Goal: Task Accomplishment & Management: Manage account settings

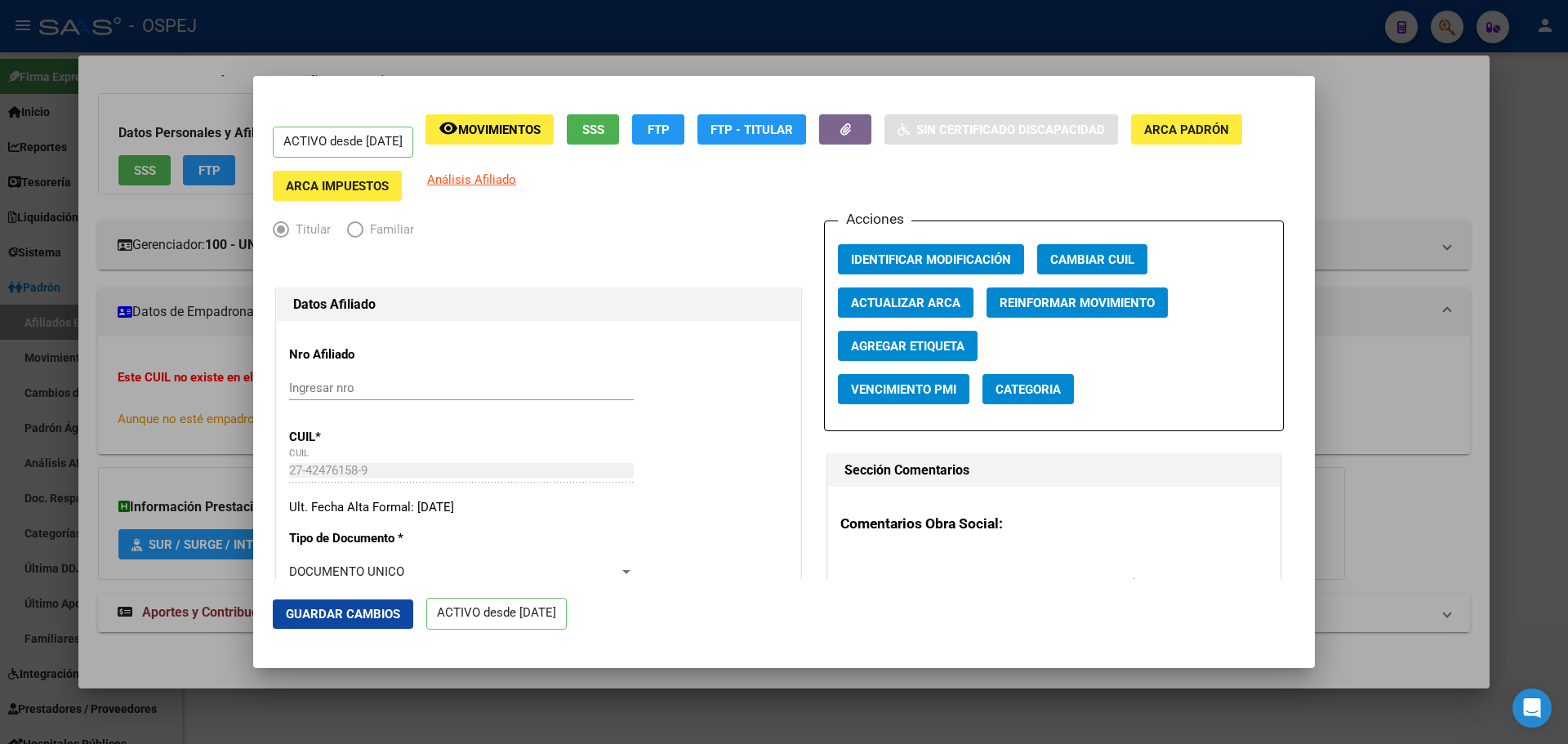
click at [854, 51] on div at bounding box center [784, 372] width 1568 height 744
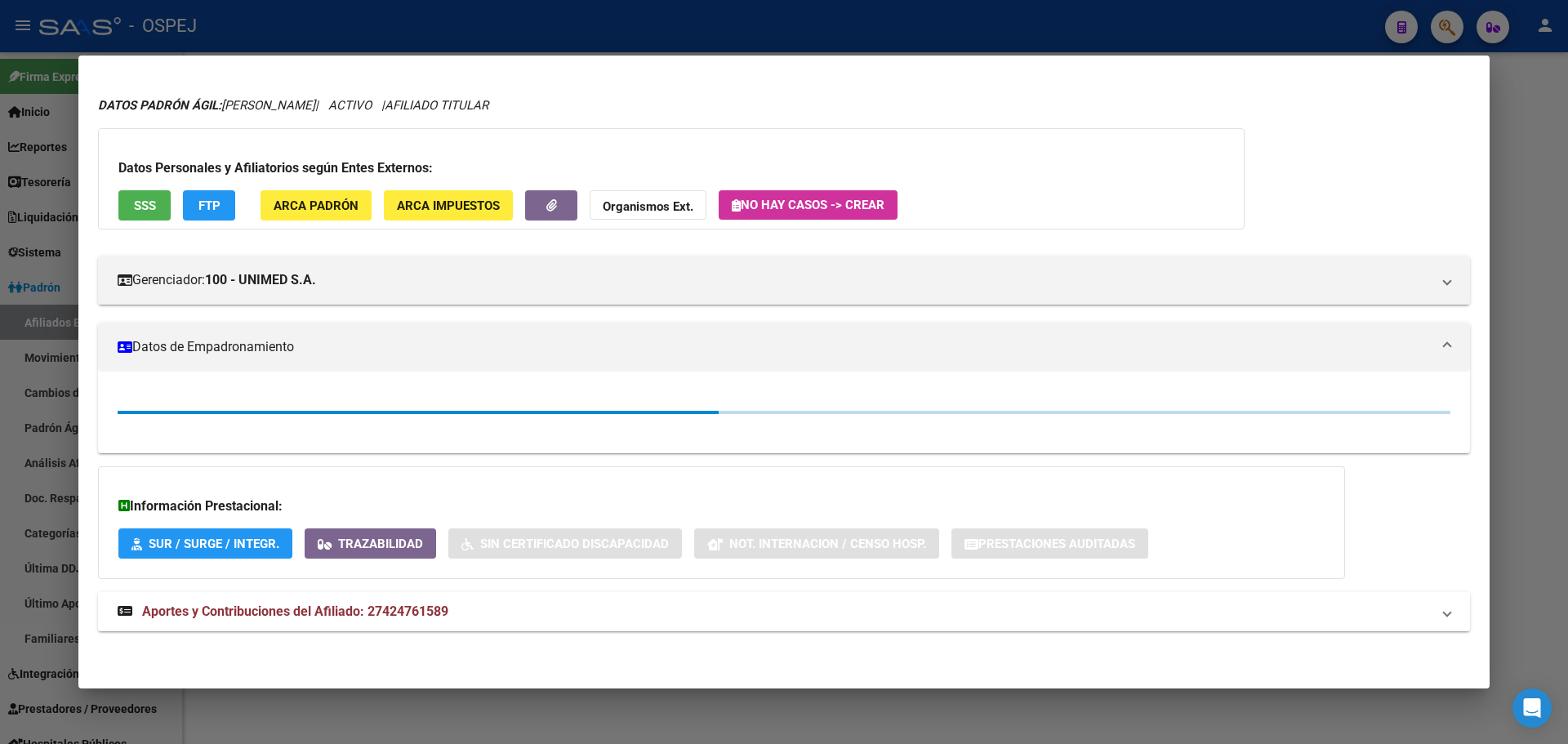
click at [862, 29] on div at bounding box center [784, 372] width 1568 height 744
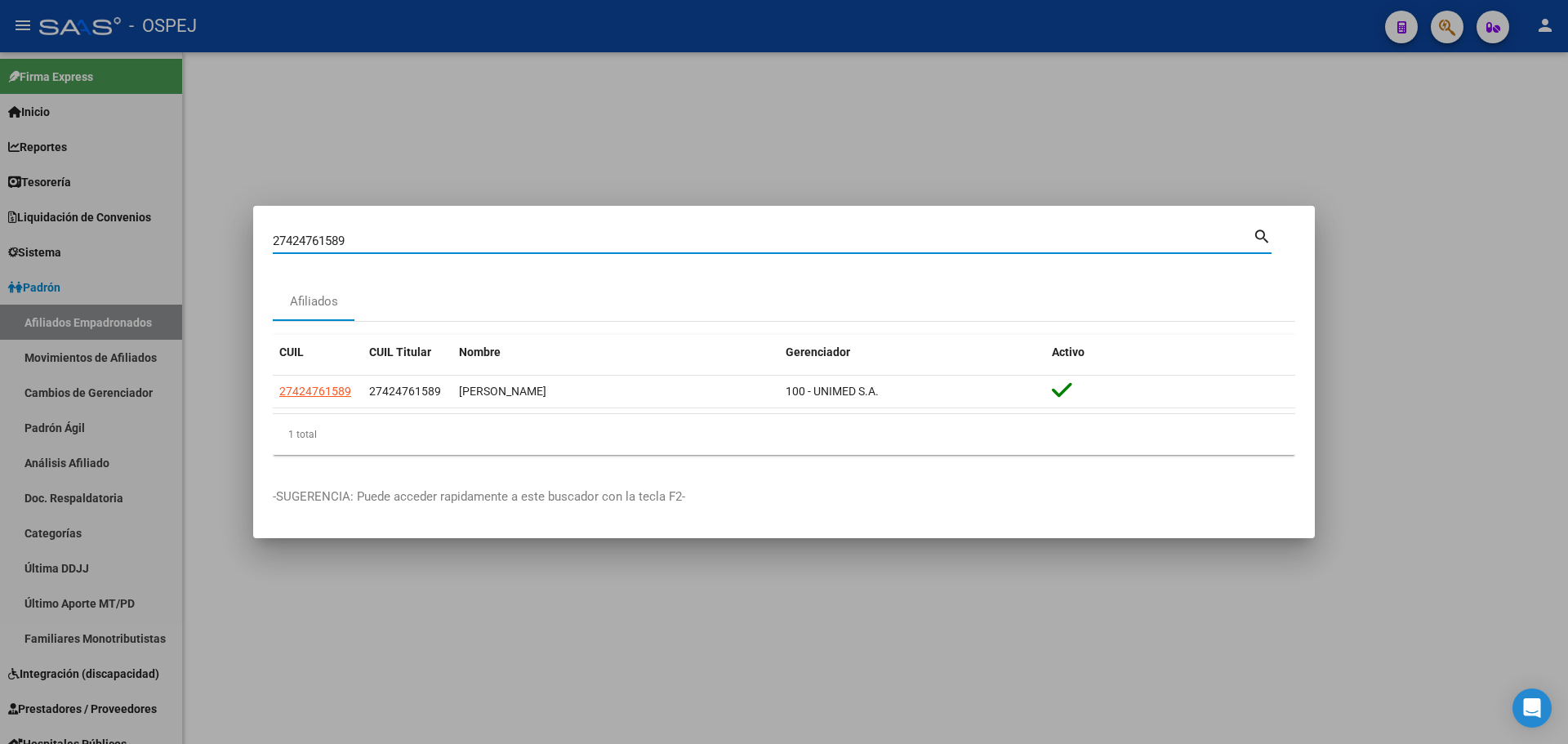
click at [332, 240] on input "27424761589" at bounding box center [763, 241] width 980 height 15
paste input "286853647"
type input "27286853647"
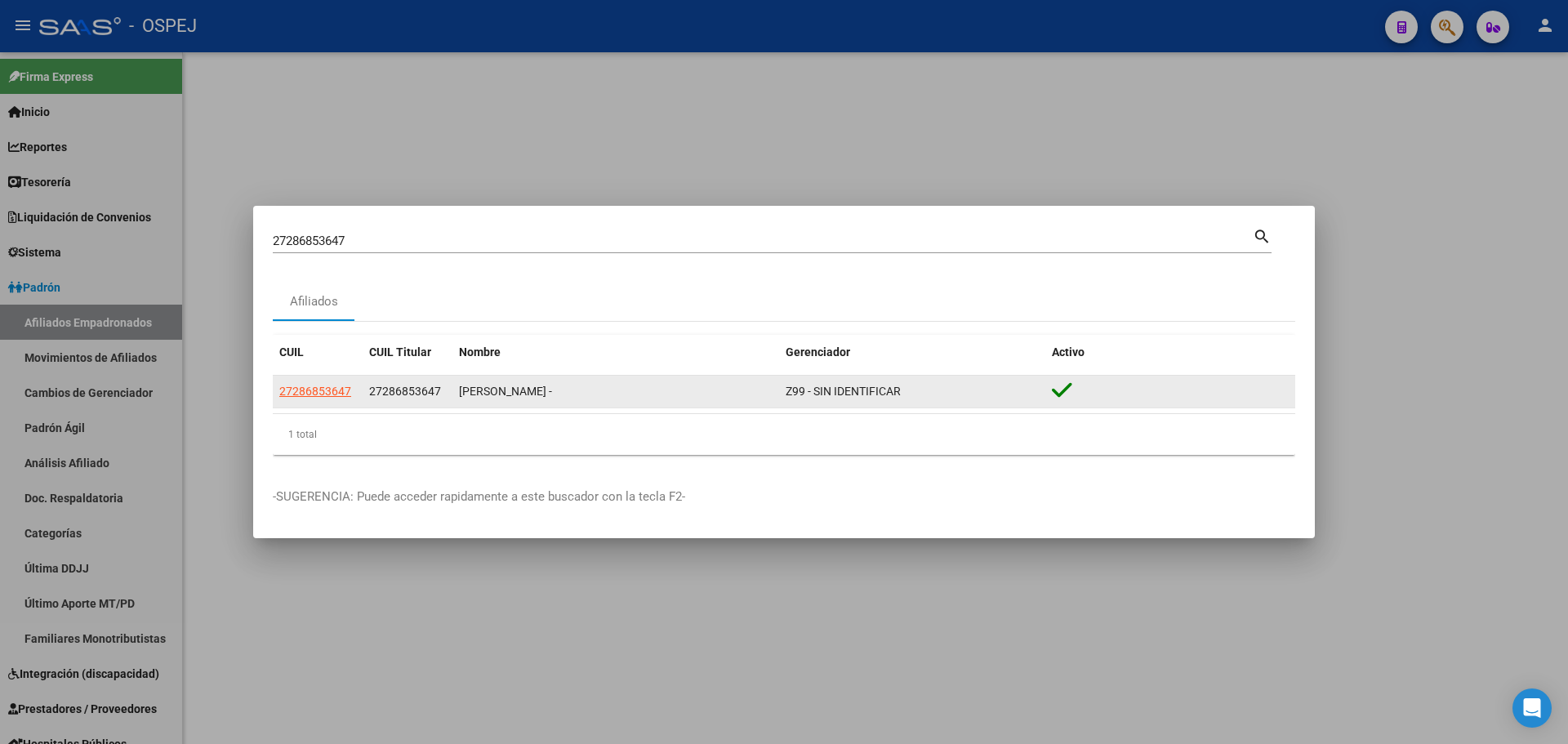
click at [320, 399] on app-link-go-to "27286853647" at bounding box center [315, 392] width 72 height 19
click at [333, 385] on span "27286853647" at bounding box center [315, 391] width 72 height 13
type textarea "27286853647"
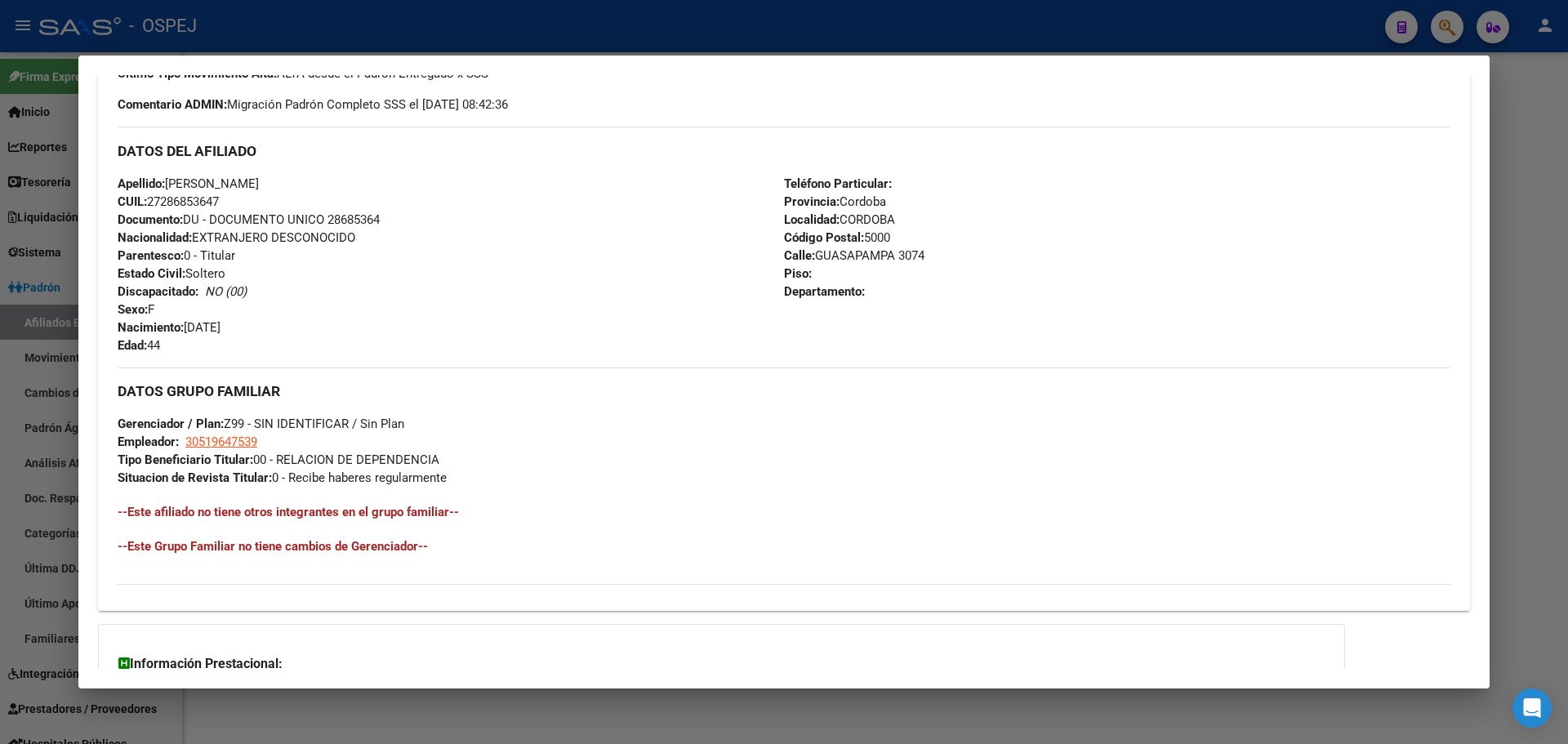
scroll to position [647, 0]
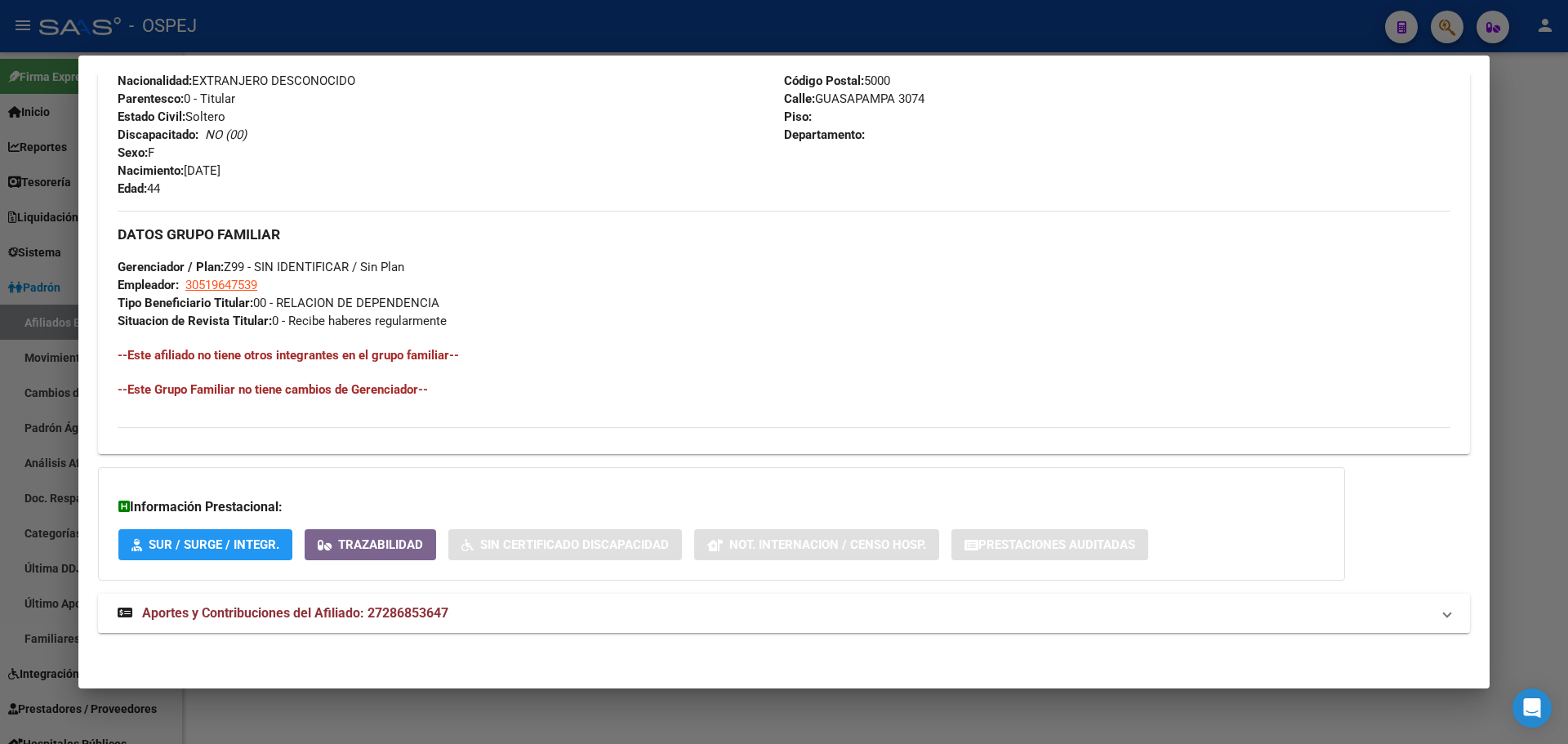
click at [465, 594] on mat-expansion-panel-header "Aportes y Contribuciones del Afiliado: 27286853647" at bounding box center [784, 613] width 1373 height 39
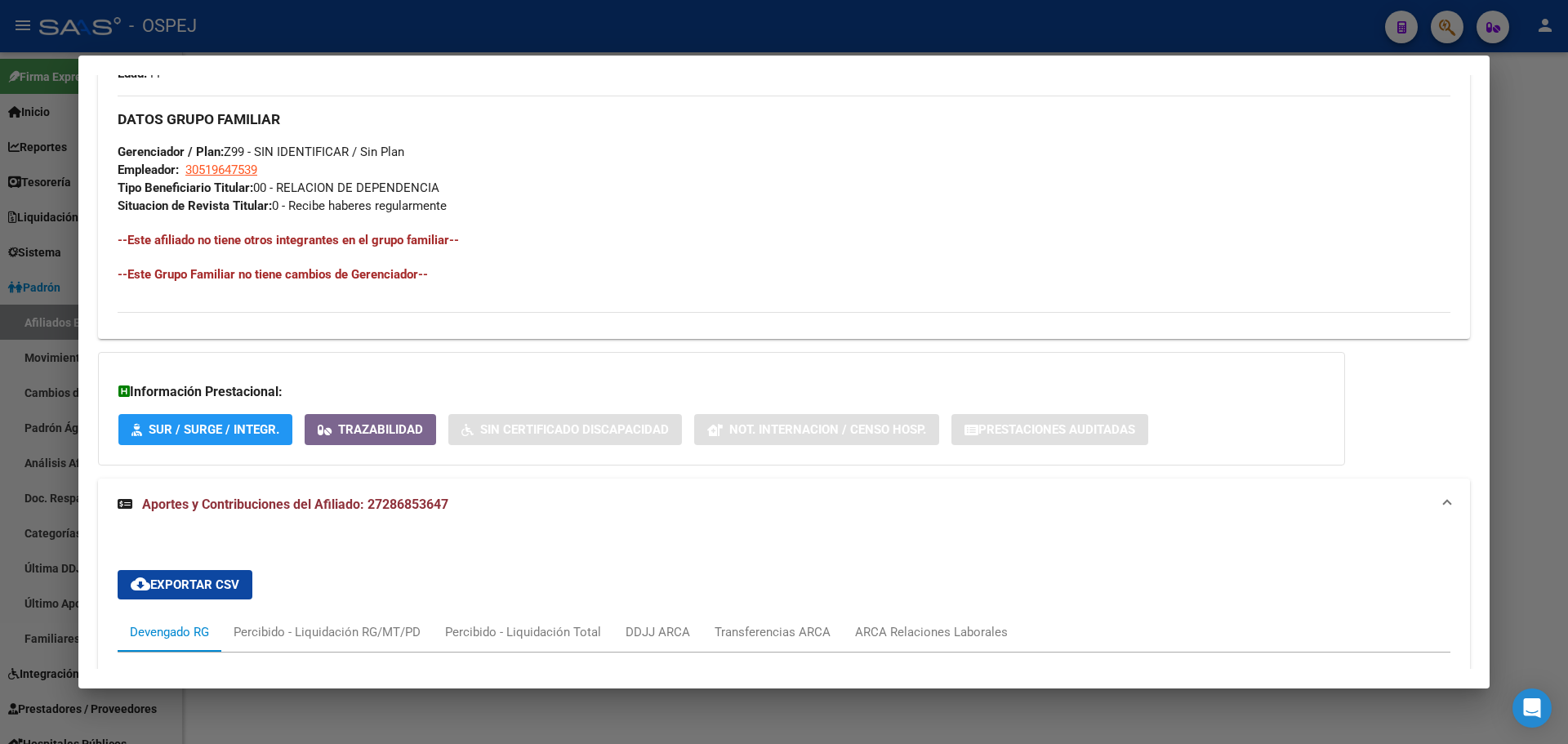
scroll to position [272, 0]
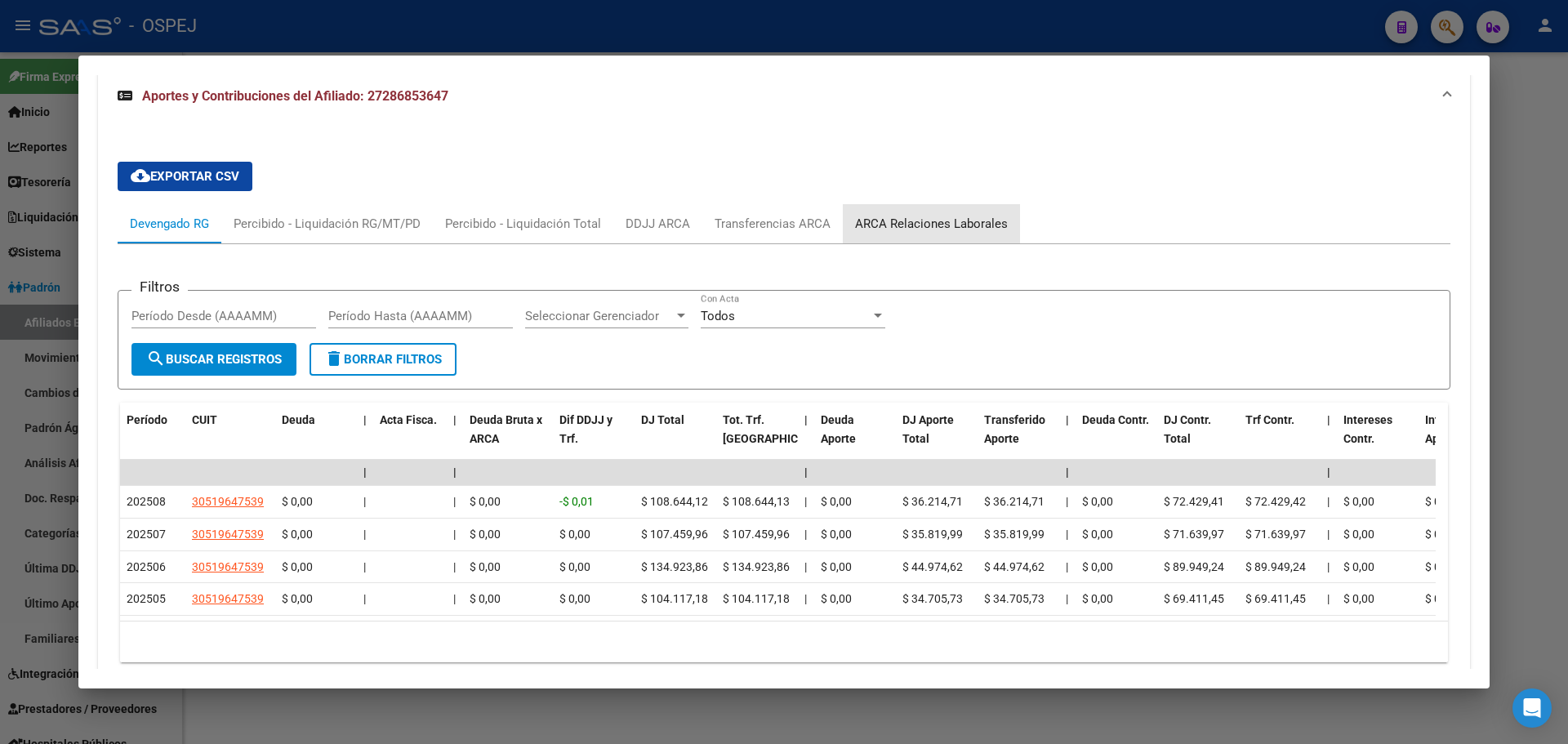
click at [960, 220] on div "ARCA Relaciones Laborales" at bounding box center [931, 223] width 152 height 18
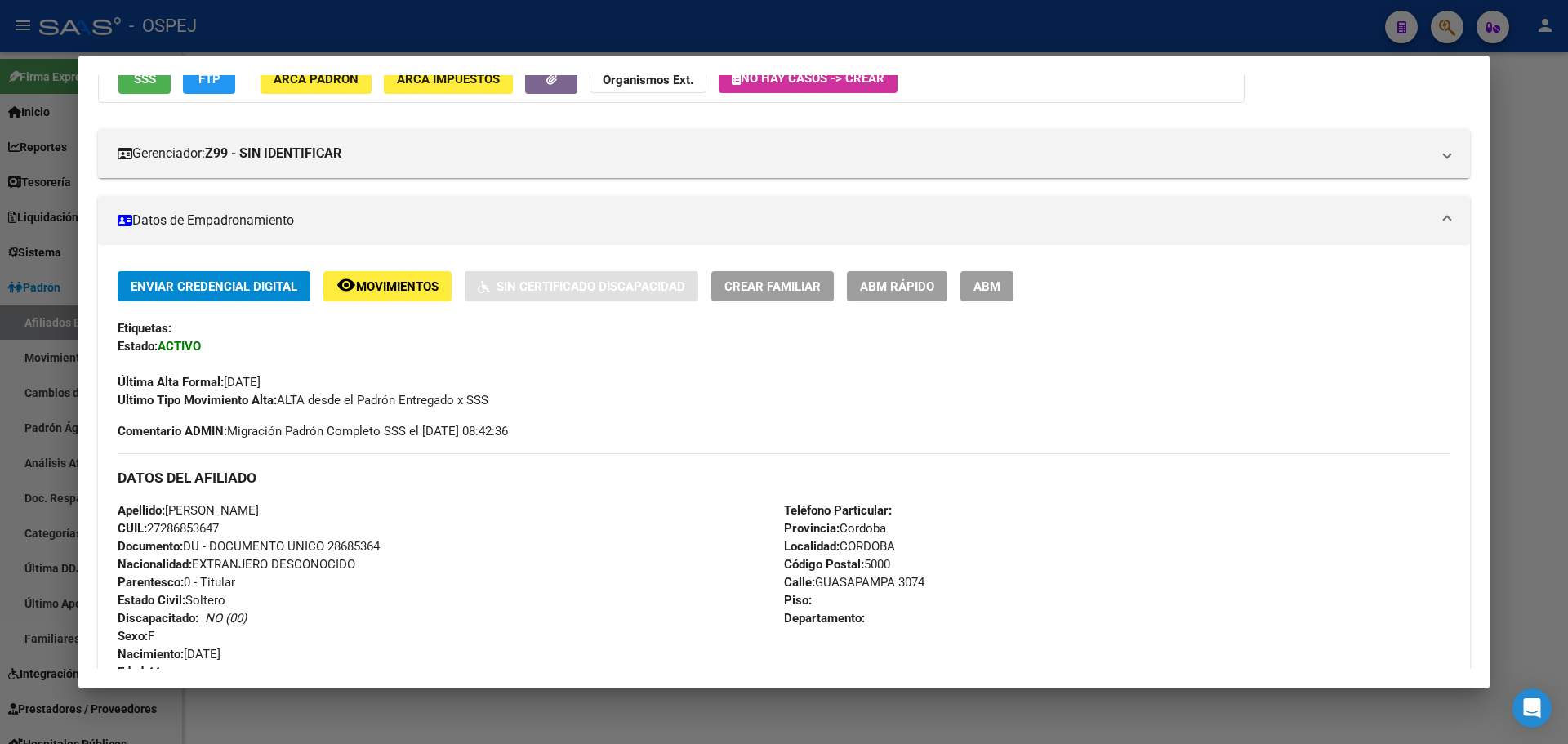
scroll to position [0, 0]
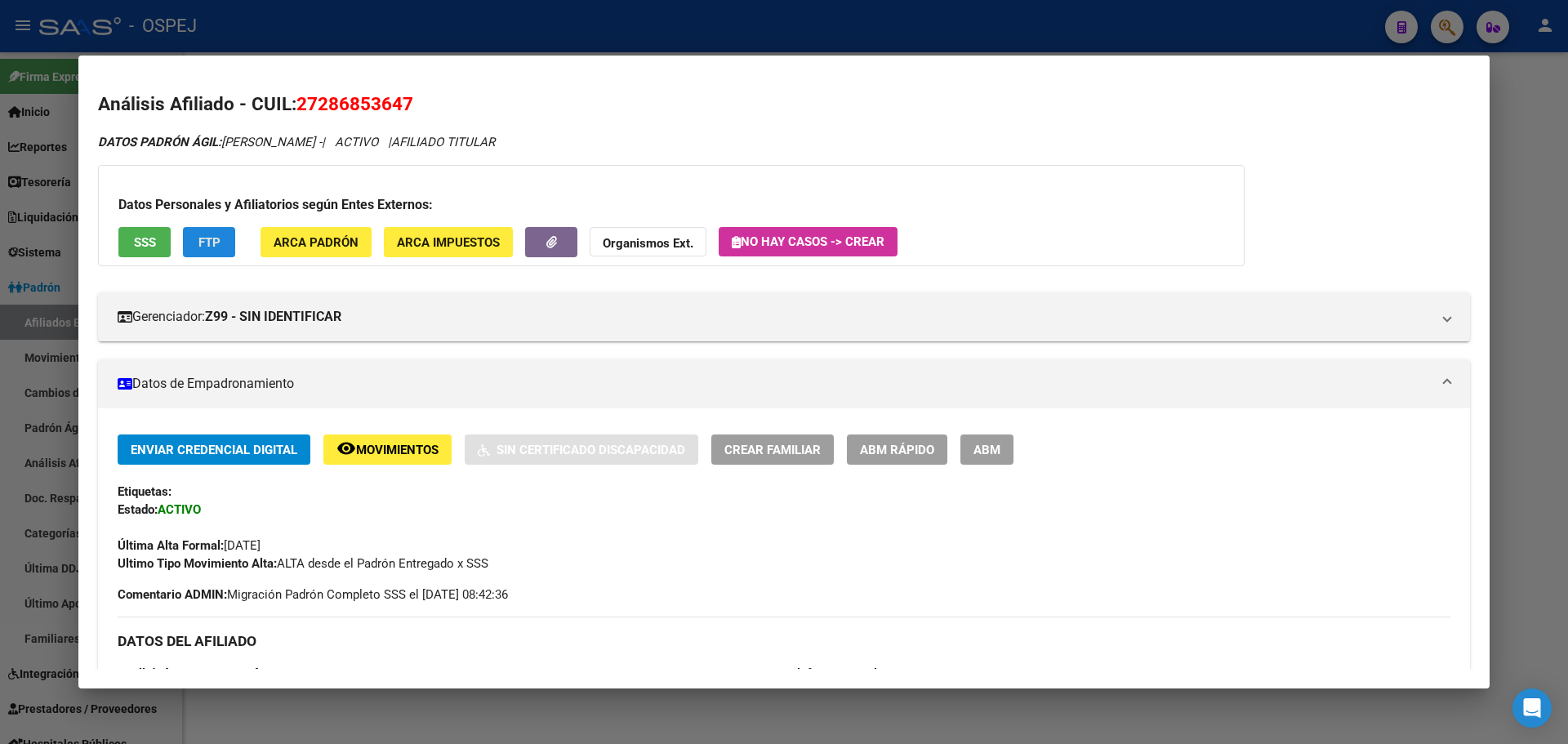
click at [197, 237] on button "FTP" at bounding box center [209, 242] width 52 height 30
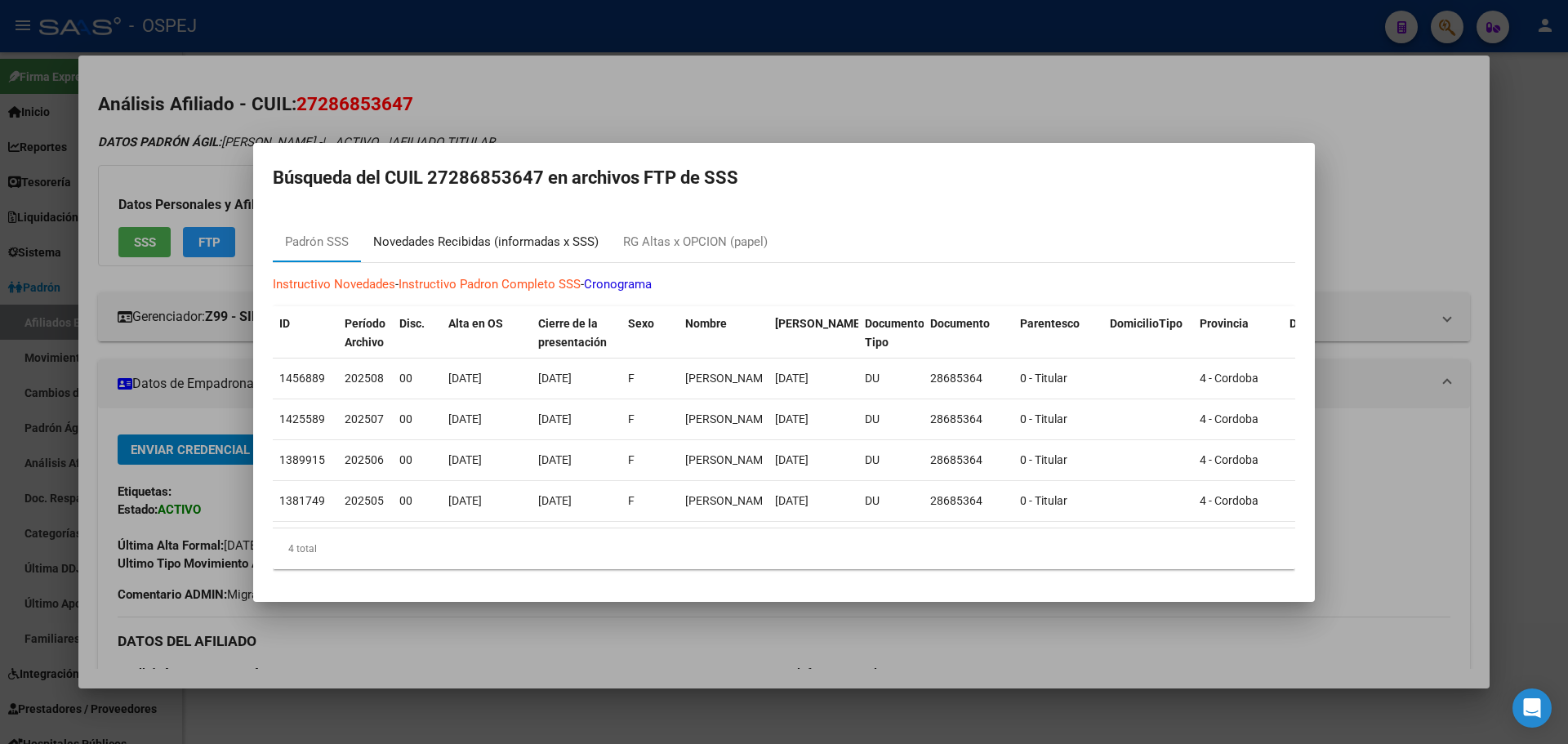
click at [464, 238] on div "Novedades Recibidas (informadas x SSS)" at bounding box center [485, 242] width 225 height 19
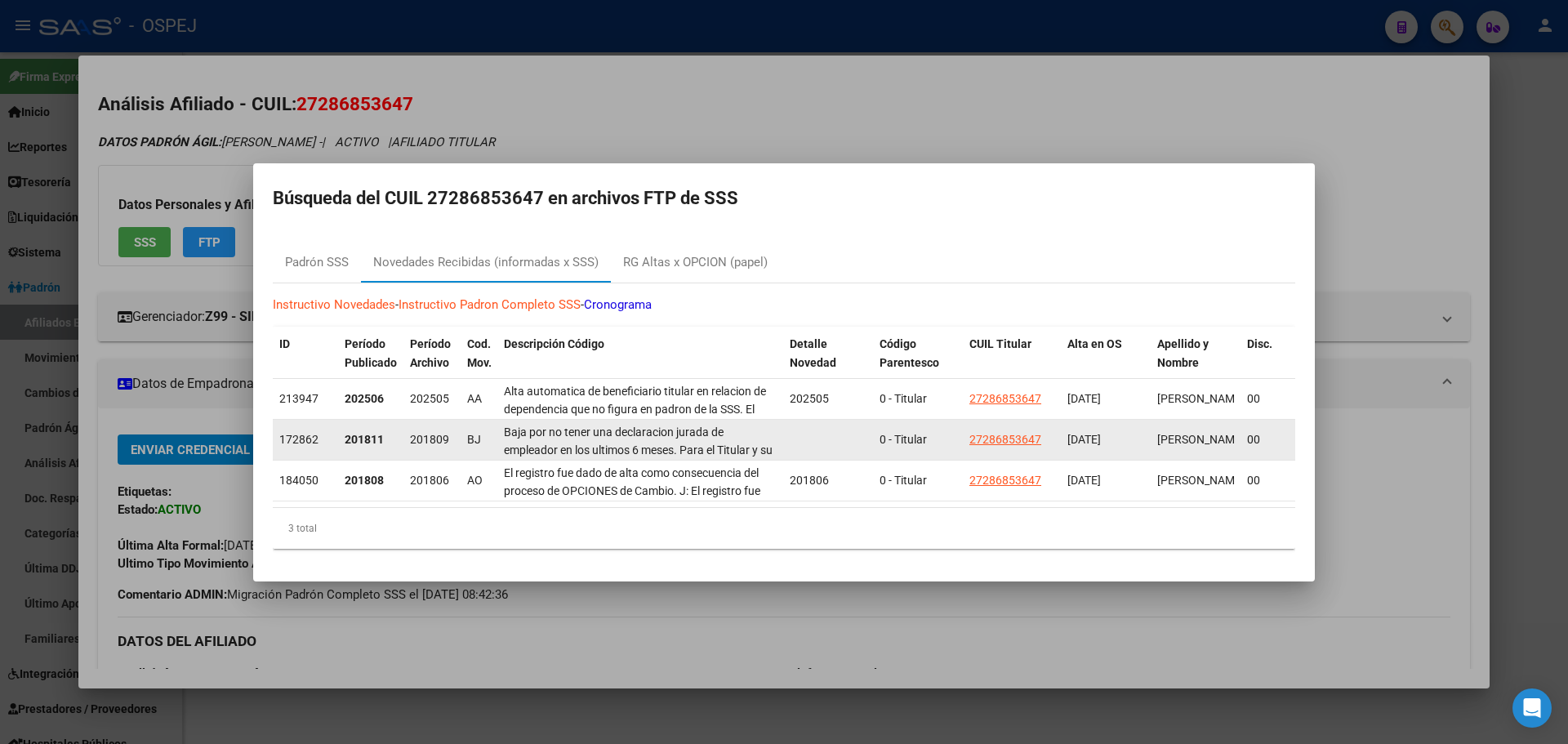
click at [361, 437] on strong "201811" at bounding box center [365, 439] width 39 height 13
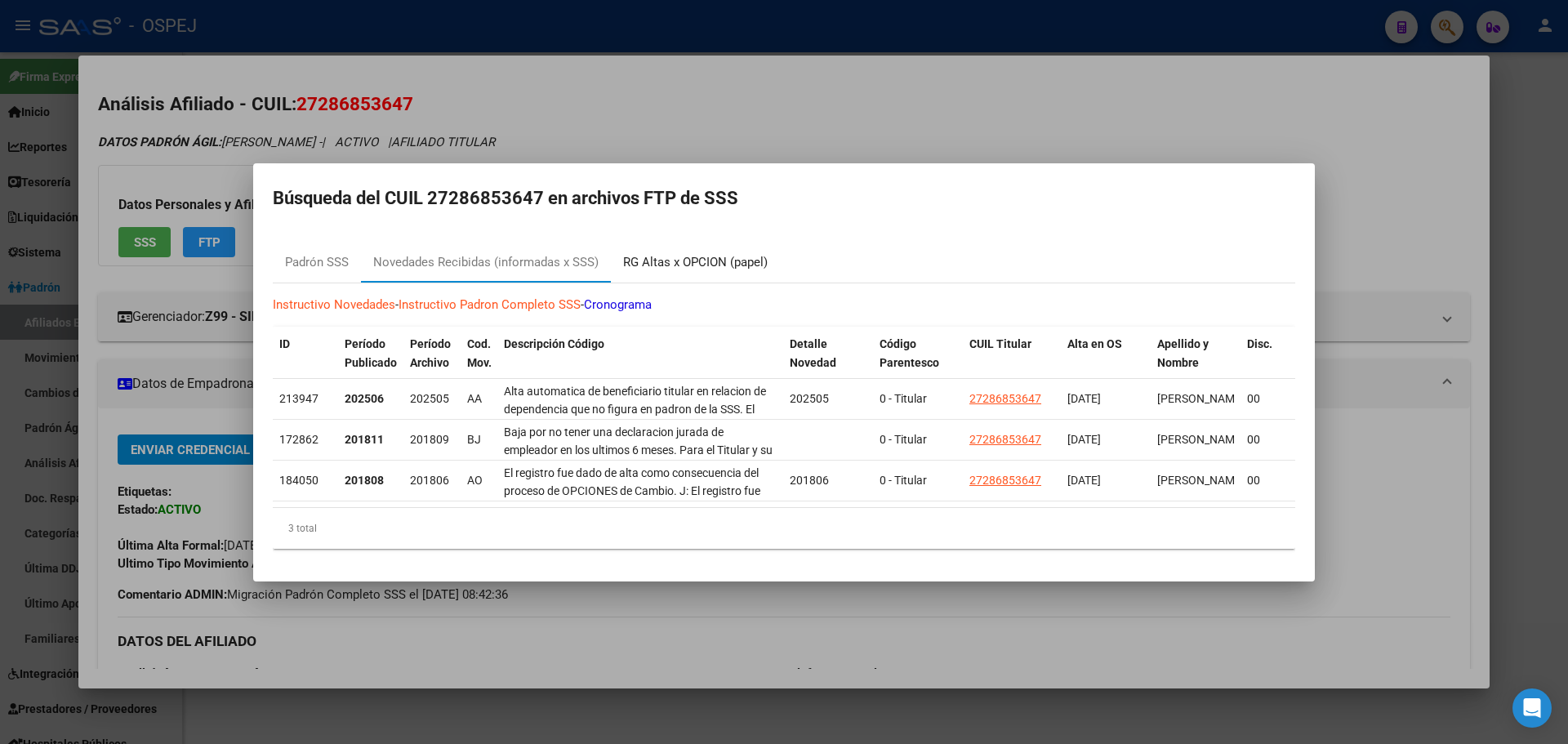
click at [675, 262] on div "RG Altas x OPCION (papel)" at bounding box center [696, 263] width 145 height 19
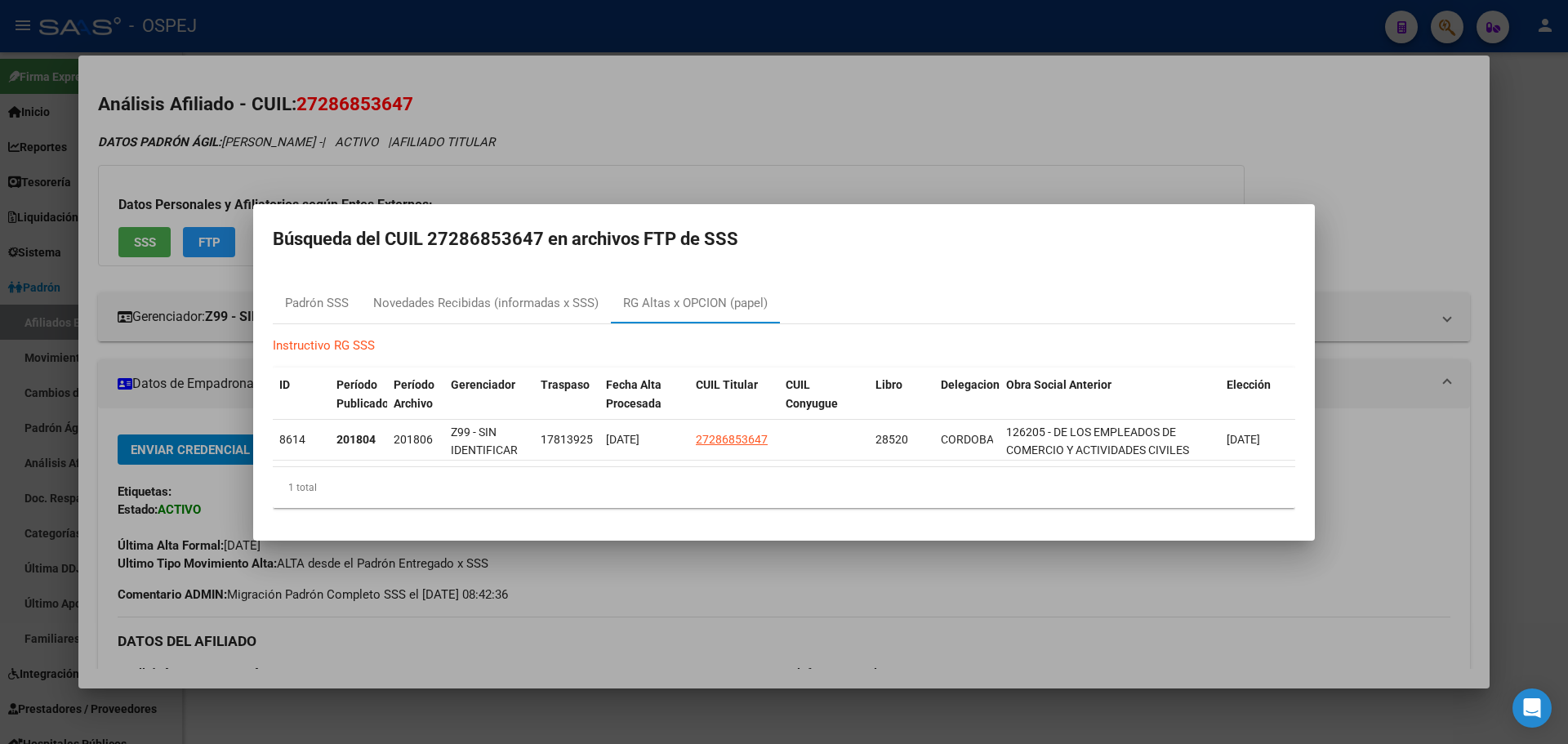
click at [495, 161] on div at bounding box center [784, 372] width 1568 height 744
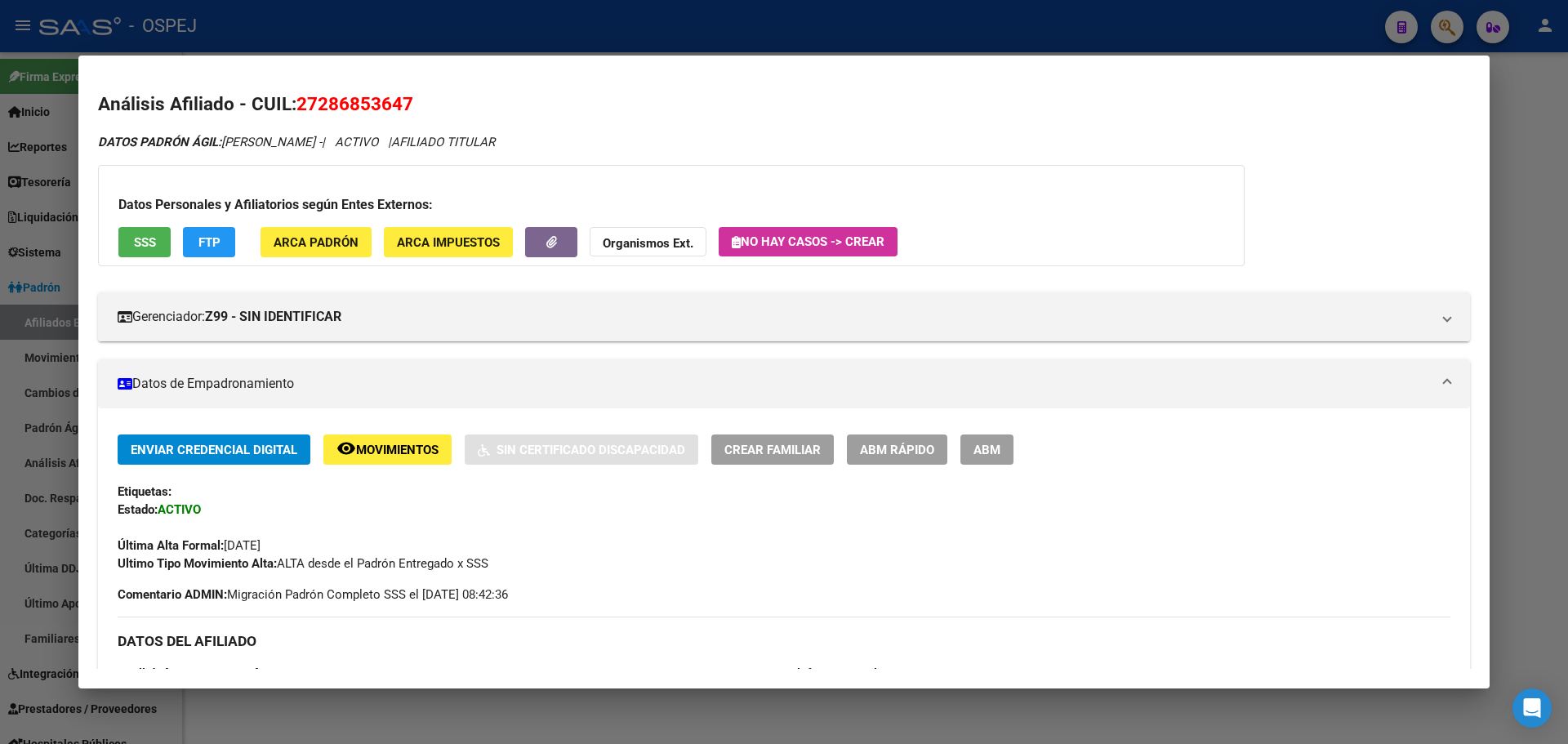
click at [977, 459] on button "ABM" at bounding box center [986, 450] width 53 height 30
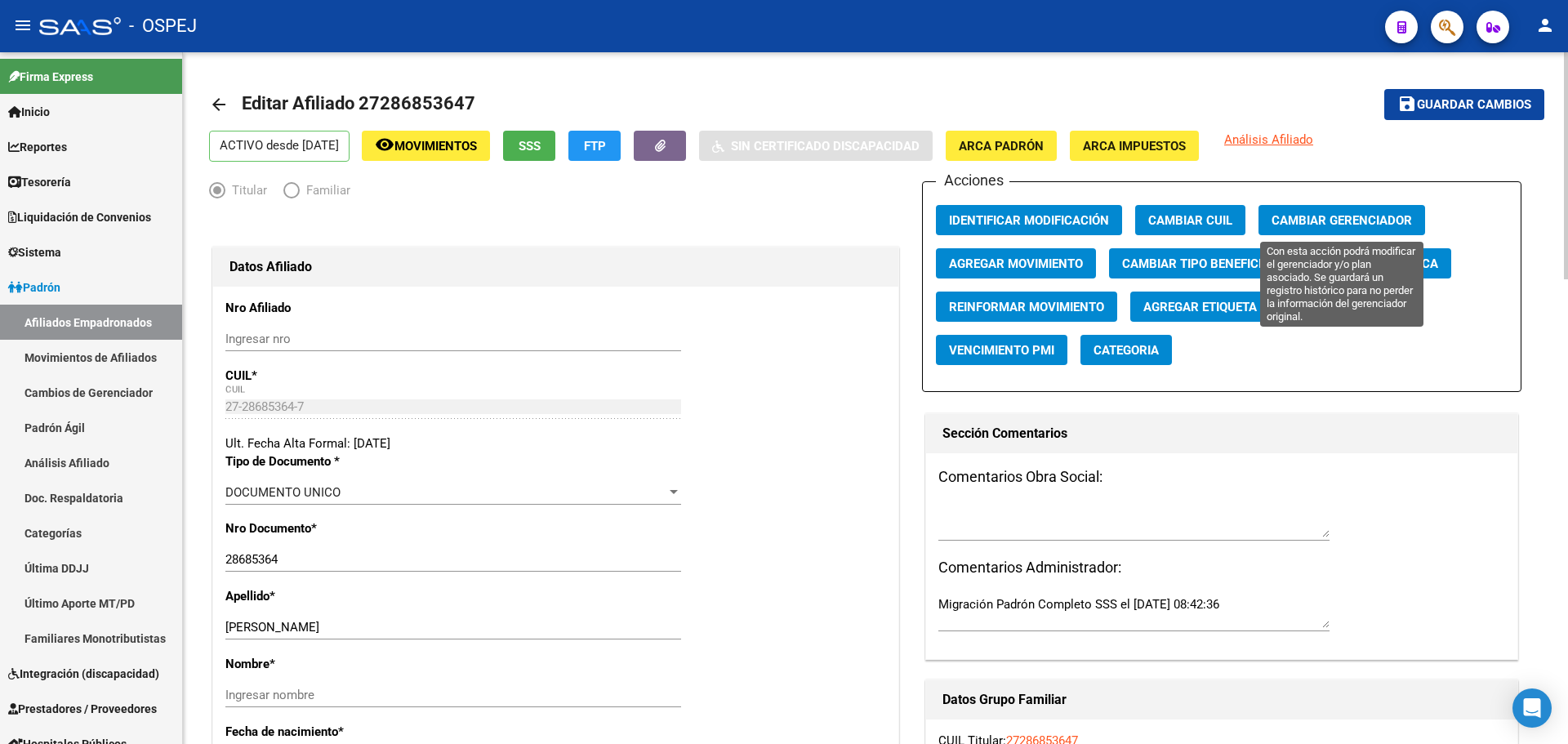
click at [1305, 217] on span "Cambiar Gerenciador" at bounding box center [1342, 221] width 140 height 15
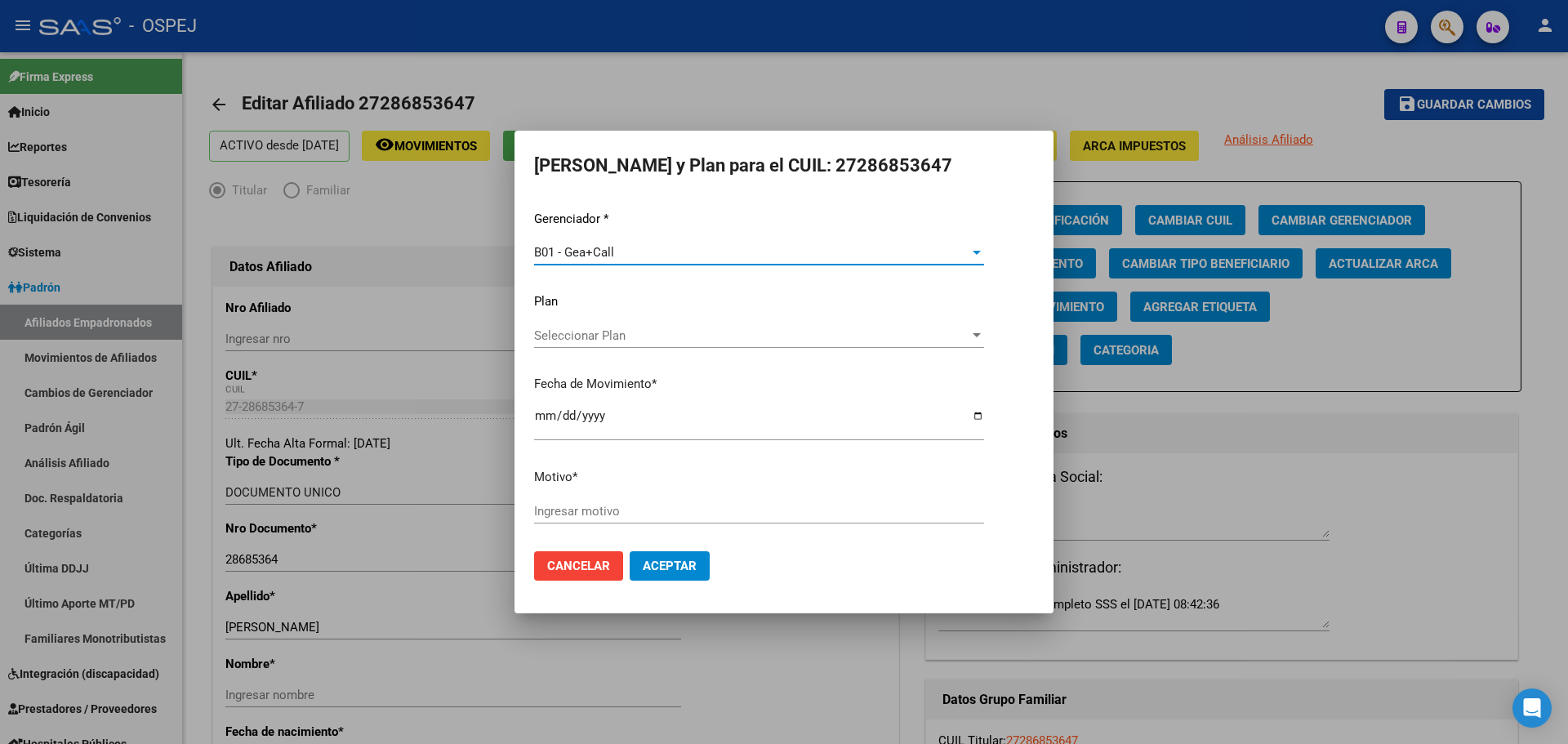
click at [540, 418] on input "2025-10-09" at bounding box center [758, 422] width 450 height 26
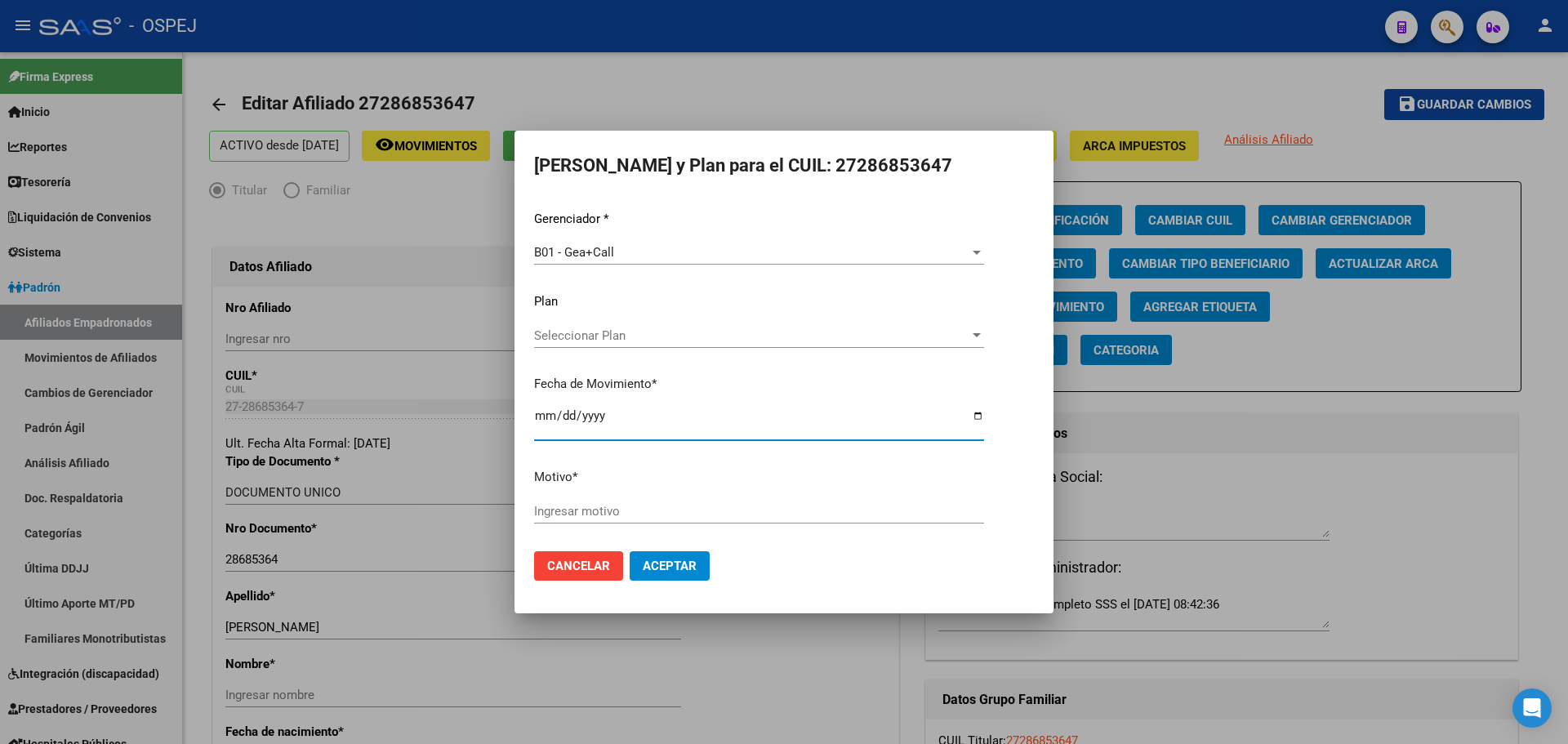
type input "2025-10-01"
type input "2025-06-01"
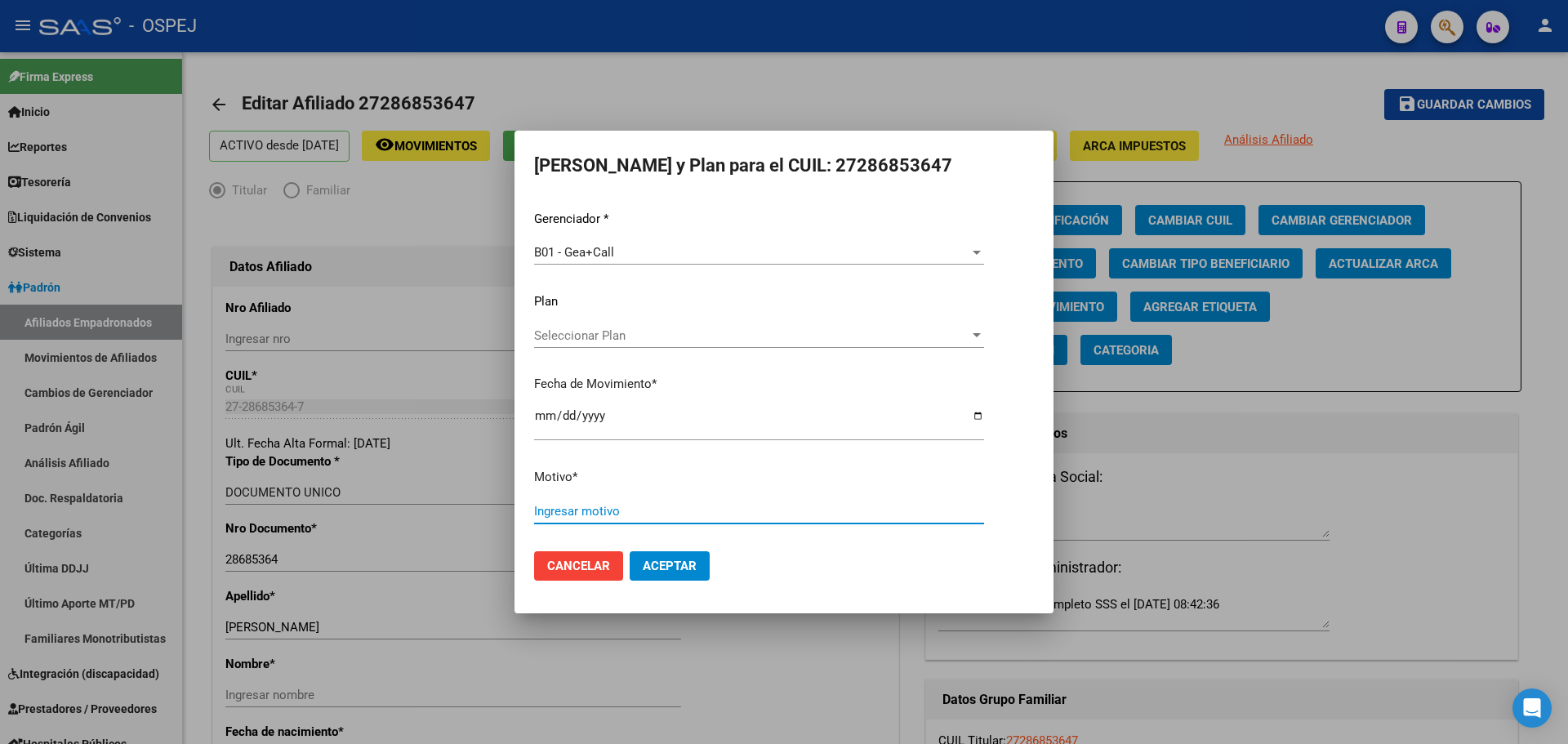
click at [587, 516] on input "Ingresar motivo" at bounding box center [758, 511] width 450 height 15
type input "gea"
click at [669, 574] on button "Aceptar" at bounding box center [670, 565] width 80 height 29
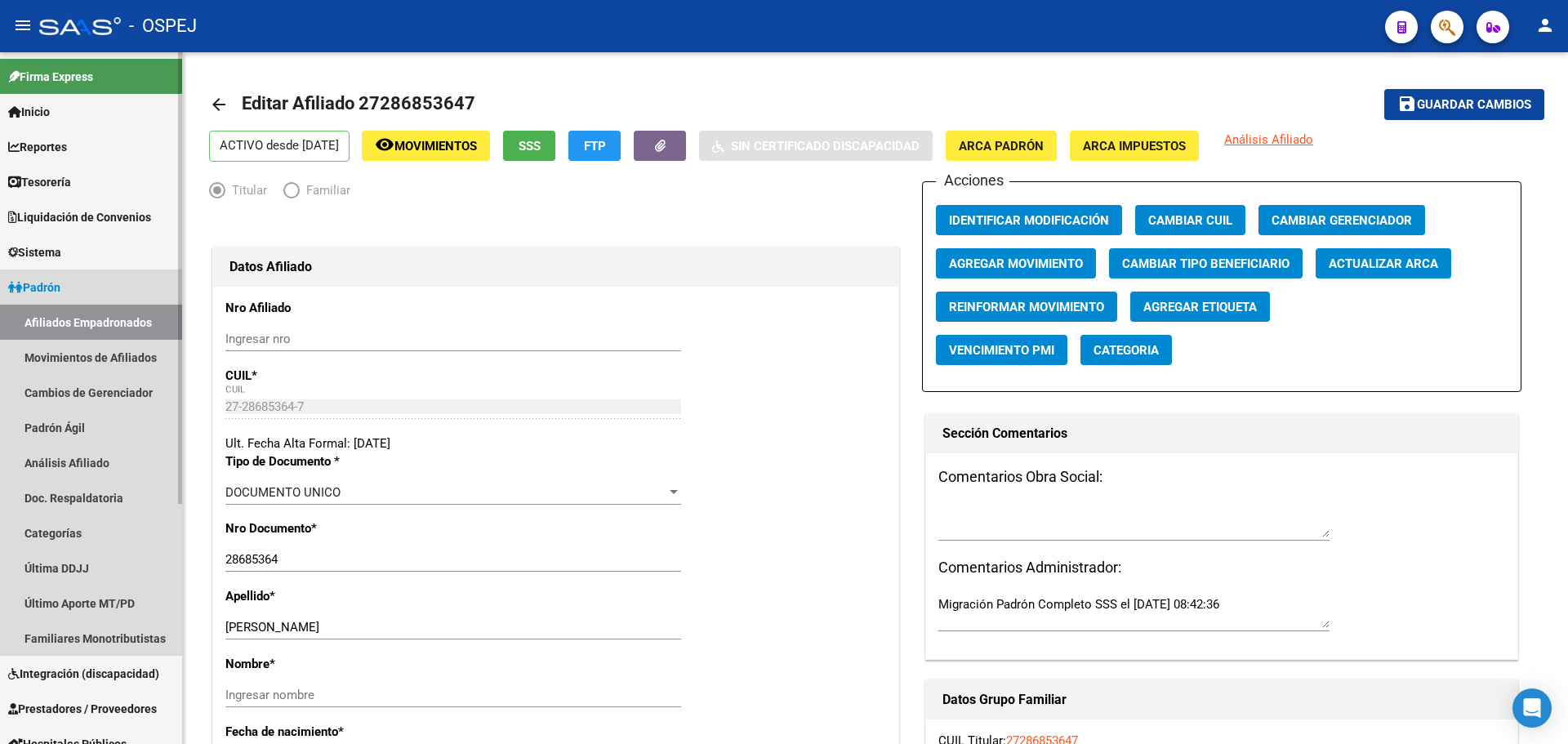
click at [82, 297] on link "Padrón" at bounding box center [91, 287] width 182 height 36
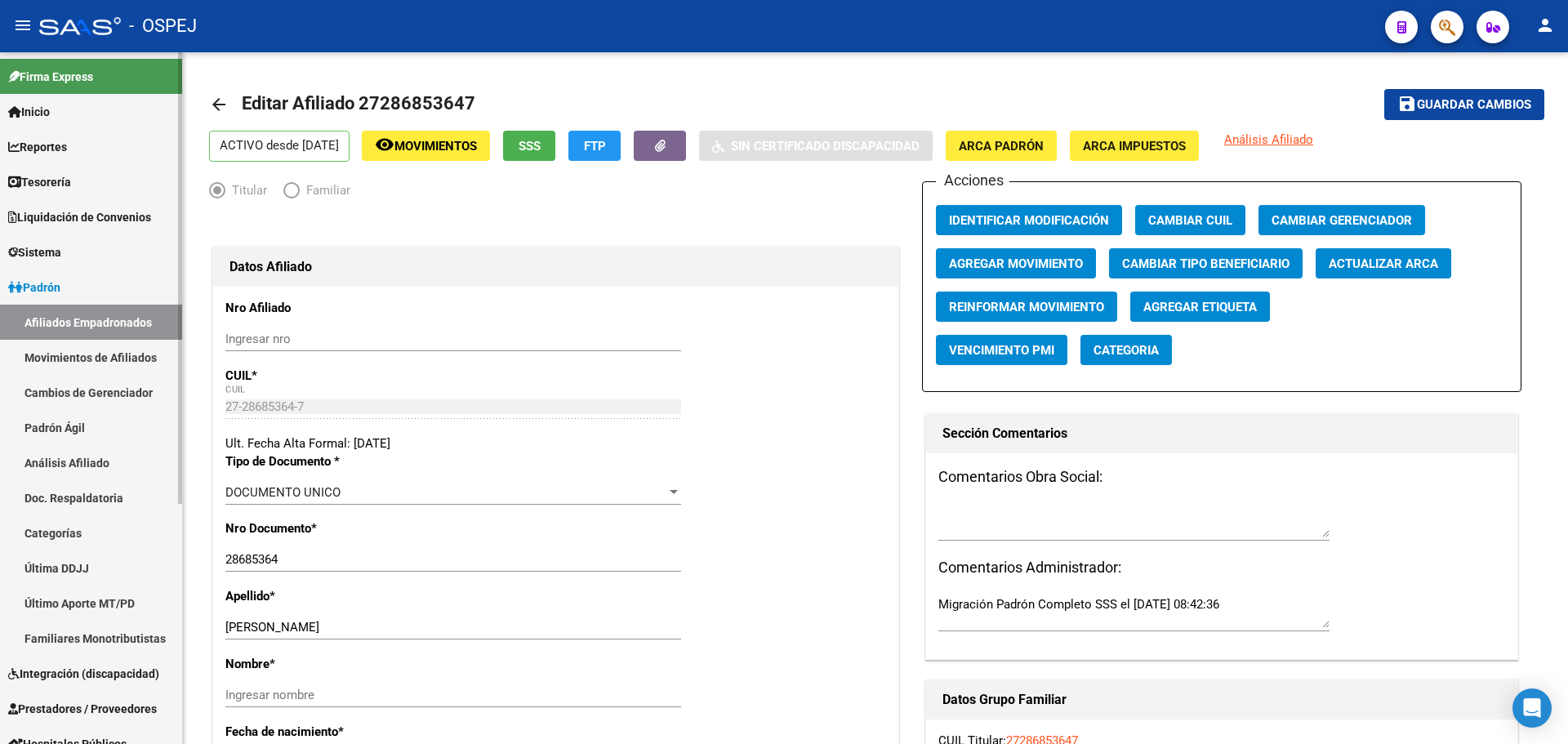
click at [83, 275] on link "Padrón" at bounding box center [91, 287] width 182 height 36
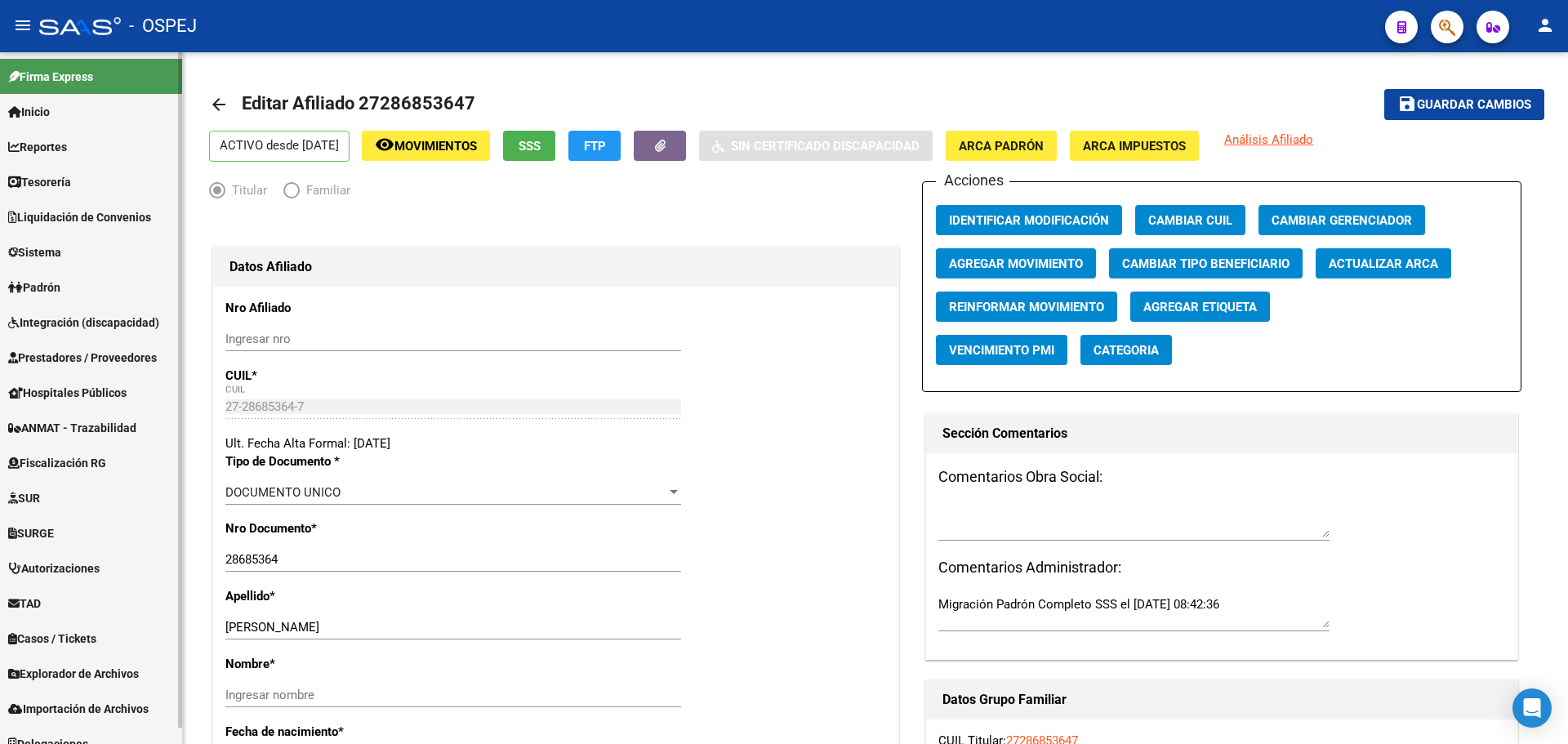
click at [151, 364] on span "Prestadores / Proveedores" at bounding box center [82, 357] width 149 height 18
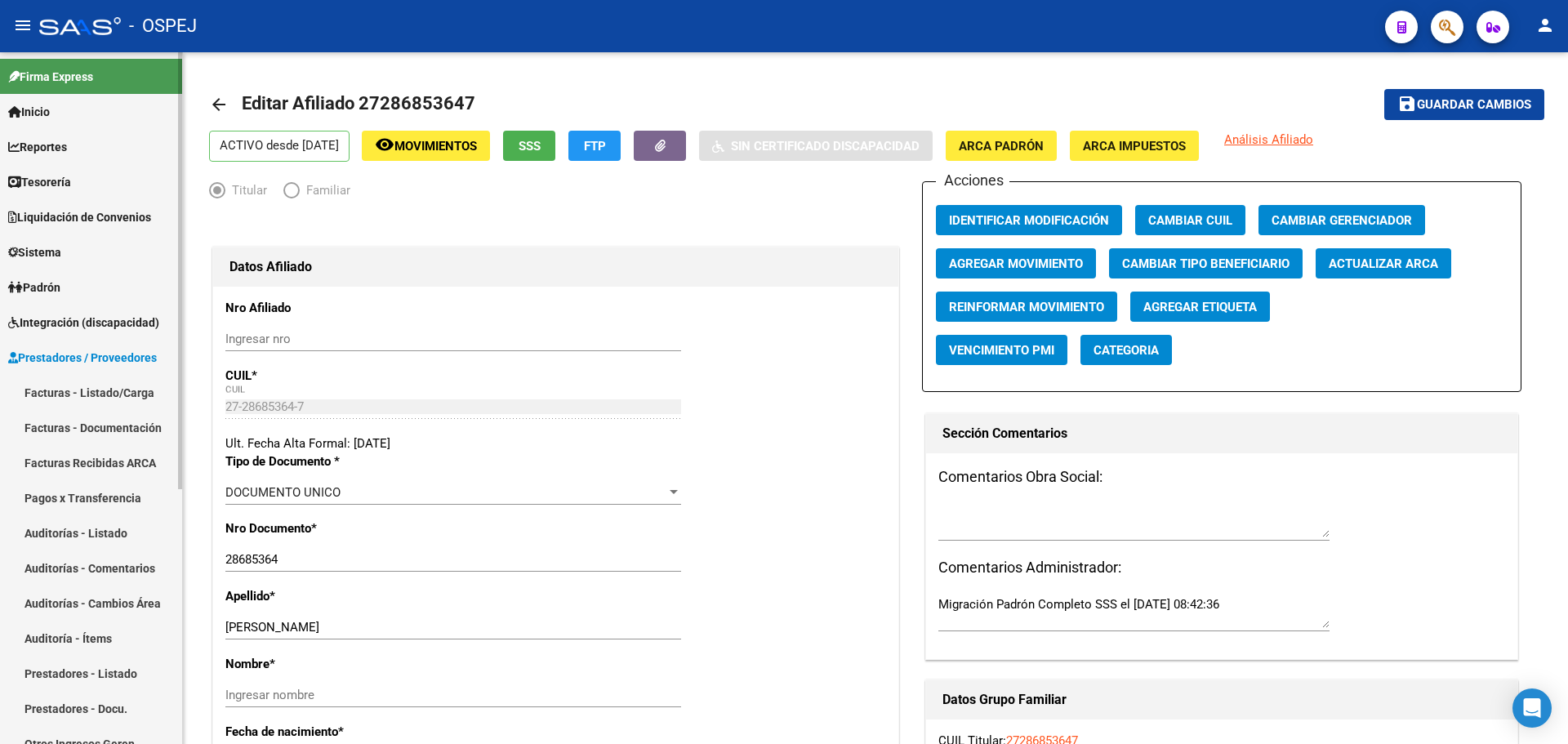
click at [102, 390] on link "Facturas - Listado/Carga" at bounding box center [91, 393] width 182 height 36
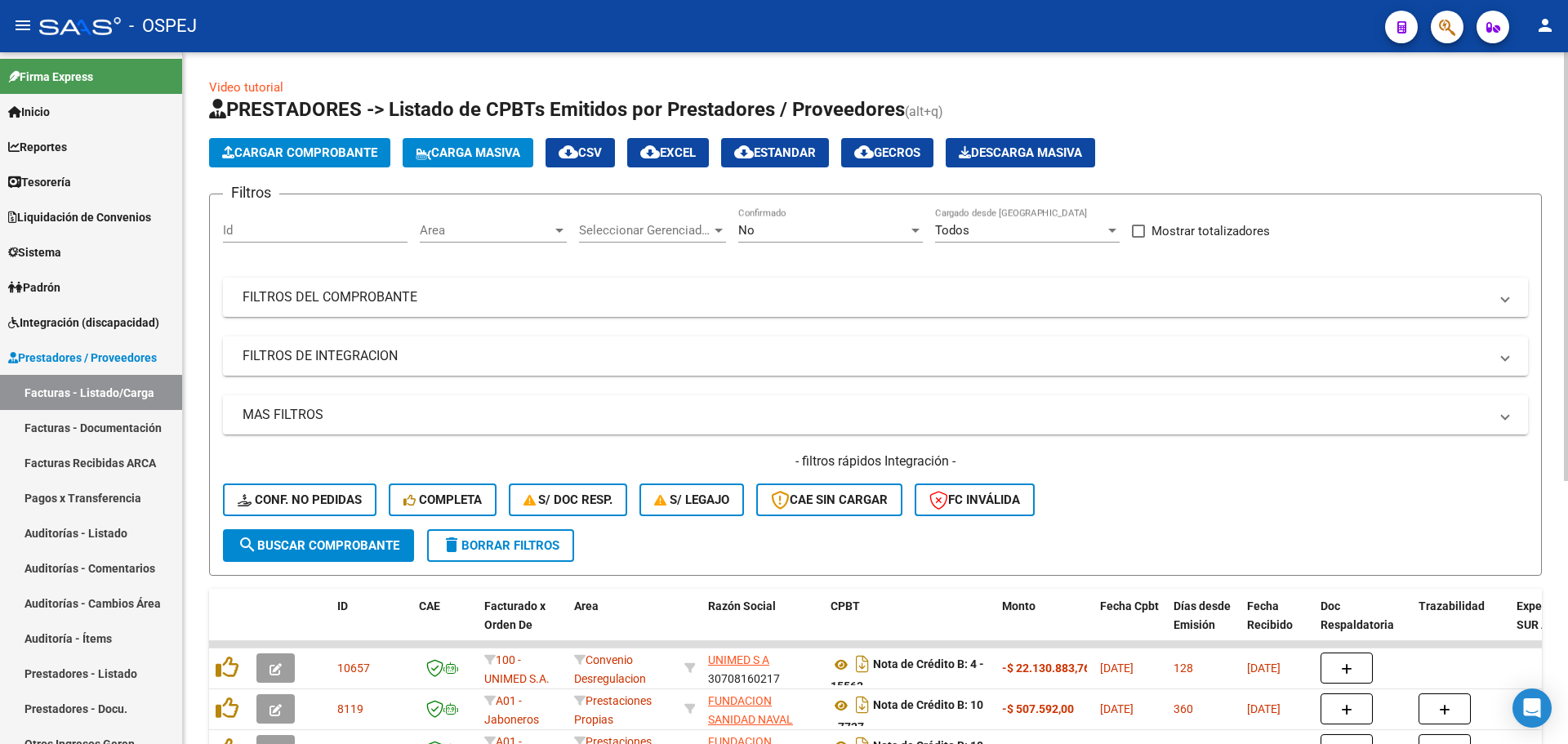
click at [784, 208] on div "No Confirmado" at bounding box center [830, 225] width 184 height 36
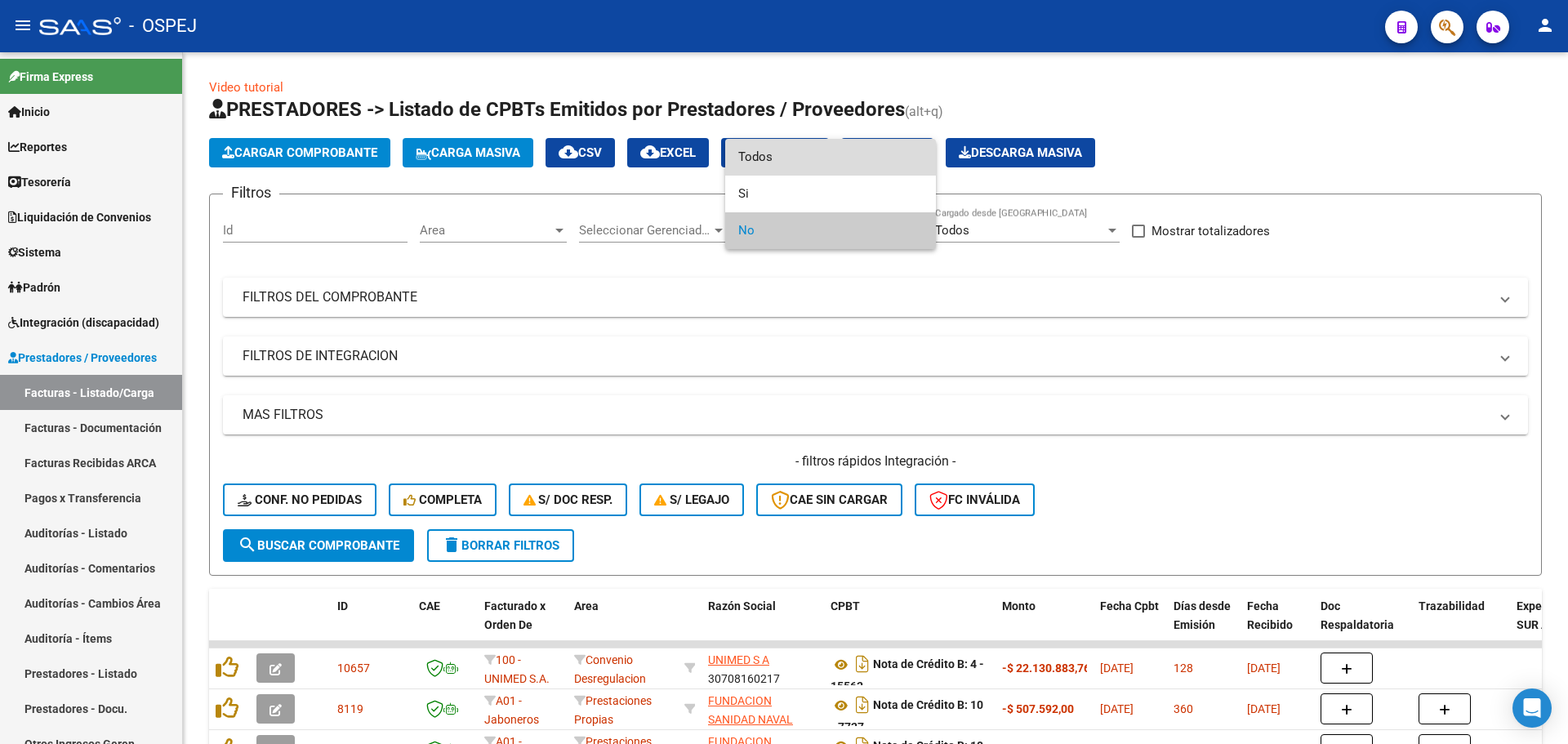
click at [793, 160] on span "Todos" at bounding box center [830, 157] width 184 height 36
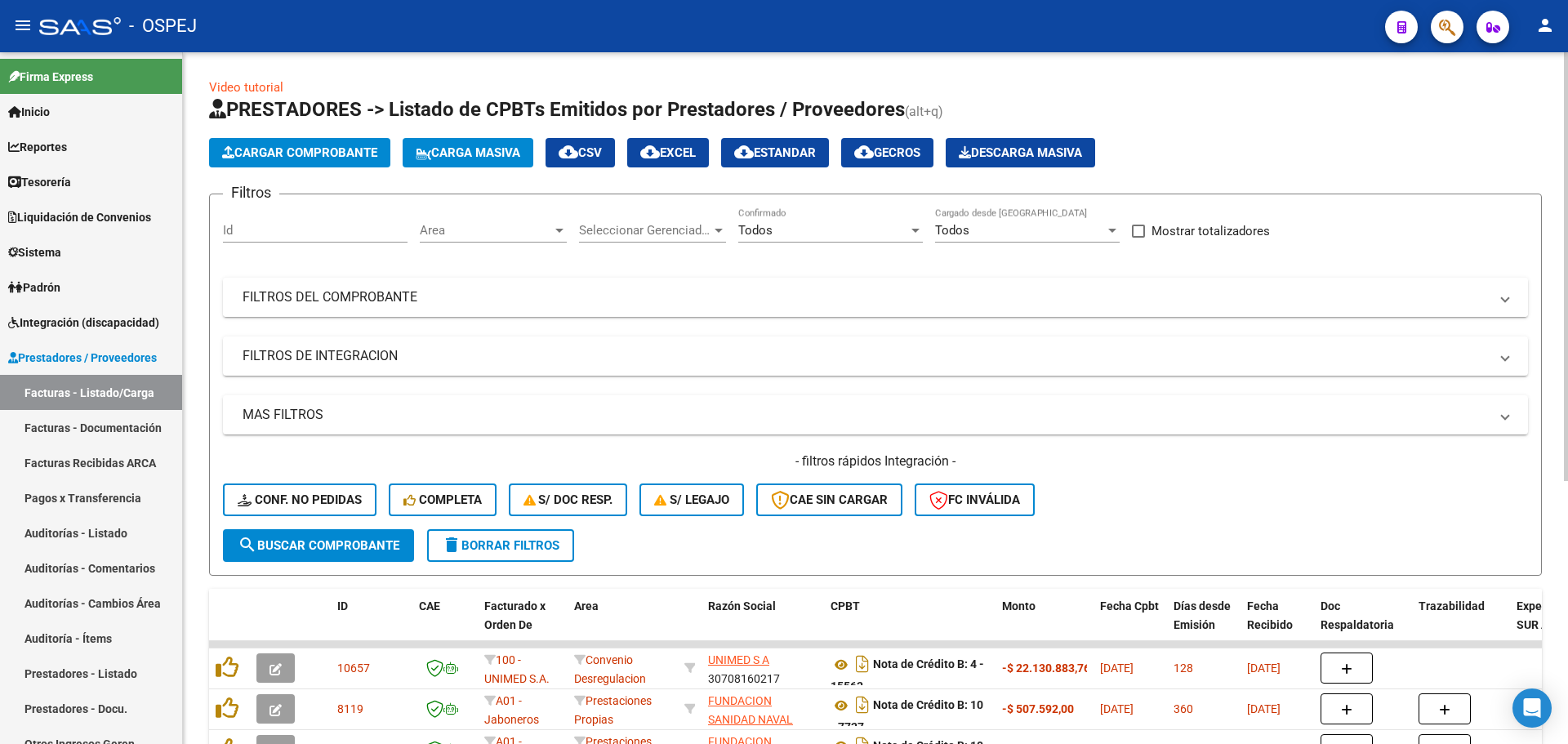
click at [359, 293] on mat-panel-title "FILTROS DEL COMPROBANTE" at bounding box center [865, 296] width 1246 height 18
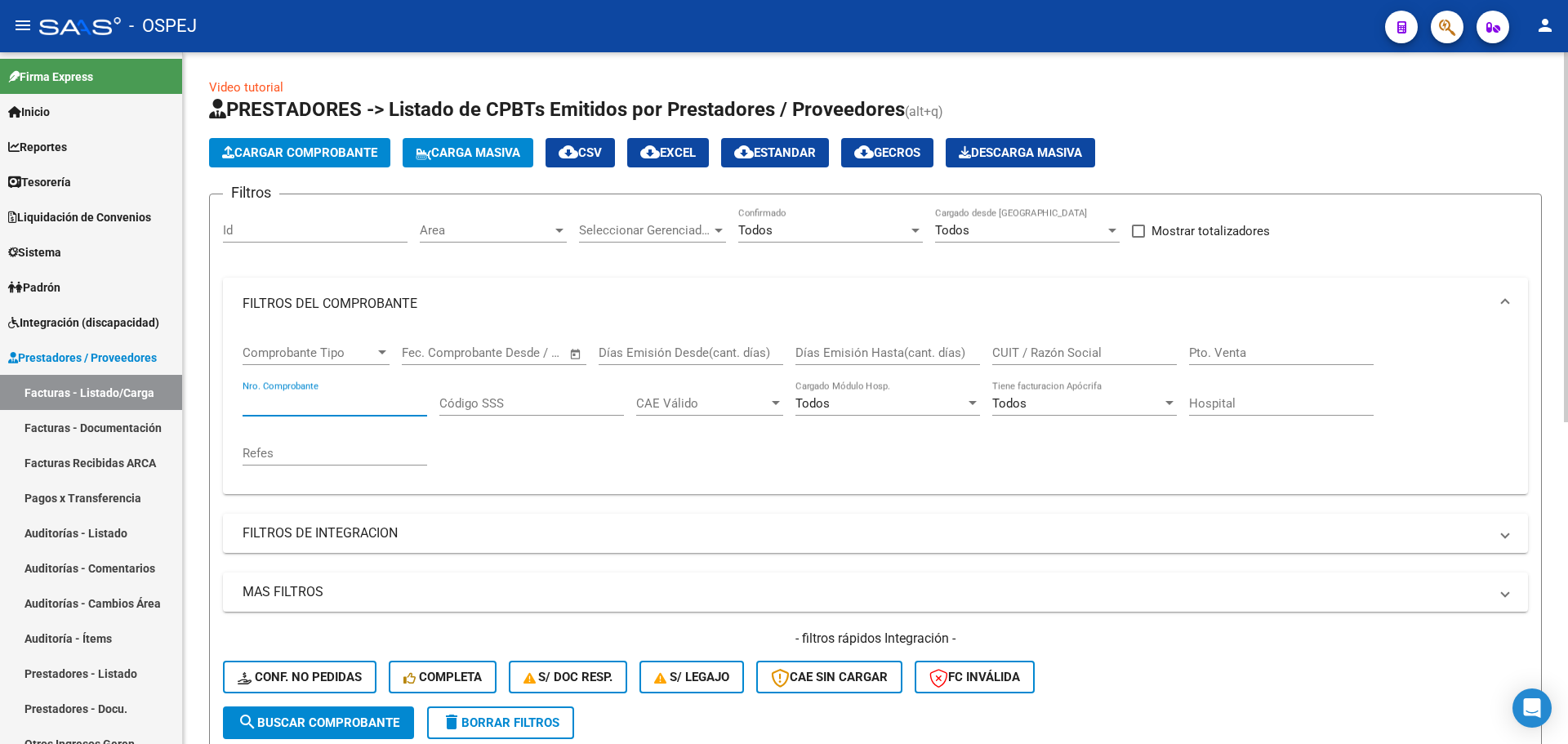
click at [336, 400] on input "Nro. Comprobante" at bounding box center [334, 404] width 184 height 15
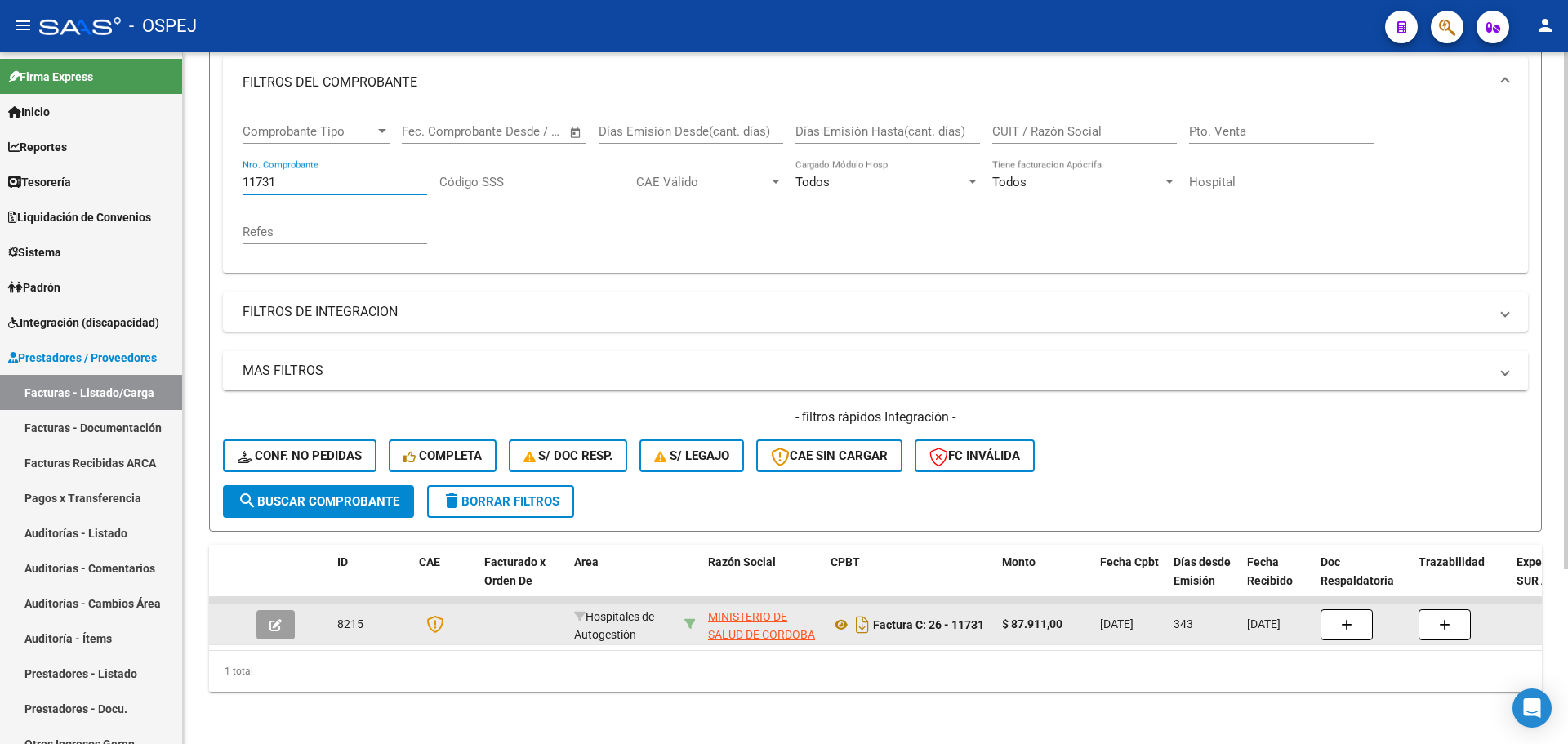
type input "11731"
drag, startPoint x: 689, startPoint y: 609, endPoint x: 569, endPoint y: 515, distance: 152.4
click at [688, 618] on icon at bounding box center [690, 623] width 11 height 11
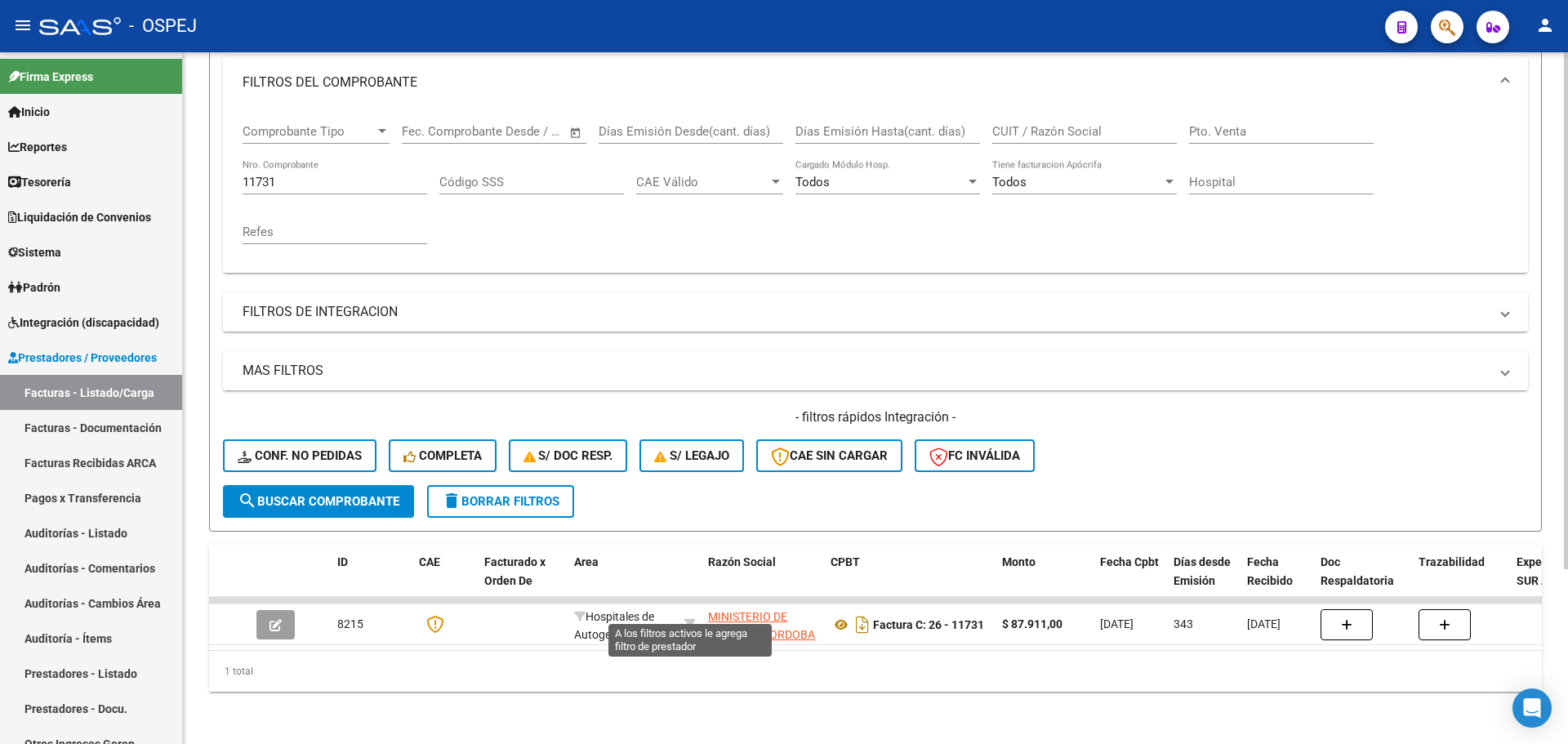
type input "30999257182"
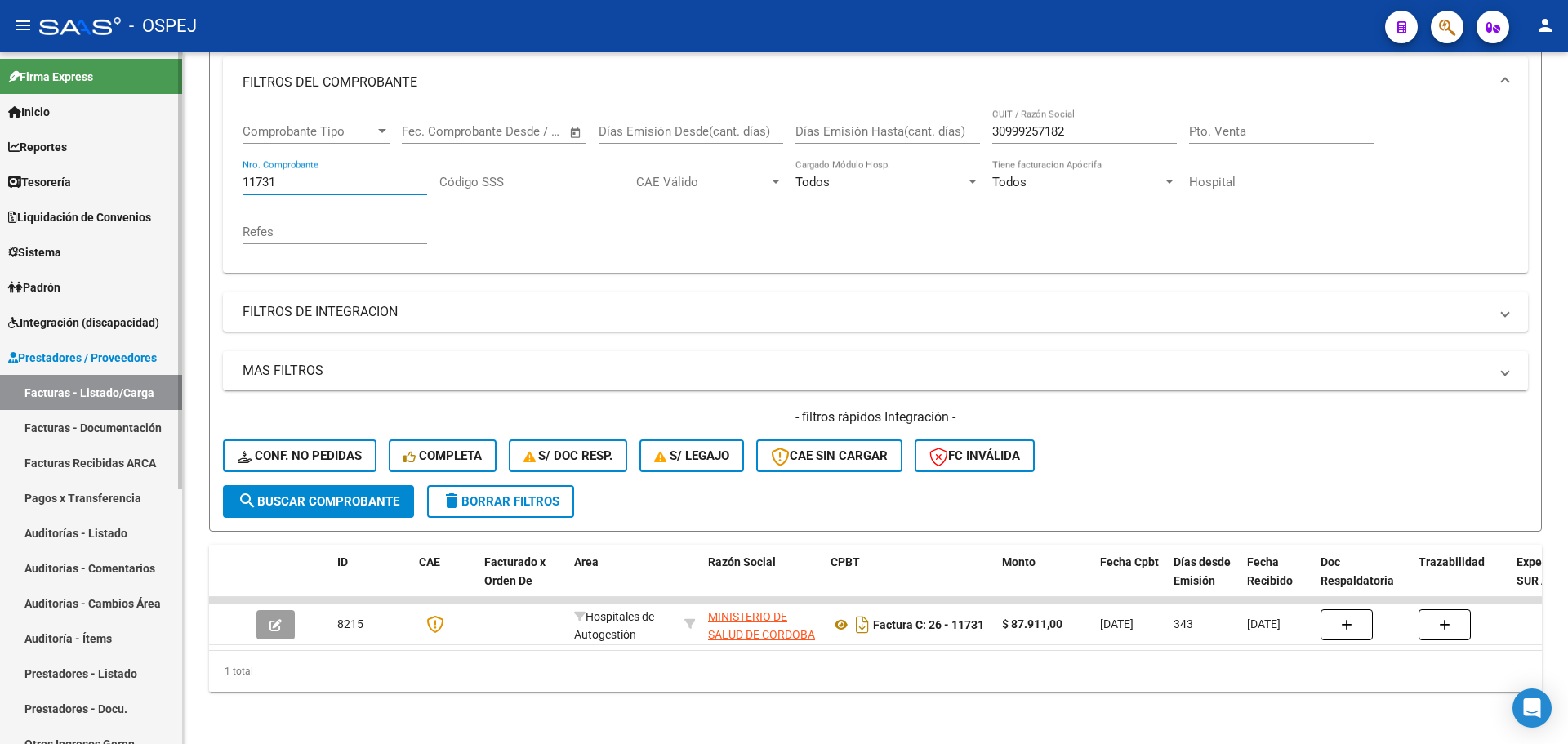
drag, startPoint x: 298, startPoint y: 175, endPoint x: 0, endPoint y: 171, distance: 298.0
click at [0, 171] on mat-sidenav-container "Firma Express Inicio Calendario SSS Instructivos Contacto OS Reportes Tablero d…" at bounding box center [784, 398] width 1568 height 692
click at [295, 485] on button "search Buscar Comprobante" at bounding box center [318, 501] width 191 height 33
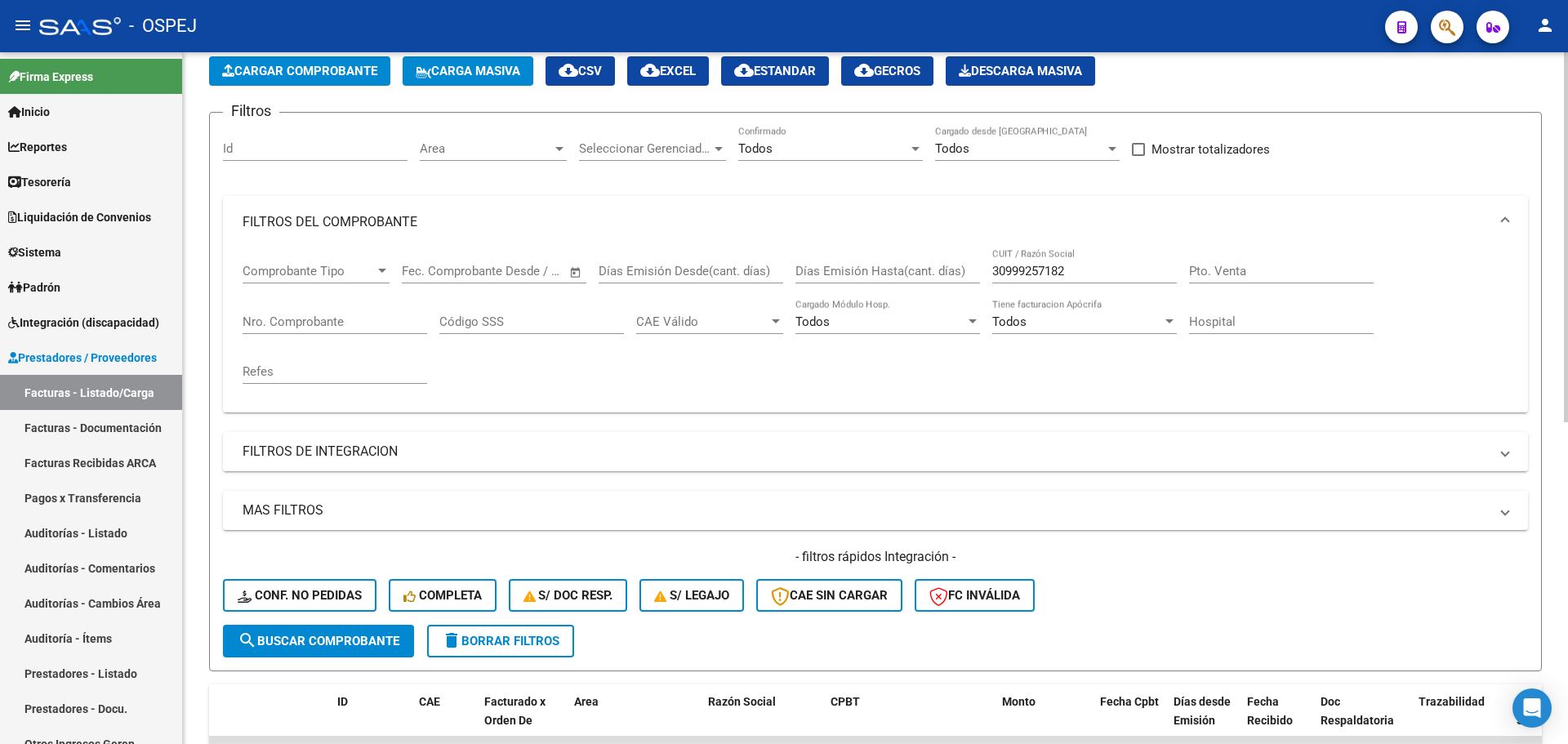
scroll to position [0, 0]
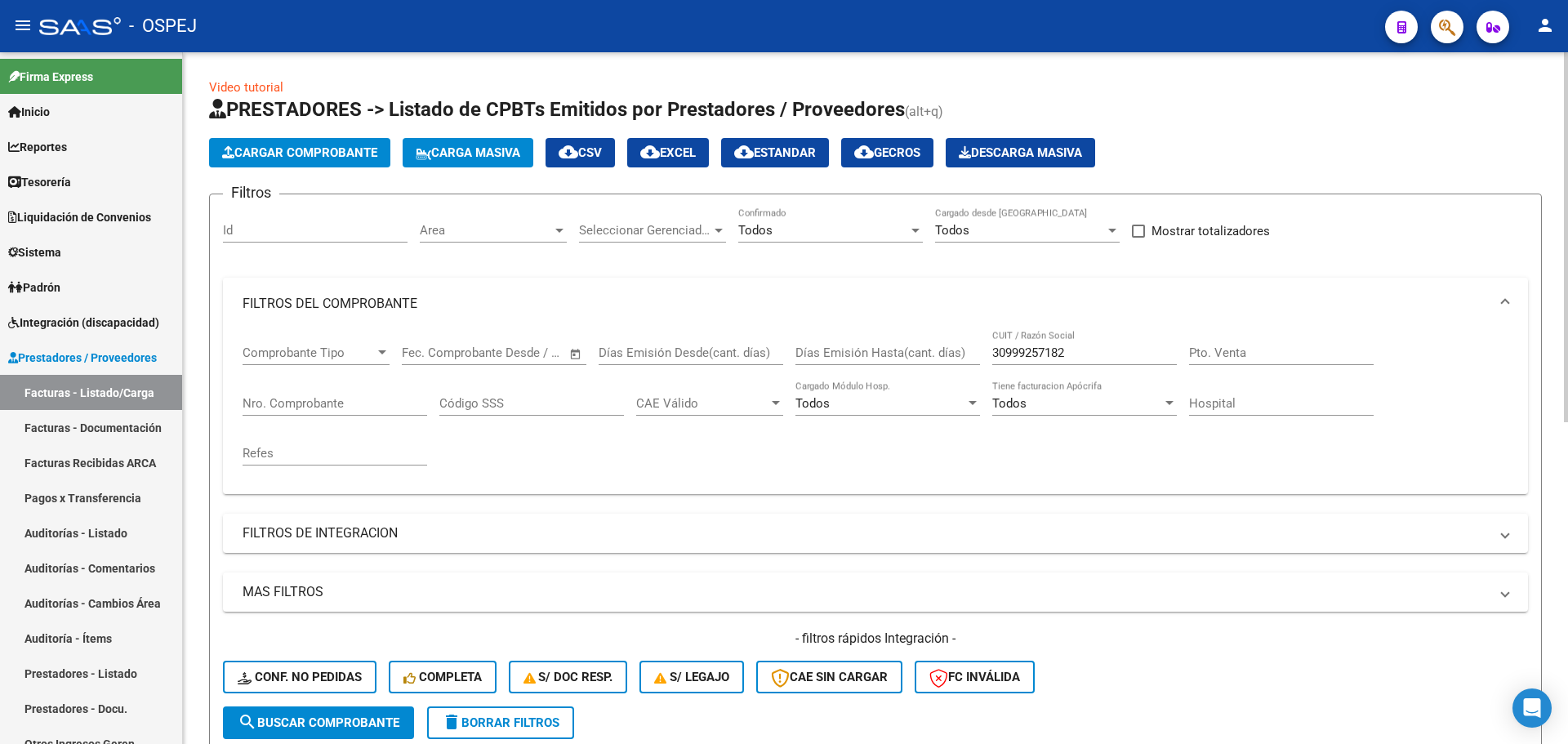
click at [1147, 226] on label "Mostrar totalizadores" at bounding box center [1201, 231] width 138 height 20
click at [1139, 237] on input "Mostrar totalizadores" at bounding box center [1138, 237] width 1 height 1
checkbox input "true"
click at [326, 727] on span "search Buscar Comprobante" at bounding box center [318, 723] width 162 height 15
click at [691, 146] on span "cloud_download EXCEL" at bounding box center [668, 153] width 55 height 15
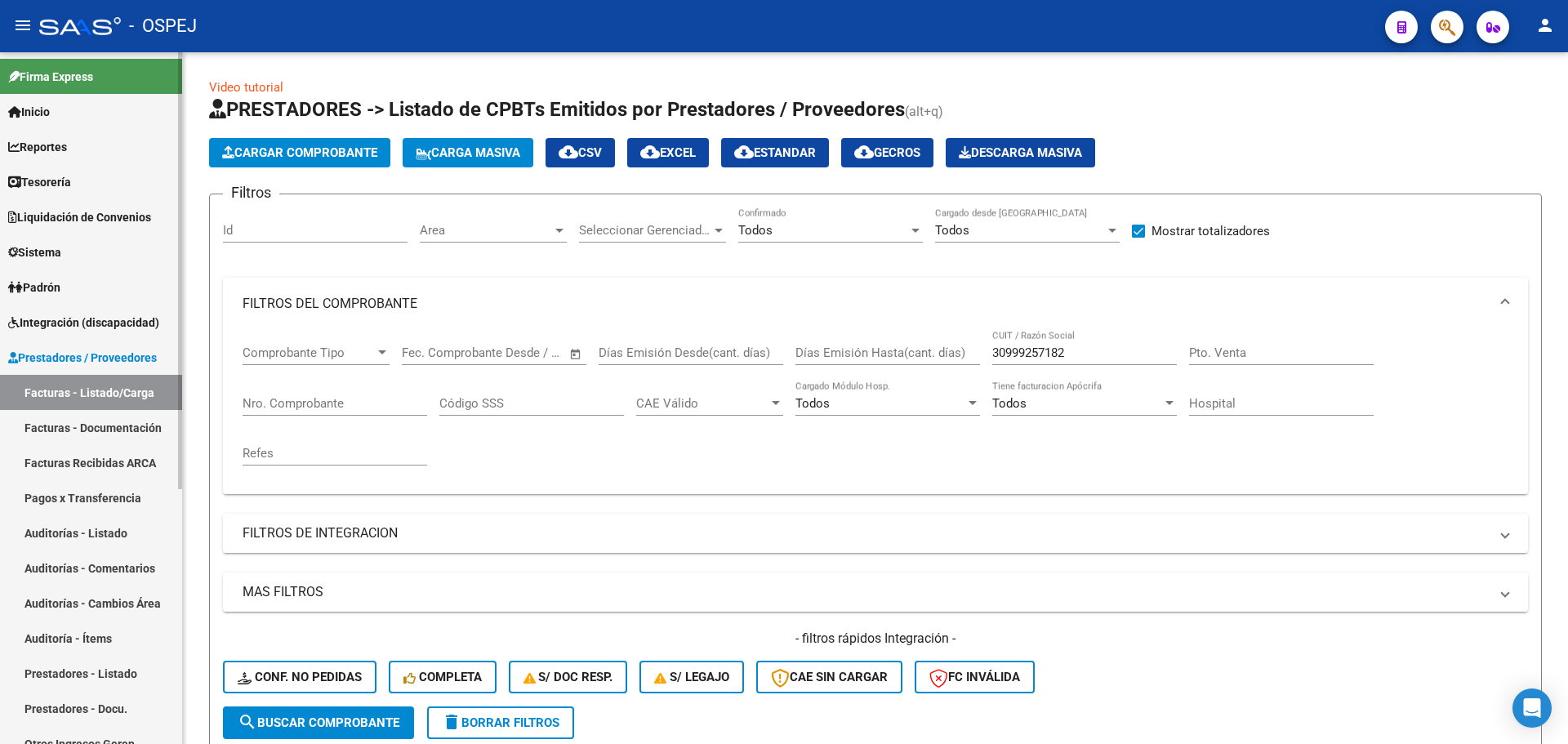
click at [87, 640] on link "Auditoría - Ítems" at bounding box center [91, 638] width 182 height 36
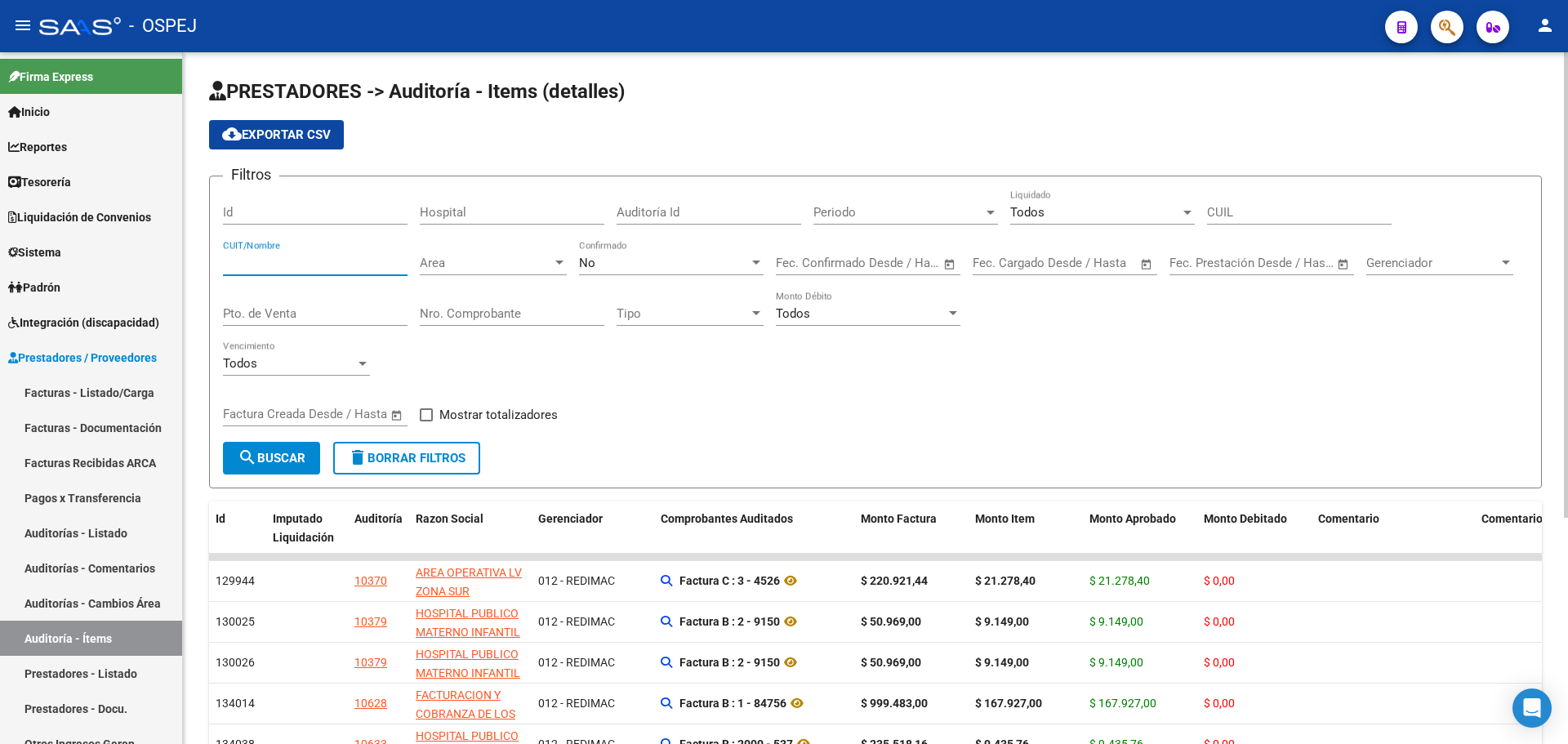
click at [334, 259] on input "CUIT/Nombre" at bounding box center [314, 263] width 184 height 15
paste input "30999257182"
type input "30999257182"
click at [421, 411] on span at bounding box center [426, 415] width 13 height 13
click at [425, 422] on input "Mostrar totalizadores" at bounding box center [425, 422] width 1 height 1
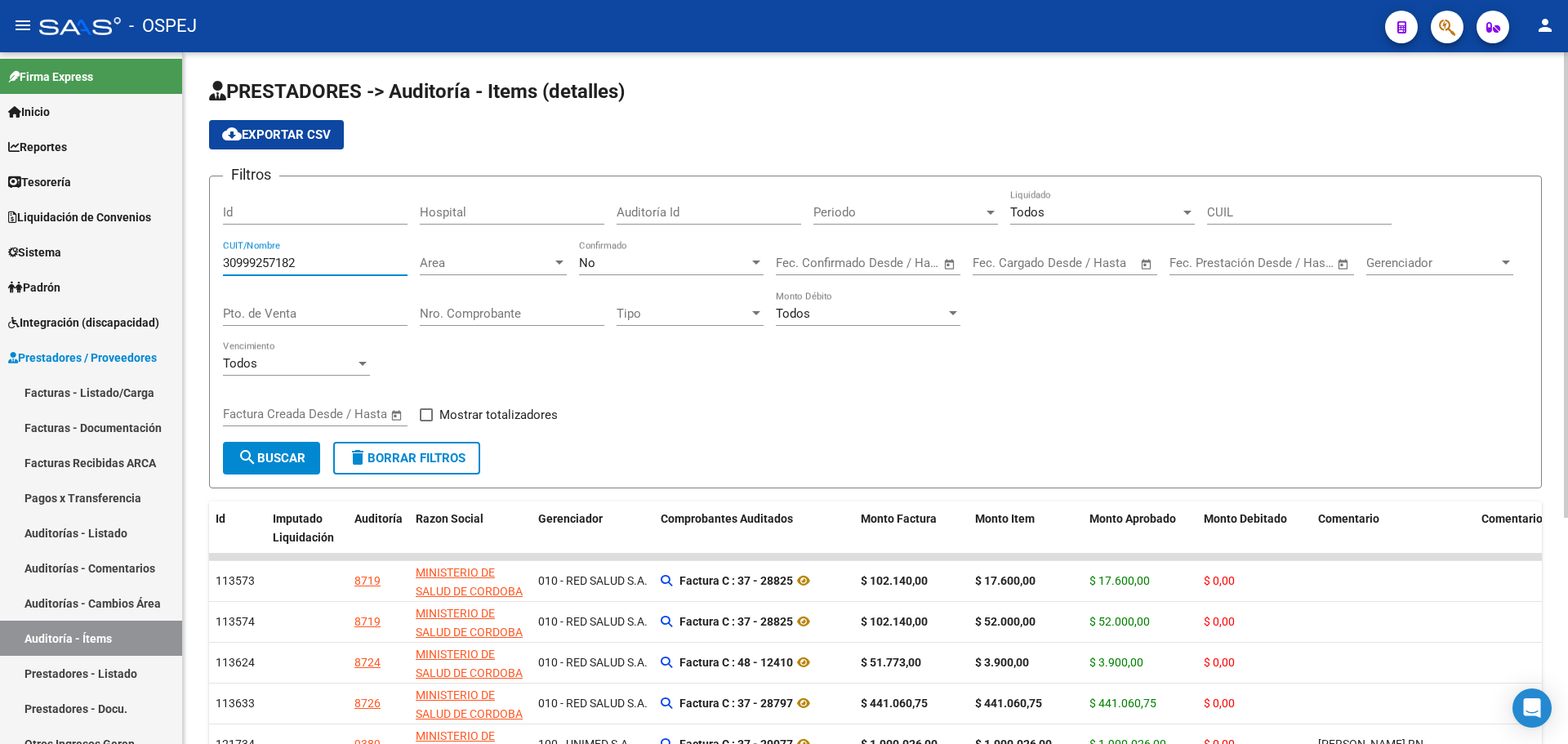
checkbox input "true"
click at [313, 443] on button "search Buscar" at bounding box center [271, 458] width 97 height 33
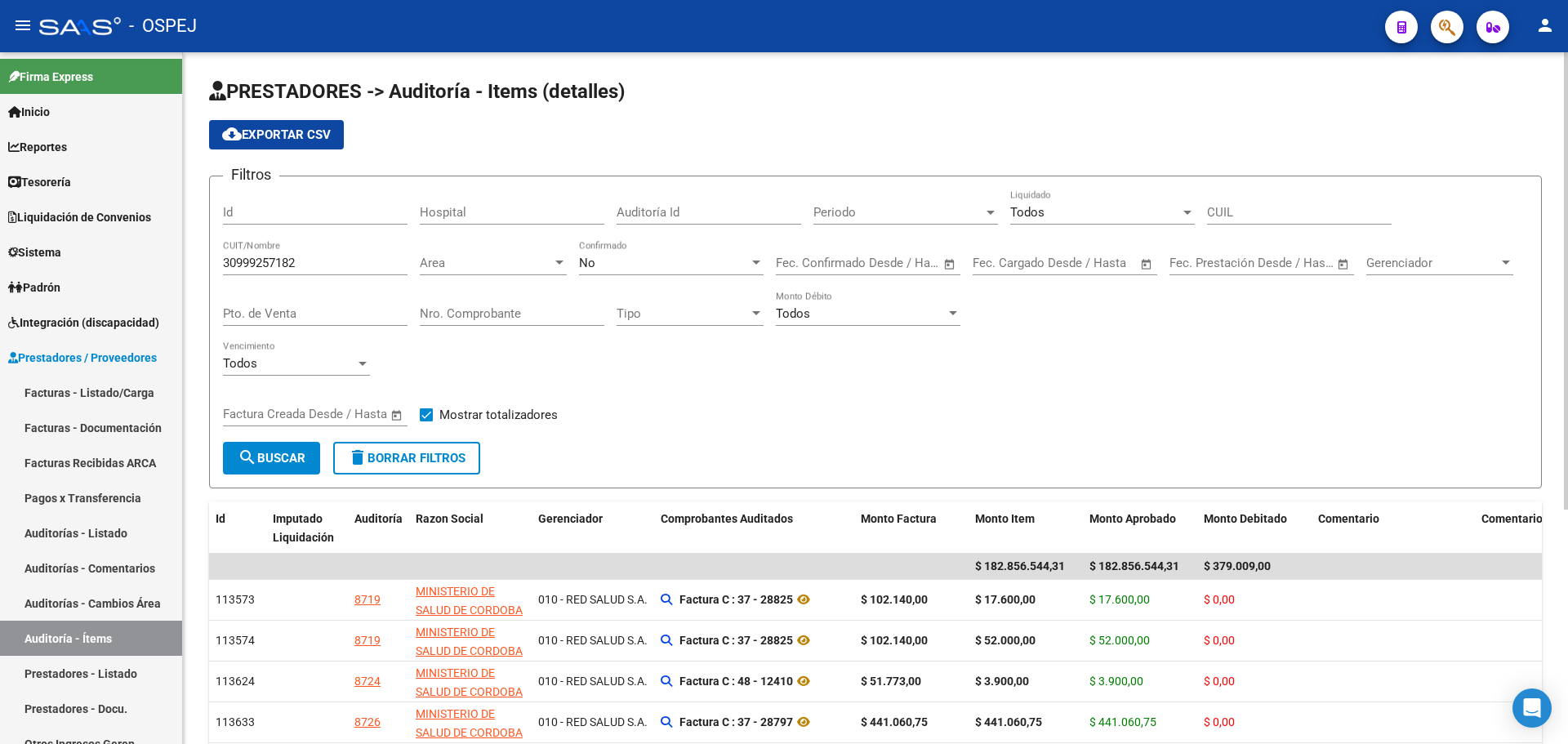
click at [288, 142] on button "cloud_download Exportar CSV" at bounding box center [277, 134] width 135 height 29
click at [285, 463] on span "search Buscar" at bounding box center [271, 458] width 68 height 15
click at [565, 308] on input "Nro. Comprobante" at bounding box center [511, 314] width 184 height 15
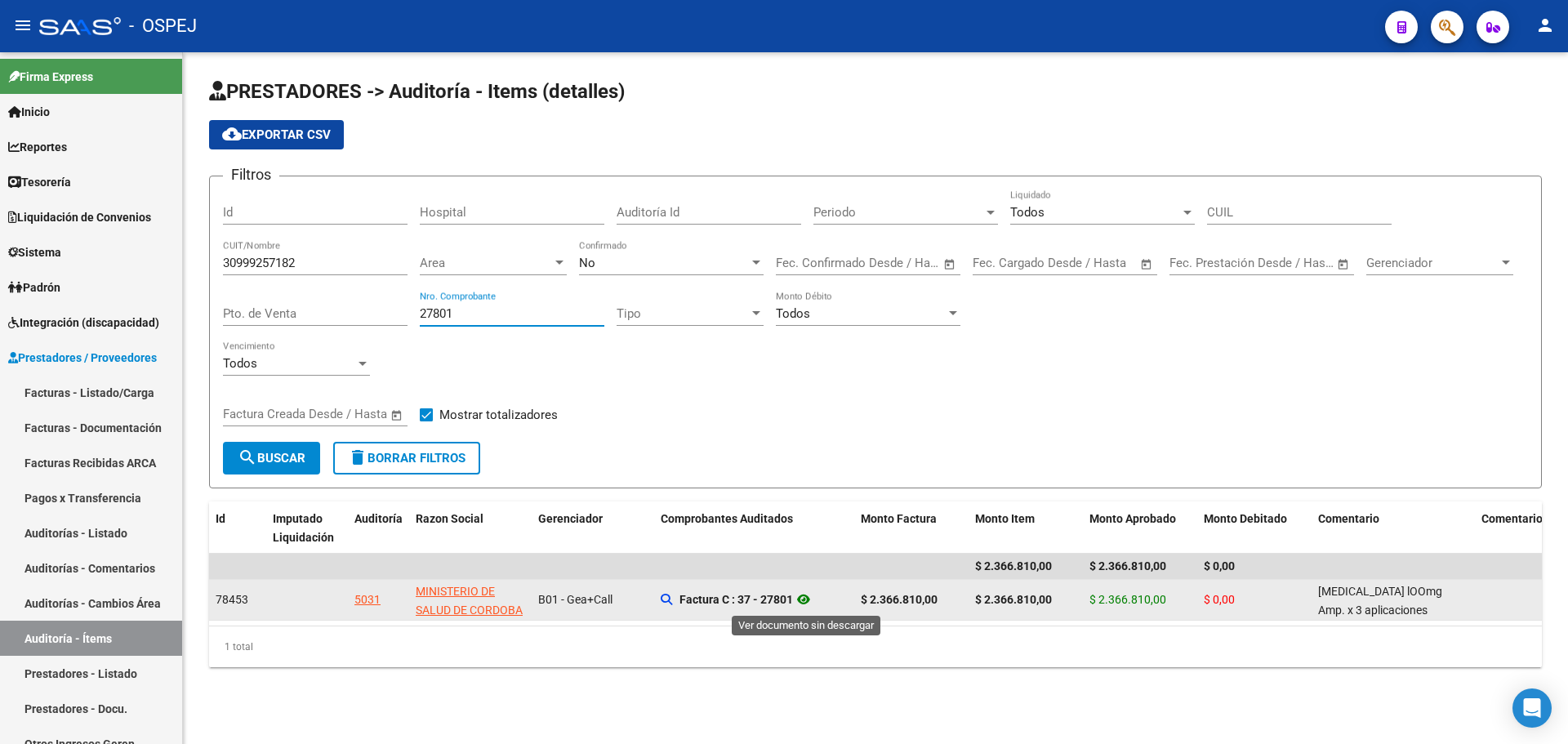
type input "27801"
click at [807, 597] on icon at bounding box center [803, 599] width 22 height 20
click at [910, 600] on strong "$ 2.366.810,00" at bounding box center [899, 599] width 77 height 13
click at [911, 598] on strong "$ 2.366.810,00" at bounding box center [899, 599] width 77 height 13
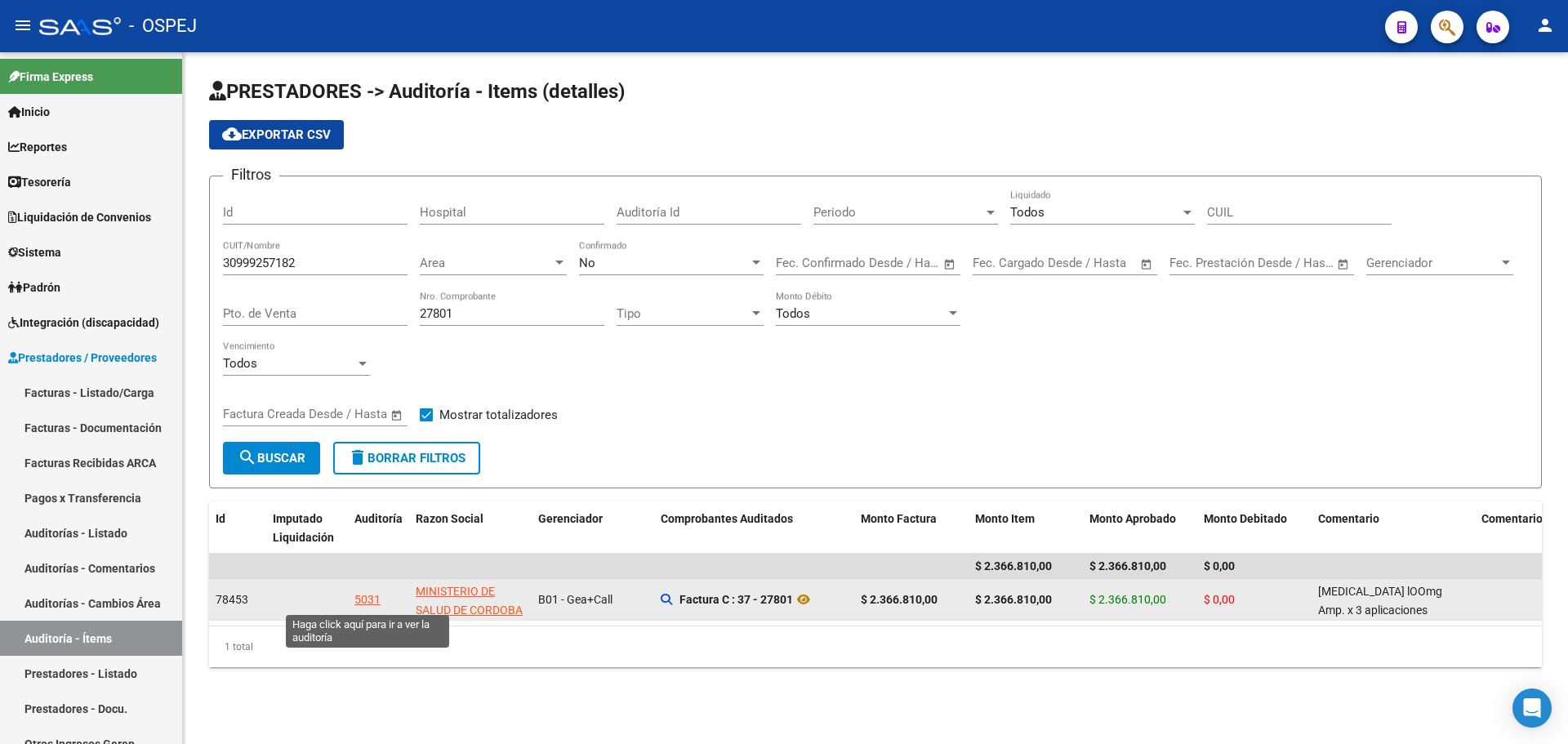
click at [367, 597] on div "5031" at bounding box center [367, 600] width 26 height 19
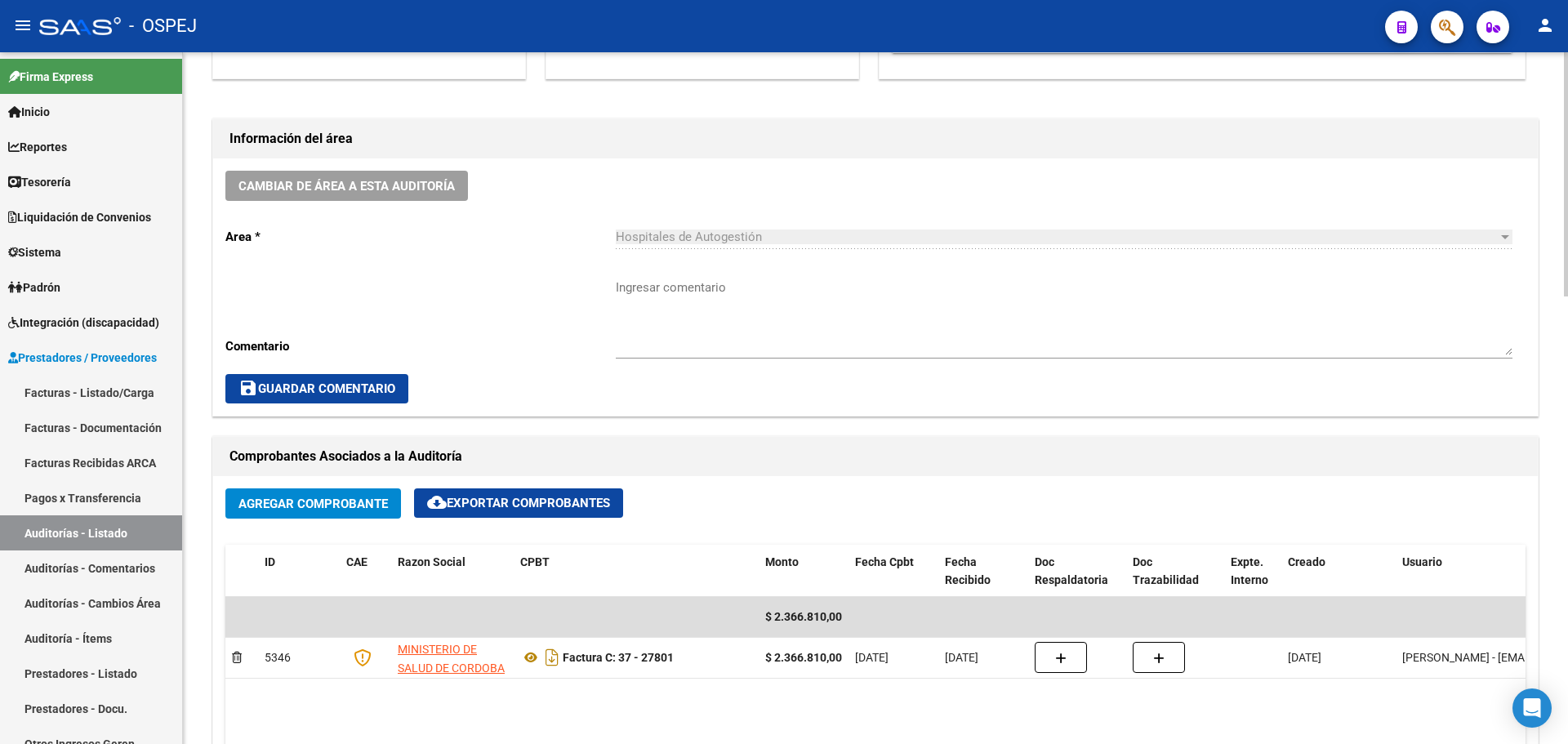
scroll to position [735, 0]
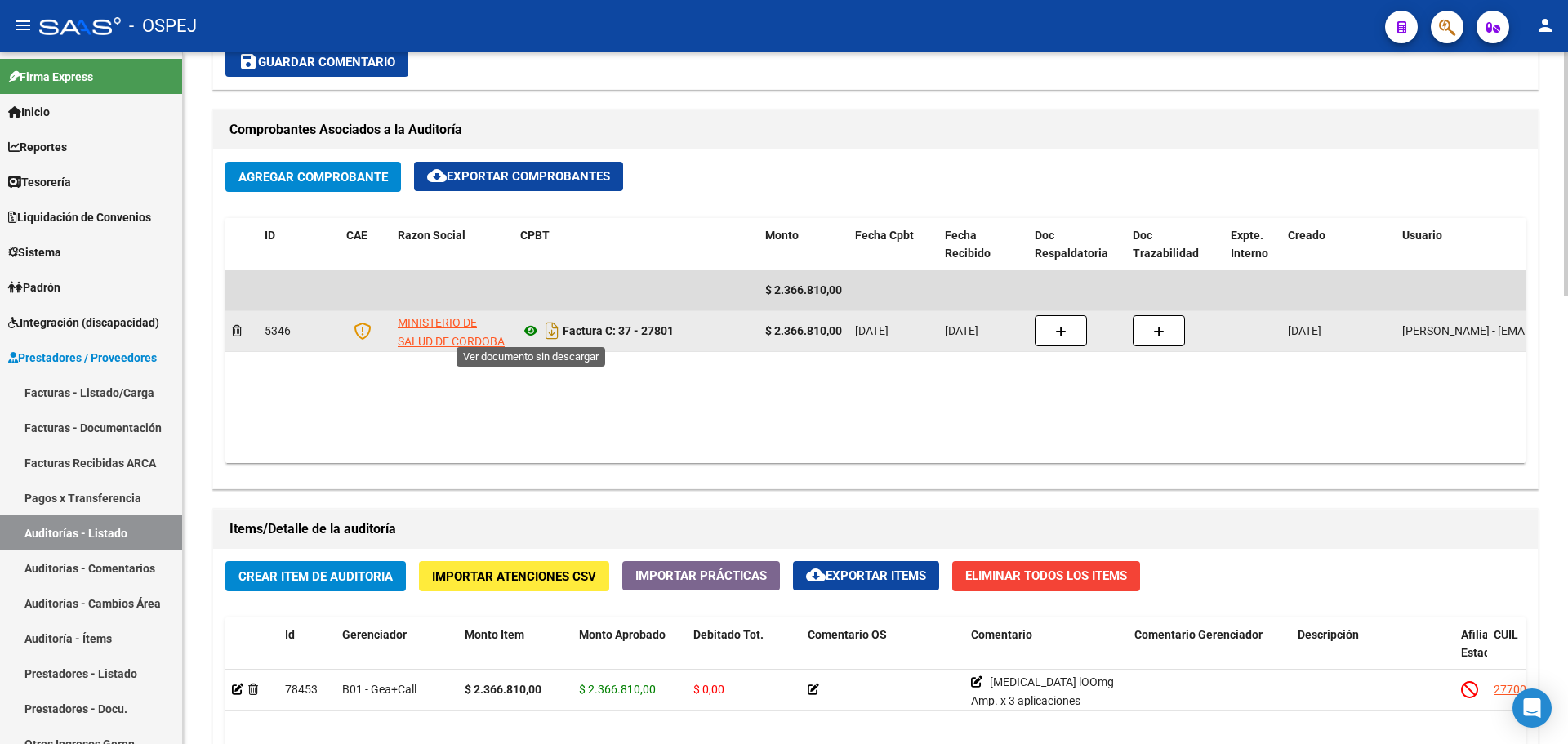
click at [537, 326] on icon at bounding box center [530, 330] width 22 height 20
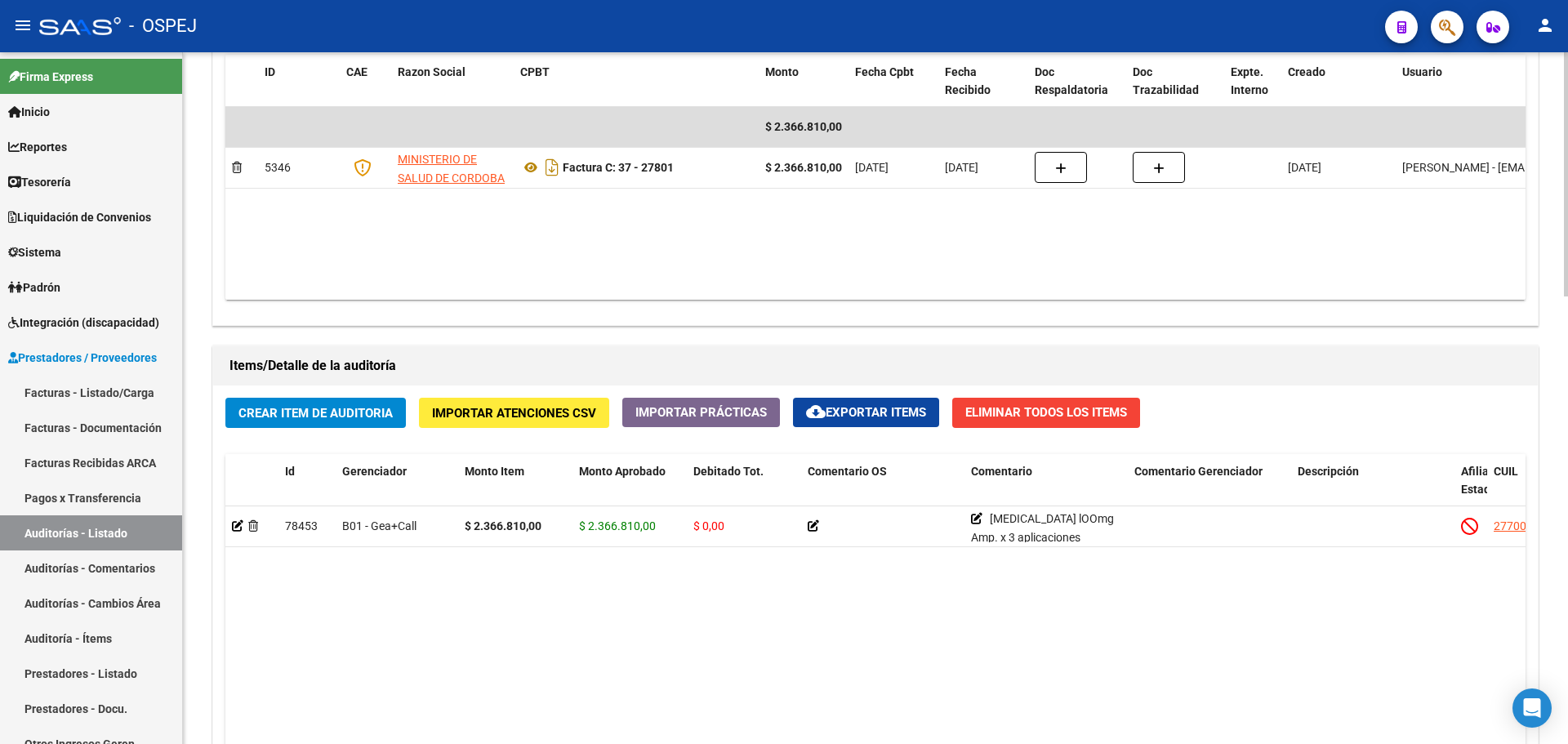
scroll to position [1270, 0]
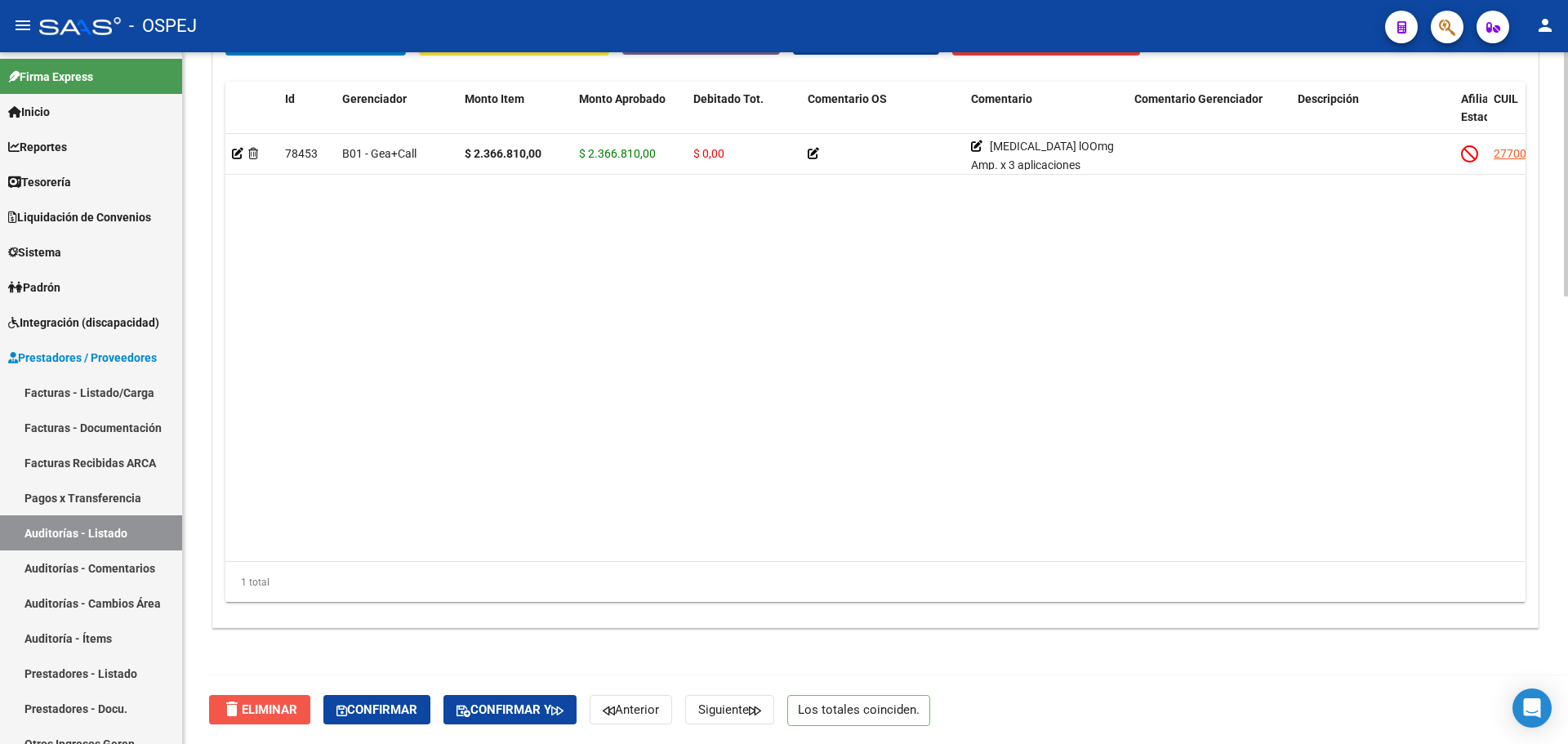
click at [275, 714] on span "delete Eliminar" at bounding box center [260, 709] width 75 height 15
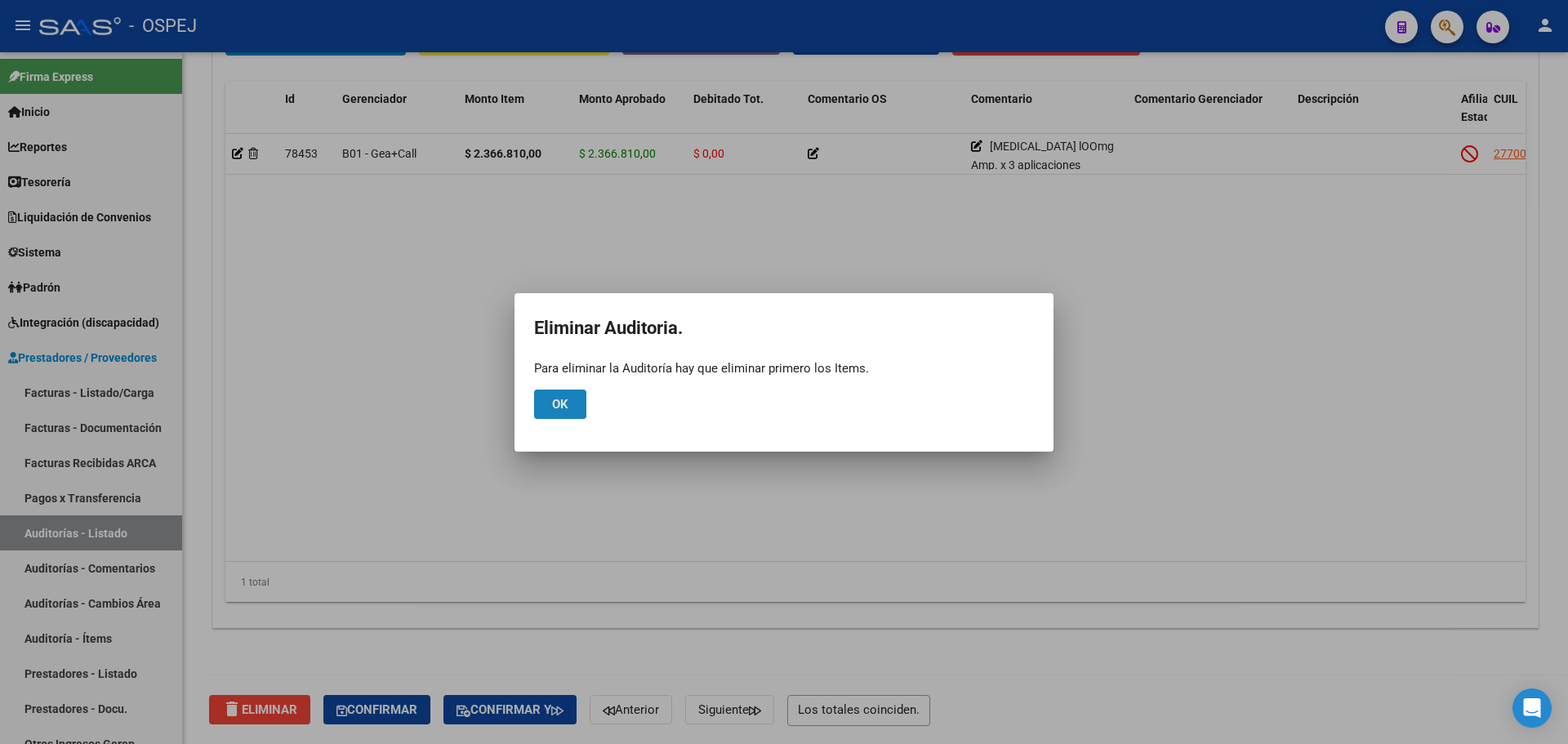
click at [553, 399] on span "Ok" at bounding box center [560, 405] width 16 height 15
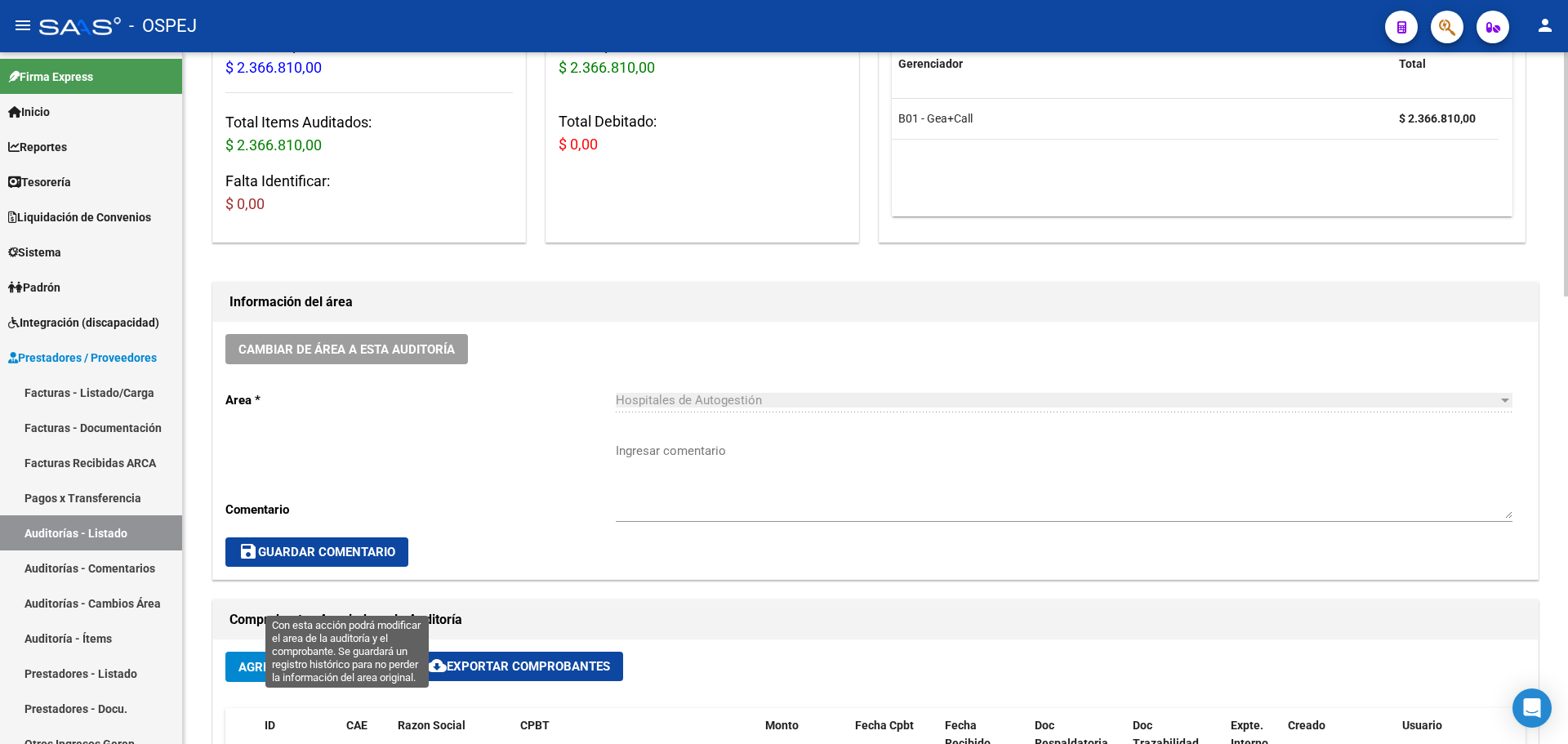
scroll to position [0, 0]
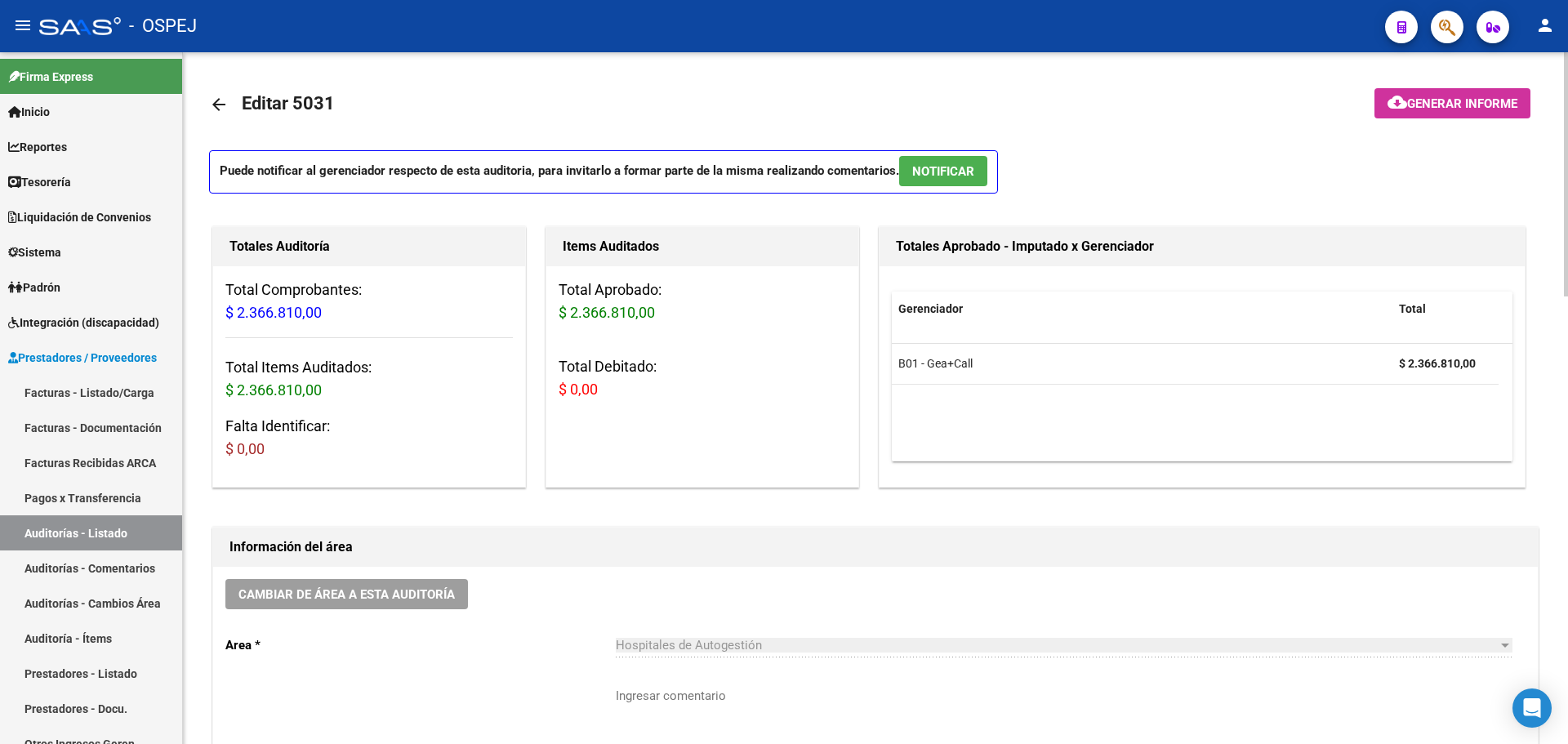
click at [222, 109] on mat-icon "arrow_back" at bounding box center [219, 104] width 20 height 20
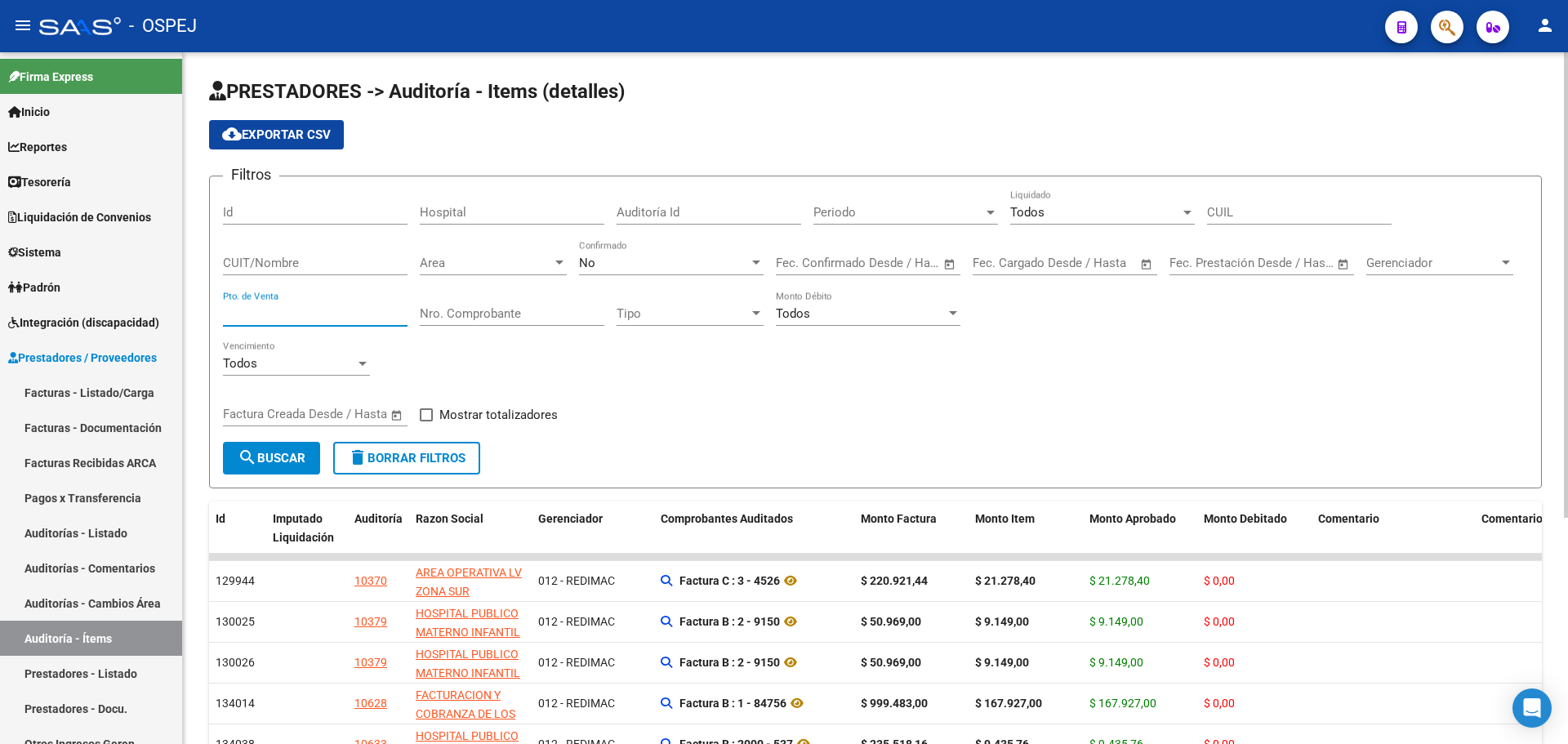
click at [357, 316] on input "Pto. de Venta" at bounding box center [314, 314] width 184 height 15
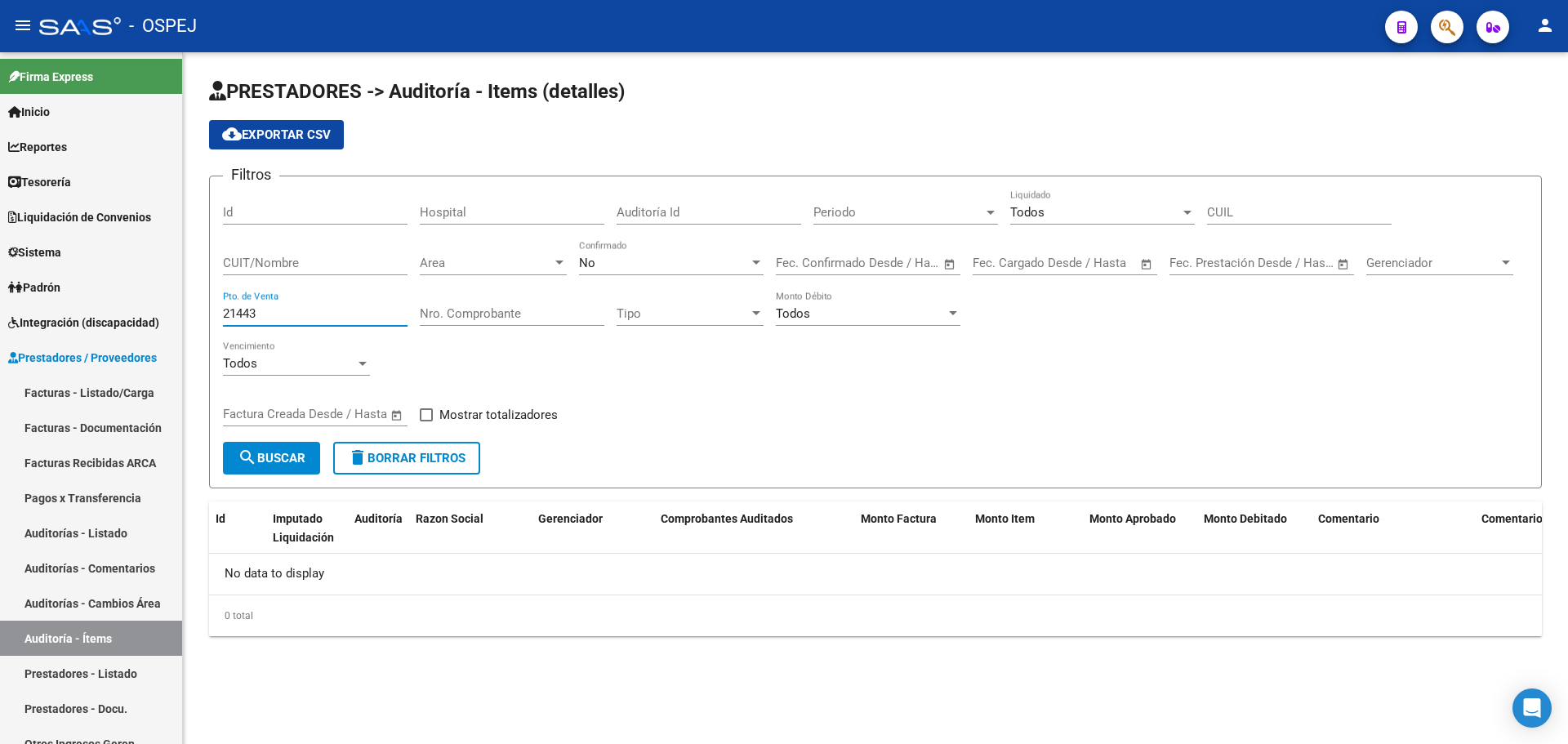
type input "21443"
drag, startPoint x: 288, startPoint y: 307, endPoint x: 0, endPoint y: 306, distance: 288.0
click at [0, 306] on mat-sidenav-container "Firma Express Inicio Calendario SSS Instructivos Contacto OS Reportes Tablero d…" at bounding box center [784, 398] width 1568 height 692
click at [446, 311] on input "Nro. Comprobante" at bounding box center [511, 314] width 184 height 15
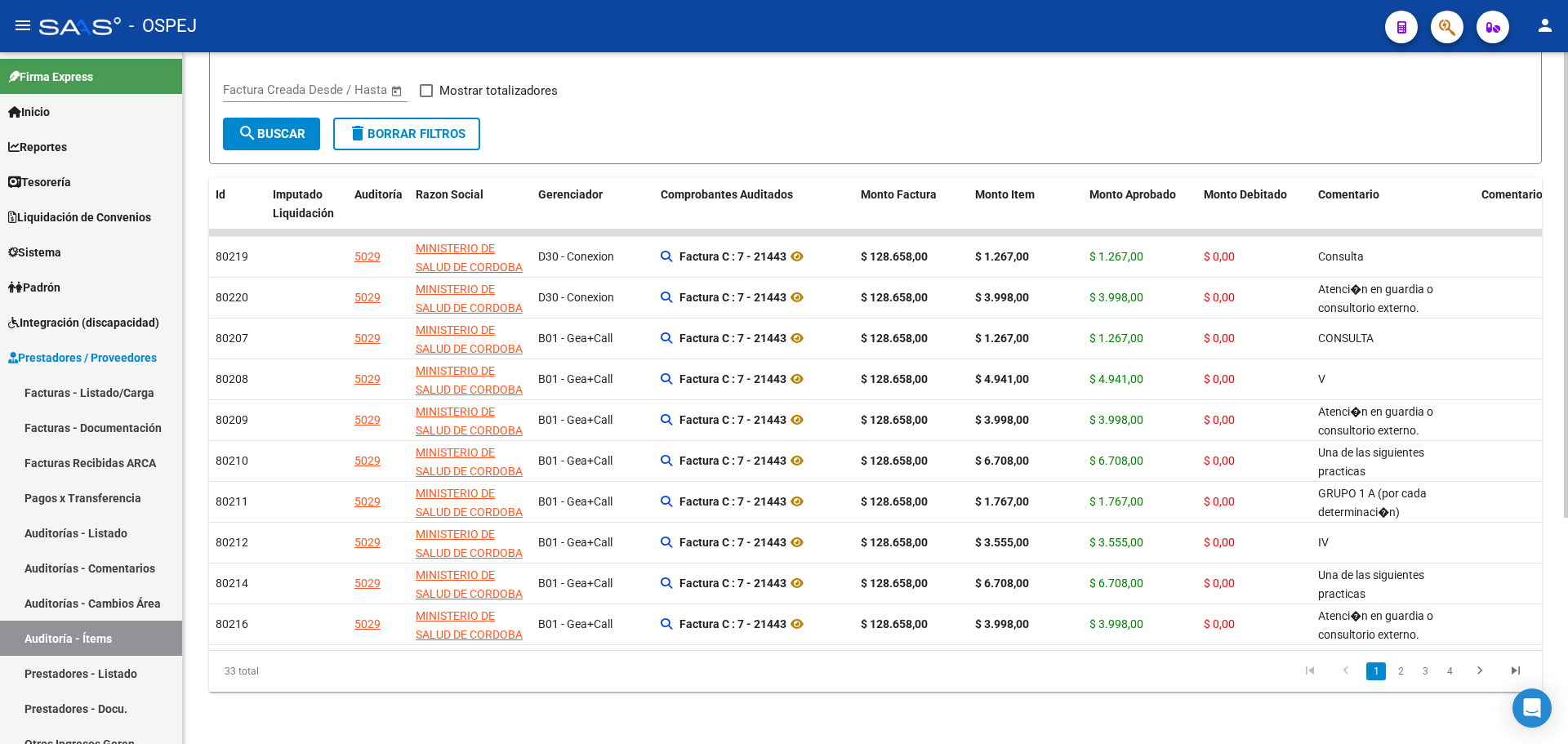
scroll to position [9, 0]
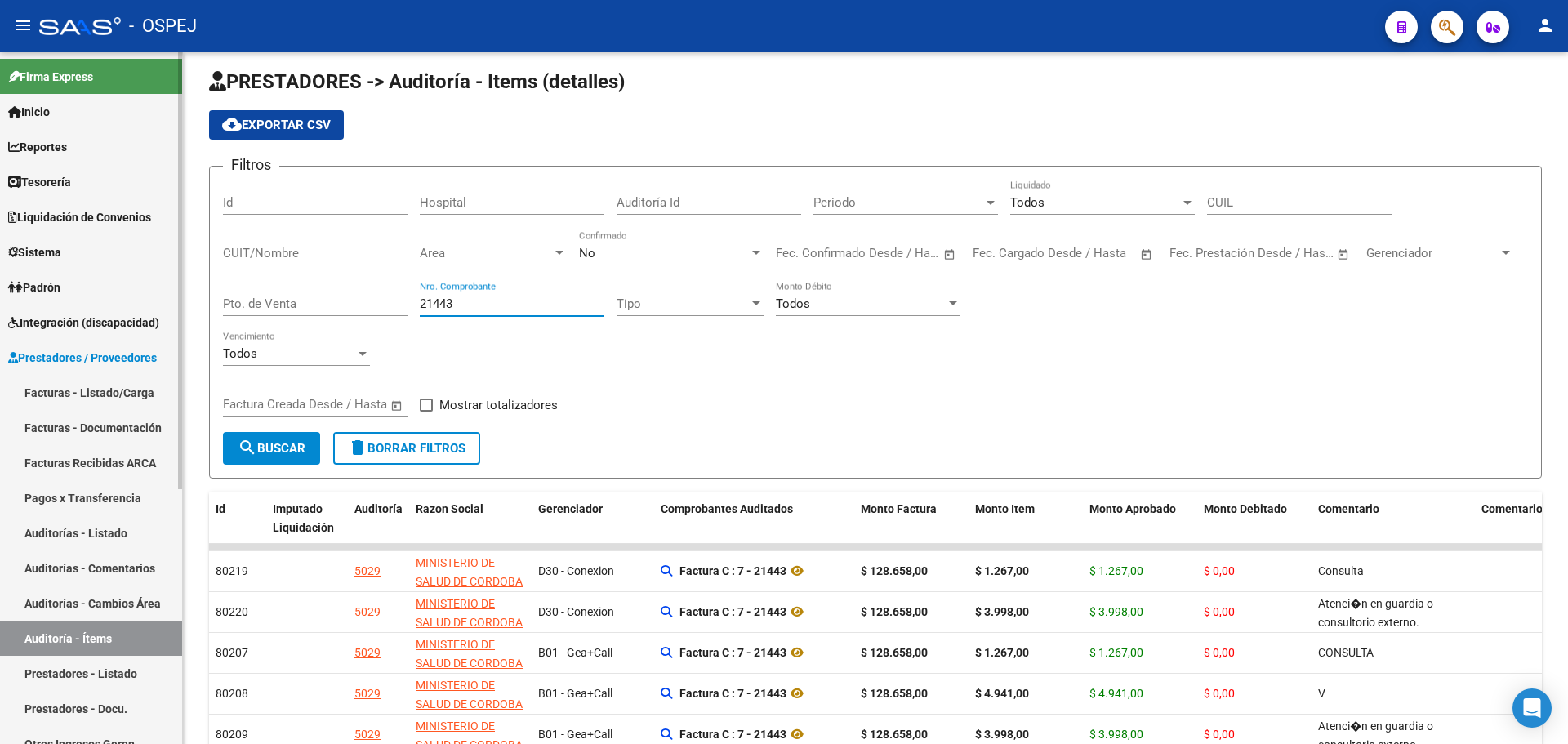
drag, startPoint x: 80, startPoint y: 291, endPoint x: 0, endPoint y: 296, distance: 80.2
click at [0, 296] on mat-sidenav-container "Firma Express Inicio Calendario SSS Instructivos Contacto OS Reportes Tablero d…" at bounding box center [784, 398] width 1568 height 692
click at [435, 307] on input "21443" at bounding box center [511, 304] width 184 height 15
click at [435, 306] on input "21443" at bounding box center [511, 304] width 184 height 15
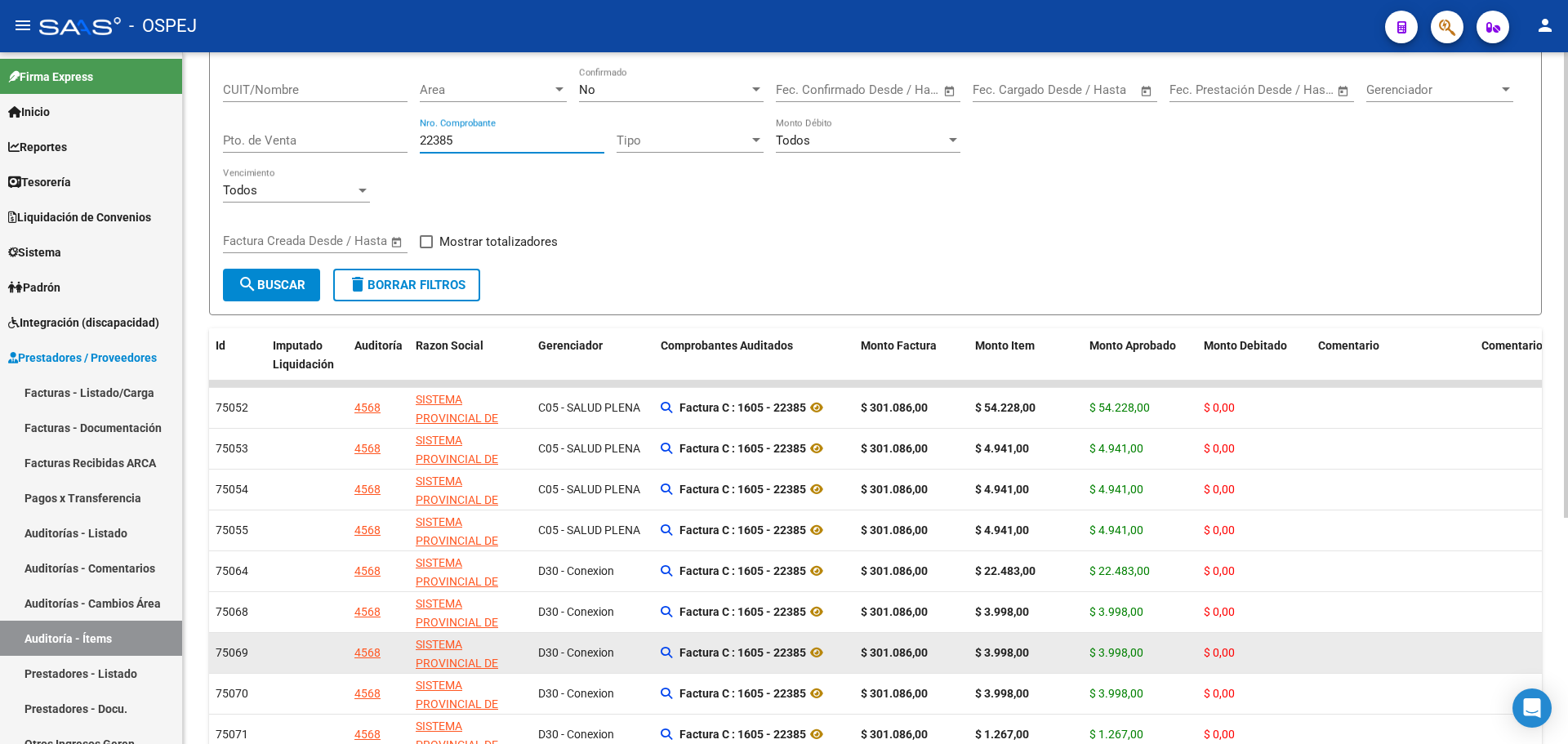
scroll to position [336, 0]
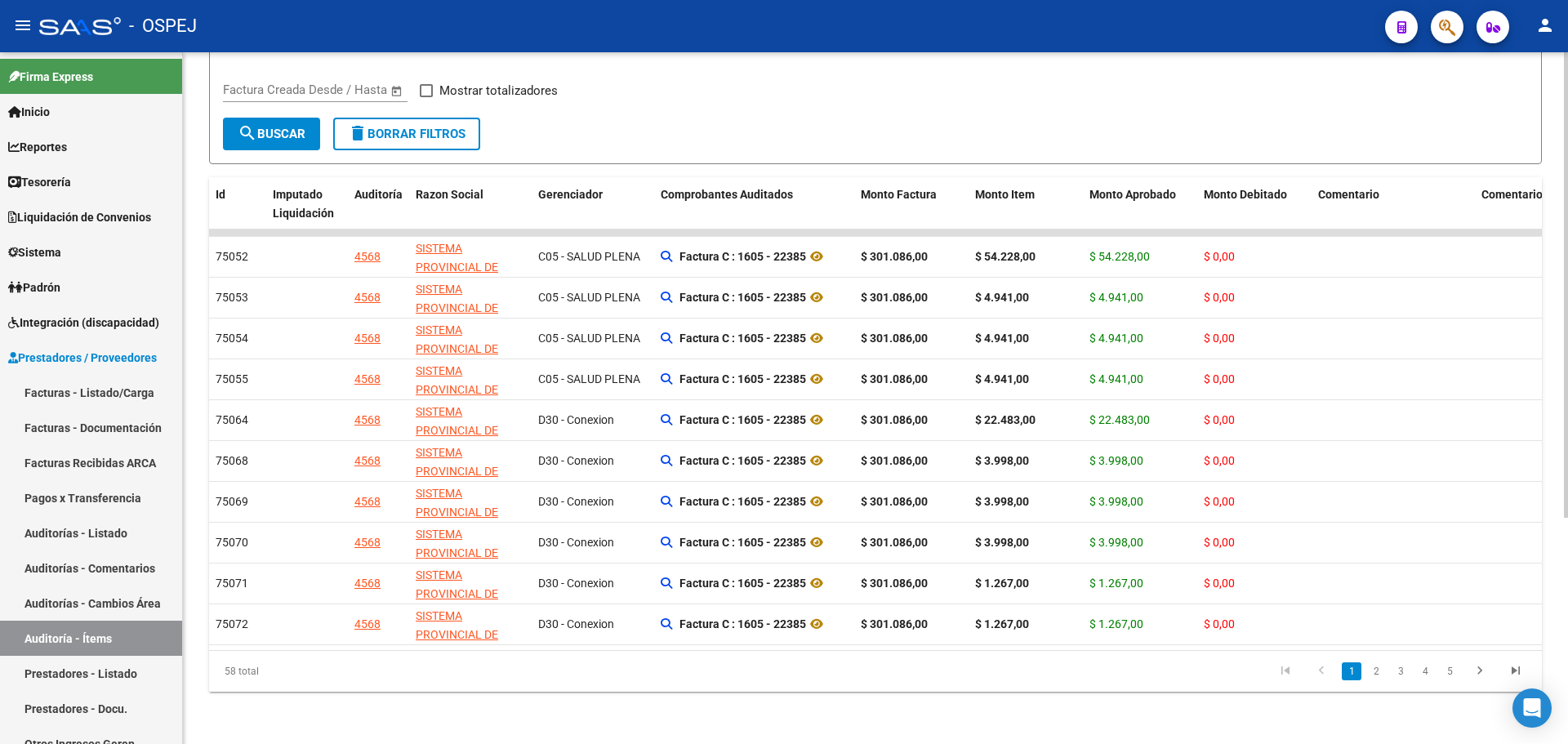
type input "22385"
click at [1376, 672] on link "2" at bounding box center [1376, 671] width 20 height 18
click at [1405, 675] on link "3" at bounding box center [1401, 671] width 20 height 18
click at [1426, 667] on link "4" at bounding box center [1425, 671] width 20 height 18
click at [1472, 669] on icon "go to next page" at bounding box center [1480, 672] width 22 height 20
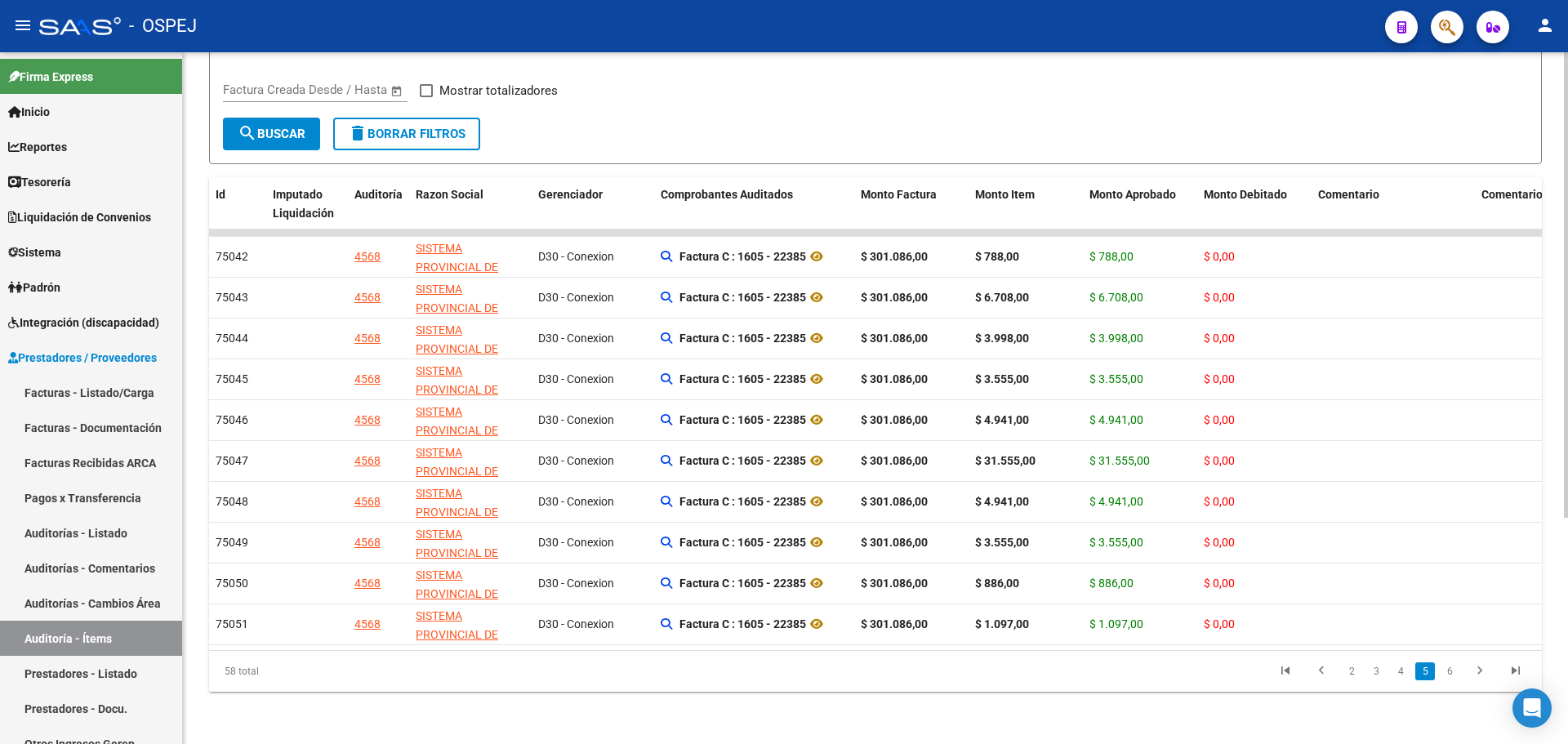
click at [1449, 674] on link "6" at bounding box center [1449, 671] width 20 height 18
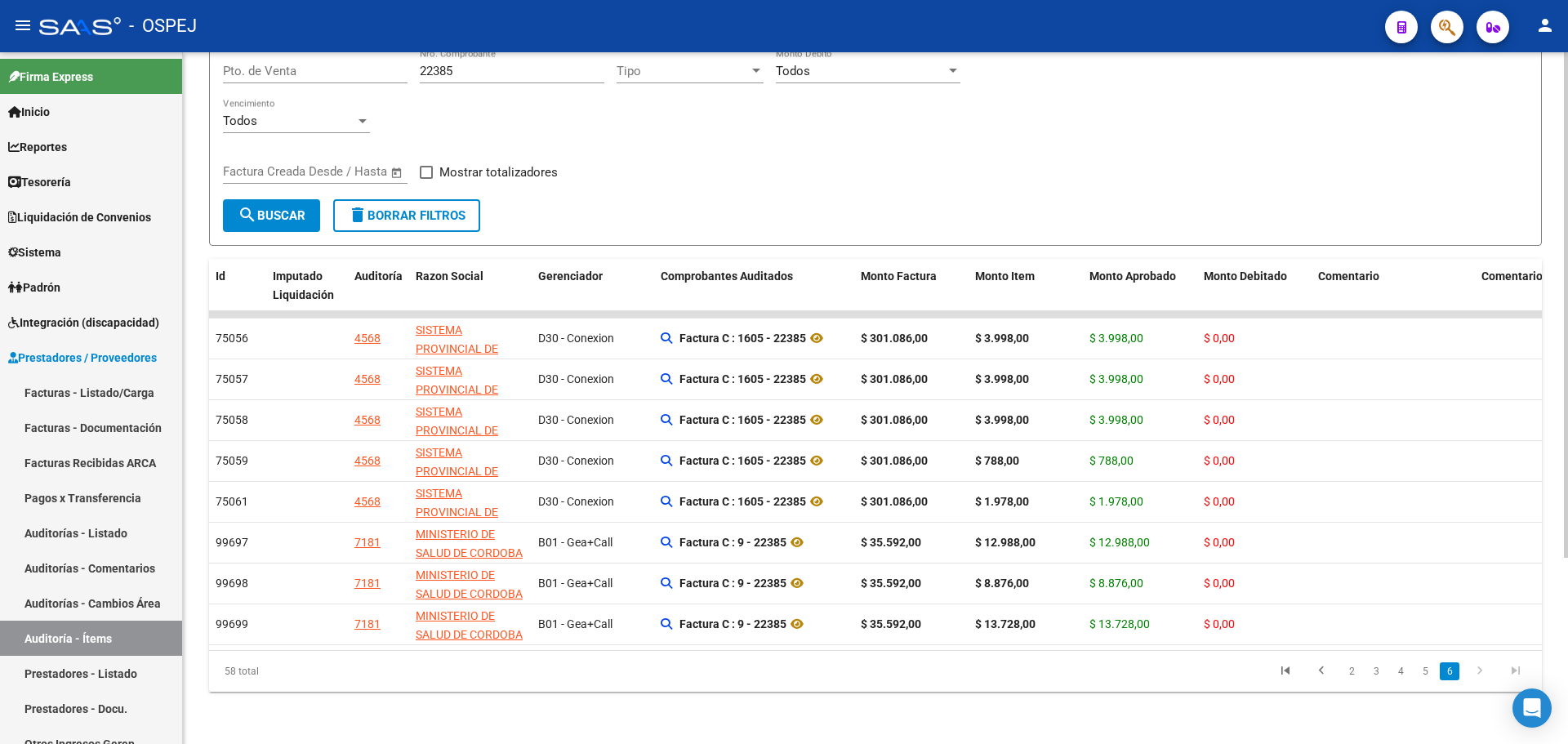
scroll to position [255, 0]
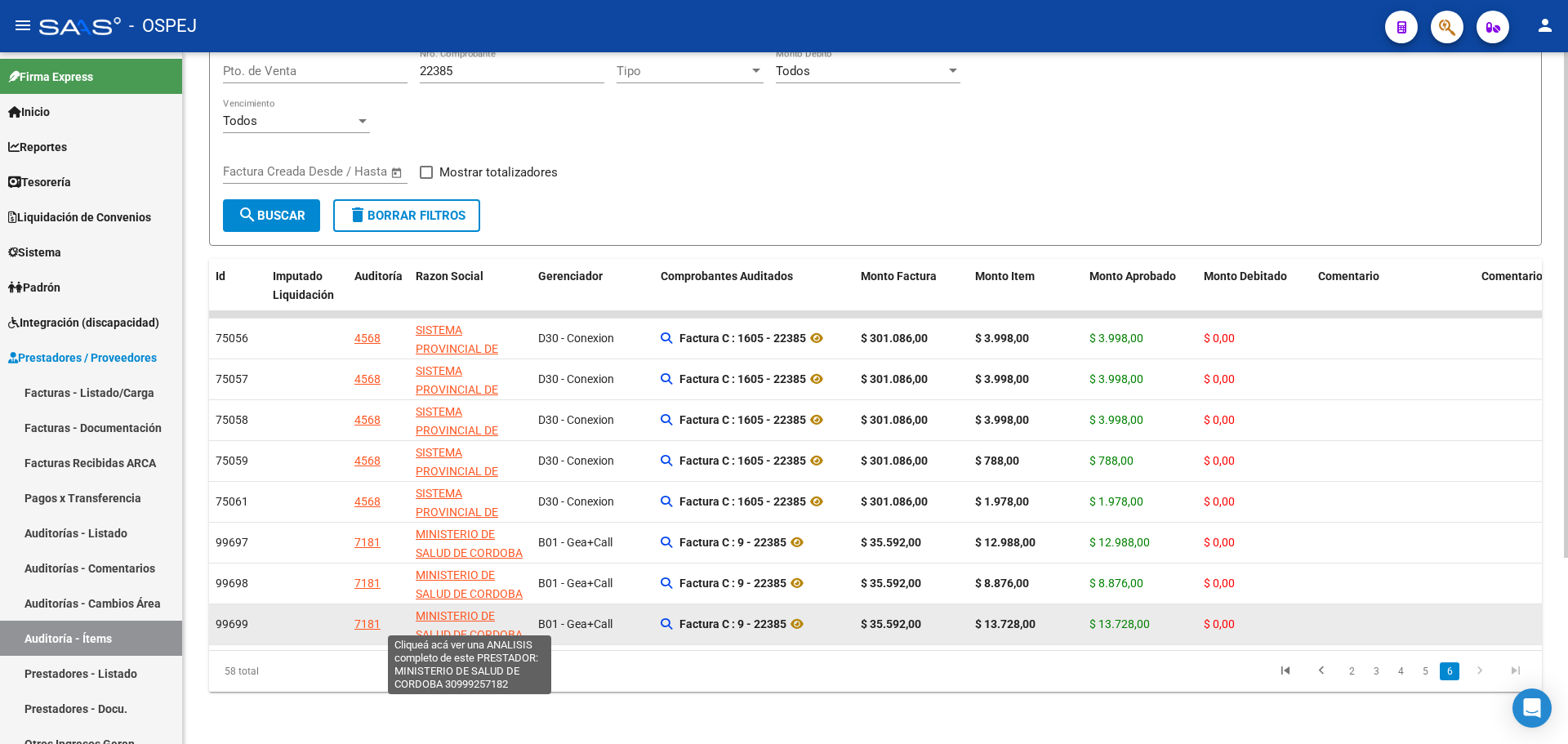
click at [455, 609] on span "MINISTERIO DE SALUD DE CORDOBA" at bounding box center [469, 625] width 107 height 32
type textarea "30999257182"
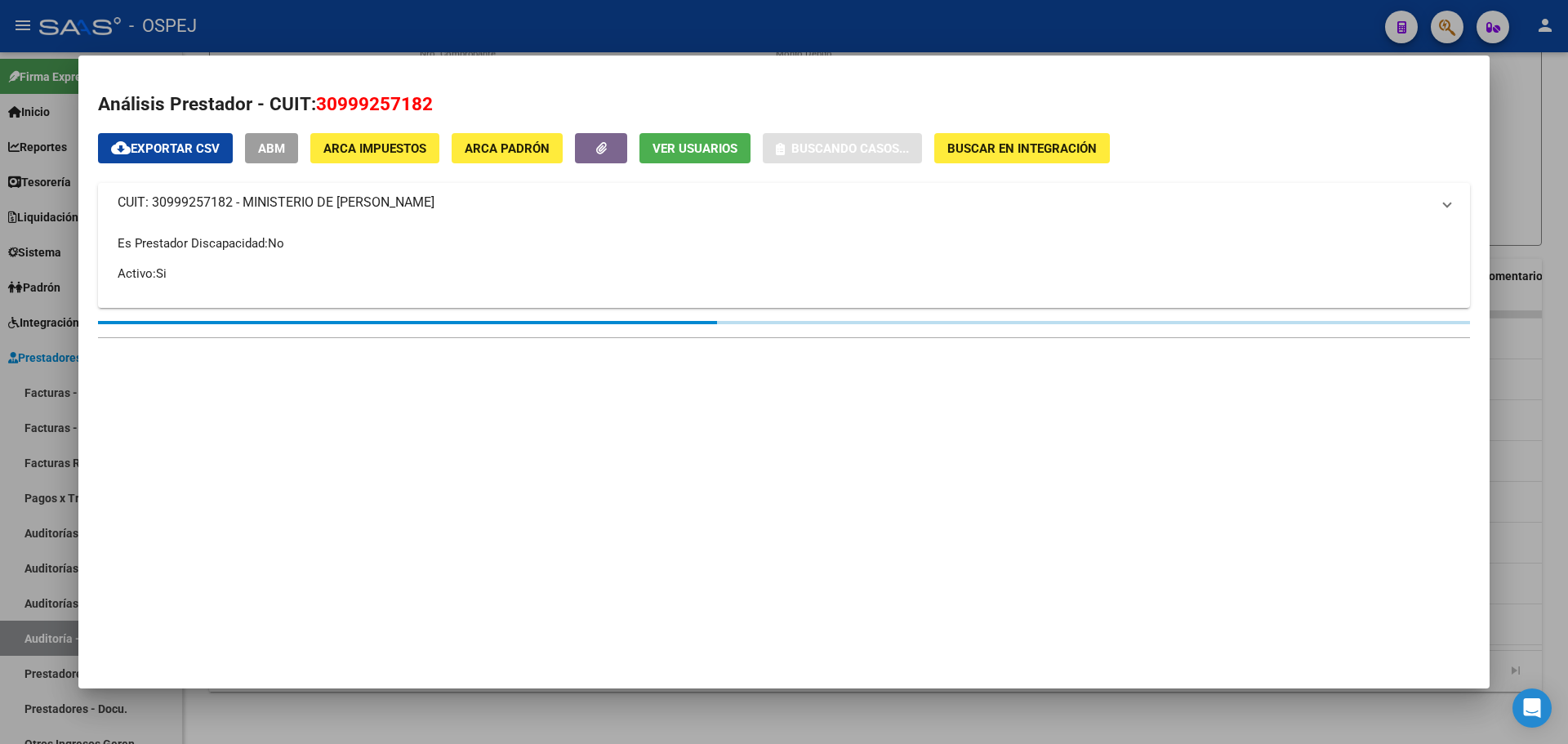
click at [529, 26] on div at bounding box center [784, 372] width 1568 height 744
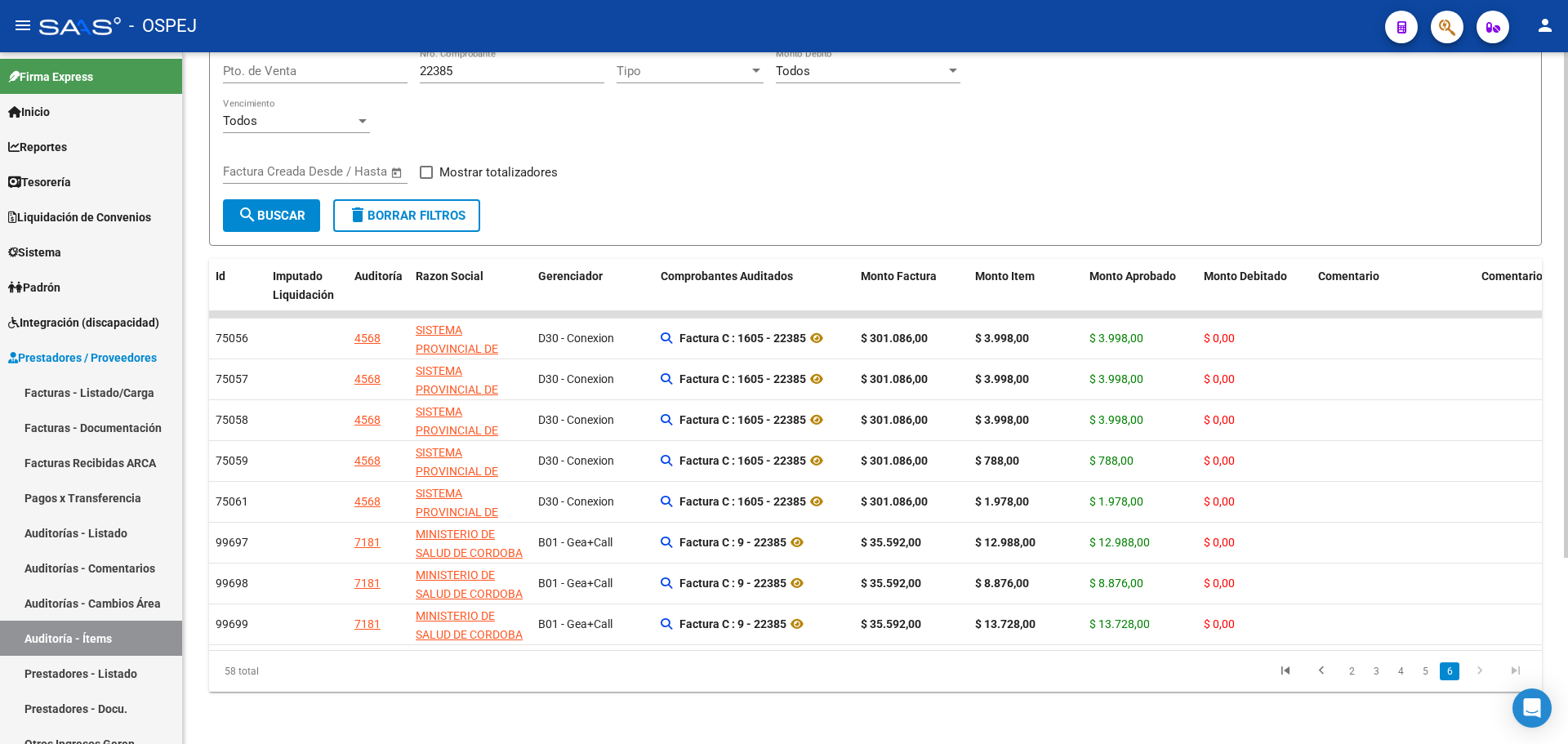
scroll to position [0, 0]
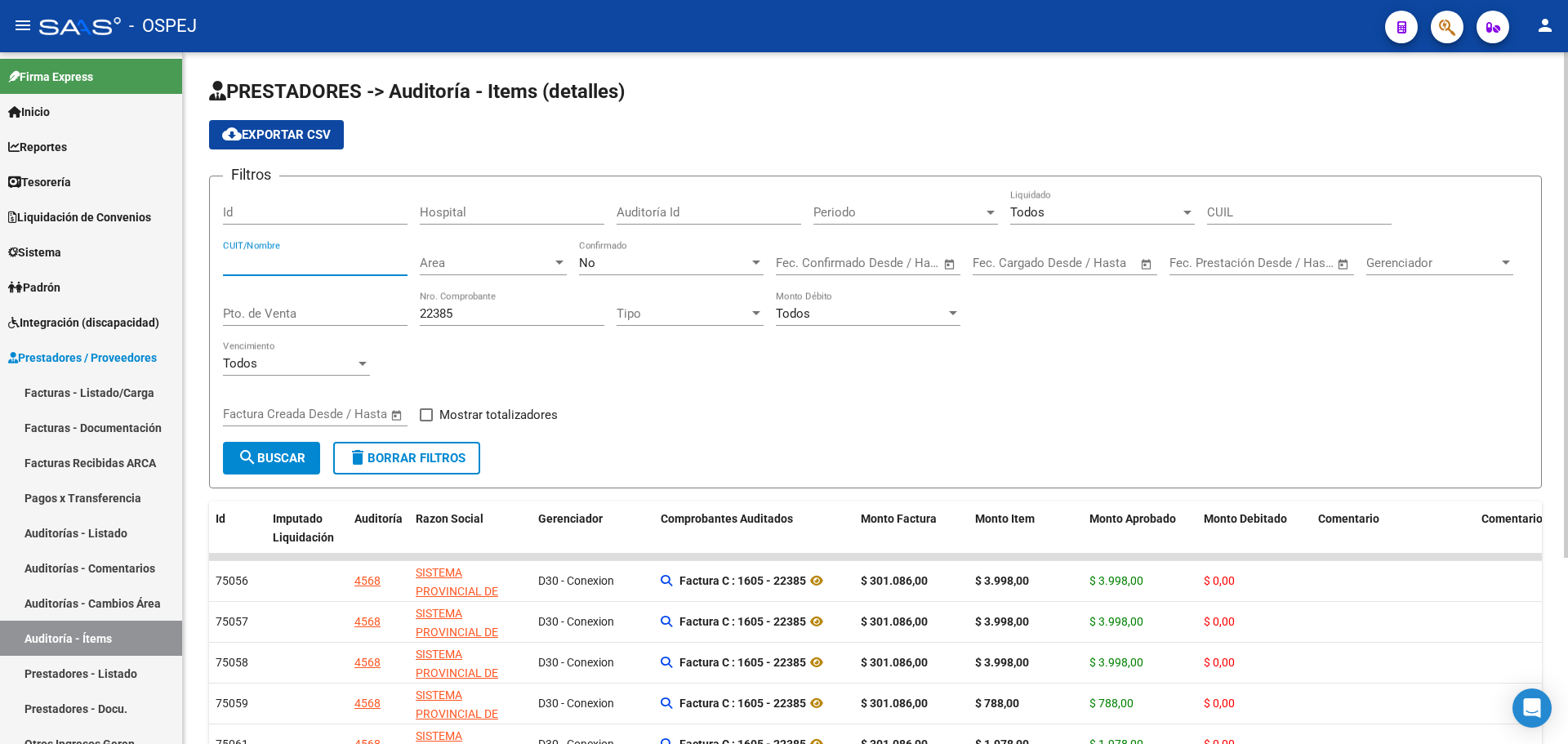
click at [338, 268] on input "CUIT/Nombre" at bounding box center [314, 263] width 184 height 15
paste input "30999257182"
type input "30999257182"
click at [292, 449] on button "search Buscar" at bounding box center [271, 458] width 97 height 33
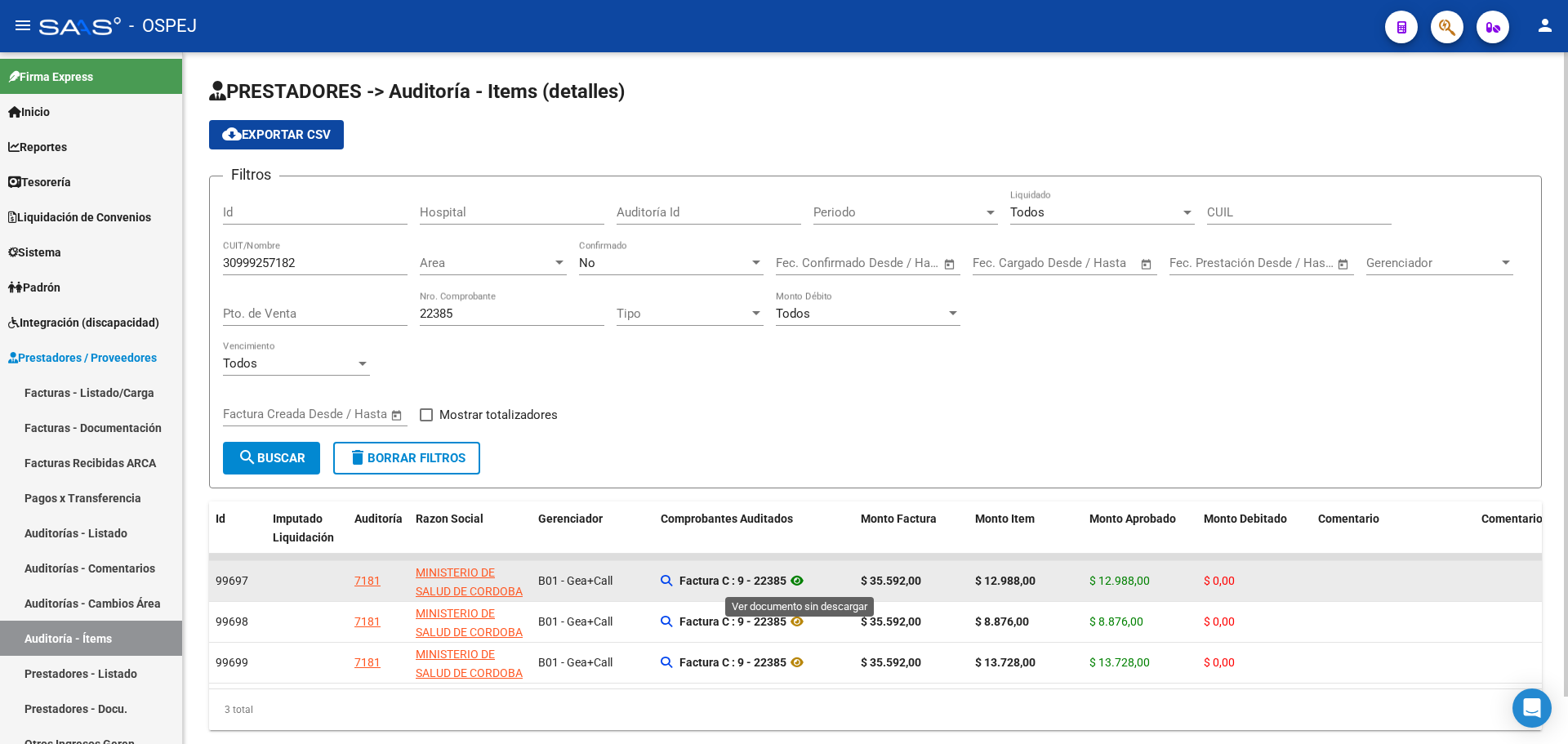
click at [797, 583] on icon at bounding box center [797, 580] width 22 height 20
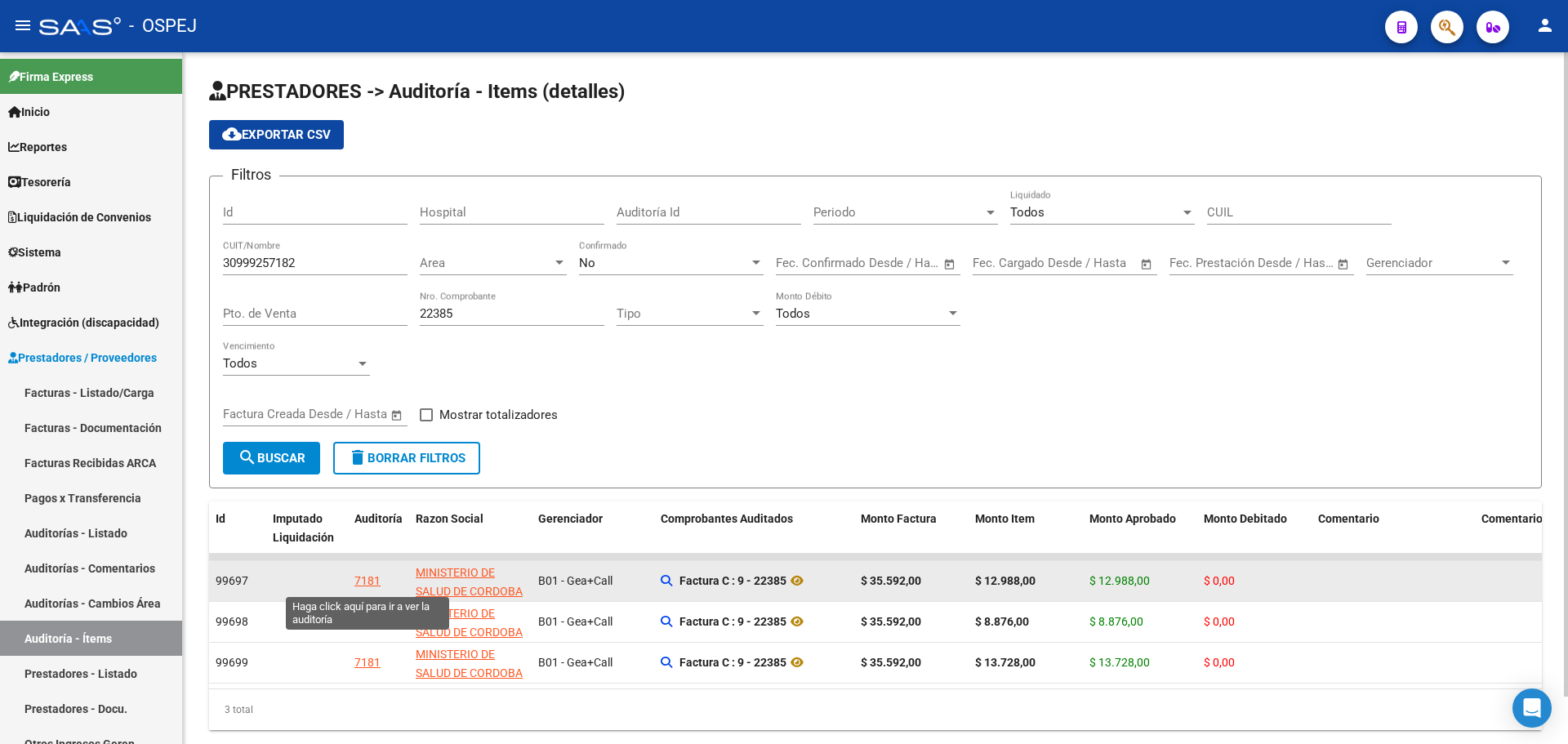
click at [362, 585] on div "7181" at bounding box center [367, 581] width 26 height 19
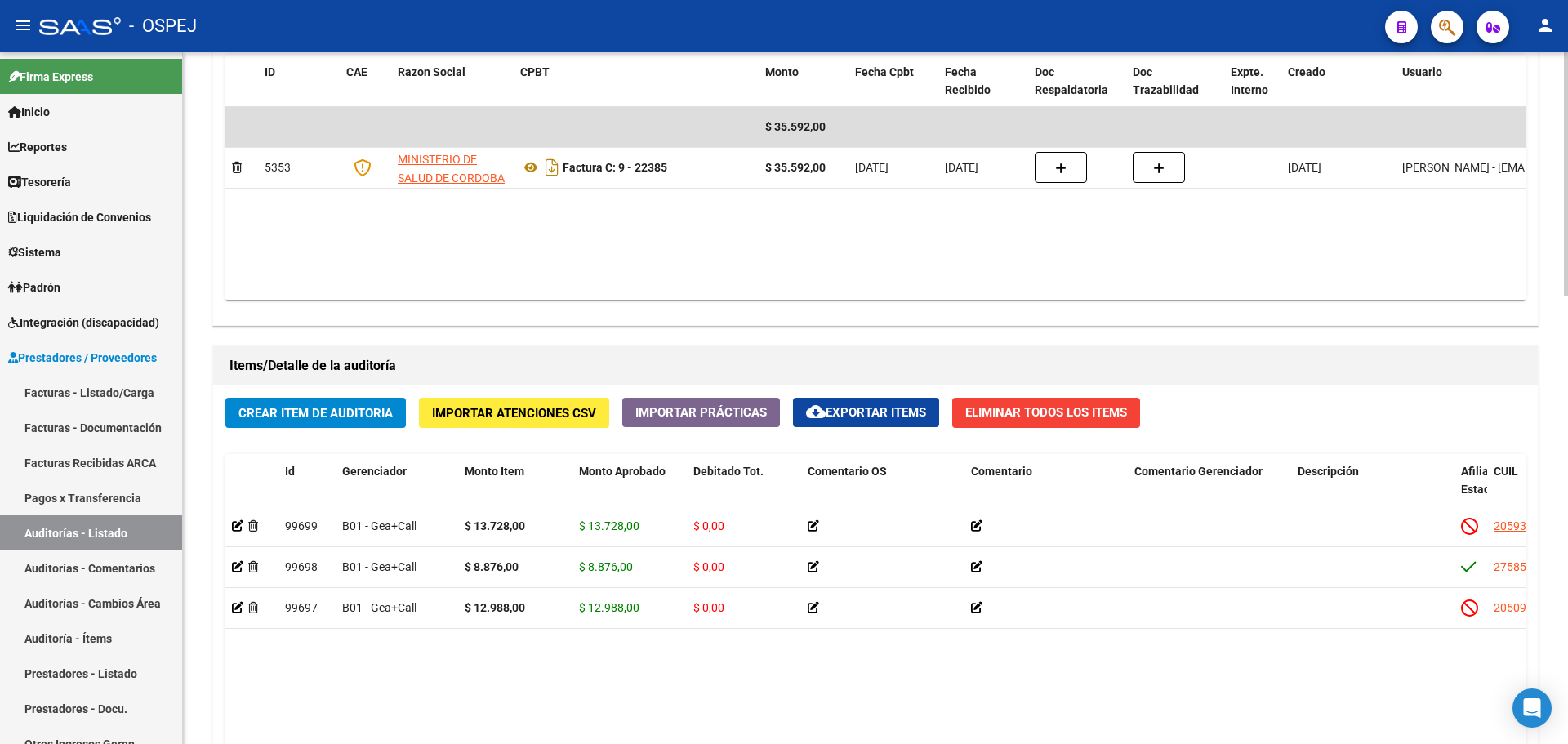
scroll to position [1270, 0]
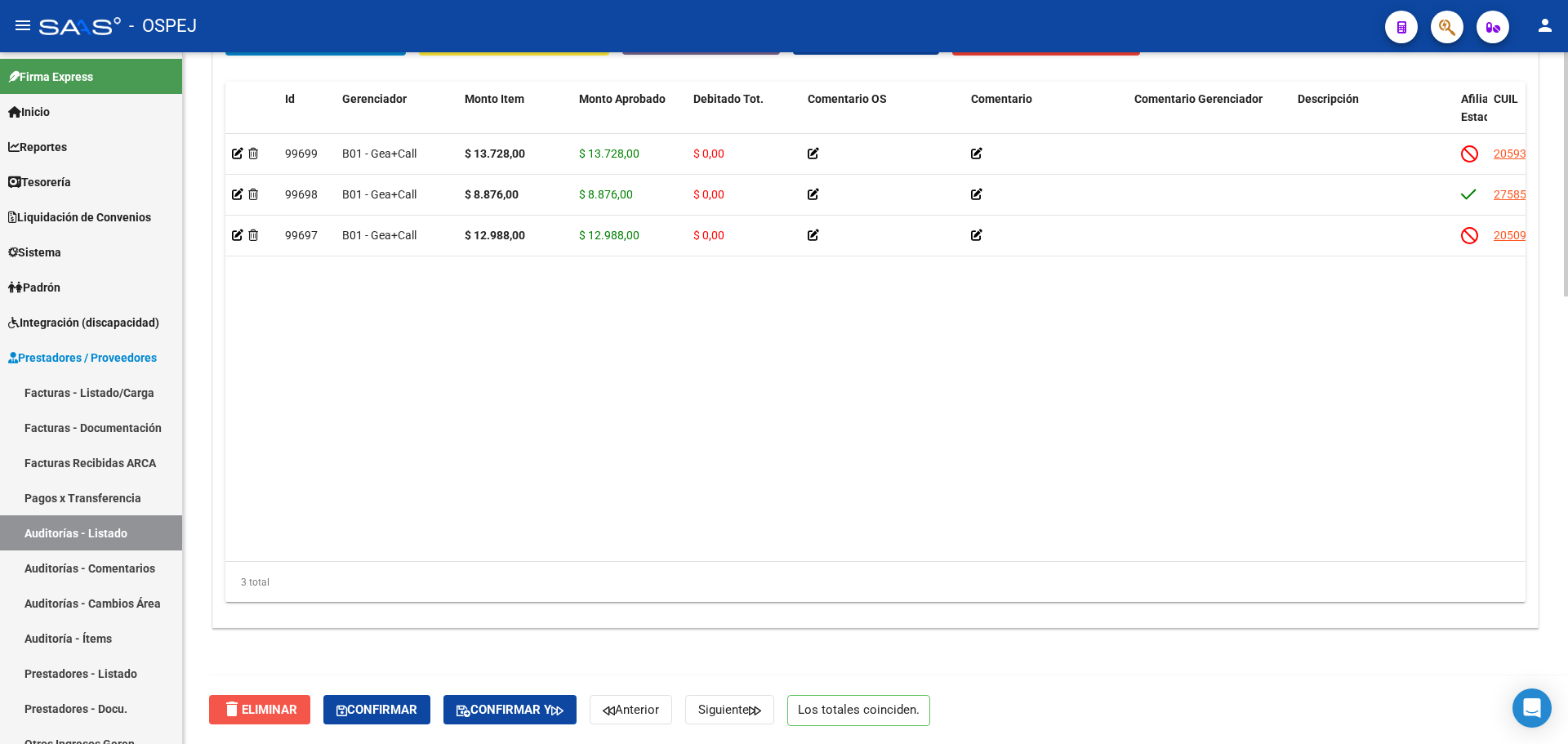
click at [251, 714] on span "delete Eliminar" at bounding box center [260, 709] width 75 height 15
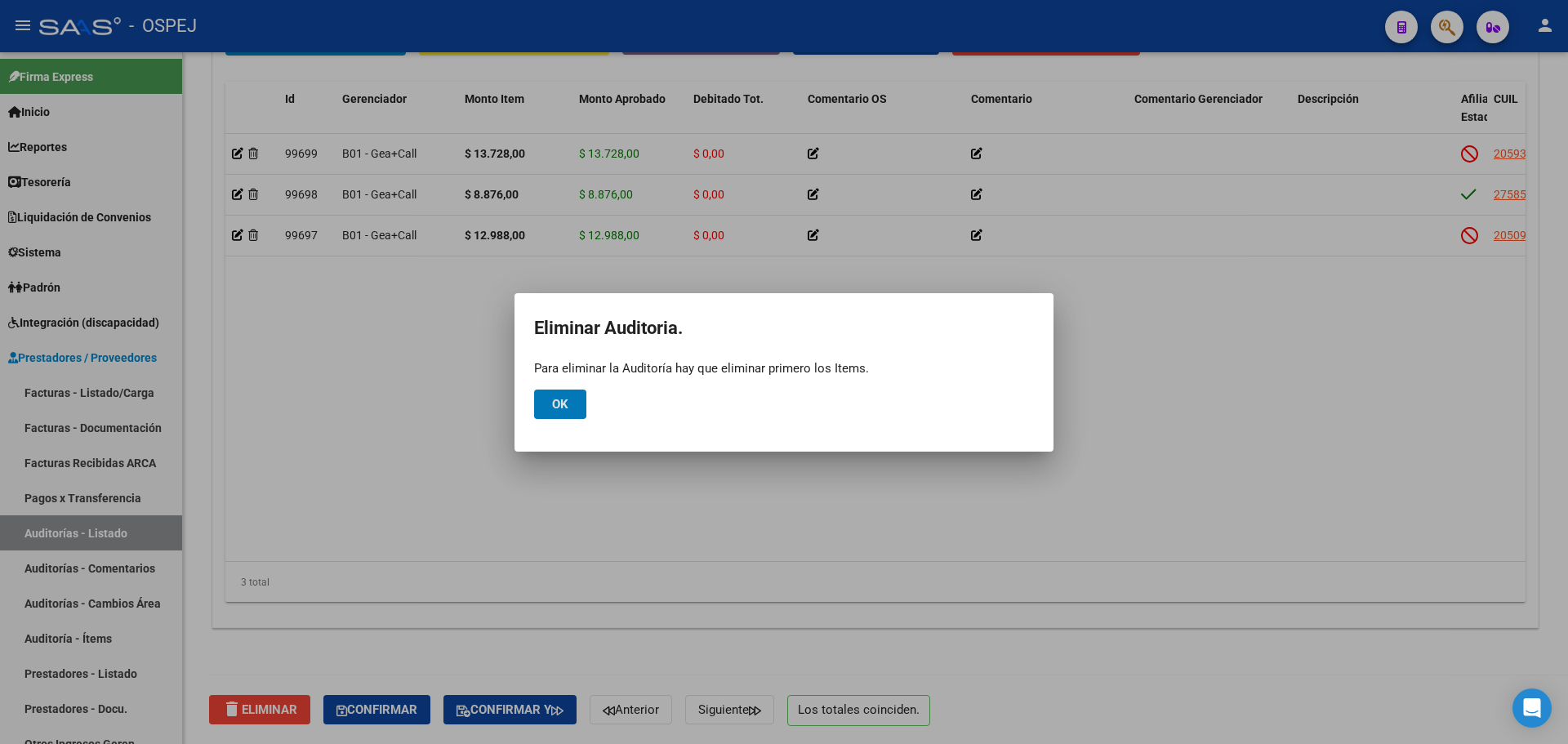
click at [549, 408] on button "Ok" at bounding box center [560, 404] width 52 height 29
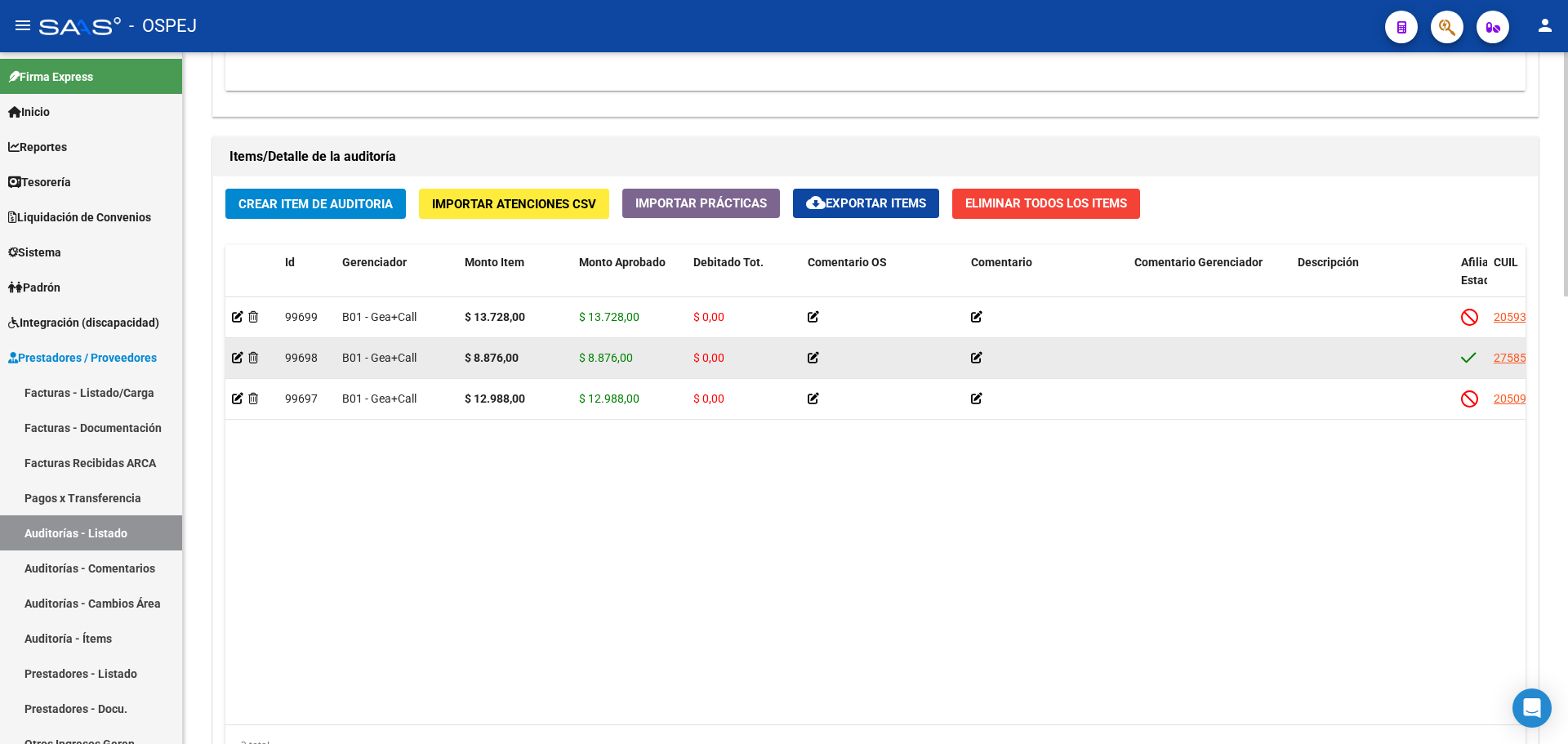
scroll to position [944, 0]
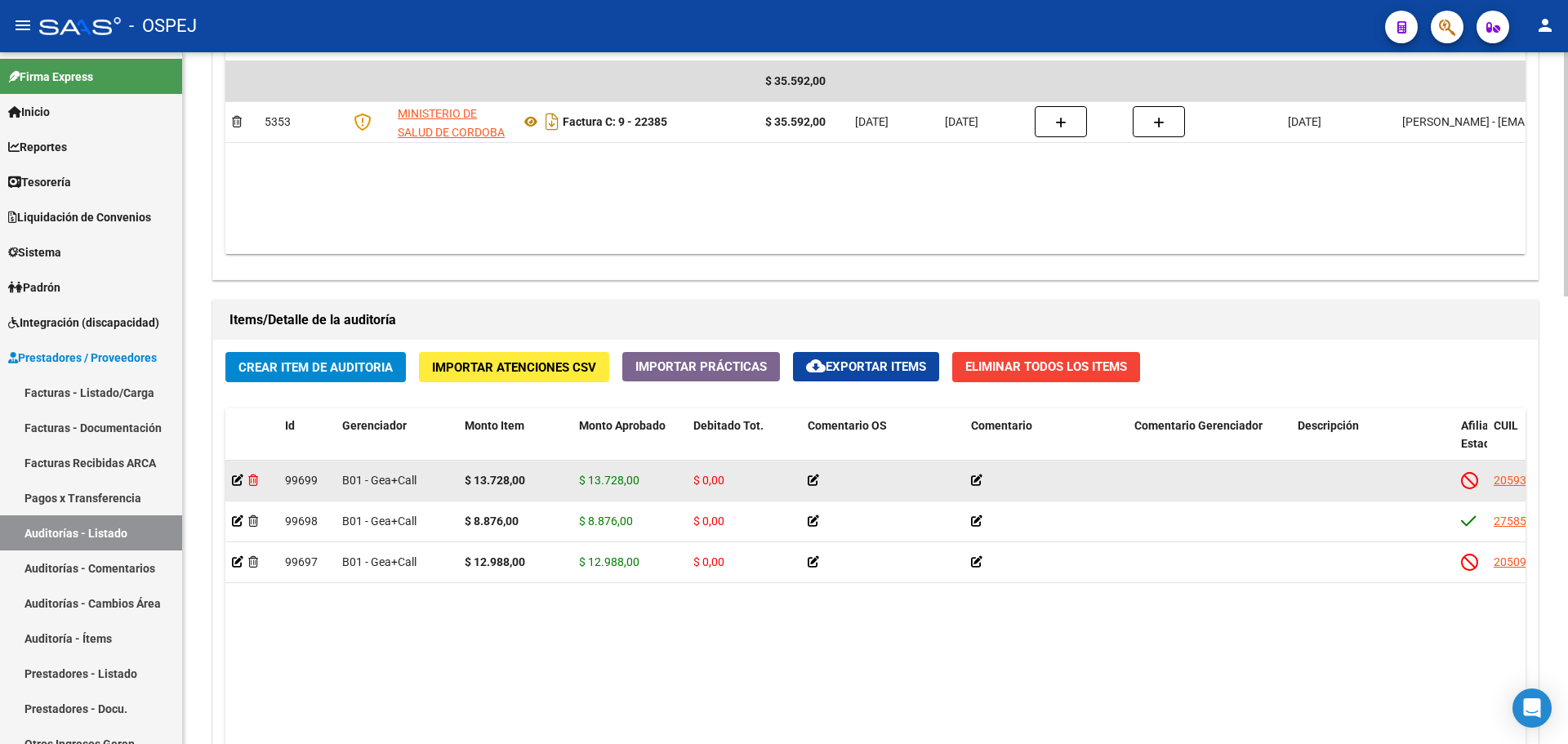
click at [252, 481] on icon at bounding box center [253, 480] width 9 height 11
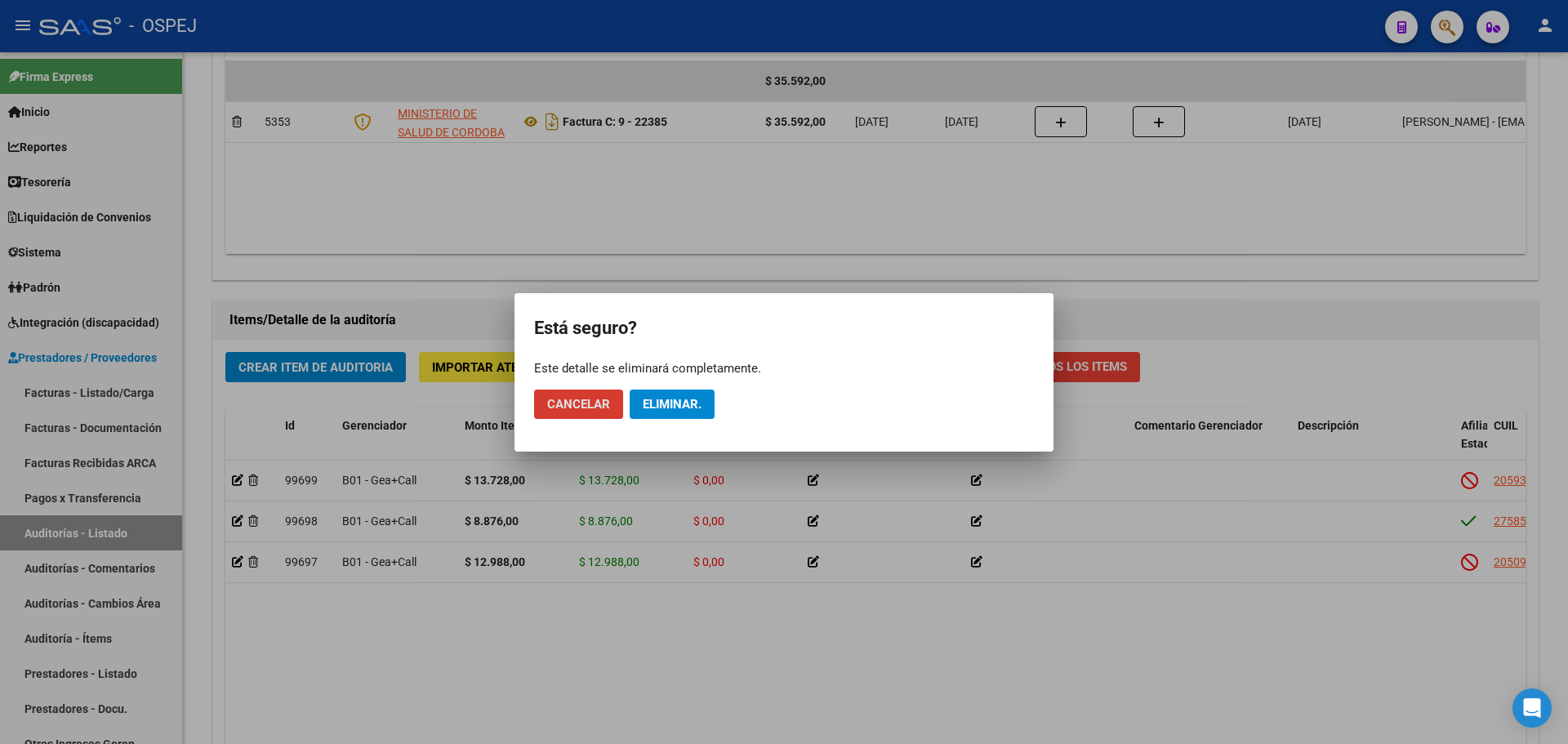
click at [714, 409] on mat-dialog-actions "Cancelar Eliminar." at bounding box center [784, 404] width 500 height 55
click at [695, 410] on span "Eliminar." at bounding box center [672, 405] width 59 height 15
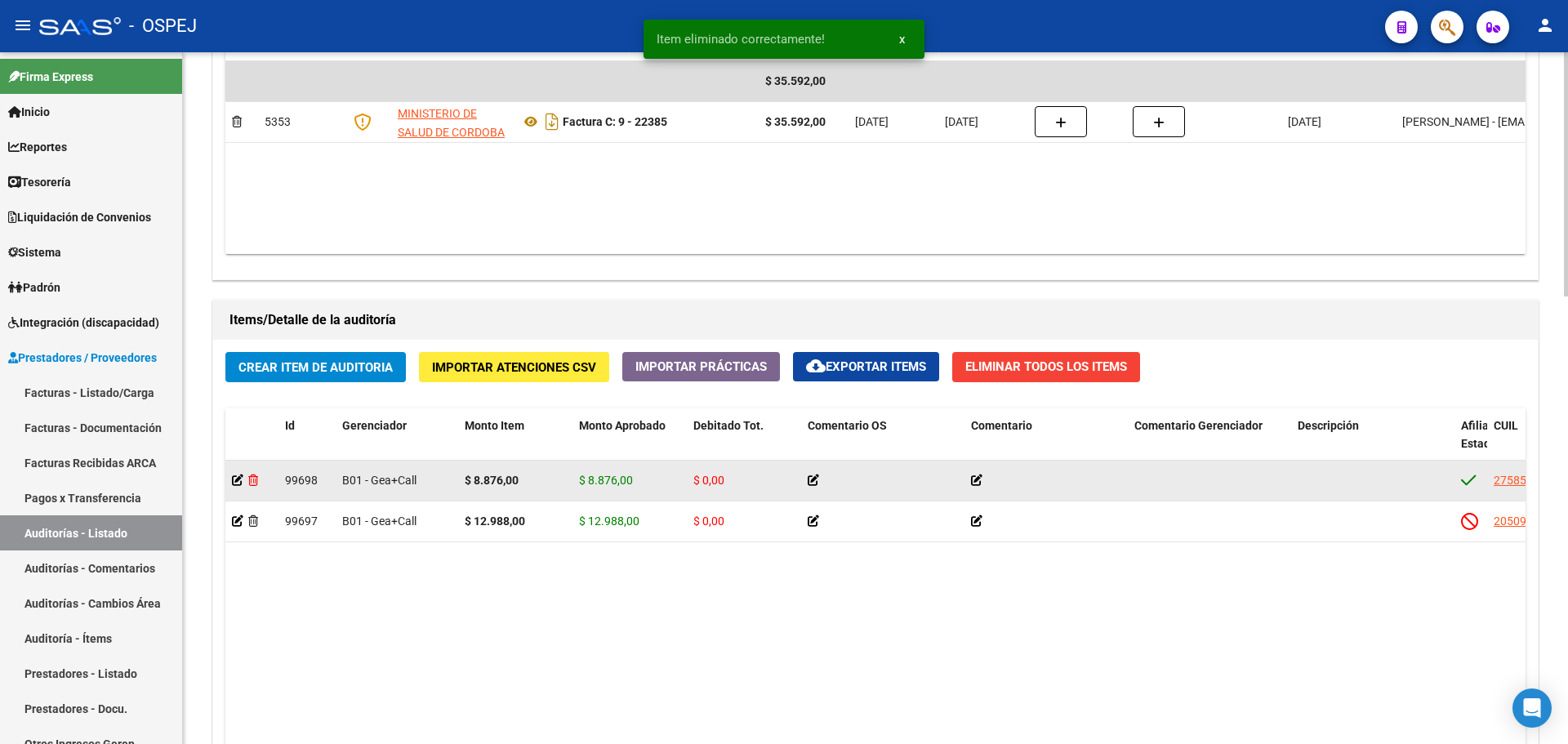
click at [252, 484] on icon at bounding box center [253, 480] width 9 height 11
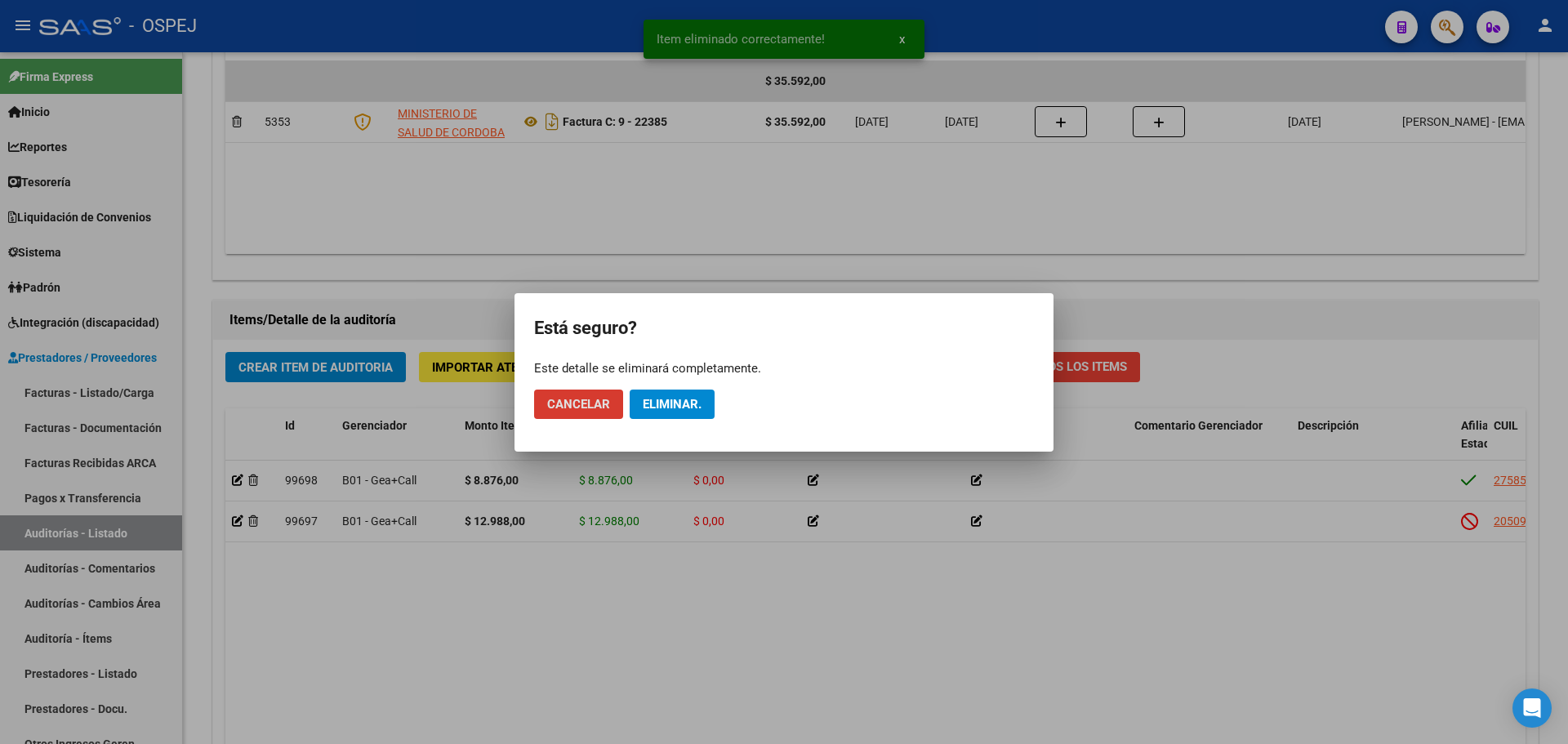
drag, startPoint x: 685, startPoint y: 416, endPoint x: 676, endPoint y: 417, distance: 9.1
click at [683, 416] on button "Eliminar." at bounding box center [672, 404] width 85 height 29
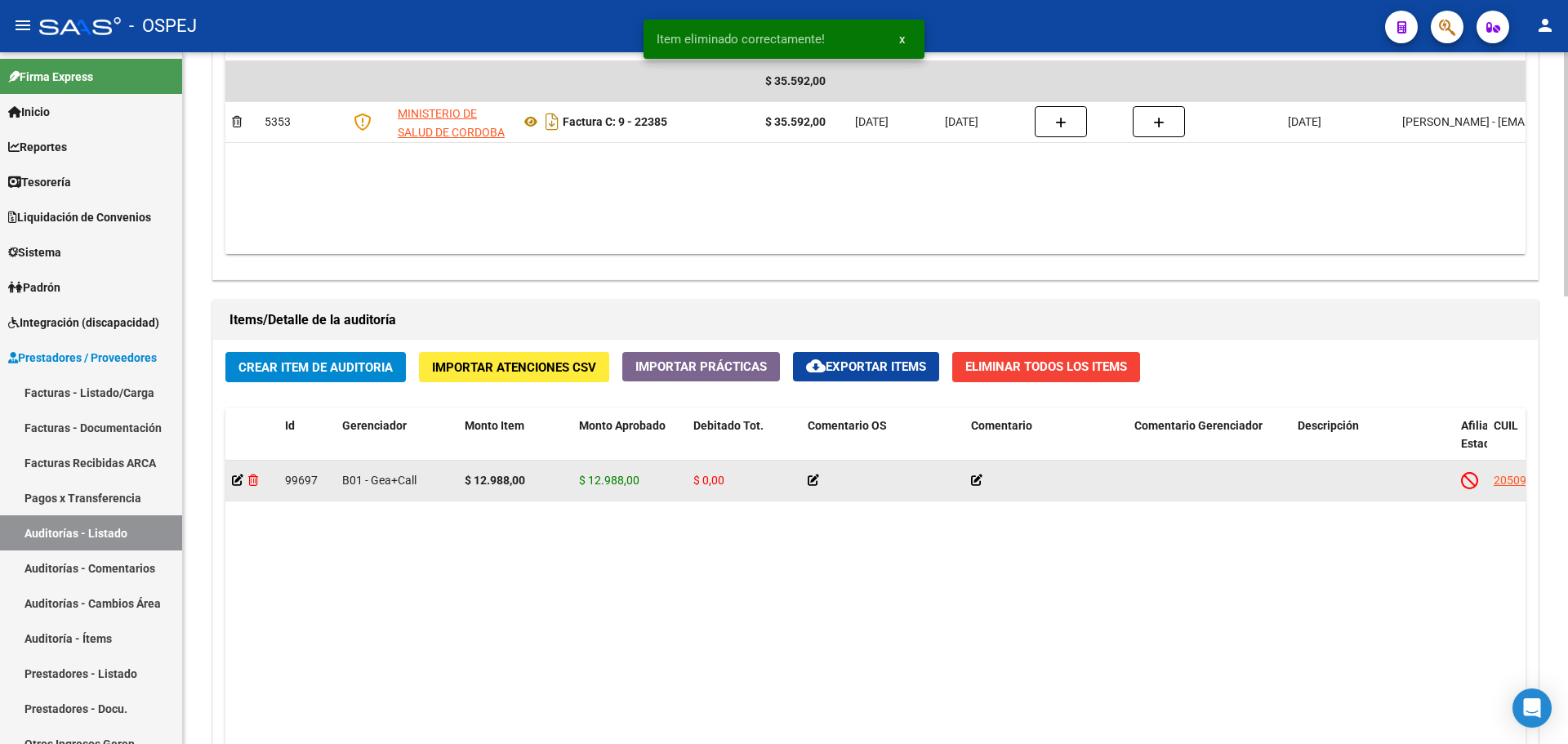
click at [252, 482] on icon at bounding box center [253, 480] width 9 height 11
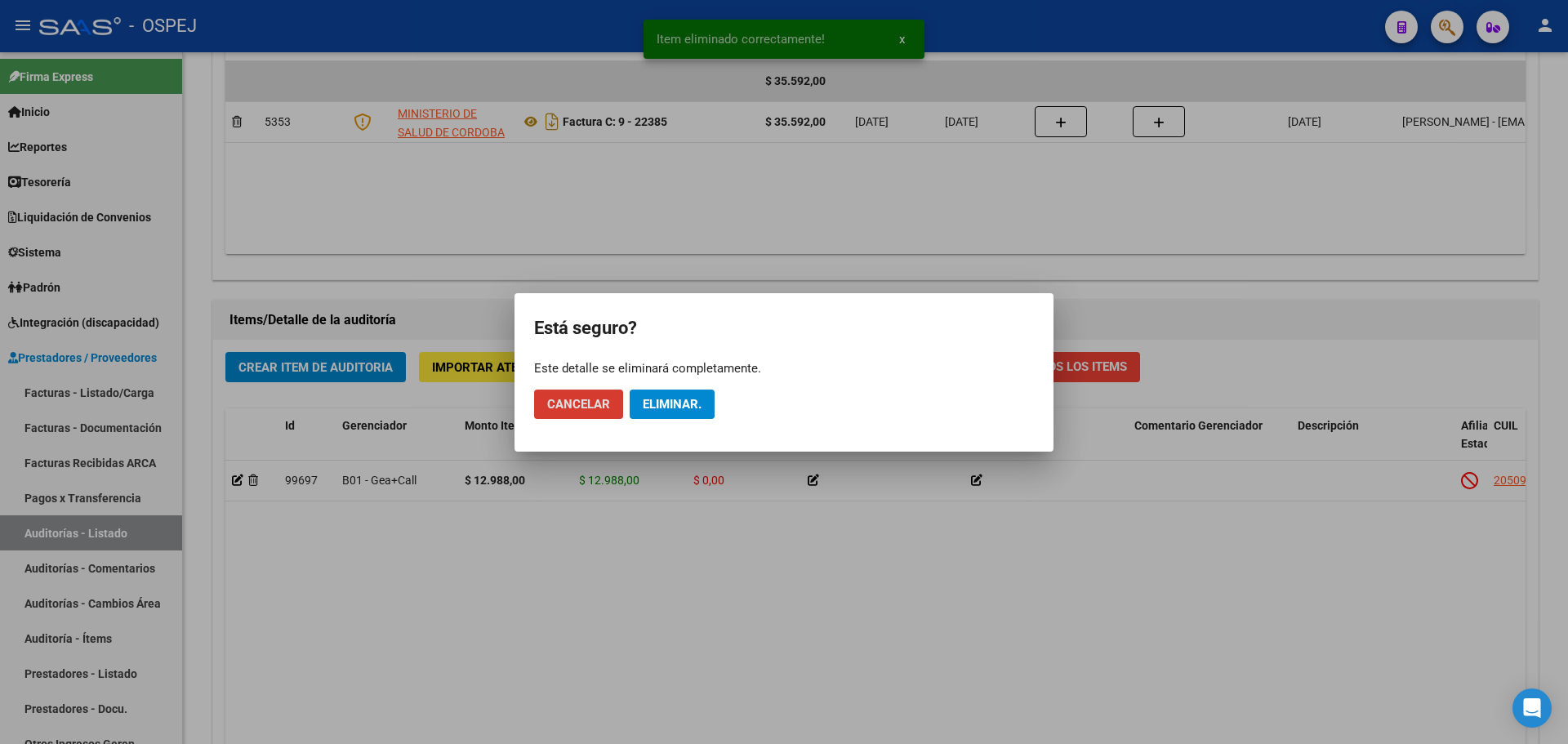
click at [676, 398] on span "Eliminar." at bounding box center [672, 405] width 59 height 15
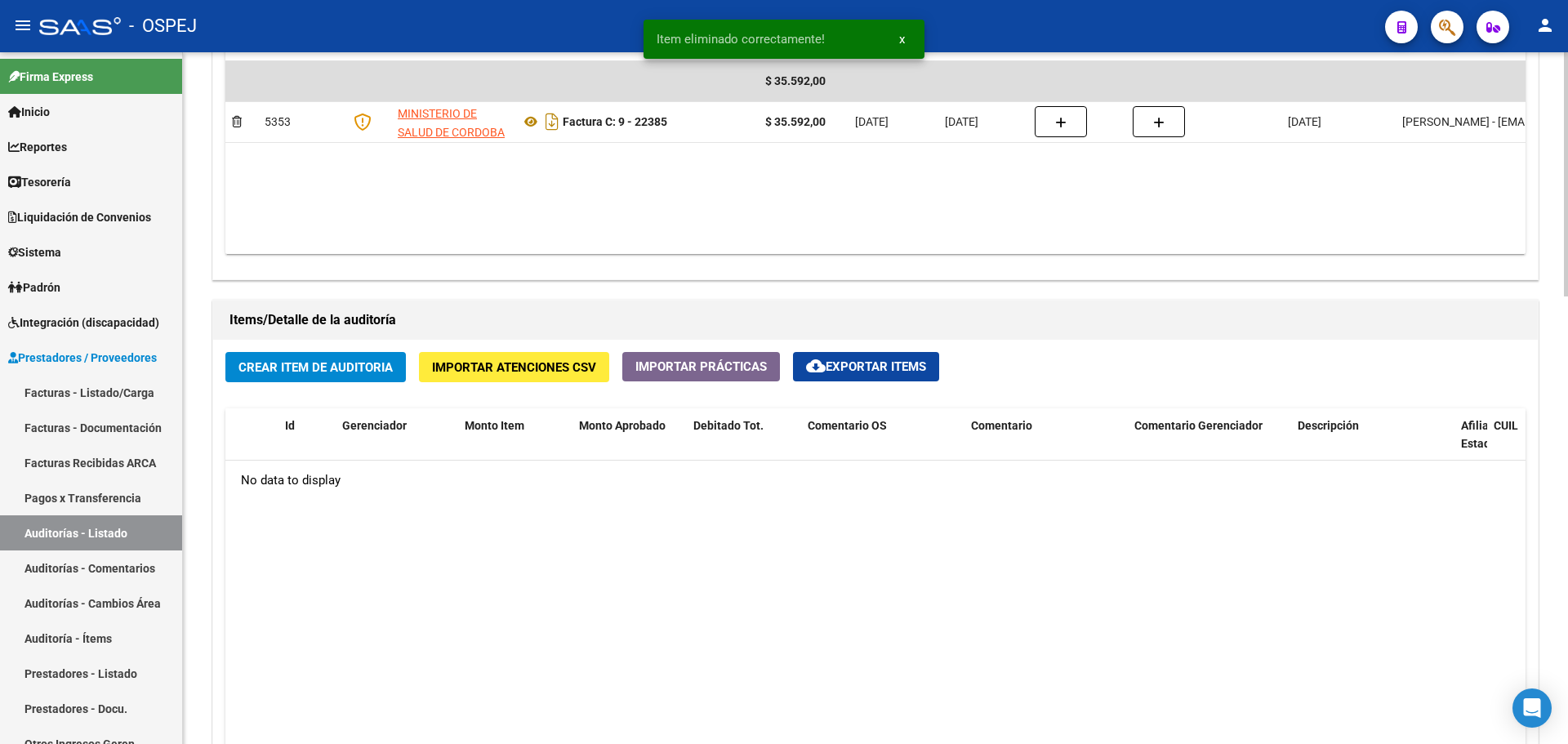
scroll to position [1269, 0]
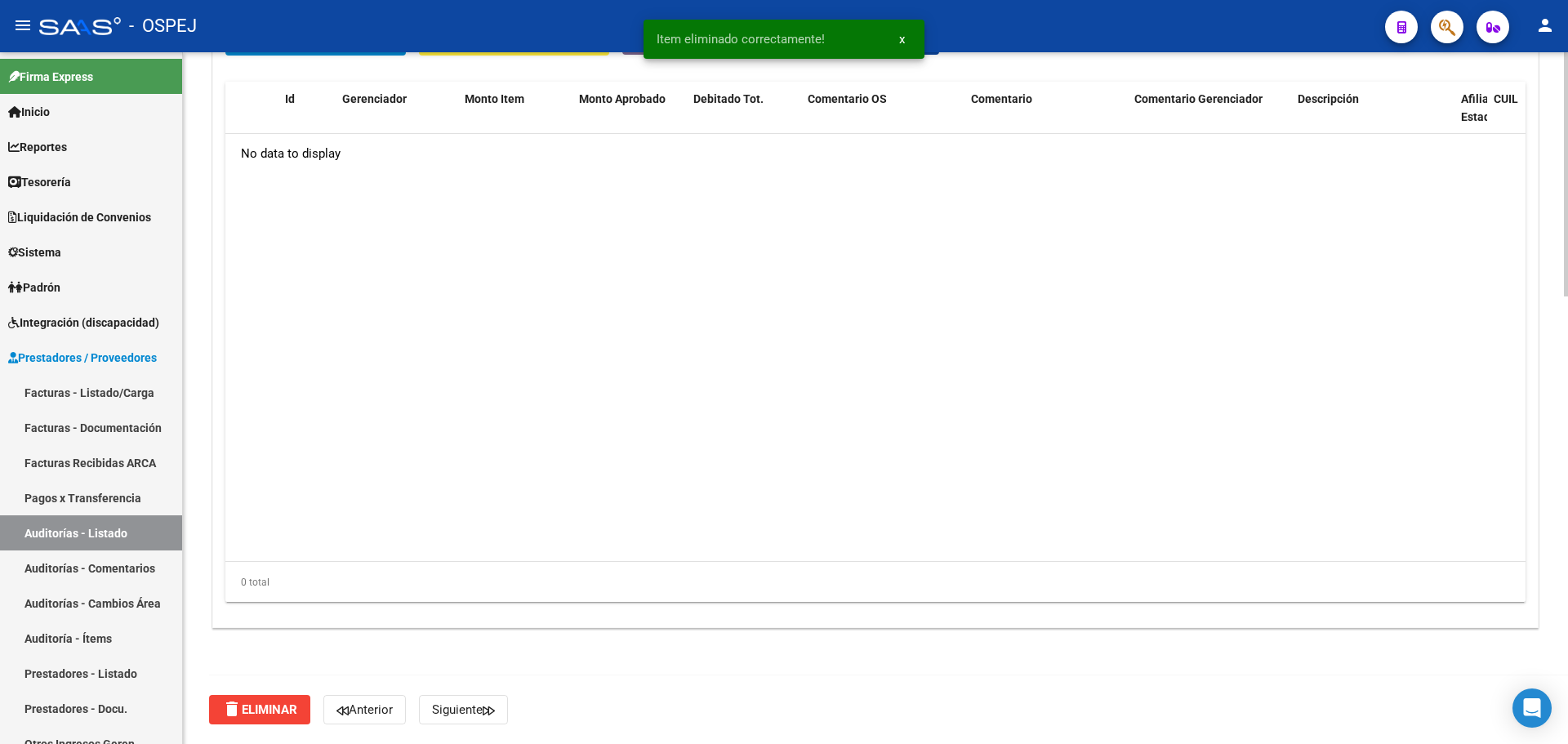
click at [249, 712] on span "delete Eliminar" at bounding box center [260, 709] width 75 height 15
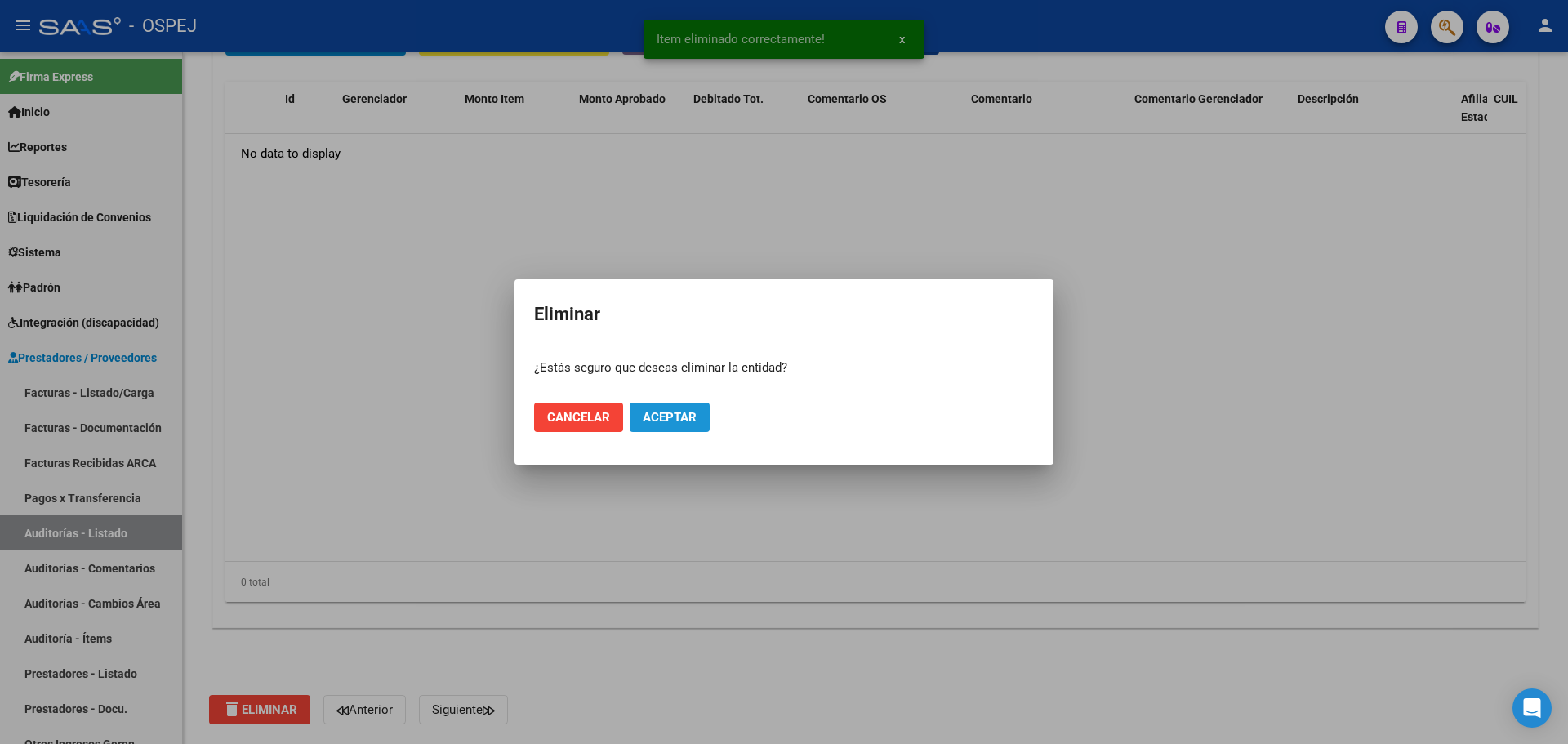
click at [675, 413] on span "Aceptar" at bounding box center [670, 418] width 54 height 15
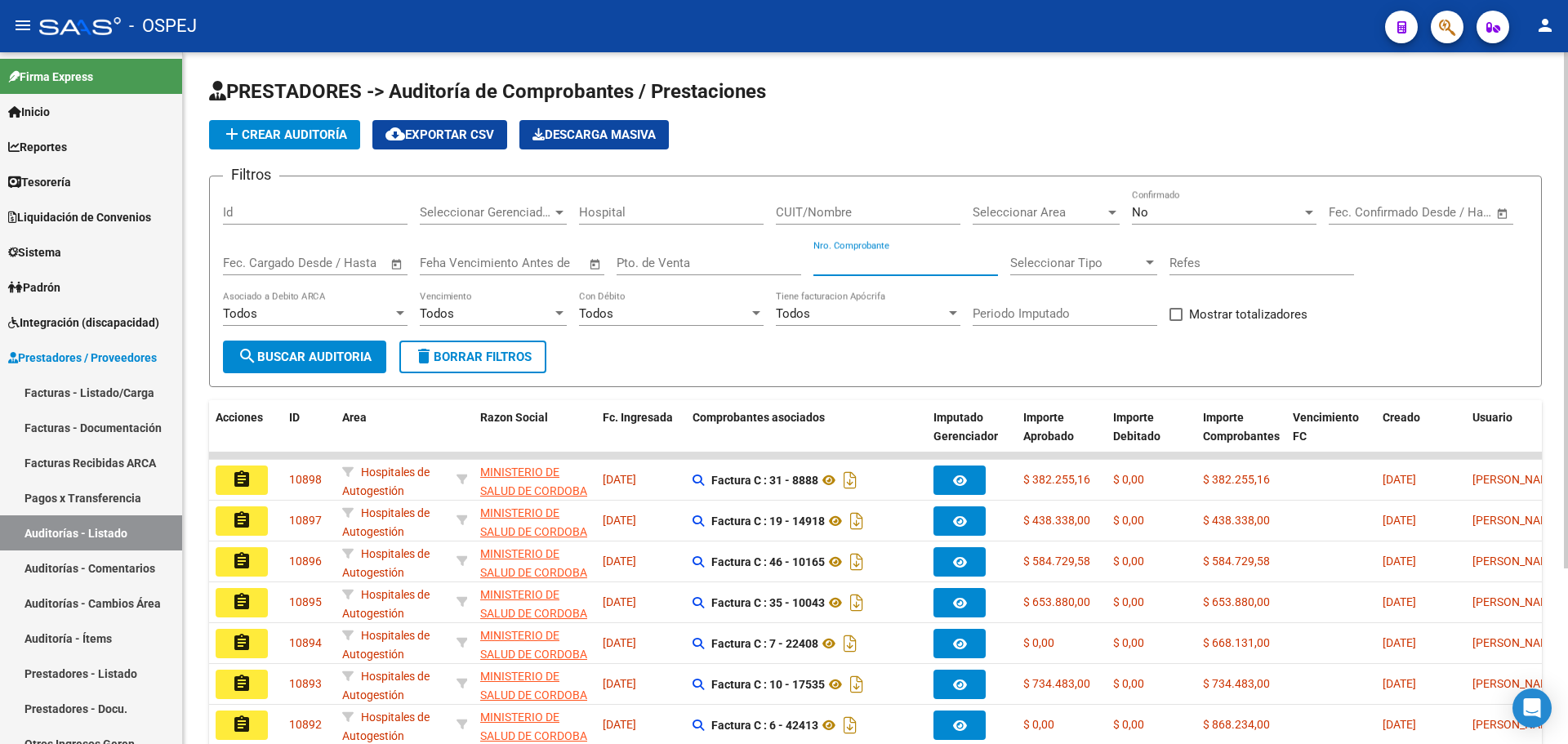
drag, startPoint x: 936, startPoint y: 257, endPoint x: 914, endPoint y: 265, distance: 23.4
click at [914, 265] on input "Nro. Comprobante" at bounding box center [905, 263] width 184 height 15
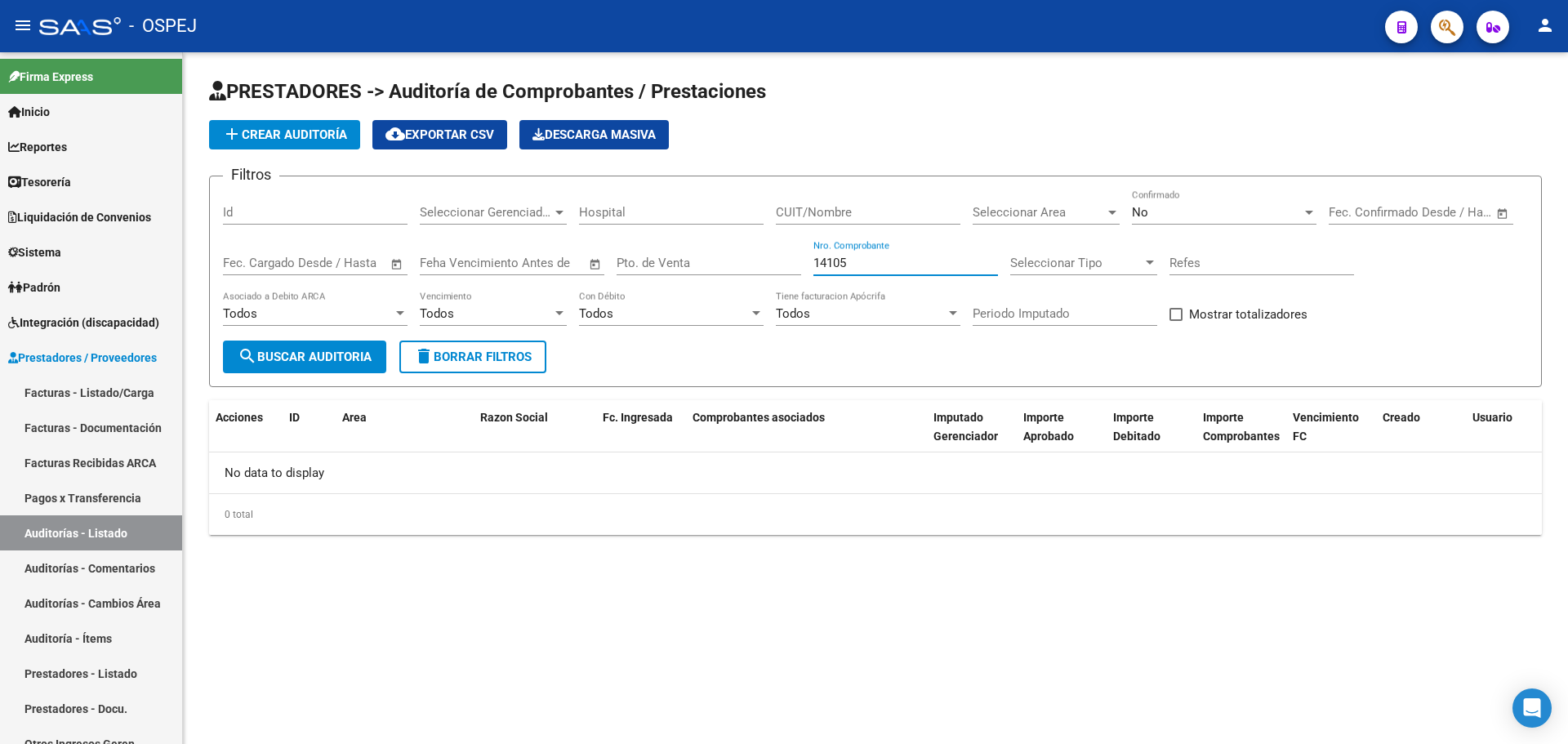
type input "14105"
click at [340, 137] on span "add Crear Auditoría" at bounding box center [285, 135] width 125 height 15
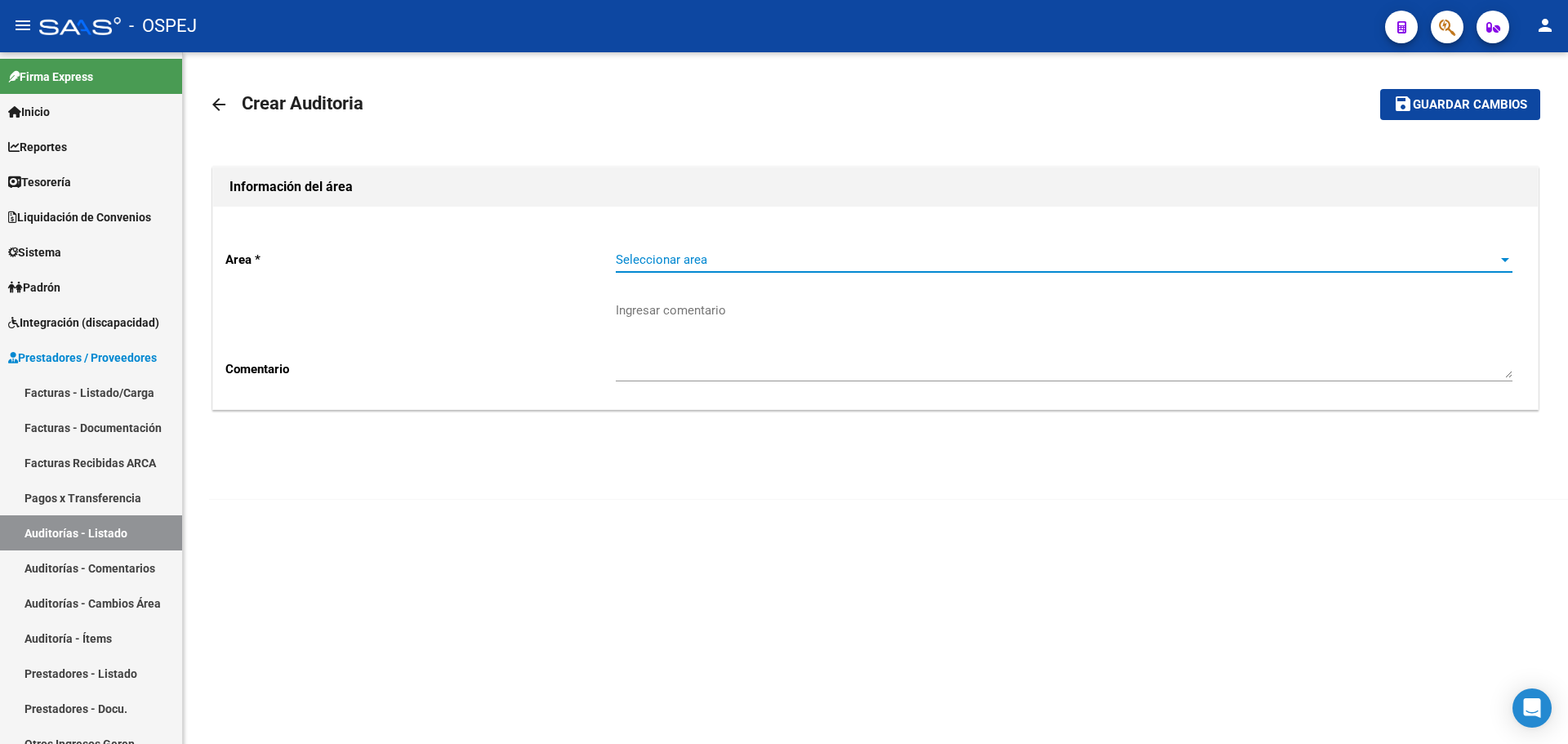
click at [766, 259] on span "Seleccionar area" at bounding box center [1057, 260] width 883 height 15
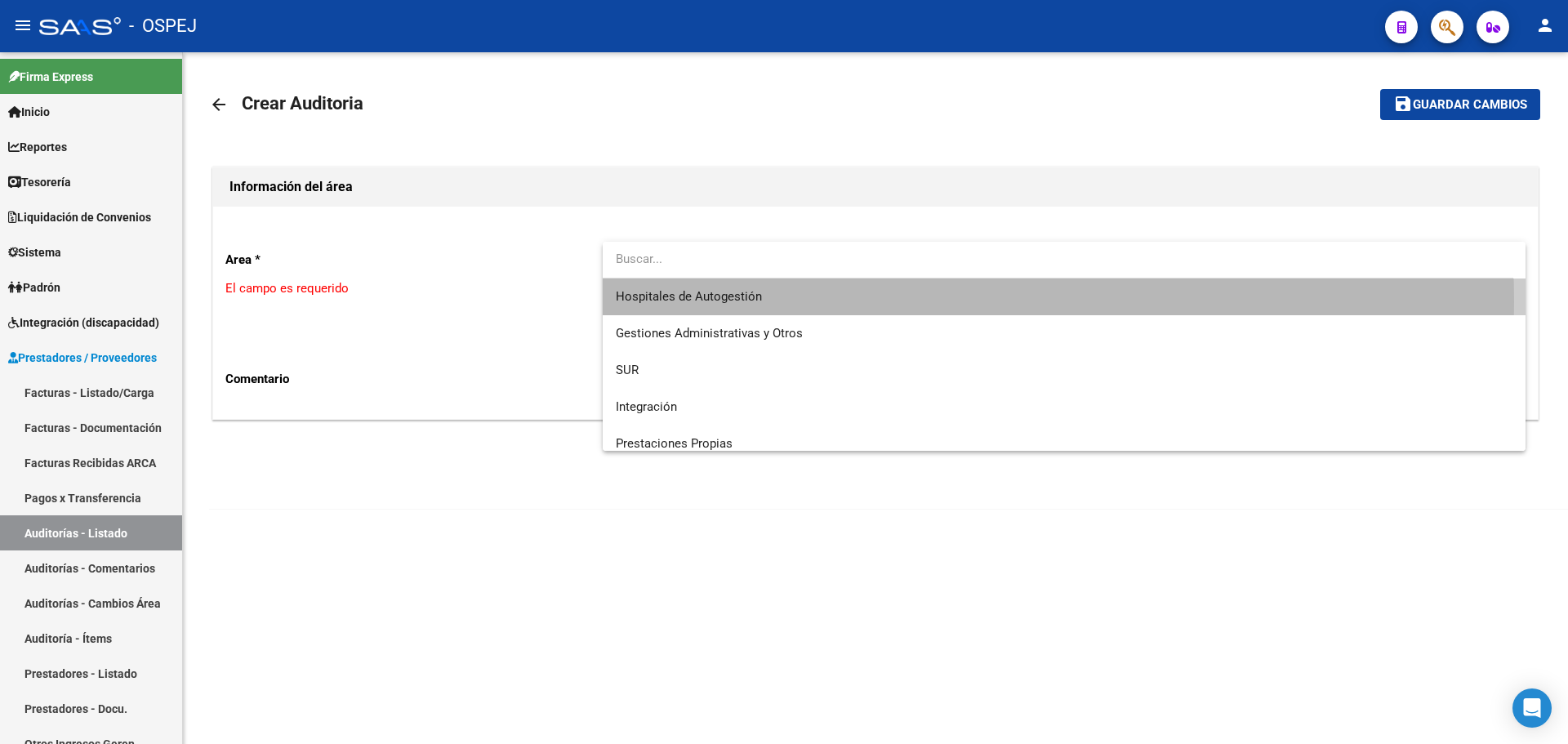
click at [775, 301] on span "Hospitales de Autogestión" at bounding box center [1064, 296] width 897 height 36
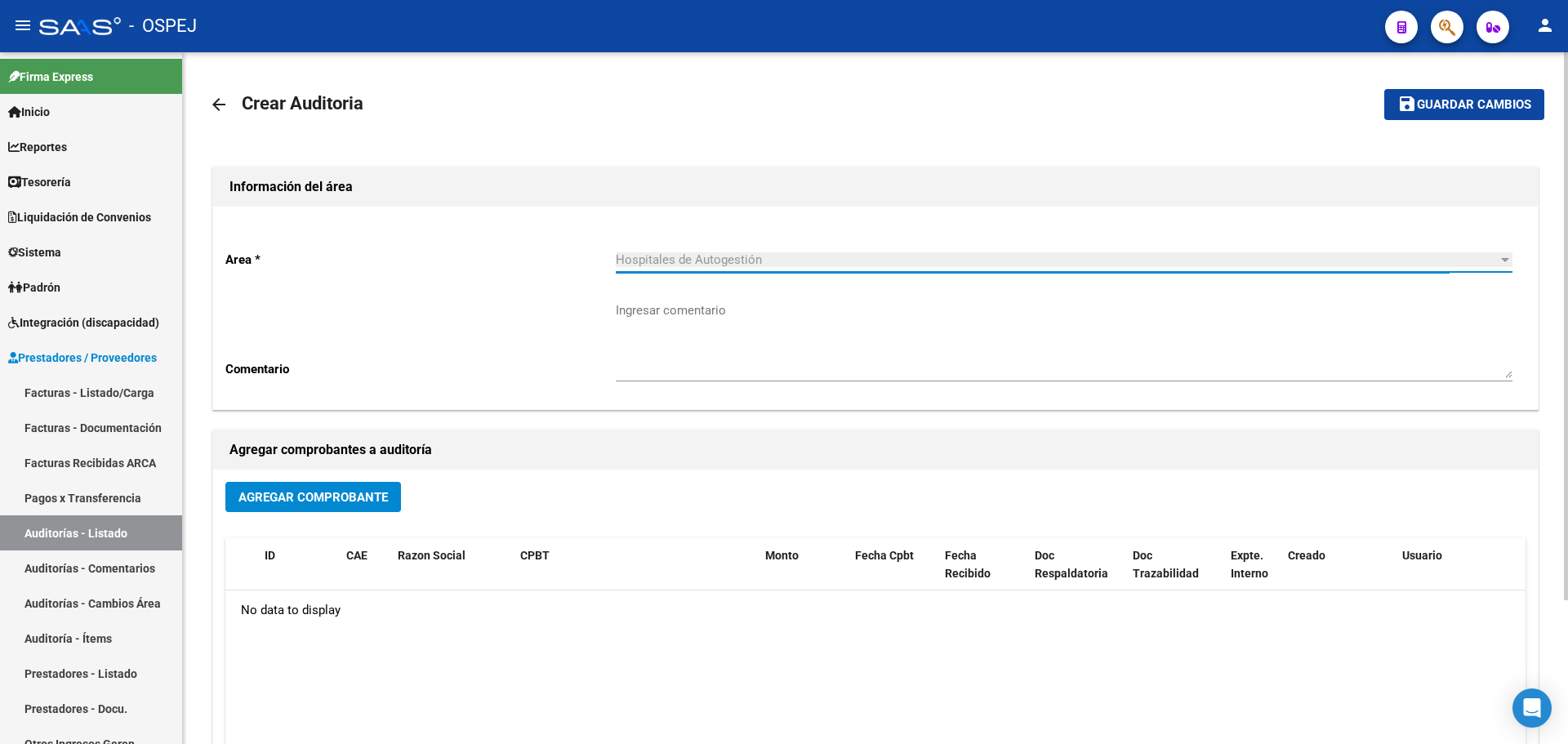
click at [742, 375] on textarea "Ingresar comentario" at bounding box center [1064, 339] width 897 height 77
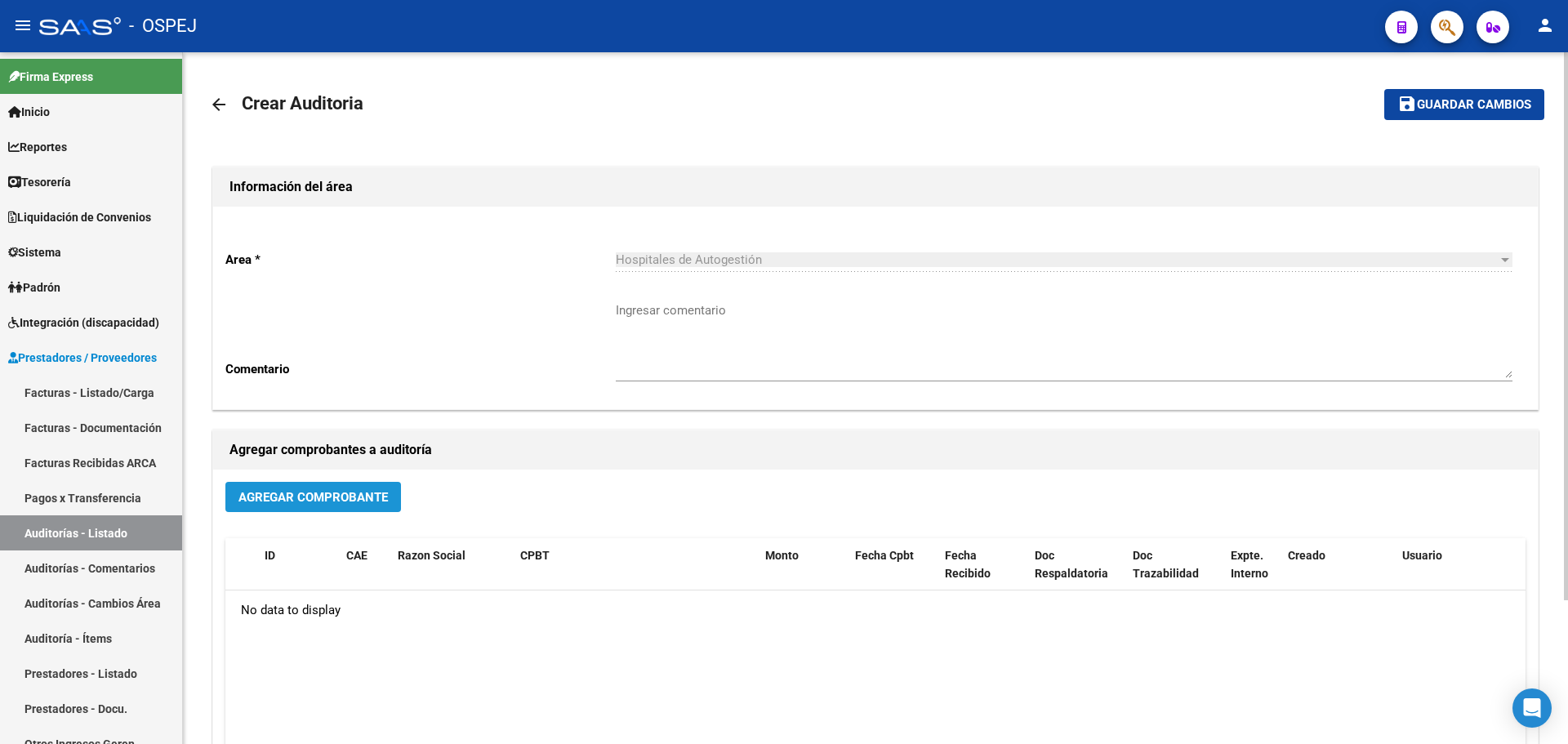
click at [362, 499] on span "Agregar Comprobante" at bounding box center [313, 497] width 150 height 15
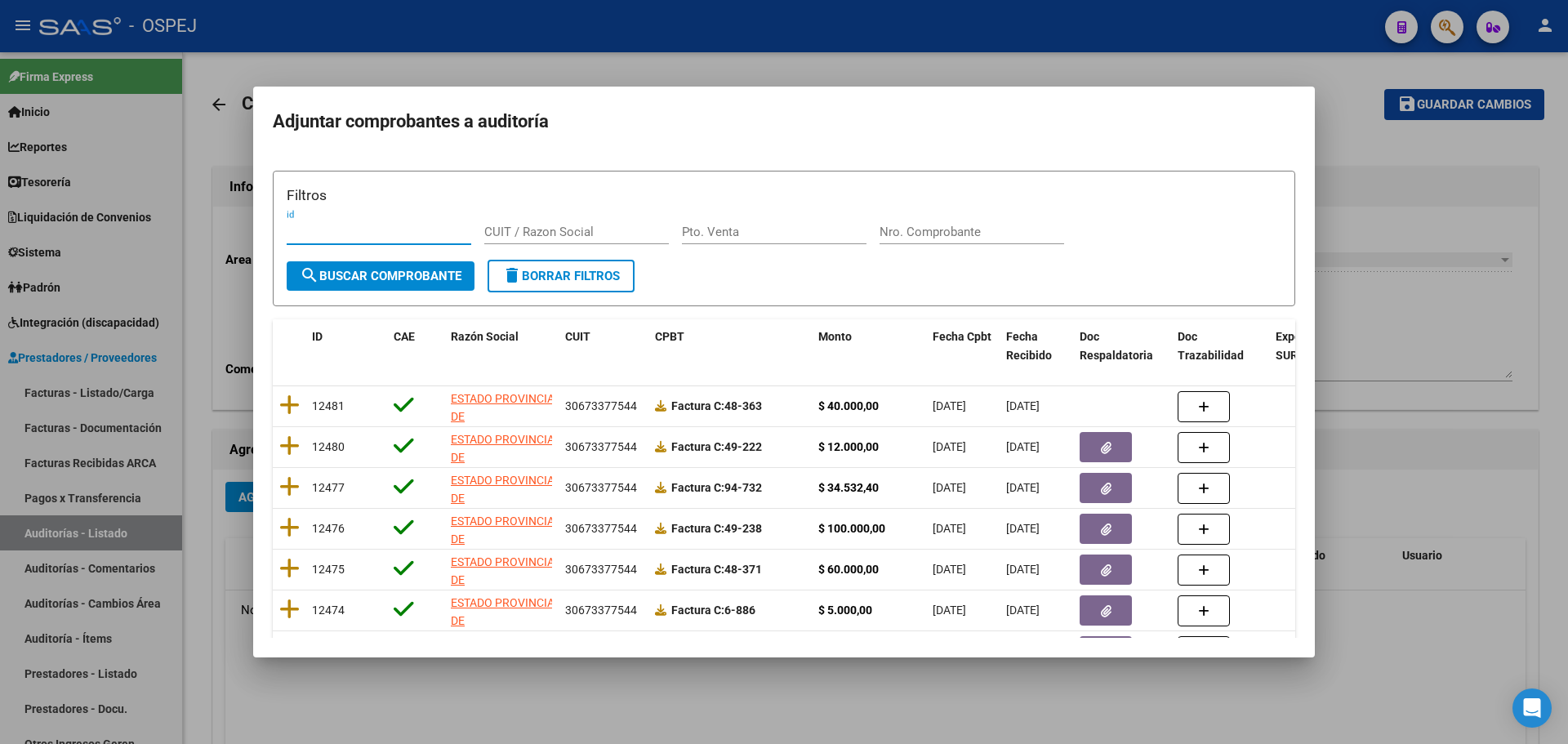
click at [914, 241] on div "Nro. Comprobante" at bounding box center [971, 232] width 184 height 24
click at [920, 235] on input "Nro. Comprobante" at bounding box center [971, 232] width 184 height 15
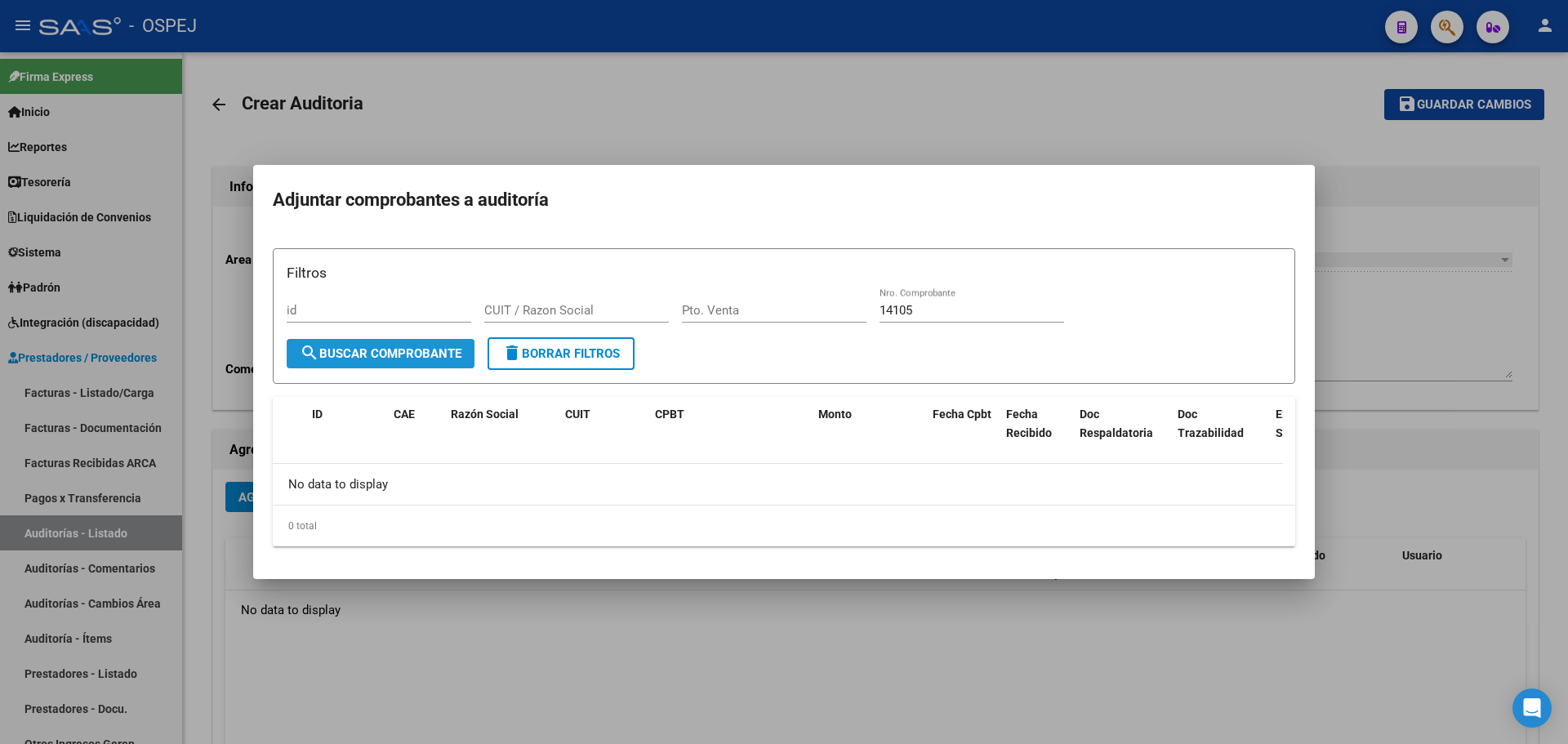
click at [399, 353] on span "search Buscar Comprobante" at bounding box center [381, 353] width 162 height 15
drag, startPoint x: 929, startPoint y: 308, endPoint x: 173, endPoint y: 330, distance: 756.3
click at [175, 330] on div "Adjuntar comprobantes a auditoría Filtros id CUIT / Razon Social Pto. Venta 141…" at bounding box center [784, 372] width 1568 height 744
type input "2"
click at [1425, 323] on div at bounding box center [784, 372] width 1568 height 744
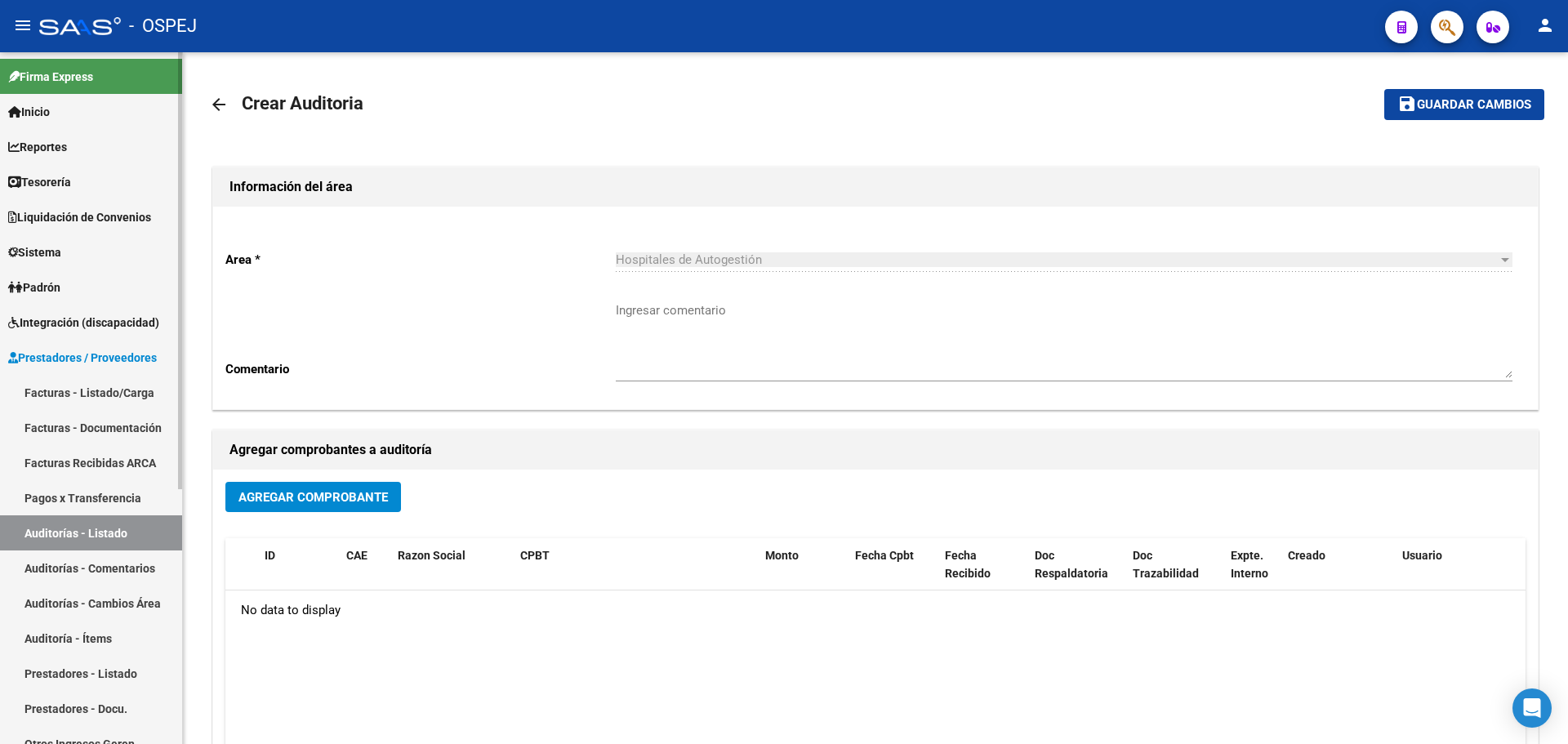
click at [132, 528] on link "Auditorías - Listado" at bounding box center [91, 533] width 182 height 36
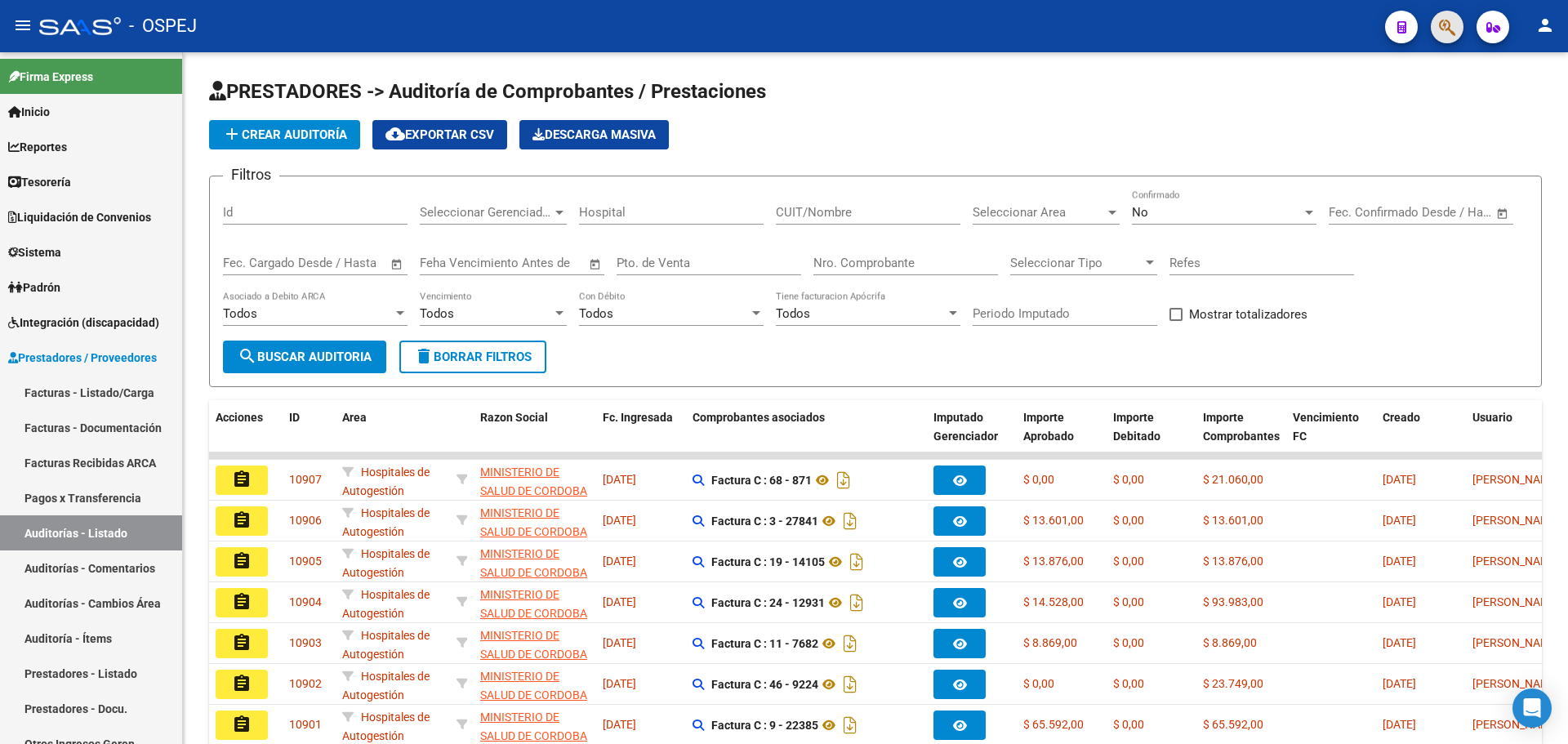
click at [1460, 25] on button "button" at bounding box center [1447, 26] width 33 height 33
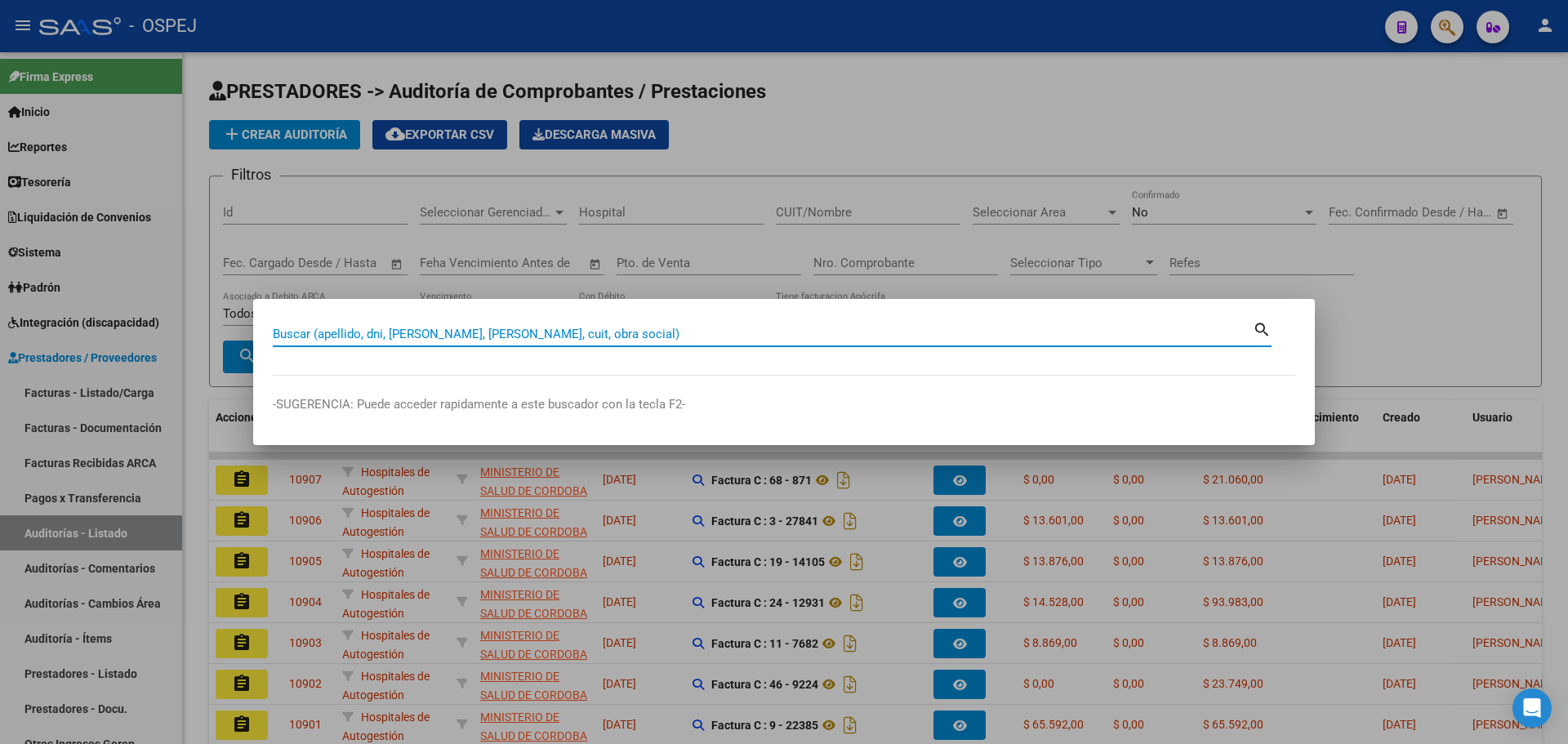
paste input "54762949"
type input "54762949"
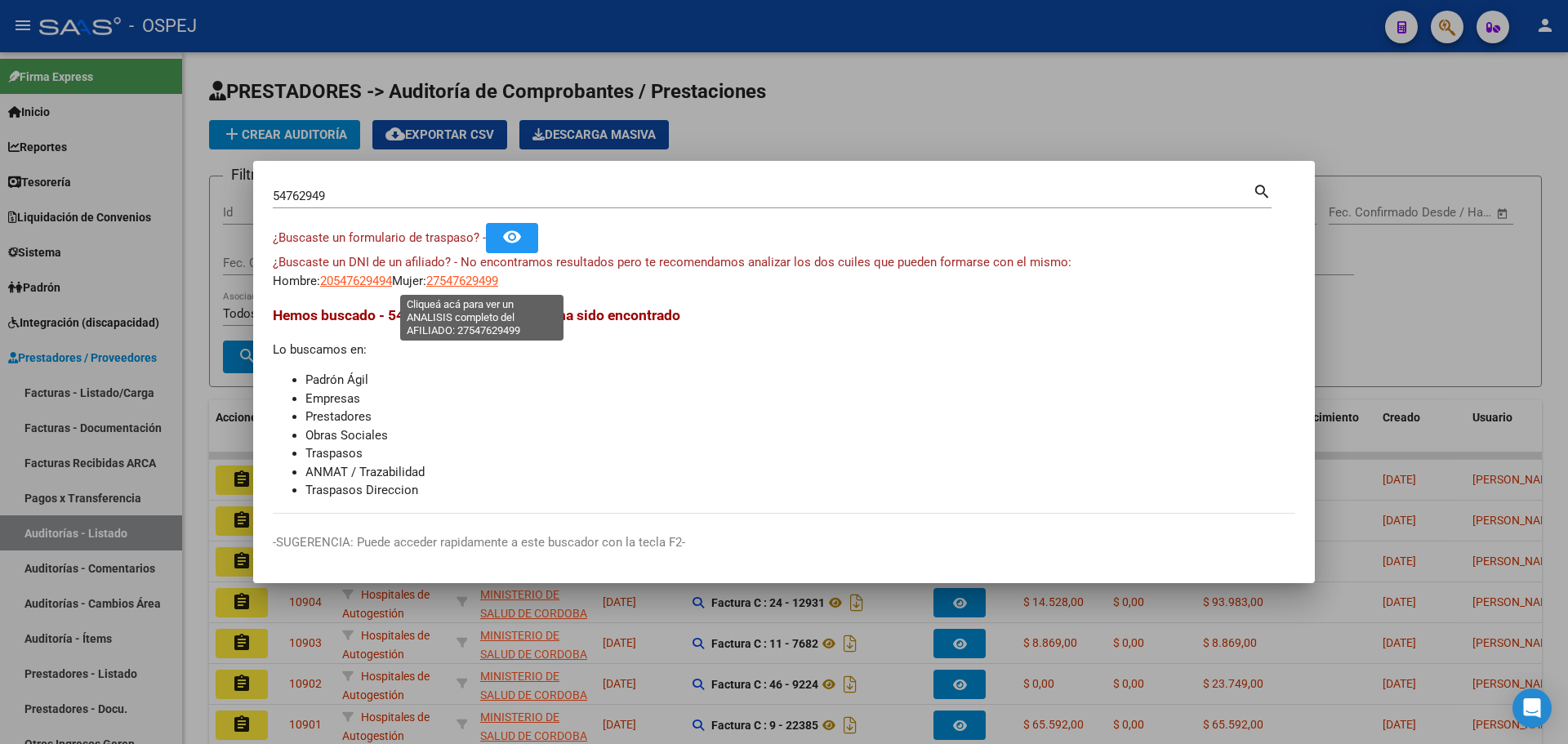
click at [466, 279] on span "27547629499" at bounding box center [462, 281] width 72 height 15
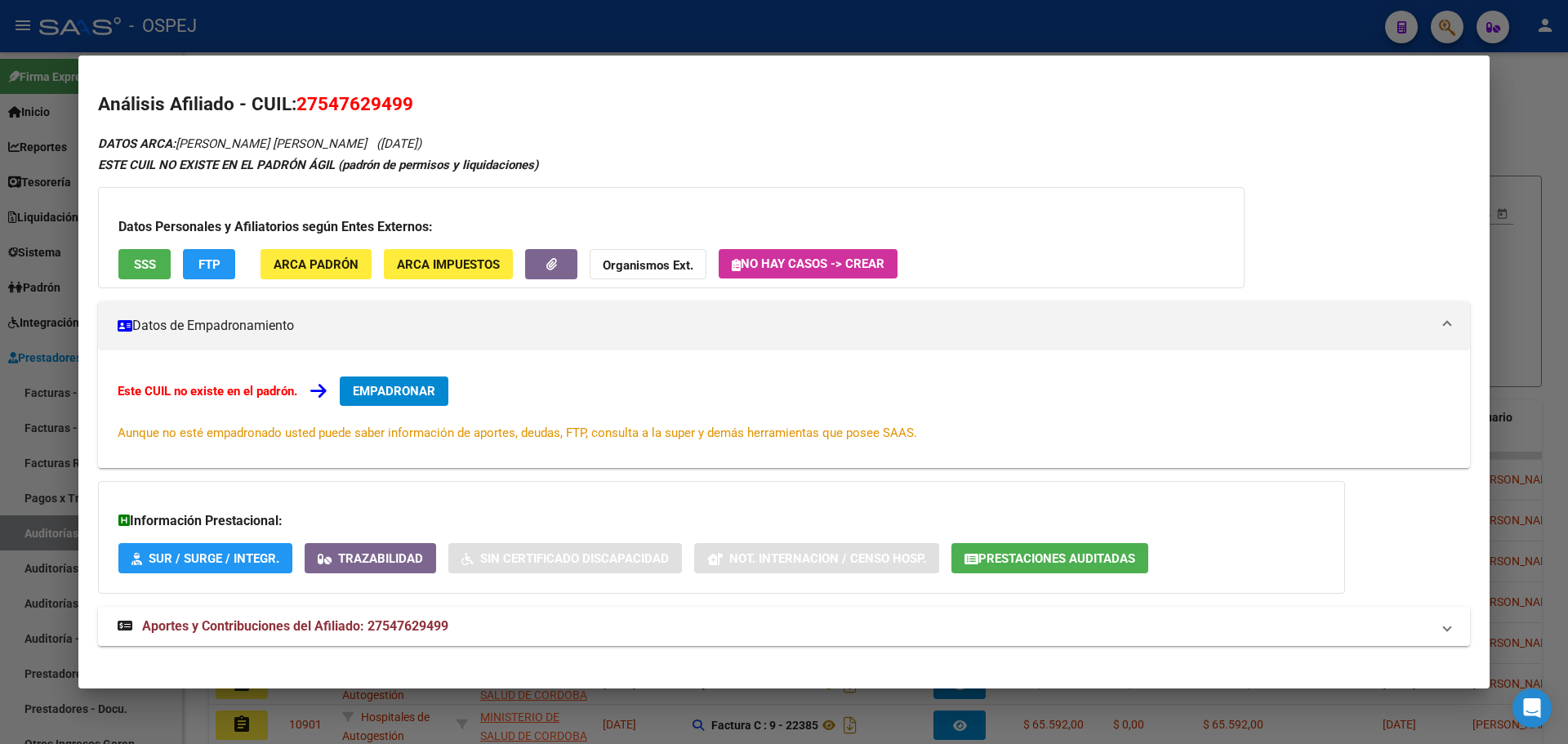
scroll to position [14, 0]
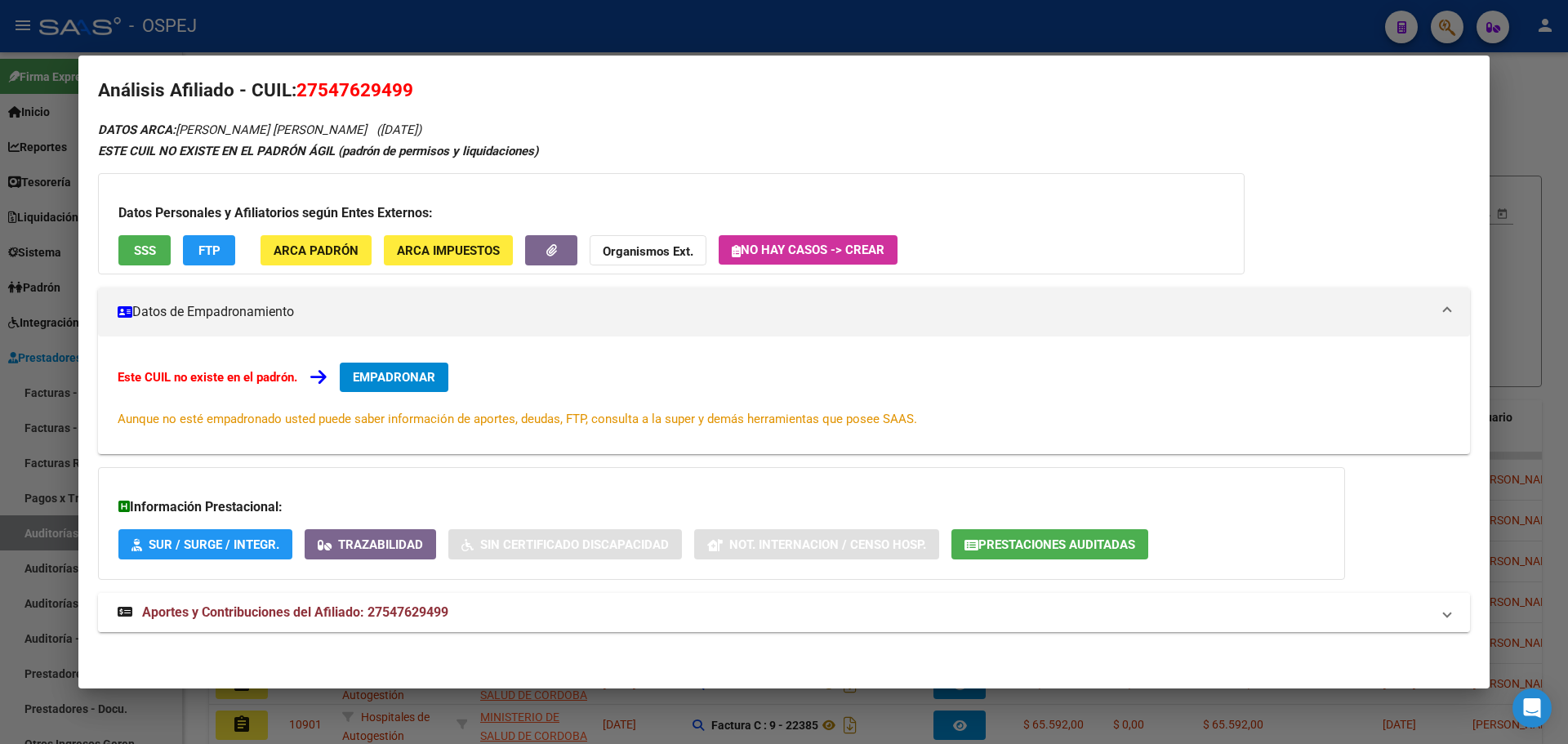
click at [449, 607] on mat-panel-title "Aportes y Contribuciones del Afiliado: 27547629499" at bounding box center [774, 612] width 1314 height 20
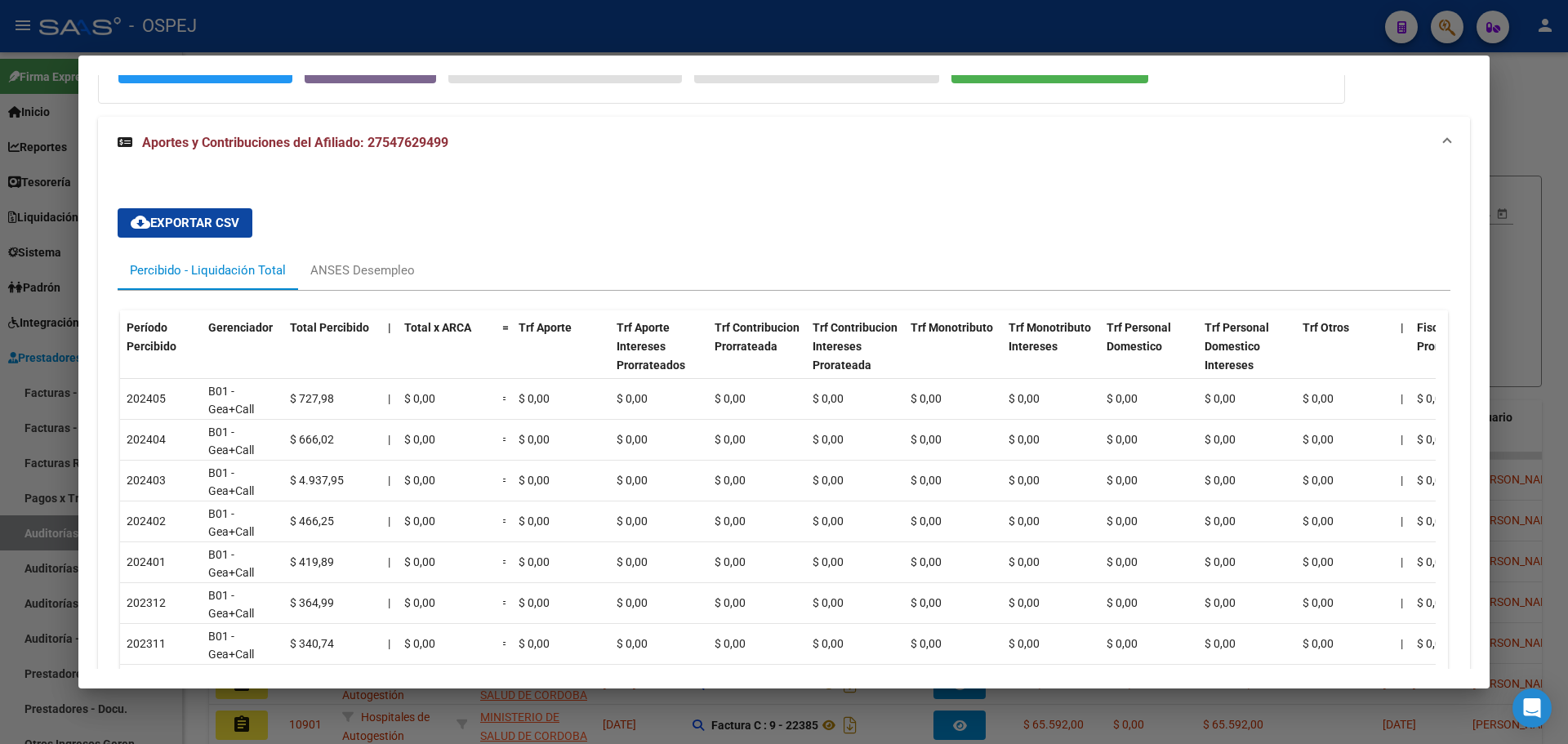
scroll to position [81, 0]
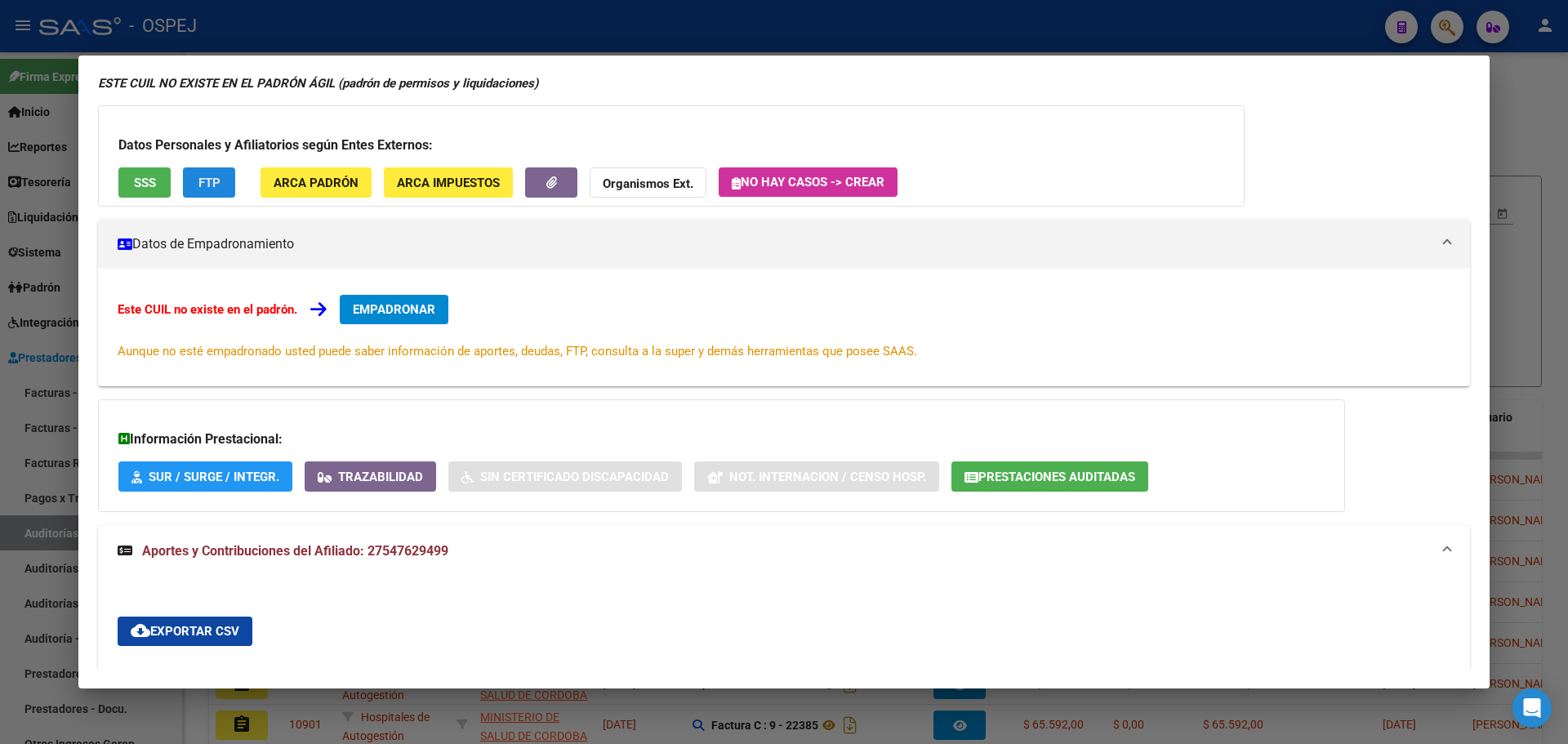
click at [215, 184] on span "FTP" at bounding box center [209, 183] width 22 height 15
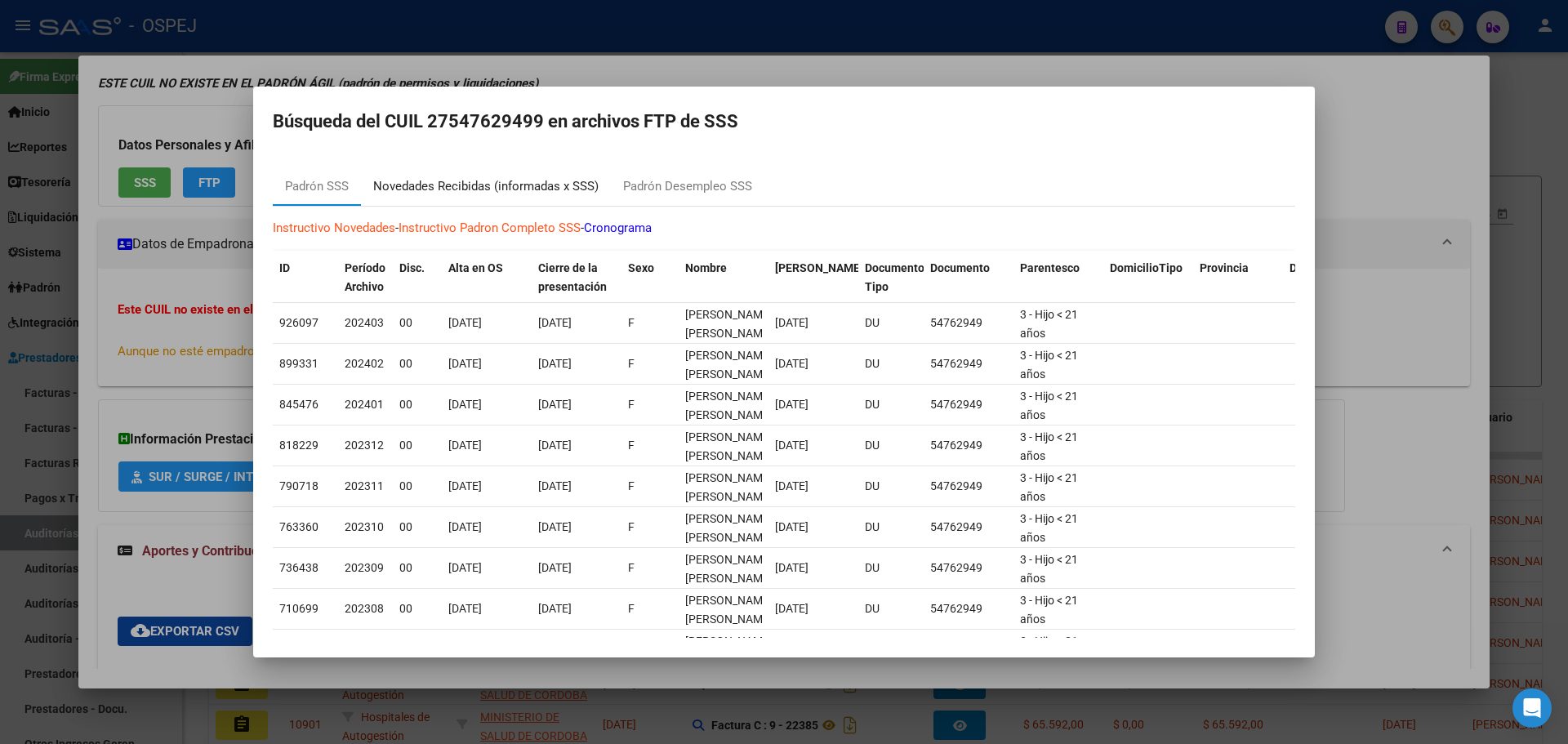
click at [489, 204] on div "Novedades Recibidas (informadas x SSS)" at bounding box center [485, 186] width 250 height 39
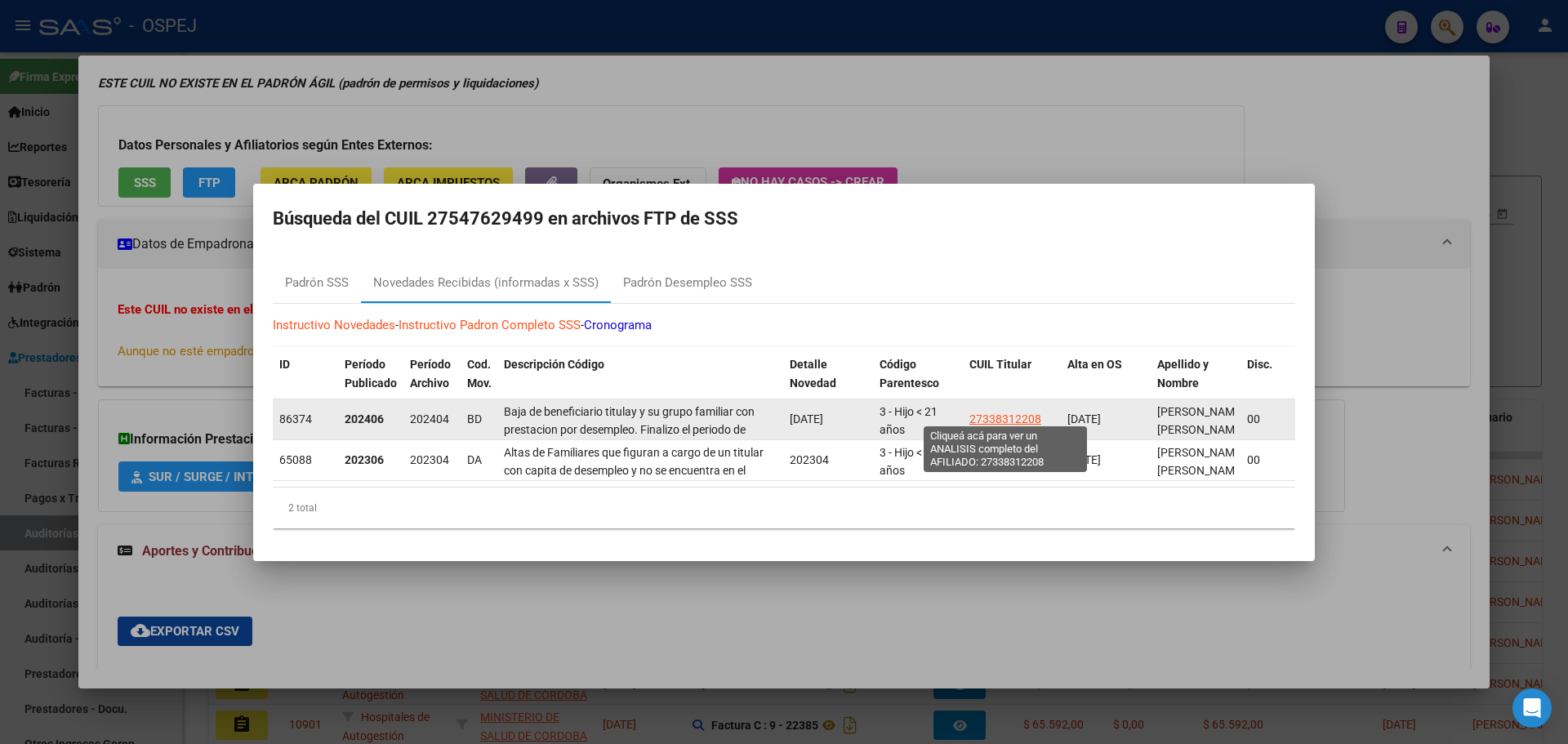
click at [1011, 417] on span "27338312208" at bounding box center [1005, 419] width 72 height 13
type textarea "27338312208"
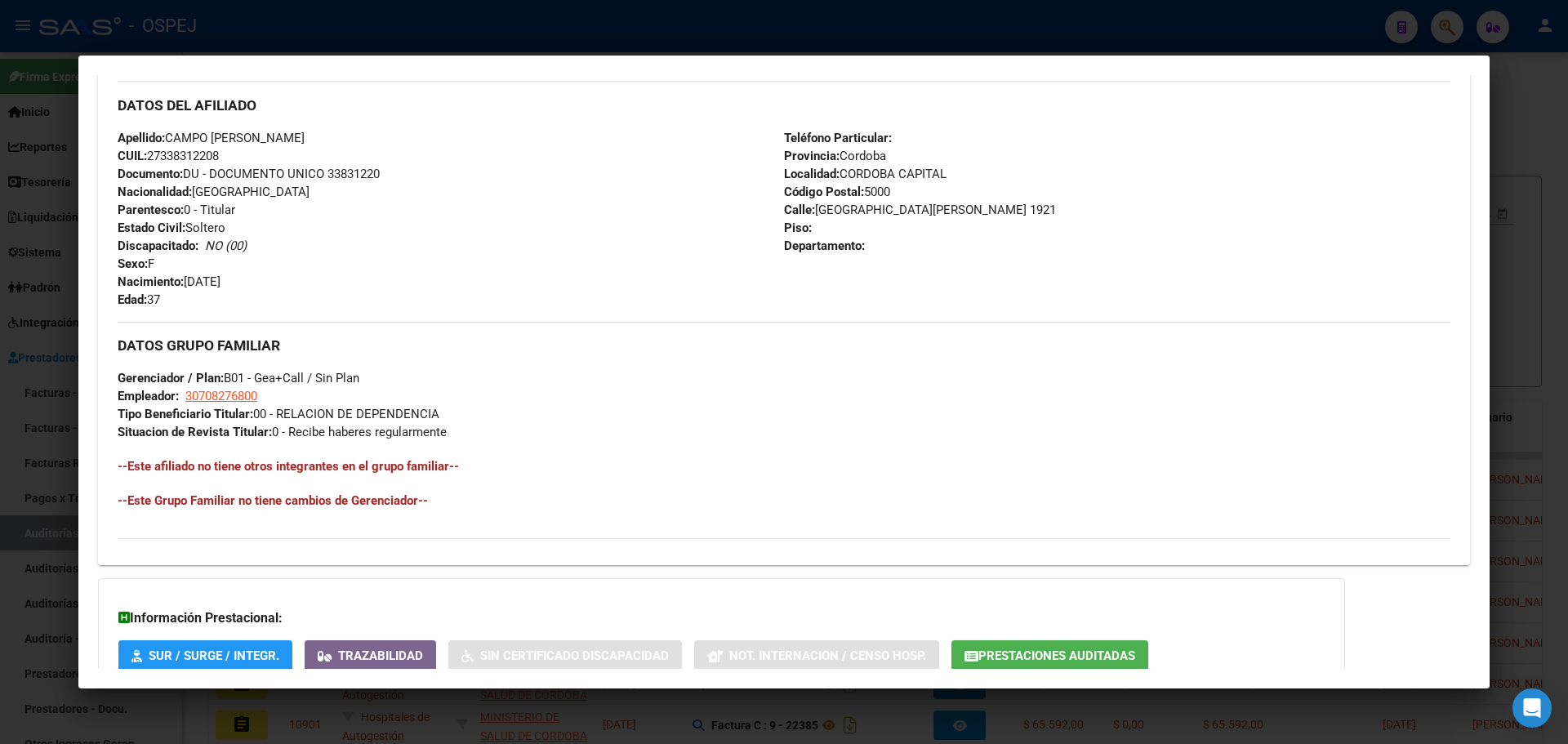
scroll to position [682, 0]
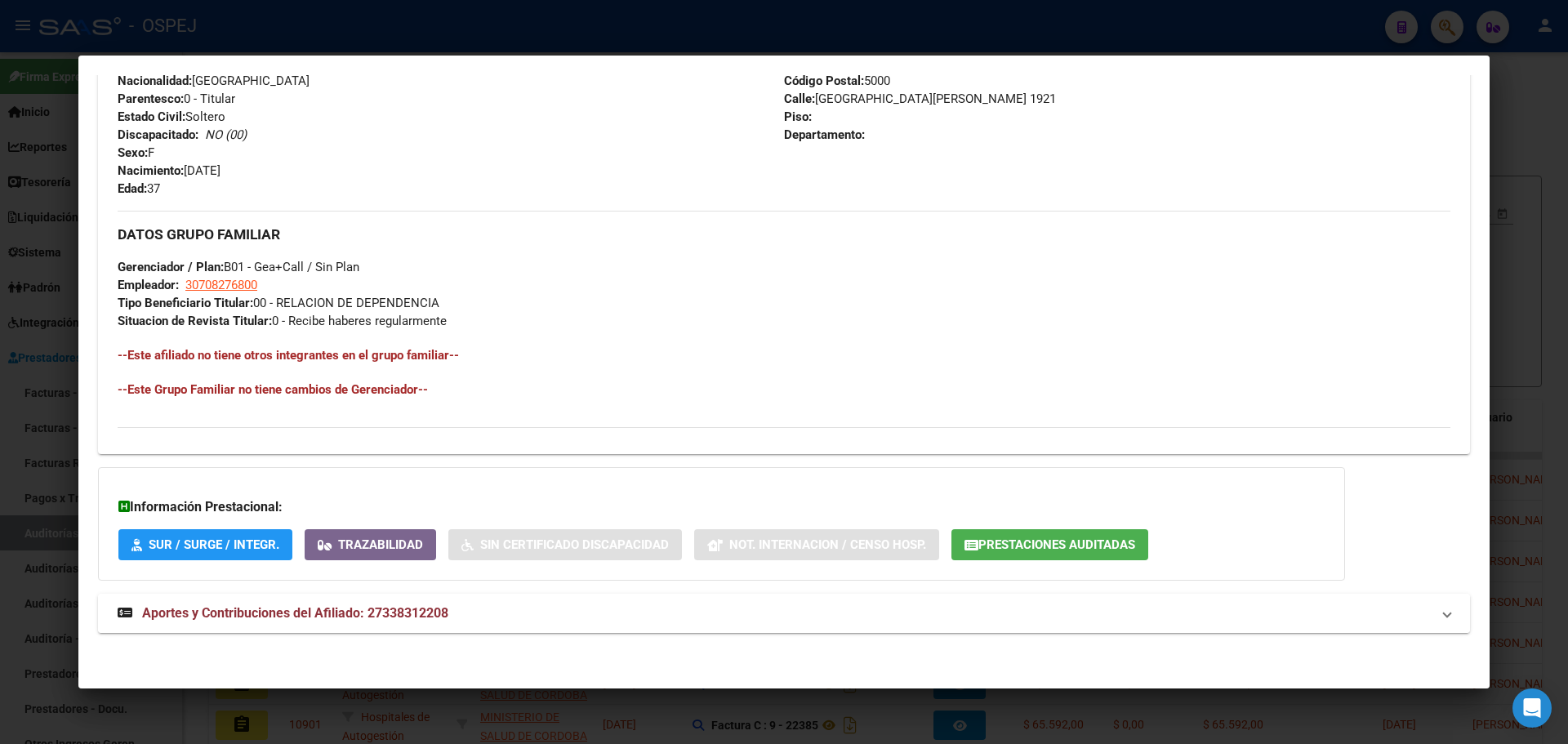
click at [582, 611] on mat-panel-title "Aportes y Contribuciones del Afiliado: 27338312208" at bounding box center [774, 613] width 1314 height 20
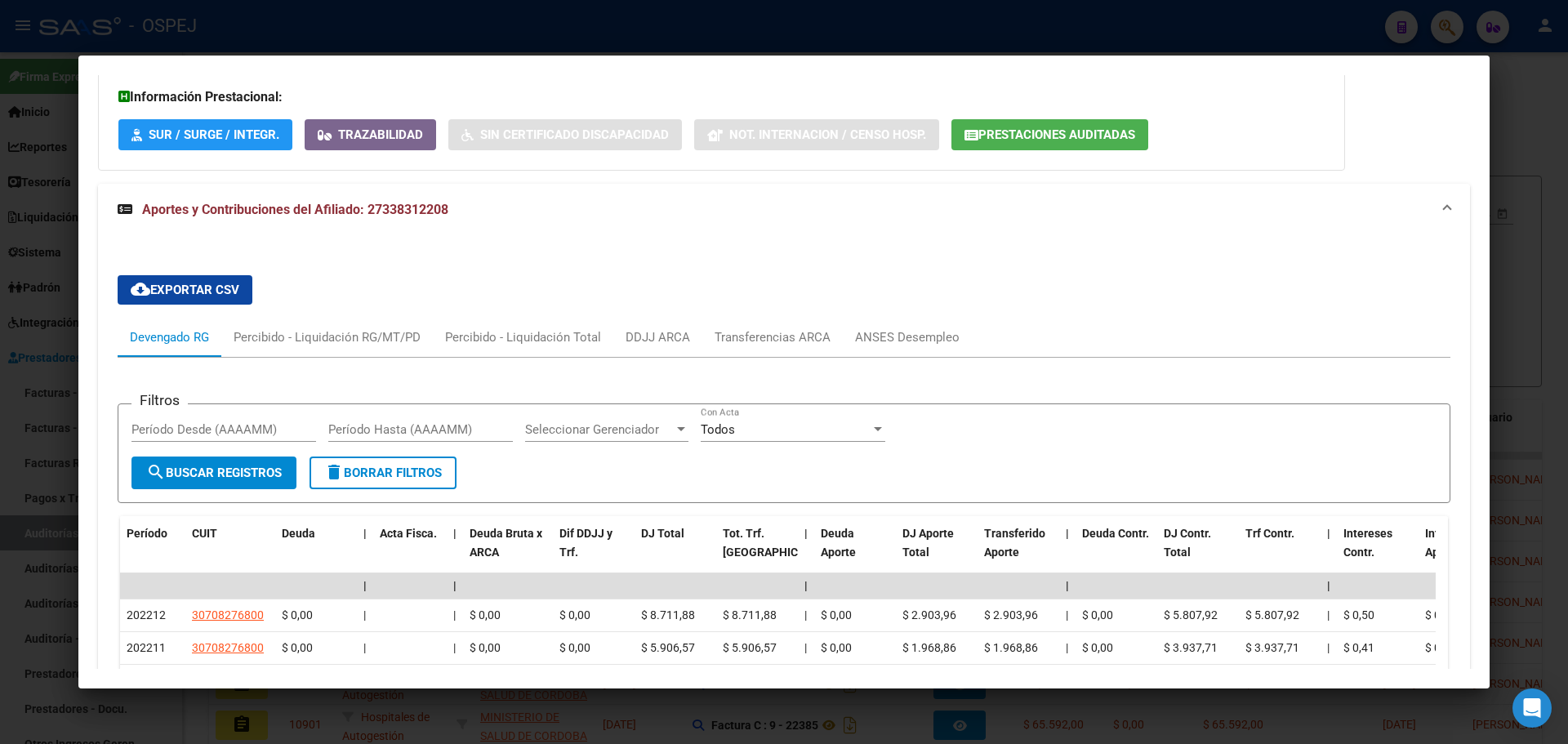
scroll to position [1288, 0]
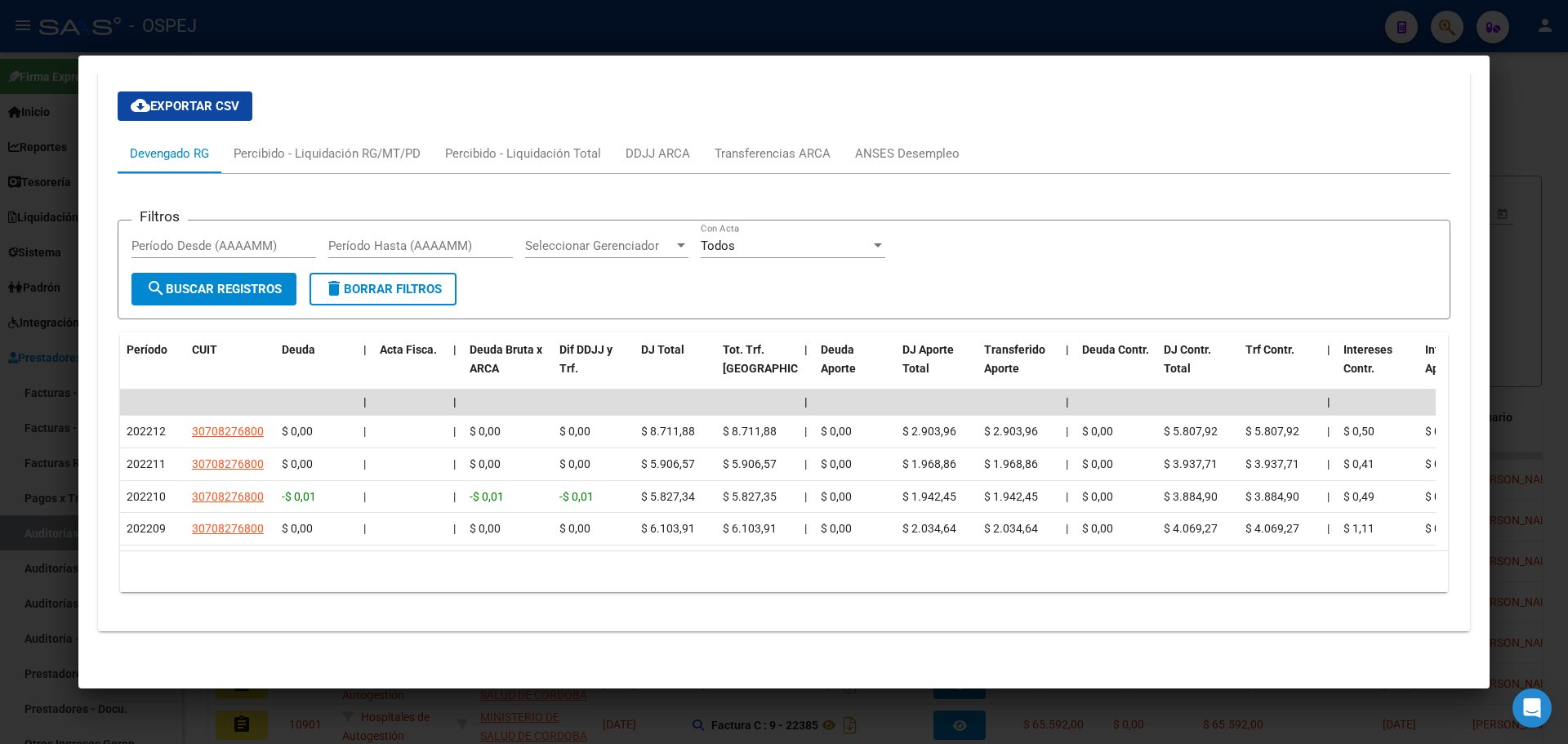
click at [605, 18] on div at bounding box center [784, 372] width 1568 height 744
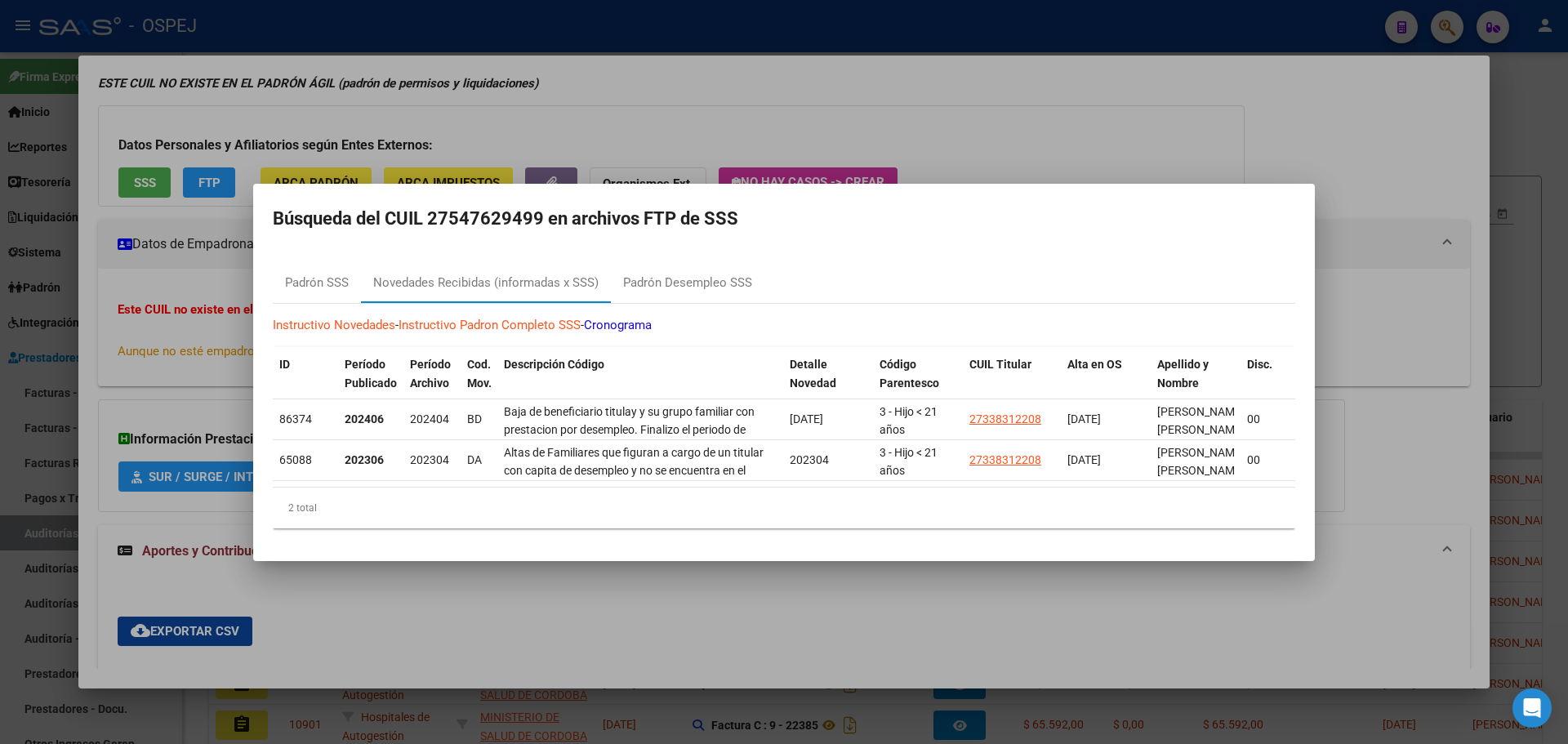
click at [490, 133] on div at bounding box center [784, 372] width 1568 height 744
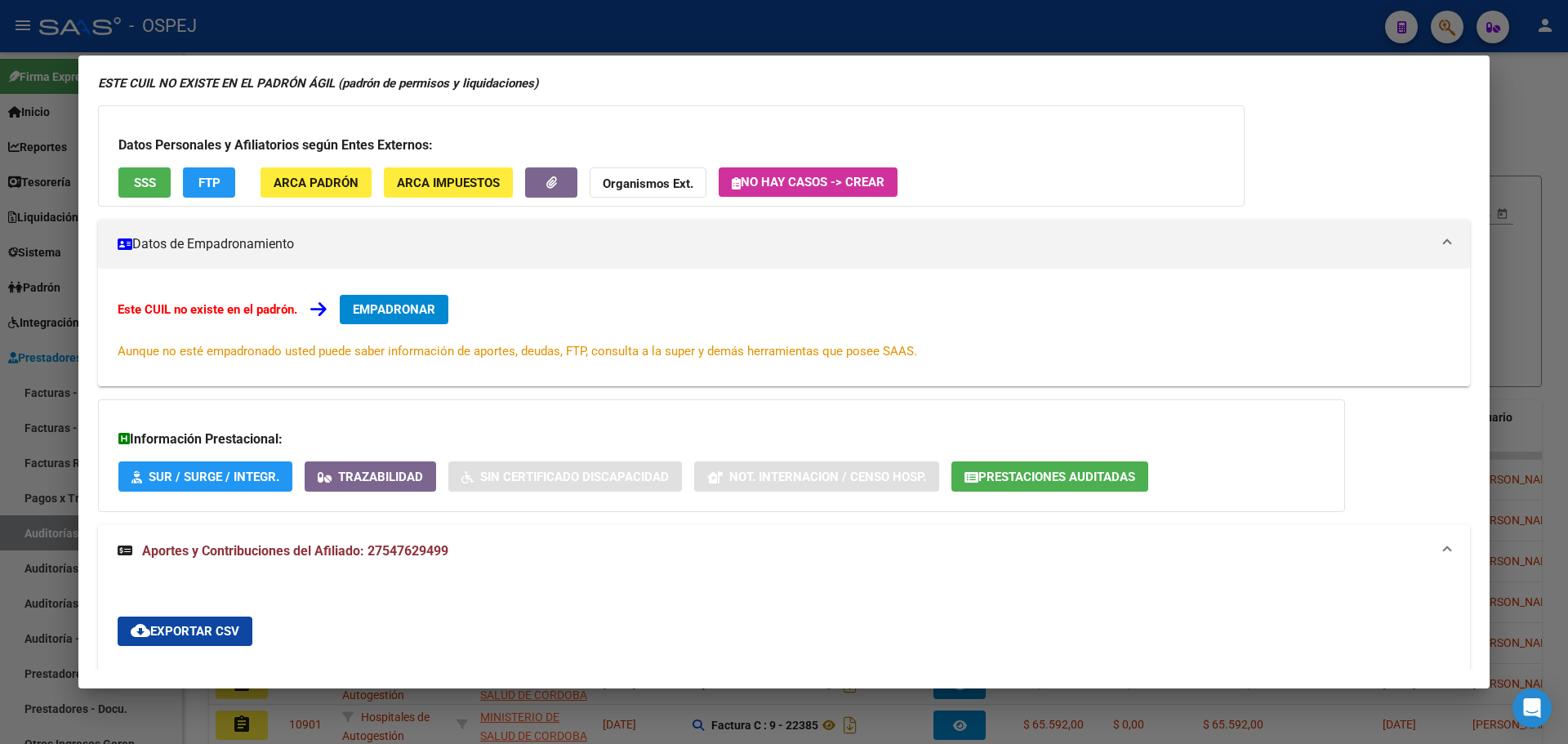
click at [663, 28] on div at bounding box center [784, 372] width 1568 height 744
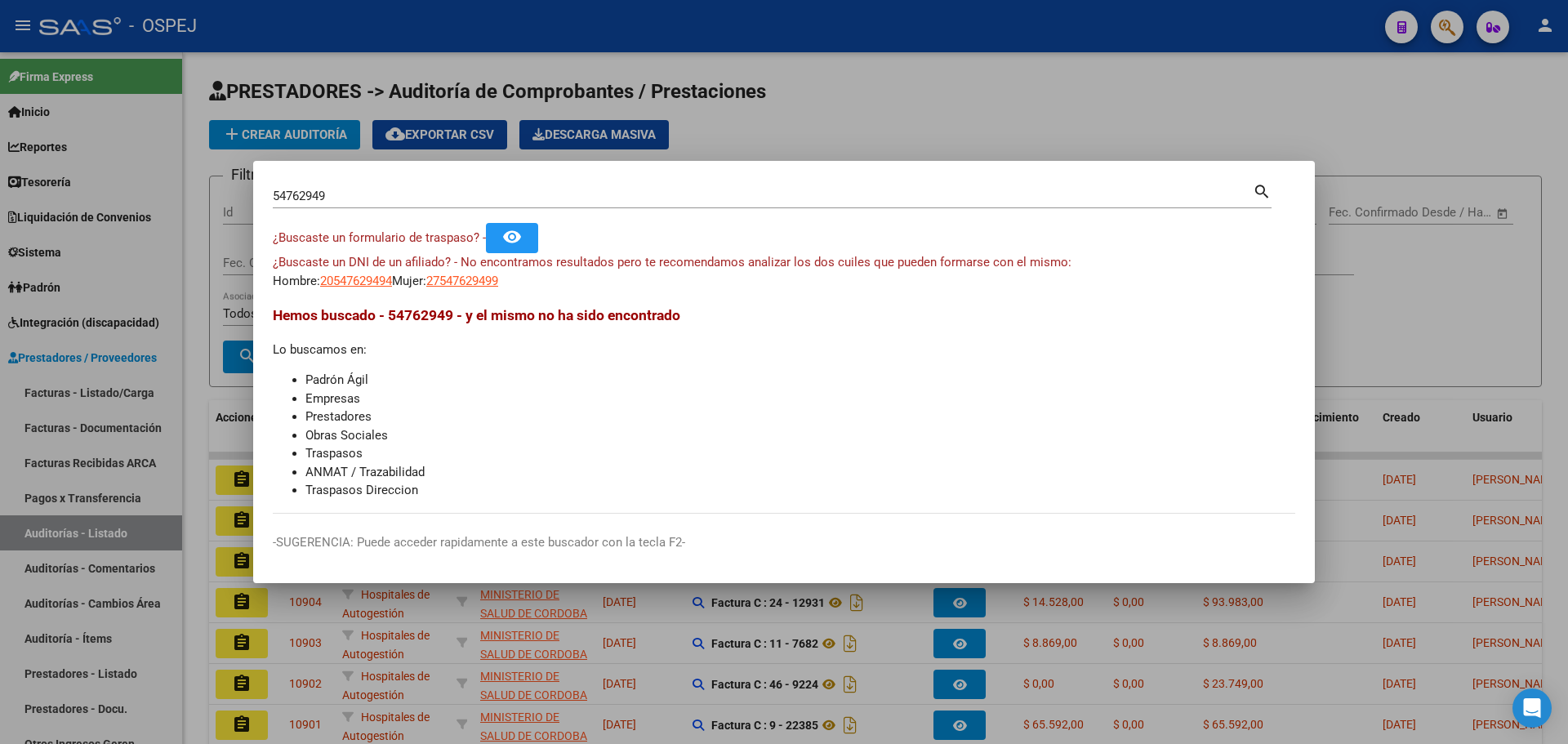
click at [303, 190] on input "54762949" at bounding box center [763, 196] width 980 height 15
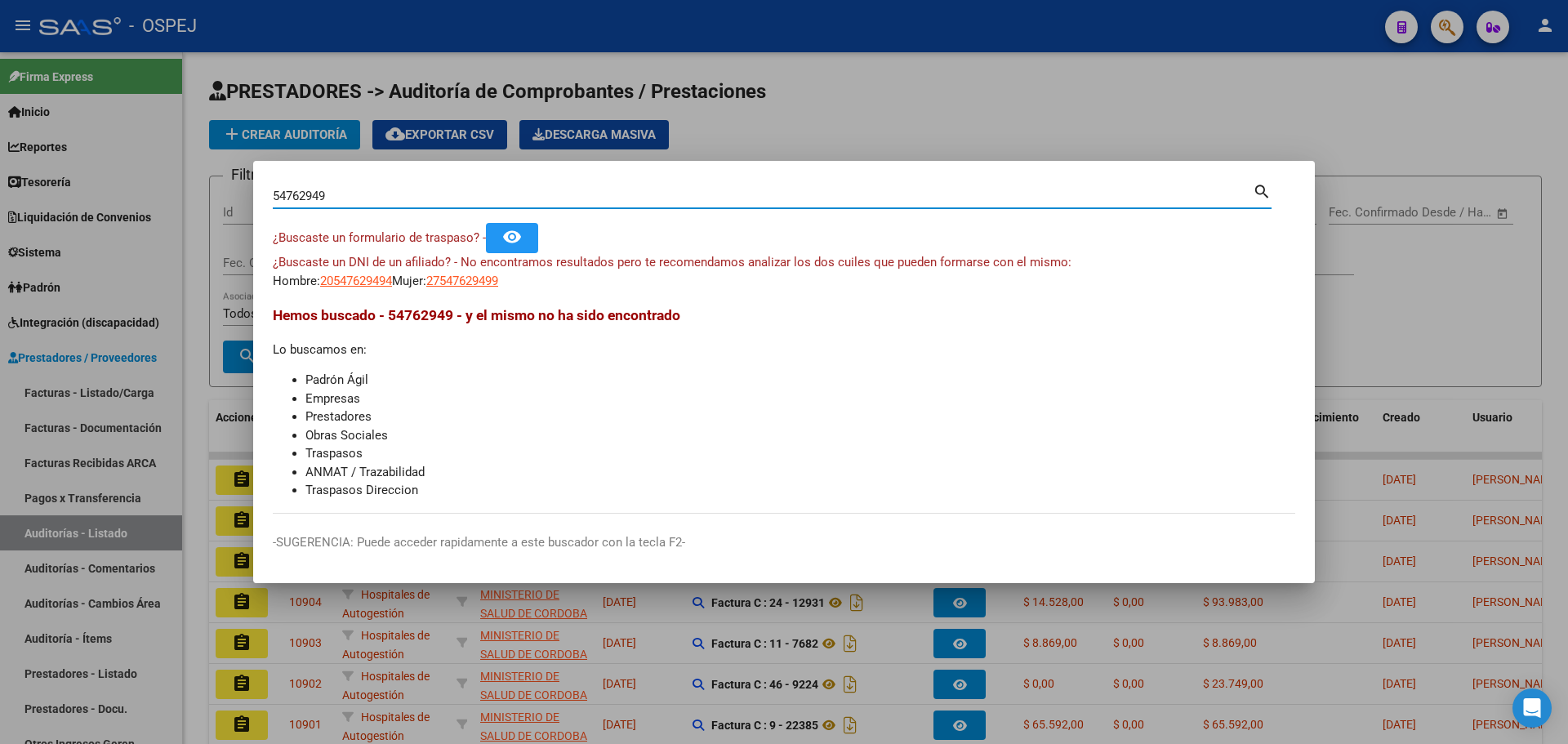
click at [303, 190] on input "54762949" at bounding box center [763, 196] width 980 height 15
paste input "36430014"
type input "36430014"
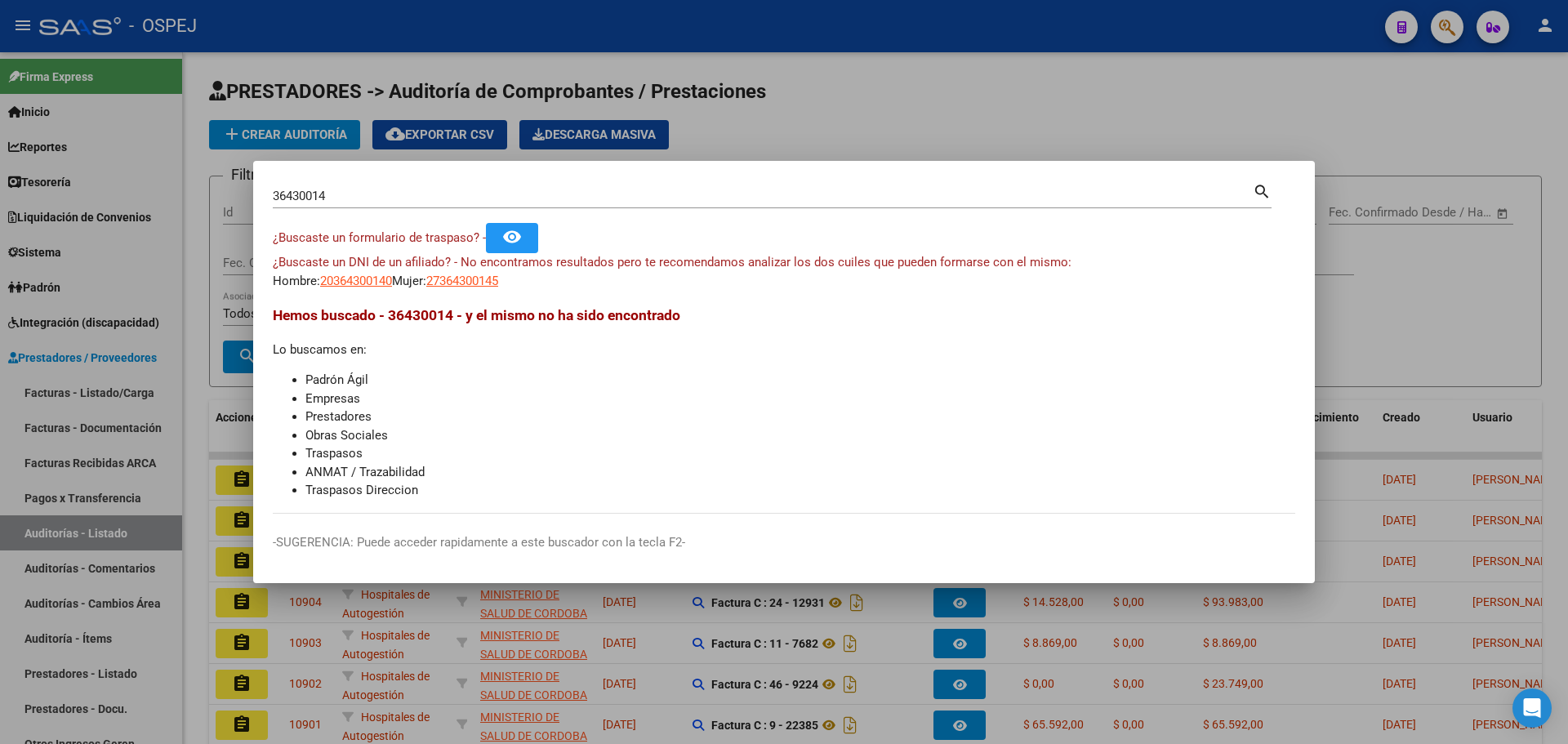
click at [343, 272] on app-link-go-to "20364300140" at bounding box center [355, 281] width 72 height 19
drag, startPoint x: 346, startPoint y: 293, endPoint x: 341, endPoint y: 285, distance: 9.4
click at [342, 288] on mat-dialog-content "36430014 Buscar (apellido, dni, cuil, nro traspaso, cuit, obra social) search ¿…" at bounding box center [784, 347] width 1062 height 333
click at [341, 283] on span "20364300140" at bounding box center [355, 281] width 72 height 15
copy mat-dialog-content "64300140 Mujer: 27364300145 Hemos bus"
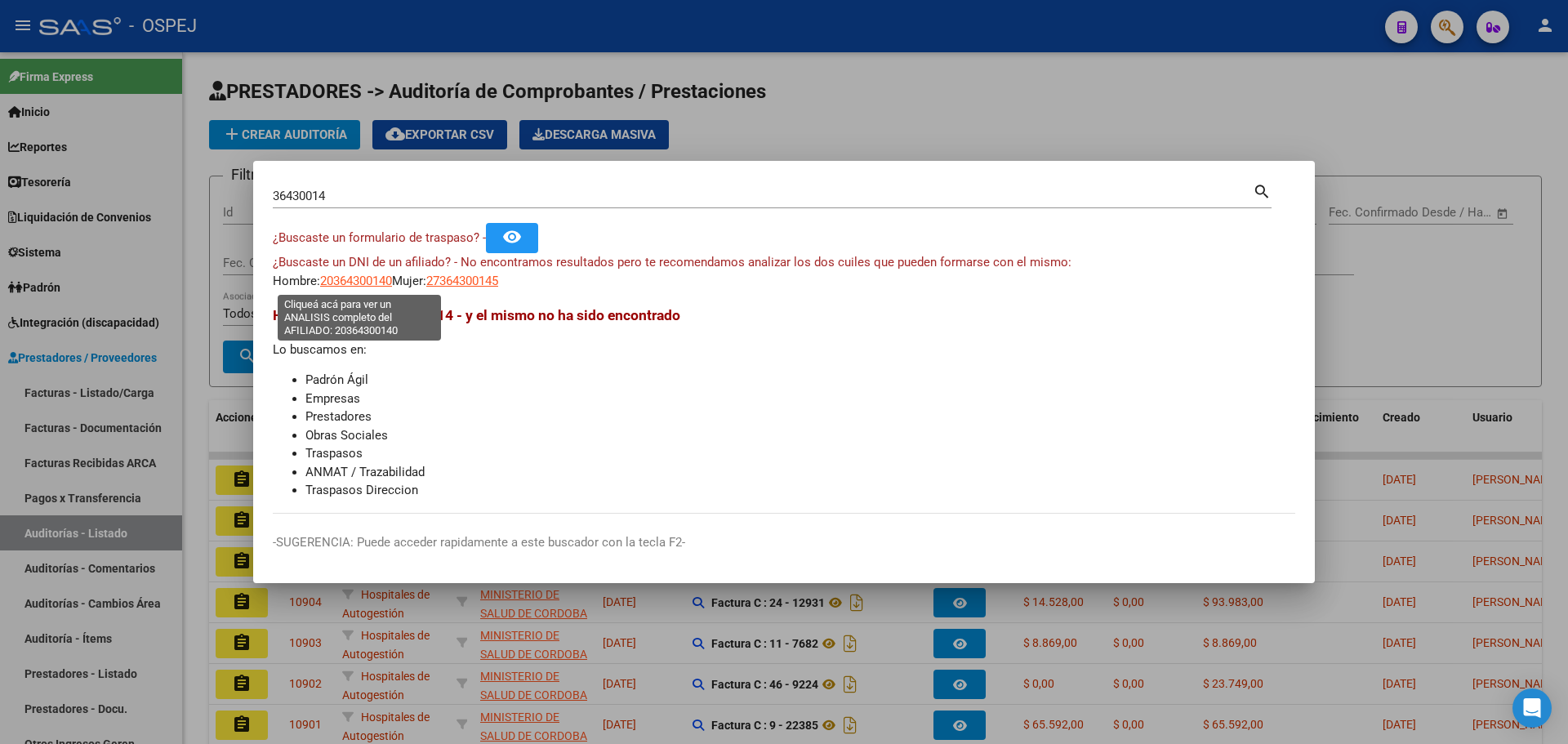
type textarea "20364300140"
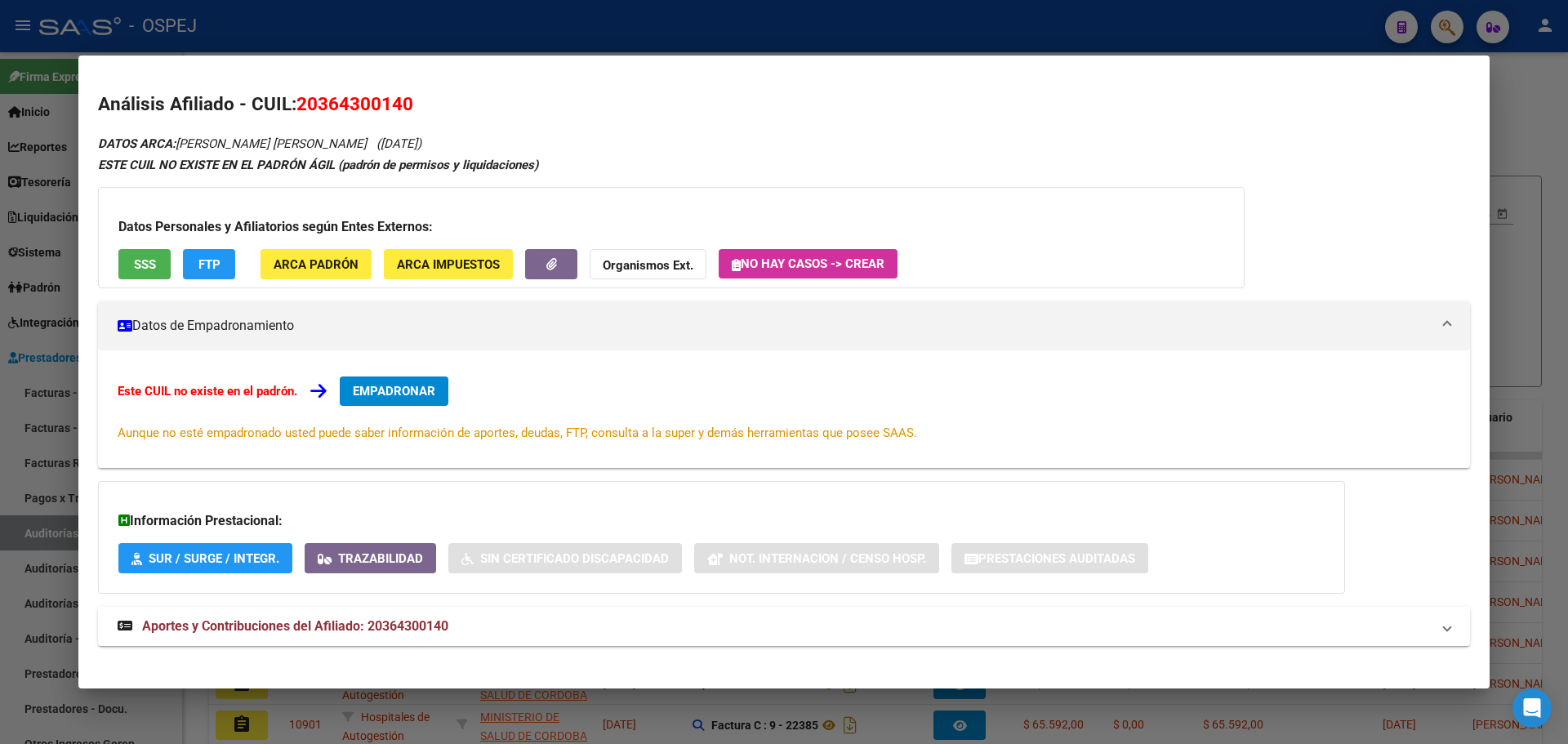
scroll to position [14, 0]
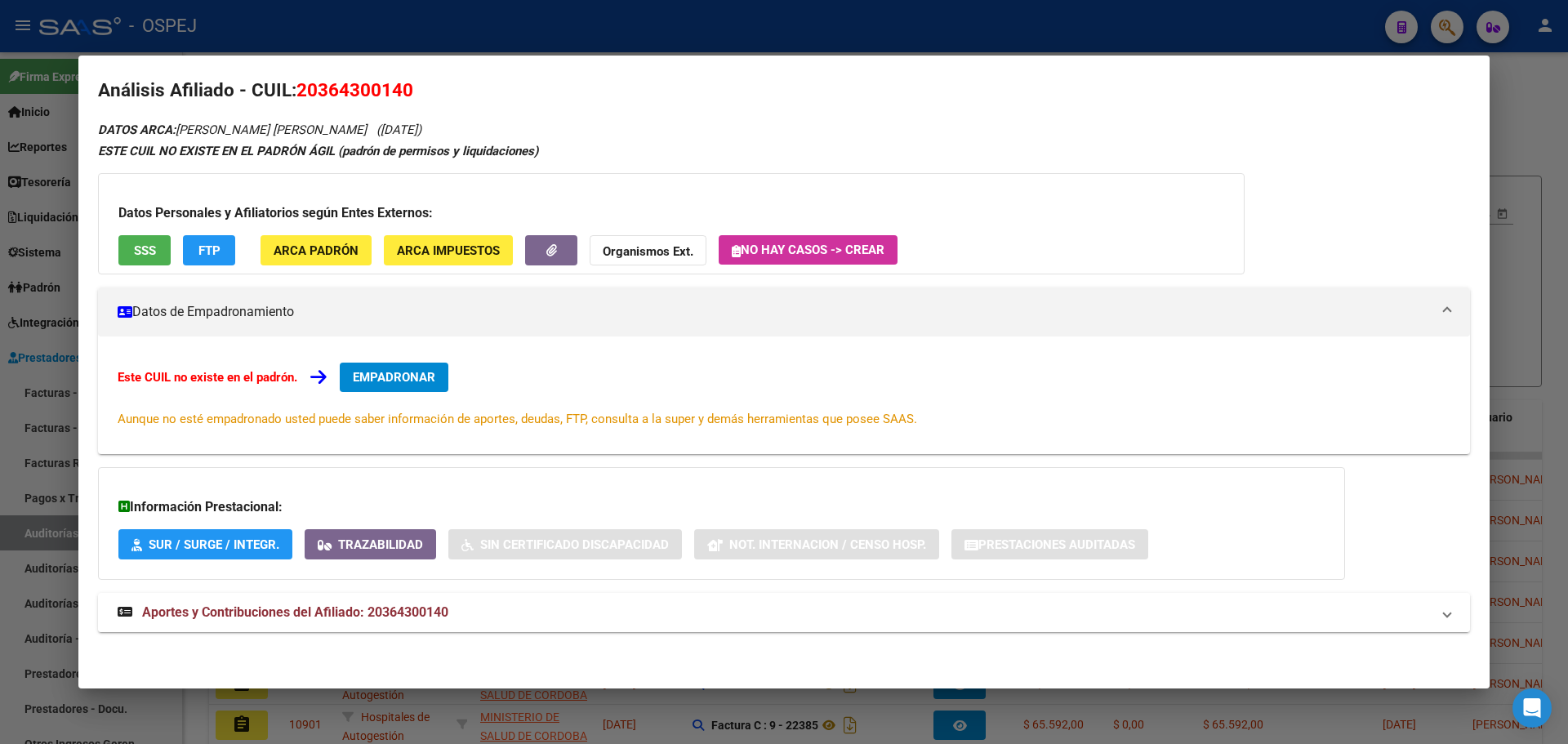
click at [543, 606] on mat-panel-title "Aportes y Contribuciones del Afiliado: 20364300140" at bounding box center [774, 612] width 1314 height 20
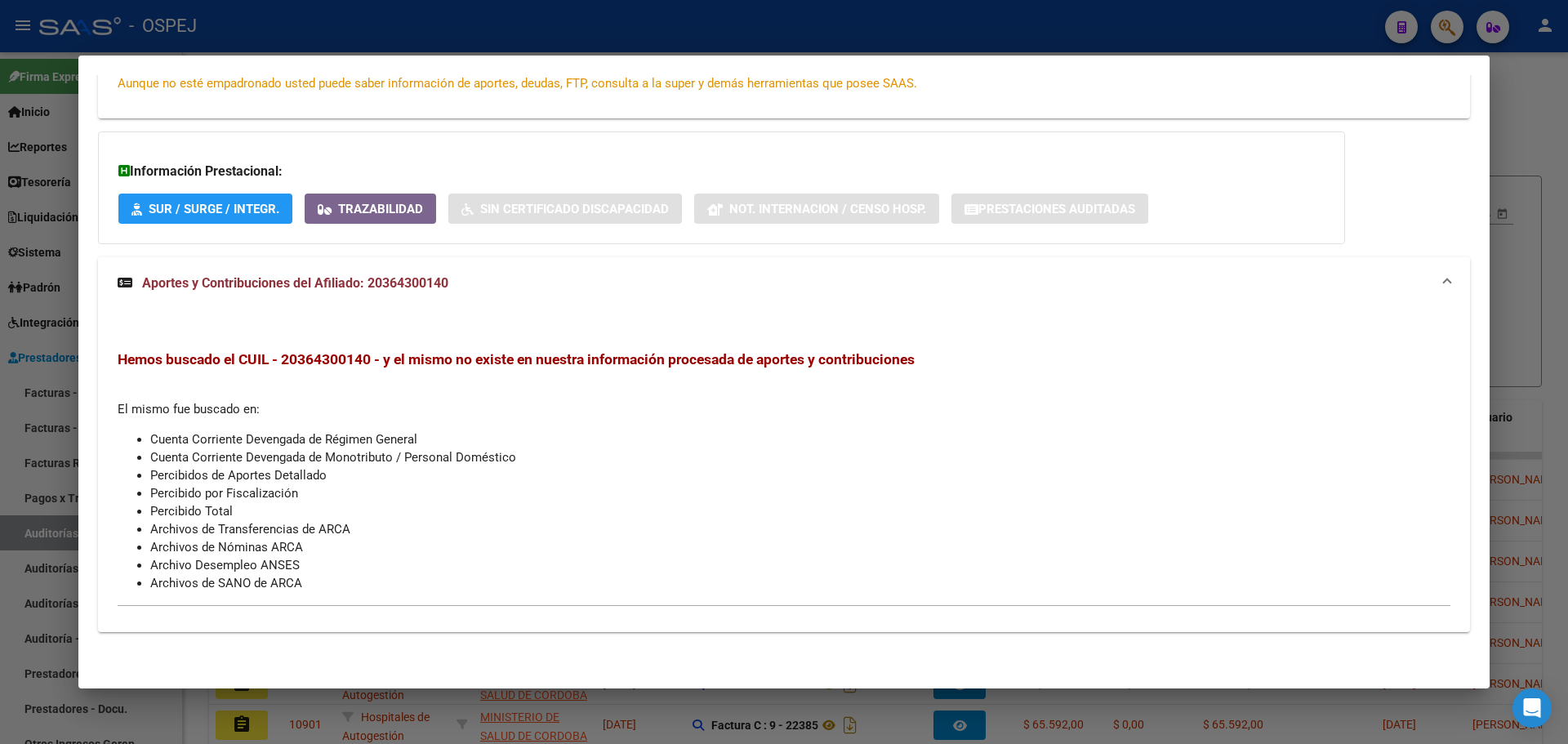
scroll to position [0, 0]
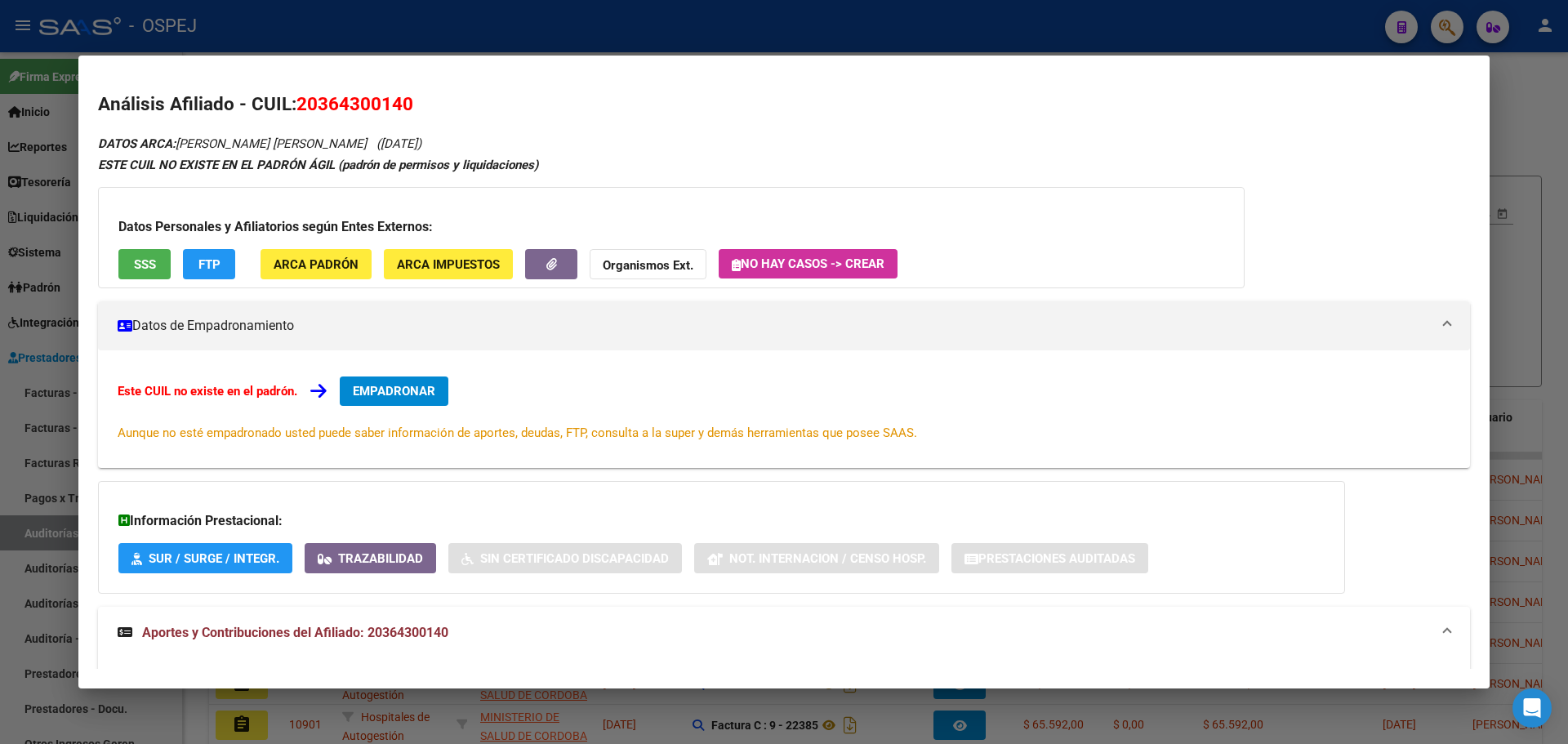
drag, startPoint x: 232, startPoint y: 285, endPoint x: 220, endPoint y: 271, distance: 18.4
click at [225, 277] on div "Datos Personales y Afiliatorios según Entes Externos: SSS FTP ARCA Padrón ARCA …" at bounding box center [671, 237] width 1147 height 101
click at [220, 271] on span "FTP" at bounding box center [209, 265] width 22 height 15
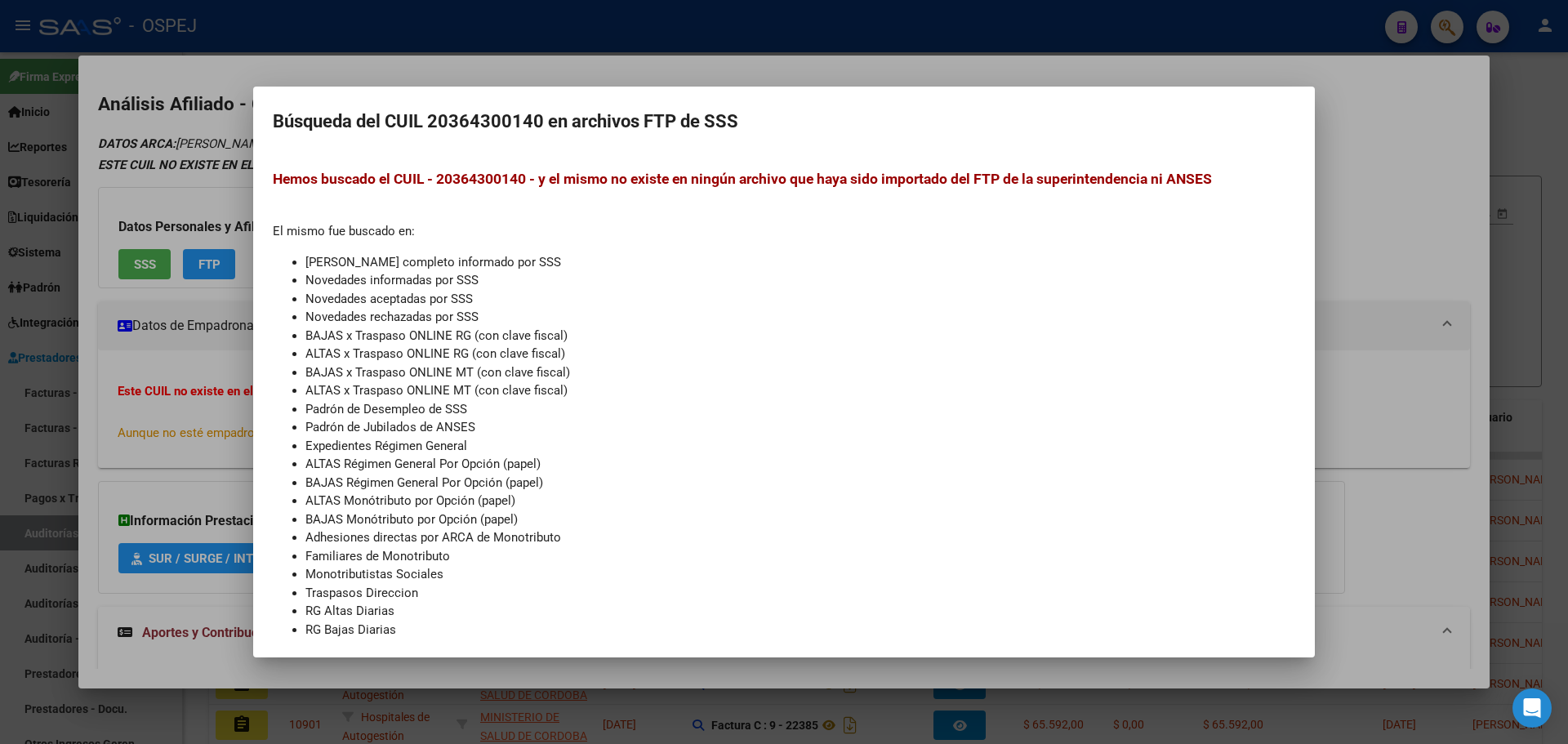
click at [203, 201] on div at bounding box center [784, 372] width 1568 height 744
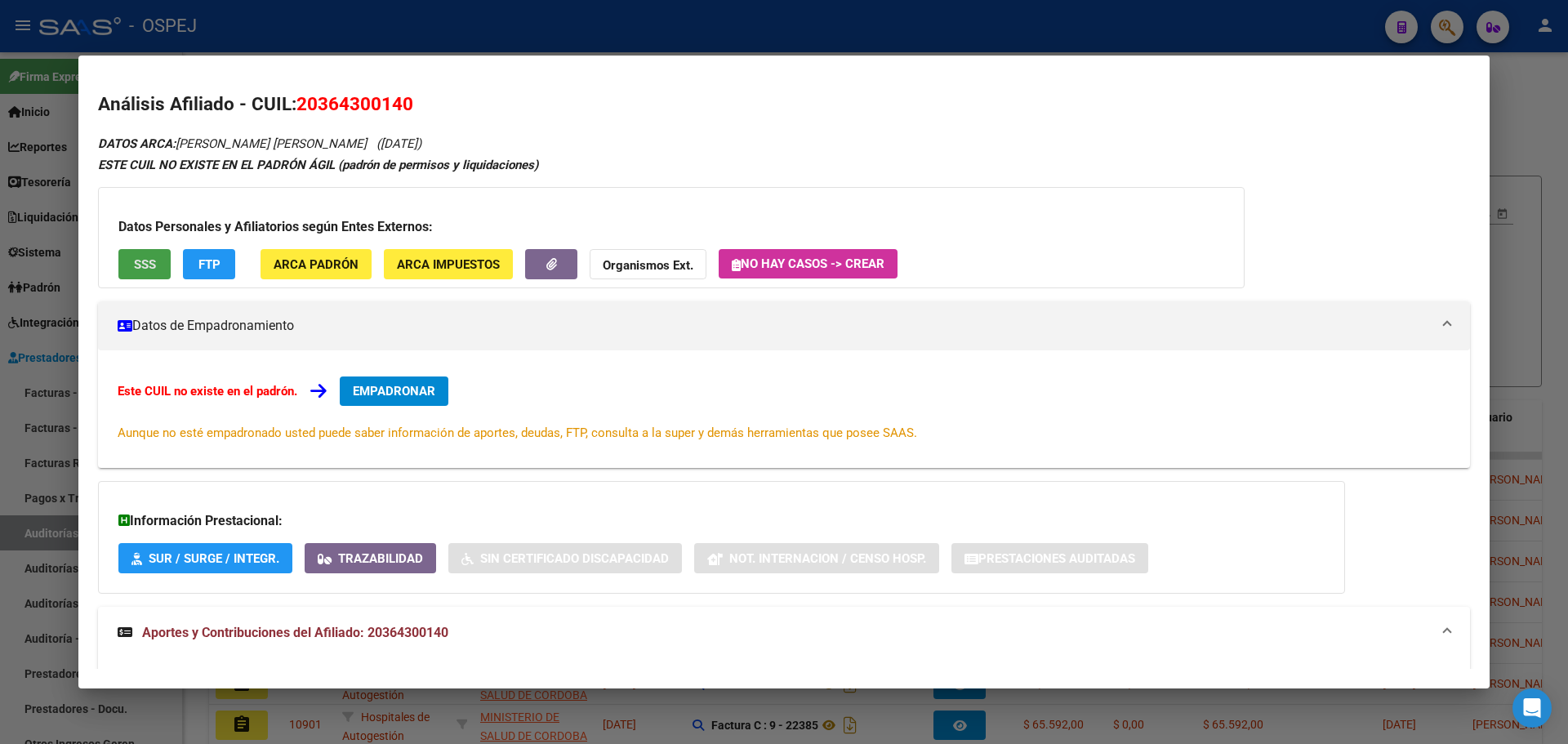
click at [157, 262] on button "SSS" at bounding box center [145, 264] width 52 height 30
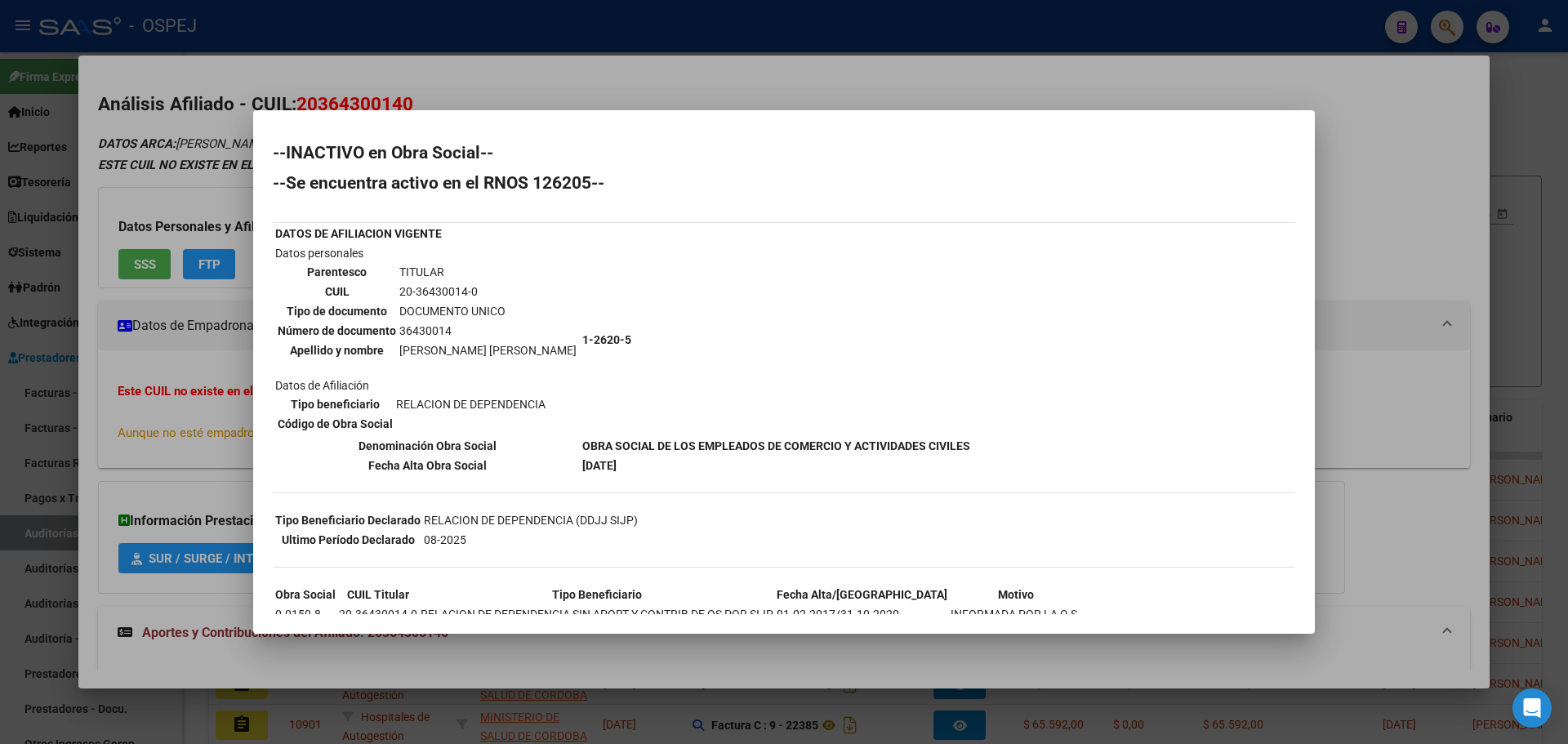
scroll to position [44, 0]
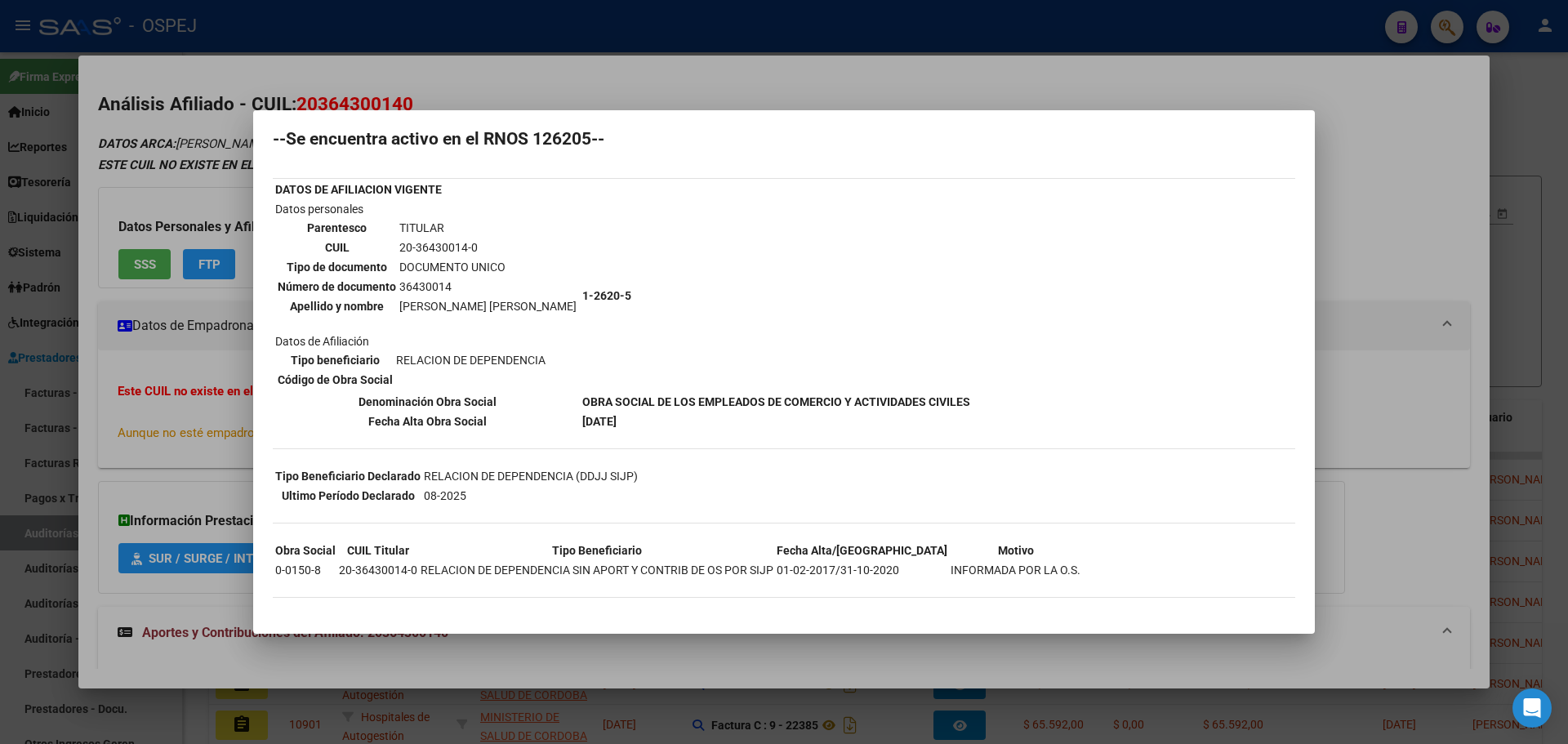
click at [518, 93] on div at bounding box center [784, 372] width 1568 height 744
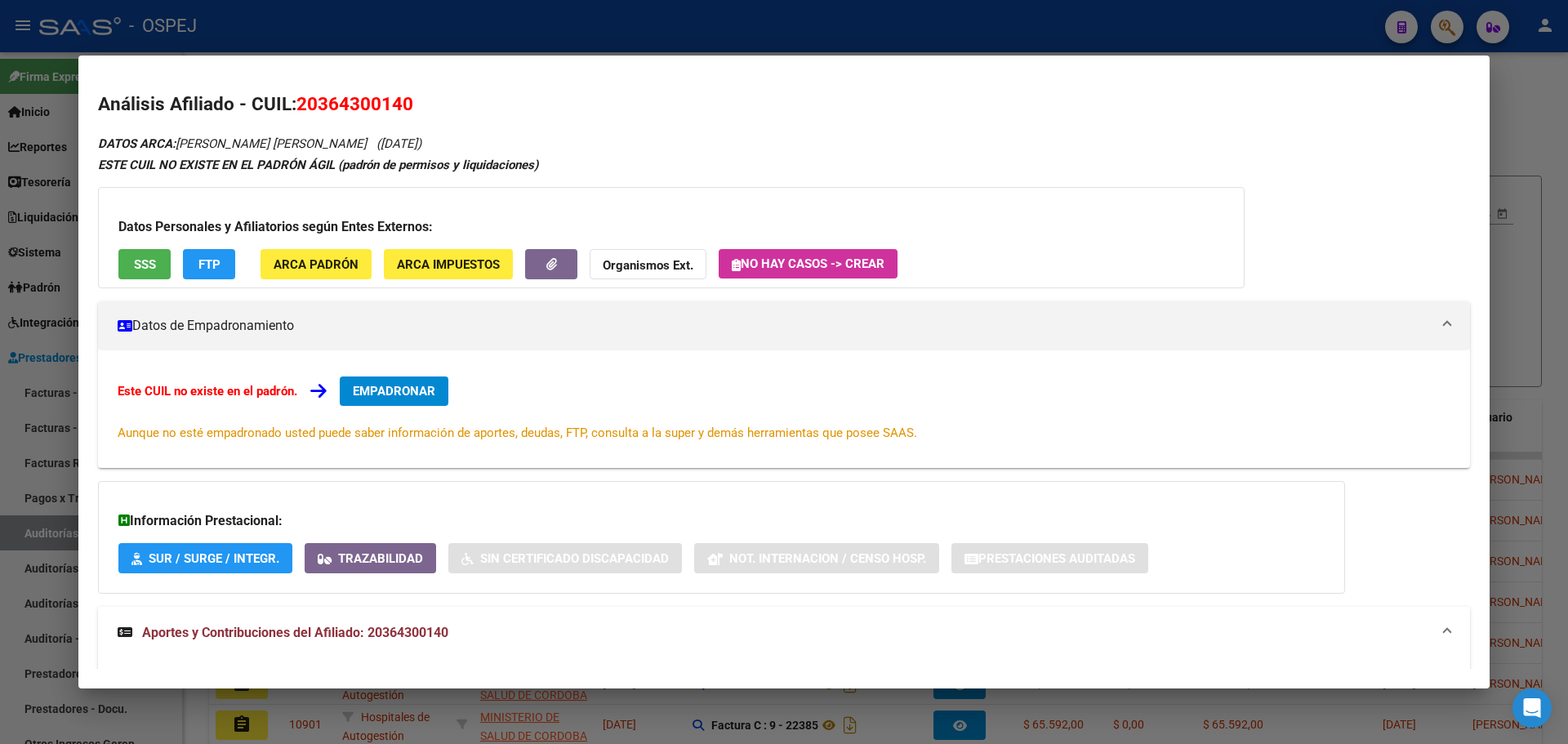
click at [548, 13] on div at bounding box center [784, 372] width 1568 height 744
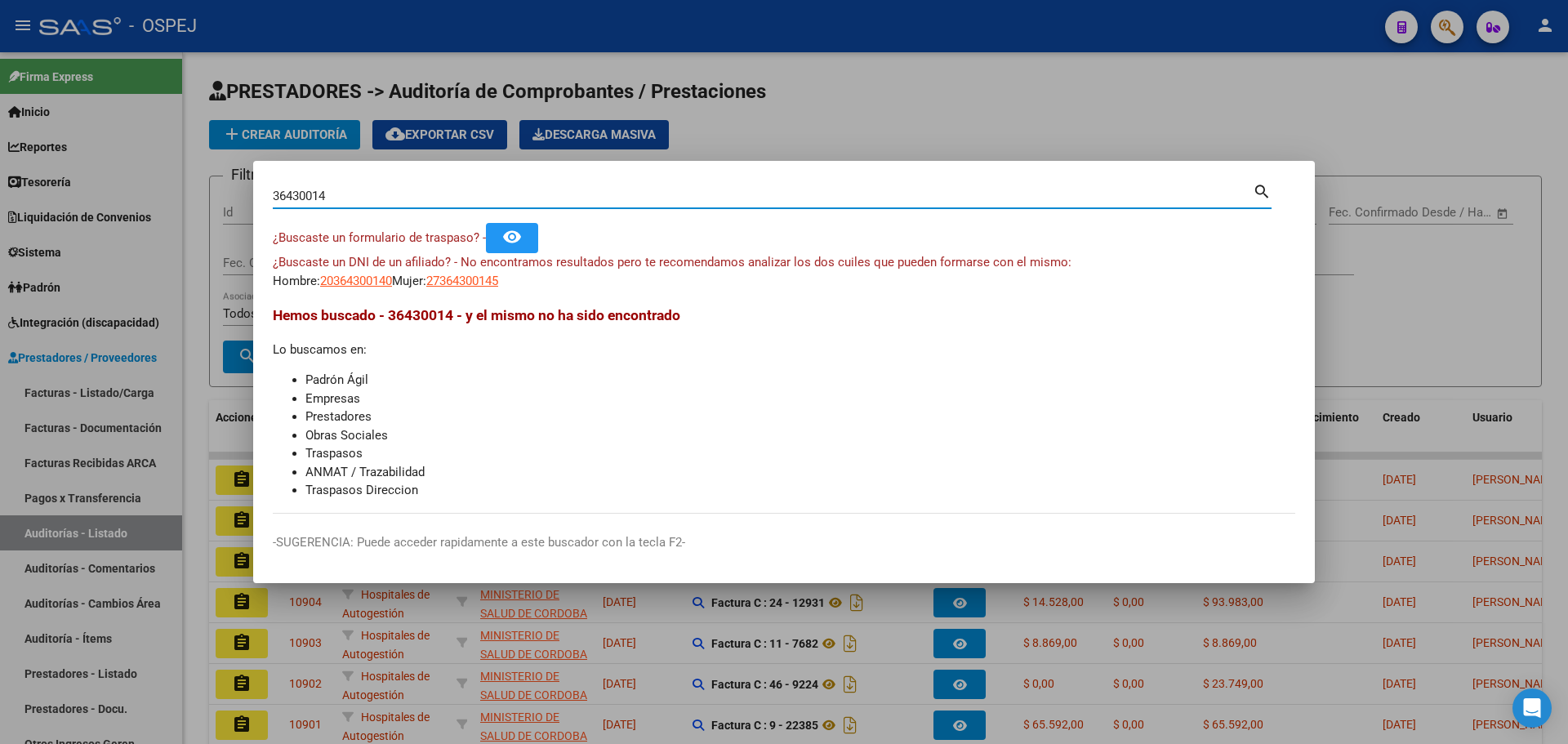
click at [318, 189] on input "36430014" at bounding box center [763, 196] width 980 height 15
paste input "27351098827"
type input "27351098827"
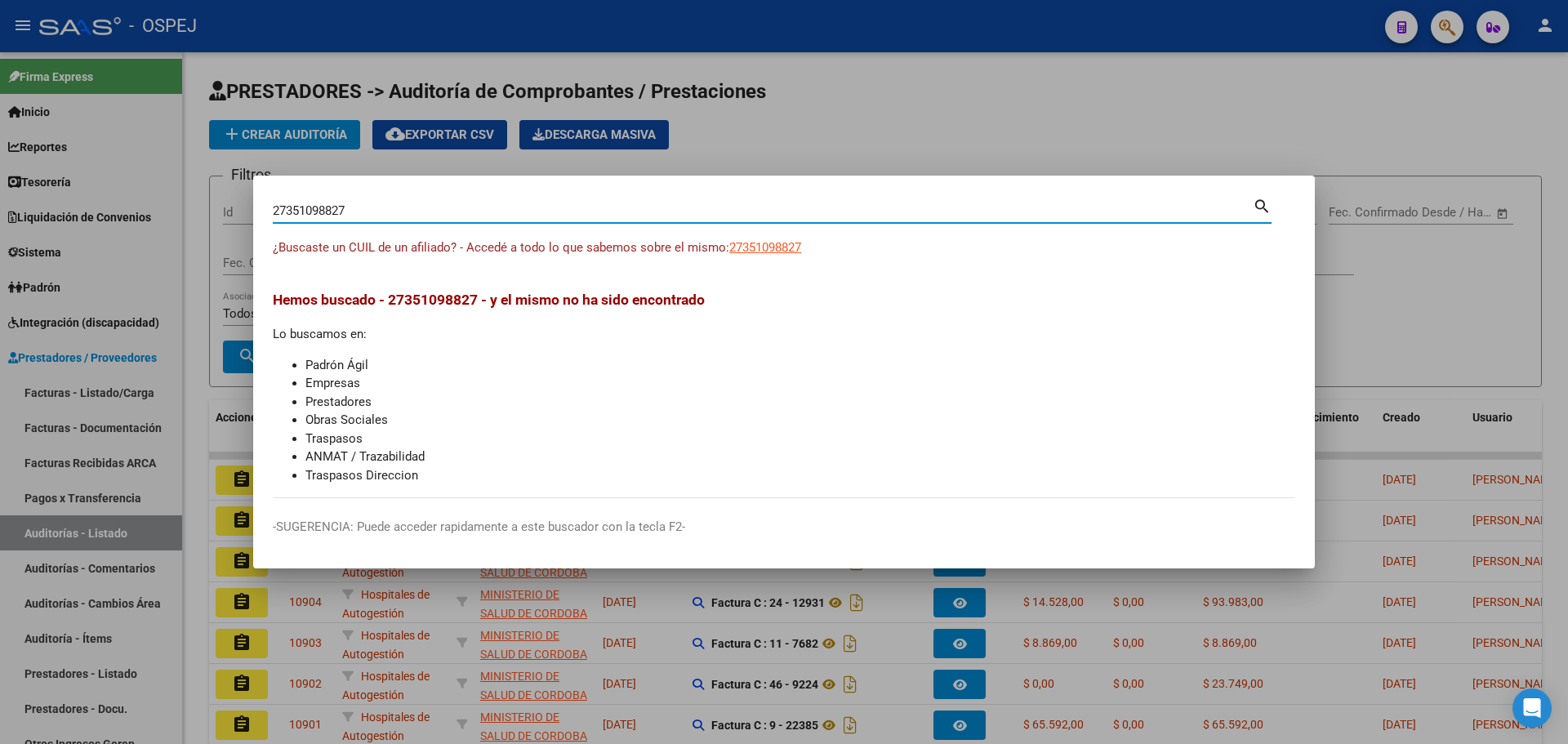
click at [784, 256] on app-link-go-to "27351098827" at bounding box center [765, 248] width 72 height 19
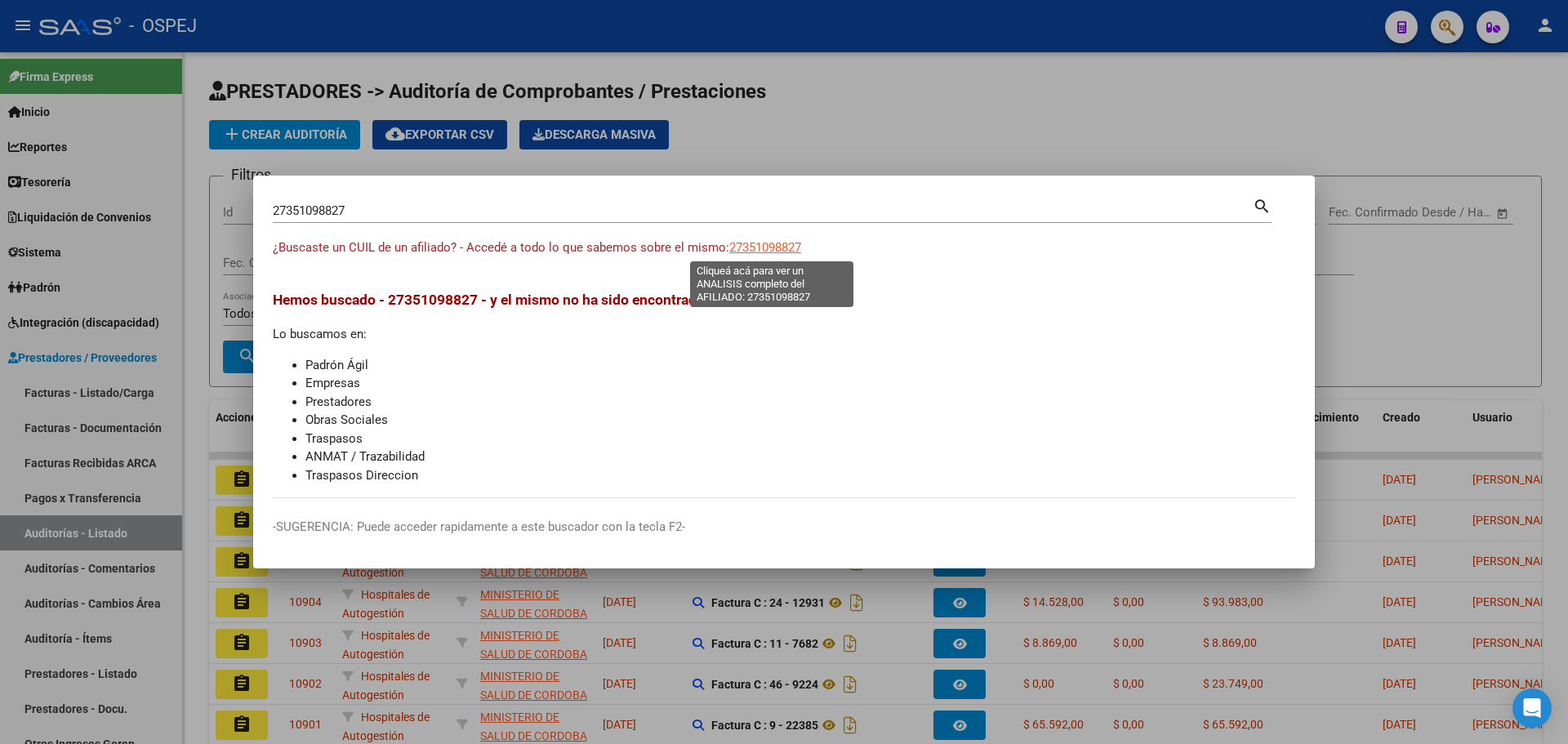
click at [784, 253] on span "27351098827" at bounding box center [765, 248] width 72 height 15
type textarea "27351098827"
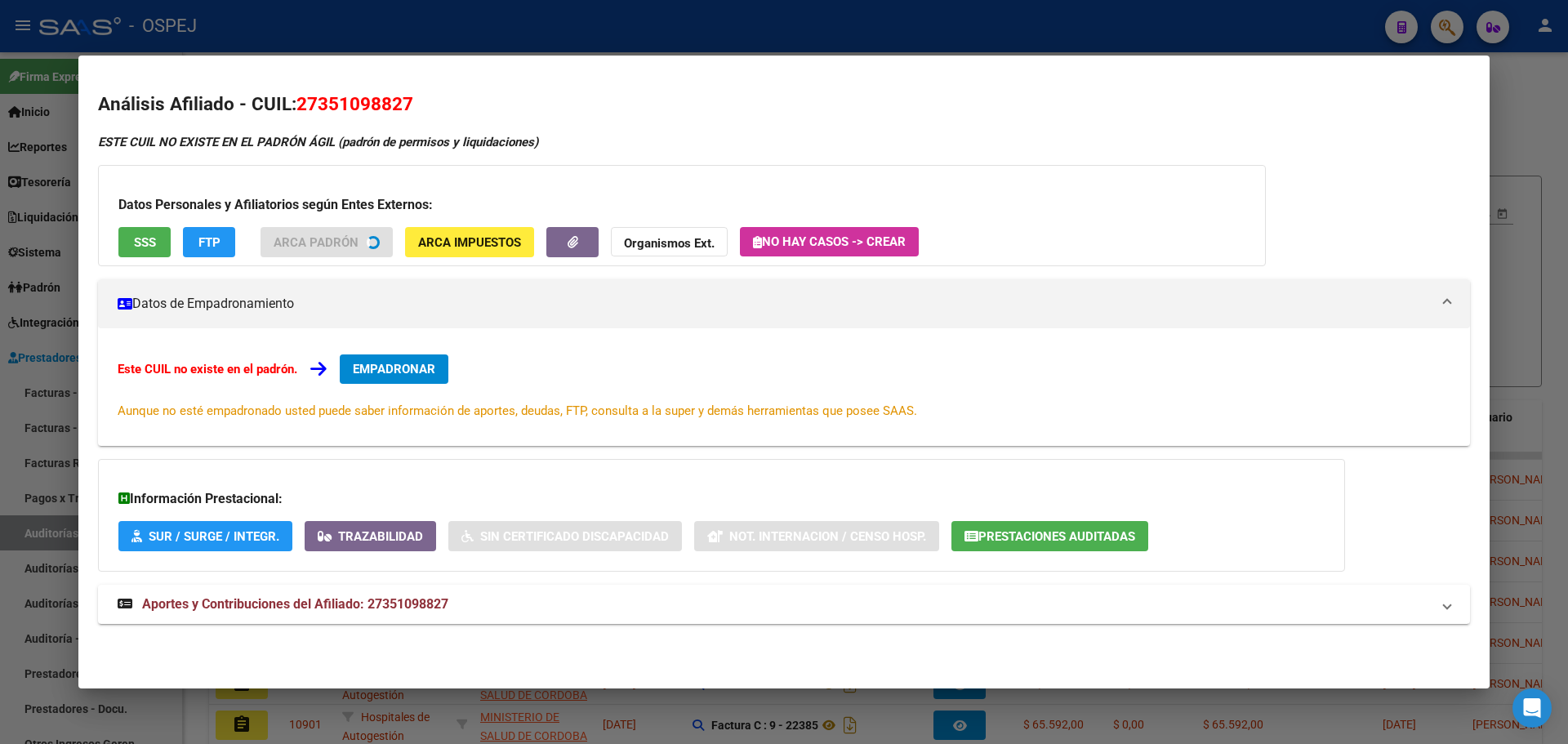
click at [134, 215] on h3 "Datos Personales y Afiliatorios según Entes Externos:" at bounding box center [683, 205] width 1128 height 20
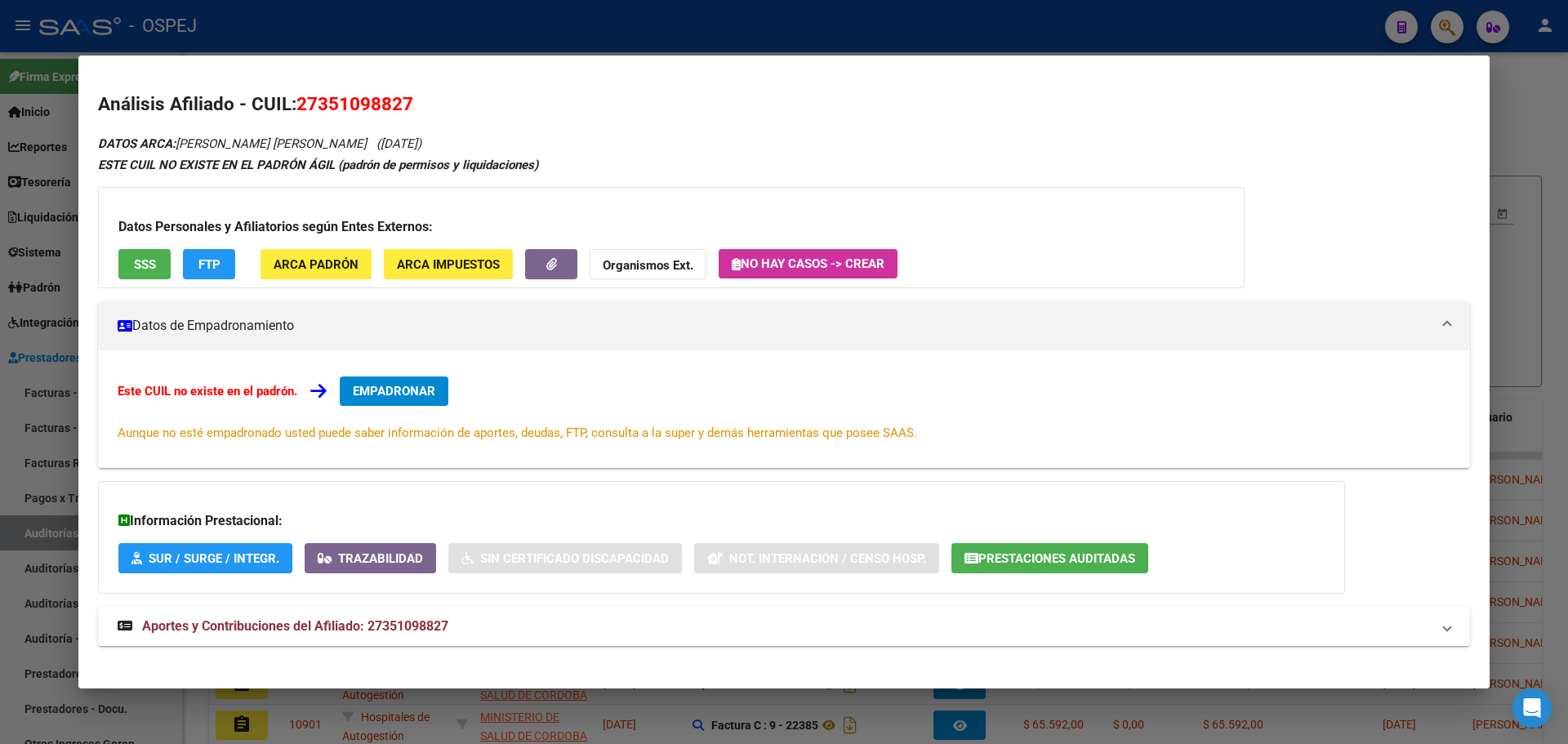
click at [137, 272] on span "SSS" at bounding box center [145, 265] width 22 height 15
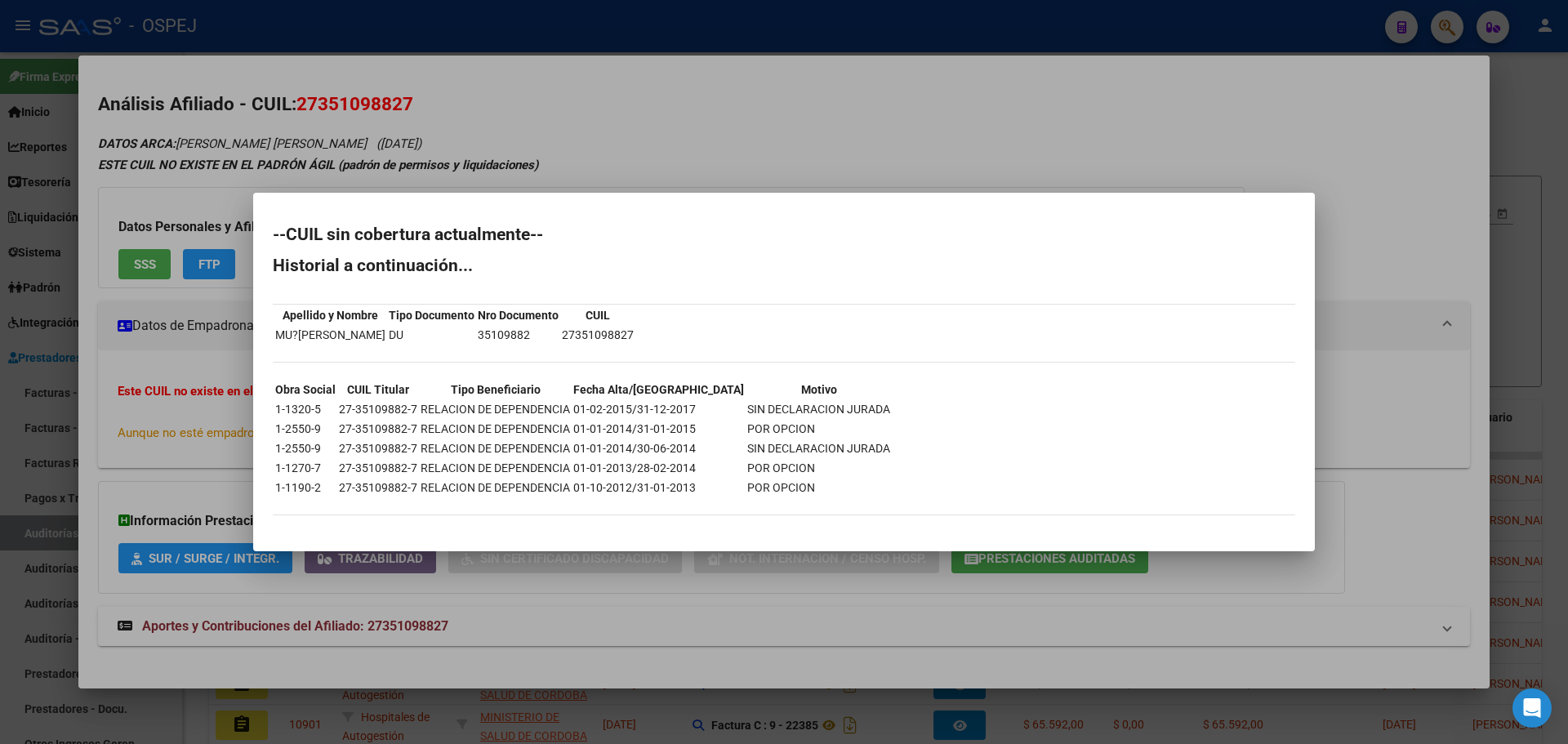
click at [499, 165] on div at bounding box center [784, 372] width 1568 height 744
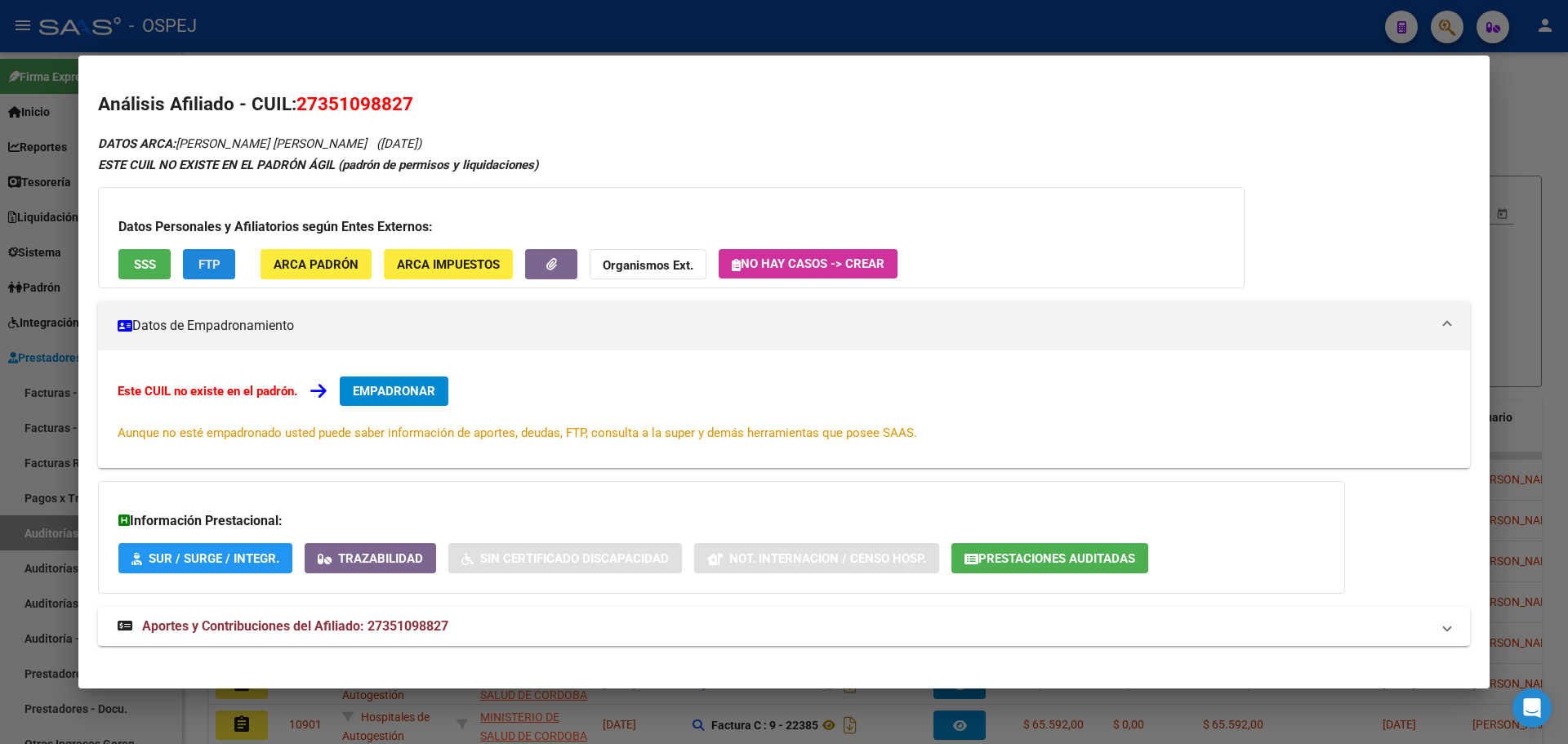
click at [212, 266] on span "FTP" at bounding box center [209, 265] width 22 height 15
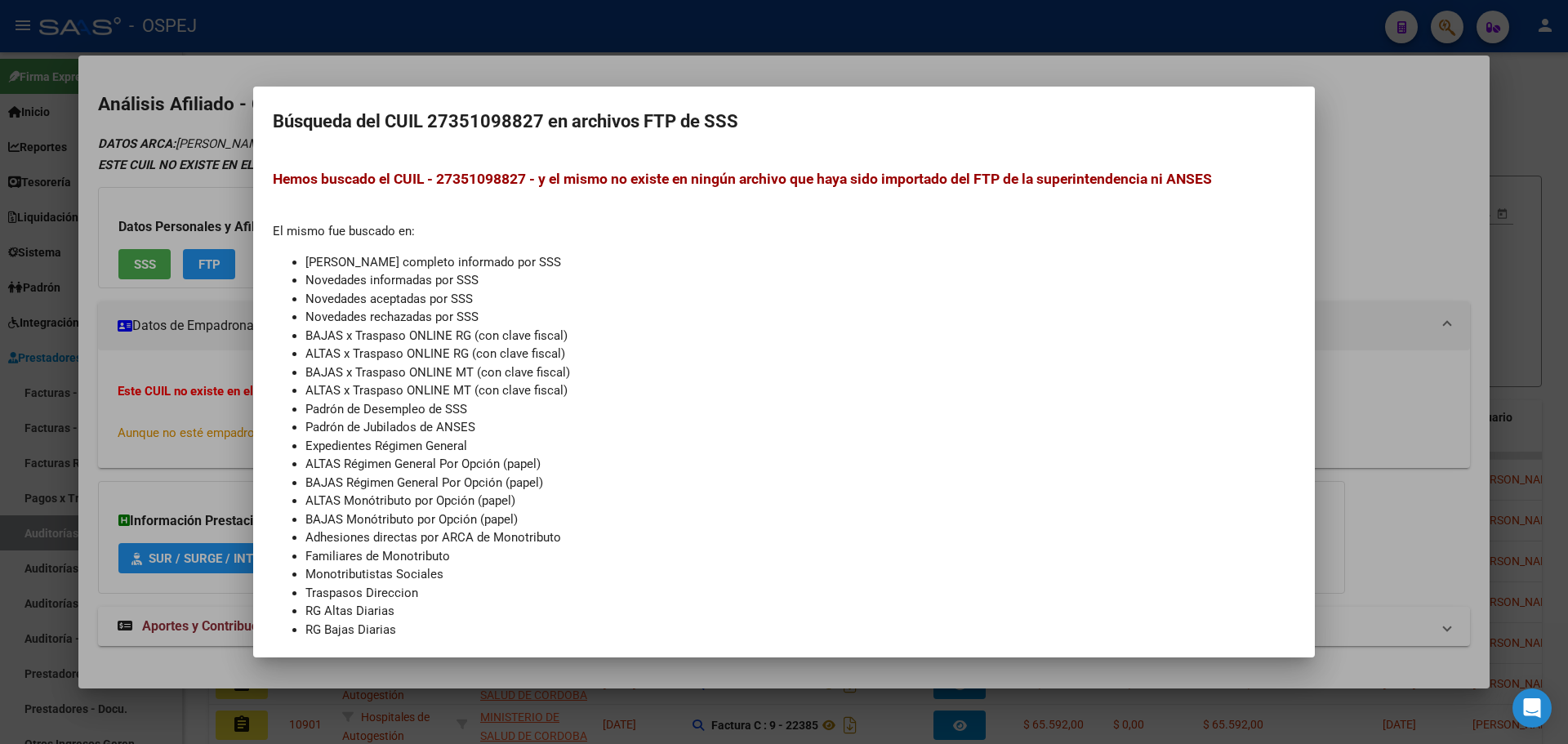
drag, startPoint x: 214, startPoint y: 171, endPoint x: 522, endPoint y: 469, distance: 428.6
click at [214, 175] on div at bounding box center [784, 372] width 1568 height 744
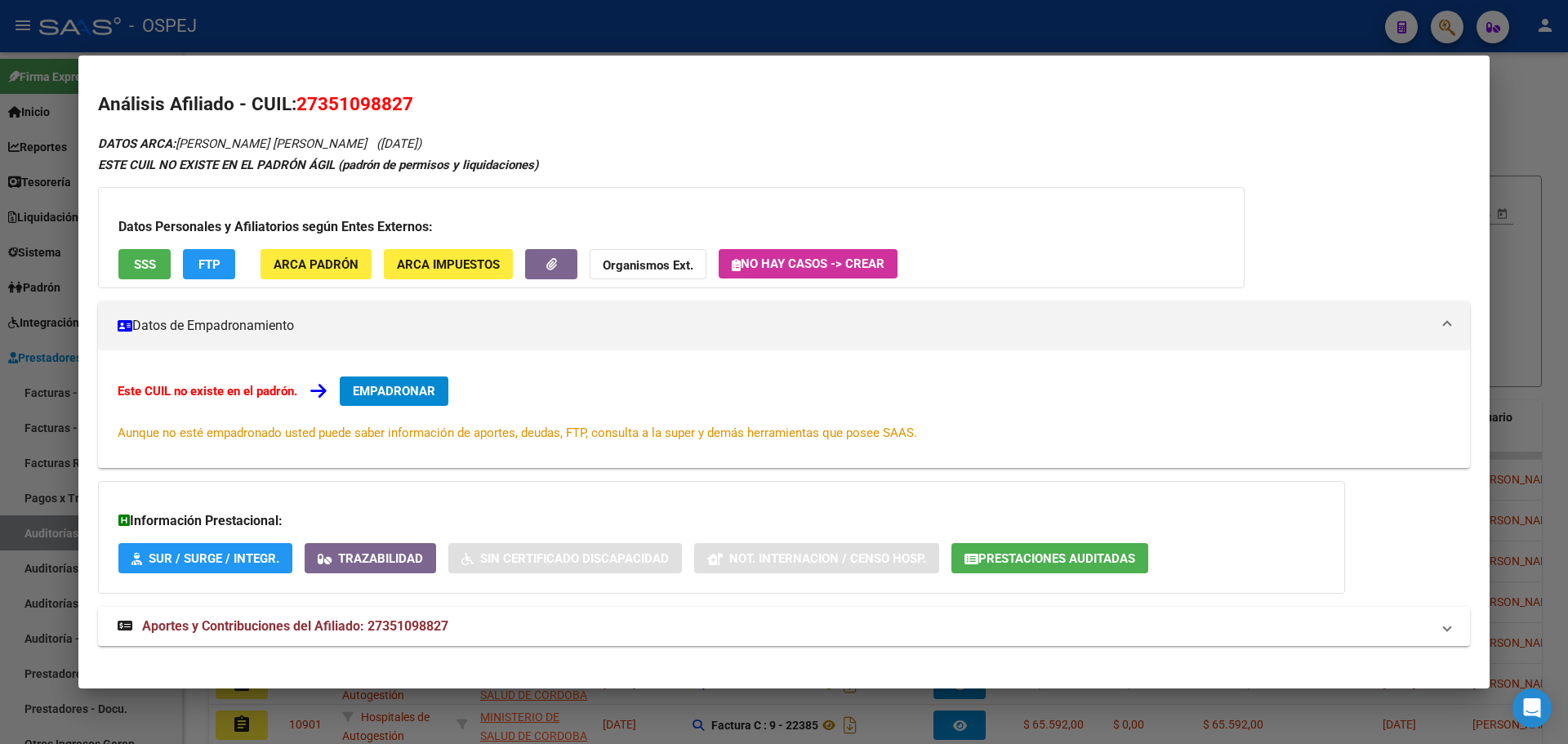
scroll to position [14, 0]
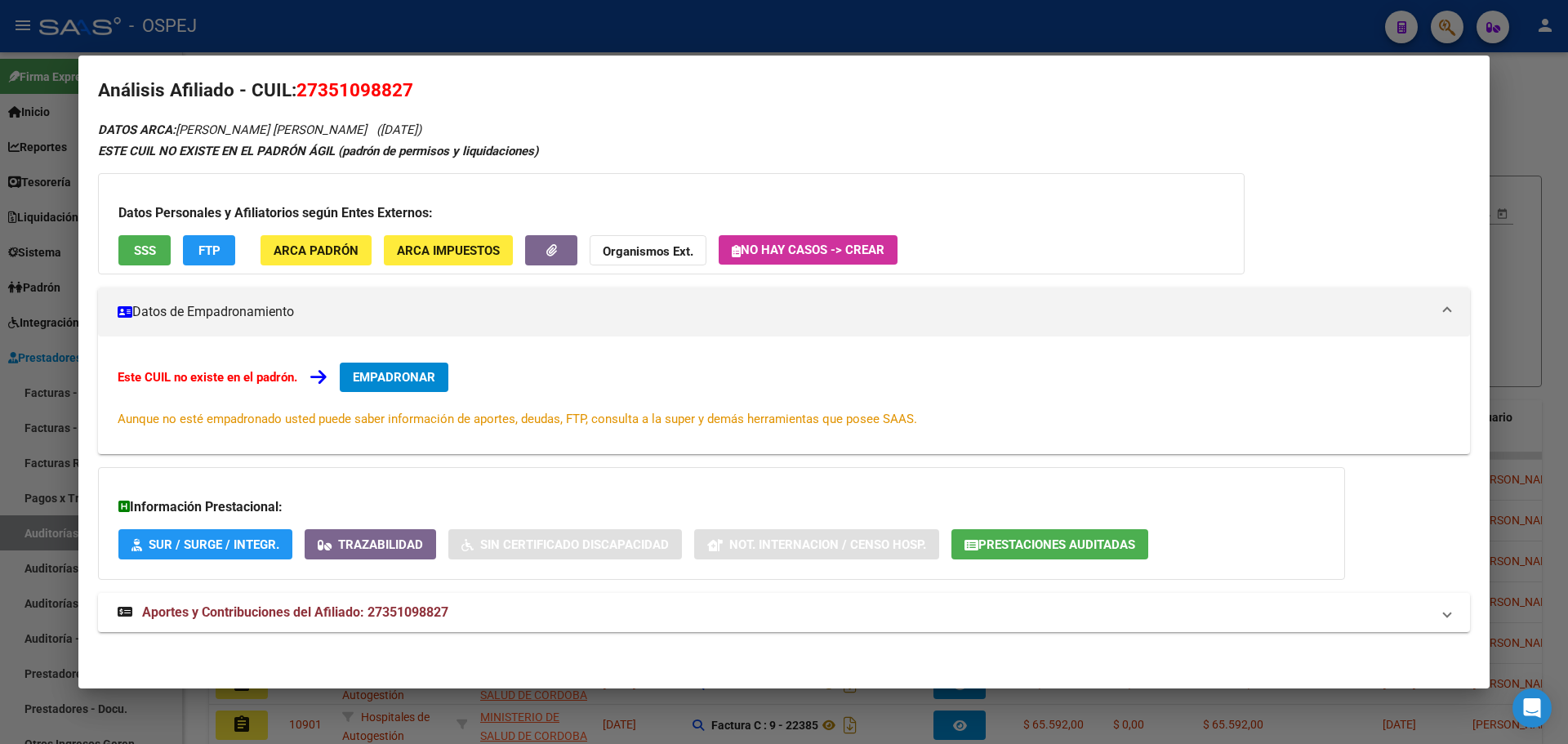
click at [1069, 552] on span "Prestaciones Auditadas" at bounding box center [1057, 545] width 157 height 15
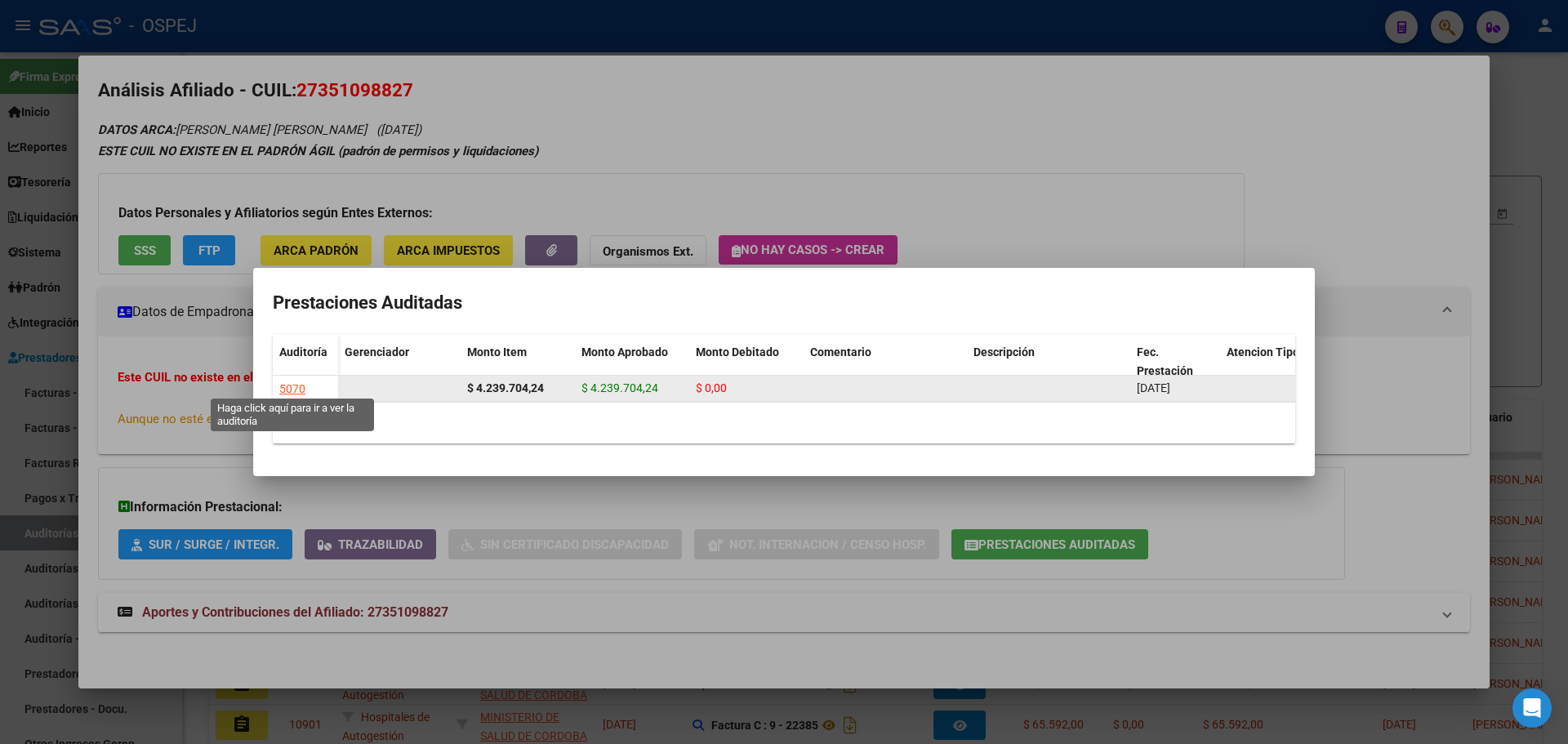
click at [293, 381] on div "5070" at bounding box center [293, 389] width 26 height 19
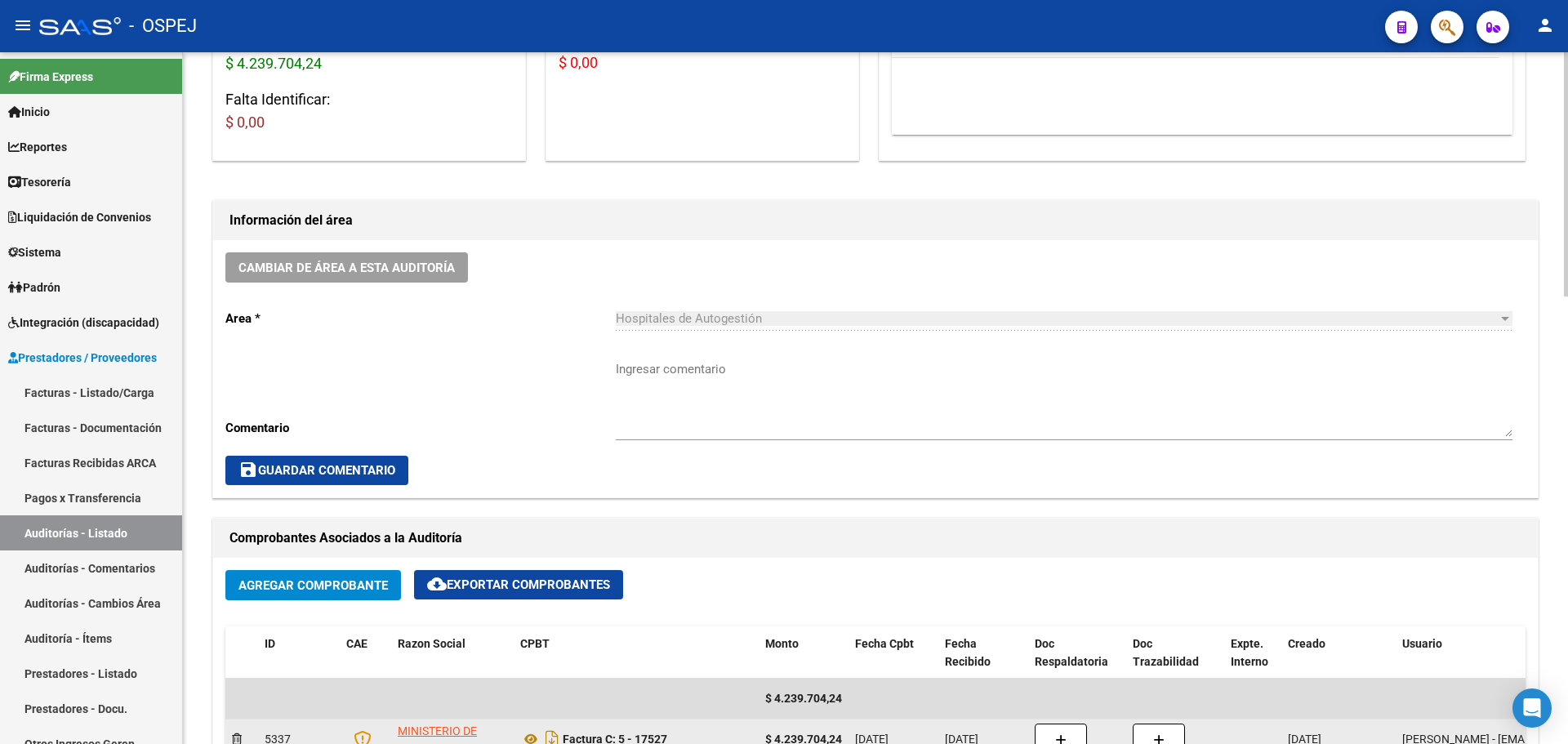
scroll to position [735, 0]
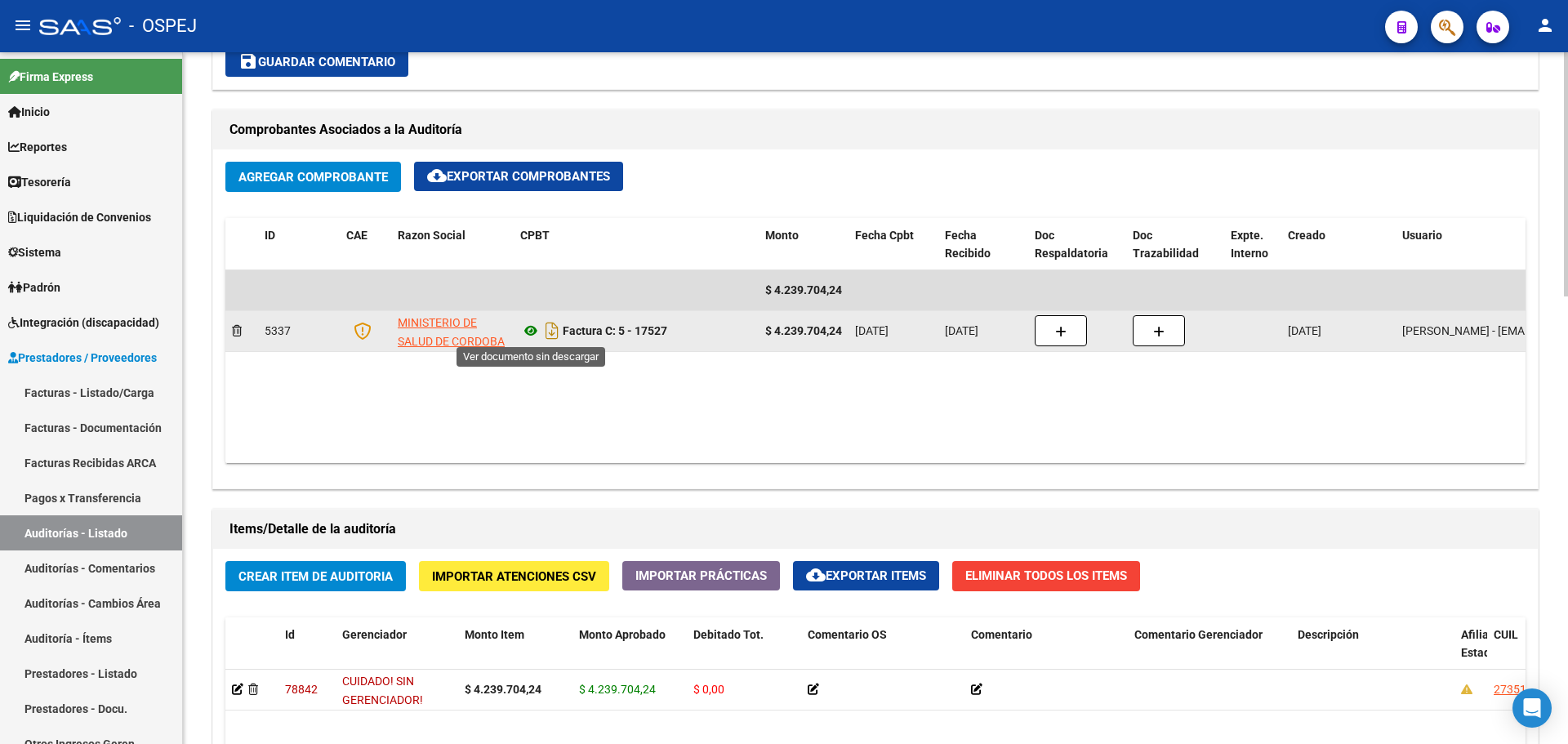
click at [533, 331] on icon at bounding box center [530, 330] width 22 height 20
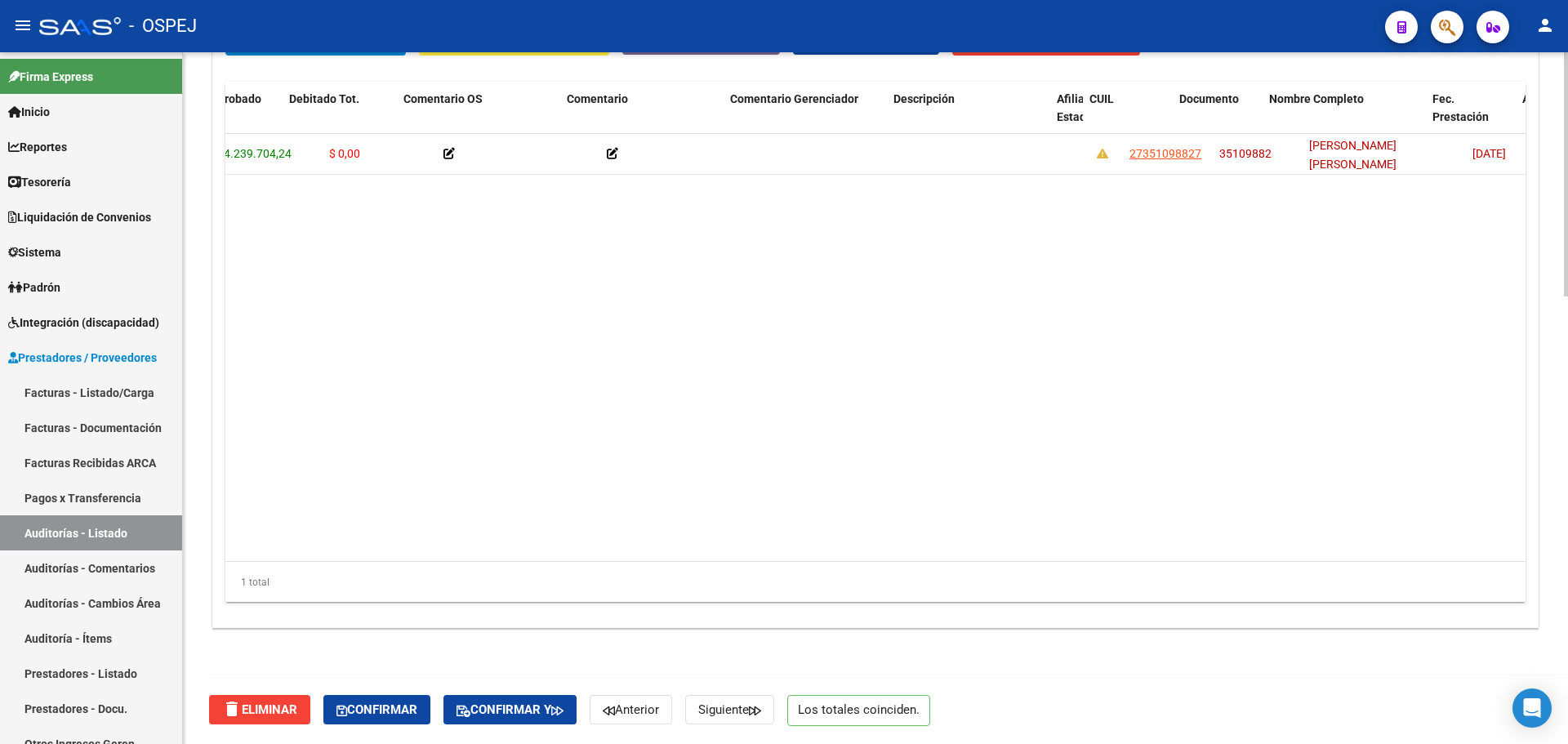
scroll to position [0, 437]
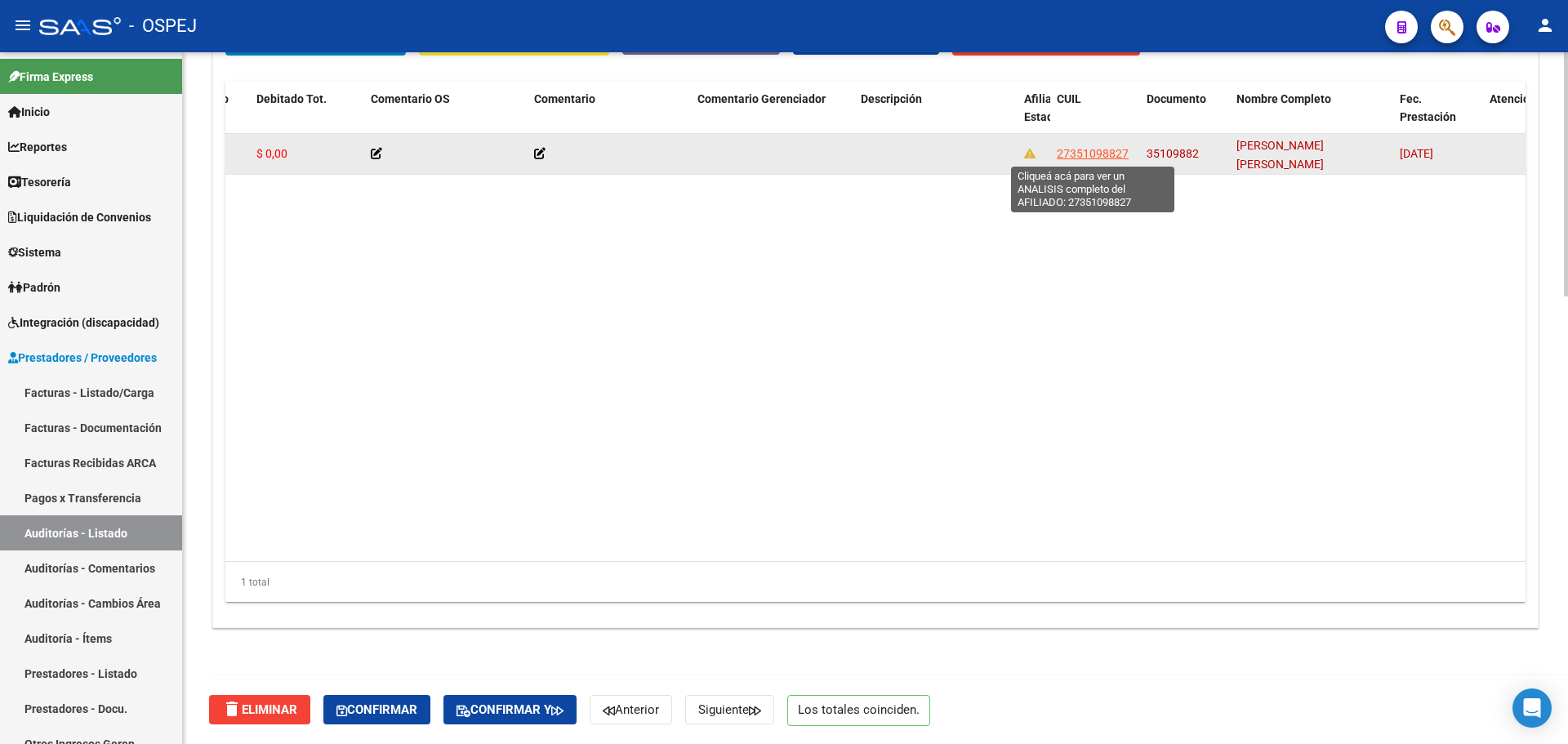
click at [1084, 159] on span "27351098827" at bounding box center [1092, 153] width 72 height 13
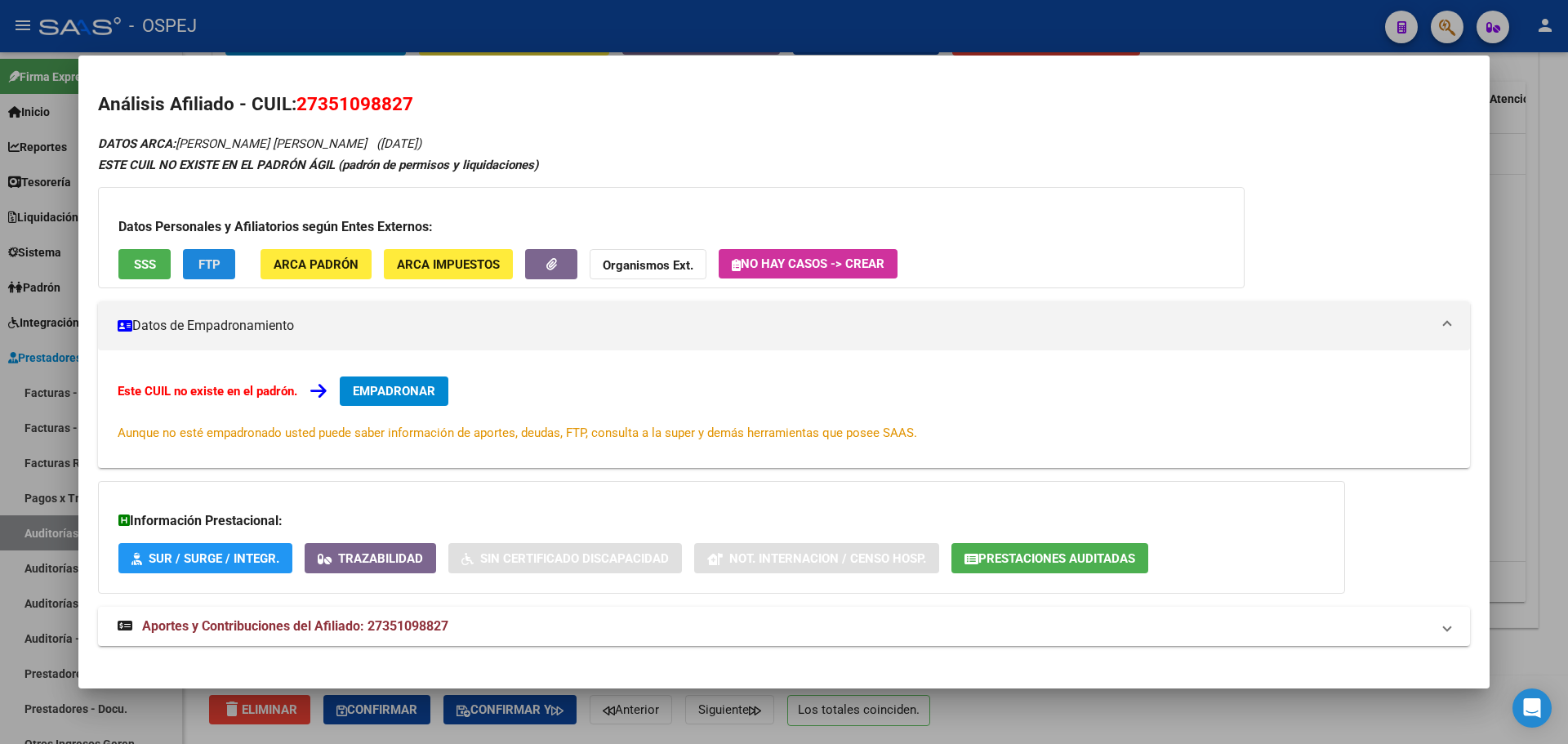
click at [223, 262] on button "FTP" at bounding box center [209, 264] width 52 height 30
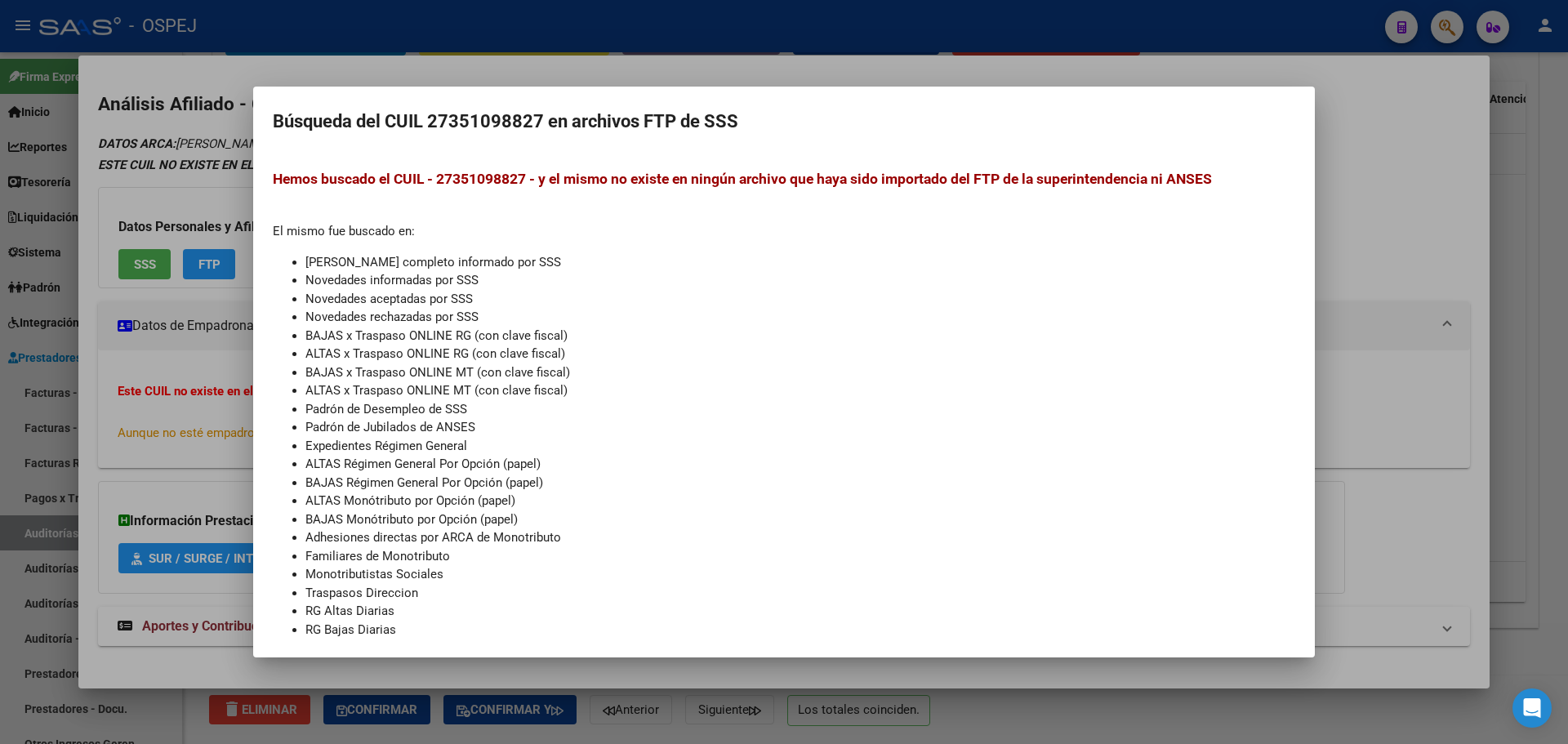
click at [989, 73] on div at bounding box center [784, 372] width 1568 height 744
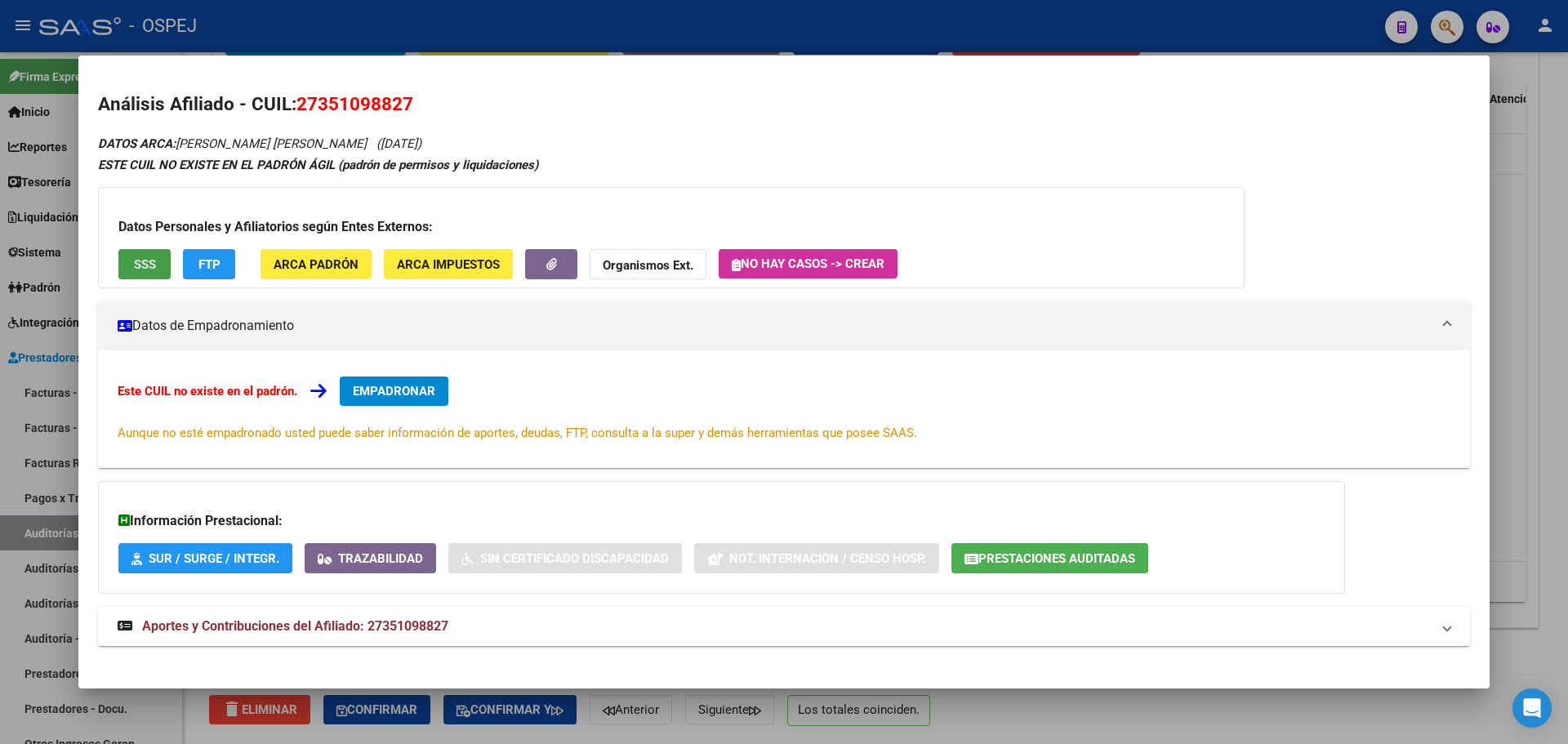
click at [143, 257] on span "SSS" at bounding box center [145, 265] width 22 height 15
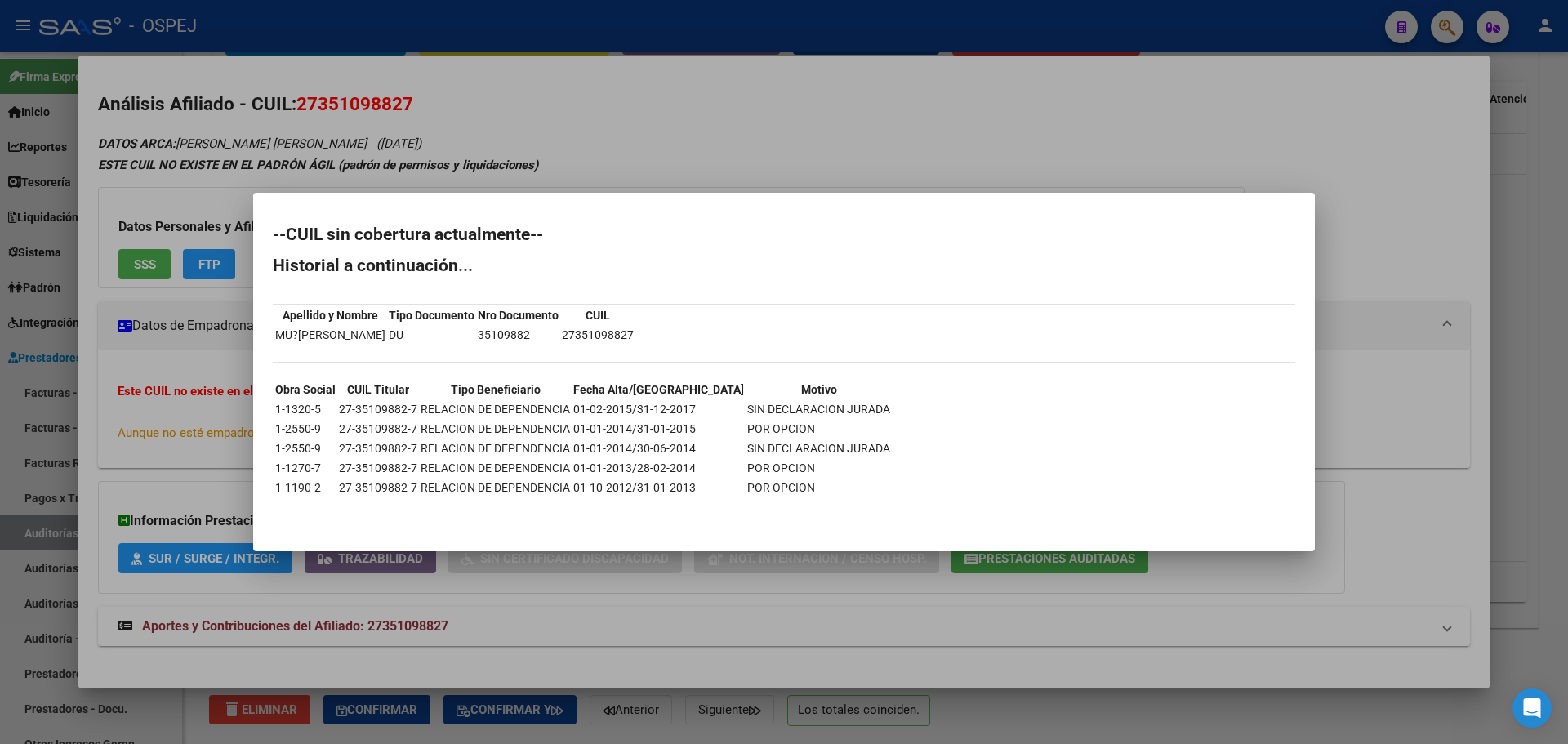
click at [688, 137] on div at bounding box center [784, 372] width 1568 height 744
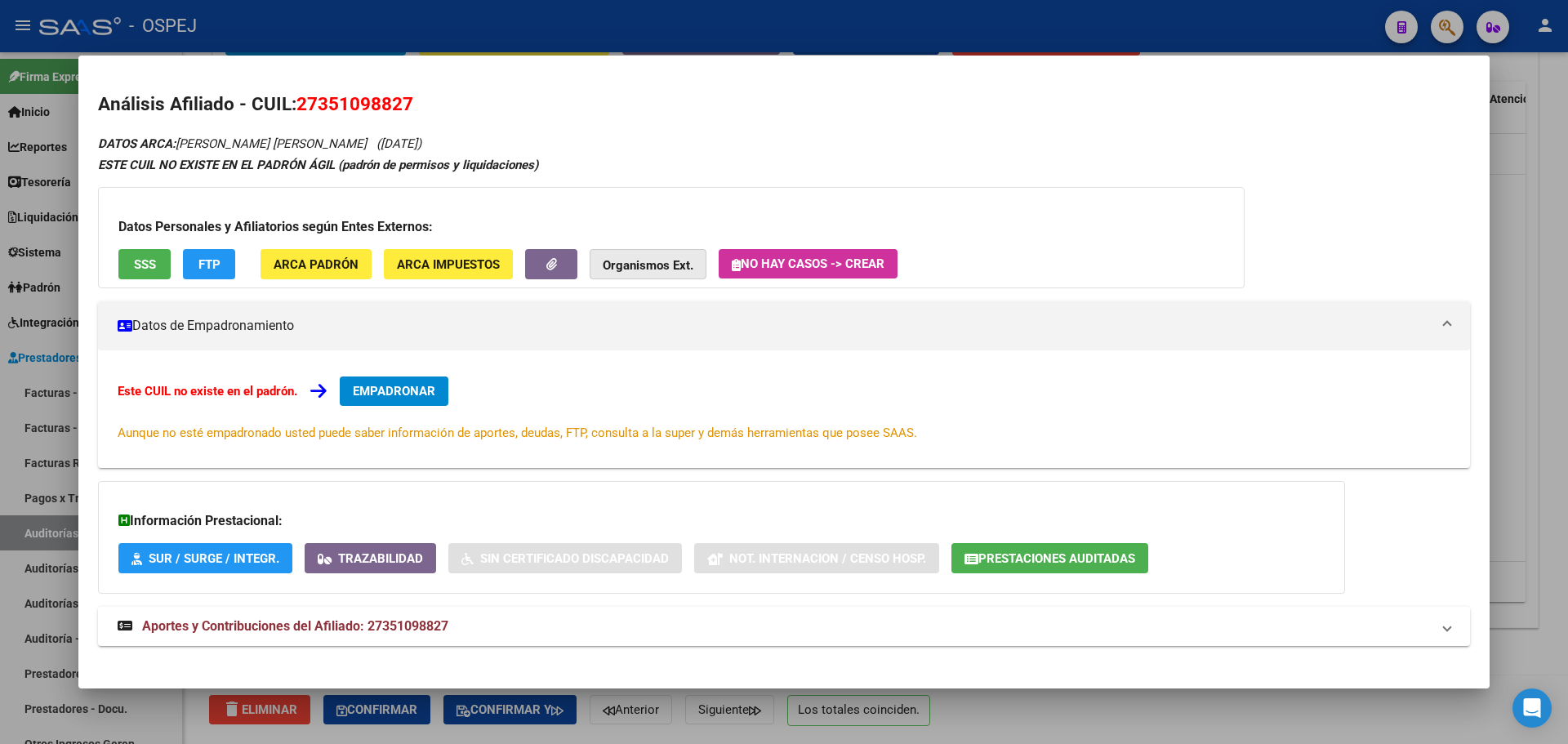
click at [601, 274] on button "Organismos Ext." at bounding box center [648, 264] width 117 height 30
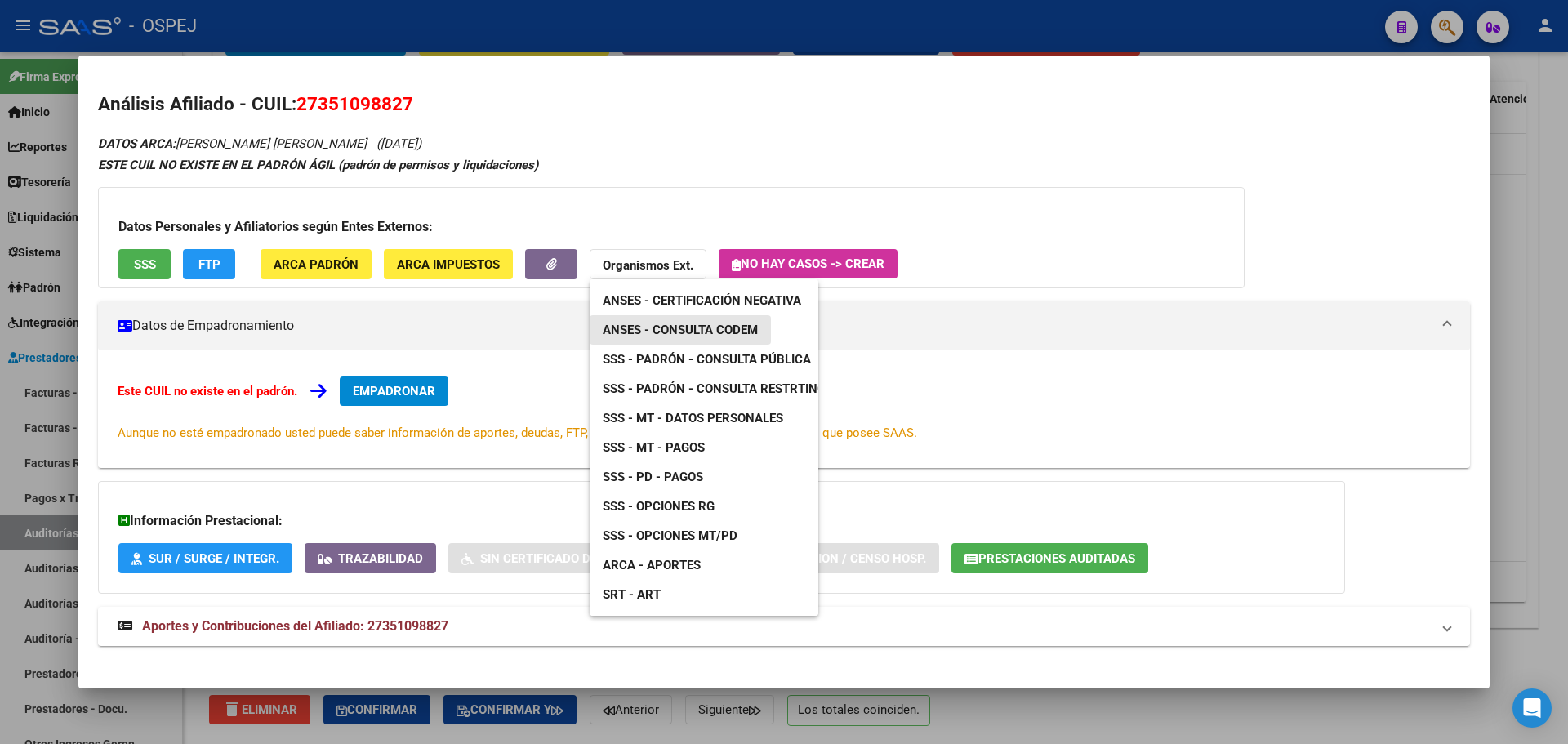
click at [709, 340] on link "ANSES - Consulta CODEM" at bounding box center [681, 329] width 181 height 29
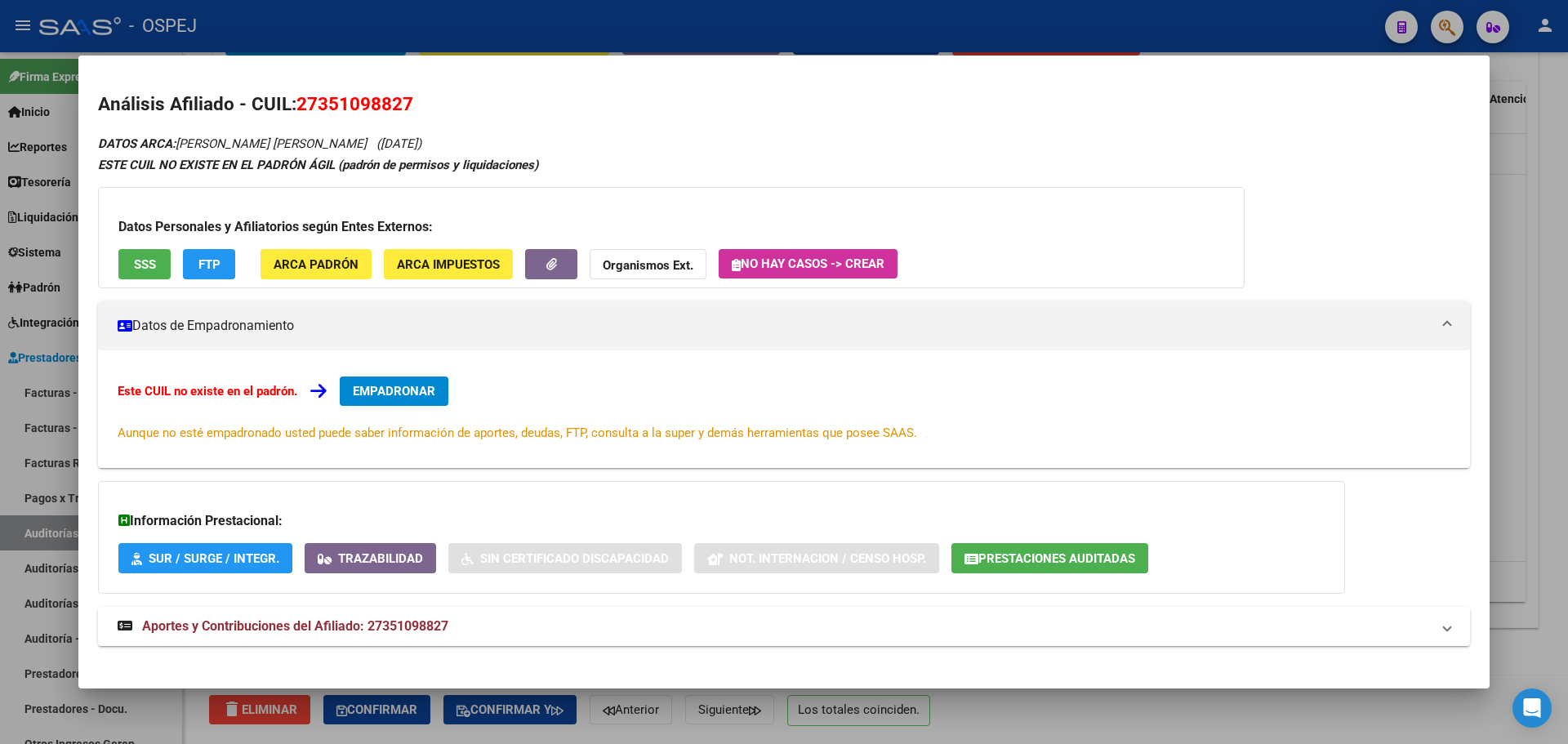
click at [410, 12] on div at bounding box center [784, 372] width 1568 height 744
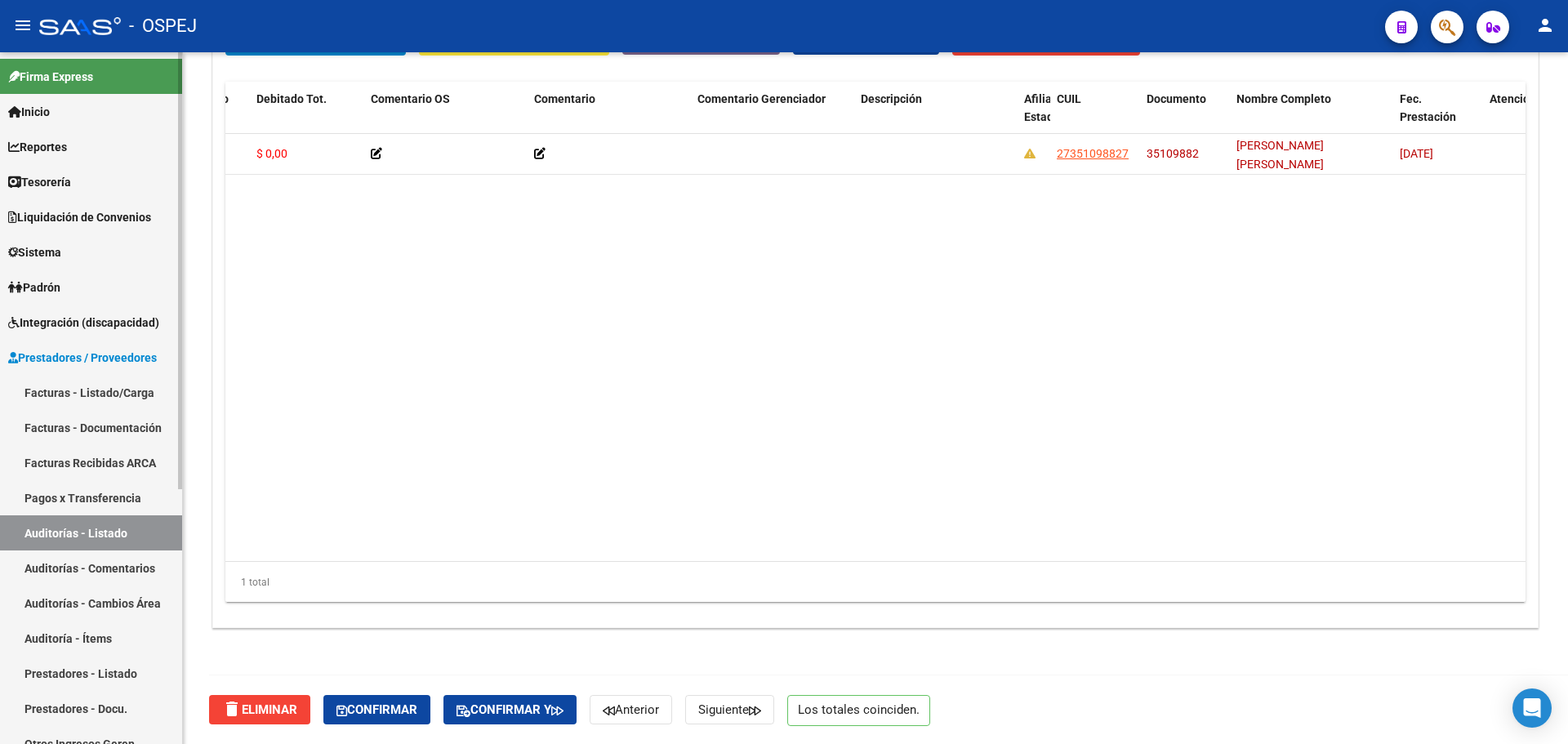
scroll to position [245, 0]
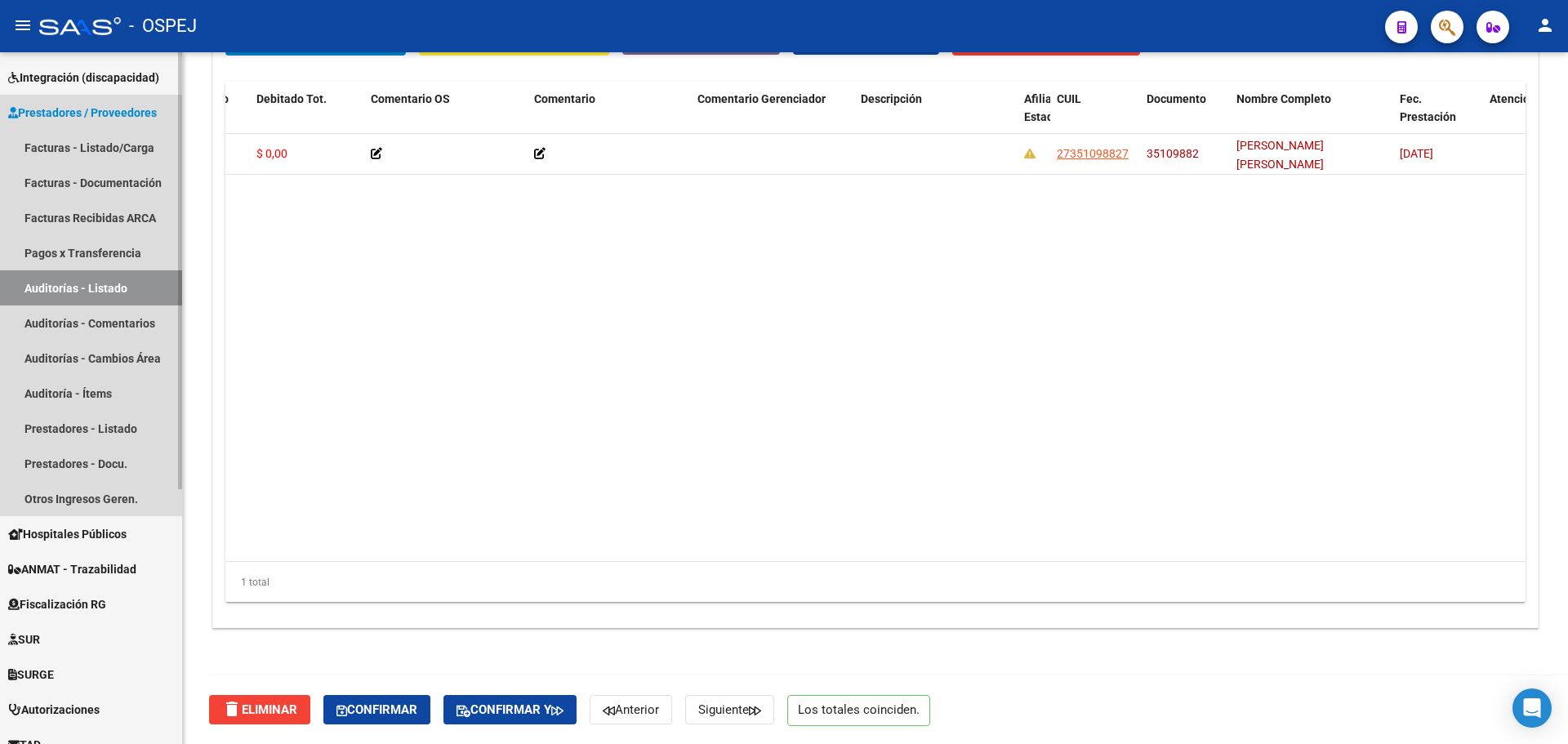
click at [119, 287] on link "Auditorías - Listado" at bounding box center [91, 288] width 182 height 36
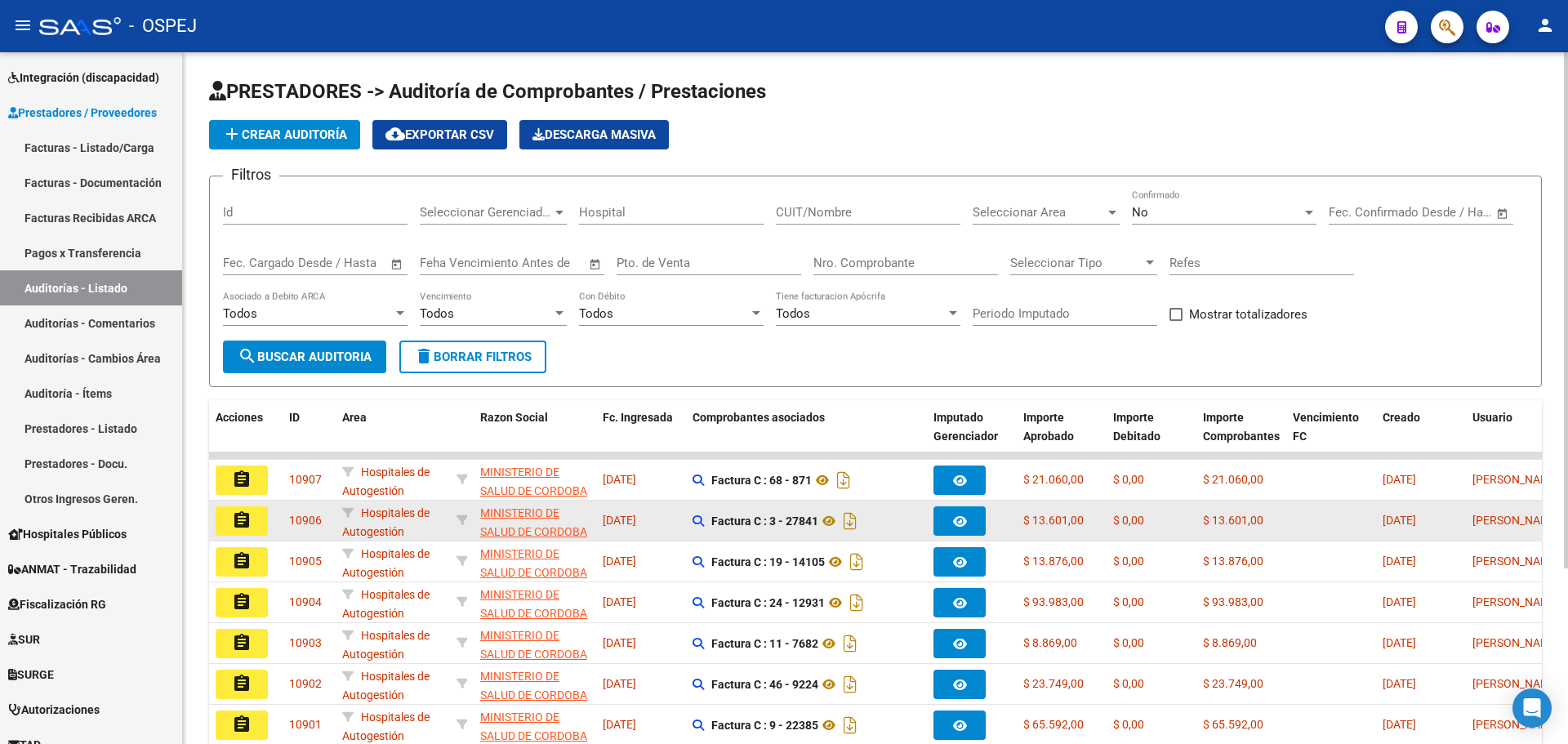
scroll to position [164, 0]
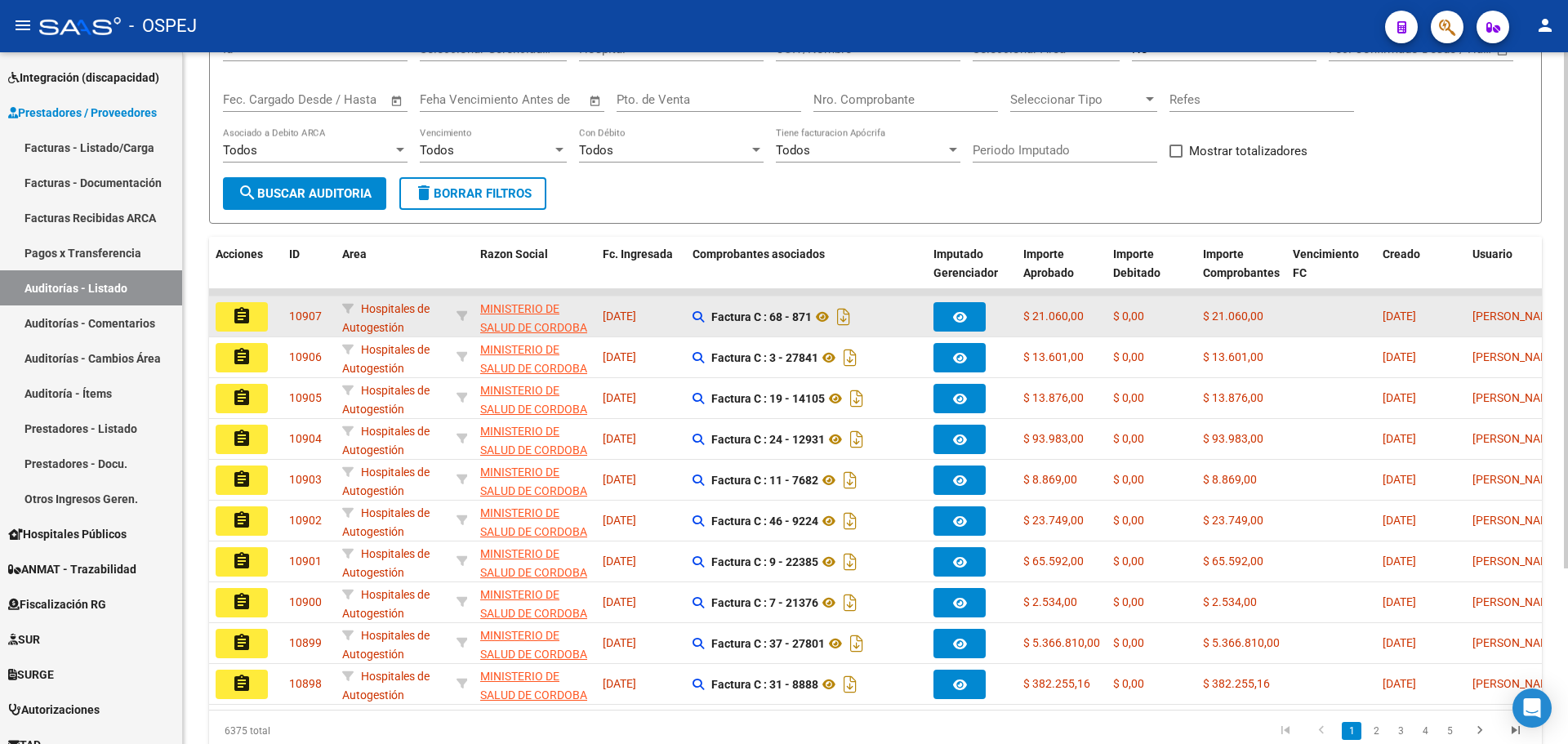
click at [544, 316] on app-link-go-to "MINISTERIO DE SALUD DE CORDOBA" at bounding box center [535, 319] width 109 height 37
click at [540, 307] on span "MINISTERIO DE SALUD DE CORDOBA" at bounding box center [534, 318] width 107 height 32
type textarea "30999257182"
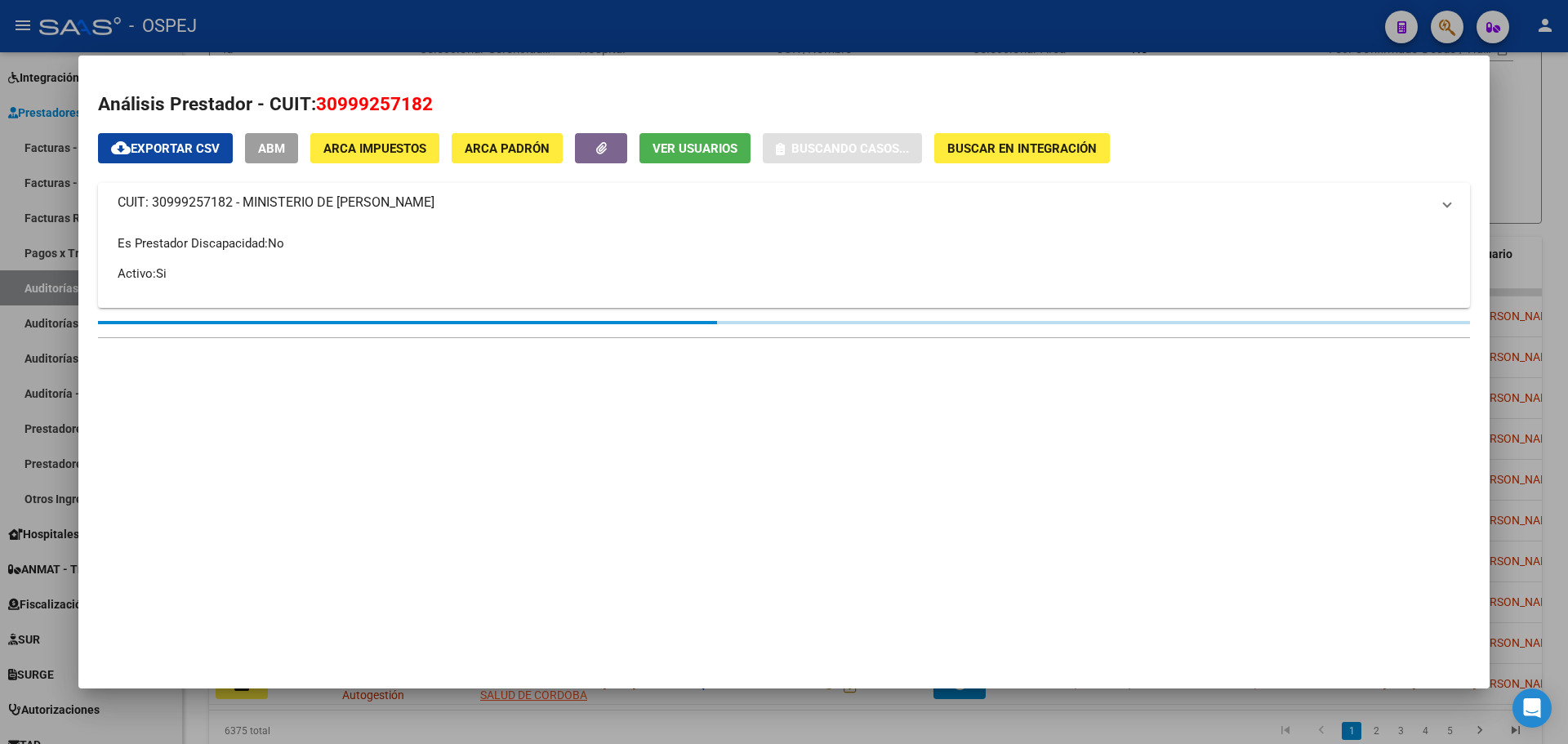
click at [501, 33] on div at bounding box center [784, 372] width 1568 height 744
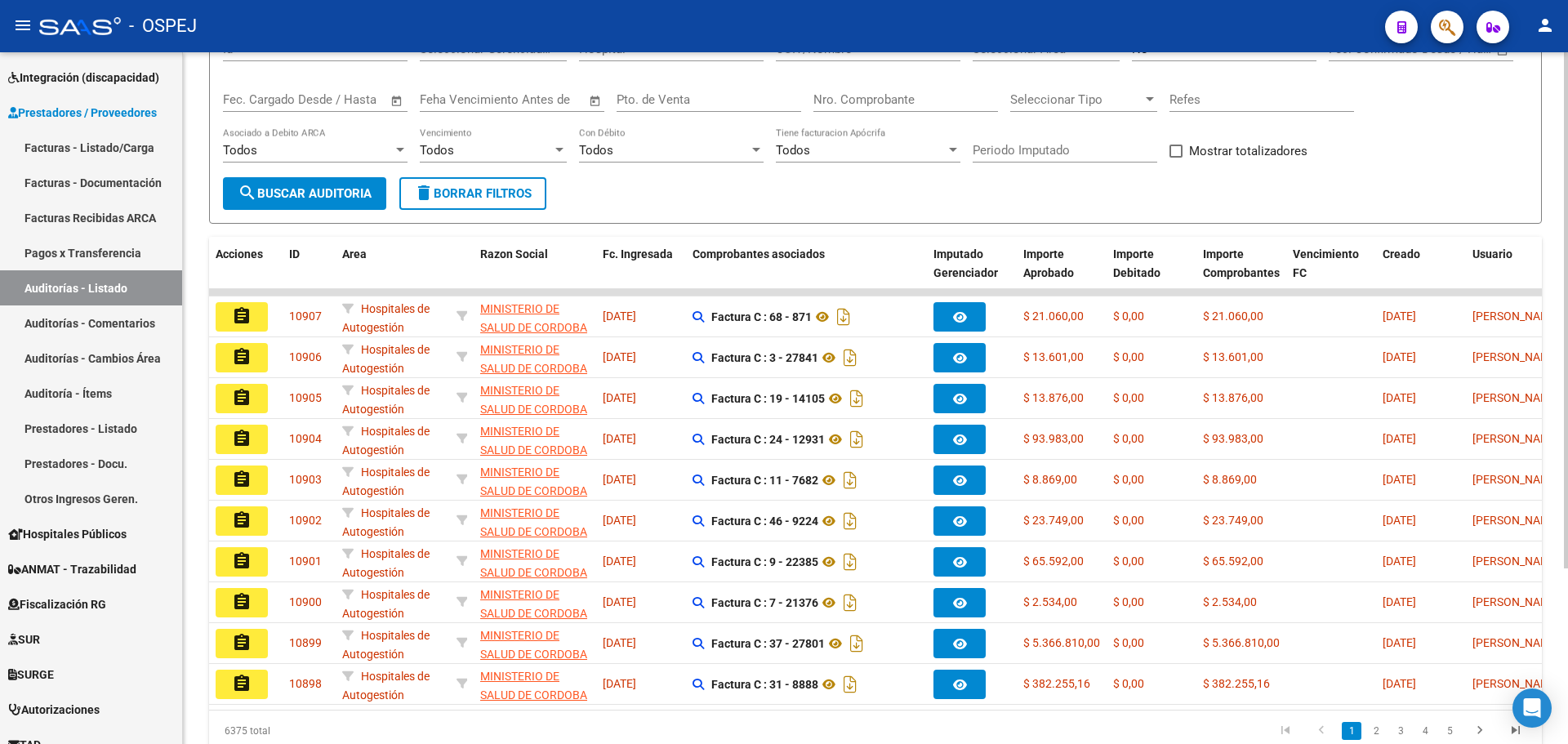
scroll to position [0, 0]
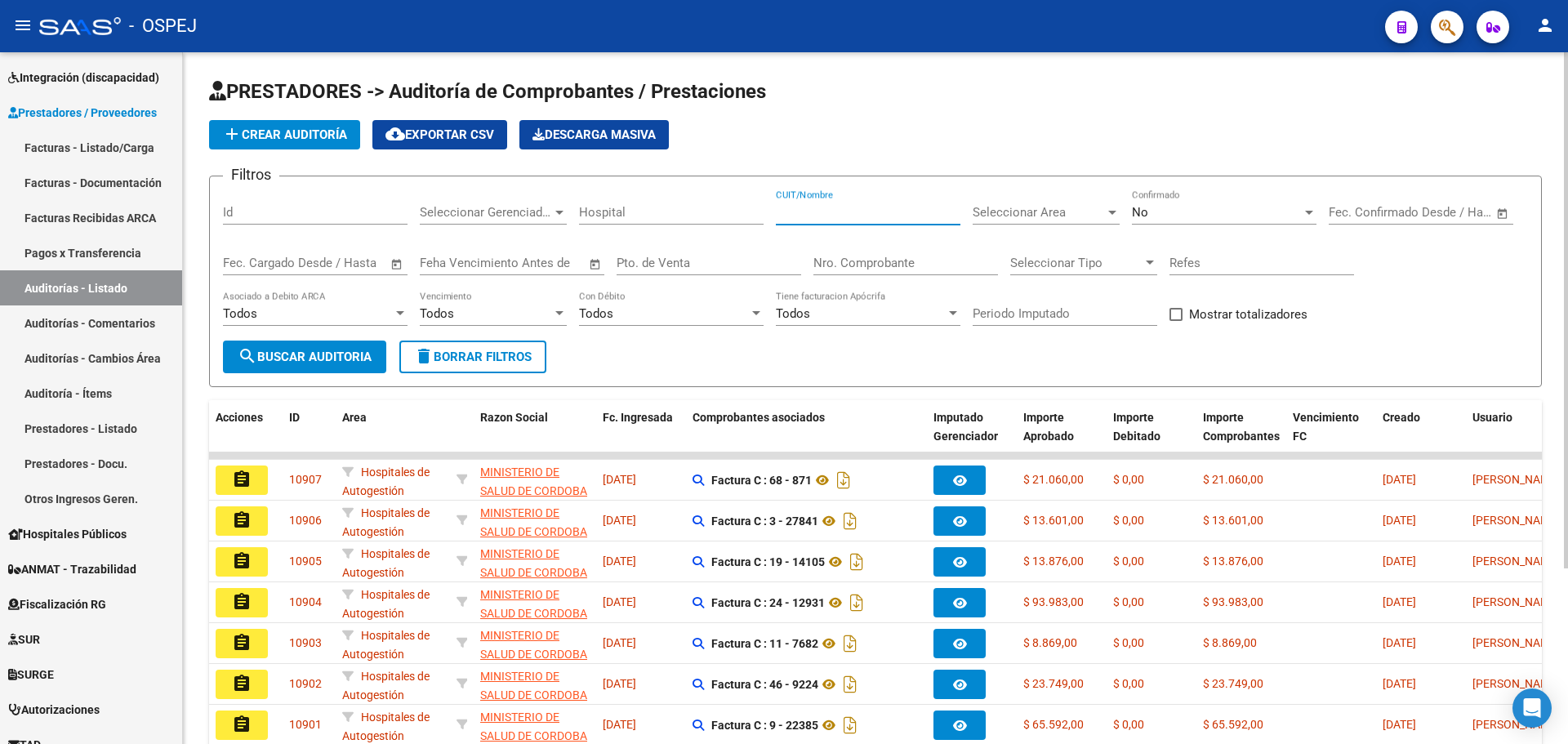
click at [889, 217] on input "CUIT/Nombre" at bounding box center [868, 212] width 184 height 15
paste input "30999257182"
type input "30999257182"
click at [317, 264] on input "text" at bounding box center [343, 263] width 79 height 15
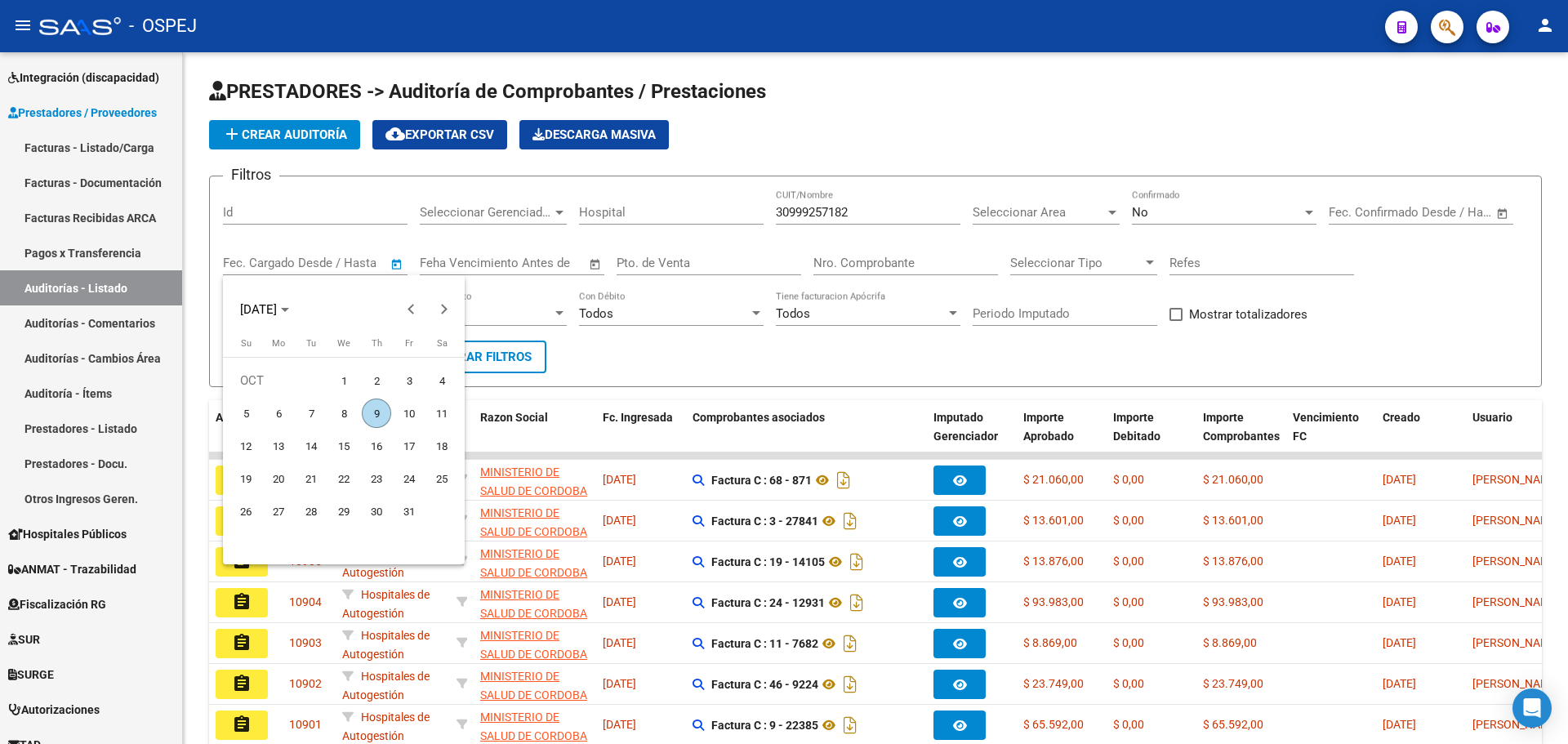
click at [373, 411] on span "9" at bounding box center [376, 412] width 29 height 29
type input "[DATE]"
click at [373, 411] on span "9" at bounding box center [376, 412] width 29 height 29
type input "[DATE]"
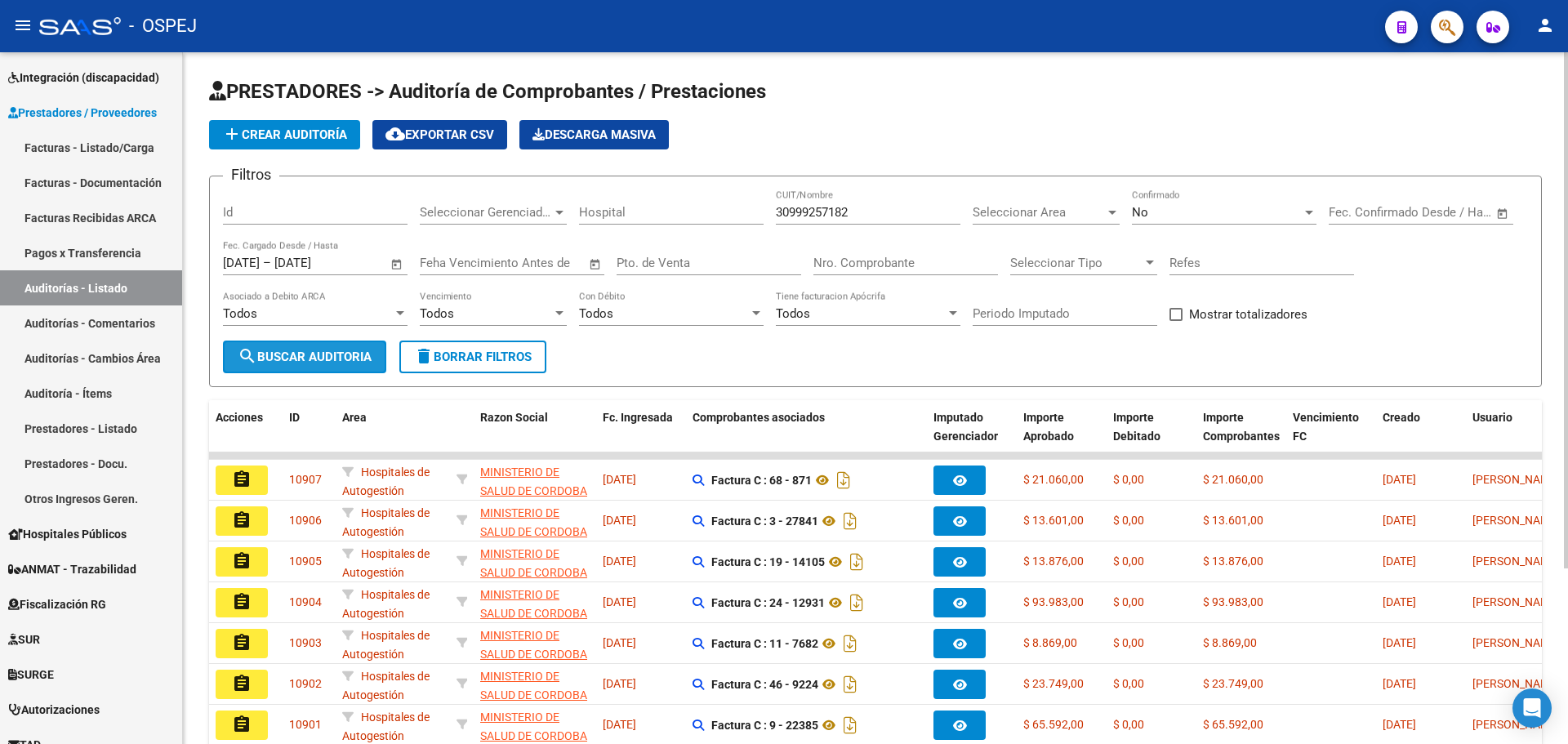
click at [283, 366] on button "search Buscar Auditoria" at bounding box center [304, 356] width 164 height 33
click at [482, 137] on span "cloud_download Exportar CSV" at bounding box center [439, 135] width 108 height 15
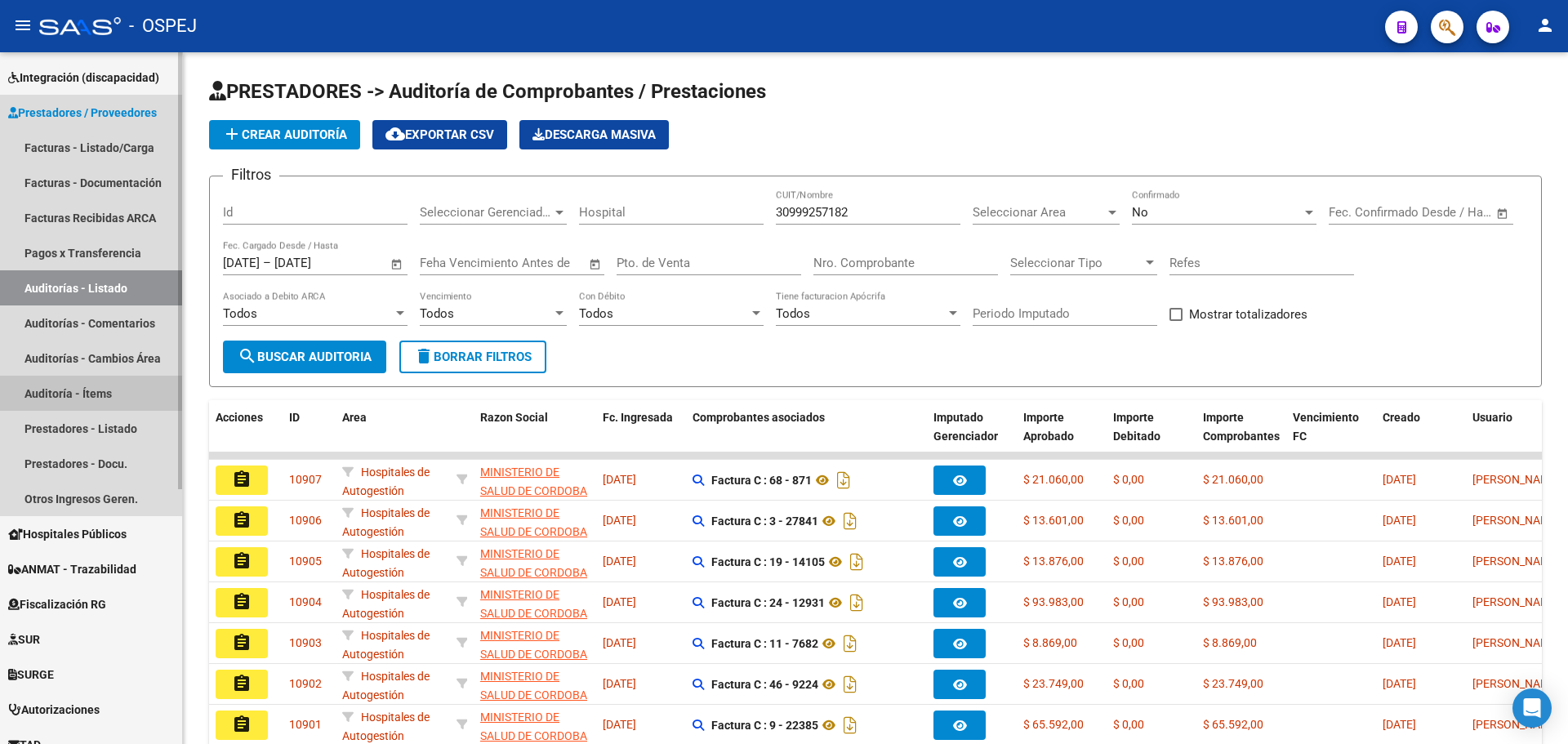
click at [127, 396] on link "Auditoría - Ítems" at bounding box center [91, 393] width 182 height 36
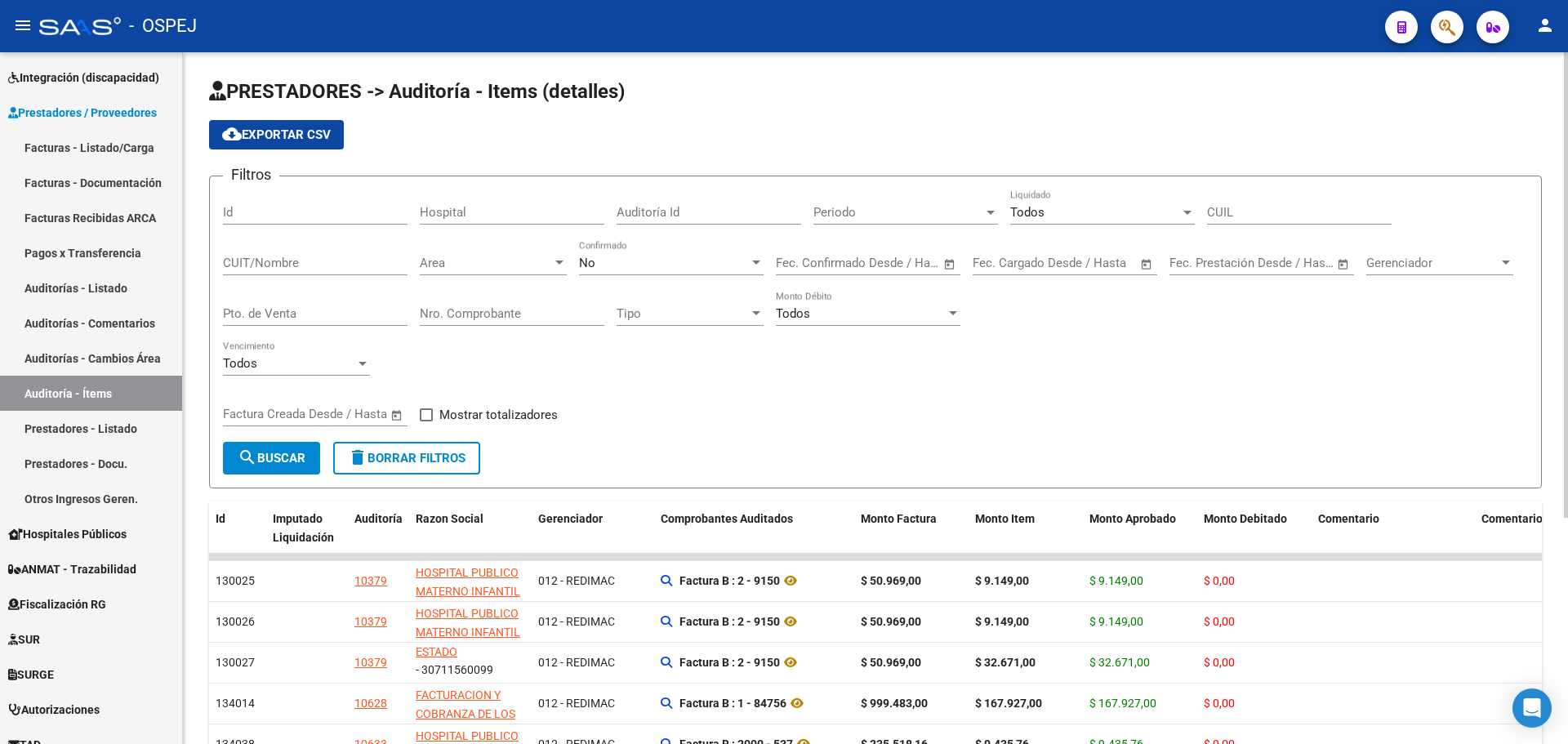
click at [683, 262] on div "No" at bounding box center [664, 263] width 170 height 15
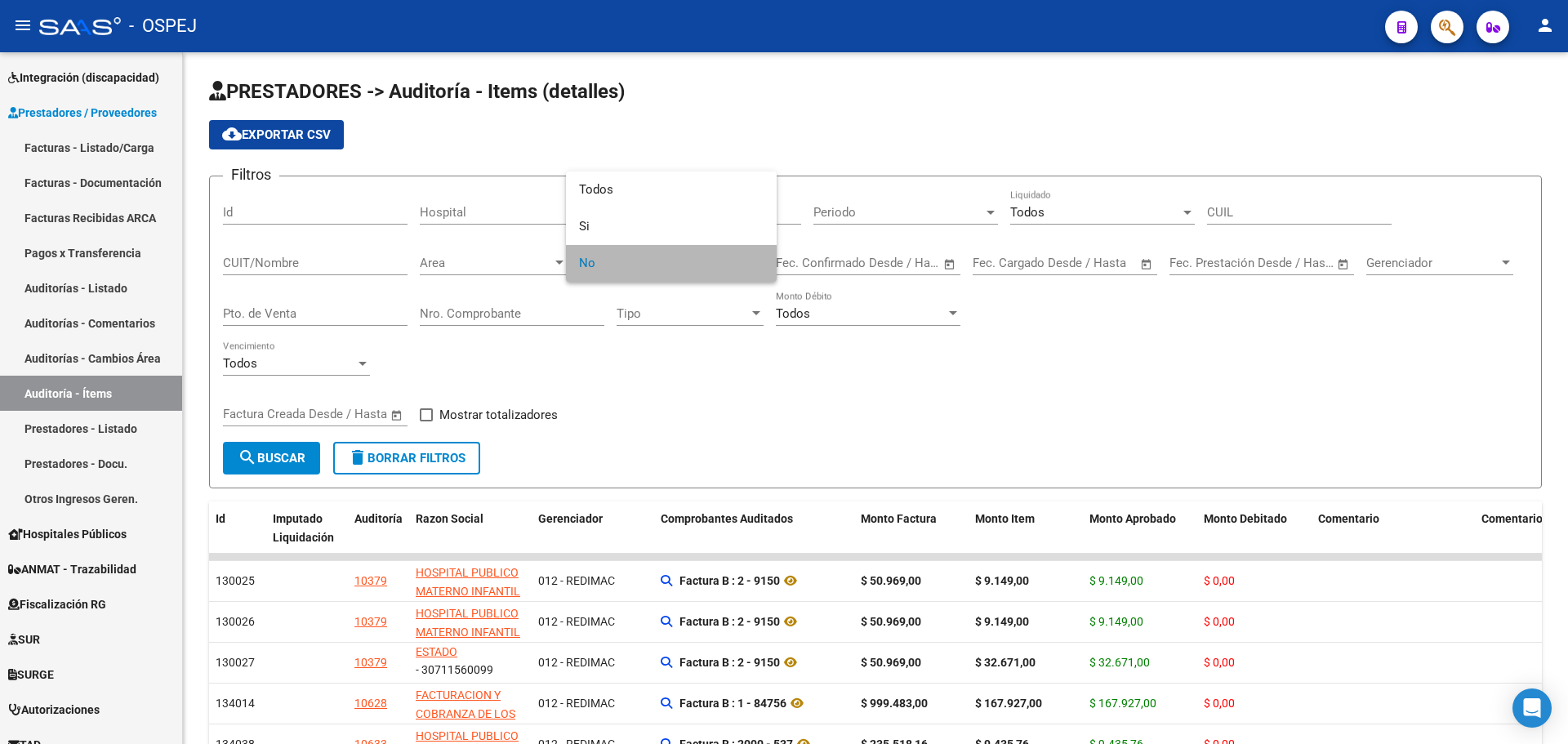
click at [664, 250] on span "No" at bounding box center [670, 263] width 184 height 36
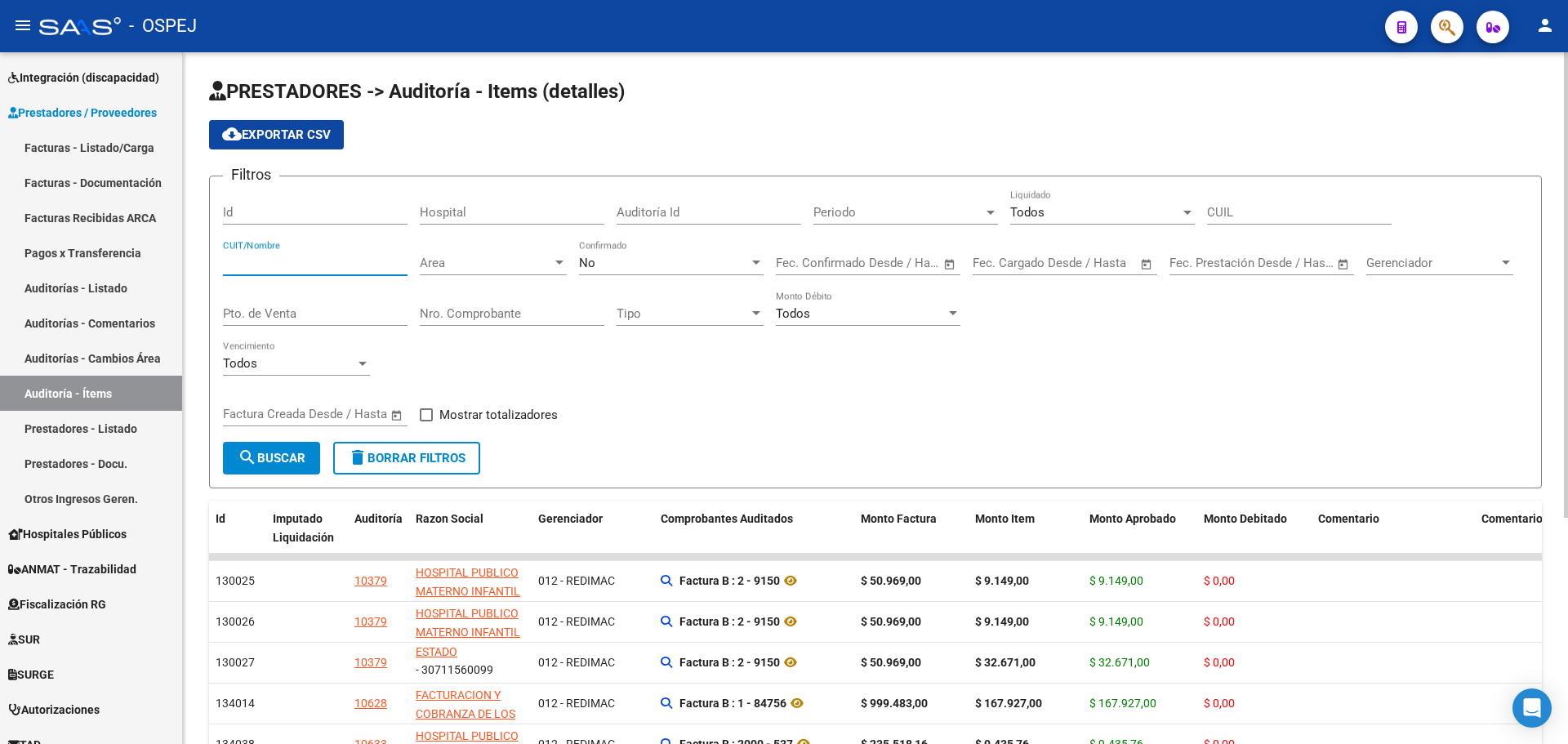
click at [363, 263] on input "CUIT/Nombre" at bounding box center [314, 263] width 184 height 15
click at [1037, 274] on div "Fecha inicio – Fecha fin Fec. Cargado Desde / Hasta" at bounding box center [1055, 258] width 165 height 36
click at [1031, 250] on div "Fecha inicio – Fecha fin Fec. Cargado Desde / Hasta" at bounding box center [1055, 258] width 165 height 36
click at [1074, 258] on input "text" at bounding box center [1093, 263] width 79 height 15
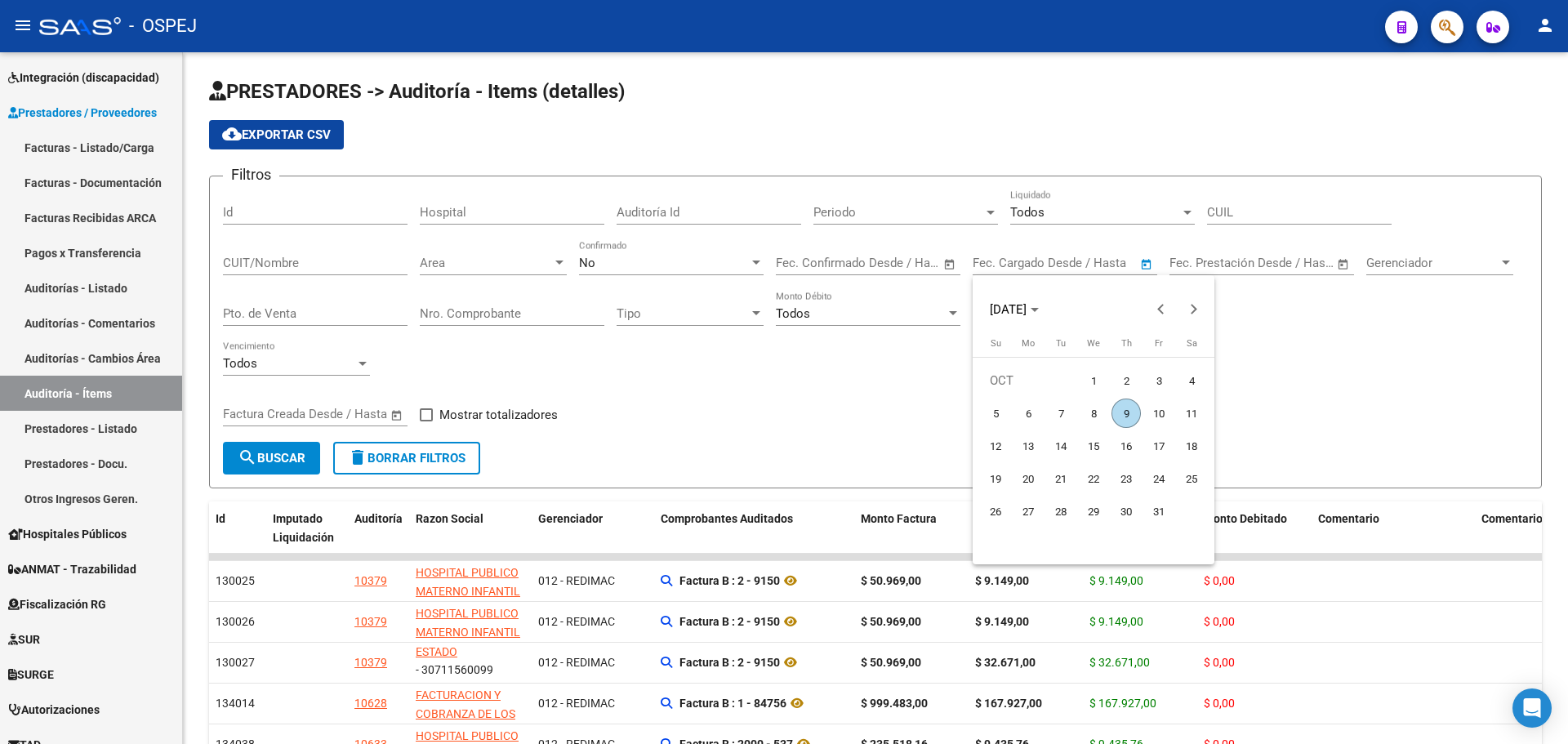
click at [1128, 417] on span "9" at bounding box center [1126, 412] width 29 height 29
type input "[DATE]"
click at [1128, 417] on span "9" at bounding box center [1126, 412] width 29 height 29
type input "[DATE]"
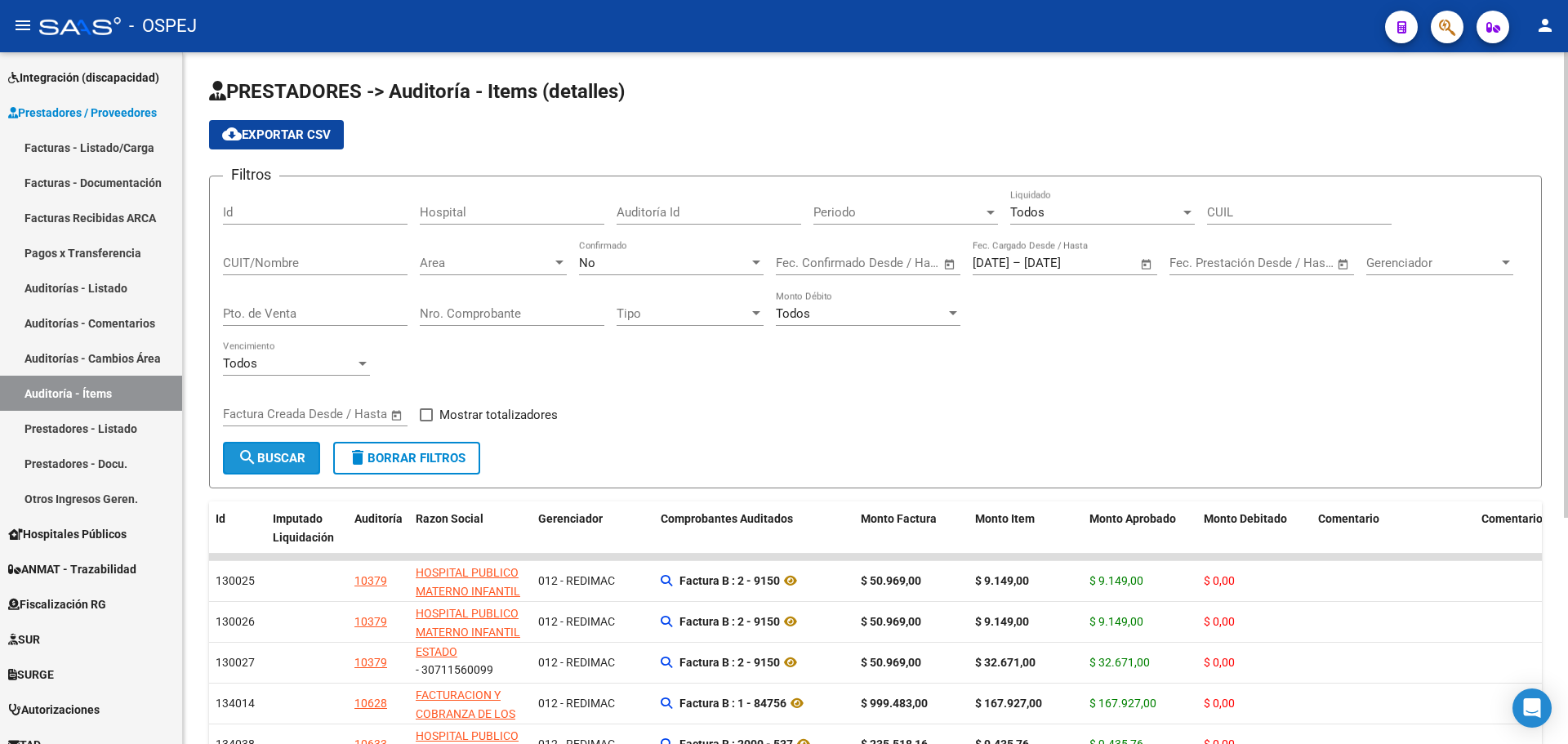
click at [316, 455] on button "search Buscar" at bounding box center [271, 458] width 97 height 33
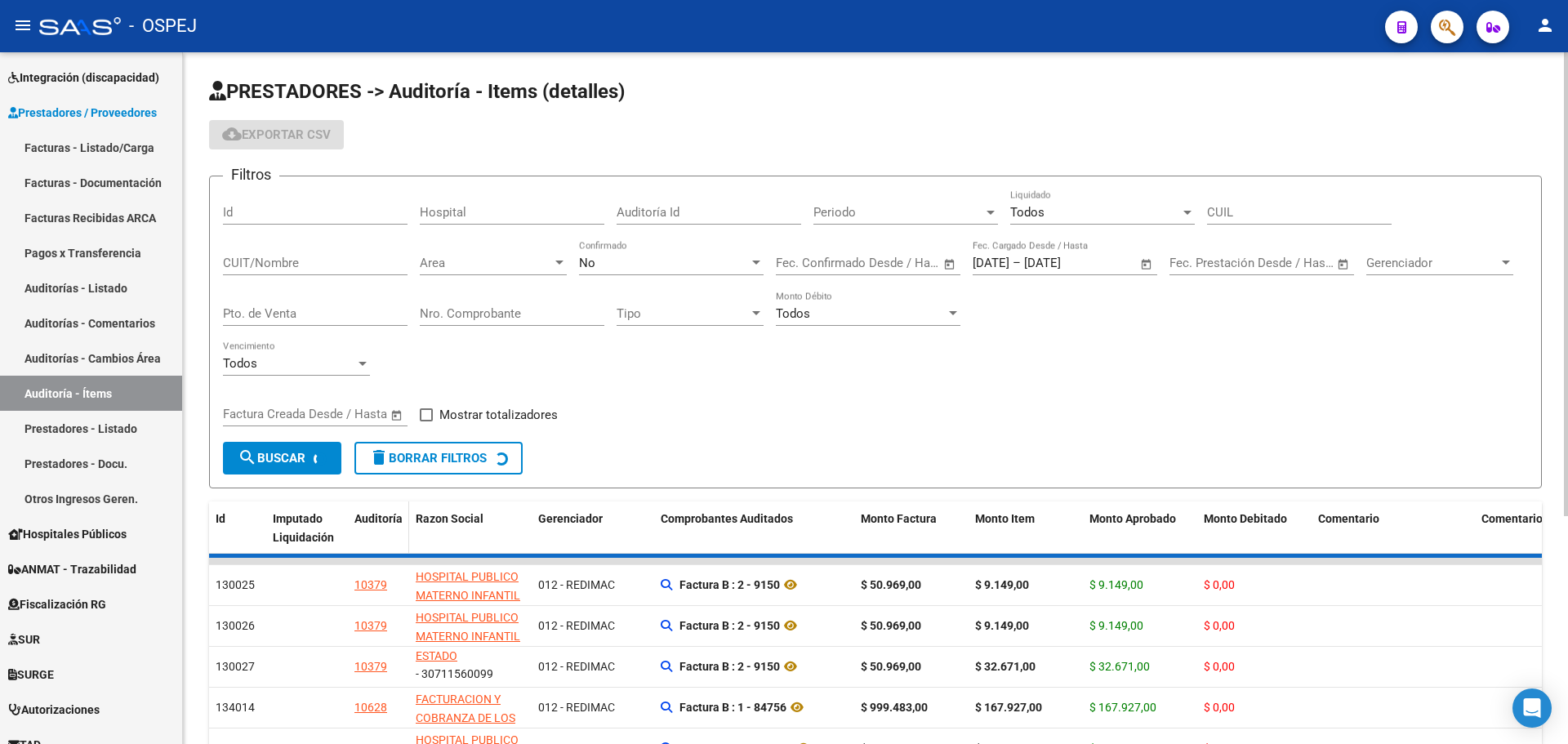
scroll to position [21, 0]
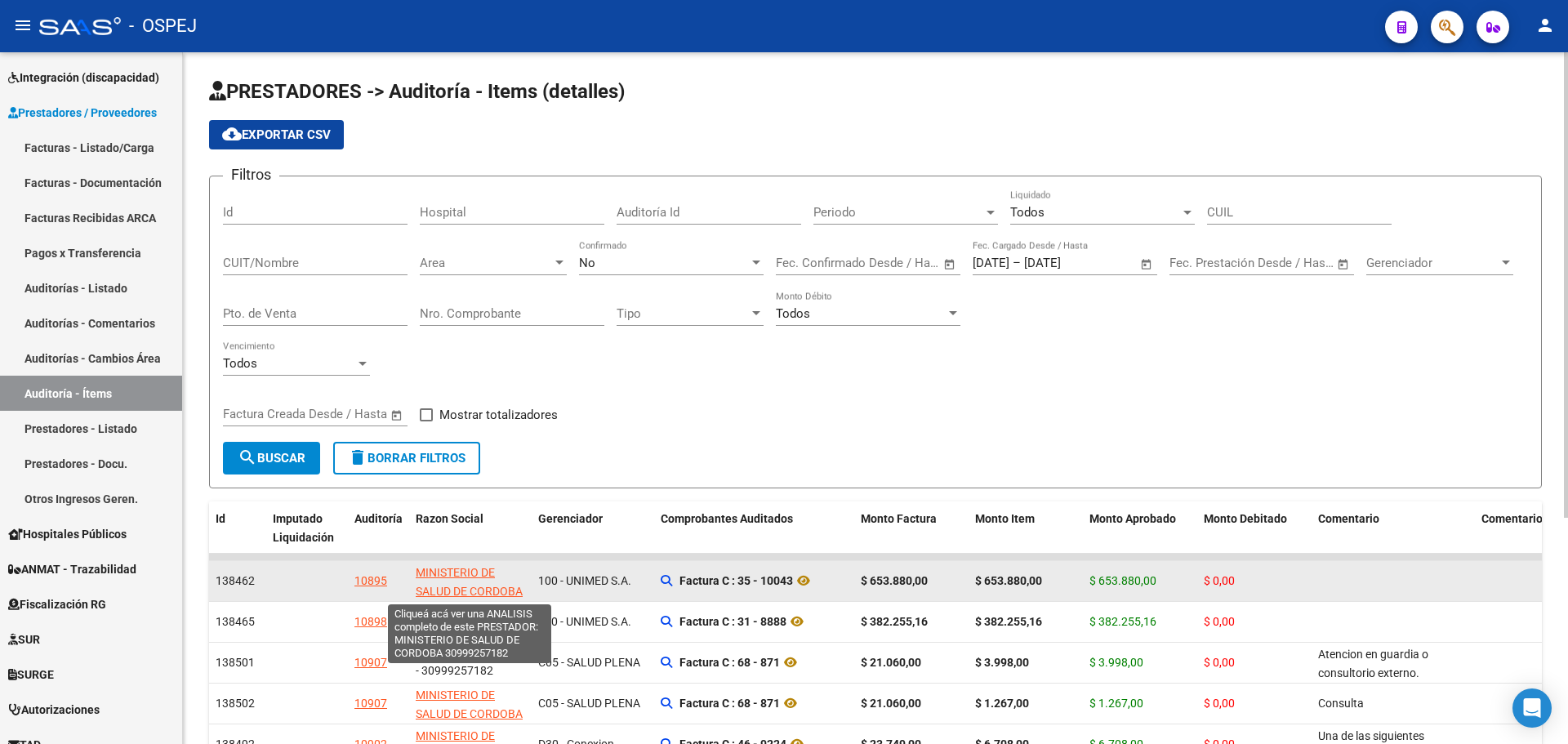
click at [453, 577] on span "MINISTERIO DE SALUD DE CORDOBA" at bounding box center [469, 581] width 107 height 32
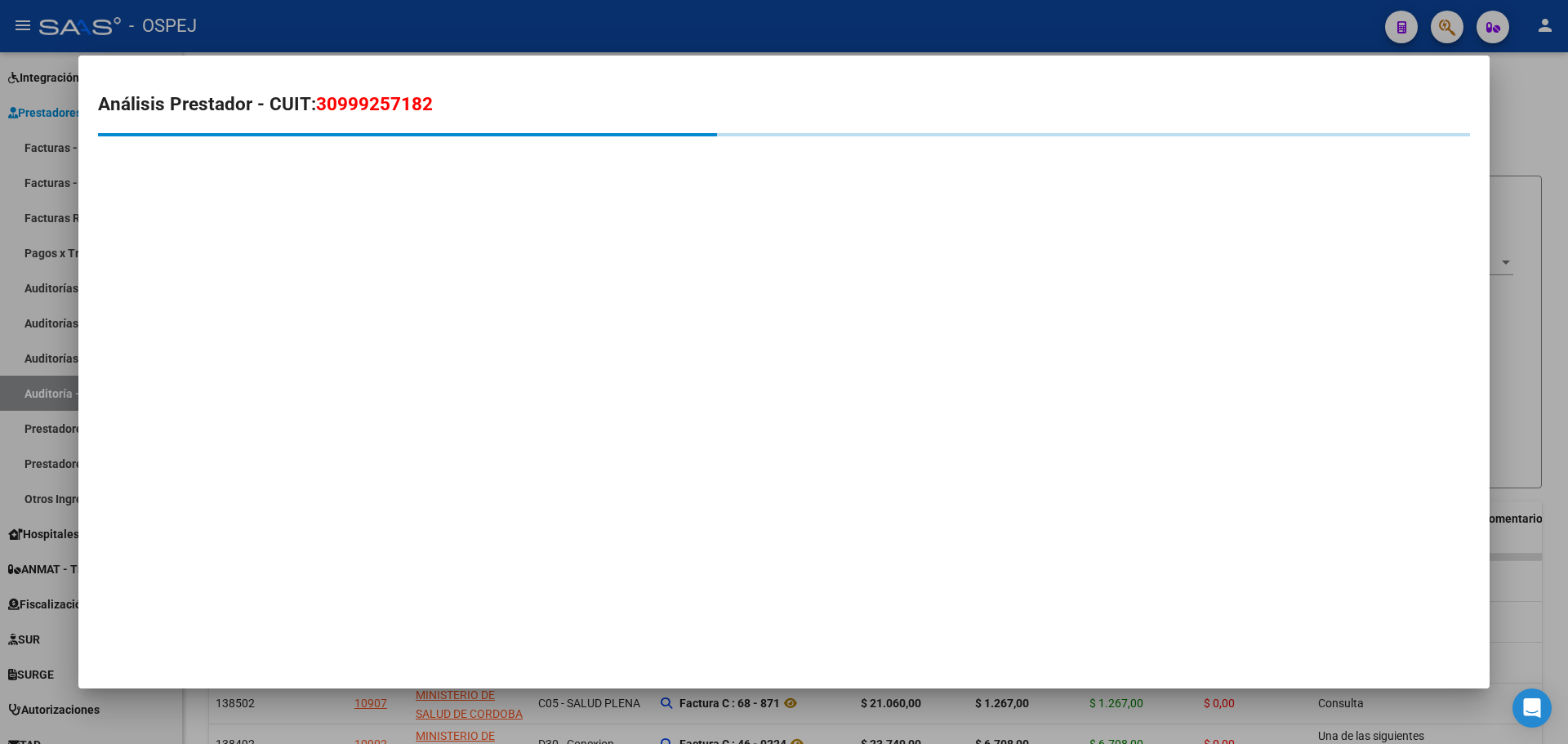
click at [462, 26] on div at bounding box center [784, 372] width 1568 height 744
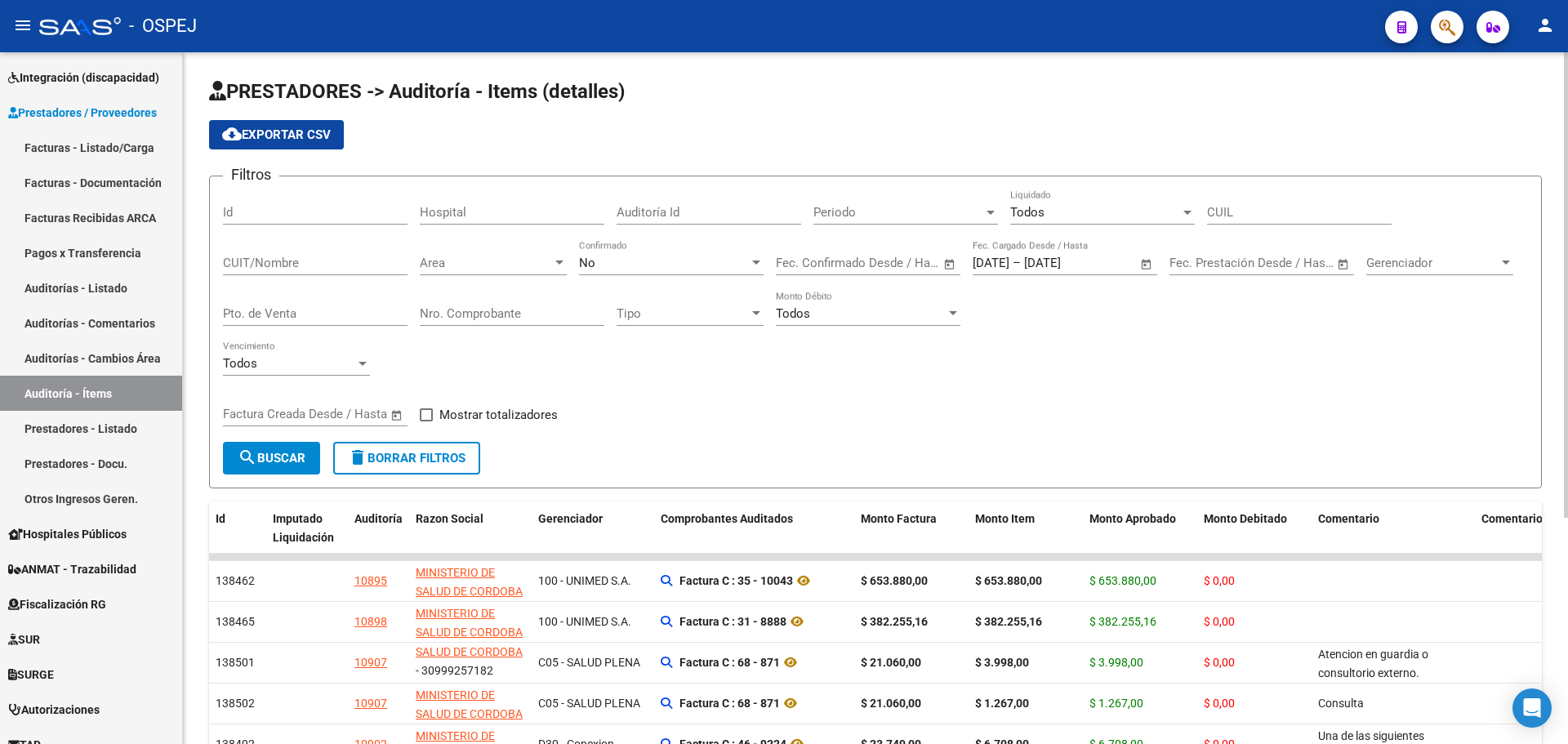
click at [314, 254] on div "CUIT/Nombre" at bounding box center [314, 258] width 184 height 36
paste input "30999257182"
type input "30999257182"
click at [251, 466] on mat-icon "search" at bounding box center [247, 457] width 20 height 20
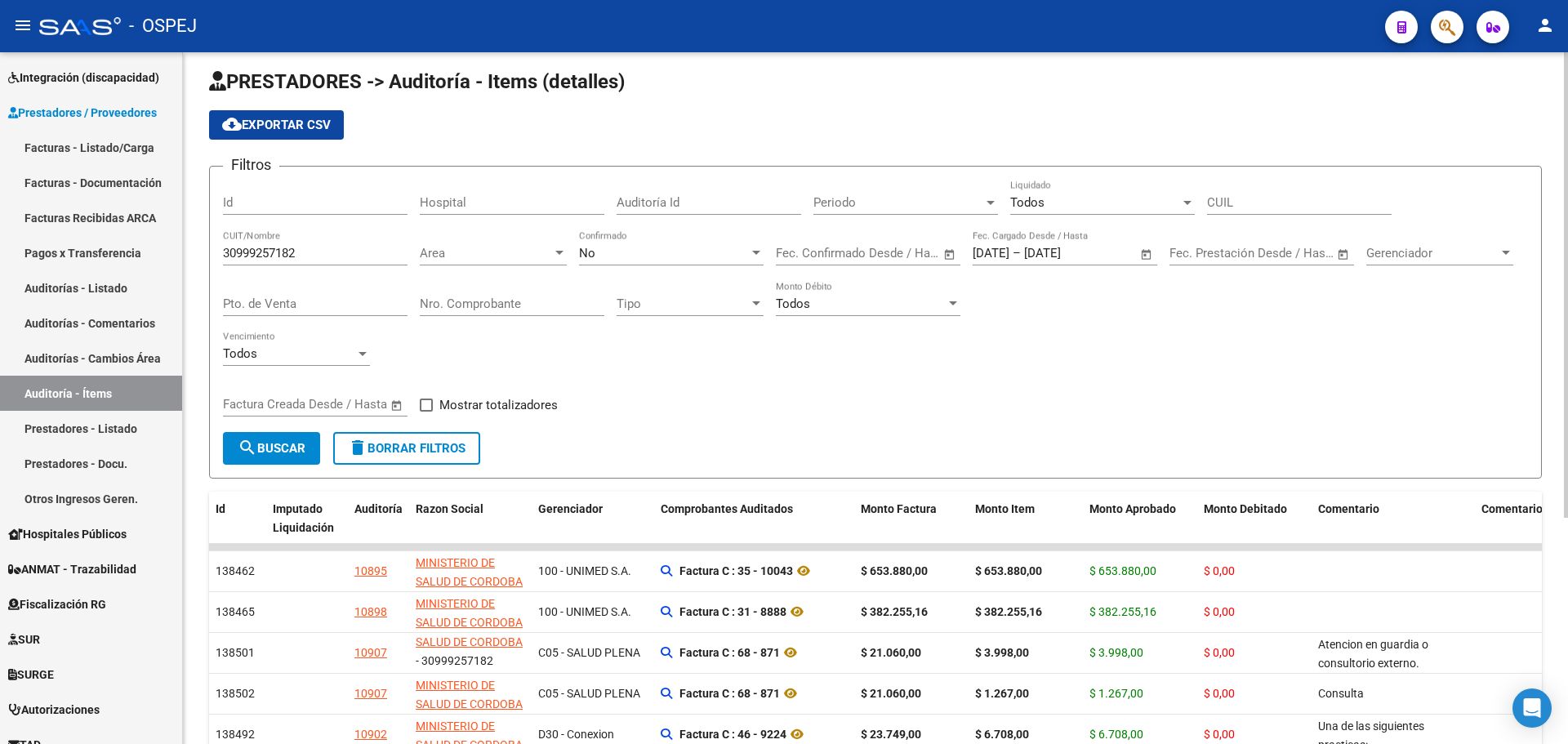
scroll to position [0, 0]
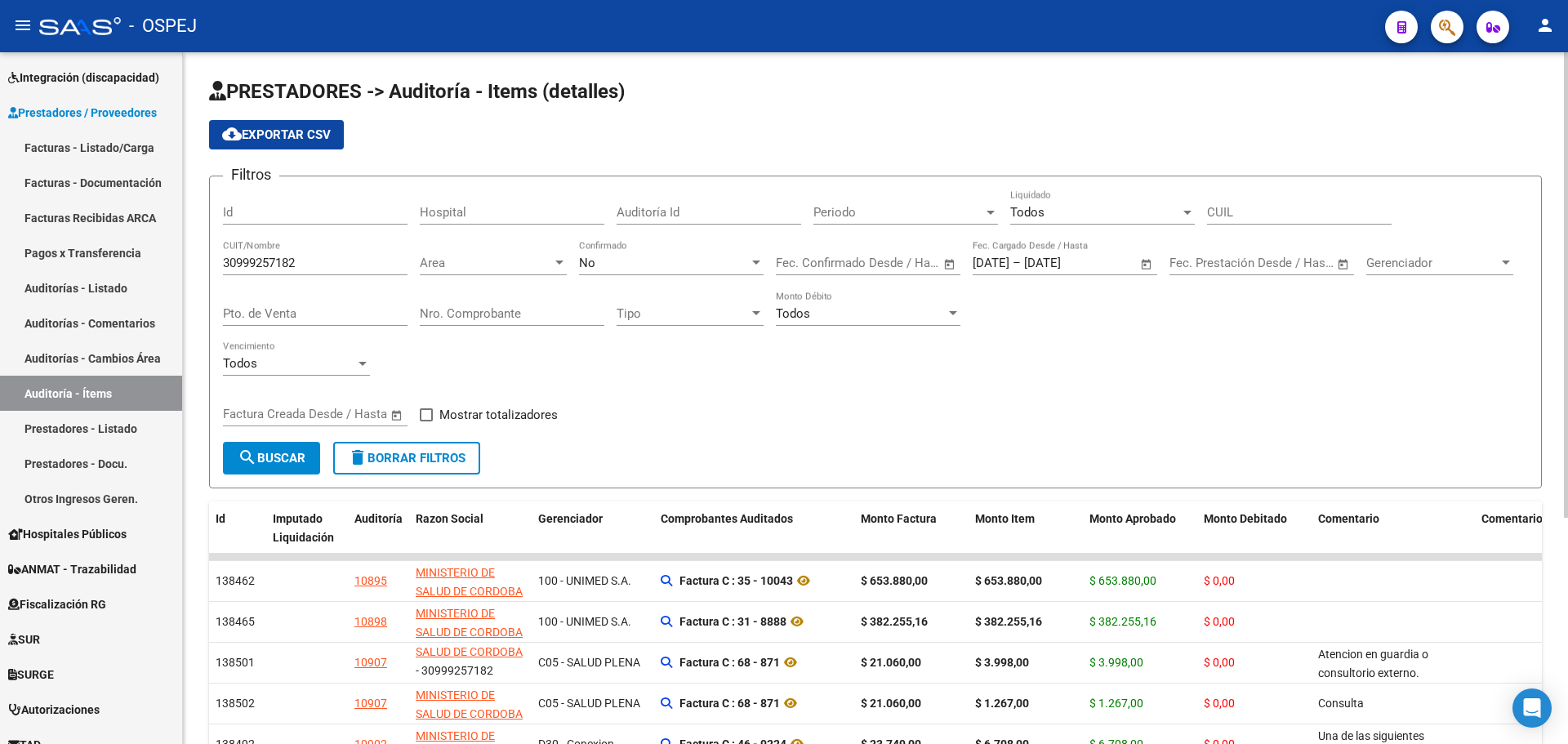
click at [312, 150] on app-list-header "PRESTADORES -> Auditoría - Items (detalles) cloud_download Exportar CSV Filtros…" at bounding box center [876, 283] width 1333 height 410
click at [312, 142] on button "cloud_download Exportar CSV" at bounding box center [277, 134] width 135 height 29
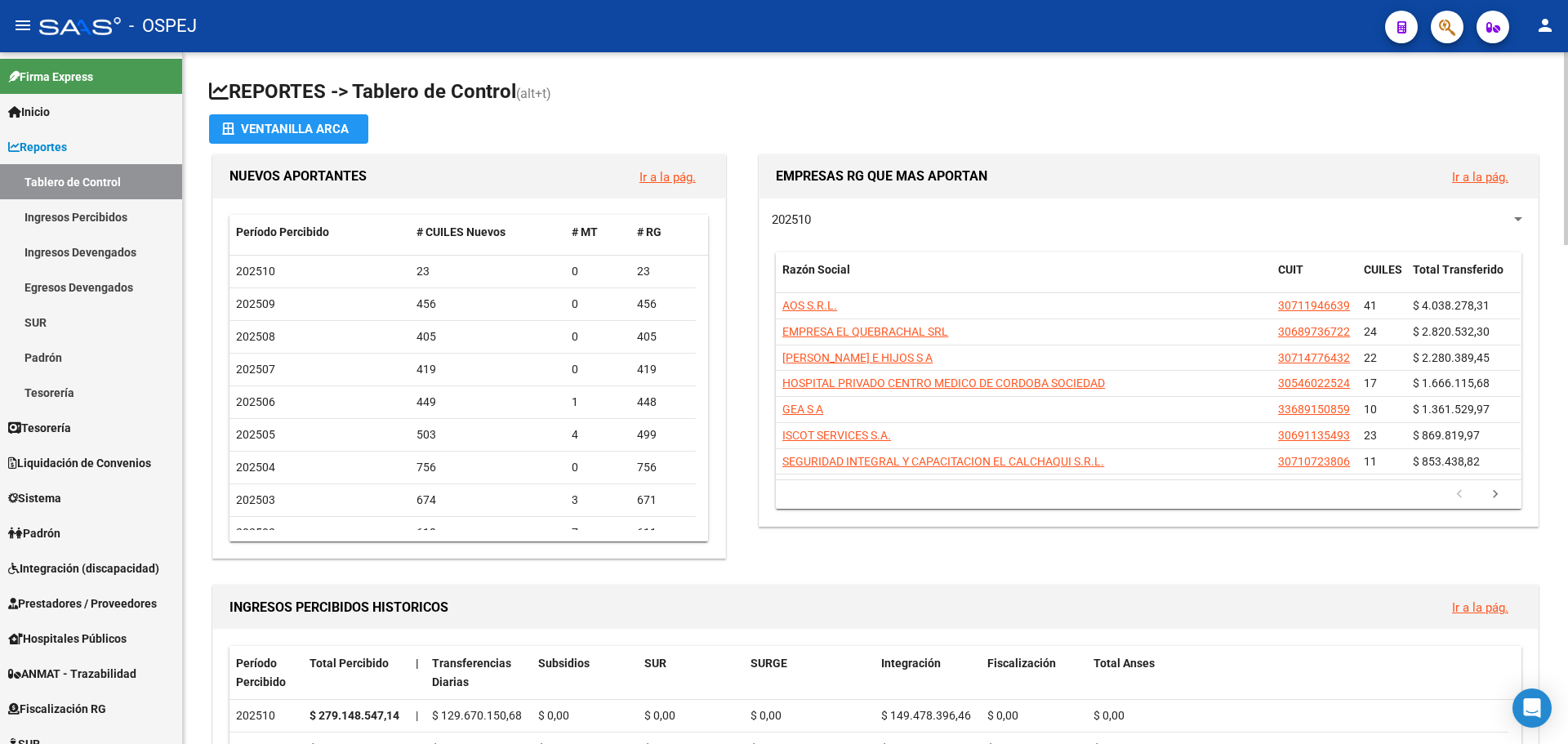
scroll to position [164, 0]
click at [94, 604] on span "Prestadores / Proveedores" at bounding box center [82, 603] width 149 height 18
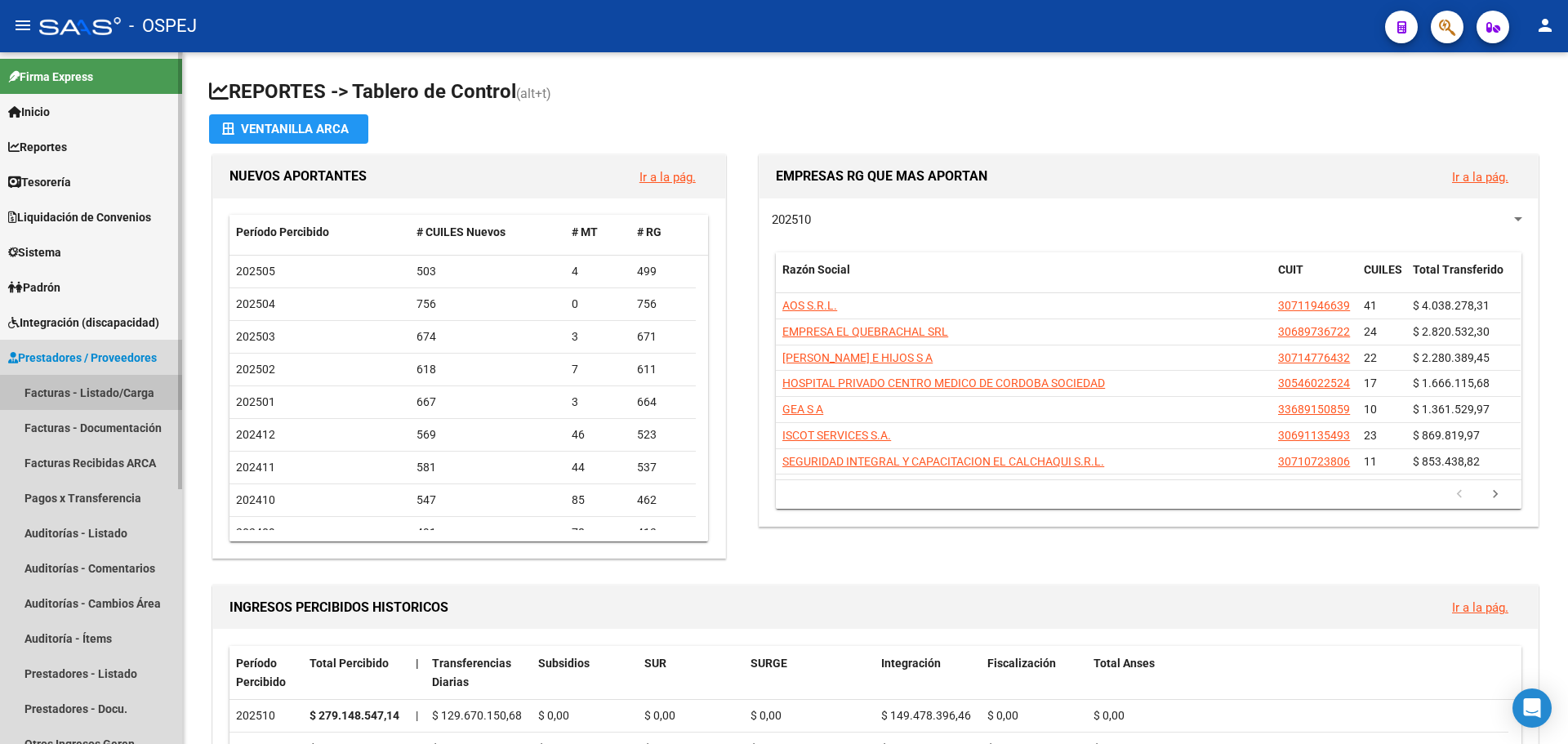
click at [110, 397] on link "Facturas - Listado/Carga" at bounding box center [91, 393] width 182 height 36
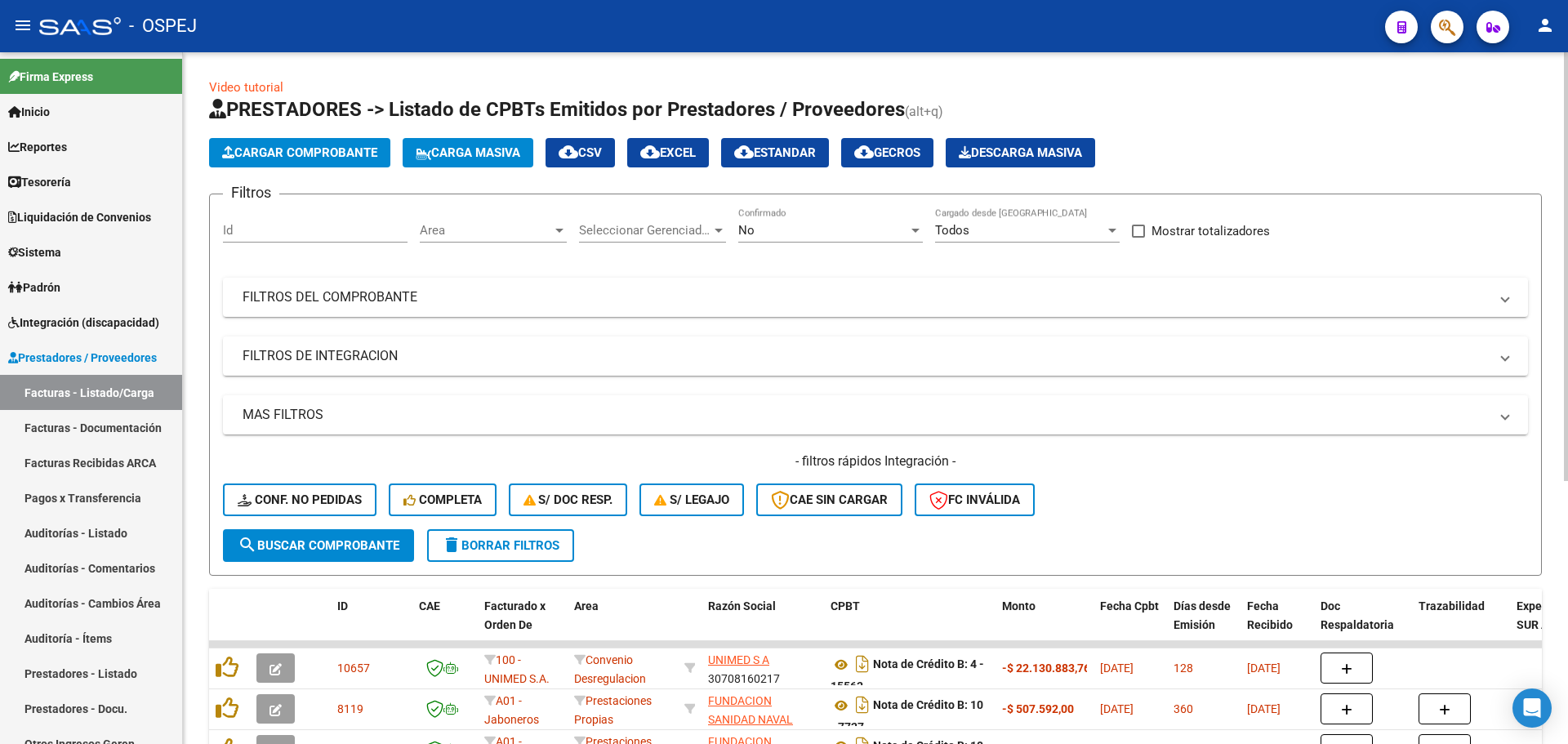
click at [791, 236] on div "No" at bounding box center [824, 230] width 170 height 15
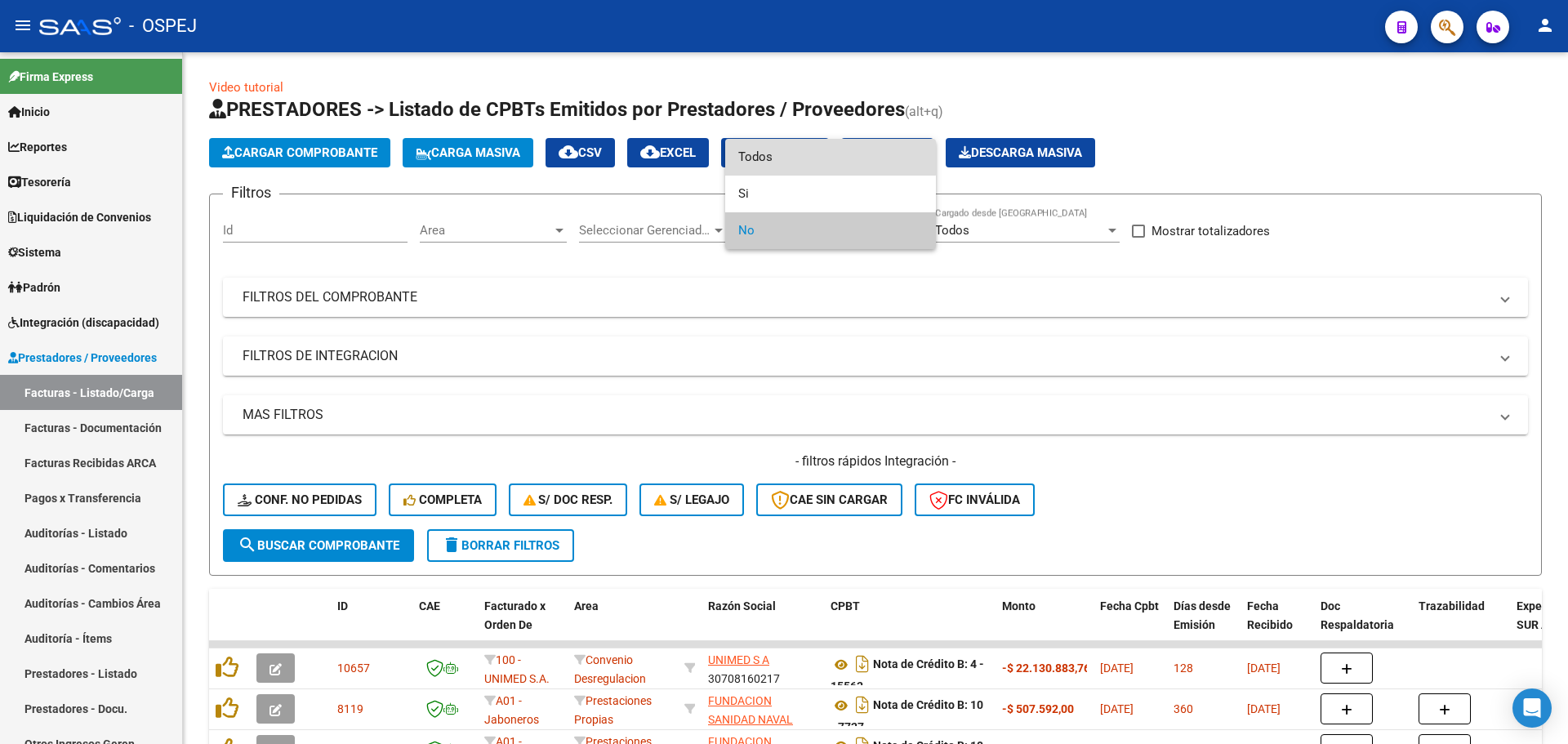
click at [814, 150] on span "Todos" at bounding box center [830, 157] width 184 height 36
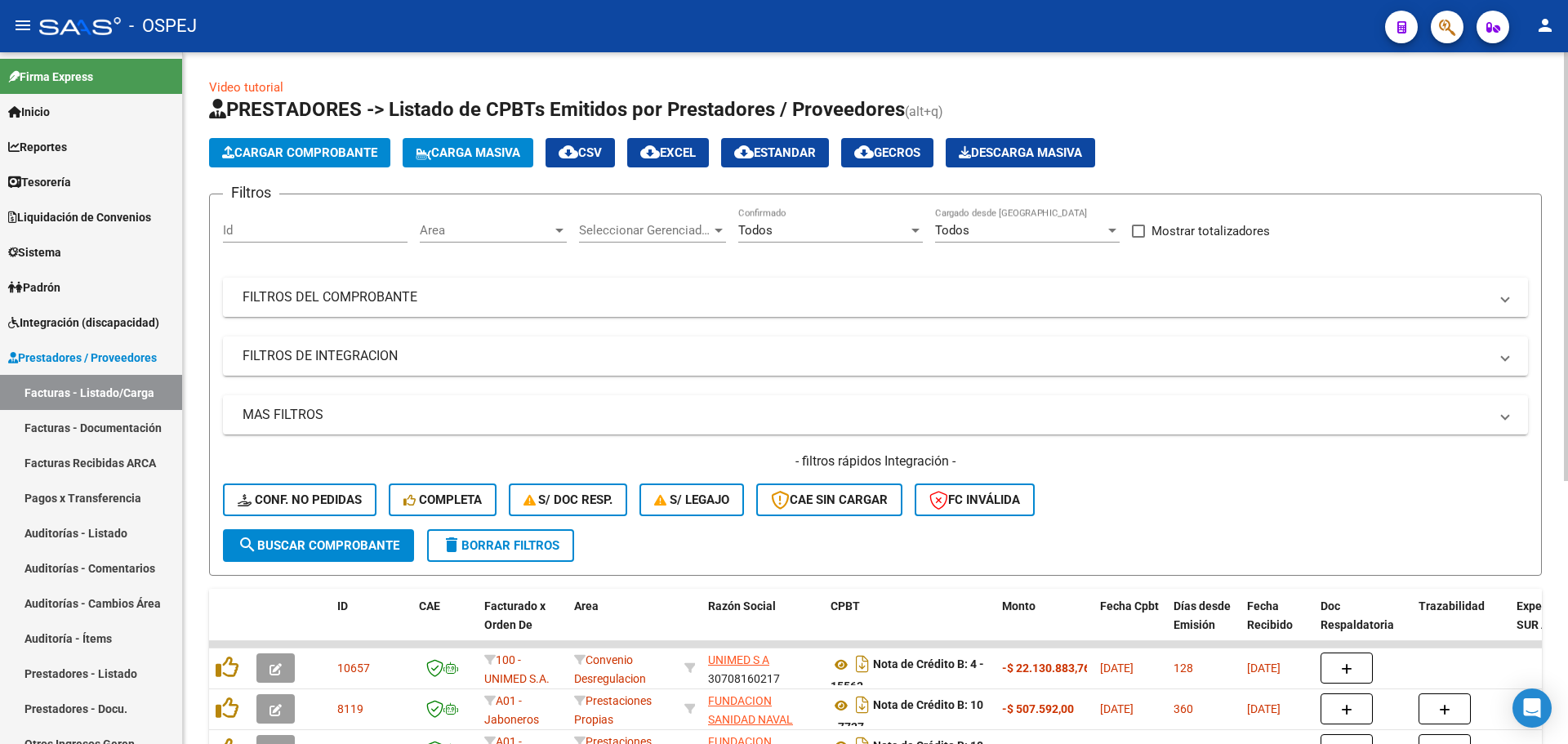
click at [681, 302] on mat-panel-title "FILTROS DEL COMPROBANTE" at bounding box center [865, 296] width 1246 height 18
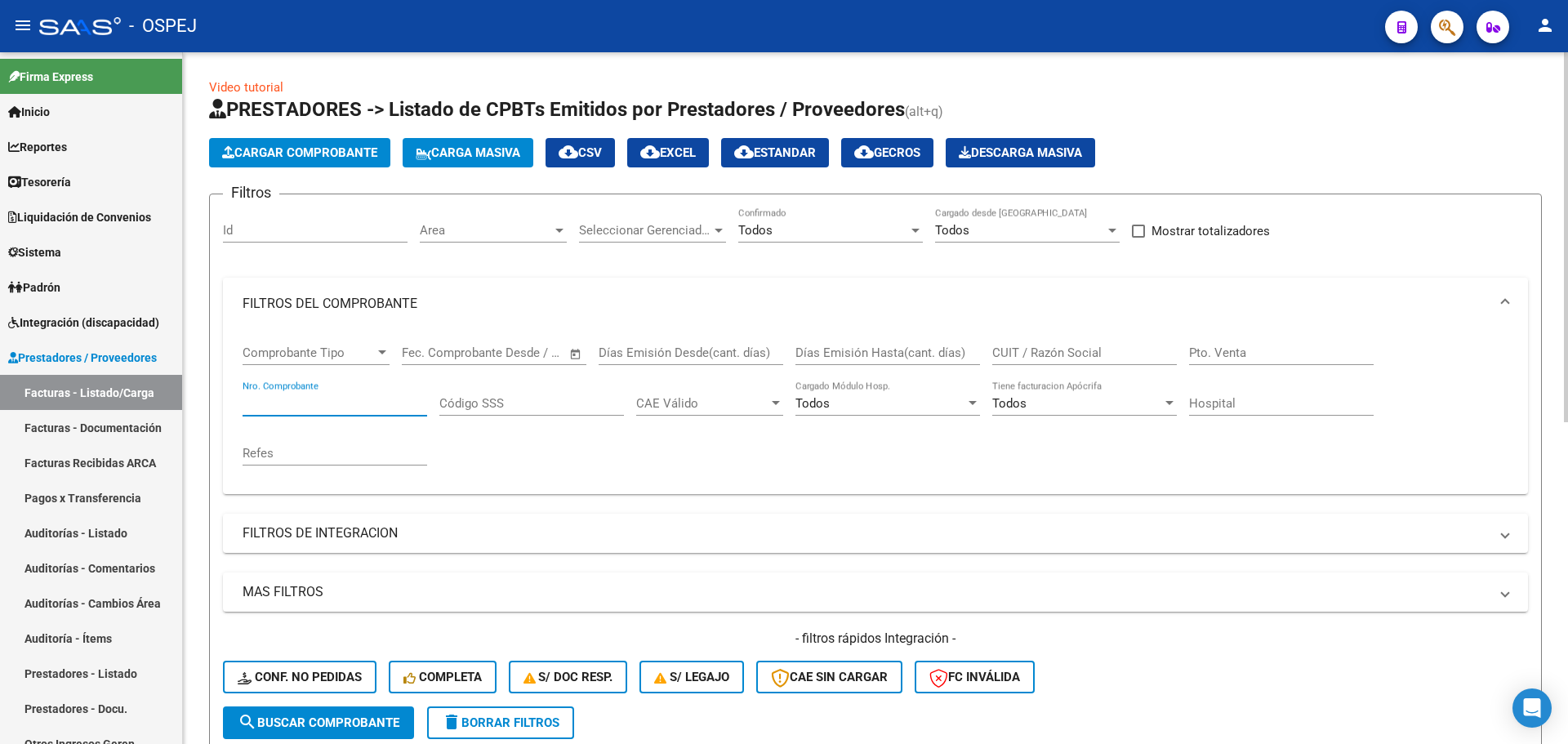
click at [379, 400] on input "Nro. Comprobante" at bounding box center [334, 404] width 184 height 15
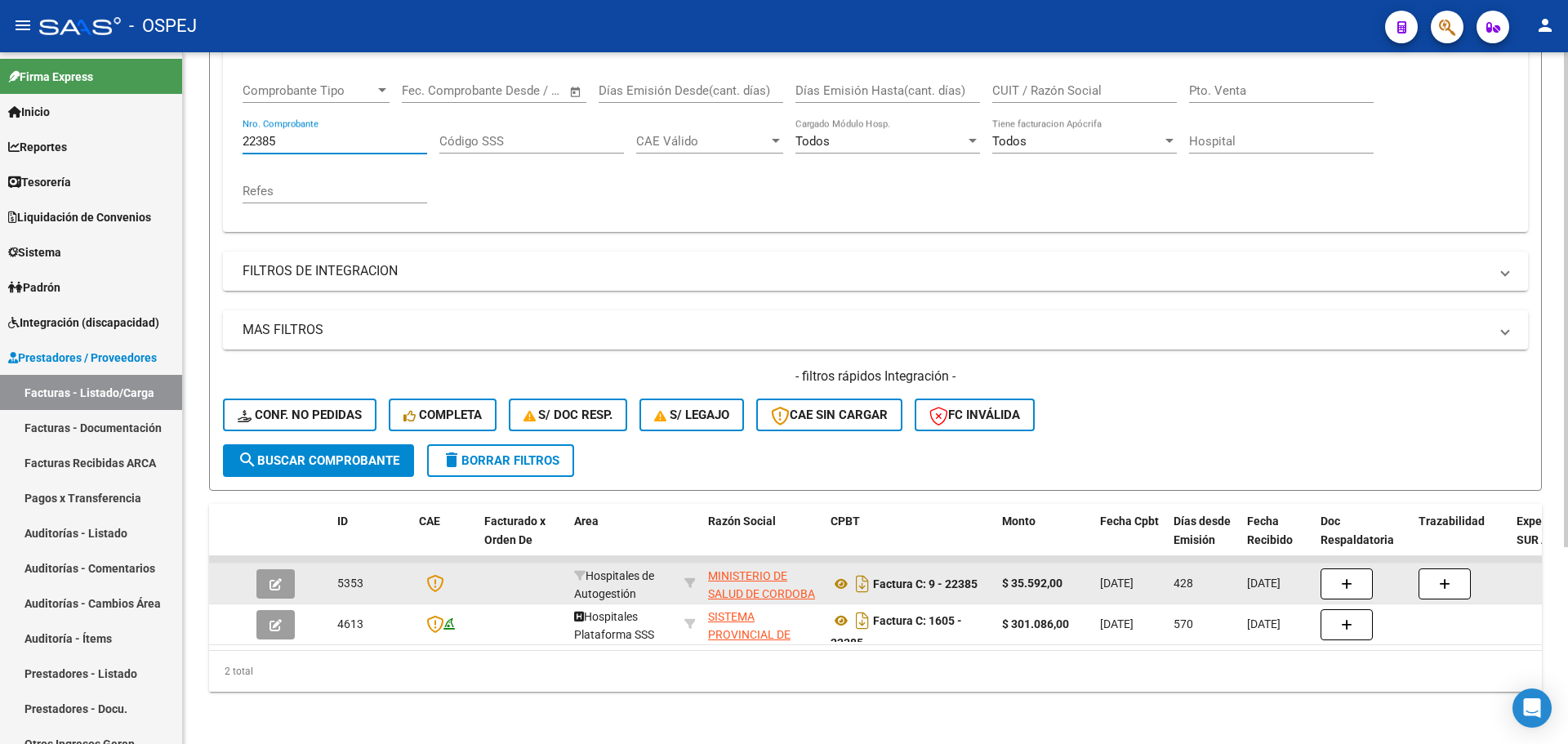
type input "22385"
click at [282, 575] on button "button" at bounding box center [275, 583] width 38 height 29
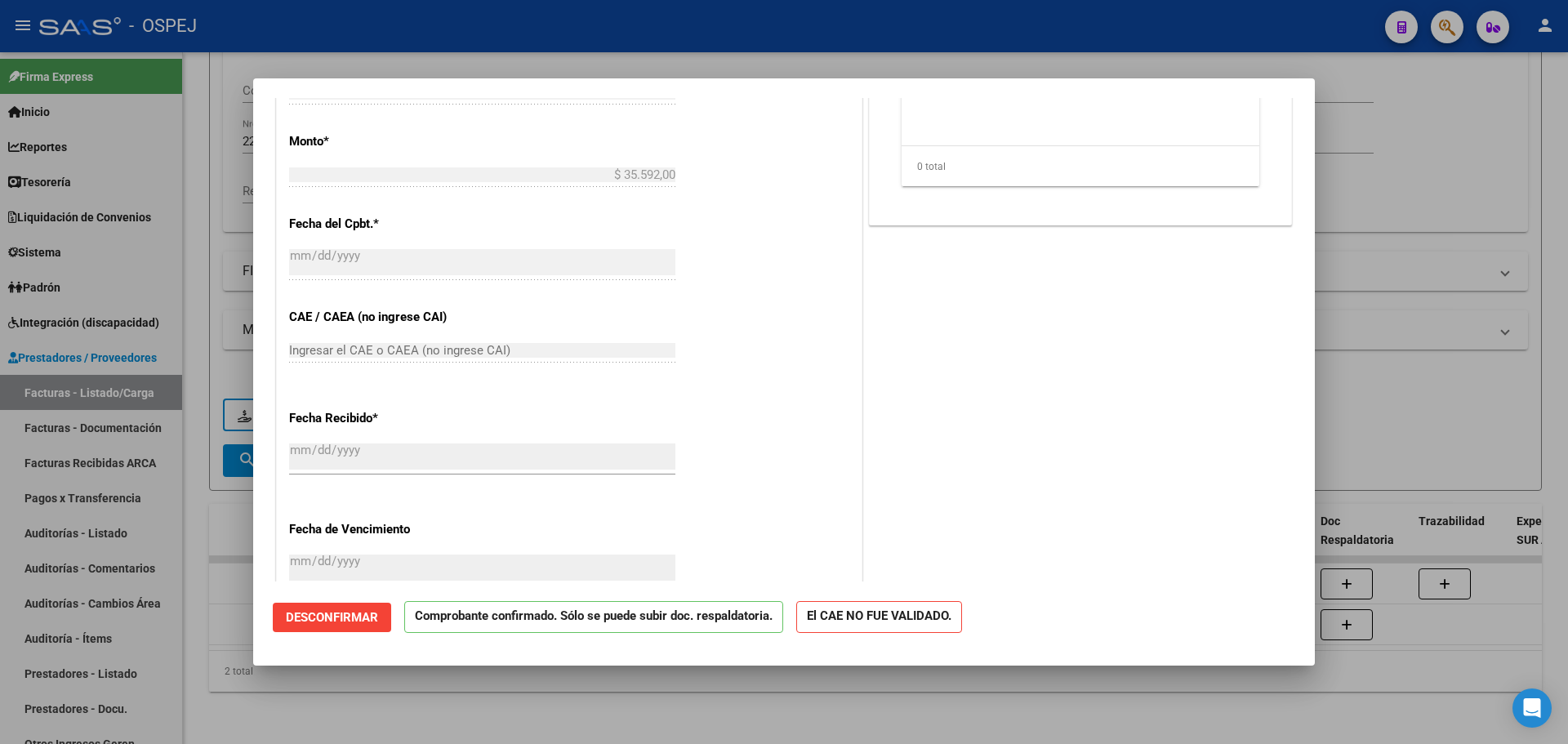
scroll to position [490, 0]
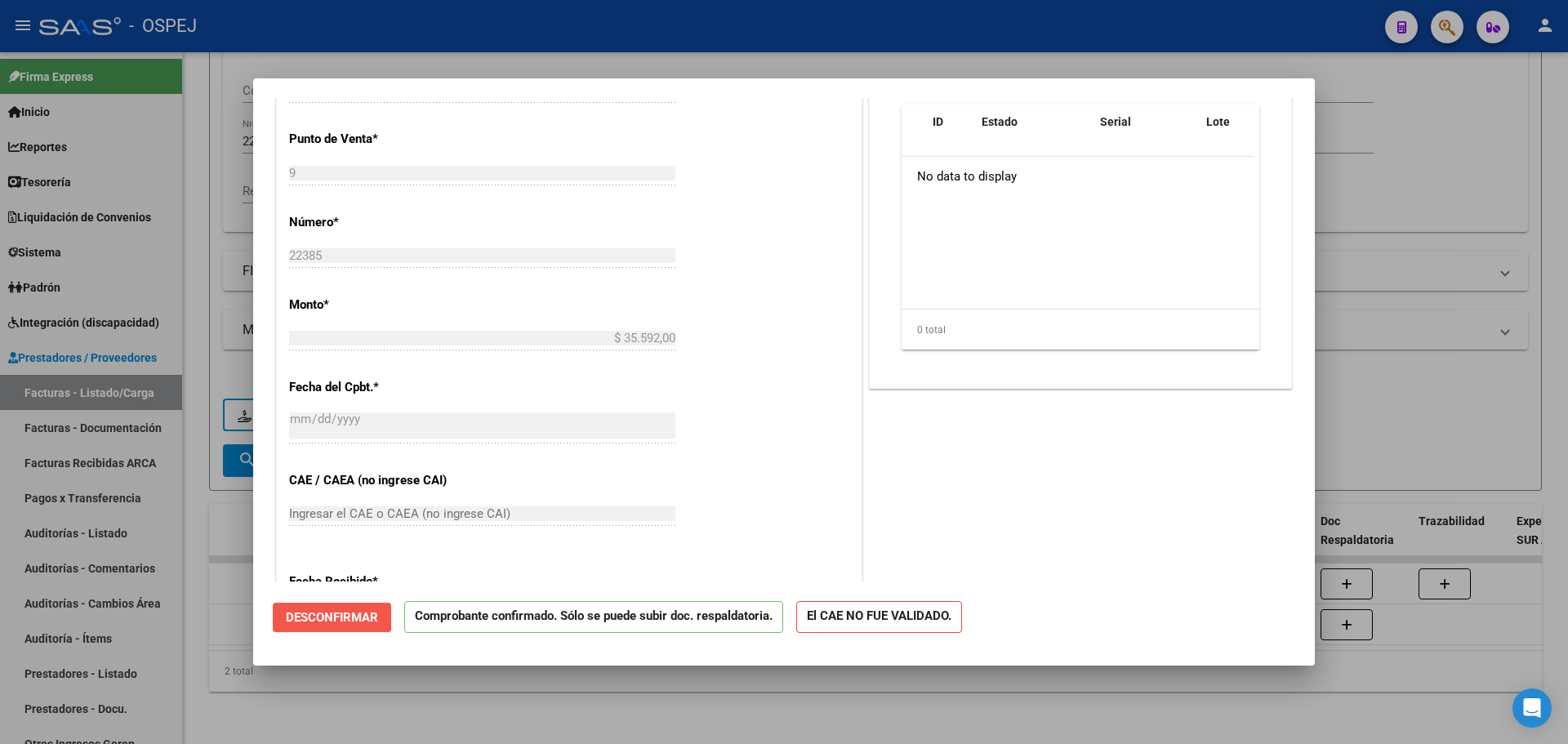
click at [308, 616] on span "Desconfirmar" at bounding box center [332, 618] width 93 height 15
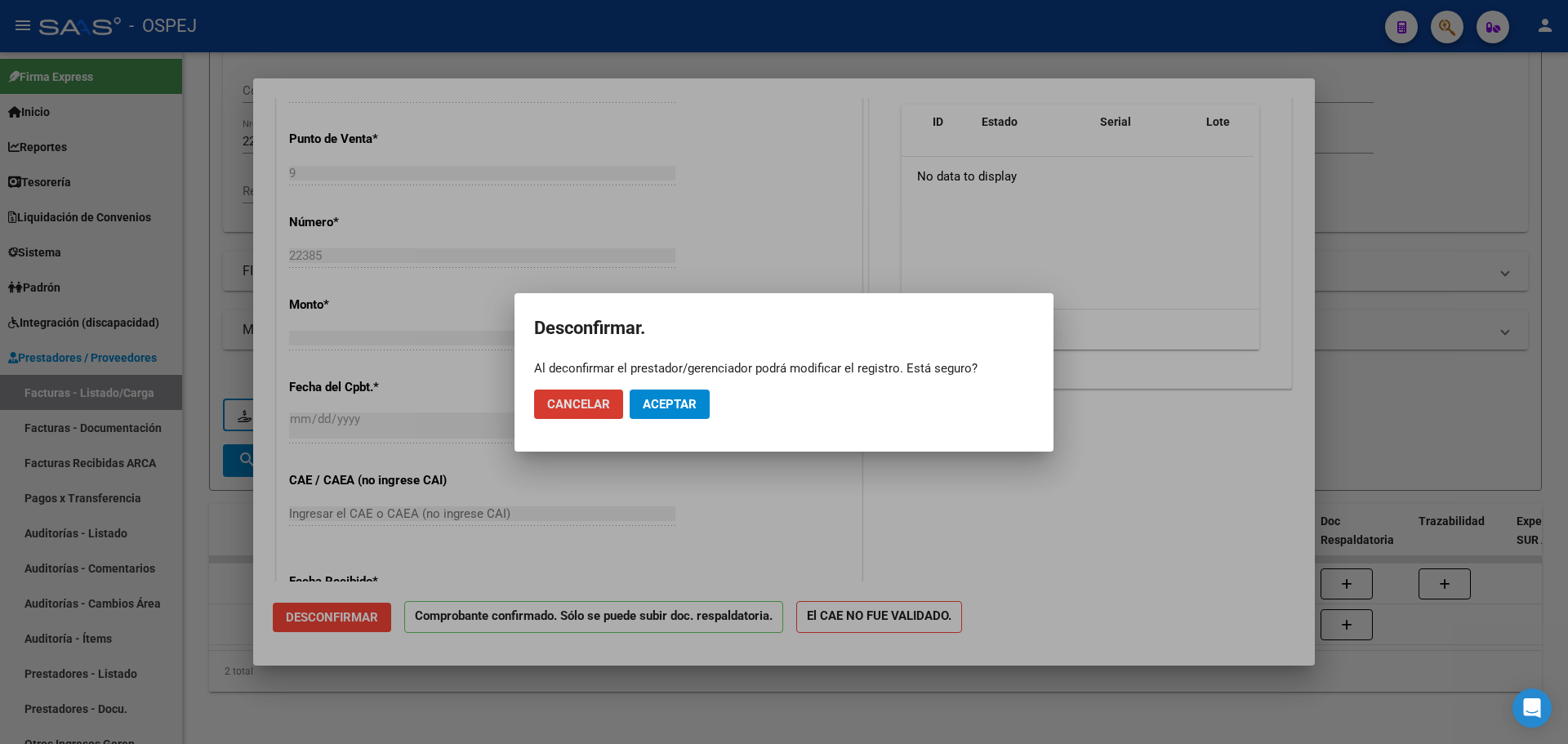
click at [658, 393] on button "Aceptar" at bounding box center [670, 404] width 80 height 29
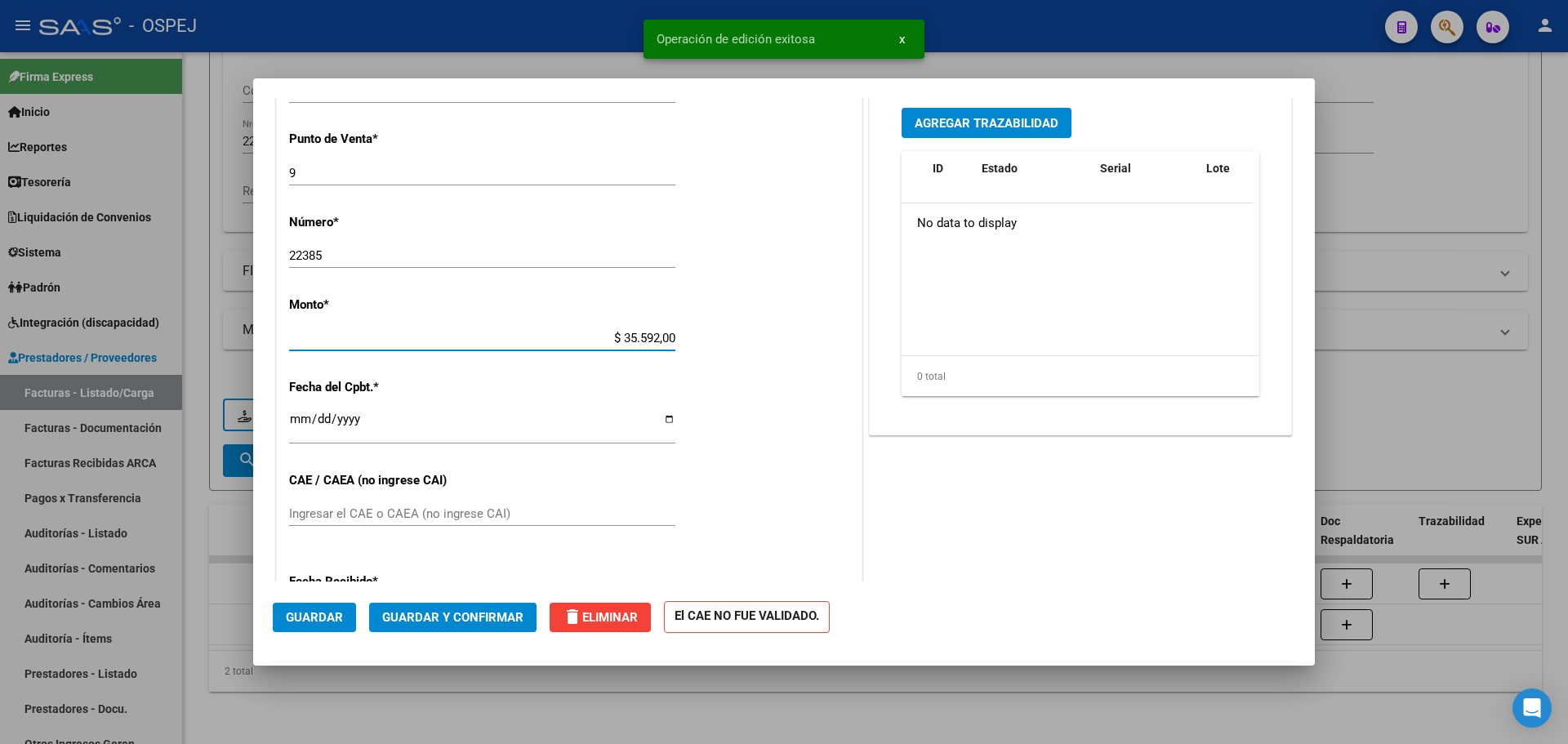
click at [626, 338] on input "$ 35.592,00" at bounding box center [482, 338] width 386 height 15
type input "$ 65.592,00"
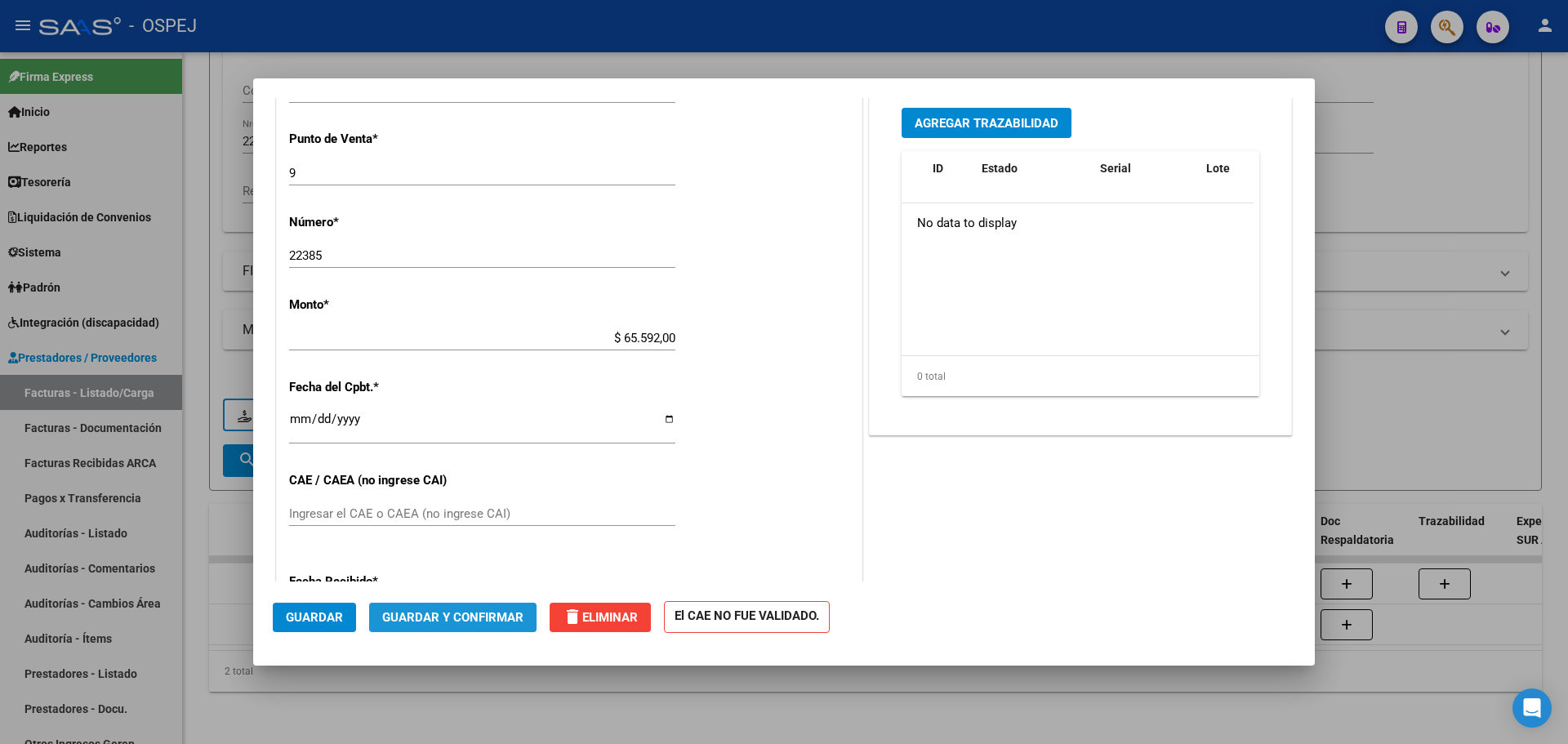
click at [469, 615] on span "Guardar y Confirmar" at bounding box center [453, 618] width 141 height 15
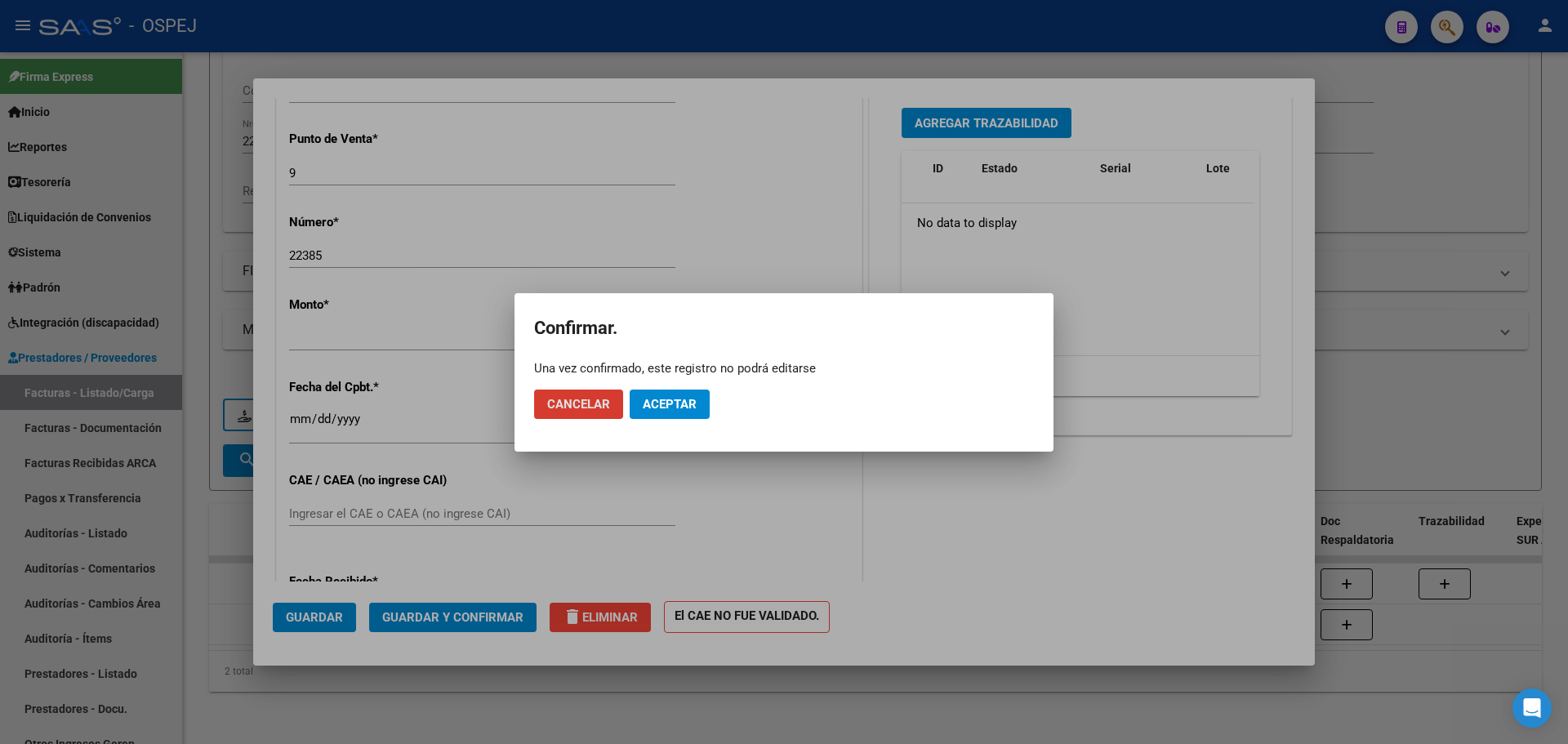
click at [656, 409] on span "Aceptar" at bounding box center [670, 405] width 54 height 15
click at [656, 409] on span "Guardar igualmente." at bounding box center [712, 405] width 138 height 15
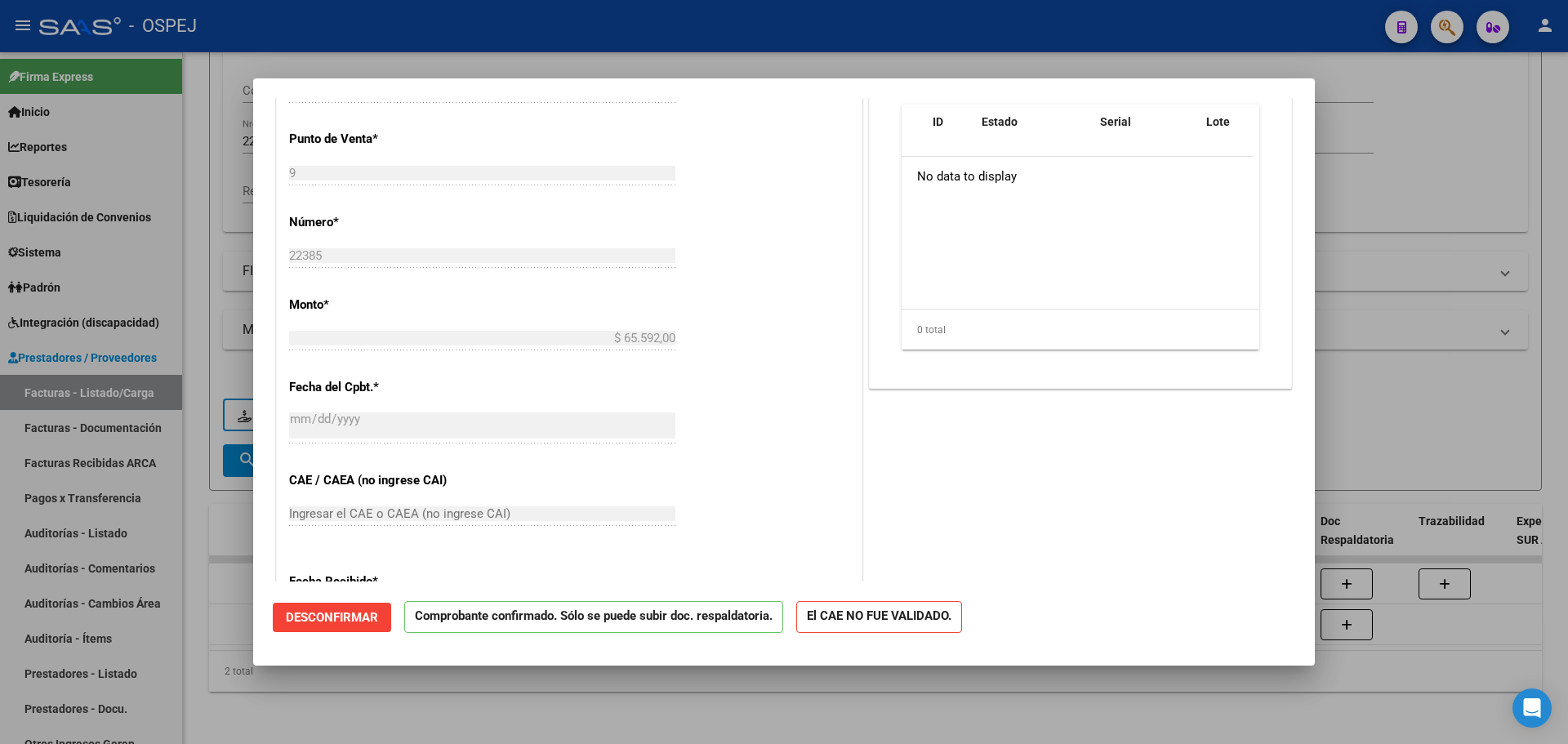
click at [668, 51] on div at bounding box center [784, 372] width 1568 height 744
type input "$ 0,00"
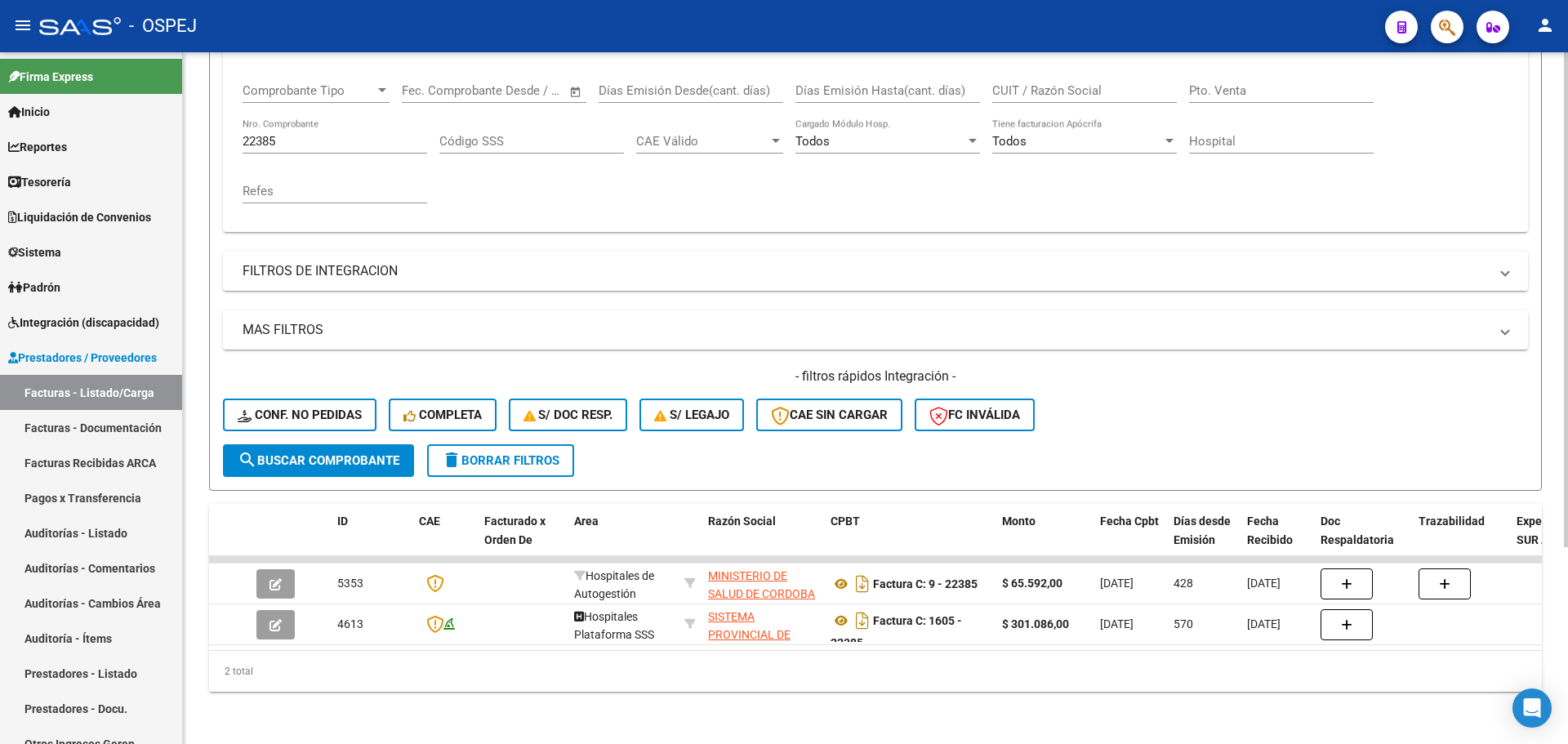
scroll to position [0, 0]
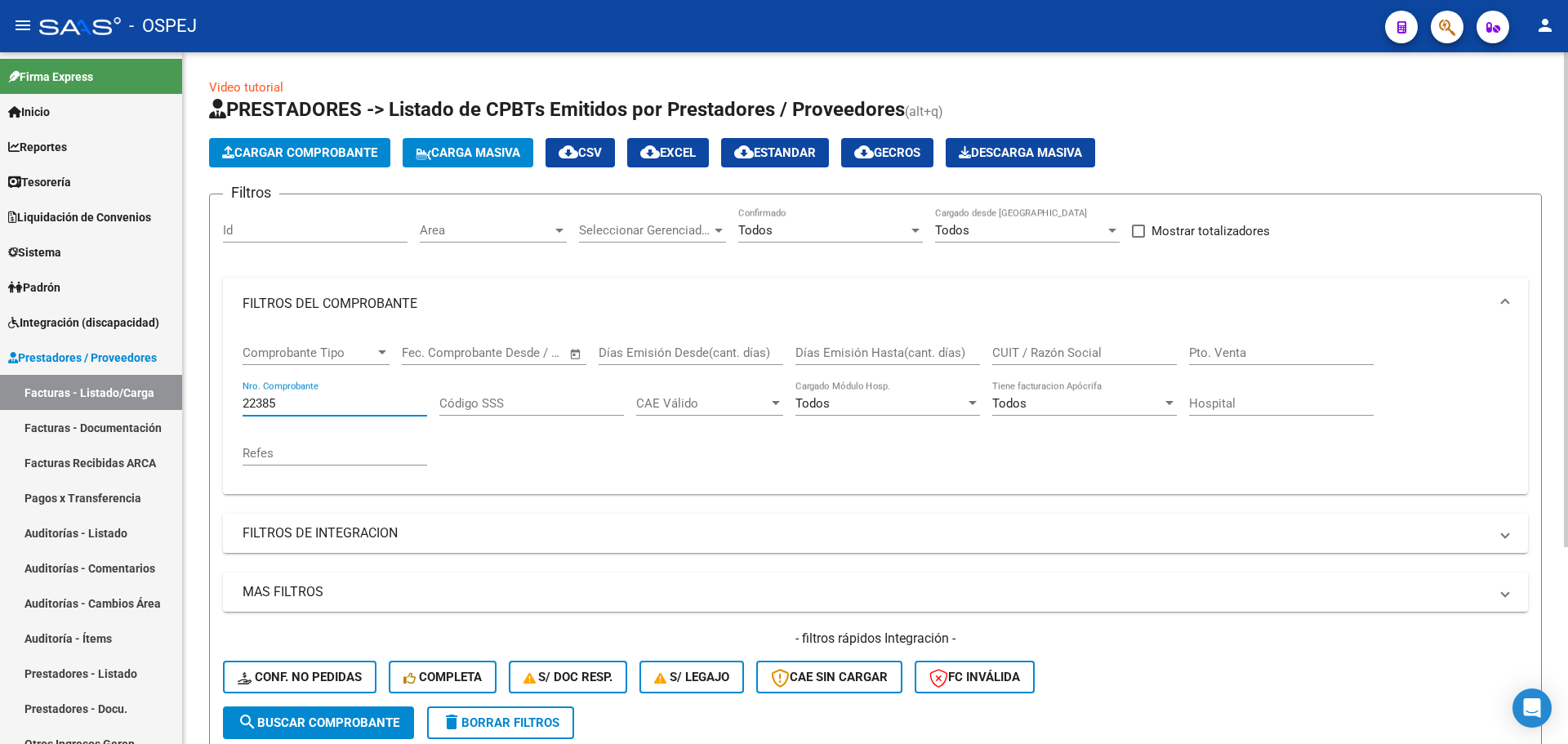
click at [300, 398] on input "22385" at bounding box center [334, 404] width 184 height 15
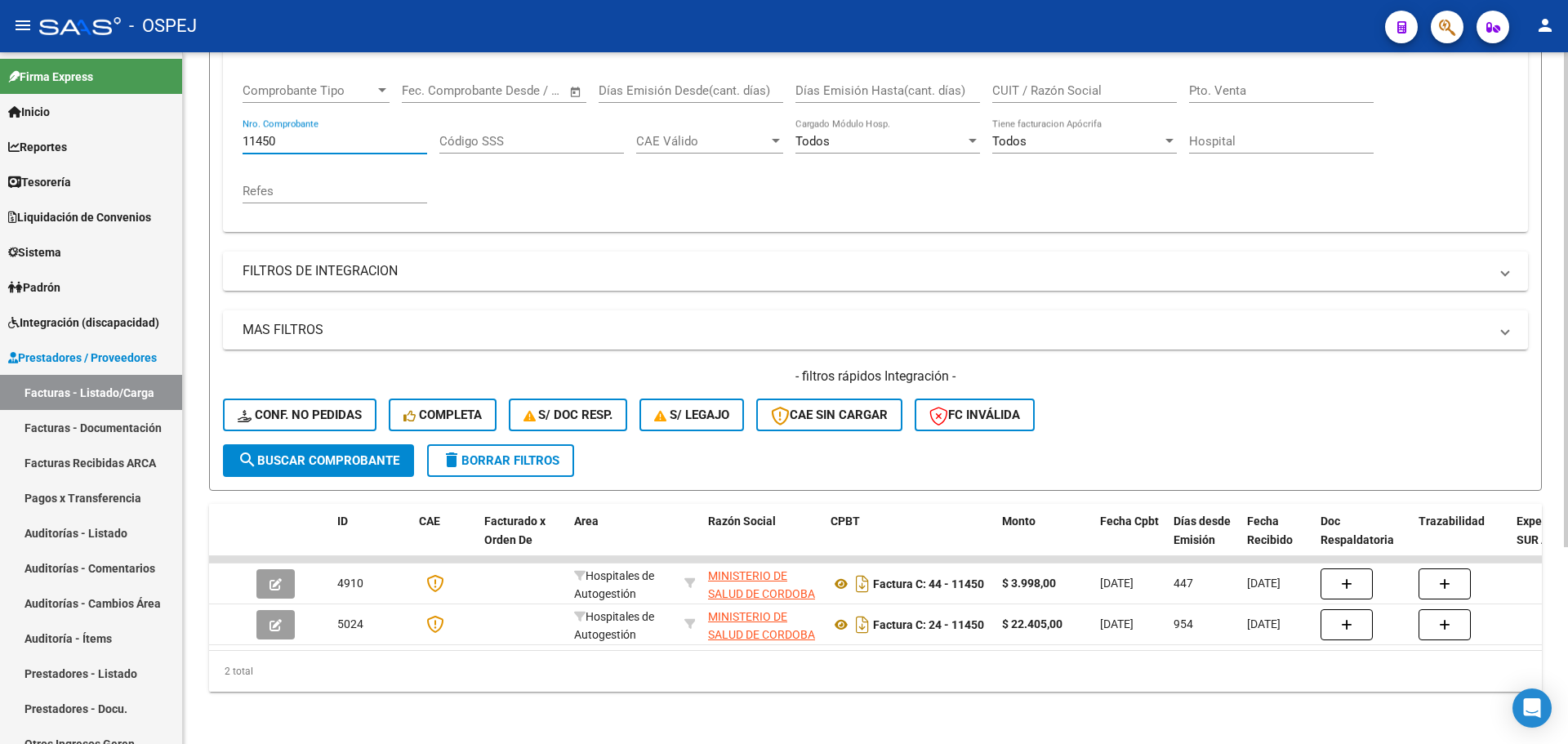
type input "11450"
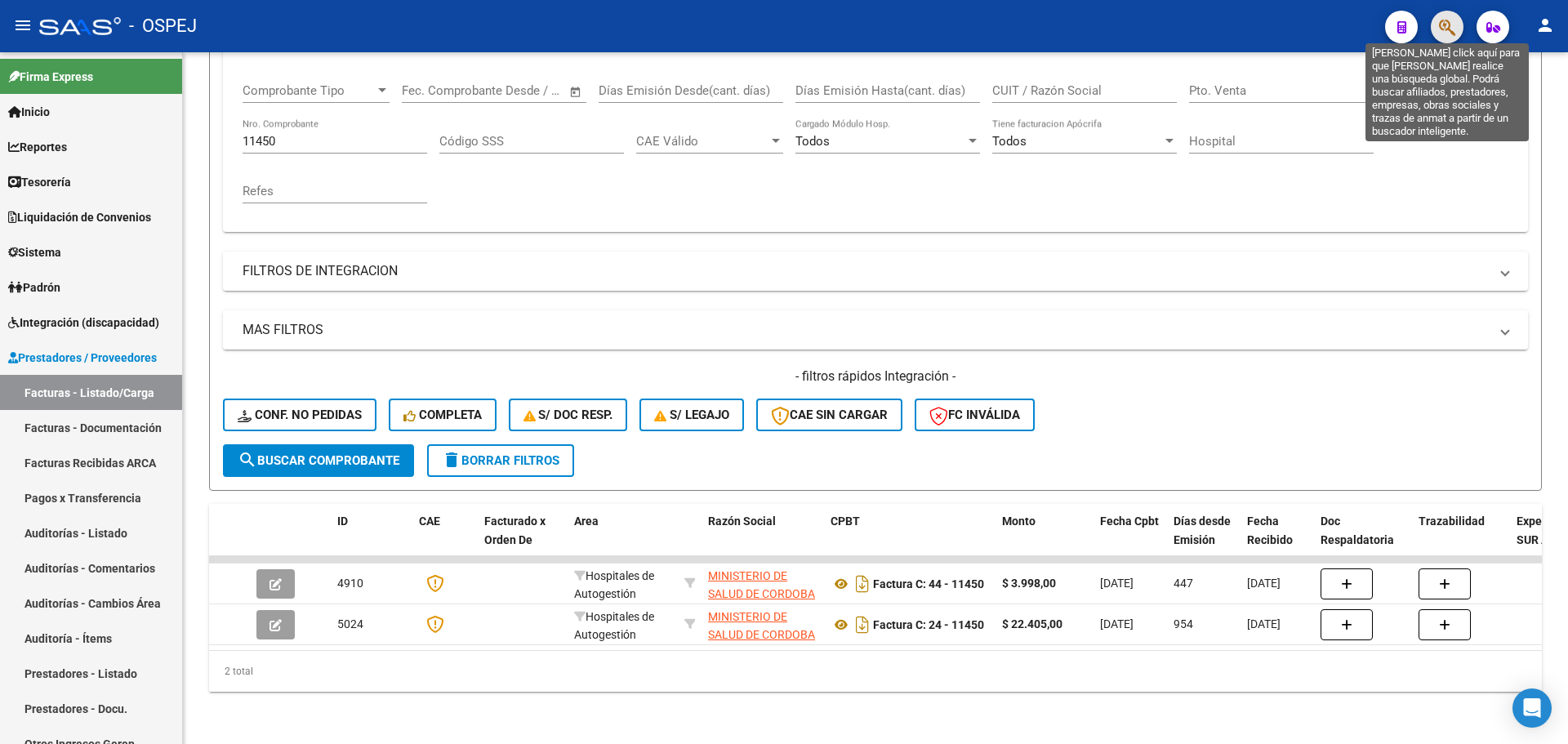
click at [1447, 34] on icon "button" at bounding box center [1446, 27] width 16 height 19
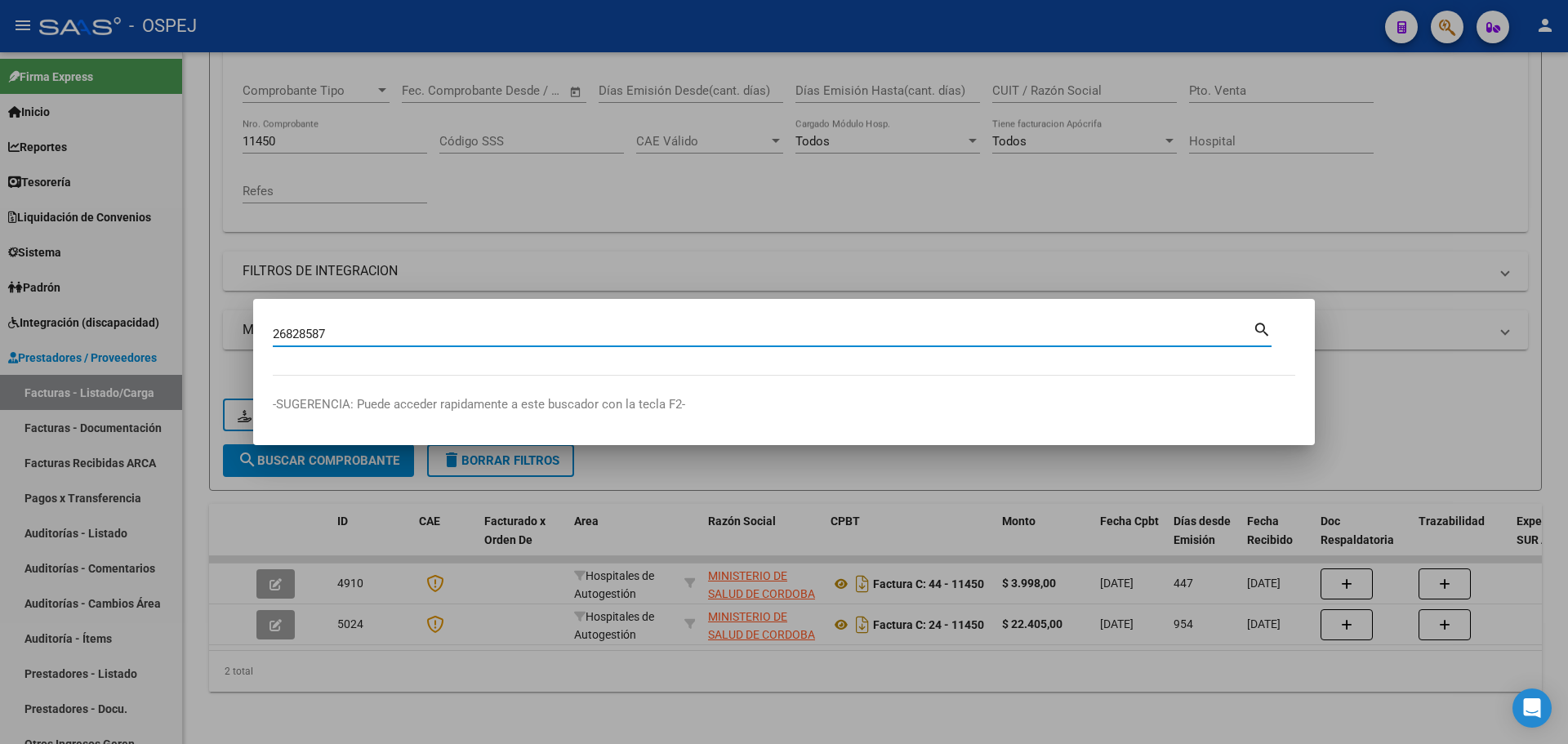
type input "26828587"
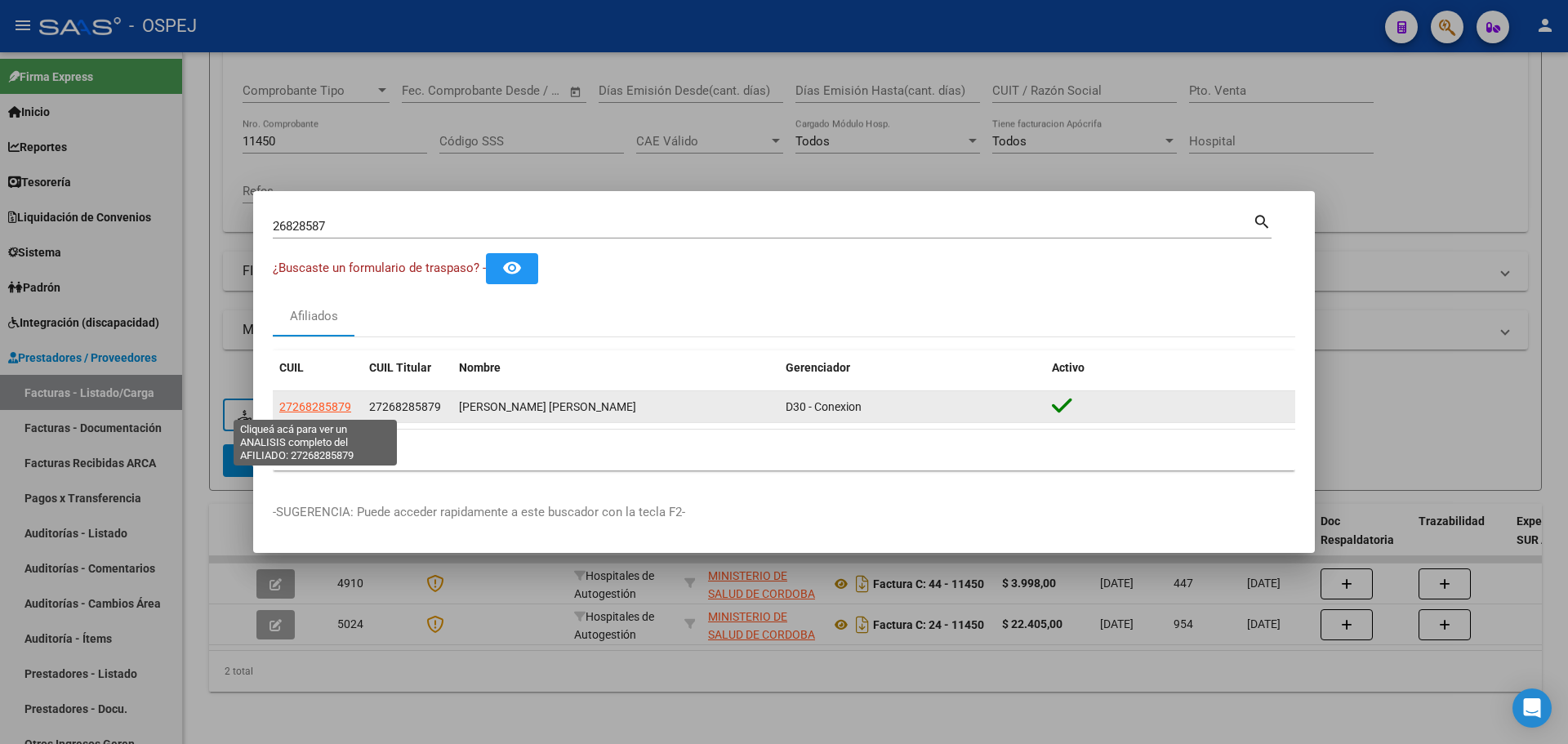
click at [312, 407] on span "27268285879" at bounding box center [315, 407] width 72 height 13
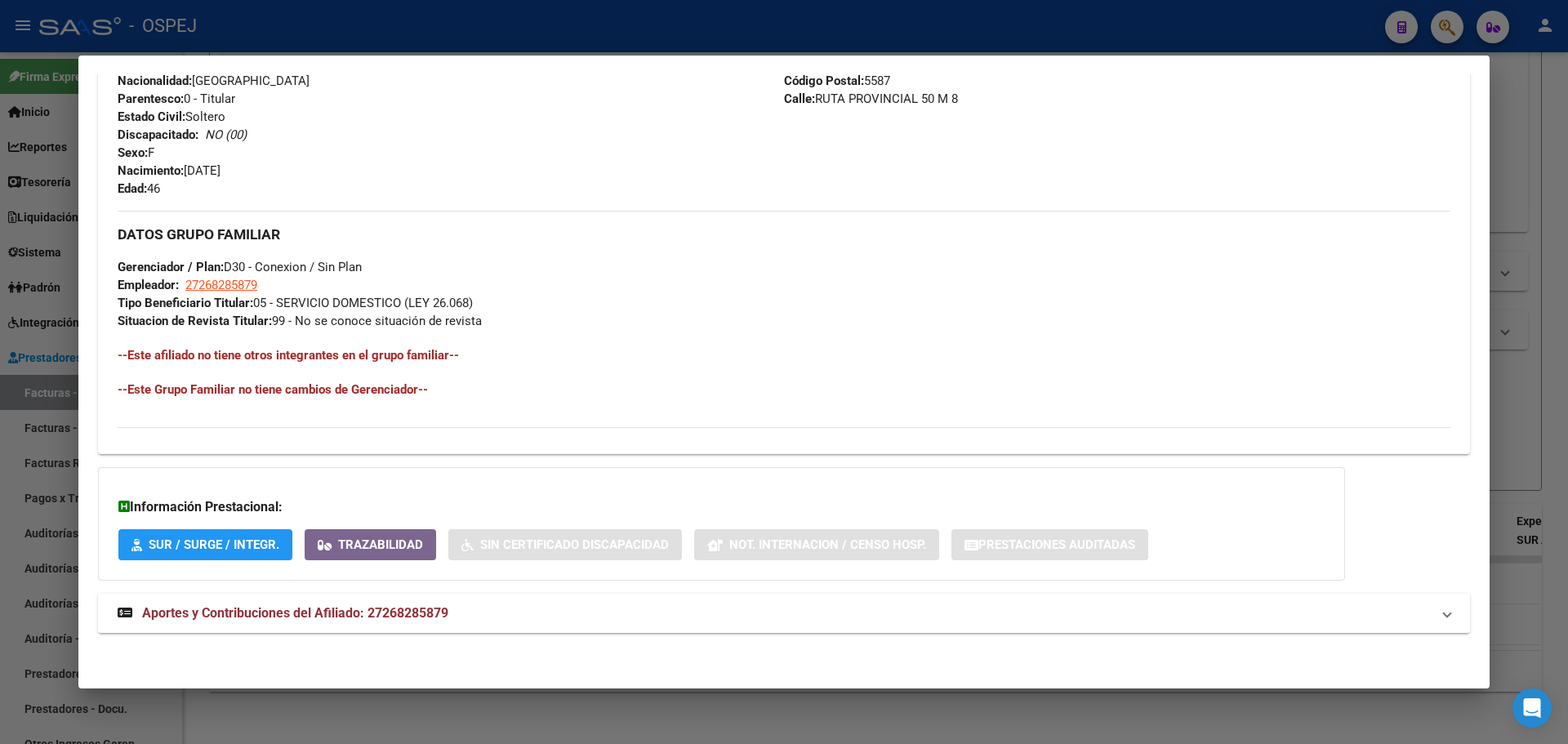
click at [444, 611] on span "Aportes y Contribuciones del Afiliado: 27268285879" at bounding box center [295, 612] width 307 height 16
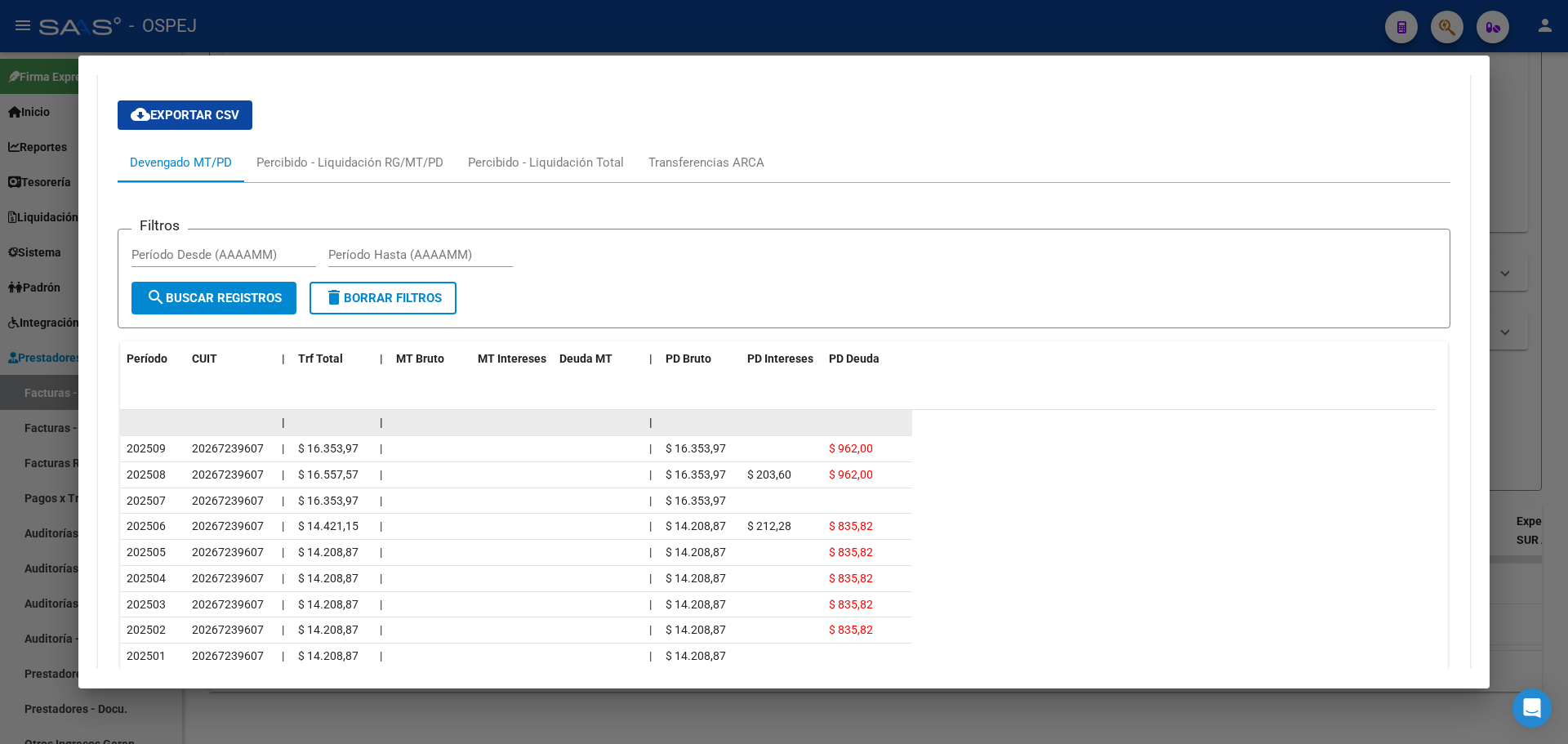
scroll to position [1349, 0]
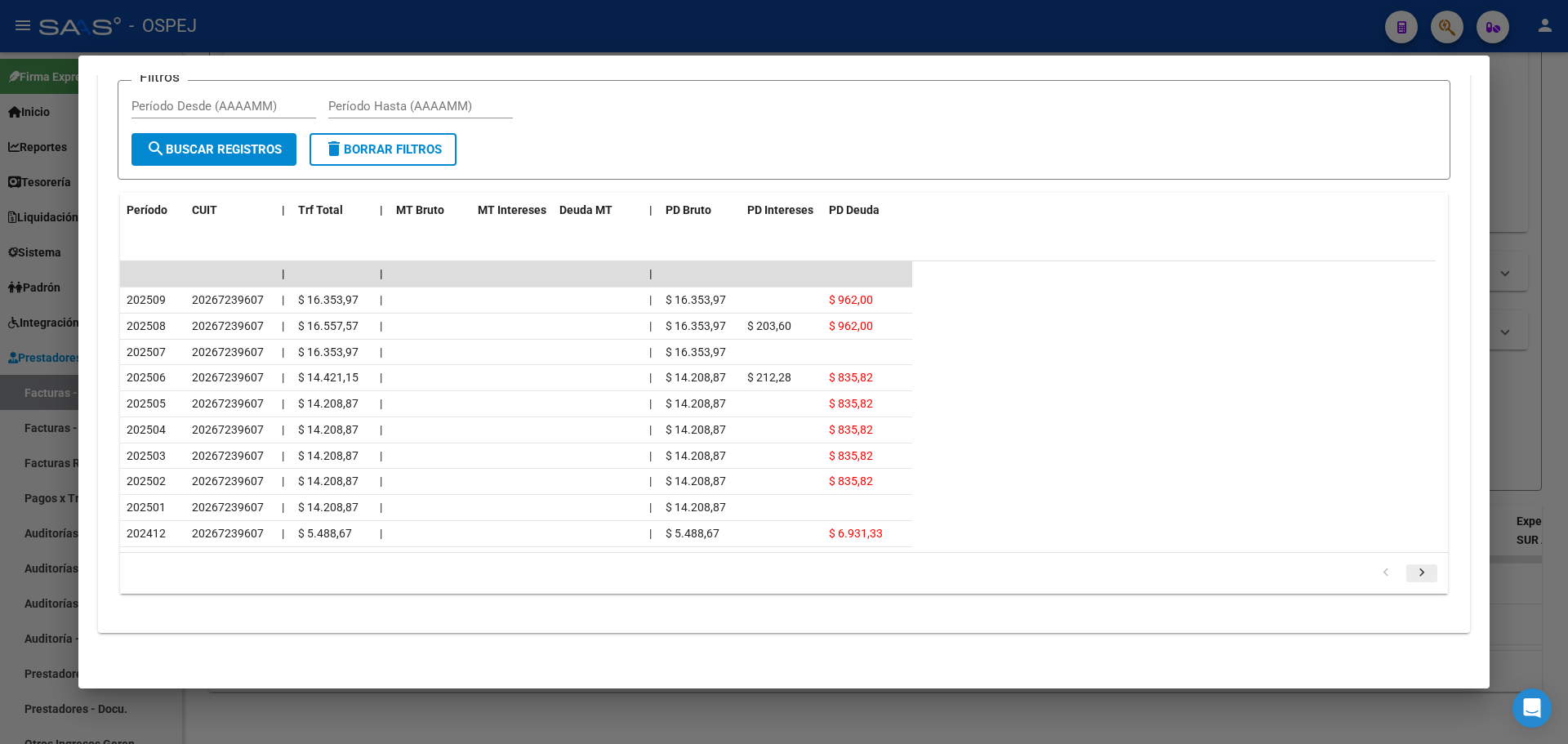
click at [1412, 572] on icon "go to next page" at bounding box center [1422, 575] width 22 height 20
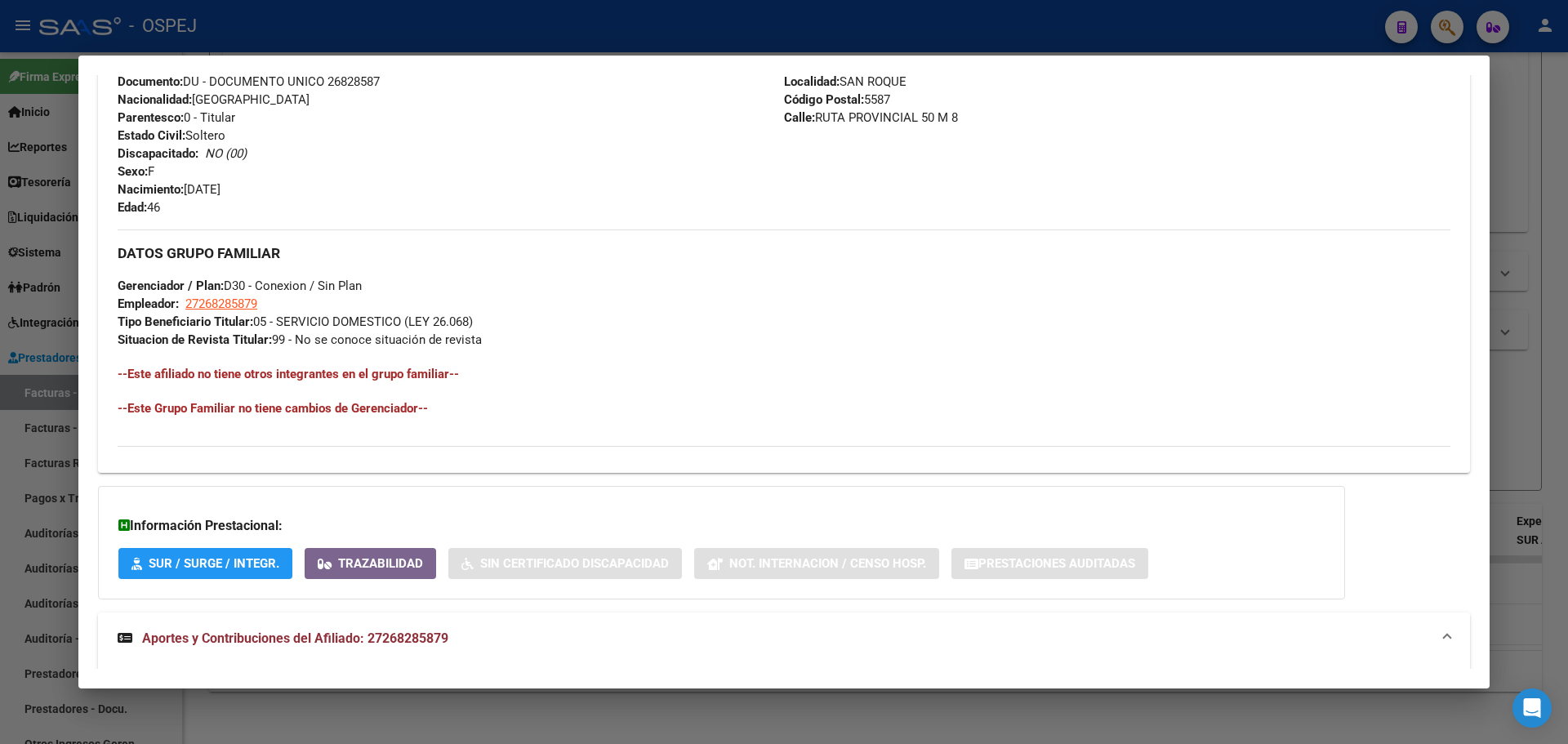
scroll to position [1167, 0]
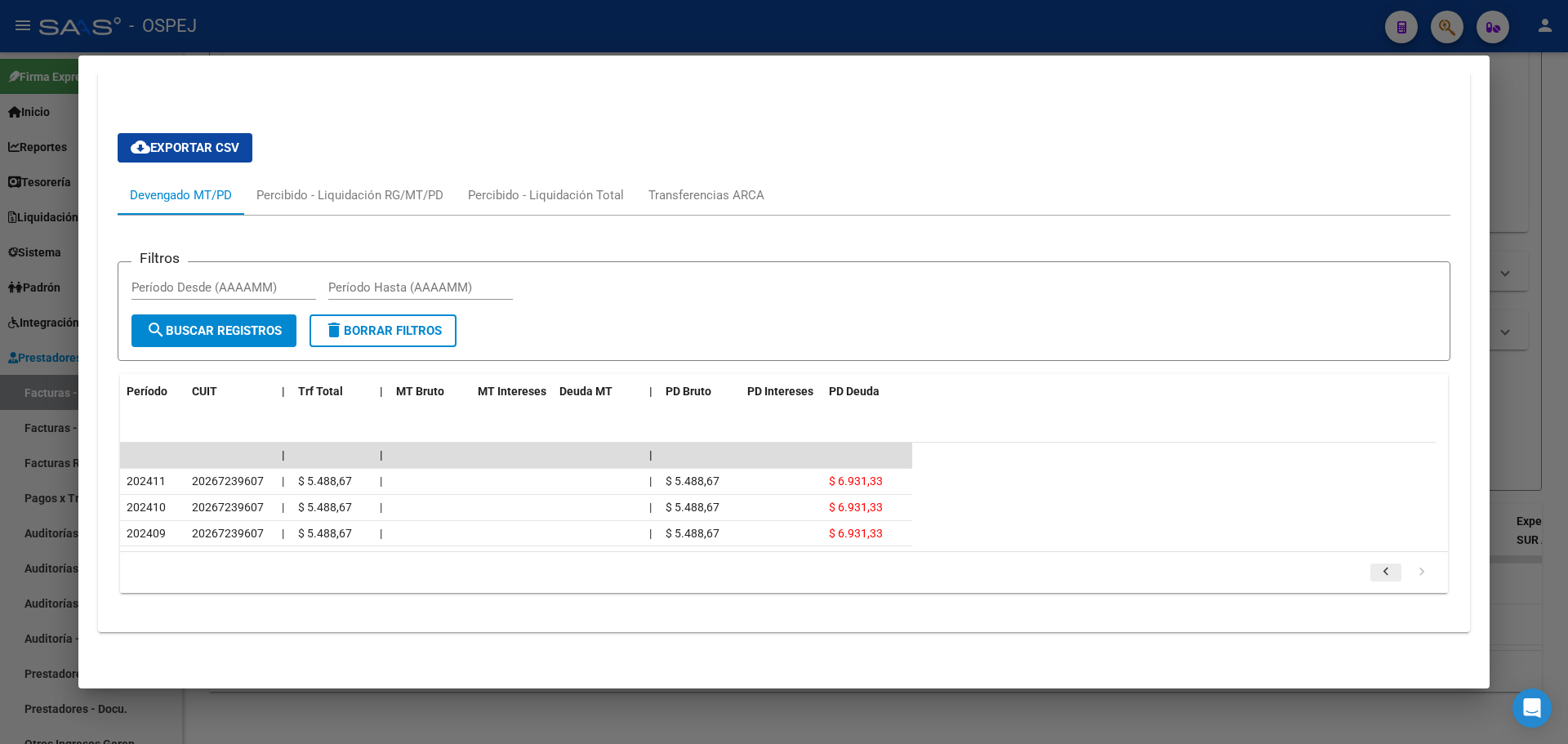
click at [1375, 574] on icon "go to previous page" at bounding box center [1386, 574] width 22 height 20
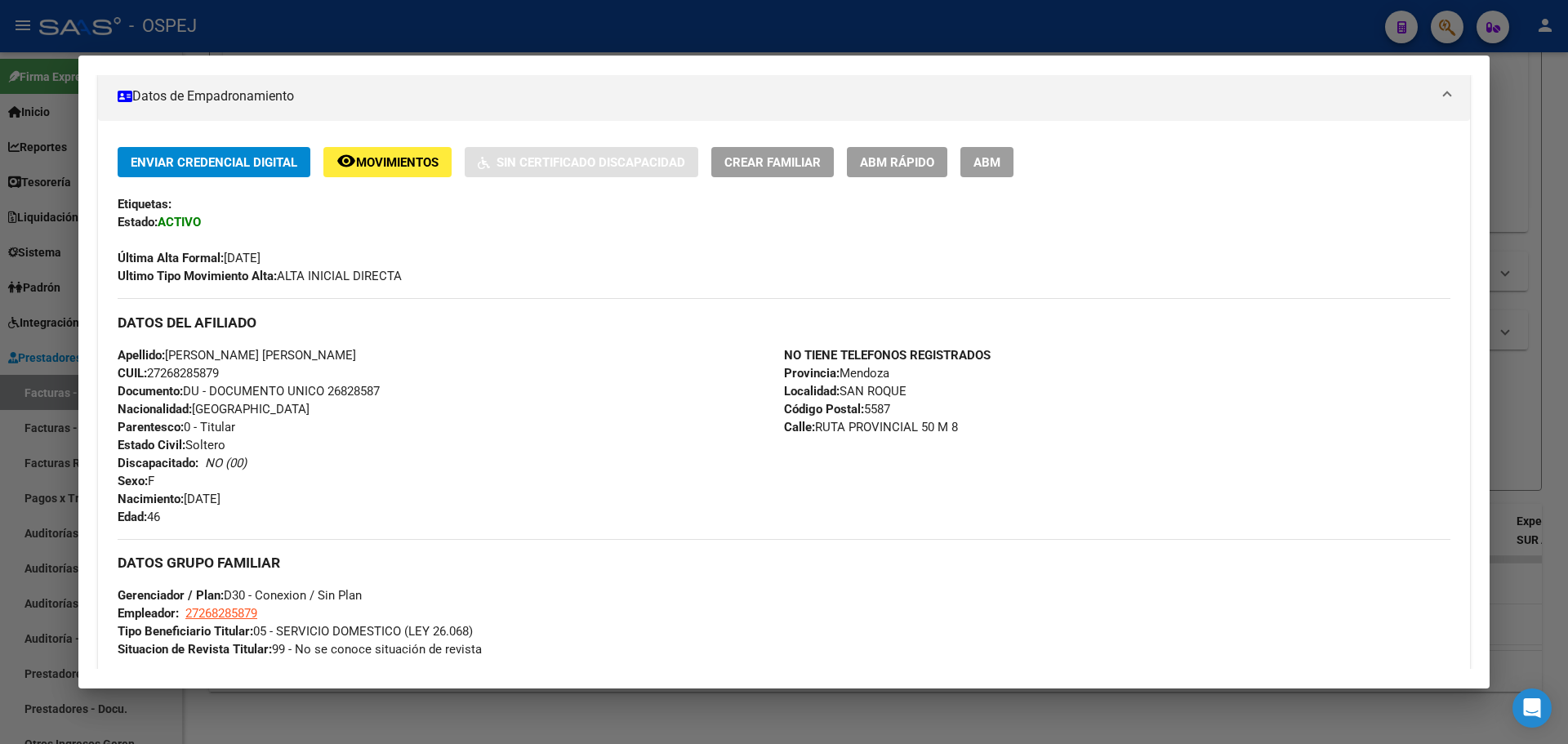
scroll to position [0, 0]
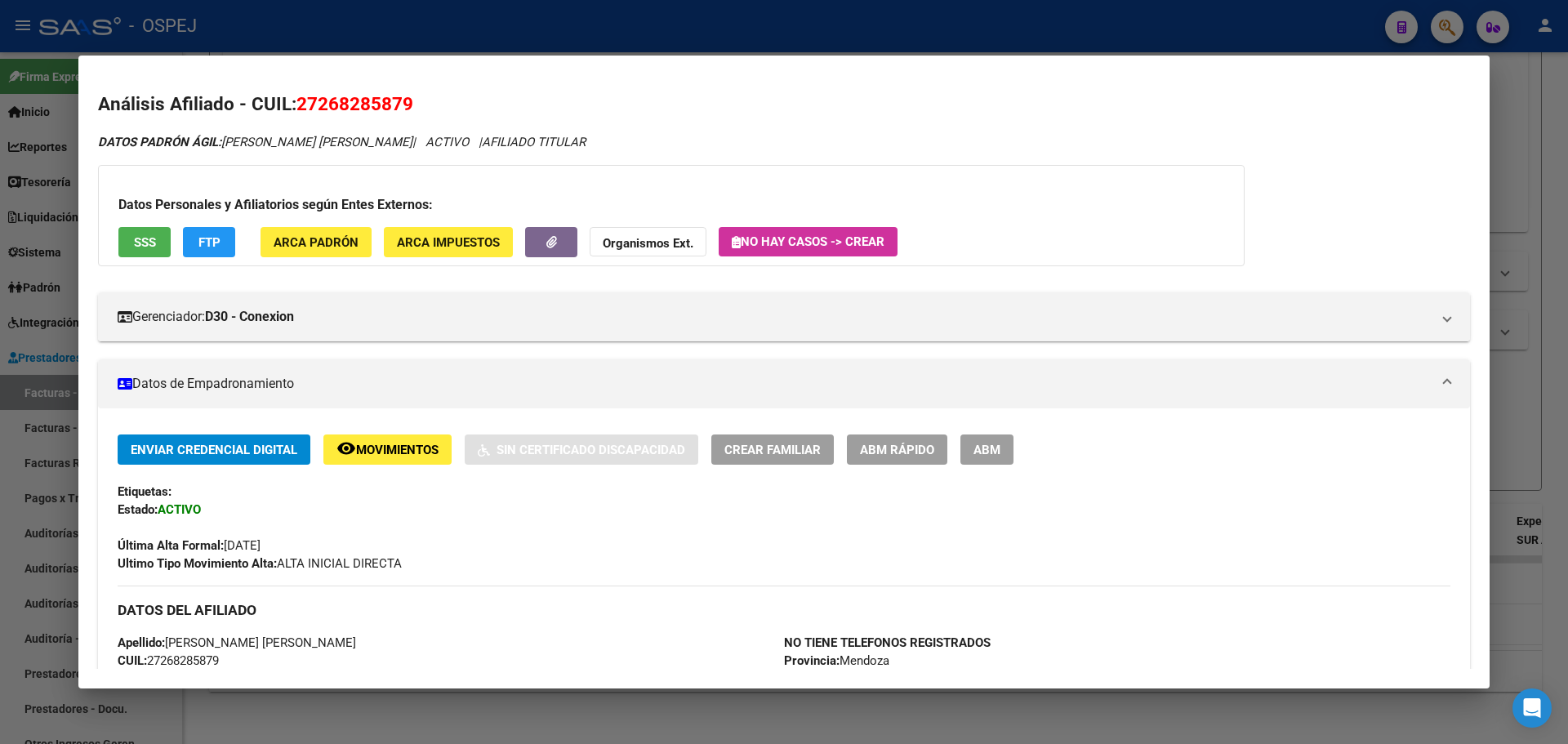
click at [379, 98] on span "27268285879" at bounding box center [354, 104] width 117 height 21
drag, startPoint x: 379, startPoint y: 98, endPoint x: 392, endPoint y: 98, distance: 13.0
copy span "27268285879"
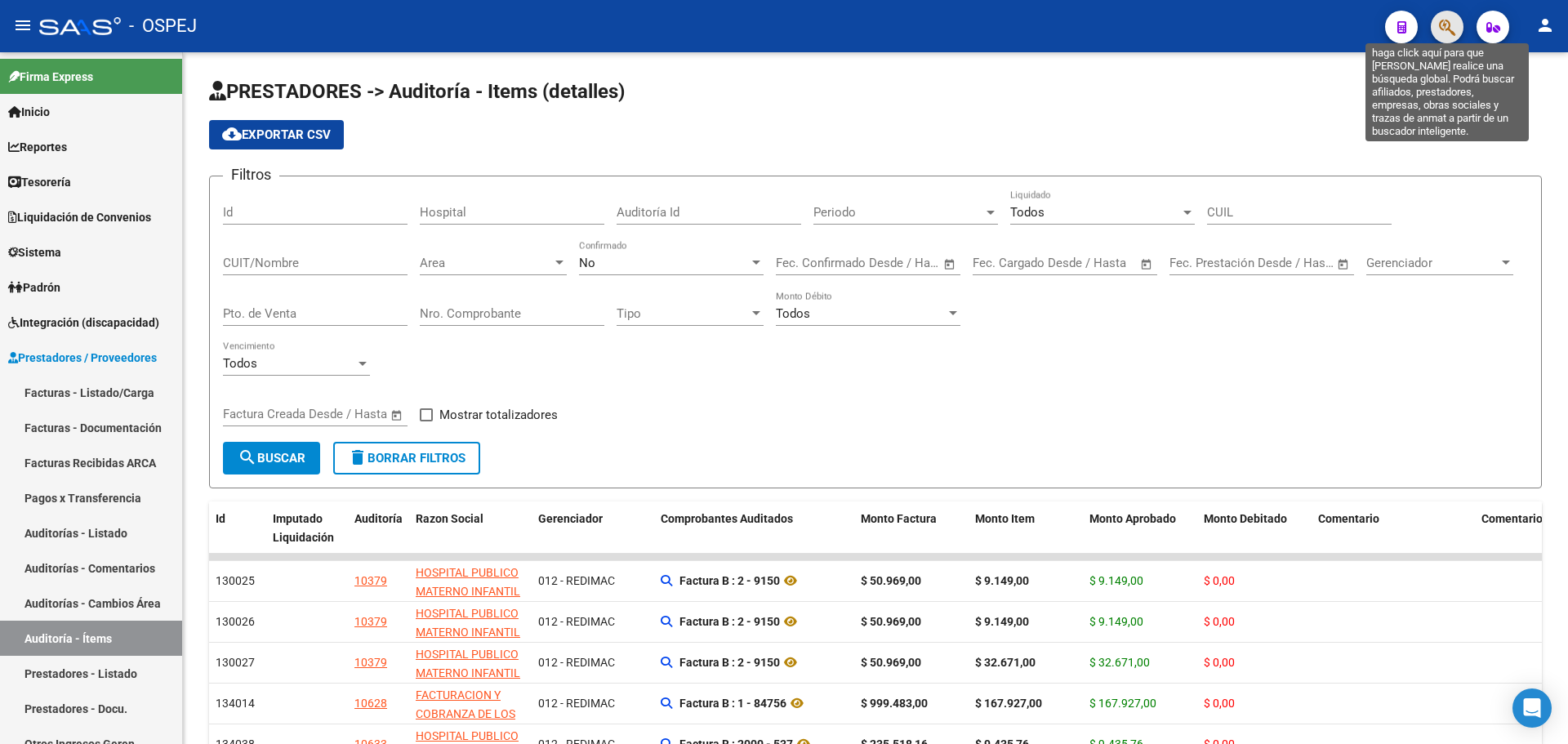
click at [1446, 27] on icon "button" at bounding box center [1446, 27] width 16 height 19
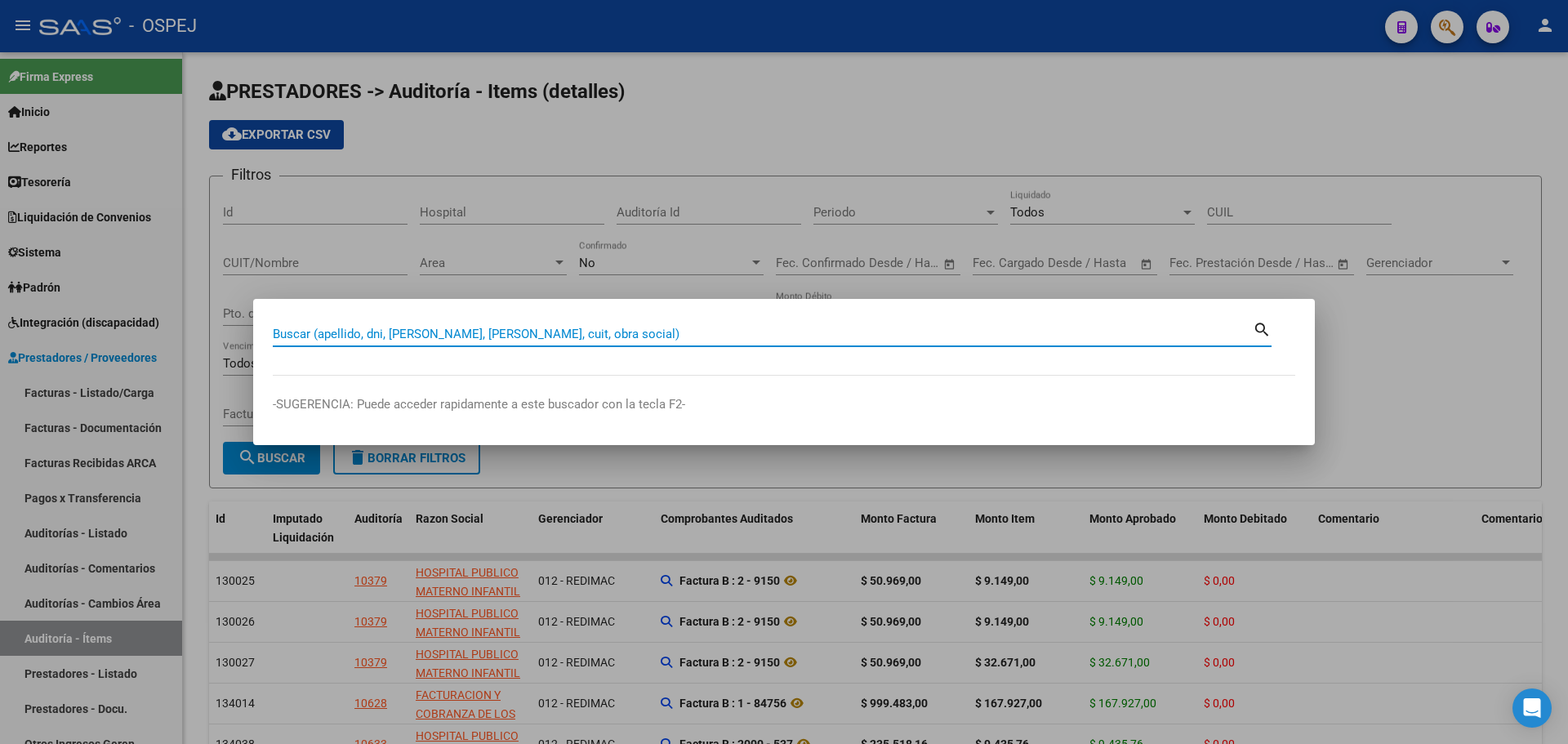
paste input "27961746308"
type input "27961746308"
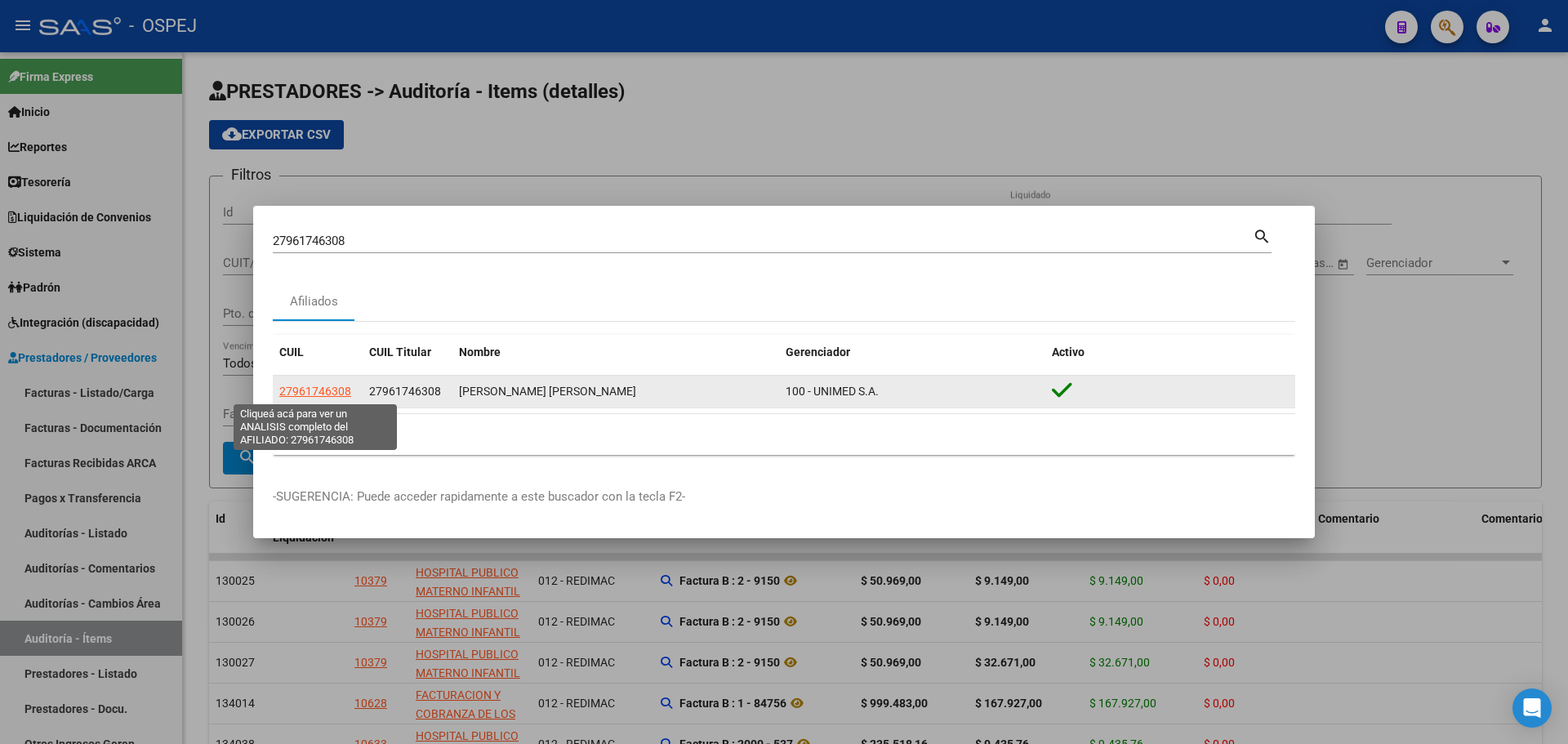
click at [332, 387] on span "27961746308" at bounding box center [315, 391] width 72 height 13
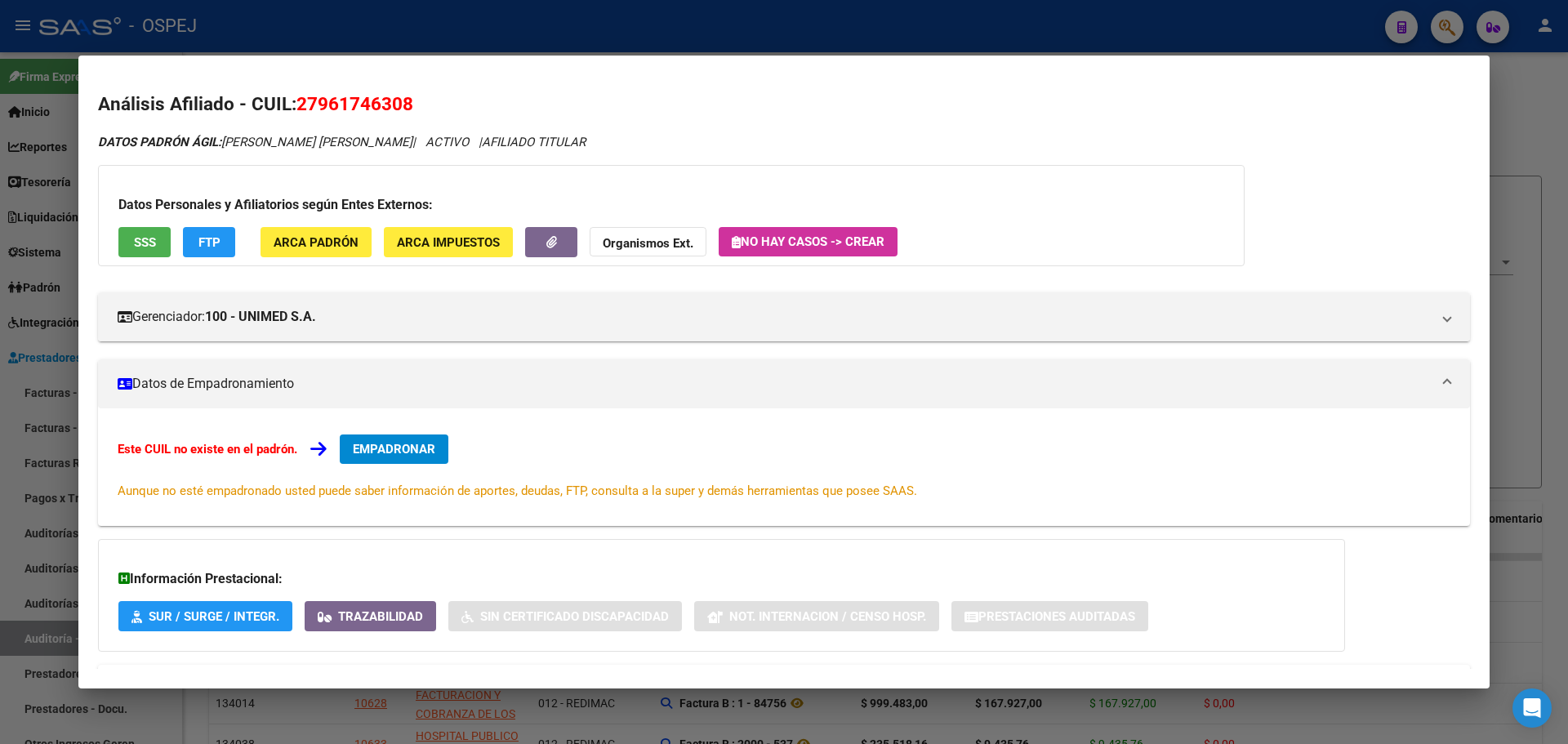
scroll to position [72, 0]
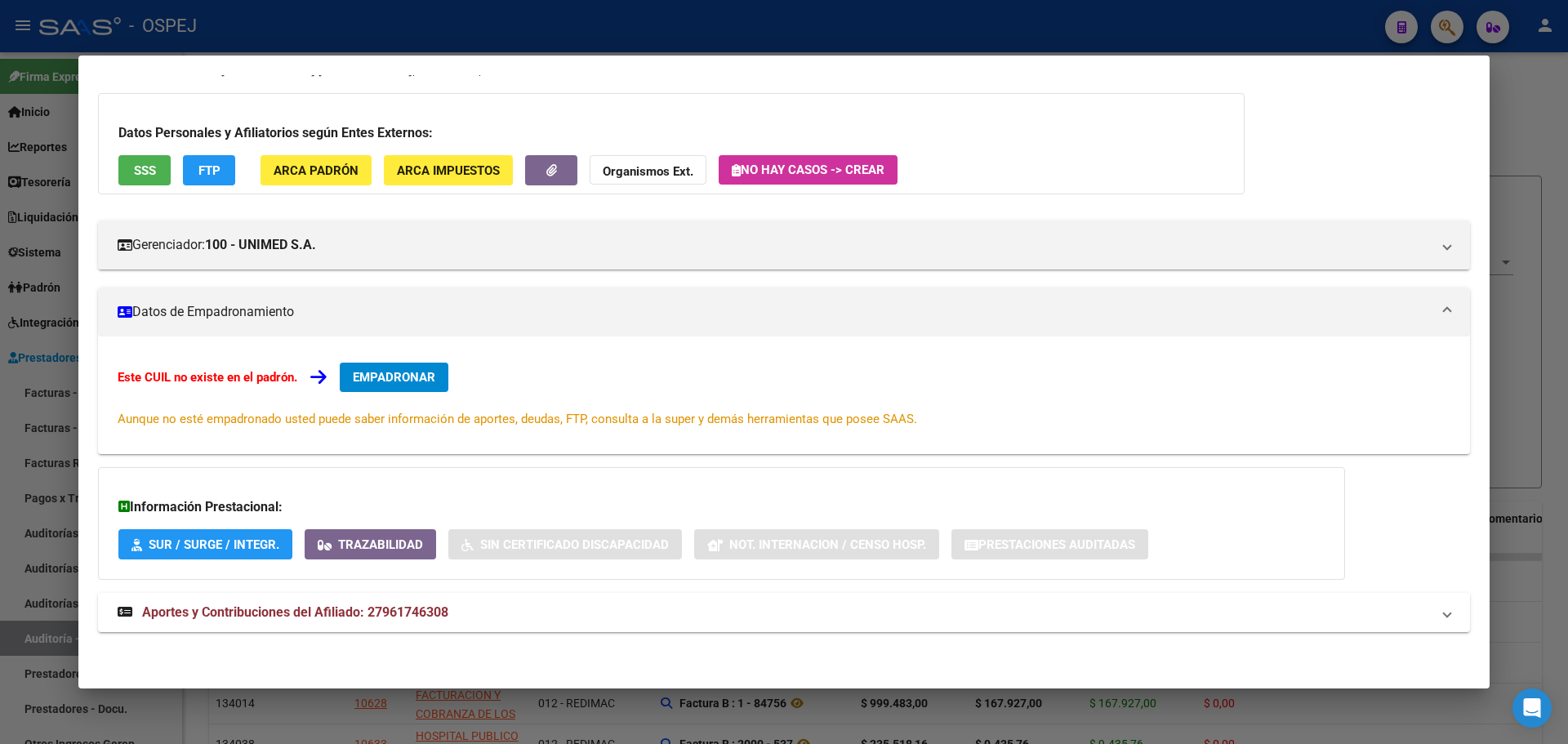
click at [407, 391] on button "EMPADRONAR" at bounding box center [394, 377] width 108 height 29
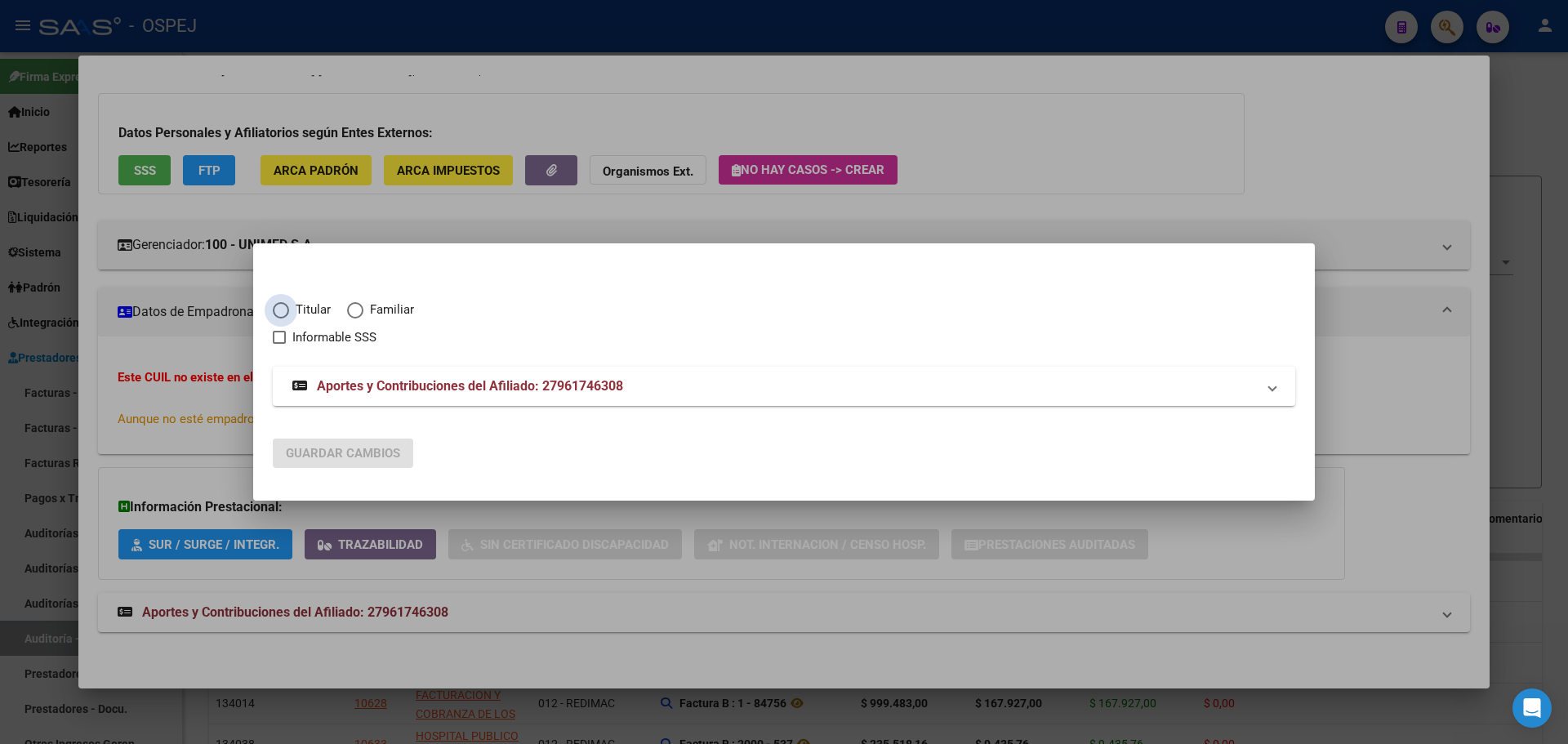
click at [314, 311] on span "Titular" at bounding box center [309, 309] width 42 height 19
click at [289, 311] on input "Titular" at bounding box center [281, 309] width 16 height 16
radio input "true"
checkbox input "true"
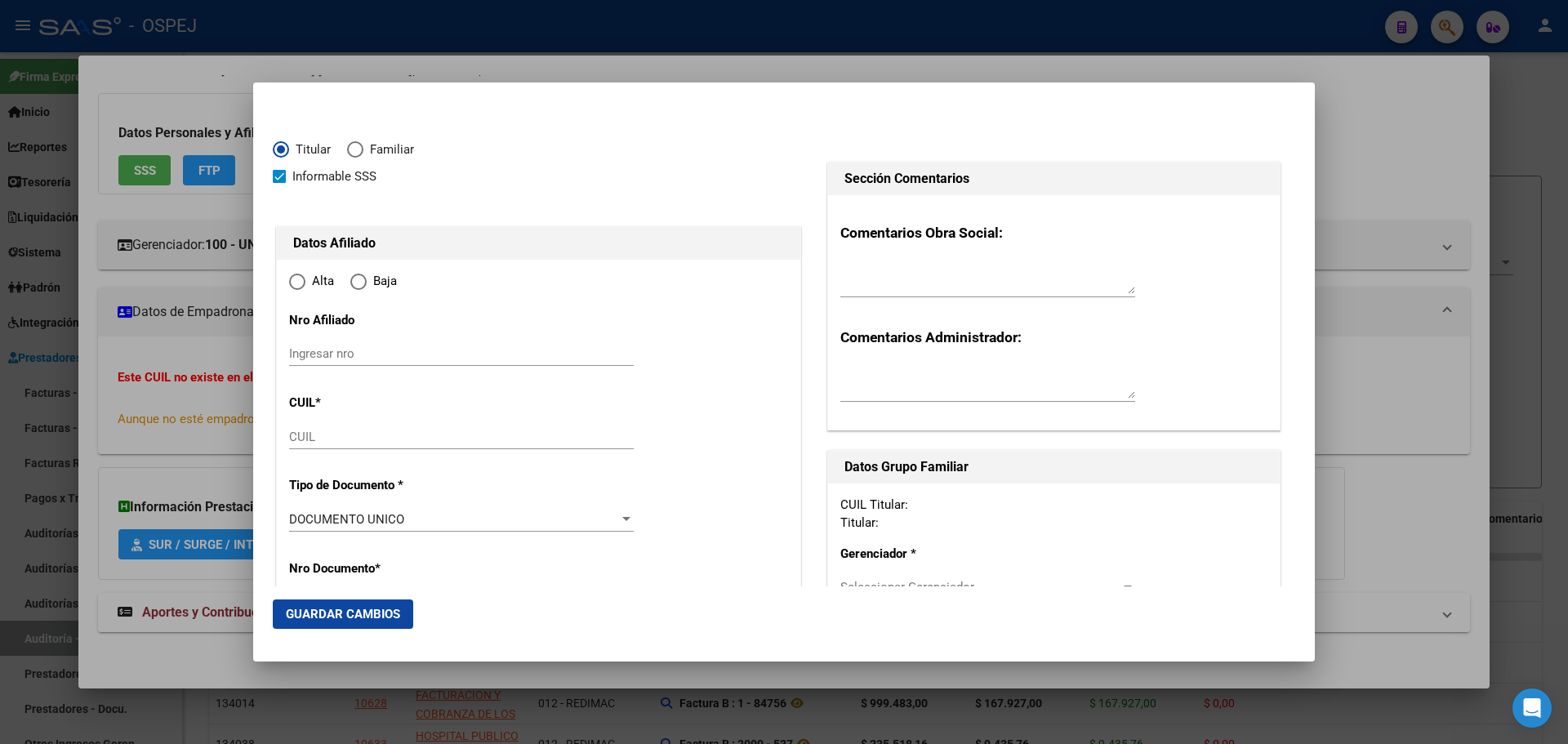
type input "27-96174630-8"
radio input "true"
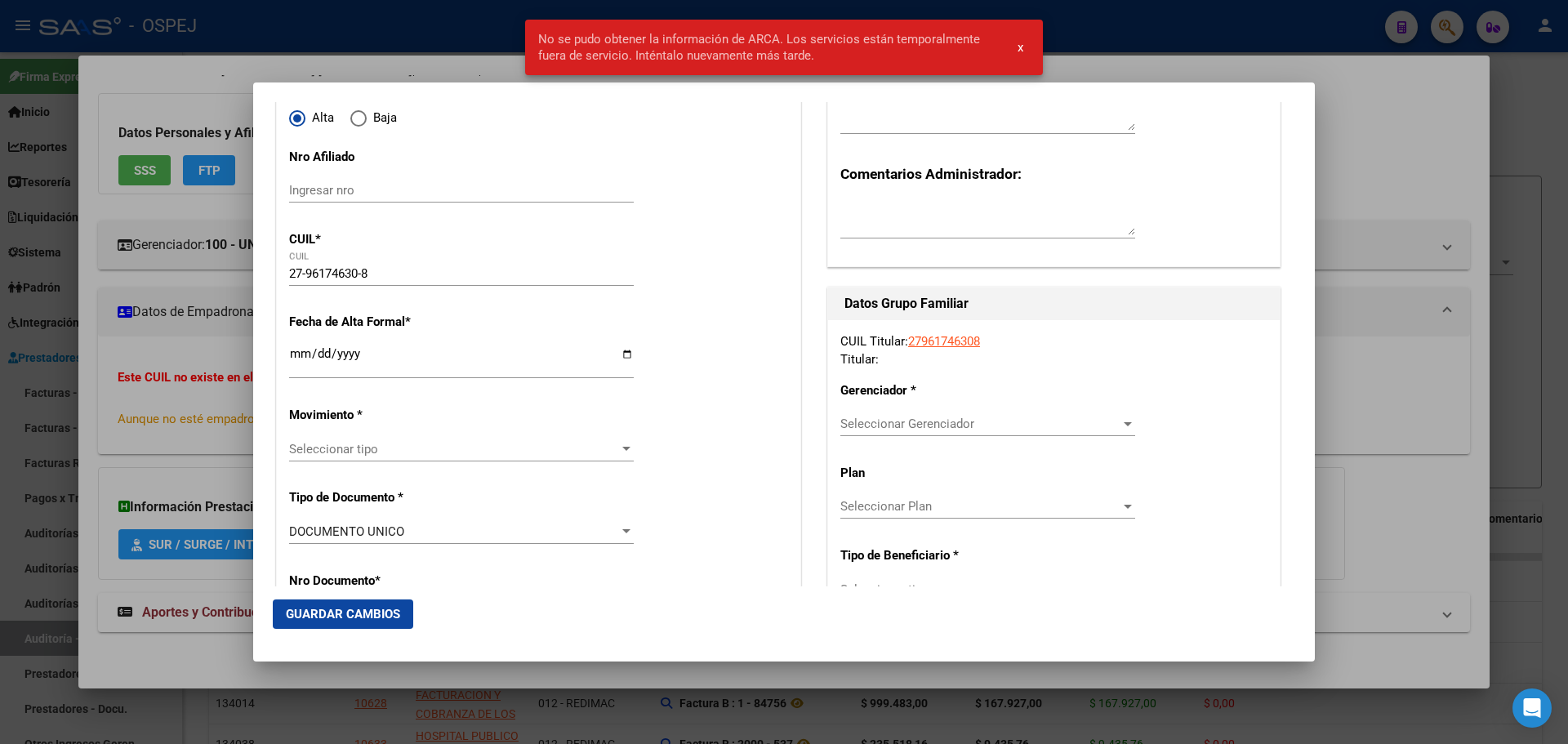
click at [302, 357] on input "Ingresar fecha" at bounding box center [461, 360] width 345 height 26
type input "[DATE]"
click at [369, 442] on span "Seleccionar tipo" at bounding box center [453, 450] width 330 height 15
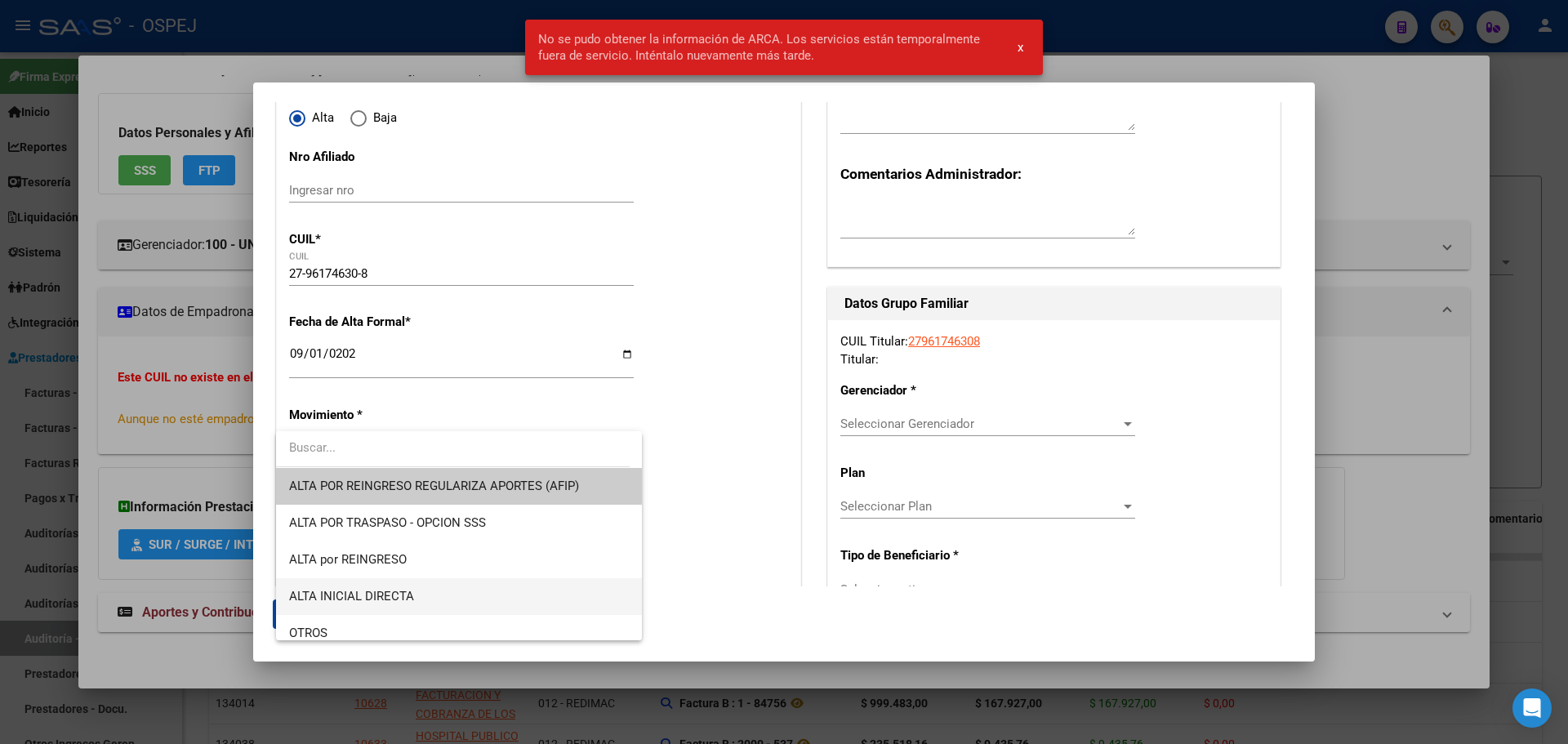
click at [402, 597] on span "ALTA INICIAL DIRECTA" at bounding box center [352, 596] width 125 height 15
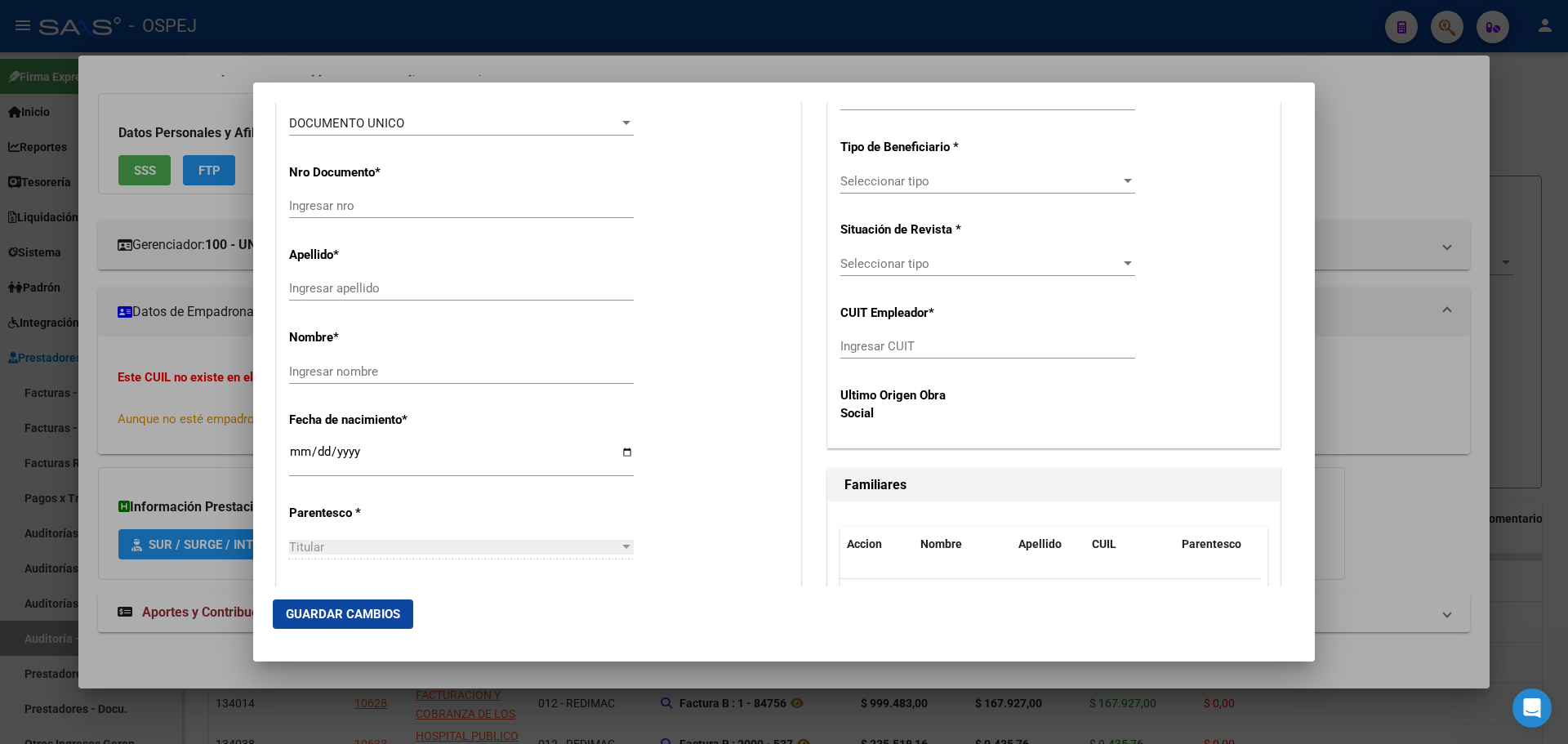
scroll to position [81, 0]
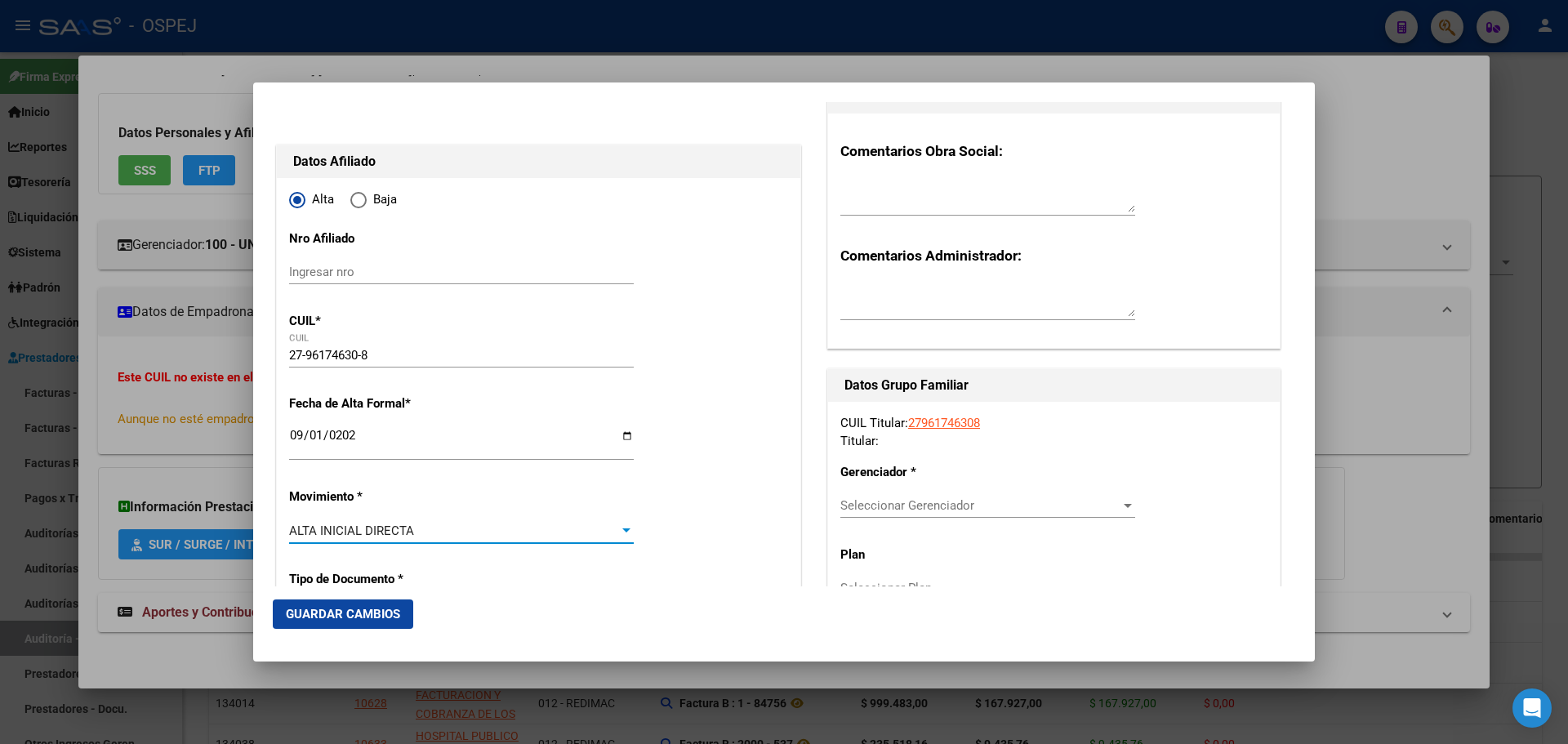
click at [181, 193] on div at bounding box center [784, 372] width 1568 height 744
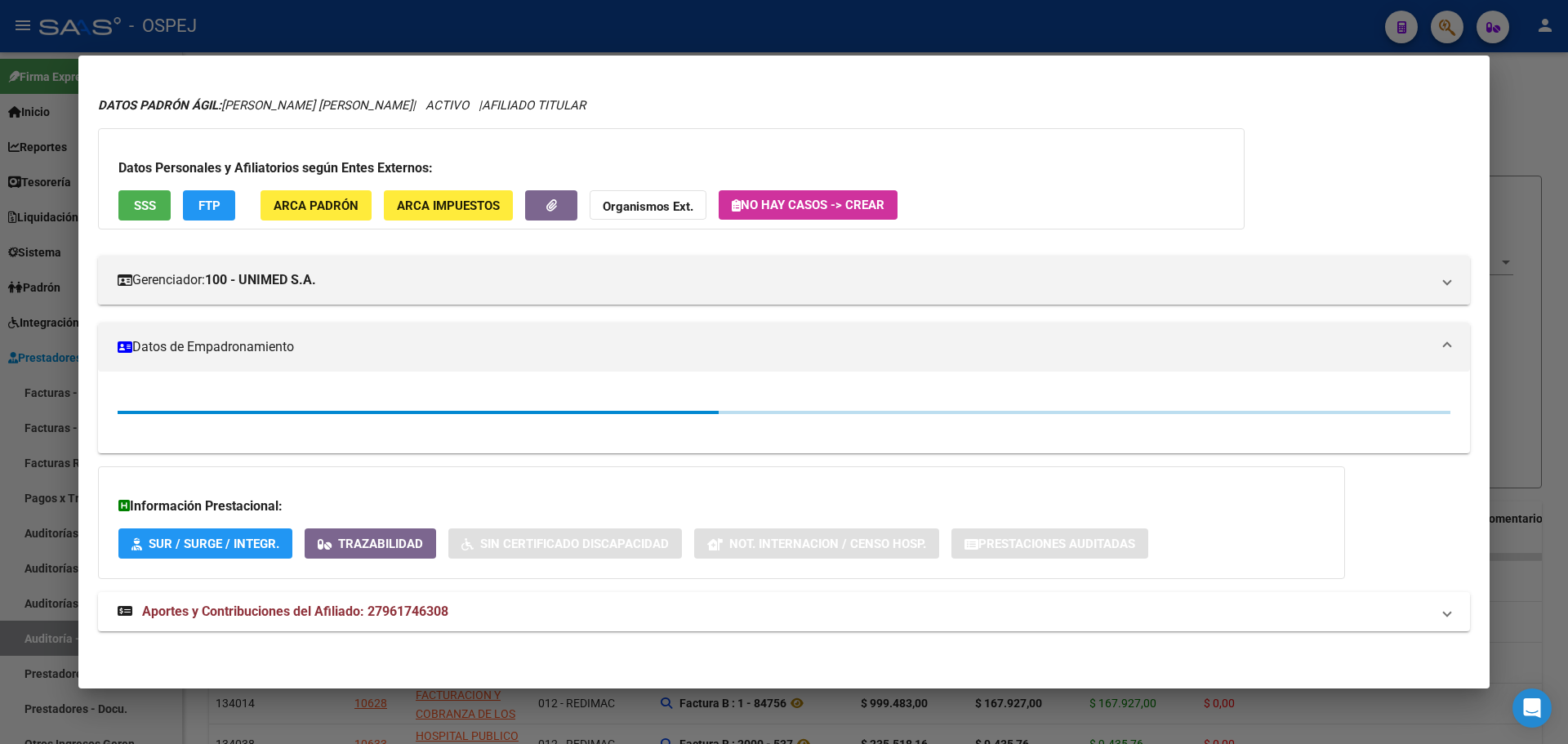
scroll to position [72, 0]
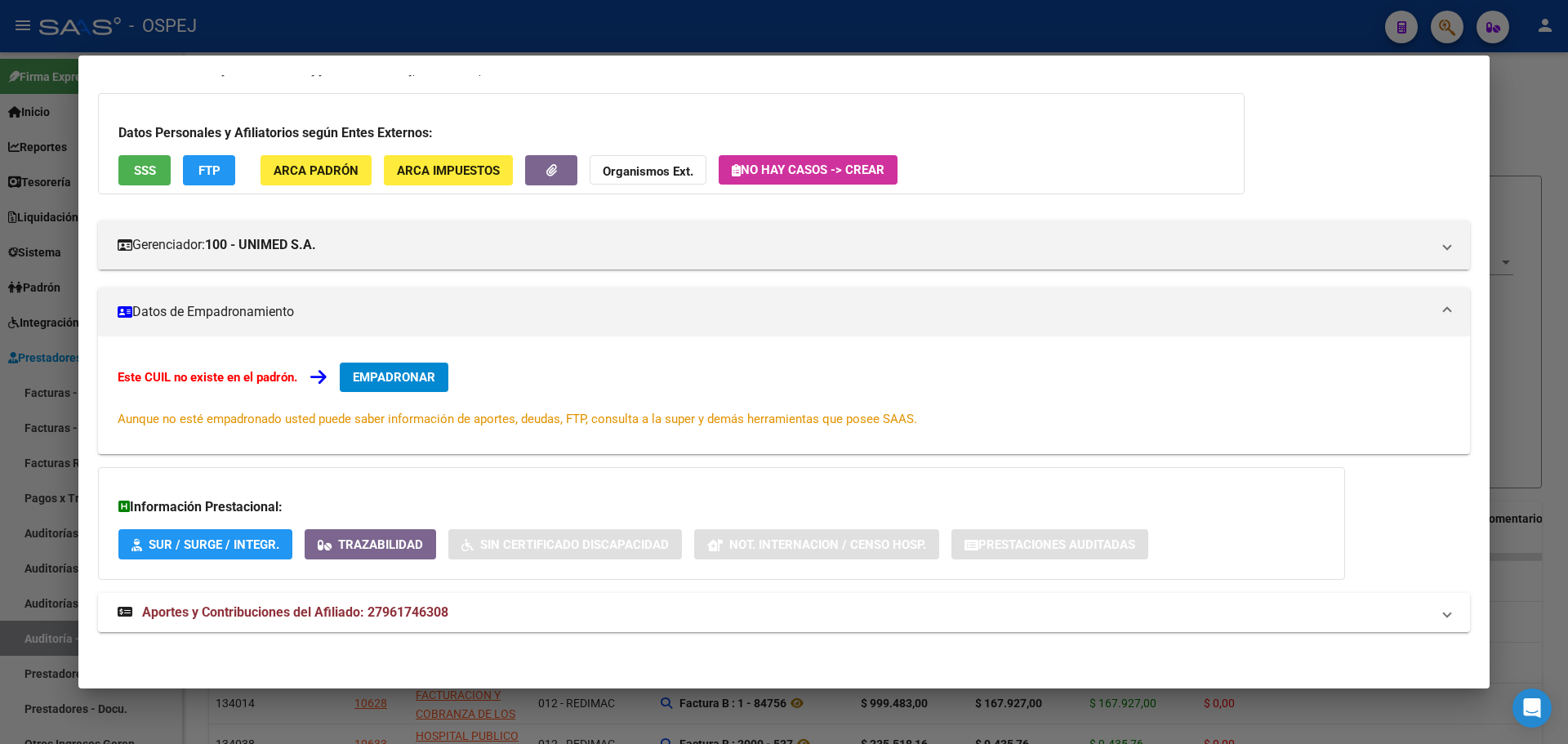
click at [494, 1] on div at bounding box center [784, 372] width 1568 height 744
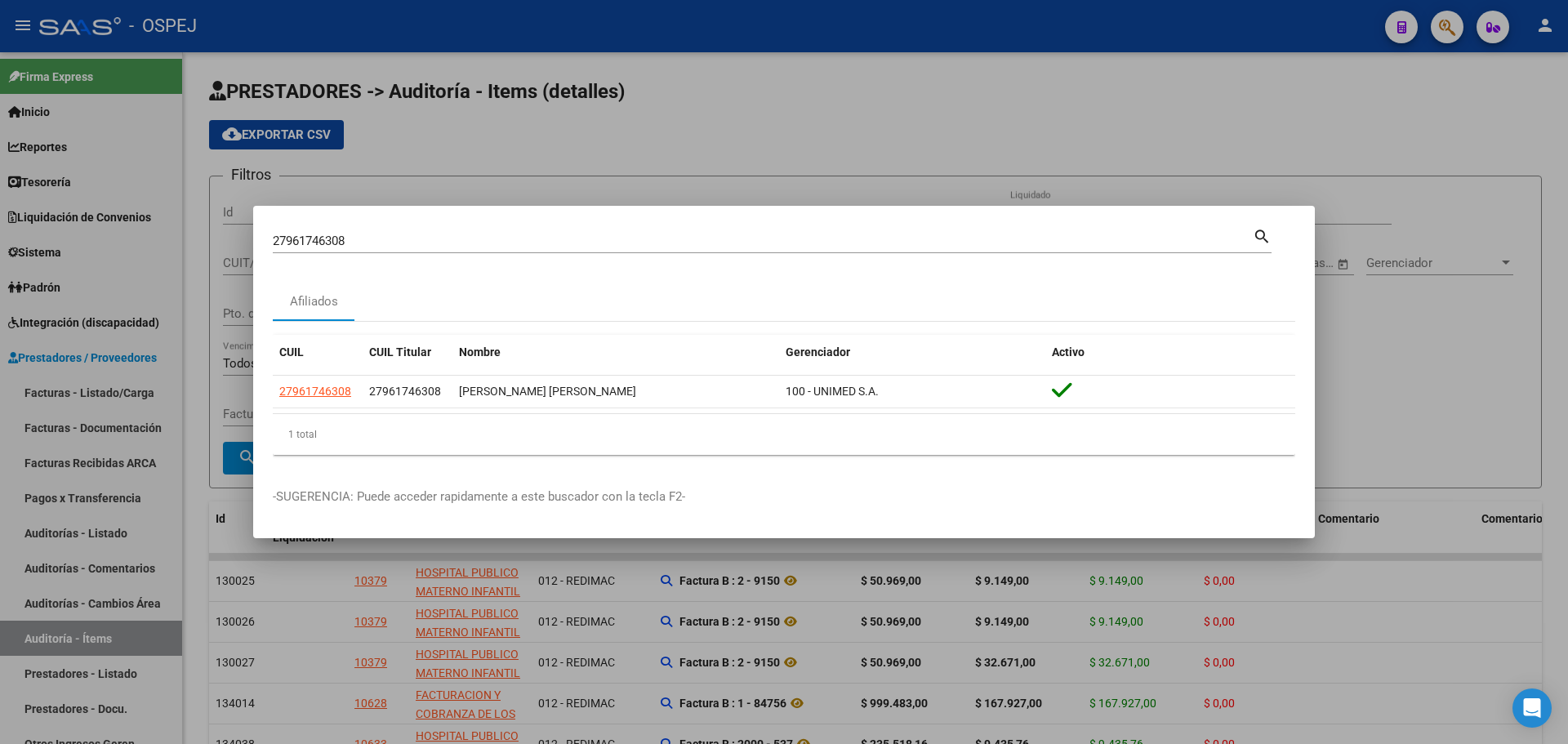
click at [582, 143] on div at bounding box center [784, 372] width 1568 height 744
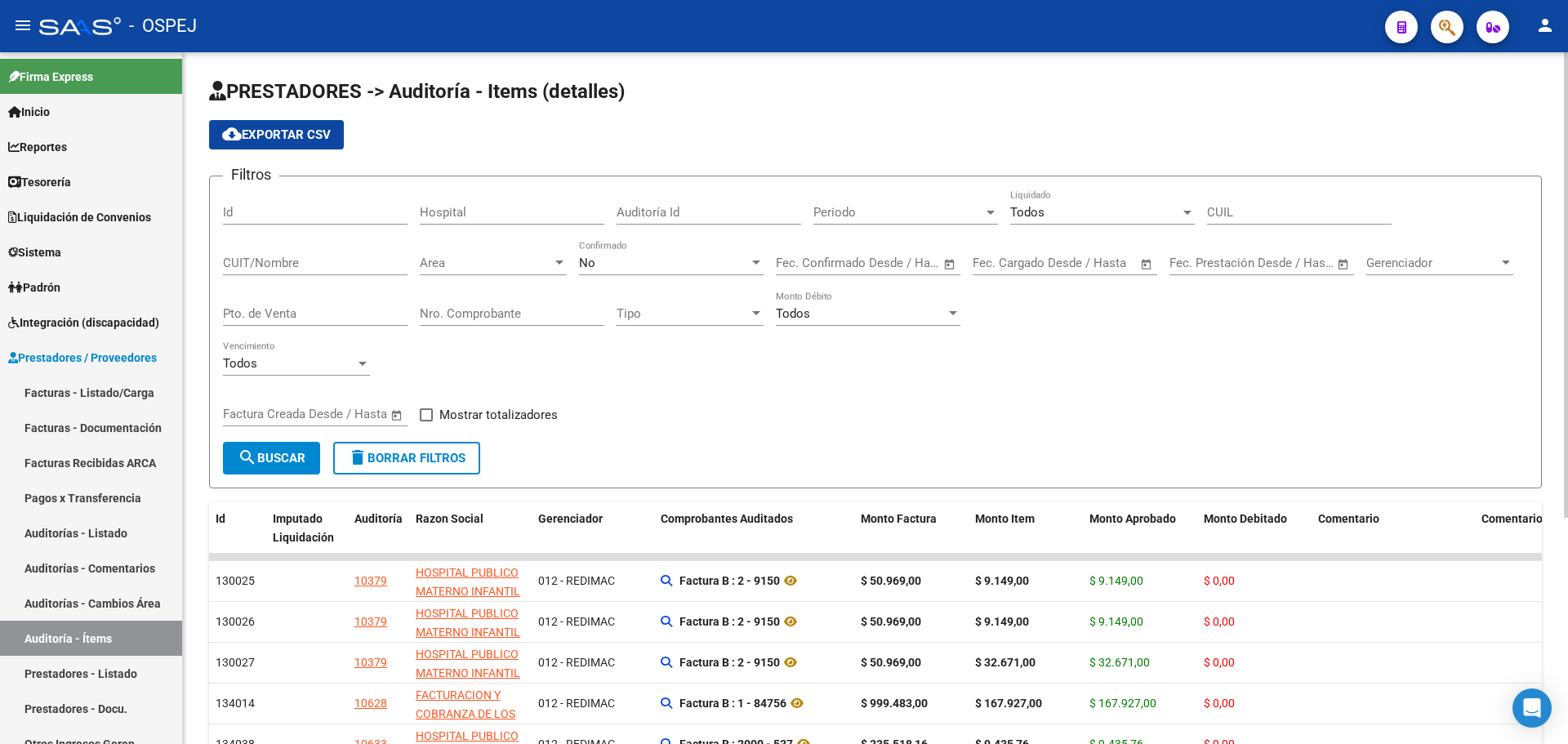
scroll to position [336, 0]
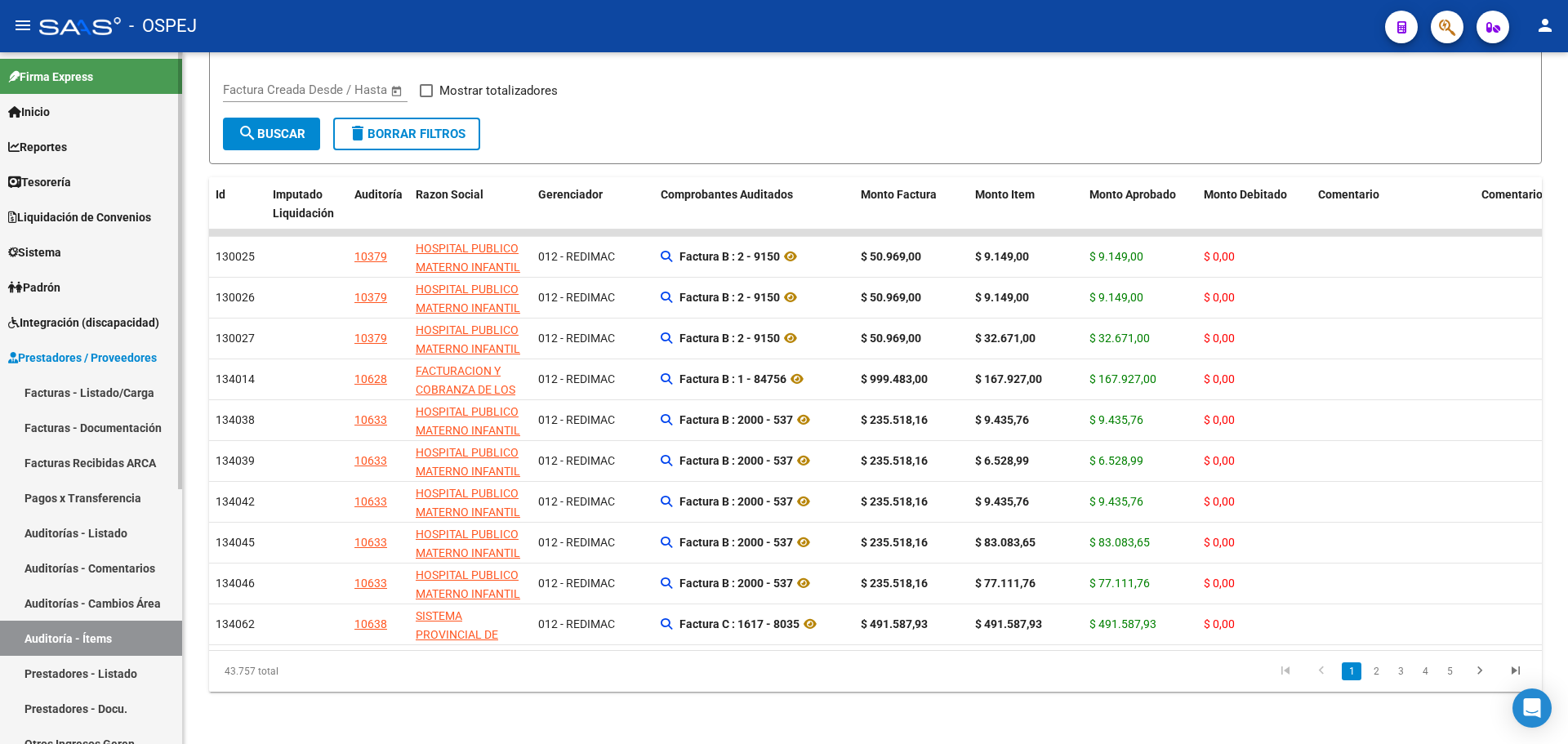
click at [79, 294] on link "Padrón" at bounding box center [91, 287] width 182 height 36
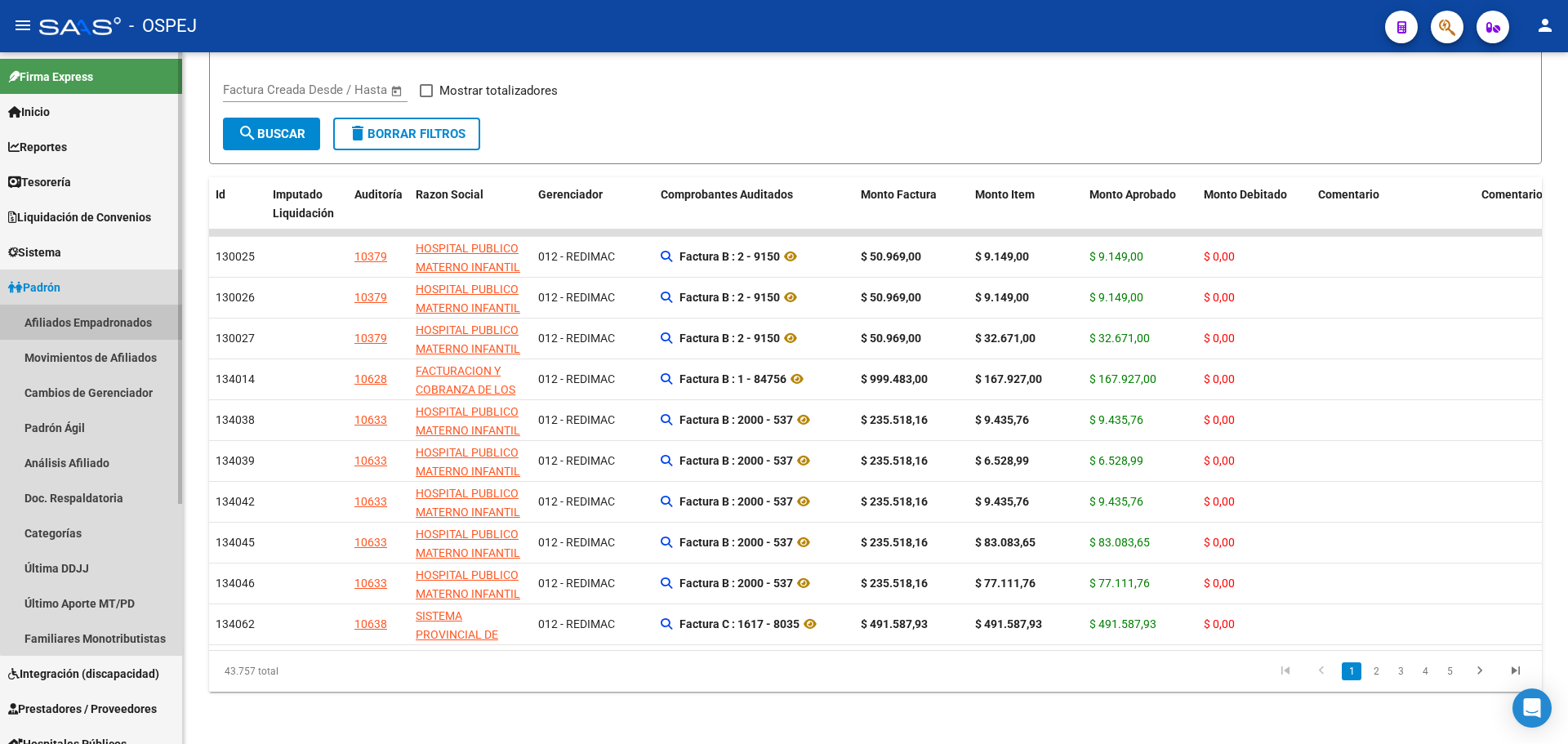
click at [98, 310] on link "Afiliados Empadronados" at bounding box center [91, 322] width 182 height 36
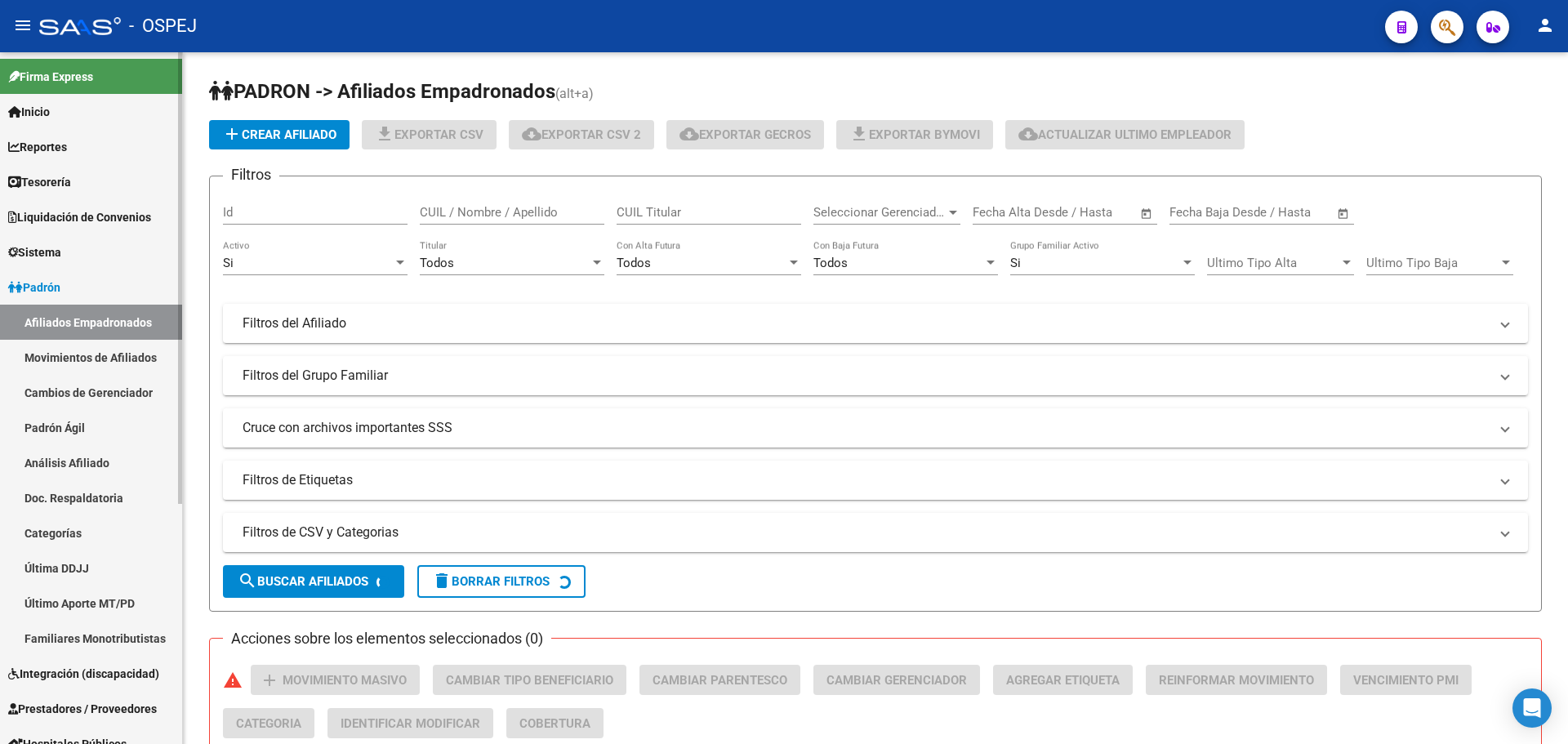
scroll to position [368, 0]
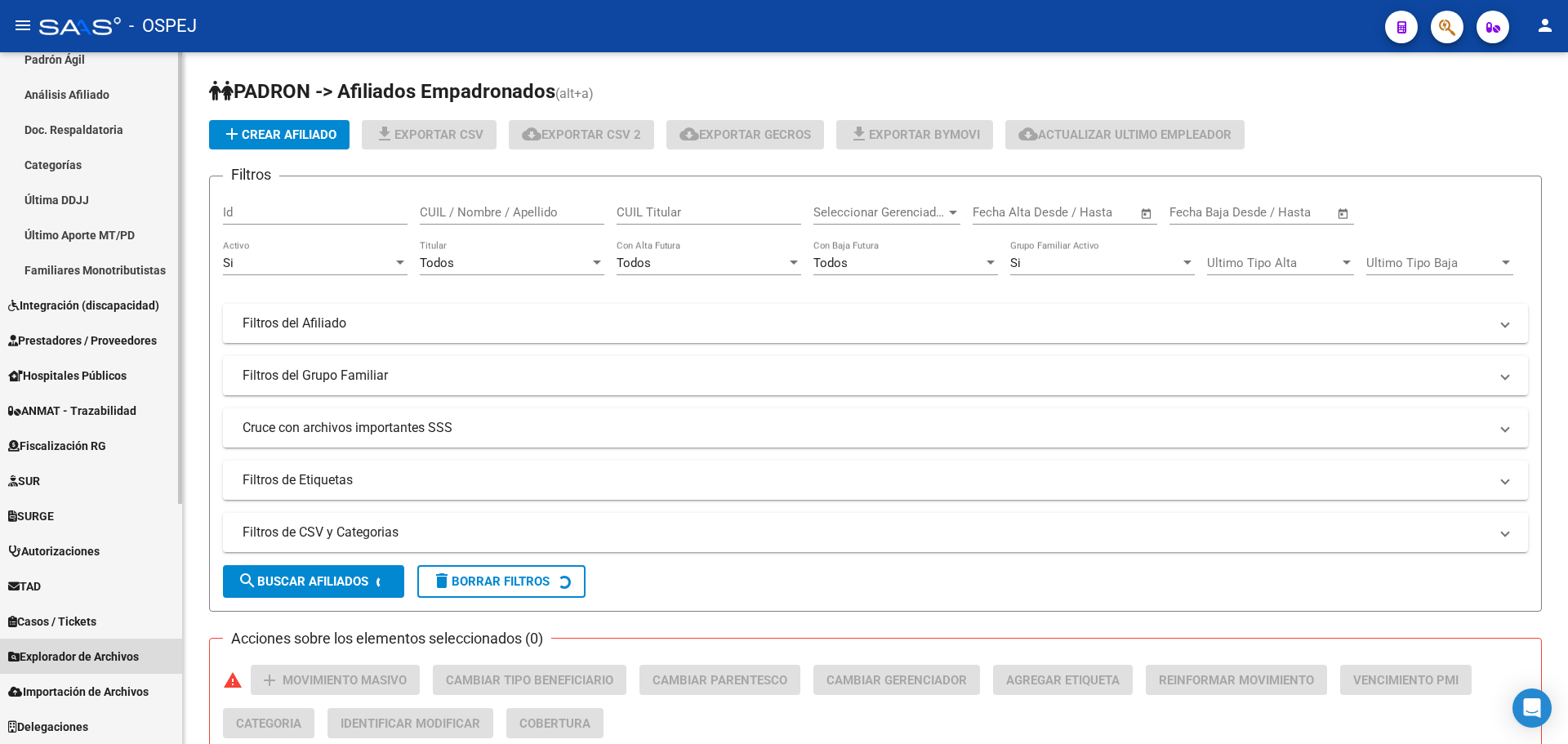
click at [111, 648] on span "Explorador de Archivos" at bounding box center [74, 656] width 131 height 18
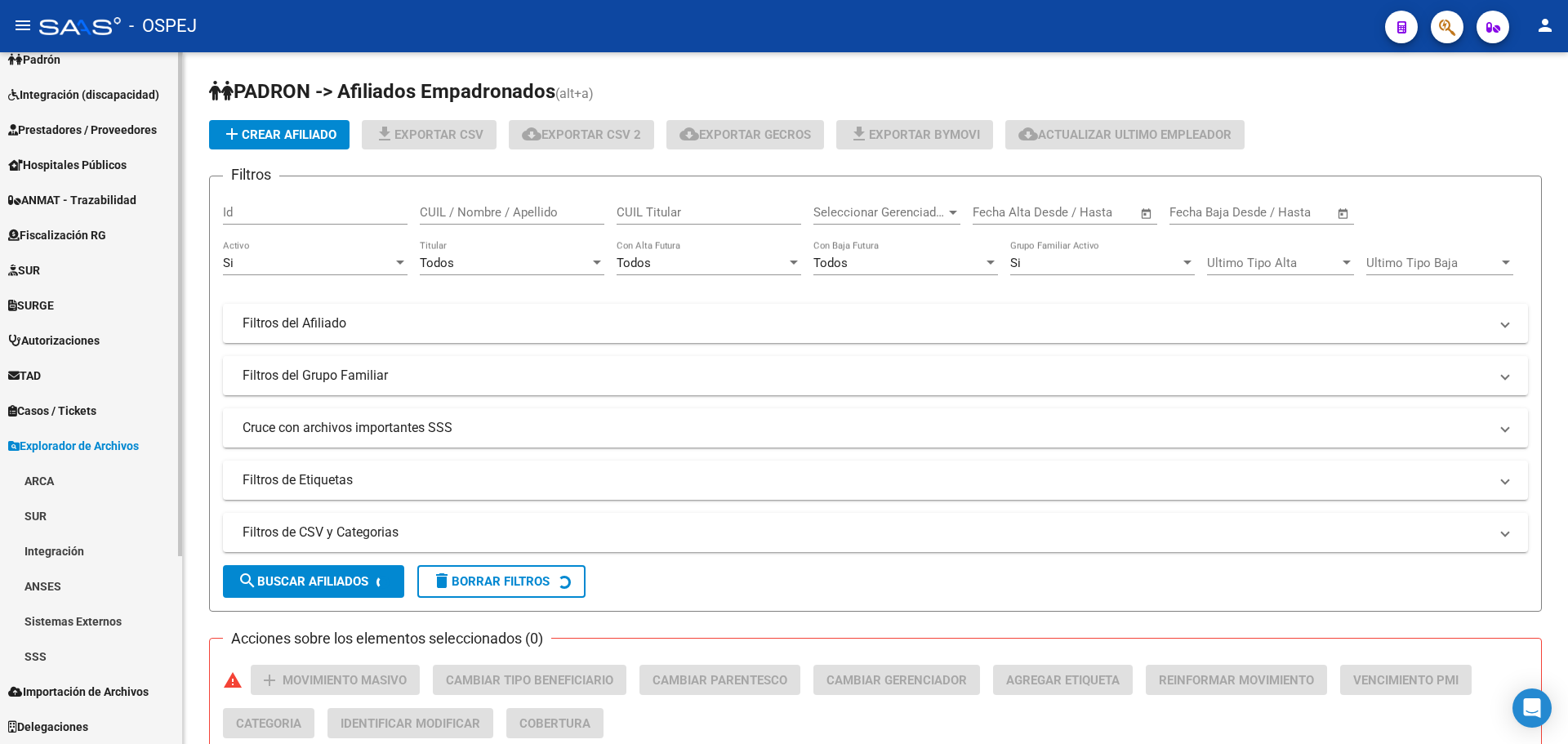
scroll to position [228, 0]
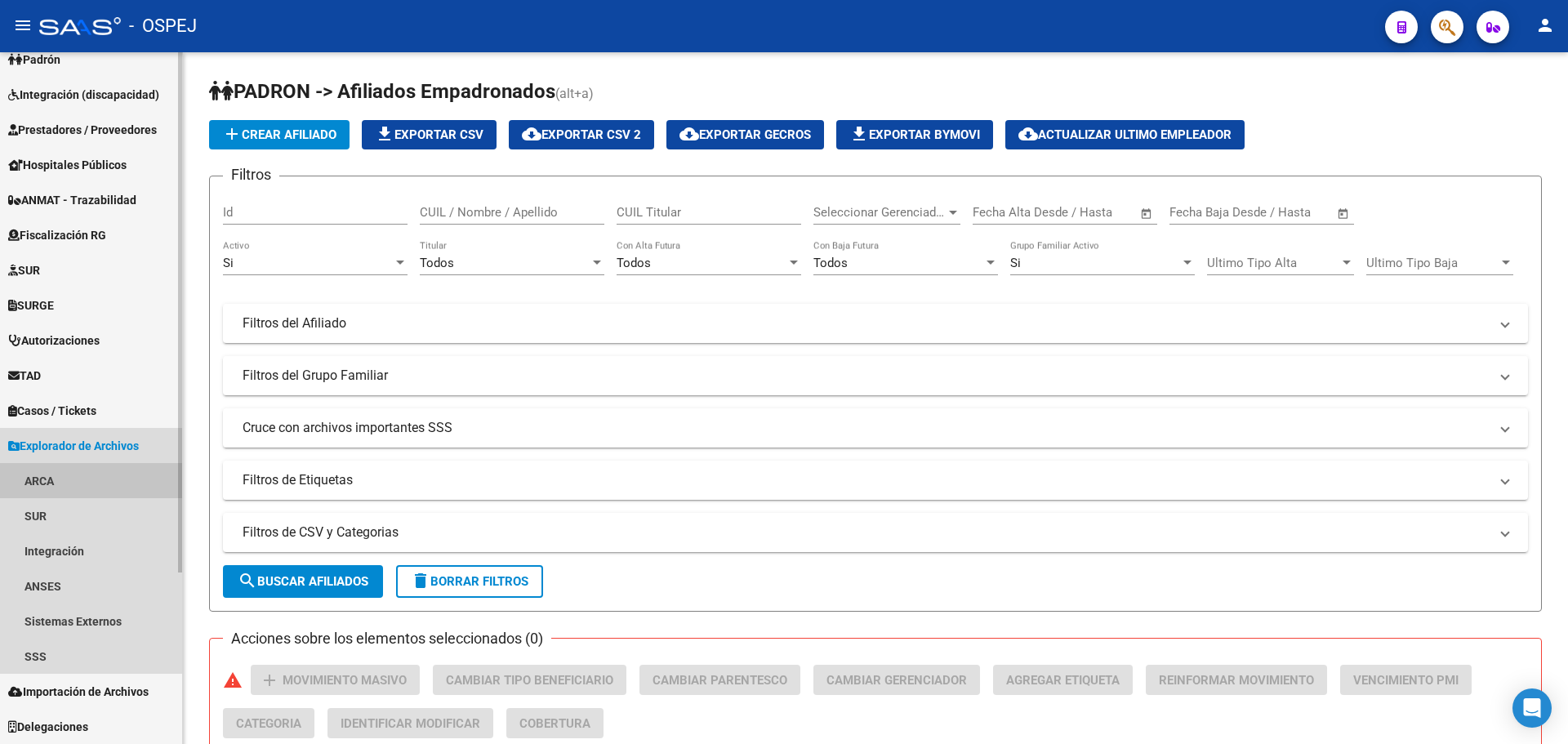
click at [57, 479] on link "ARCA" at bounding box center [91, 480] width 182 height 36
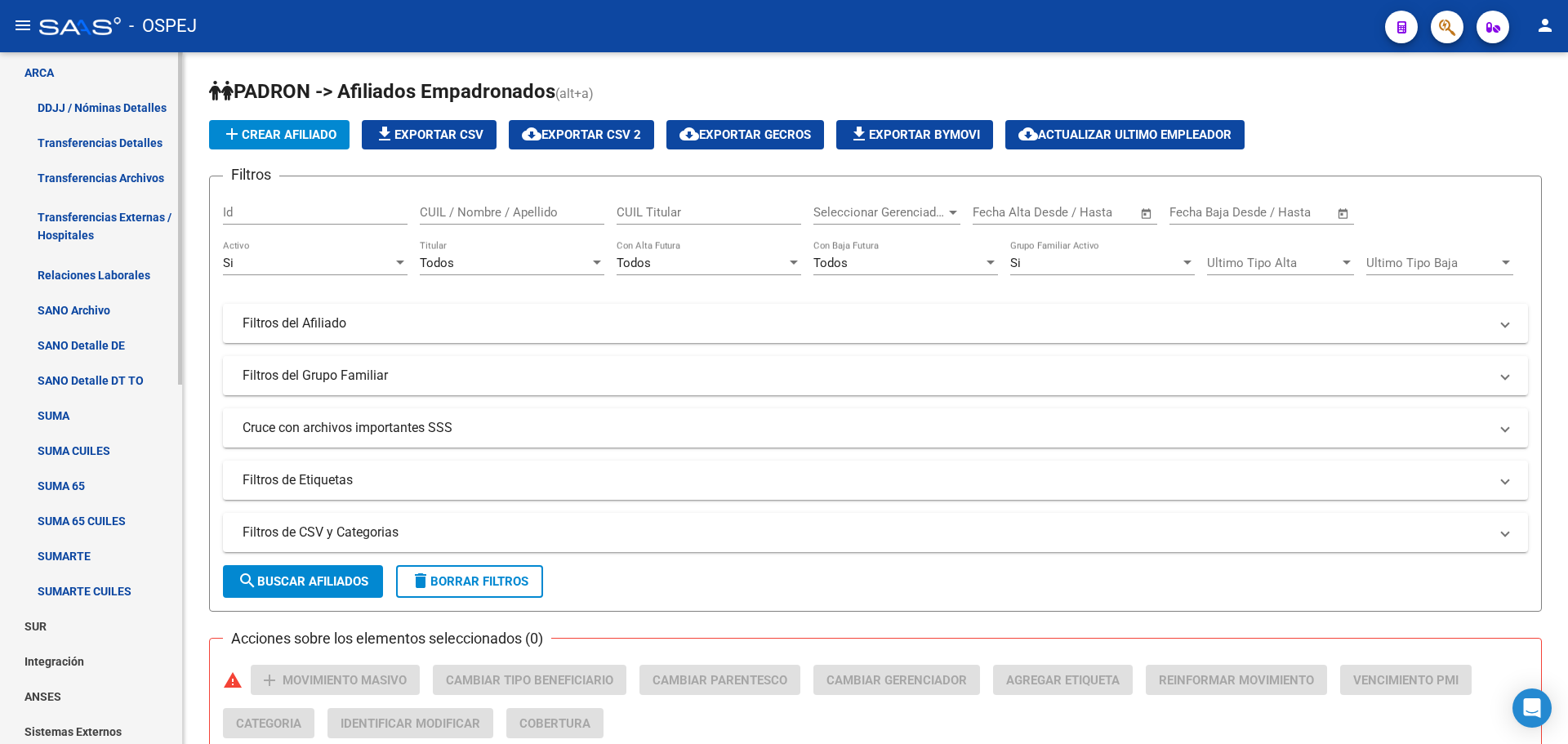
scroll to position [746, 0]
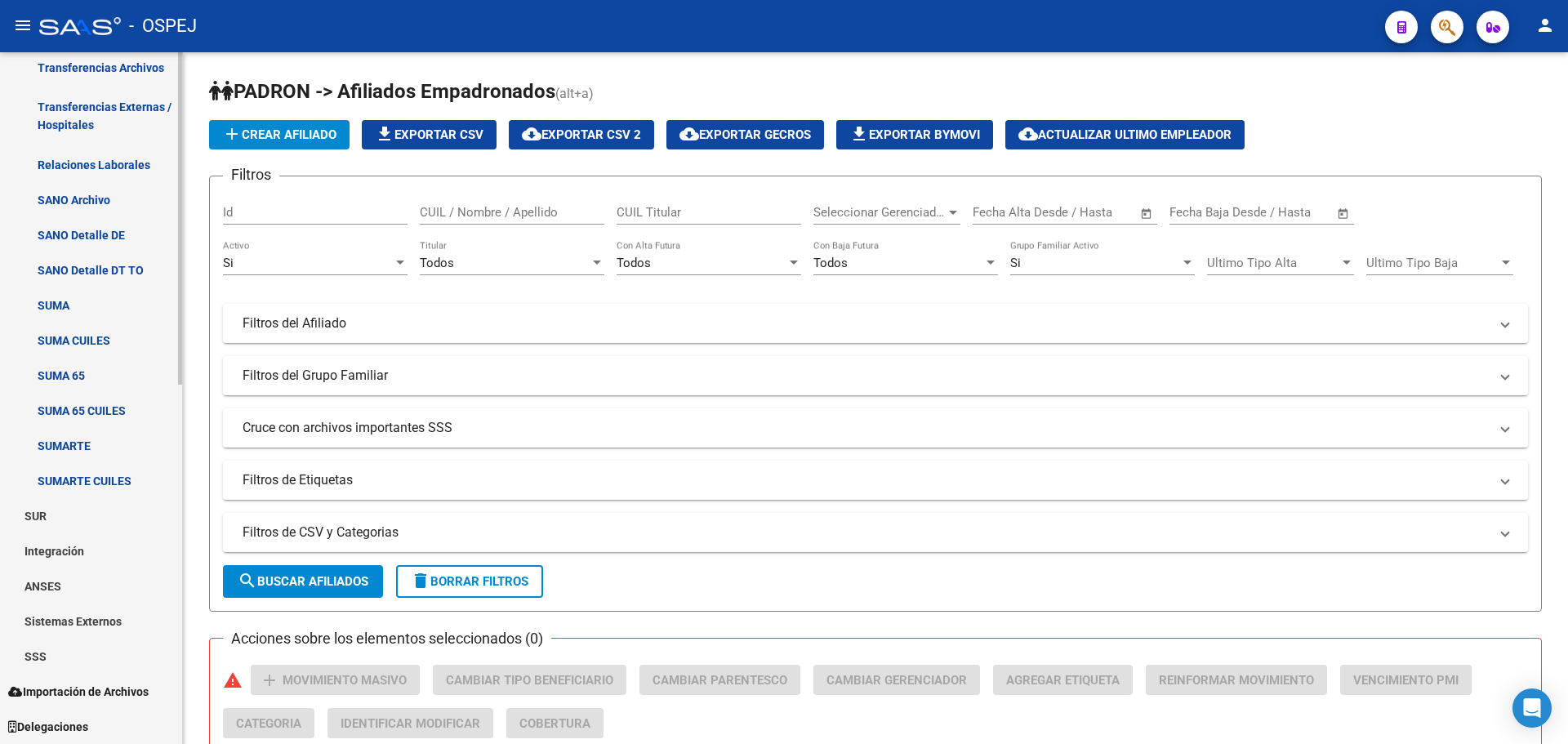
click at [50, 655] on link "SSS" at bounding box center [91, 656] width 182 height 36
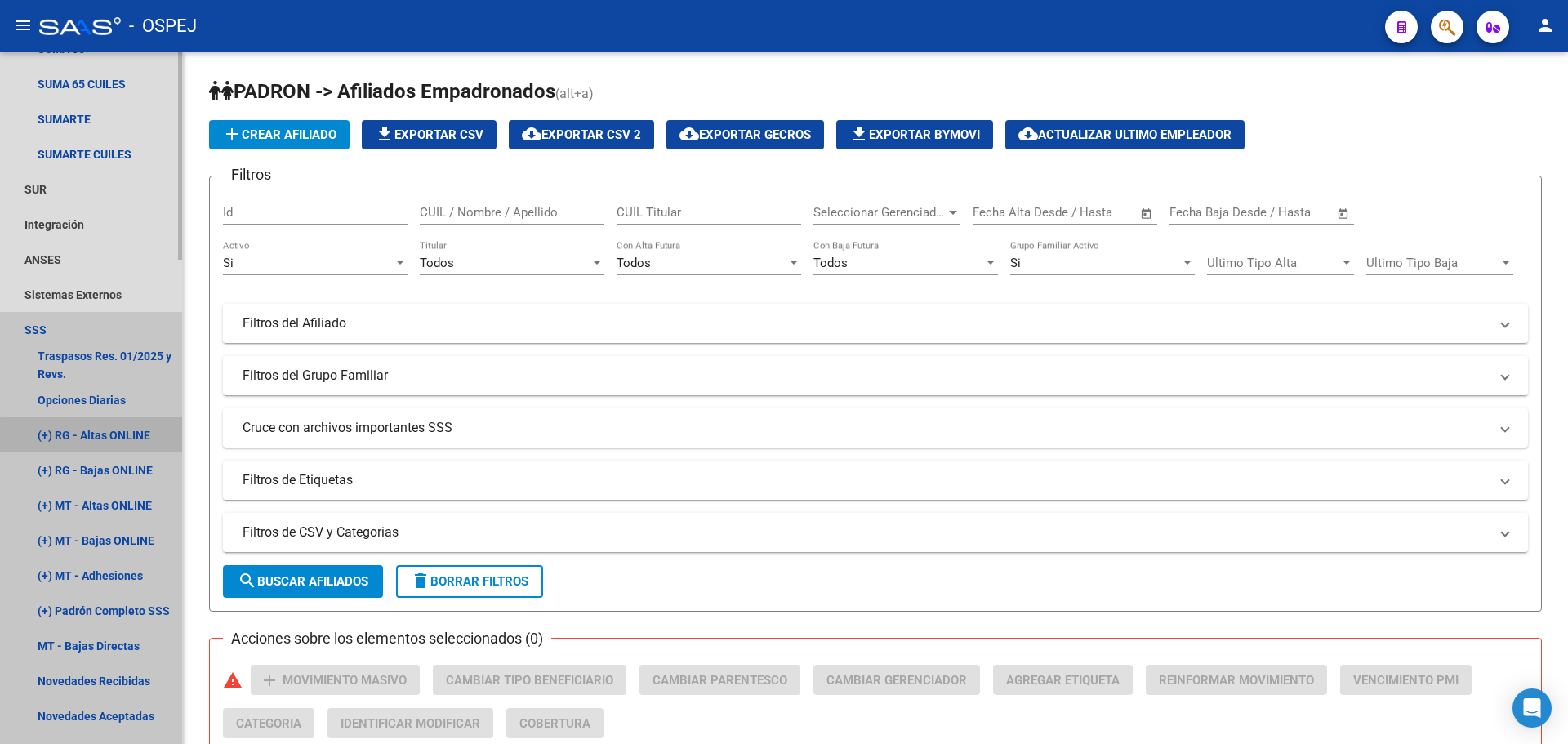
click at [107, 441] on link "(+) RG - Altas ONLINE" at bounding box center [91, 435] width 182 height 36
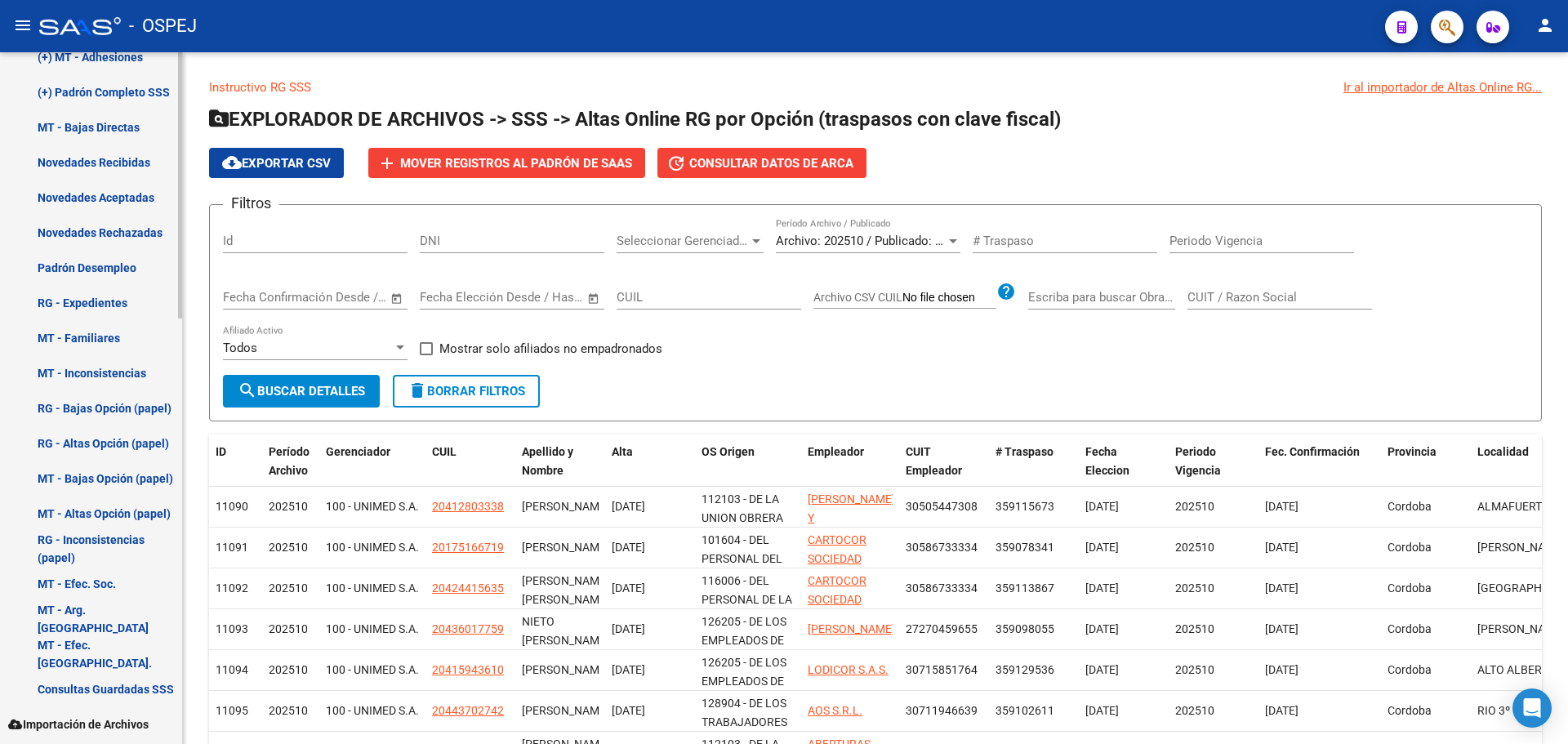
scroll to position [828, 0]
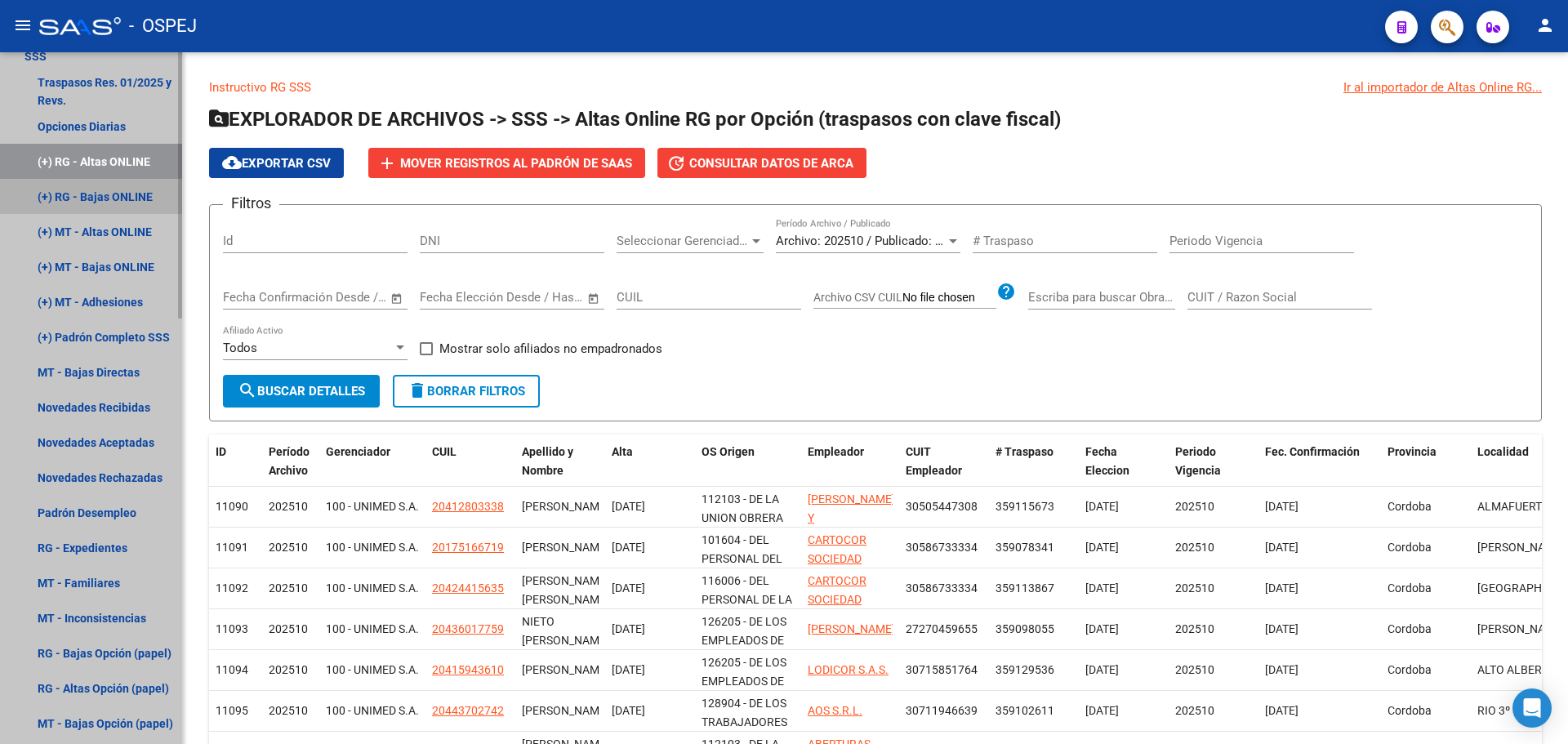
click at [112, 191] on link "(+) RG - Bajas ONLINE" at bounding box center [91, 196] width 182 height 36
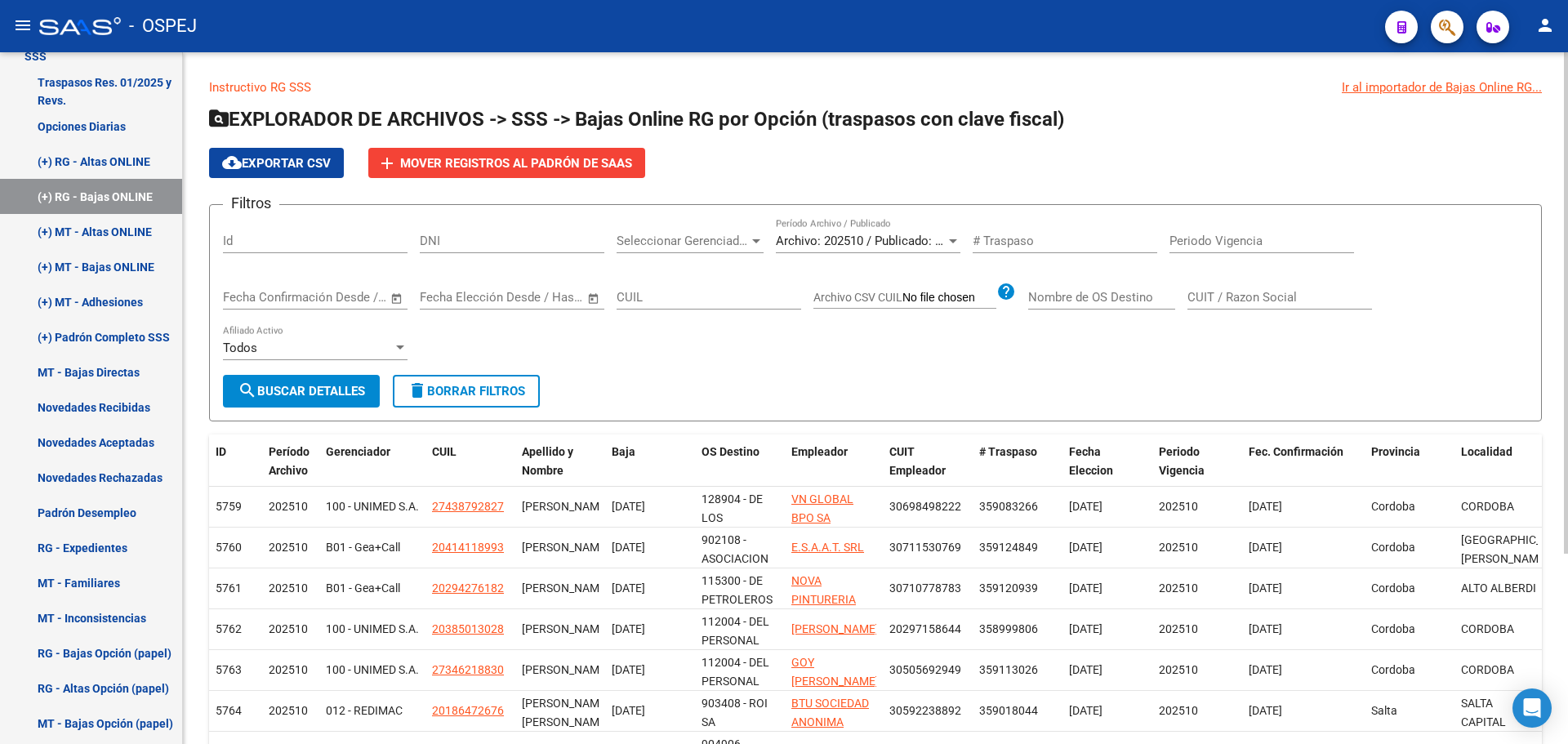
click at [721, 236] on span "Seleccionar Gerenciador" at bounding box center [683, 241] width 133 height 15
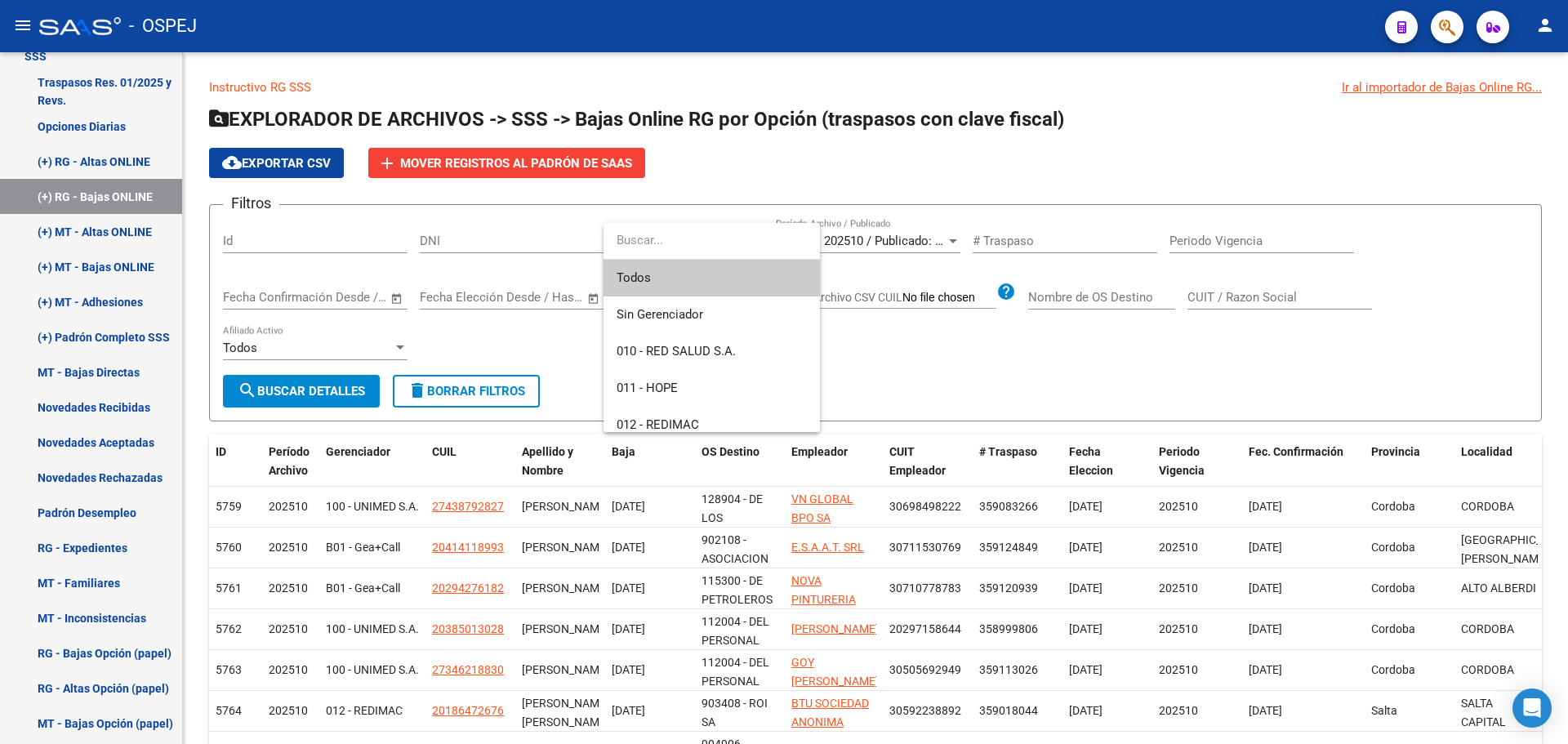
scroll to position [164, 0]
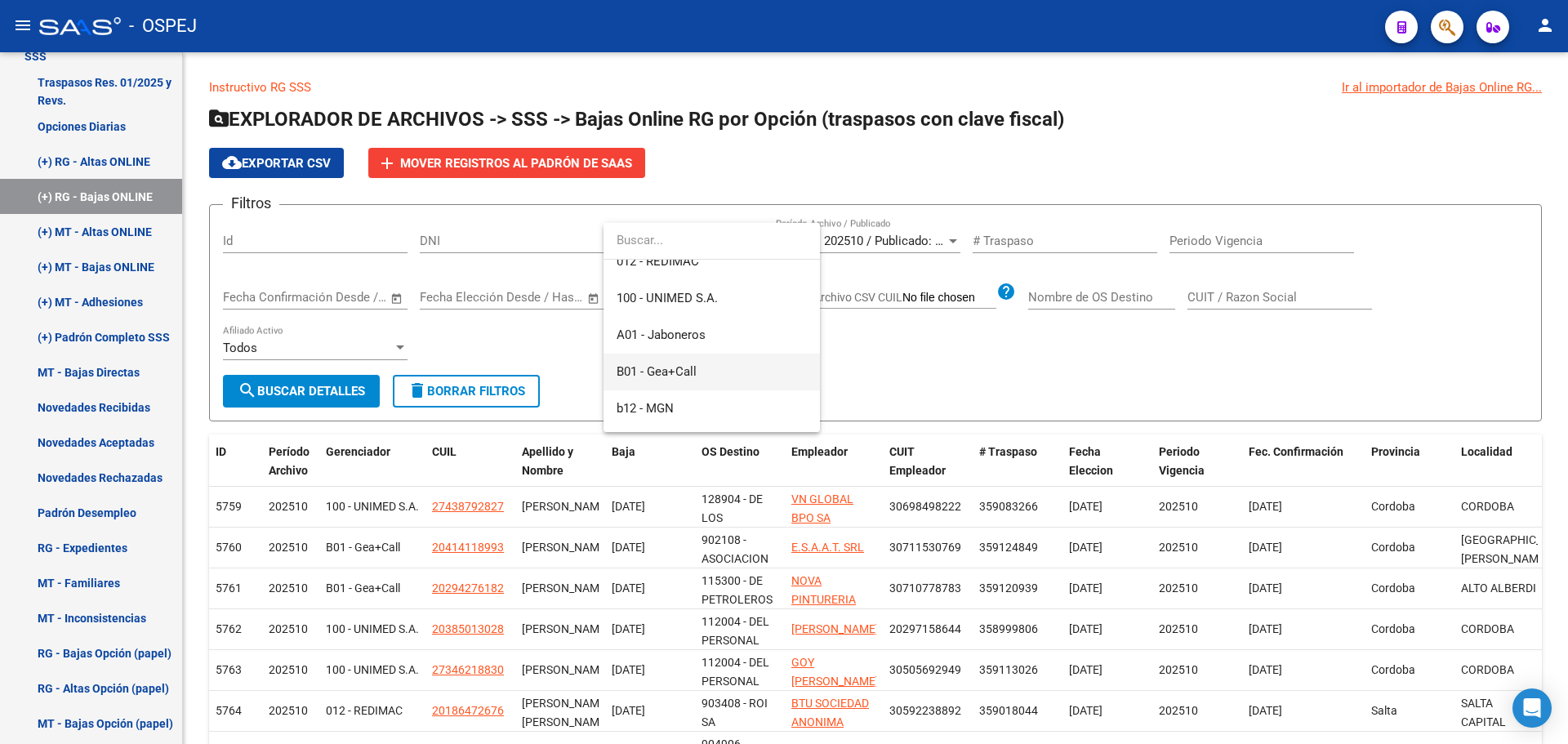
click at [699, 356] on span "B01 - Gea+Call" at bounding box center [712, 371] width 191 height 36
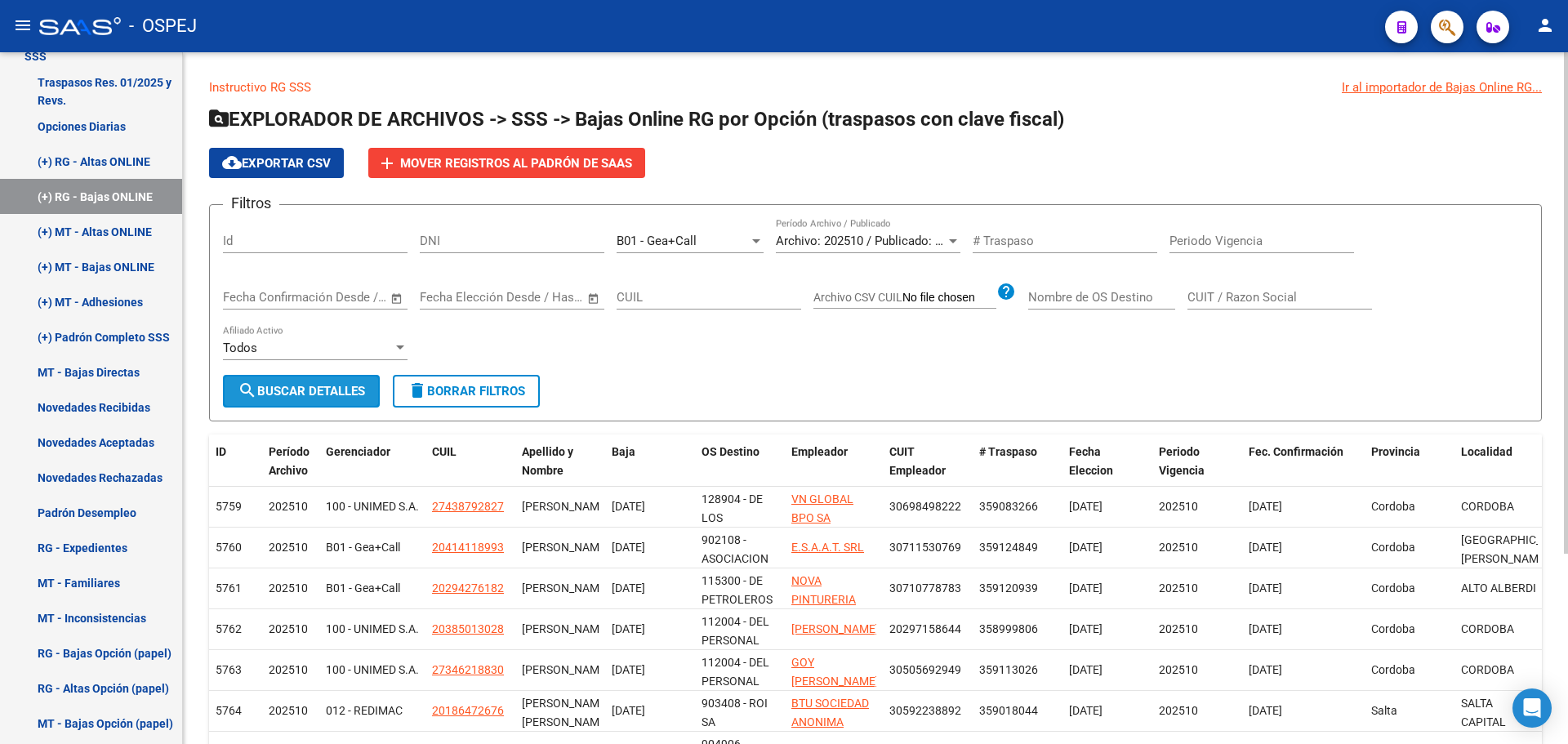
click at [334, 384] on span "search Buscar Detalles" at bounding box center [301, 392] width 127 height 15
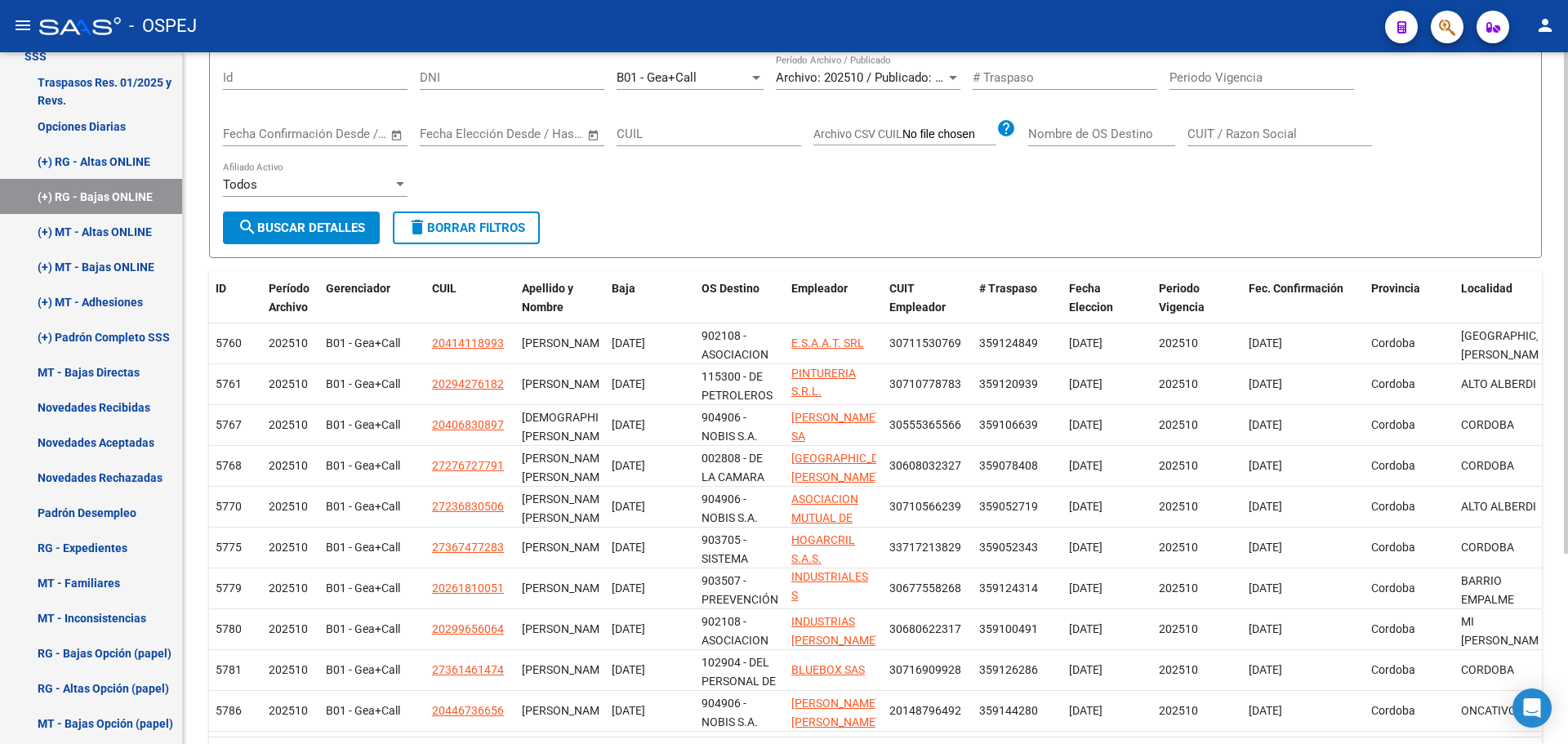
scroll to position [0, 0]
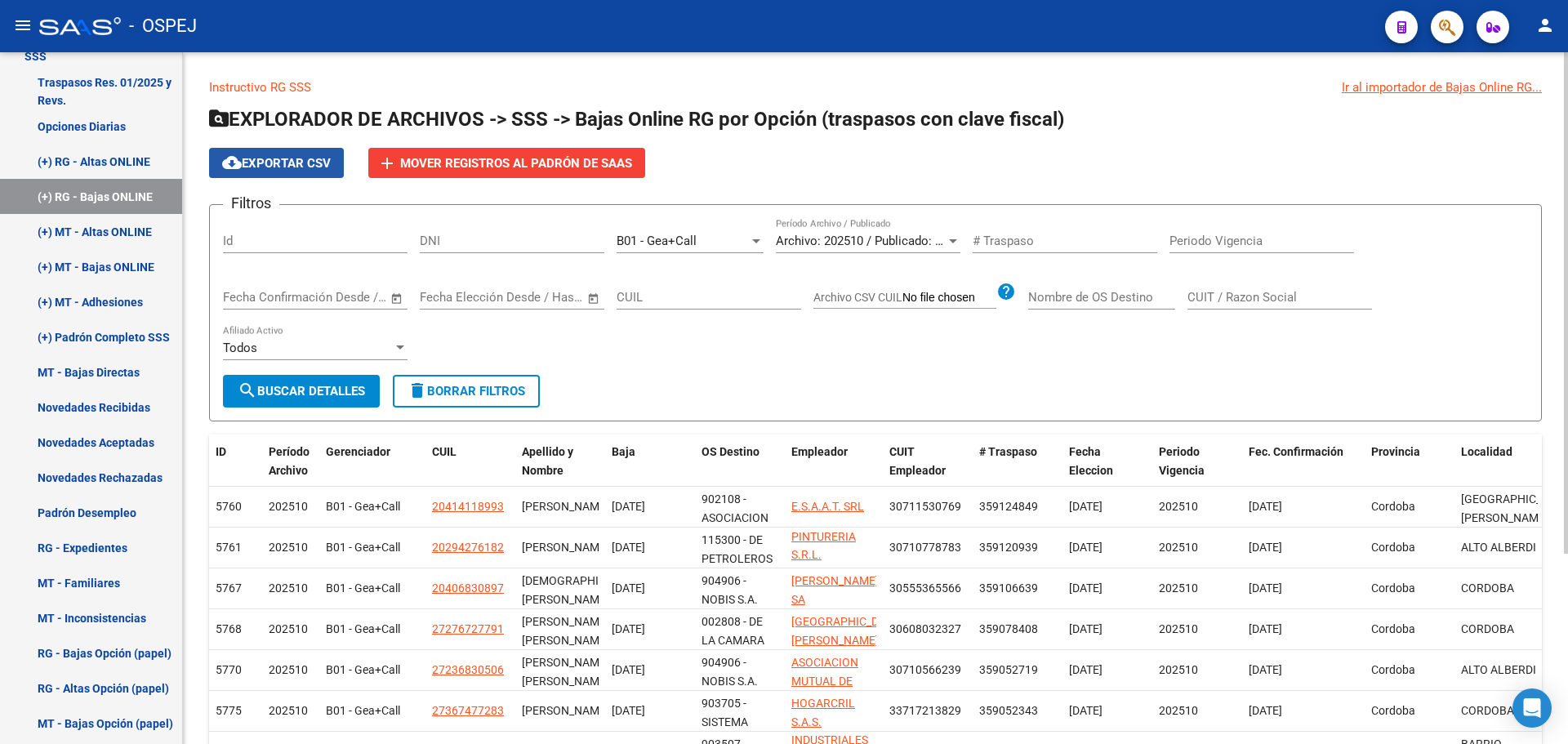
click at [306, 163] on span "cloud_download Exportar CSV" at bounding box center [277, 164] width 108 height 15
click at [875, 236] on span "Archivo: 202510 / Publicado: 202509" at bounding box center [875, 241] width 198 height 15
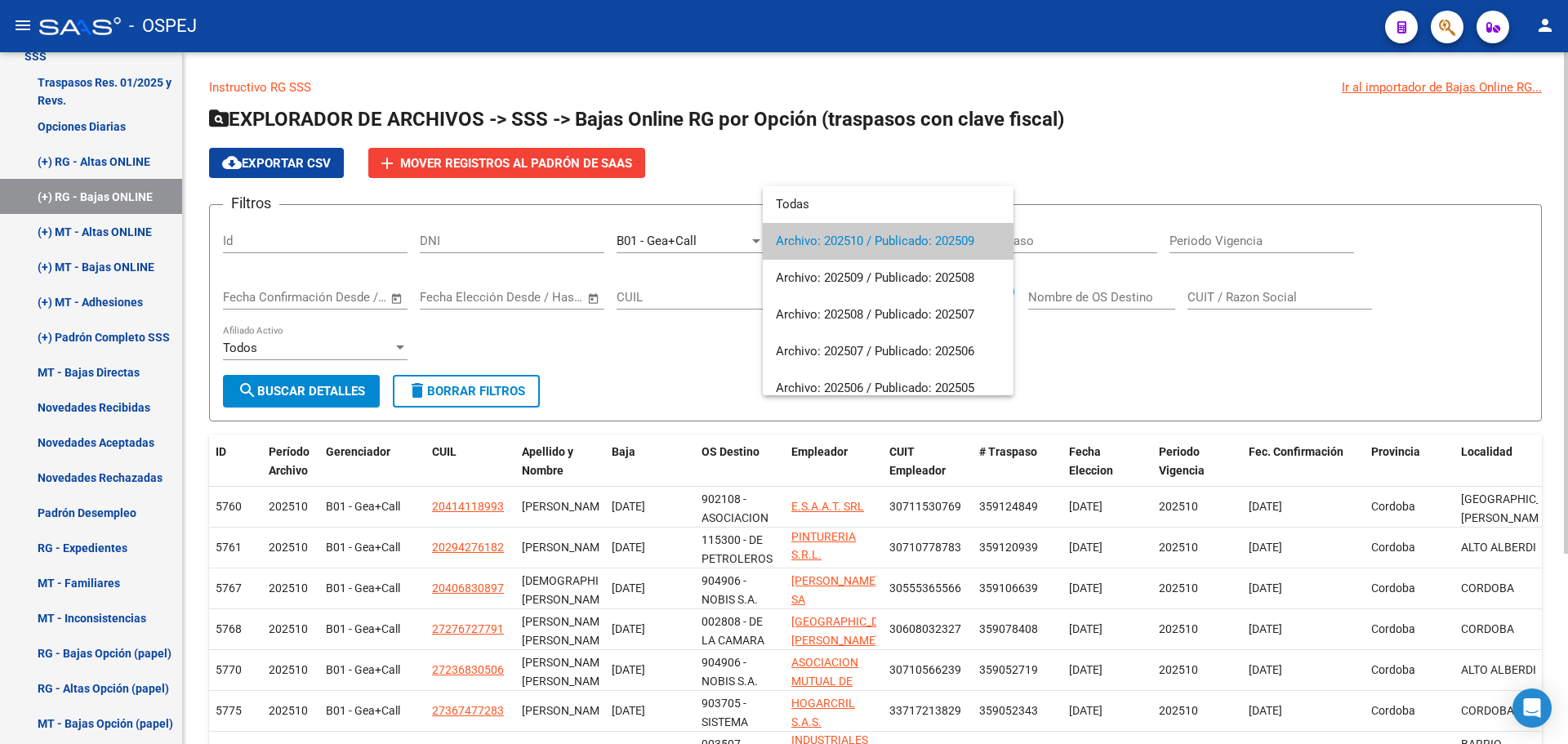
drag, startPoint x: 908, startPoint y: 98, endPoint x: 888, endPoint y: 102, distance: 20.4
click at [899, 100] on div at bounding box center [784, 372] width 1568 height 744
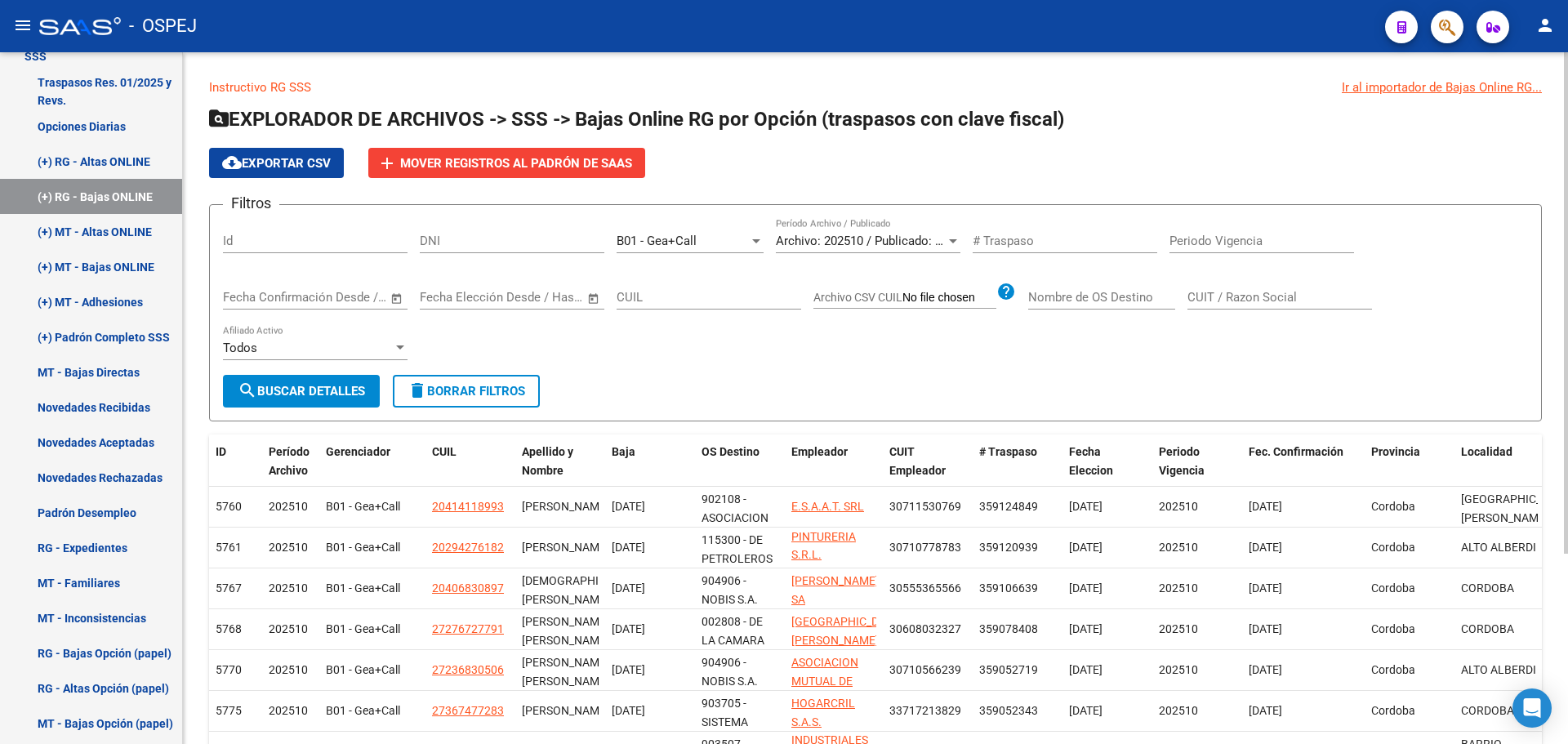
click at [295, 400] on button "search Buscar Detalles" at bounding box center [301, 391] width 157 height 33
click at [708, 236] on div "B01 - Gea+Call" at bounding box center [683, 241] width 133 height 15
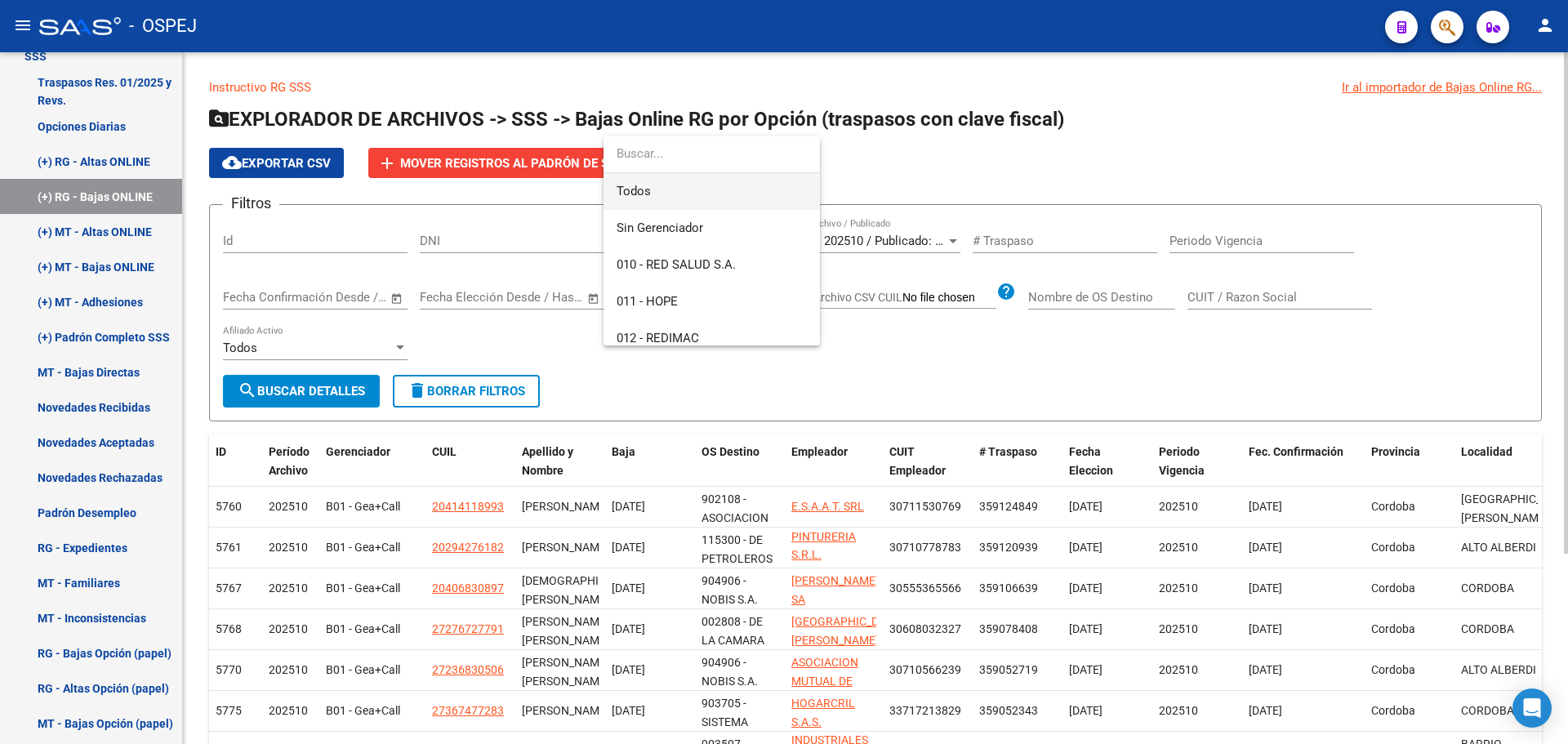
drag, startPoint x: 695, startPoint y: 199, endPoint x: 678, endPoint y: 194, distance: 17.7
click at [695, 196] on span "Todos" at bounding box center [712, 191] width 191 height 36
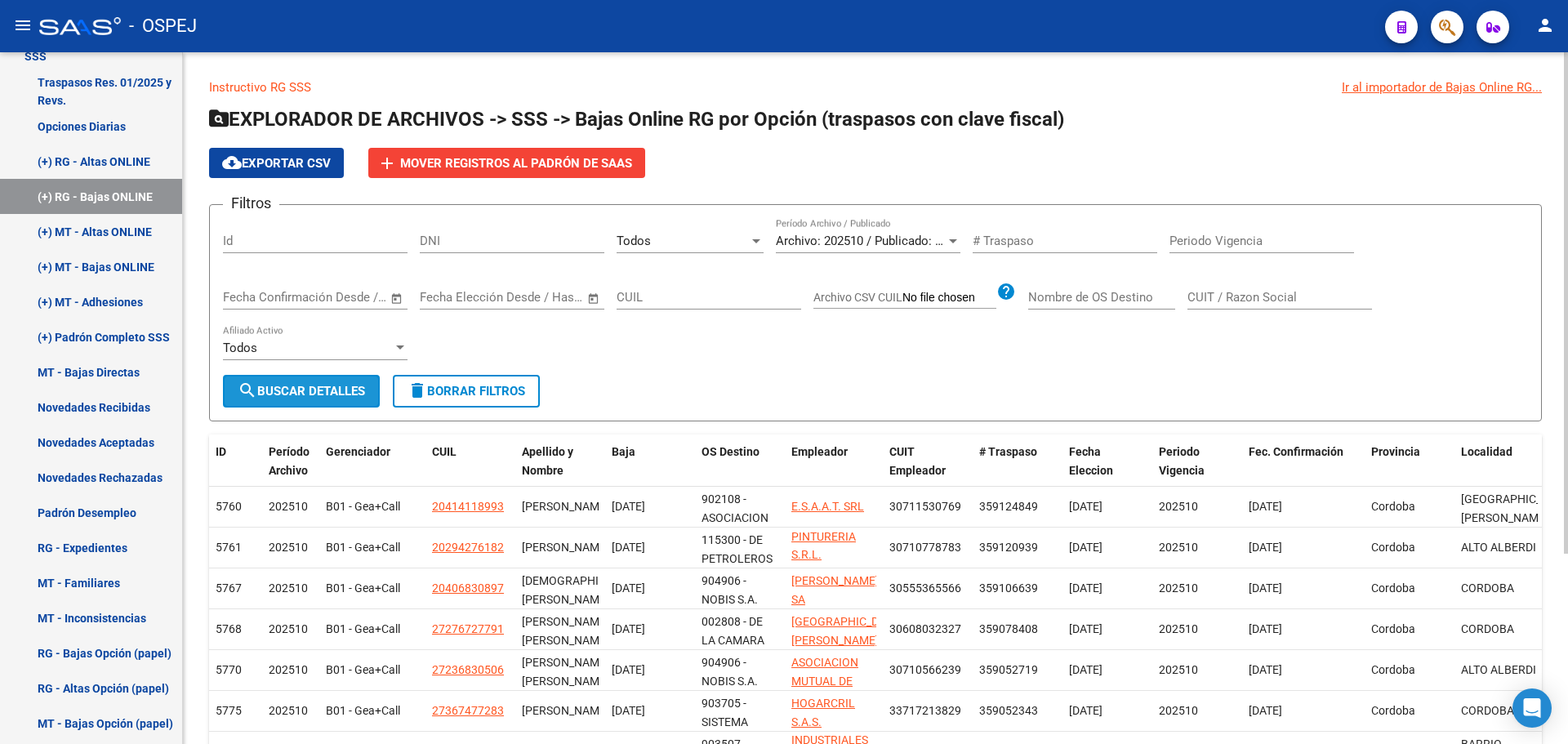
click at [307, 397] on span "search Buscar Detalles" at bounding box center [301, 392] width 127 height 15
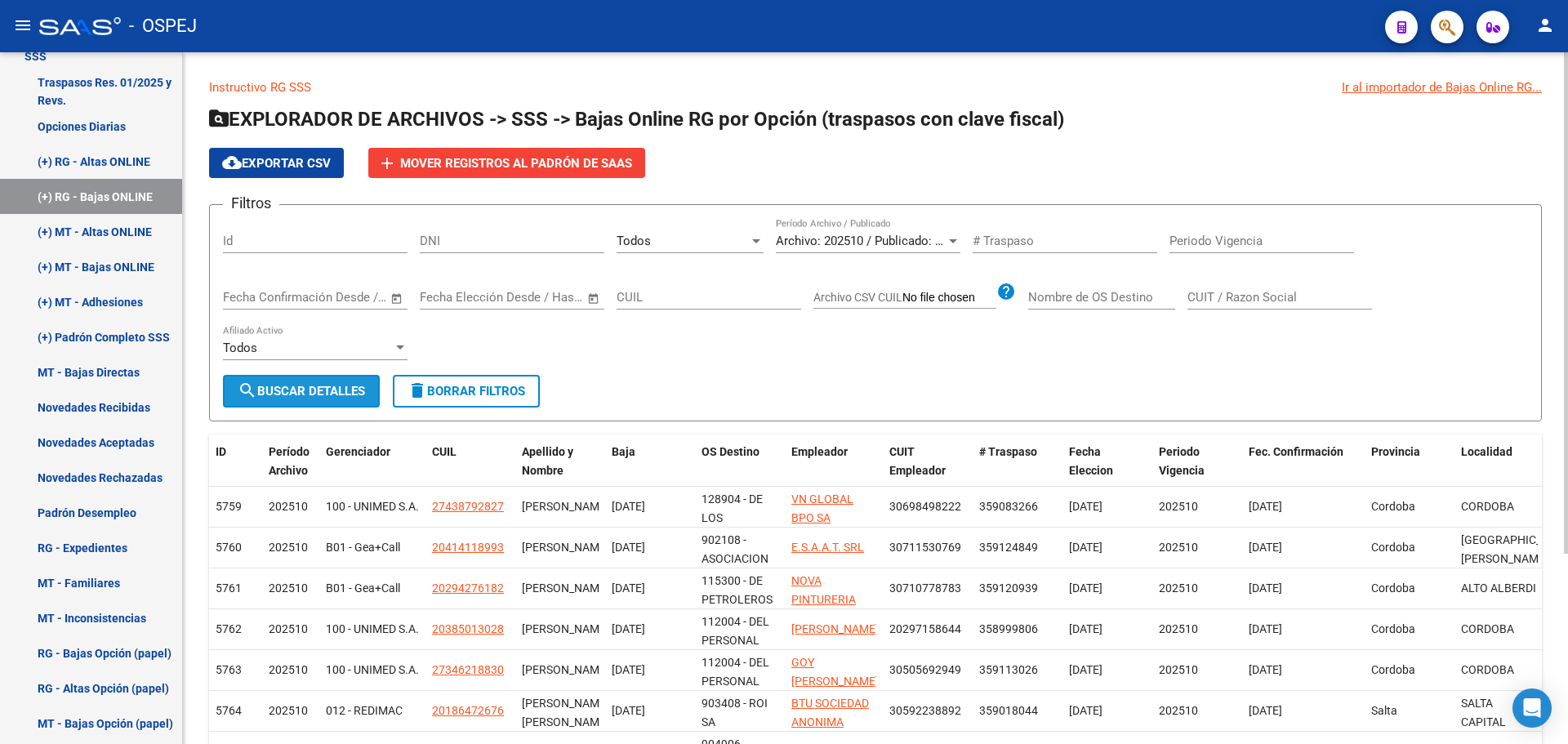
click at [332, 377] on button "search Buscar Detalles" at bounding box center [301, 391] width 157 height 33
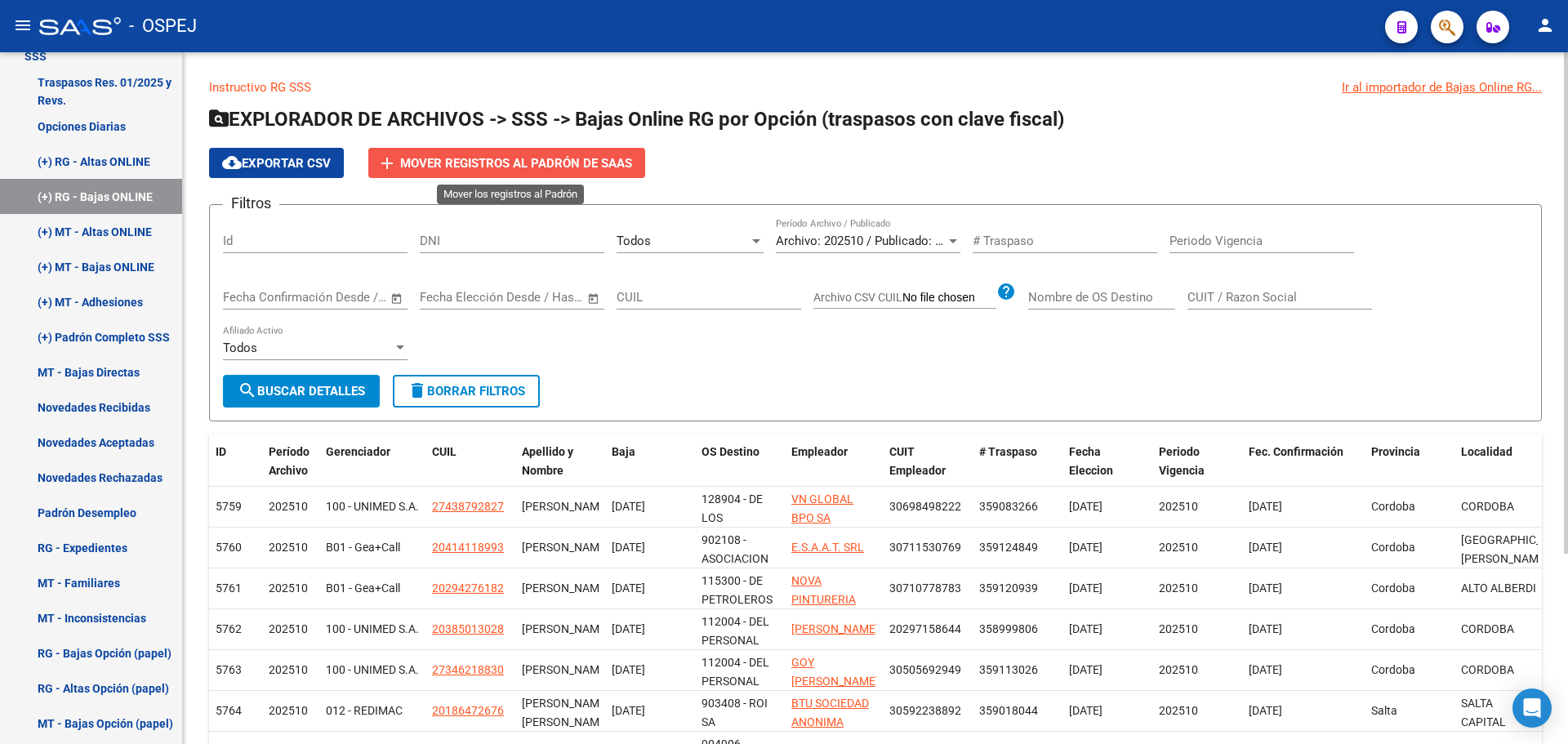
click at [574, 176] on button "add Mover registros al PADRÓN de SAAS" at bounding box center [507, 163] width 277 height 30
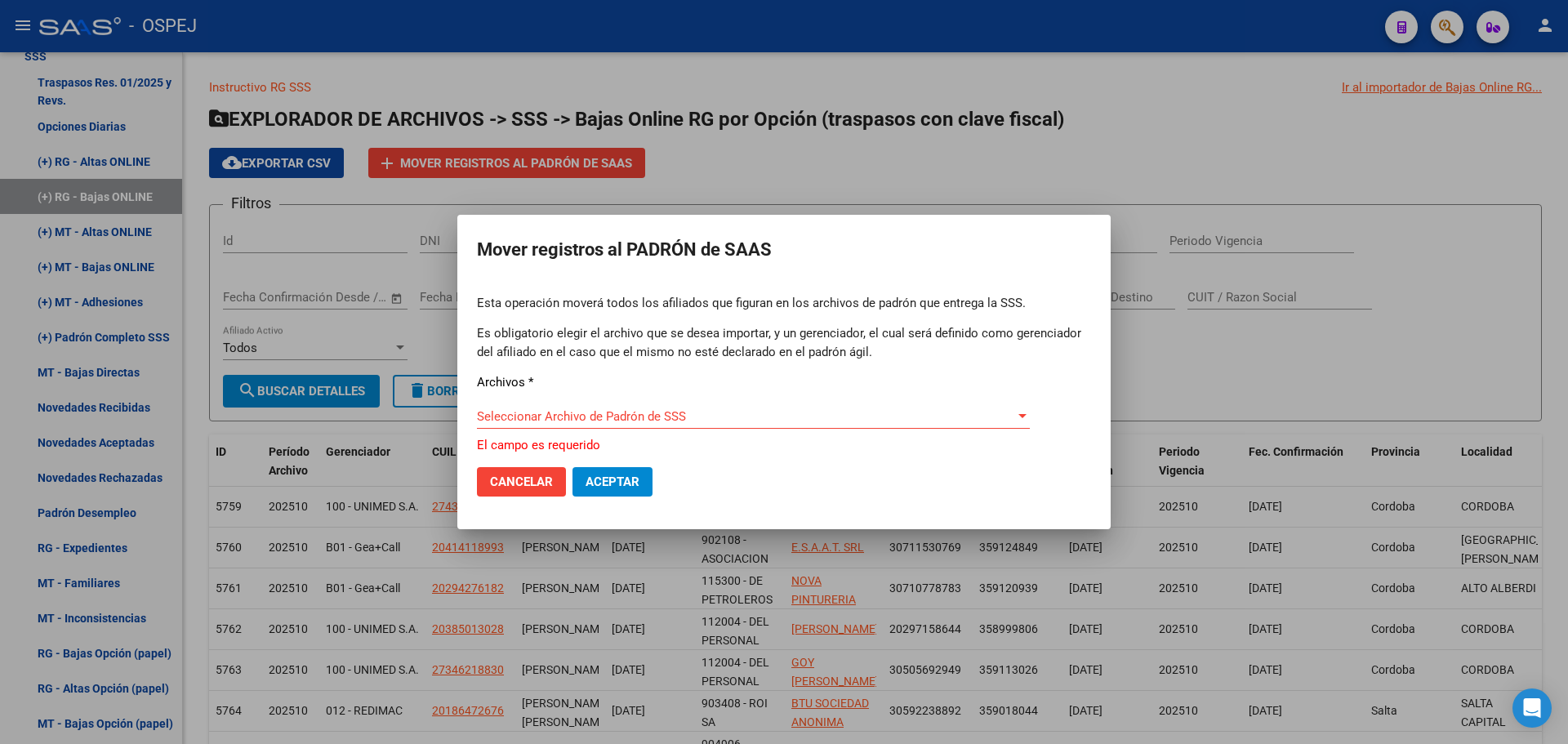
drag, startPoint x: 551, startPoint y: 437, endPoint x: 553, endPoint y: 430, distance: 7.3
click at [552, 436] on div "Seleccionar Archivo [PERSON_NAME] de SSS Seleccionar Archivo [PERSON_NAME] de S…" at bounding box center [753, 423] width 553 height 40
click at [562, 418] on span "Seleccionar Archivo de Padrón de SSS" at bounding box center [746, 417] width 539 height 15
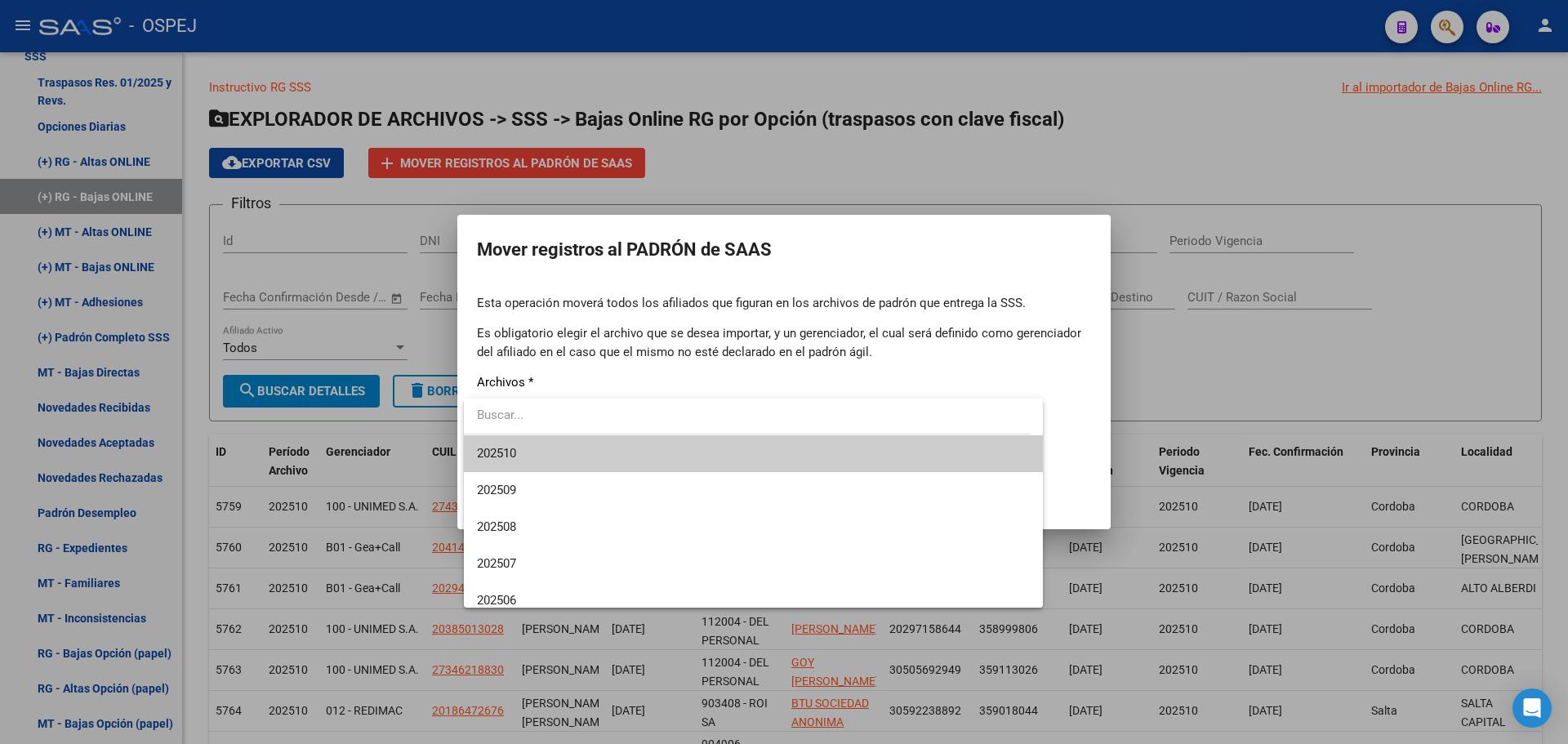
click at [558, 458] on span "202510" at bounding box center [753, 453] width 553 height 36
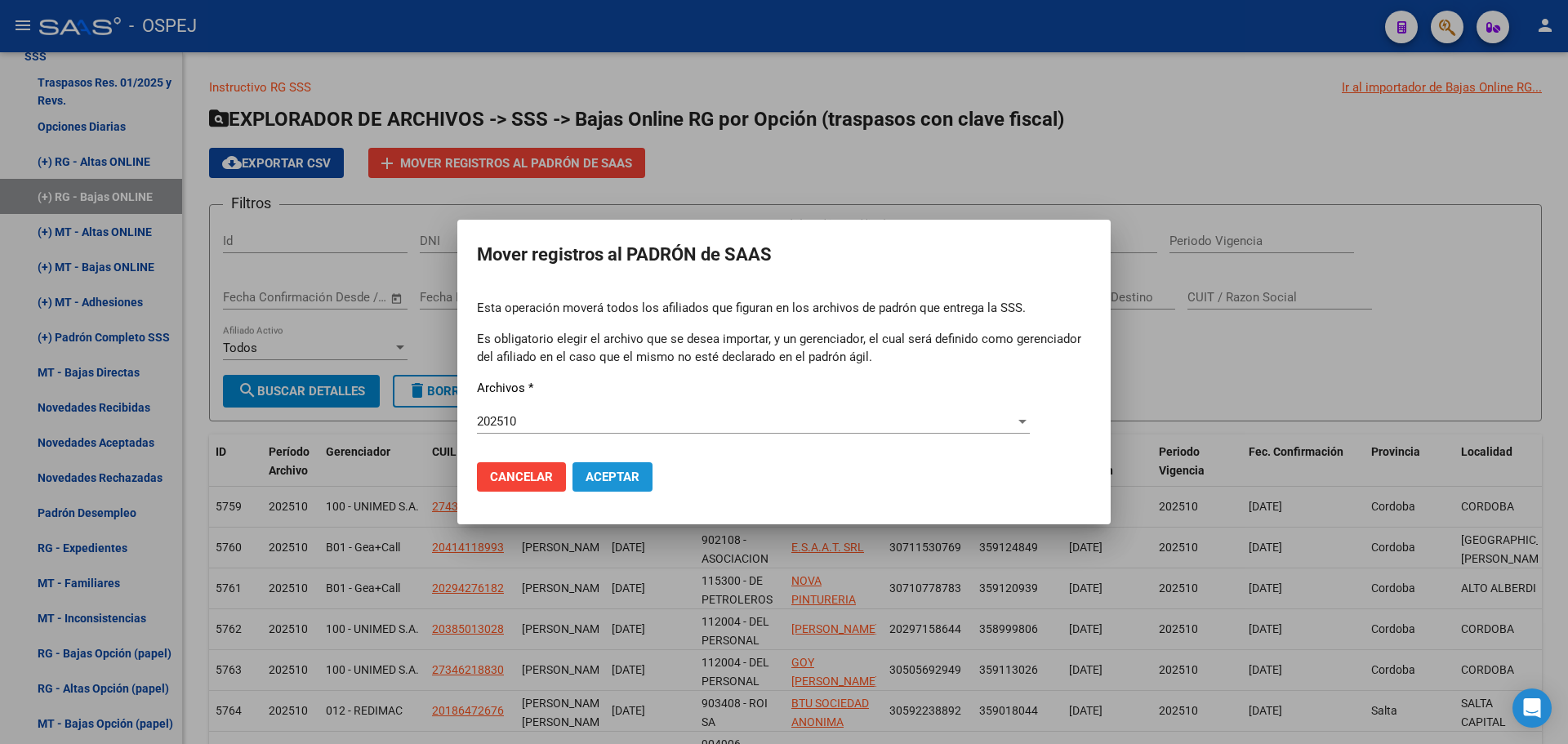
click at [598, 479] on span "Aceptar" at bounding box center [612, 477] width 54 height 15
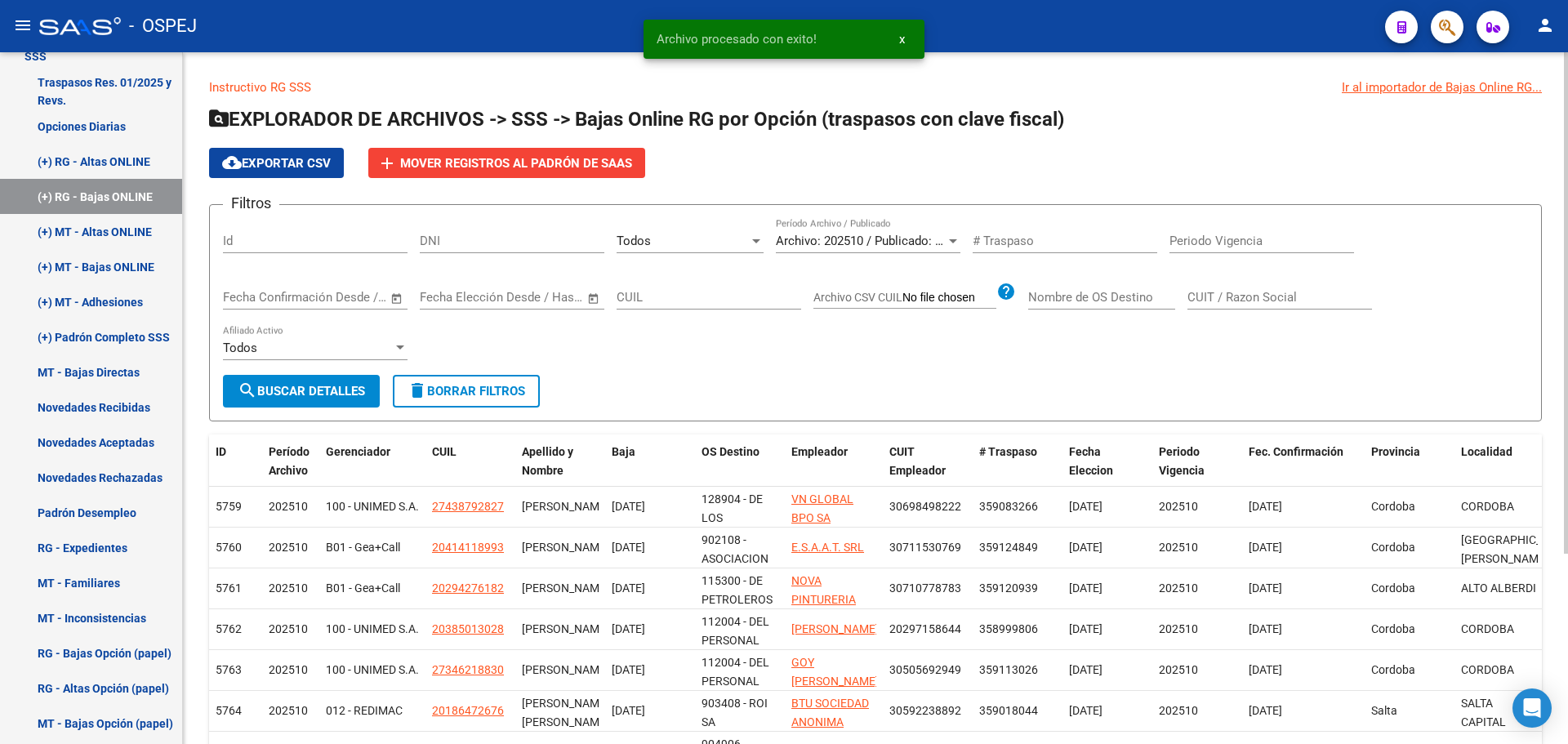
drag, startPoint x: 293, startPoint y: 365, endPoint x: 310, endPoint y: 393, distance: 32.8
click at [295, 368] on div "Todos Afiliado Activo" at bounding box center [314, 351] width 184 height 50
click at [310, 393] on span "search Buscar Detalles" at bounding box center [301, 392] width 127 height 15
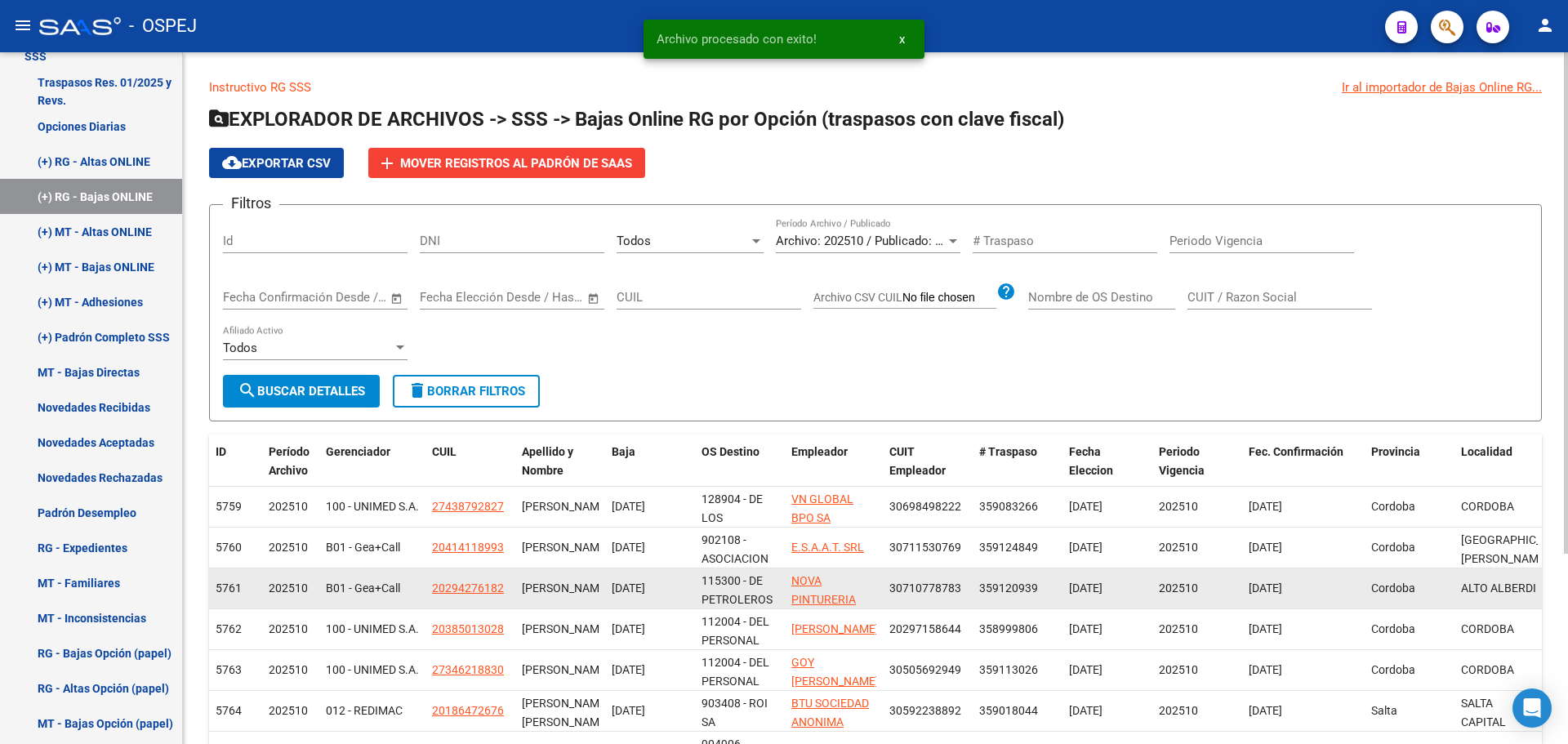
scroll to position [262, 0]
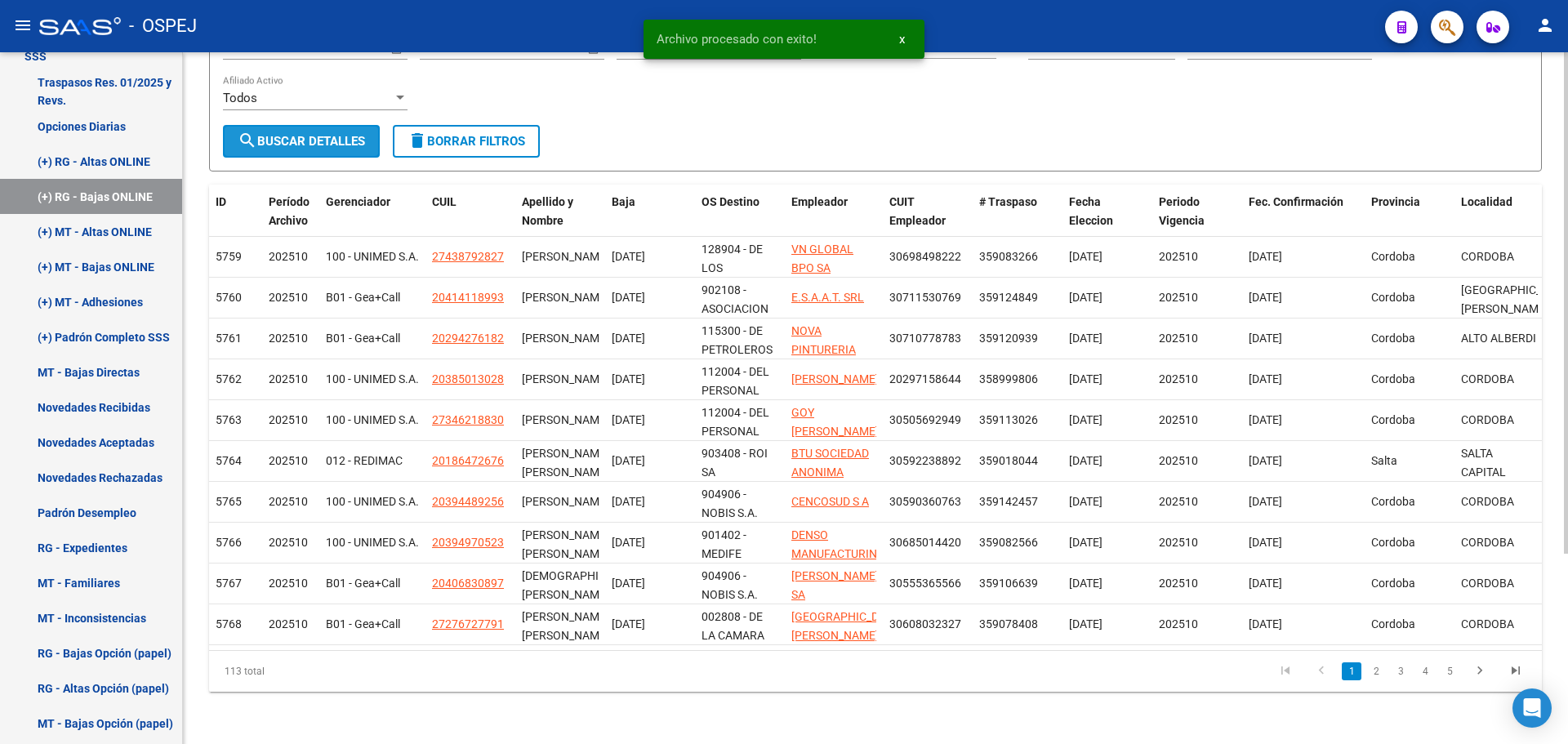
drag, startPoint x: 279, startPoint y: 115, endPoint x: 295, endPoint y: 105, distance: 18.9
click at [281, 125] on button "search Buscar Detalles" at bounding box center [301, 141] width 157 height 33
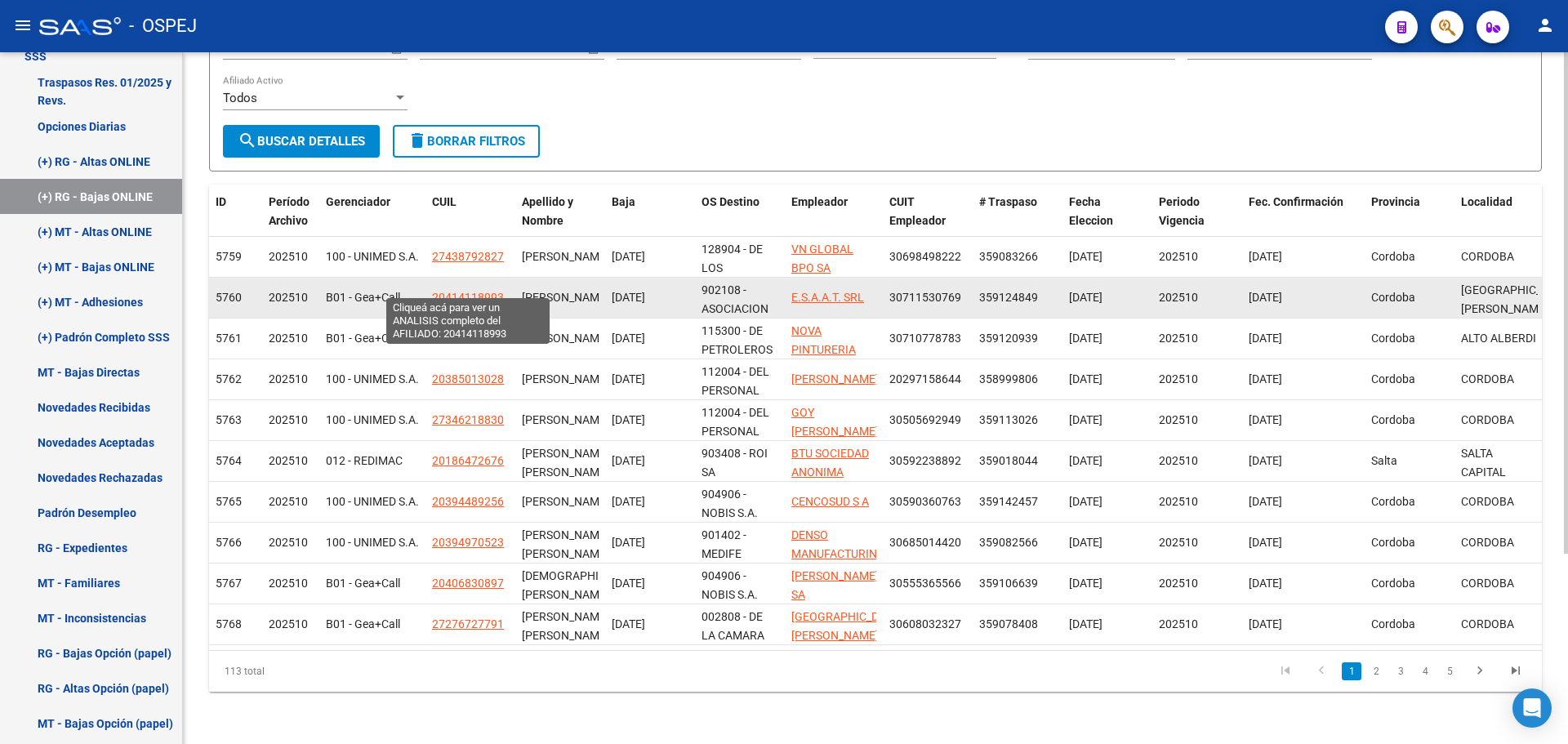
click at [462, 291] on span "20414118993" at bounding box center [468, 297] width 72 height 13
type textarea "20414118993"
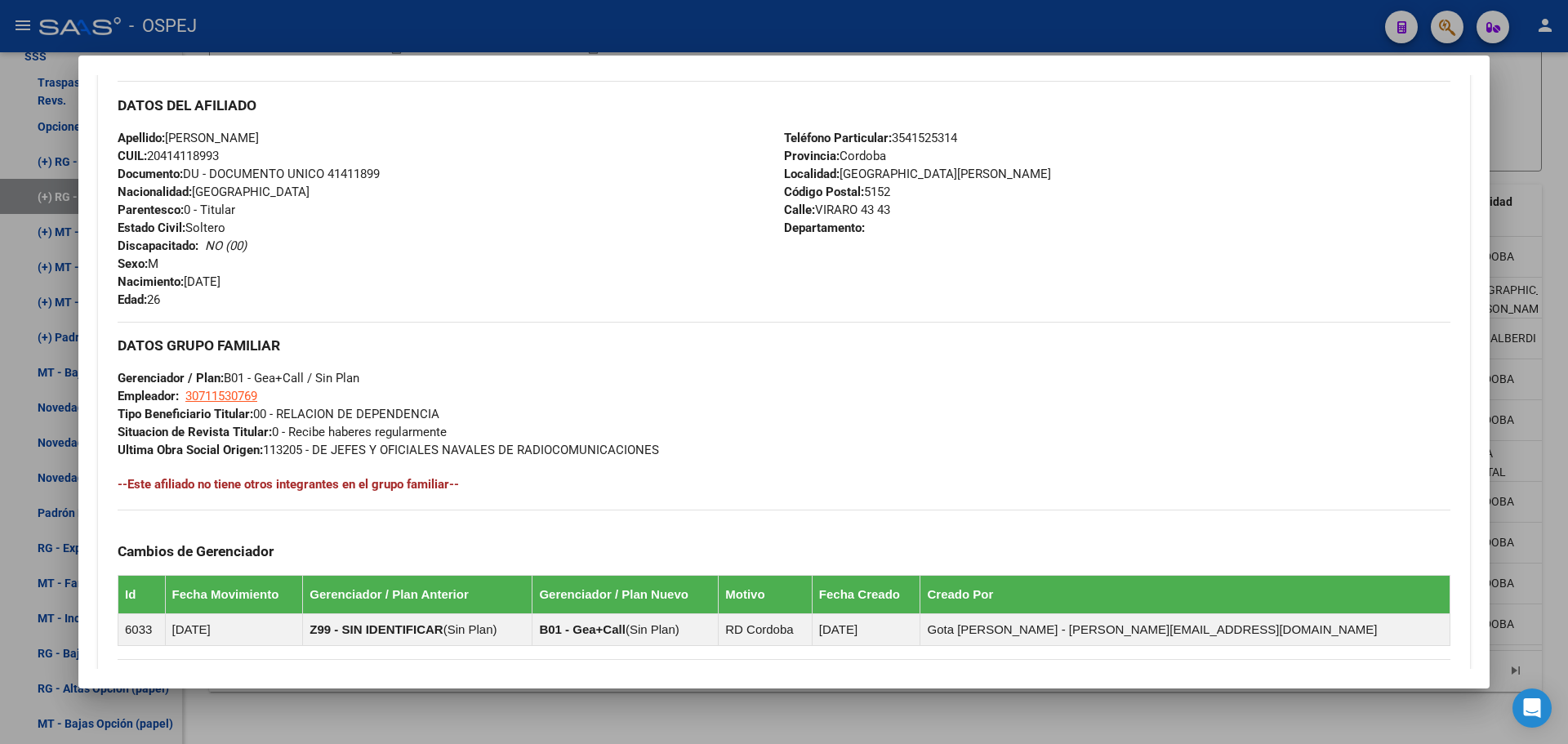
scroll to position [804, 0]
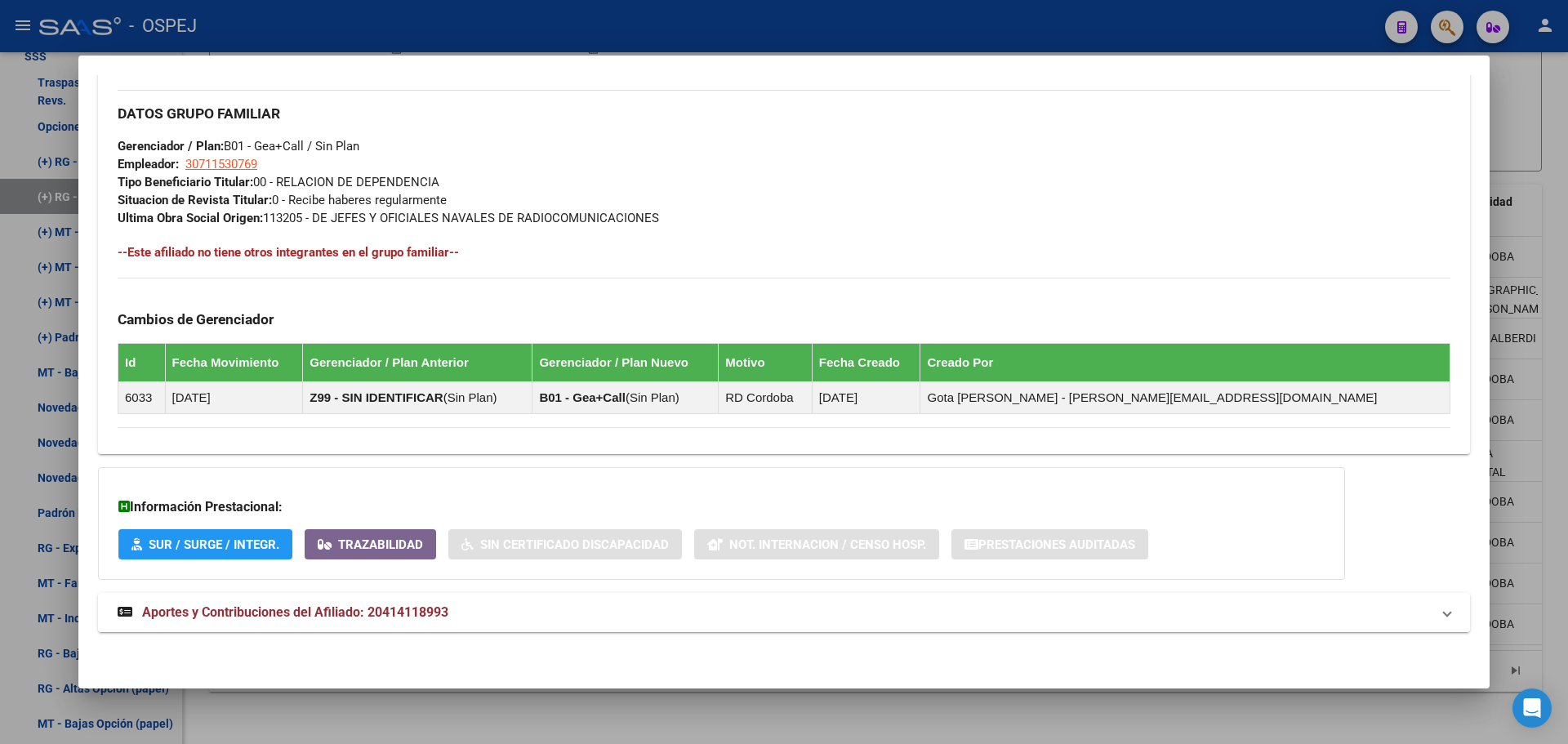
click at [319, 613] on span "Aportes y Contribuciones del Afiliado: 20414118993" at bounding box center [295, 611] width 307 height 16
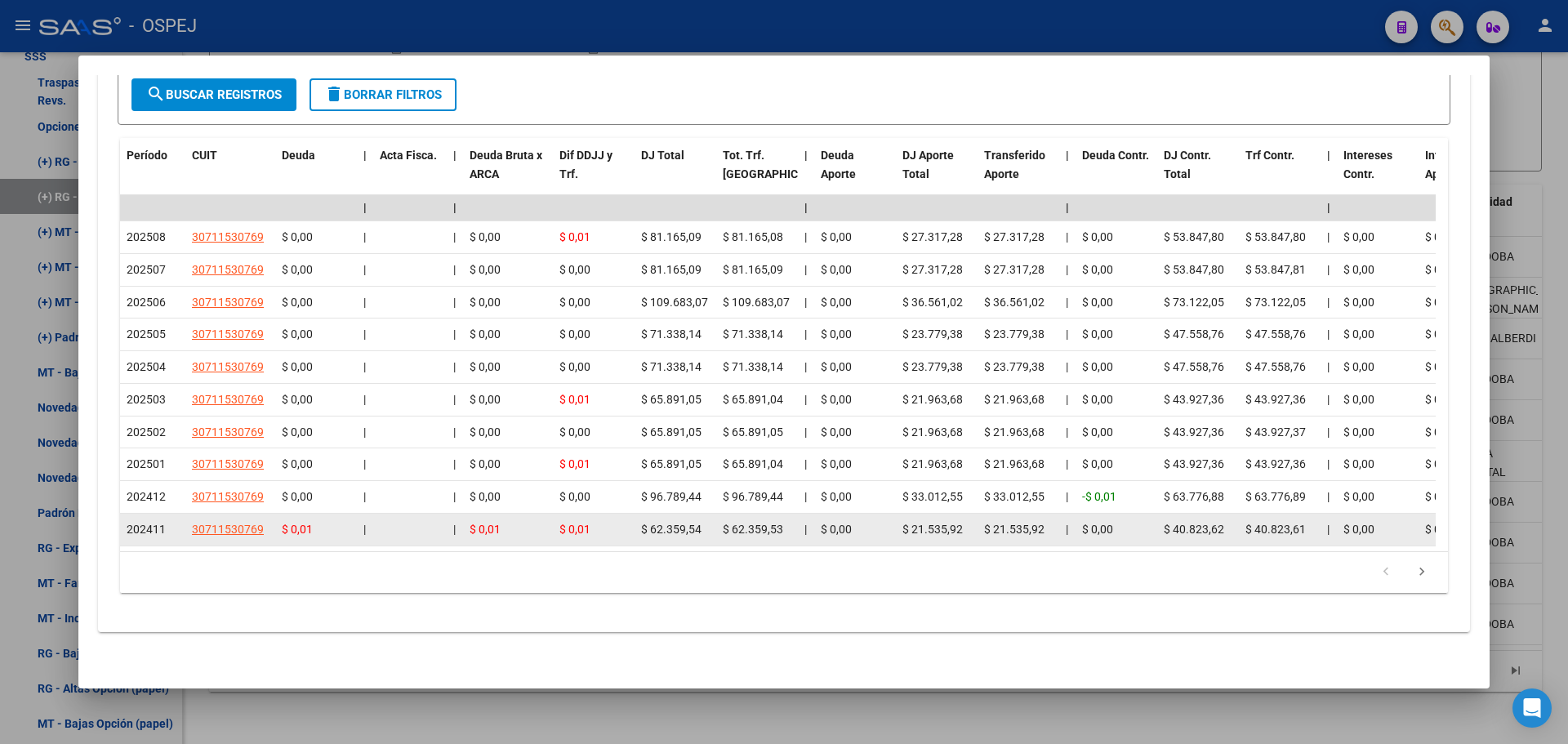
scroll to position [1113, 0]
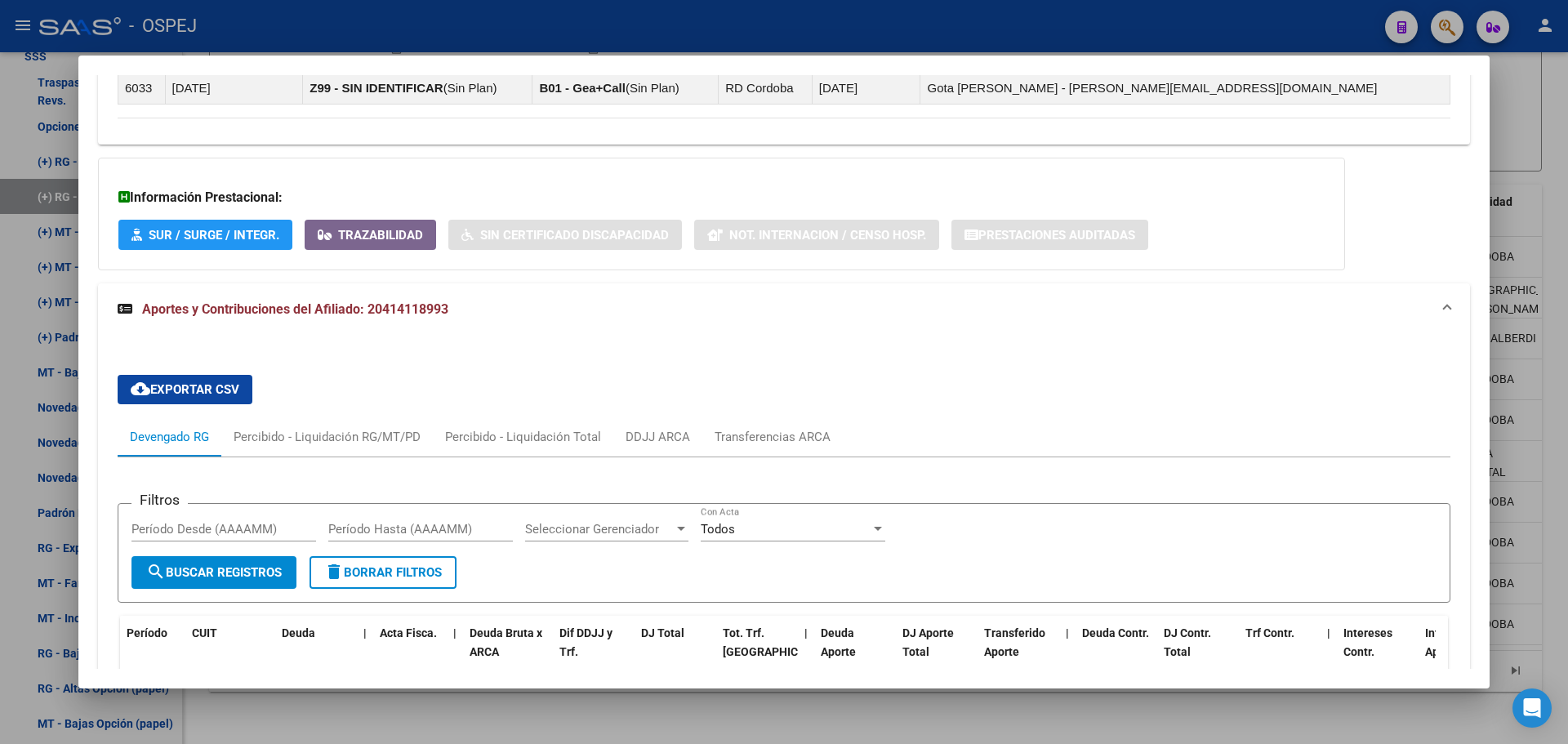
drag, startPoint x: 624, startPoint y: 36, endPoint x: 1172, endPoint y: 195, distance: 570.6
click at [625, 37] on div at bounding box center [784, 372] width 1568 height 744
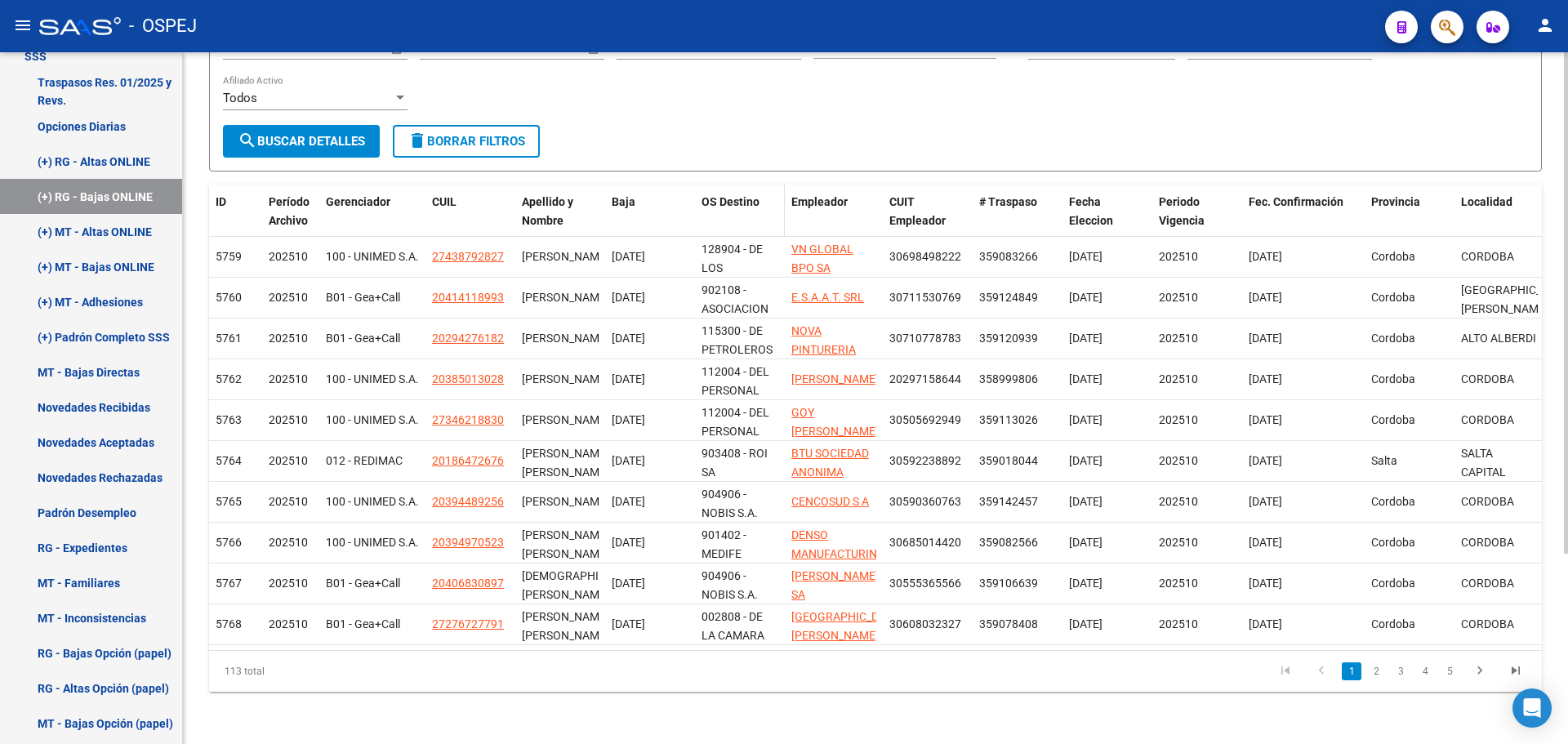
click at [745, 195] on span "OS Destino" at bounding box center [730, 202] width 58 height 13
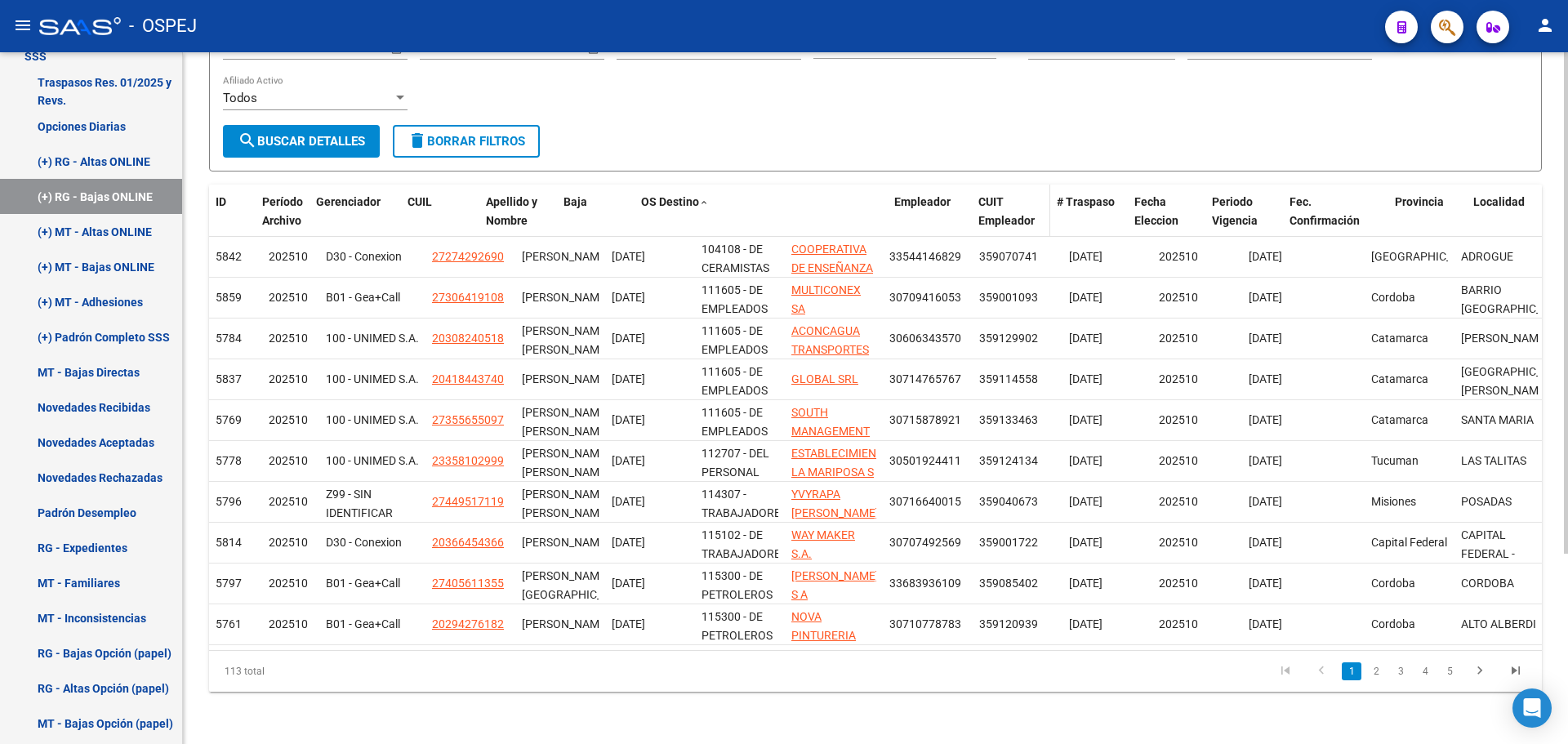
drag, startPoint x: 779, startPoint y: 192, endPoint x: 986, endPoint y: 176, distance: 207.6
click at [986, 184] on div "ID Período Archivo Gerenciador CUIL Apellido y Nombre Baja OS Destino Empleador…" at bounding box center [877, 211] width 1335 height 54
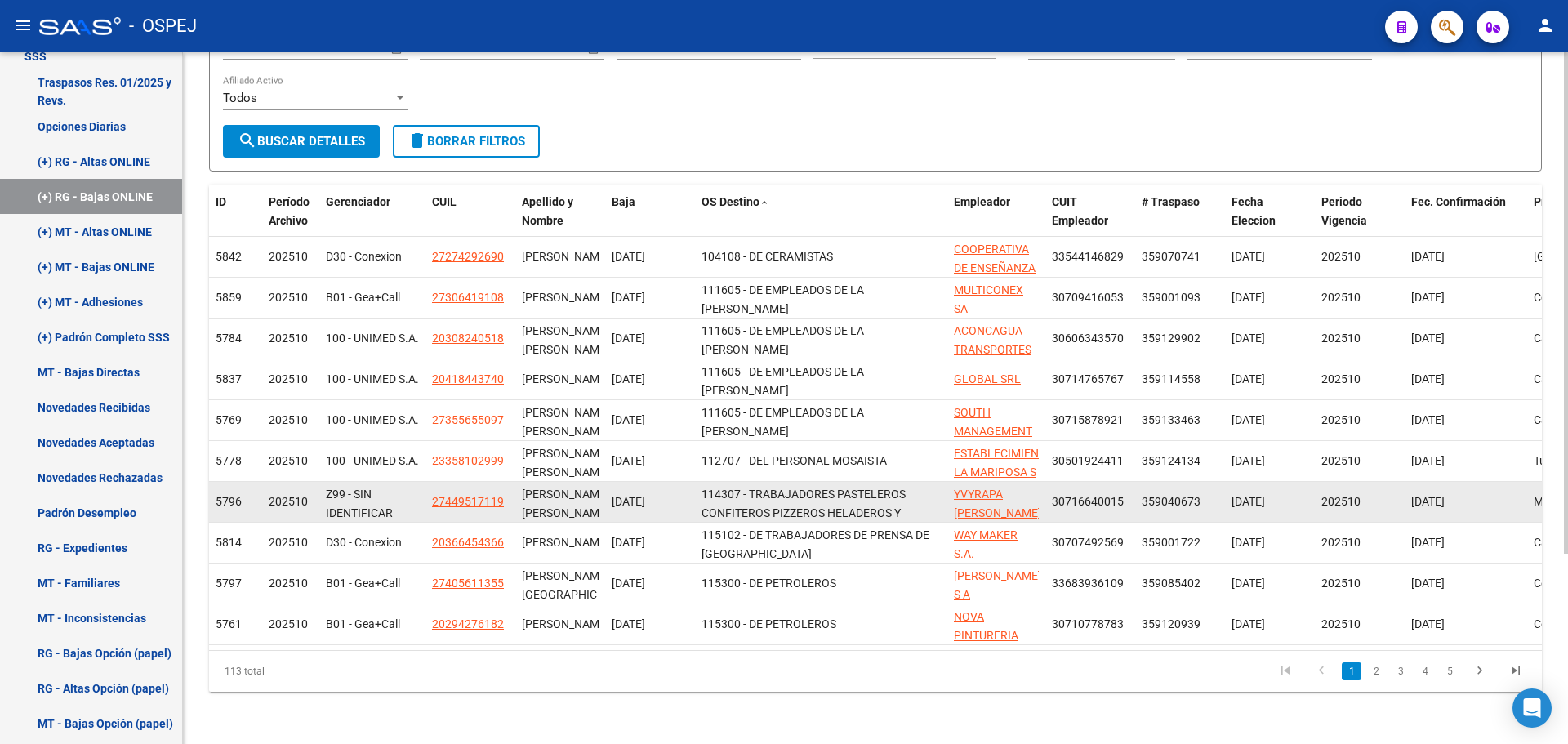
scroll to position [1, 0]
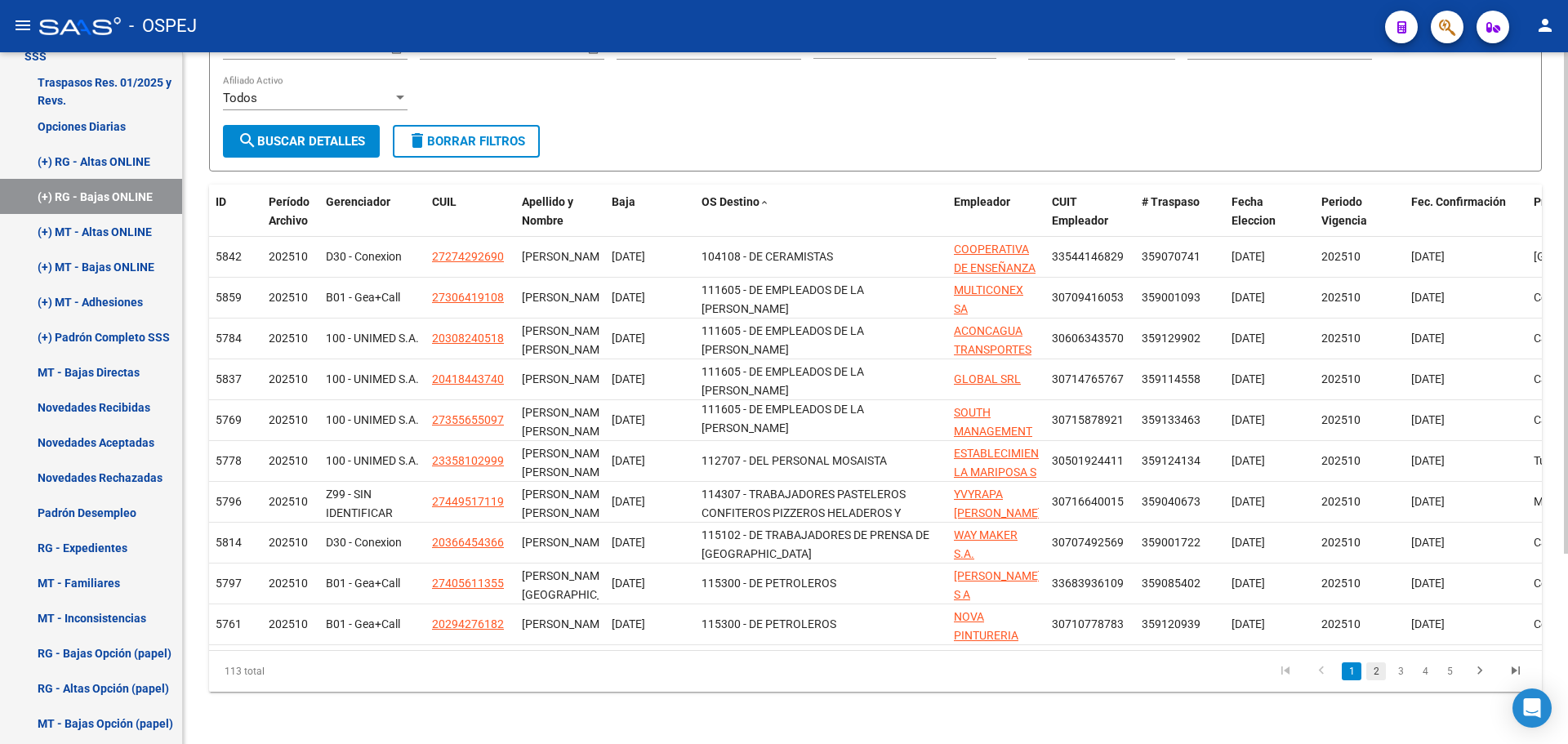
click at [1377, 679] on link "2" at bounding box center [1376, 671] width 20 height 18
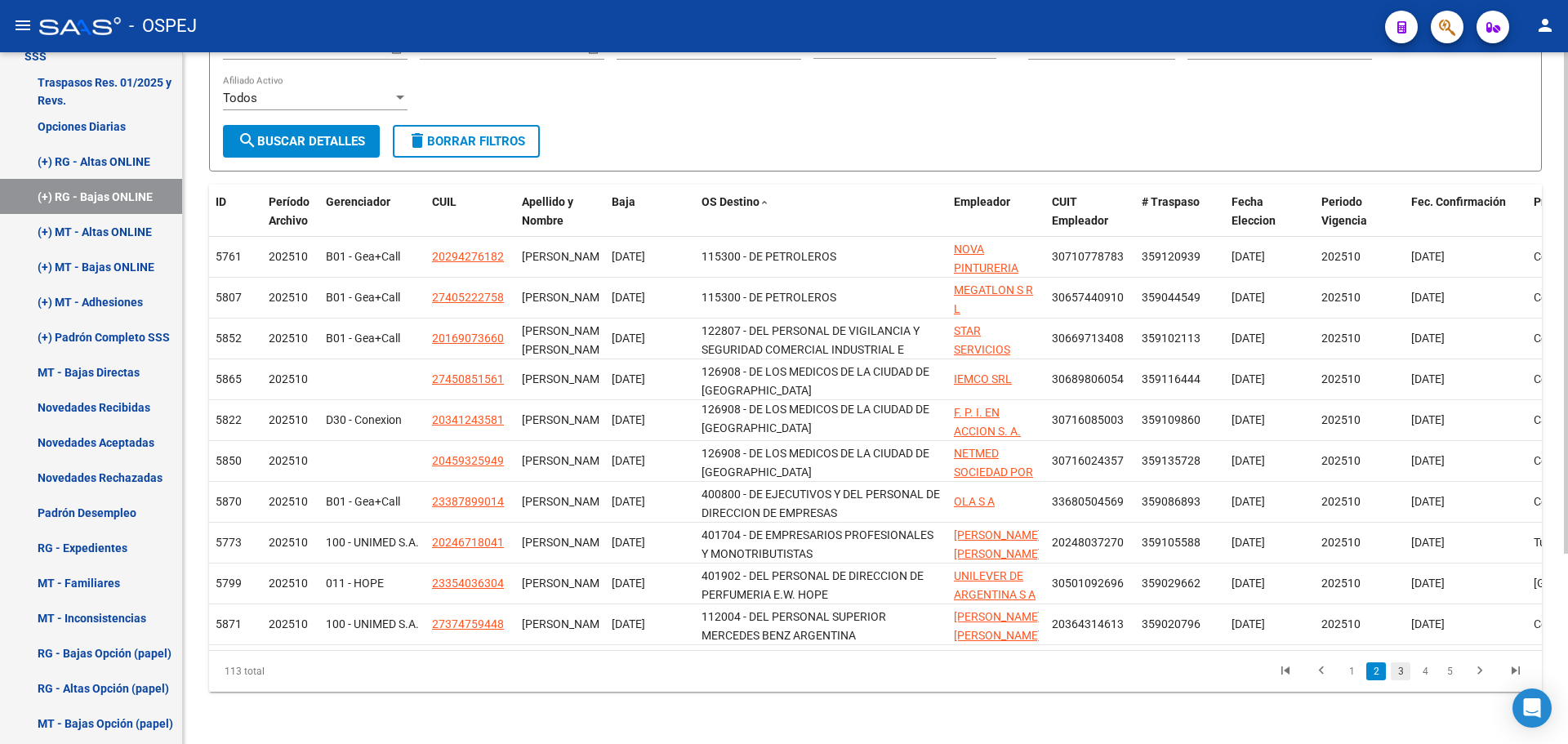
click at [1393, 671] on link "3" at bounding box center [1401, 671] width 20 height 18
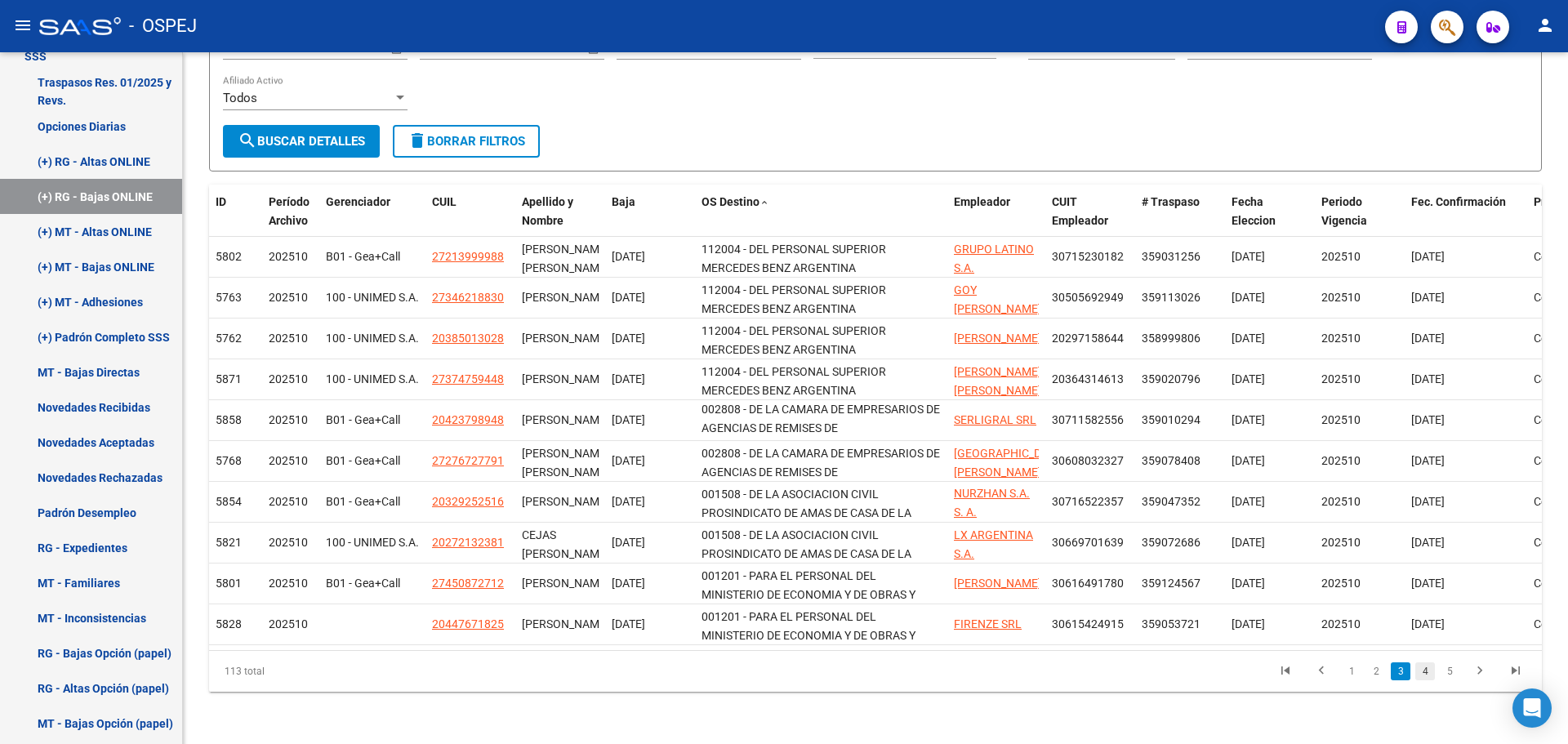
click at [1421, 666] on link "4" at bounding box center [1425, 671] width 20 height 18
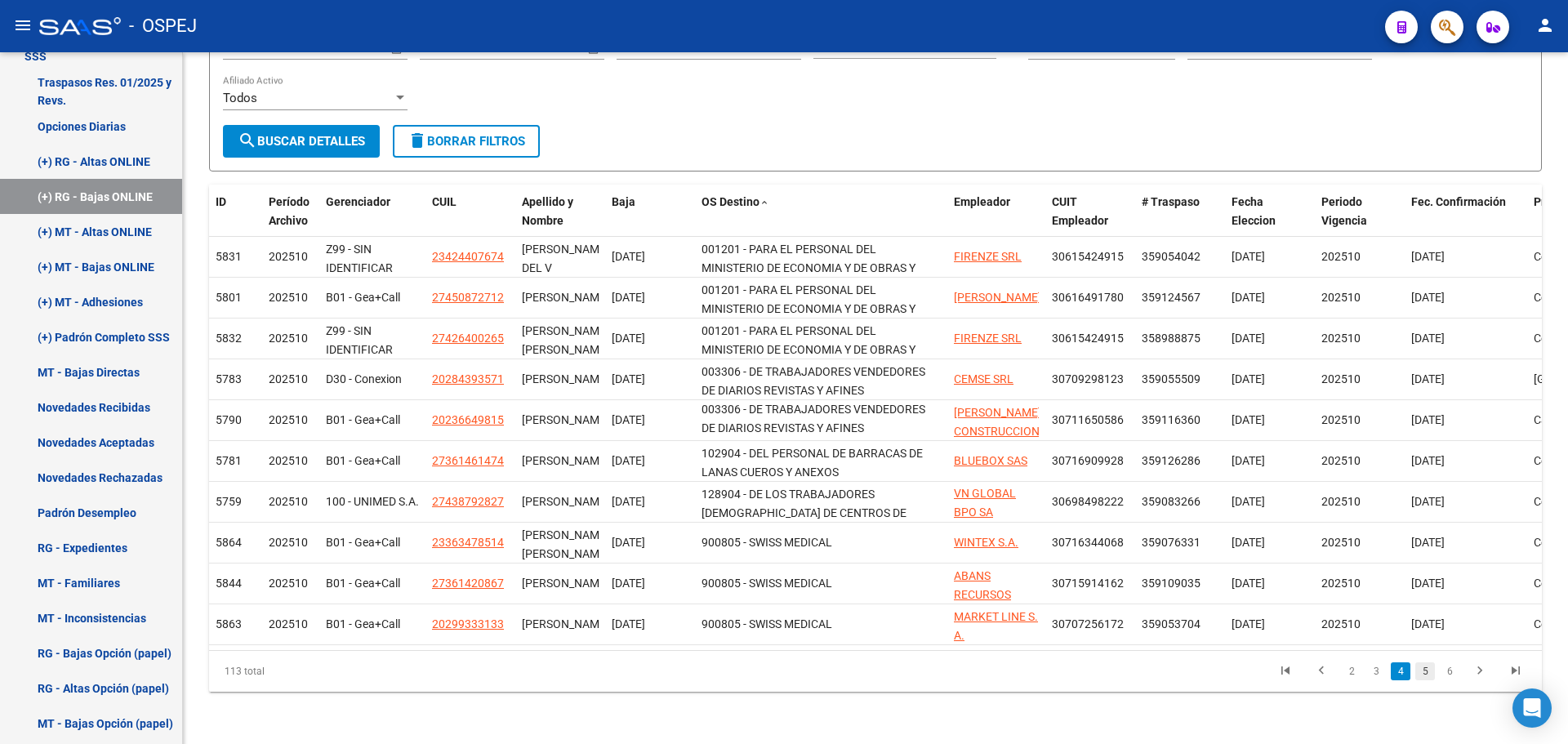
click at [1428, 676] on link "5" at bounding box center [1425, 671] width 20 height 18
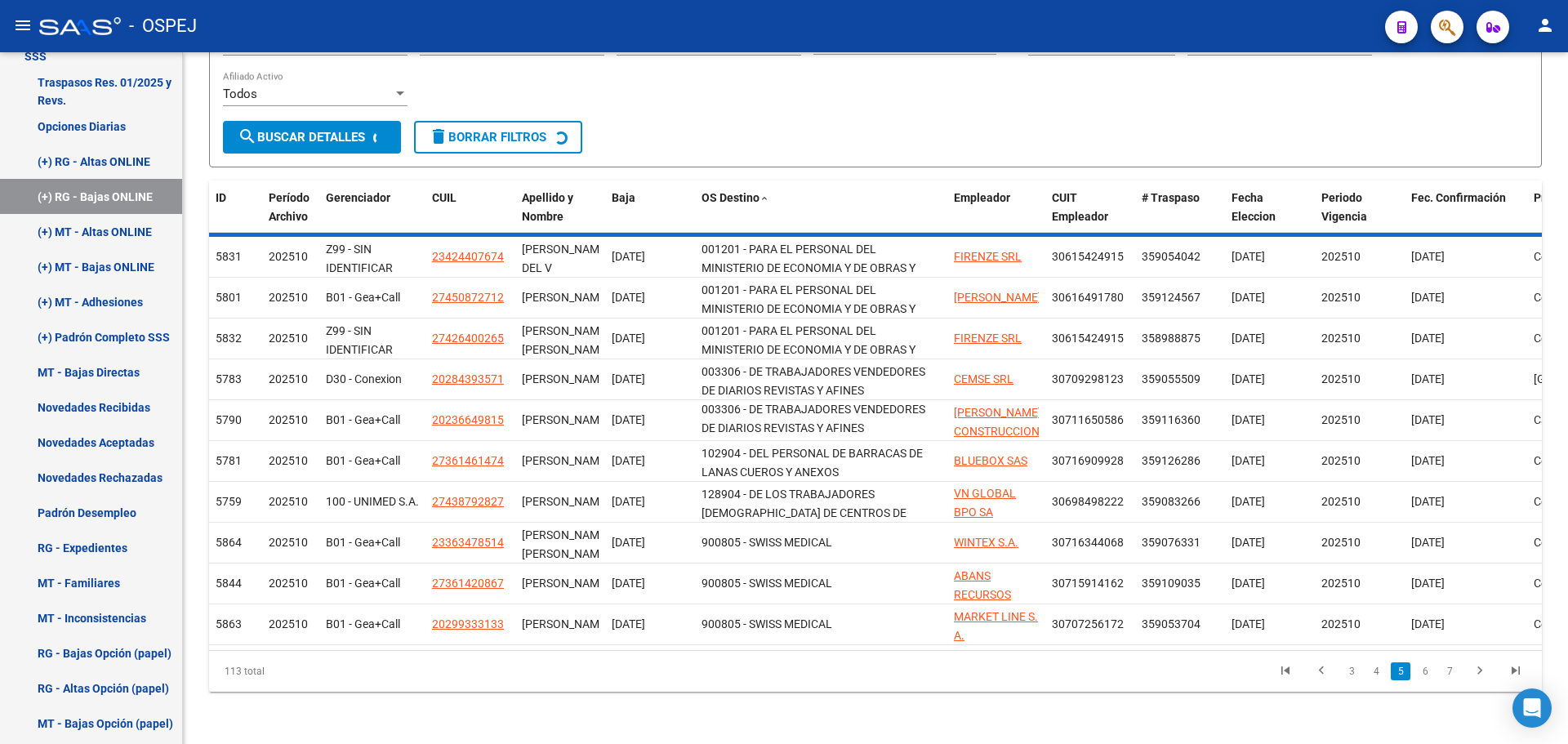
scroll to position [0, 0]
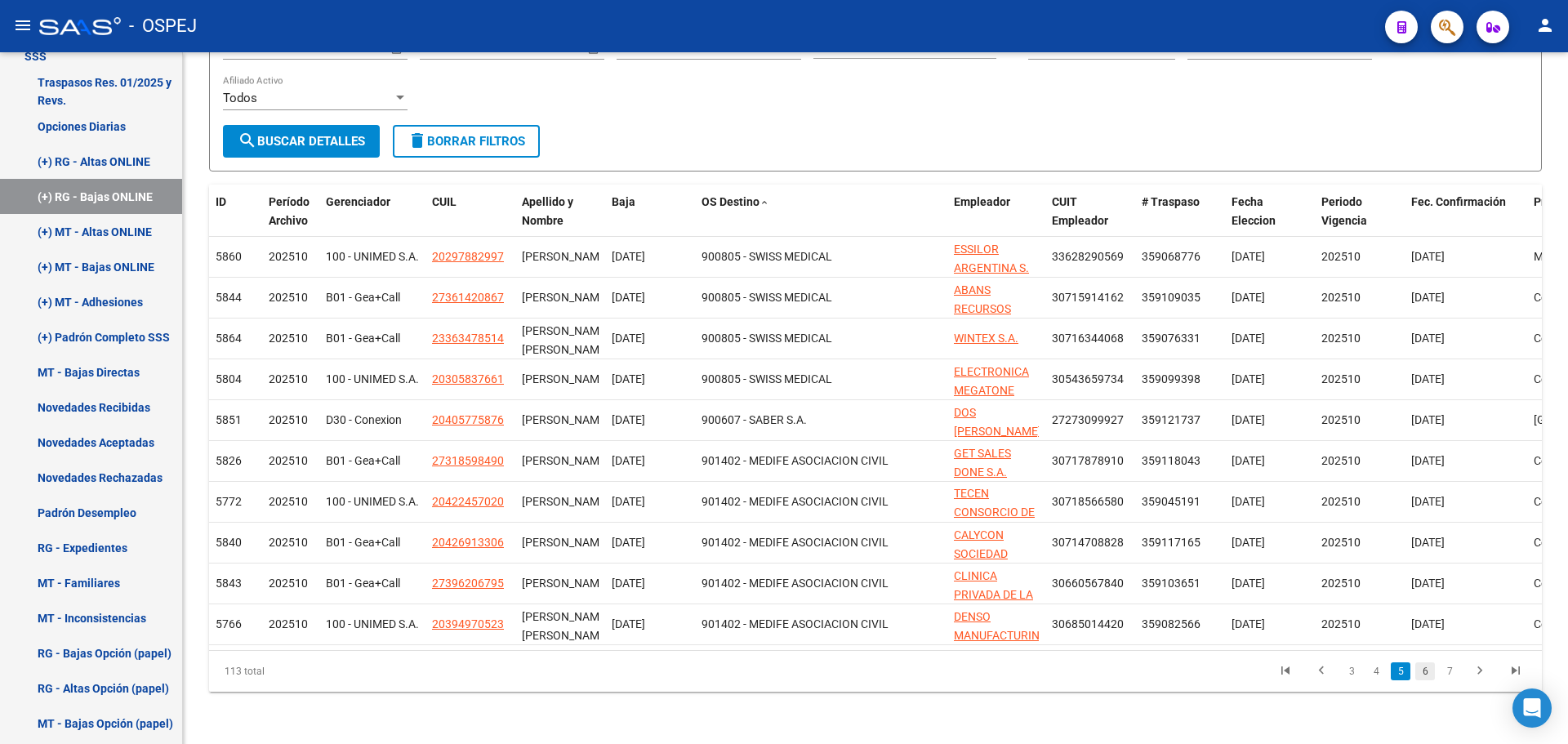
click at [1429, 675] on link "6" at bounding box center [1425, 671] width 20 height 18
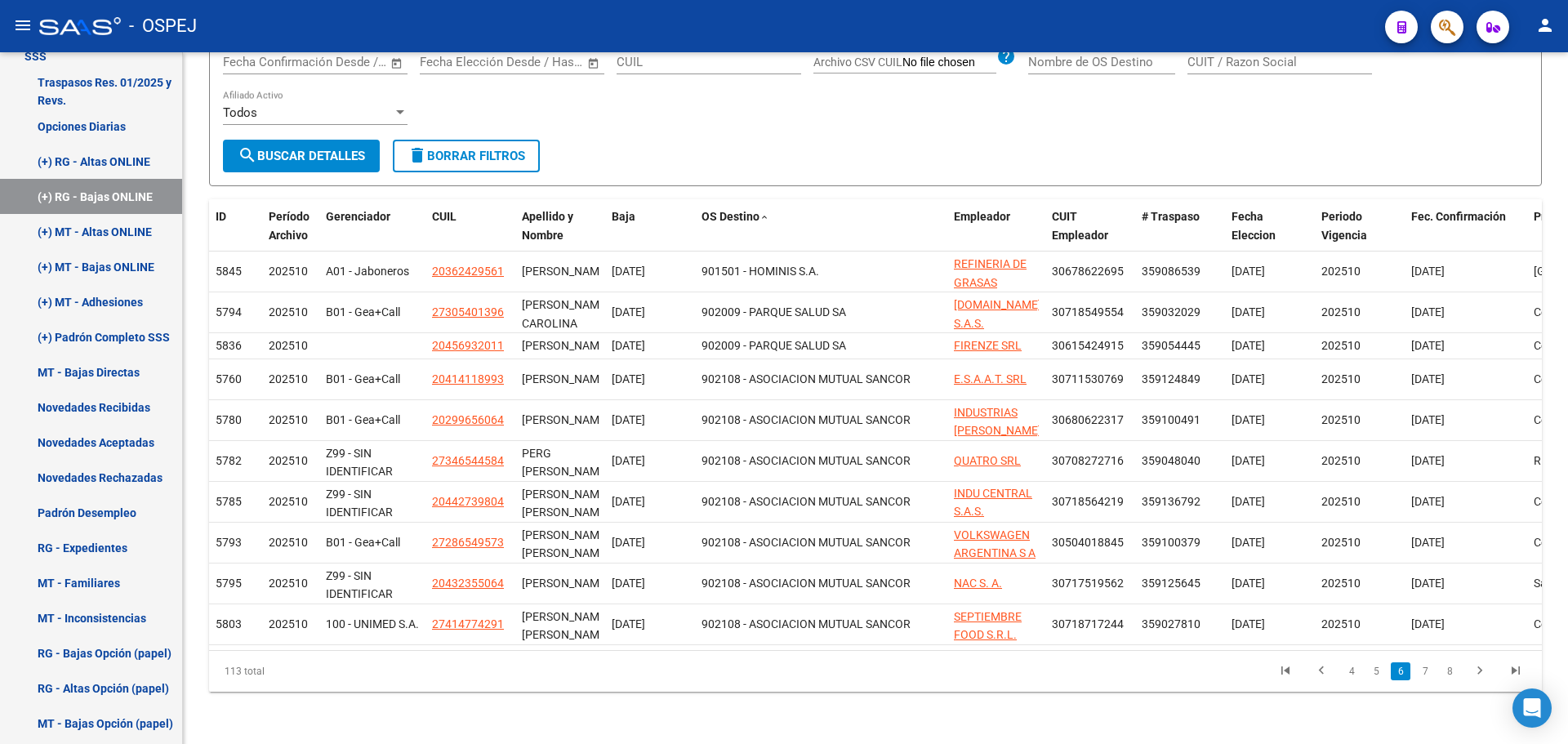
click at [1429, 675] on link "7" at bounding box center [1425, 671] width 20 height 18
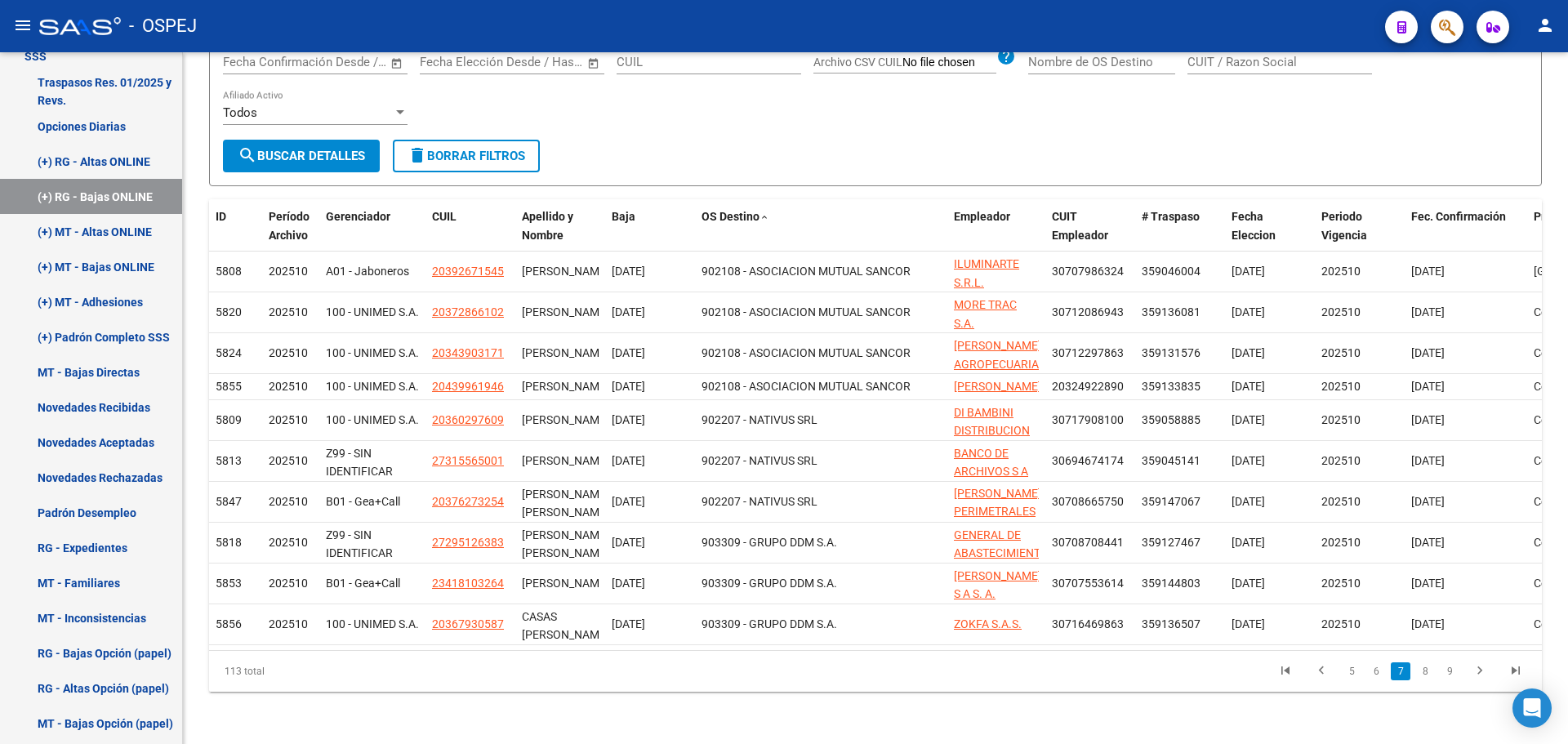
click at [1429, 675] on link "8" at bounding box center [1425, 671] width 20 height 18
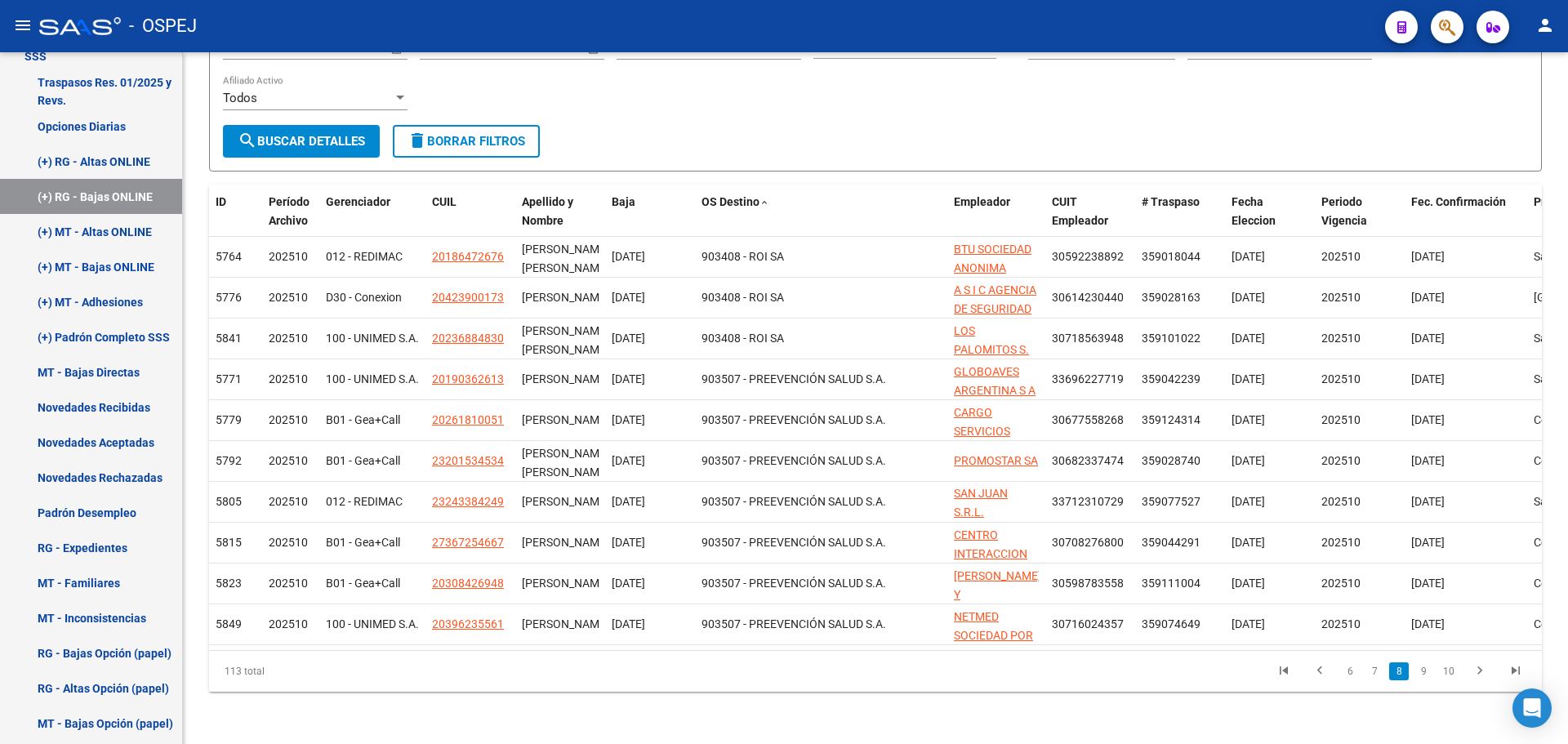
click at [1429, 675] on link "9" at bounding box center [1423, 671] width 20 height 18
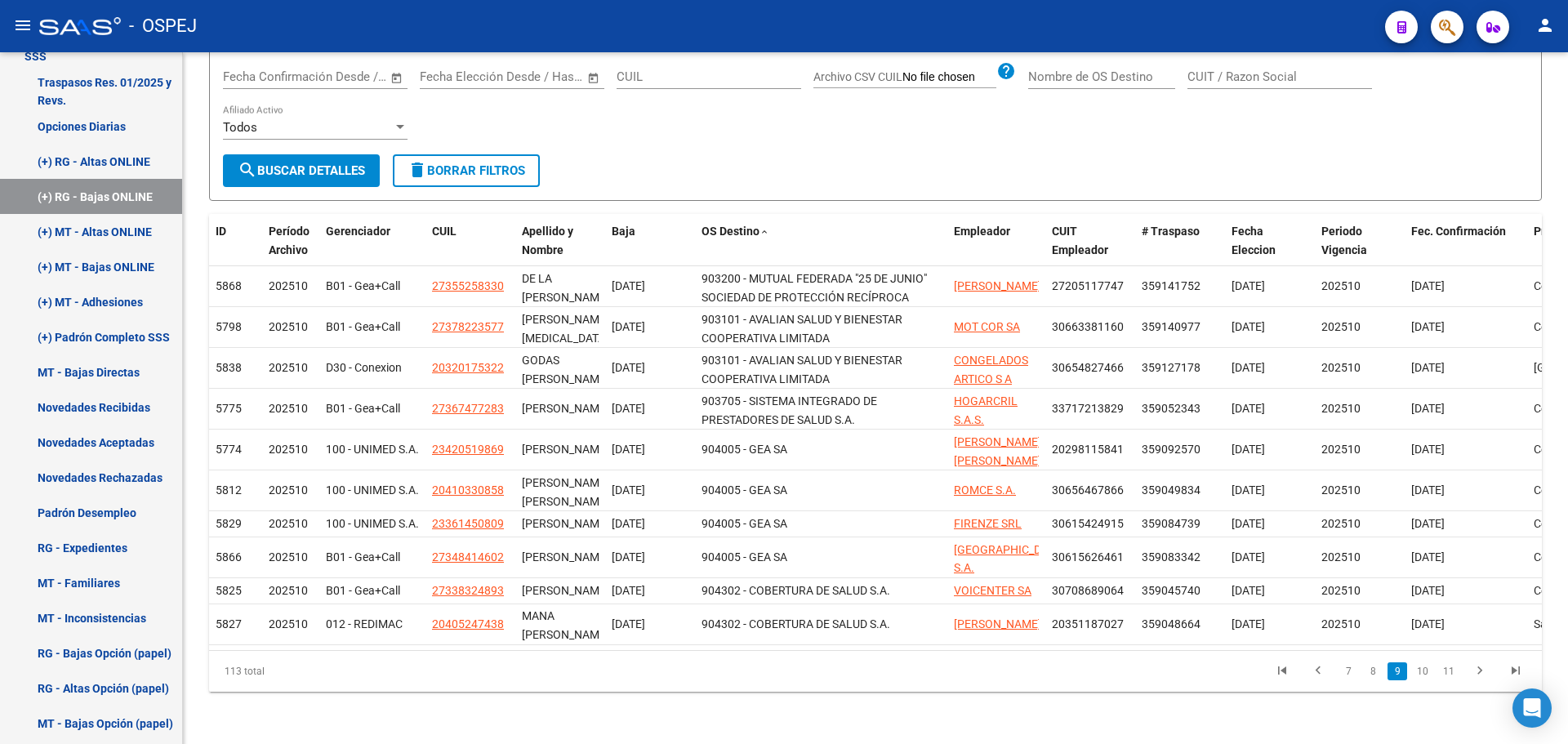
click at [1429, 675] on link "10" at bounding box center [1422, 671] width 22 height 18
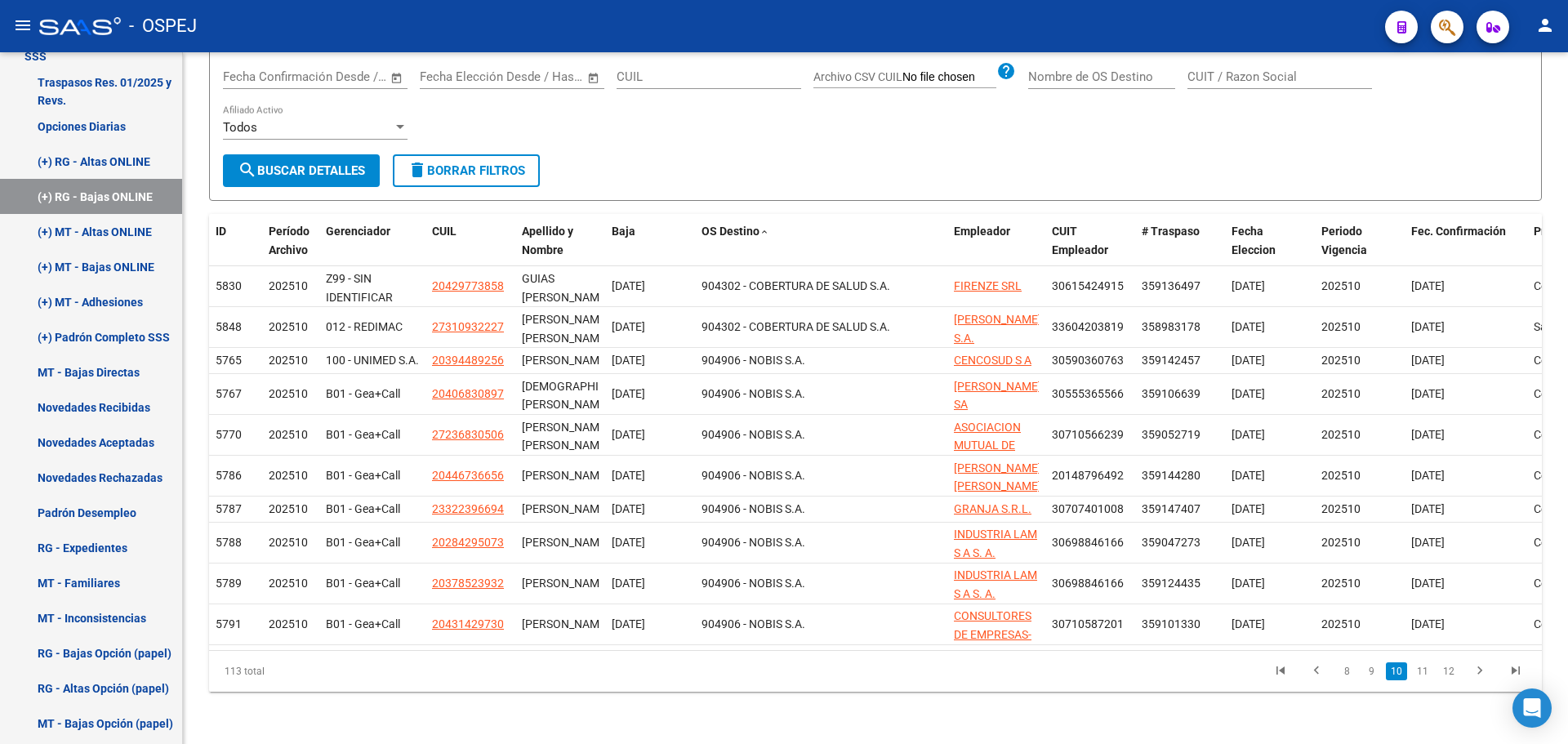
click at [1429, 675] on link "11" at bounding box center [1422, 671] width 22 height 18
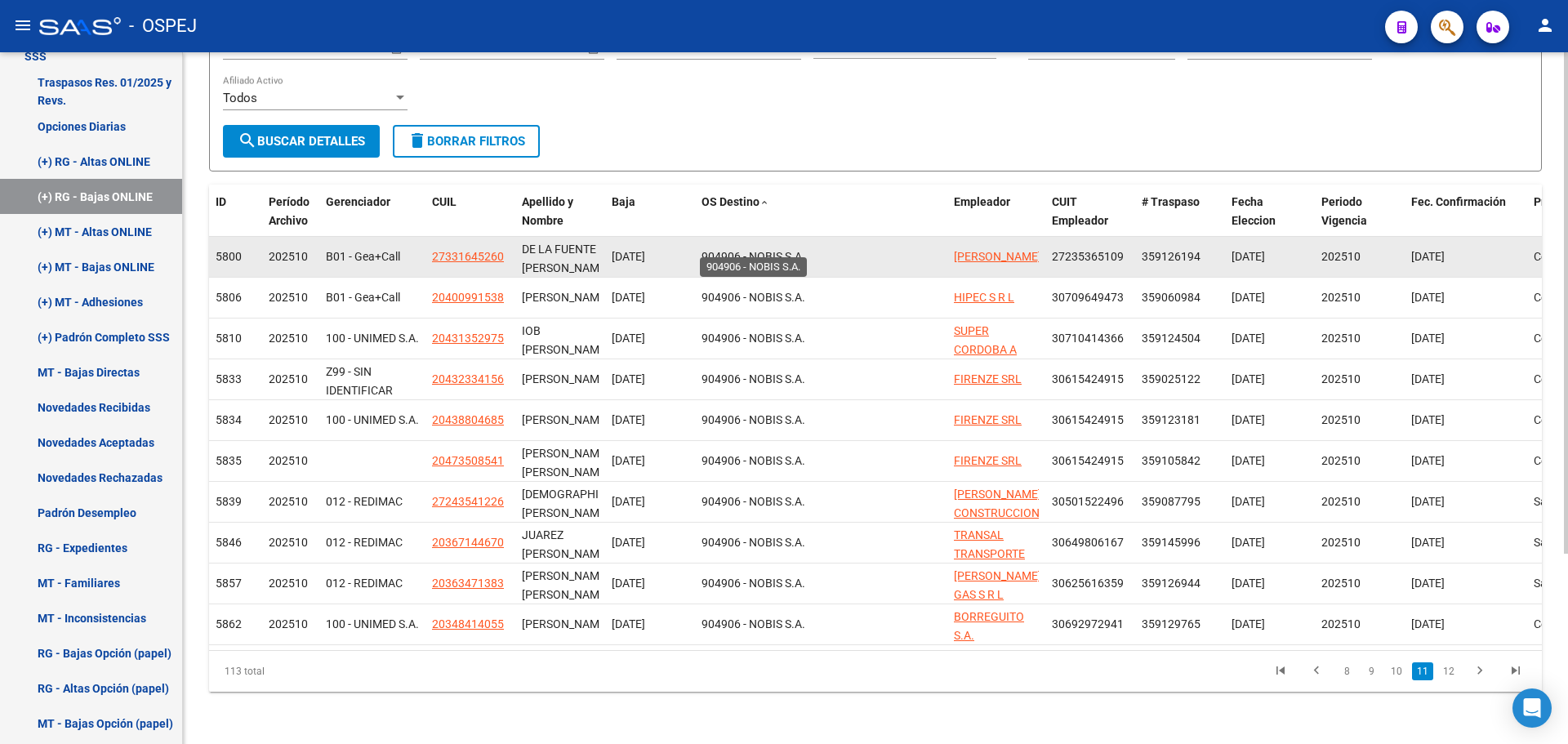
click at [759, 250] on span "904906 - NOBIS S.A." at bounding box center [753, 256] width 104 height 13
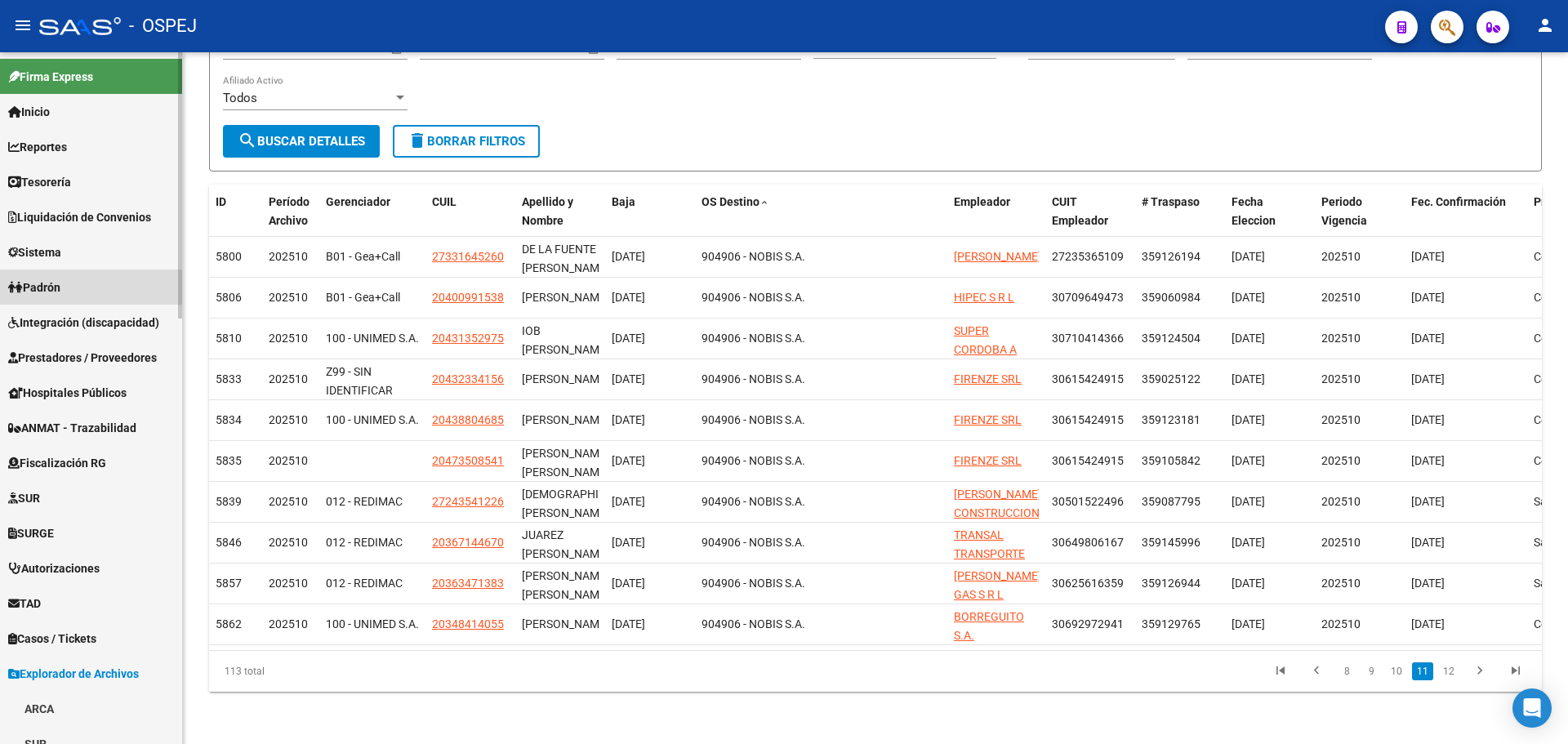
click at [61, 289] on span "Padrón" at bounding box center [35, 287] width 52 height 18
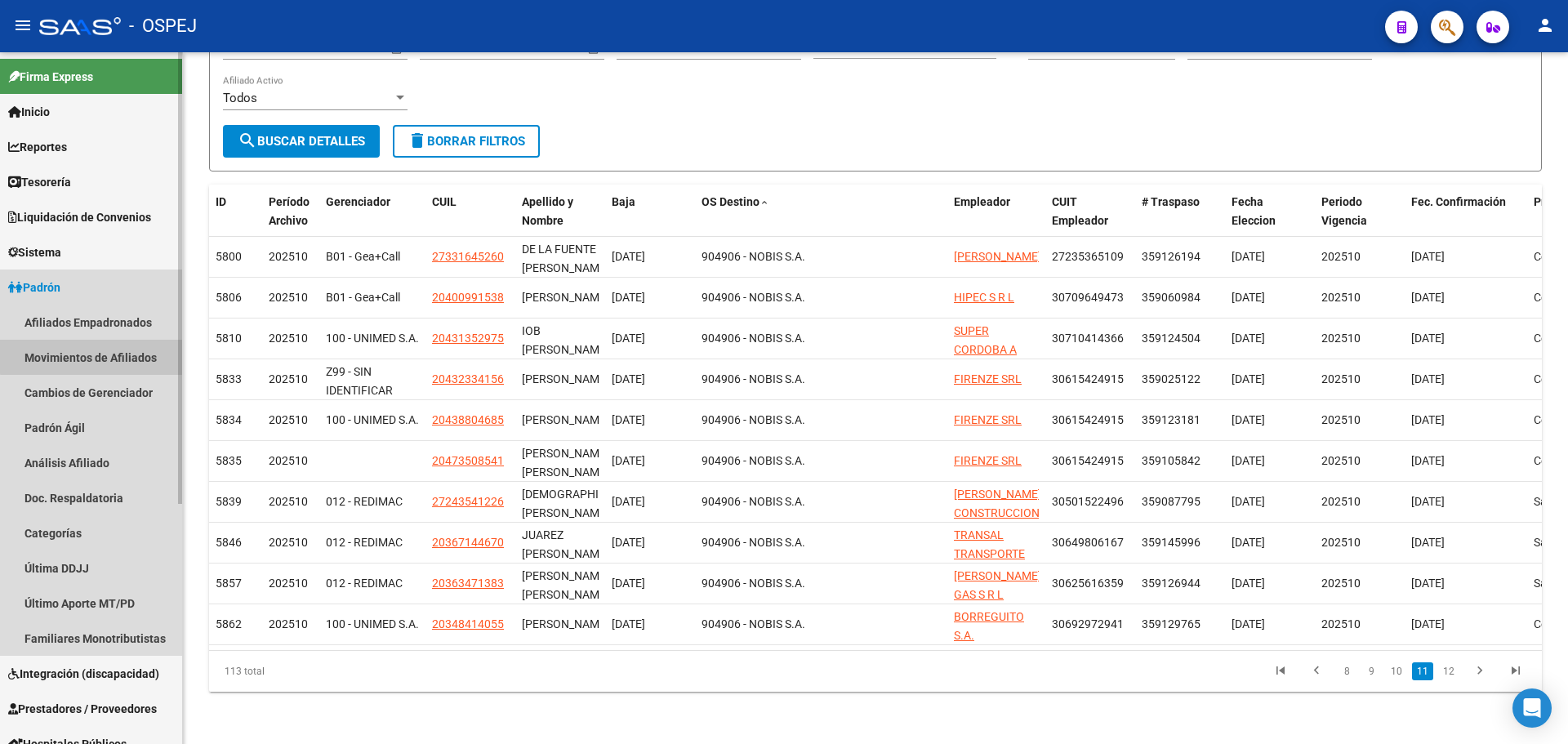
click at [112, 355] on link "Movimientos de Afiliados" at bounding box center [91, 357] width 182 height 36
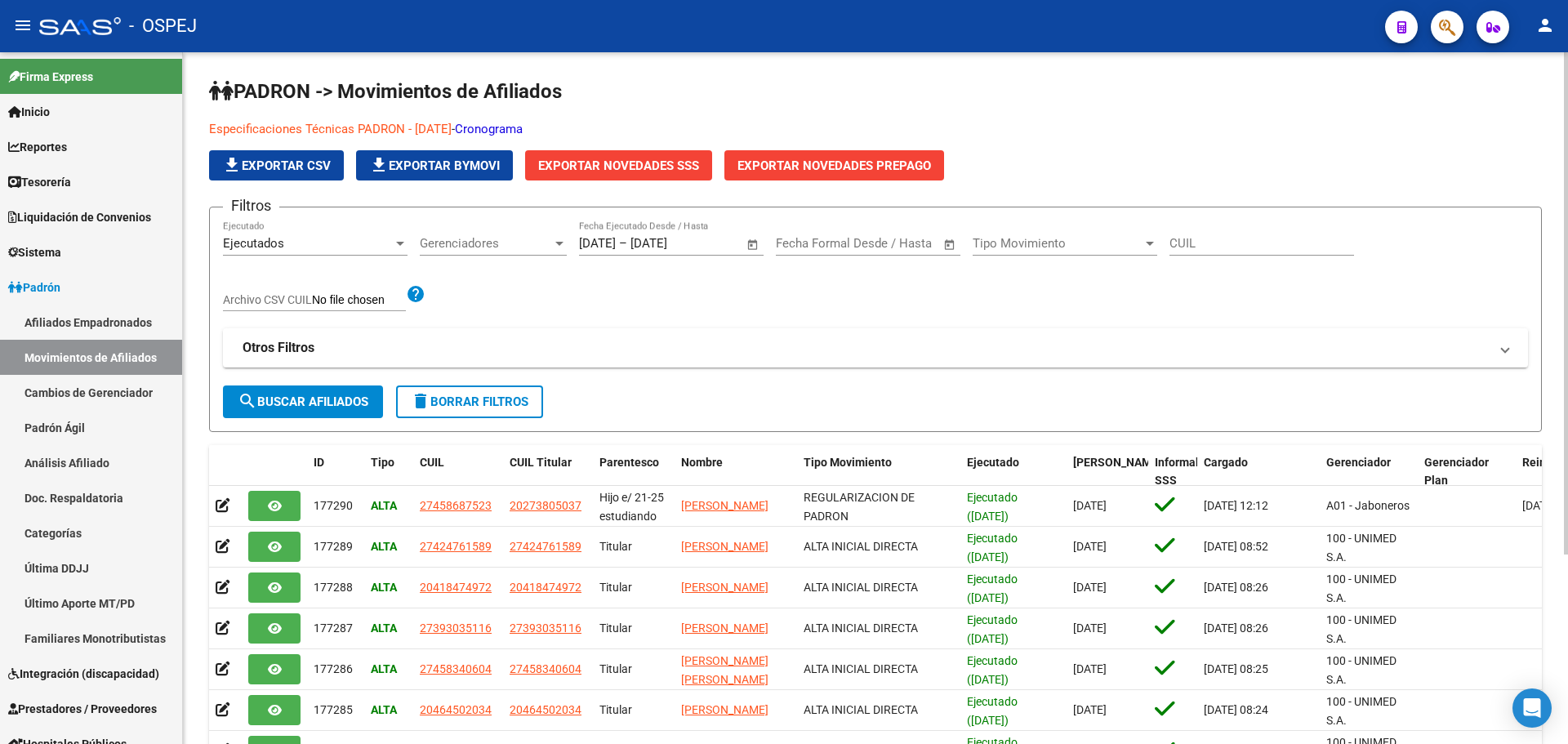
click at [523, 128] on link "Cronograma" at bounding box center [489, 129] width 68 height 15
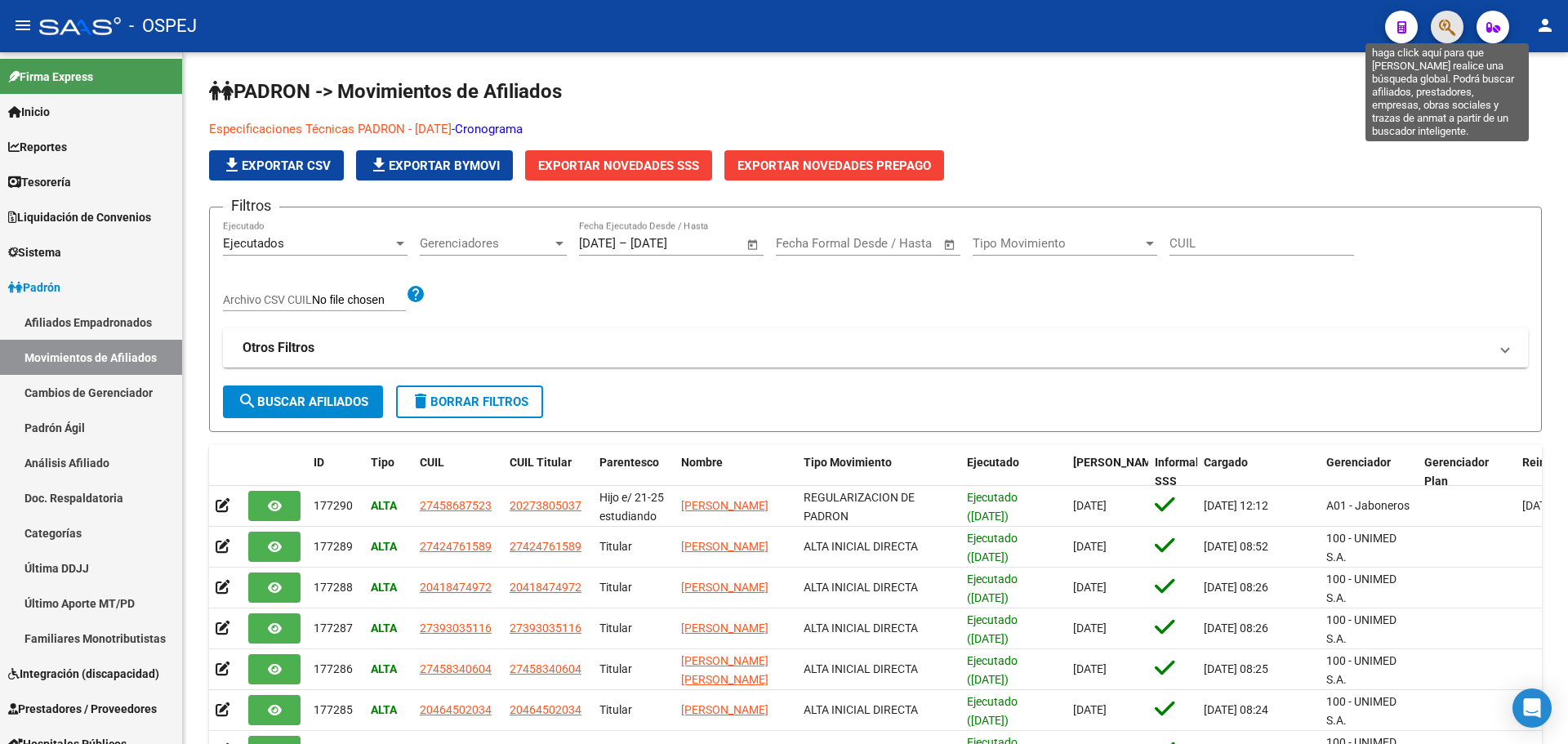
click at [1444, 21] on icon "button" at bounding box center [1446, 27] width 16 height 19
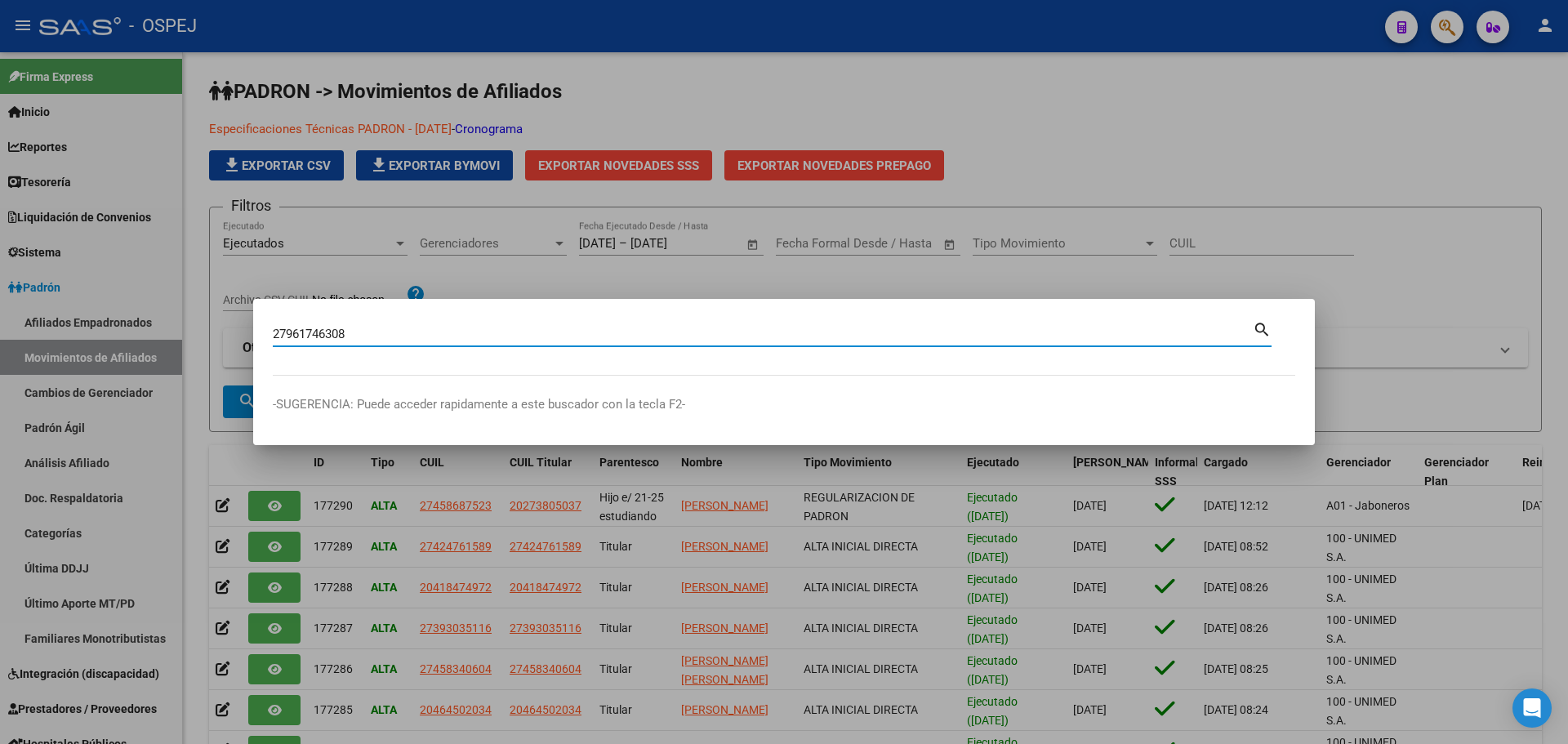
type input "27961746308"
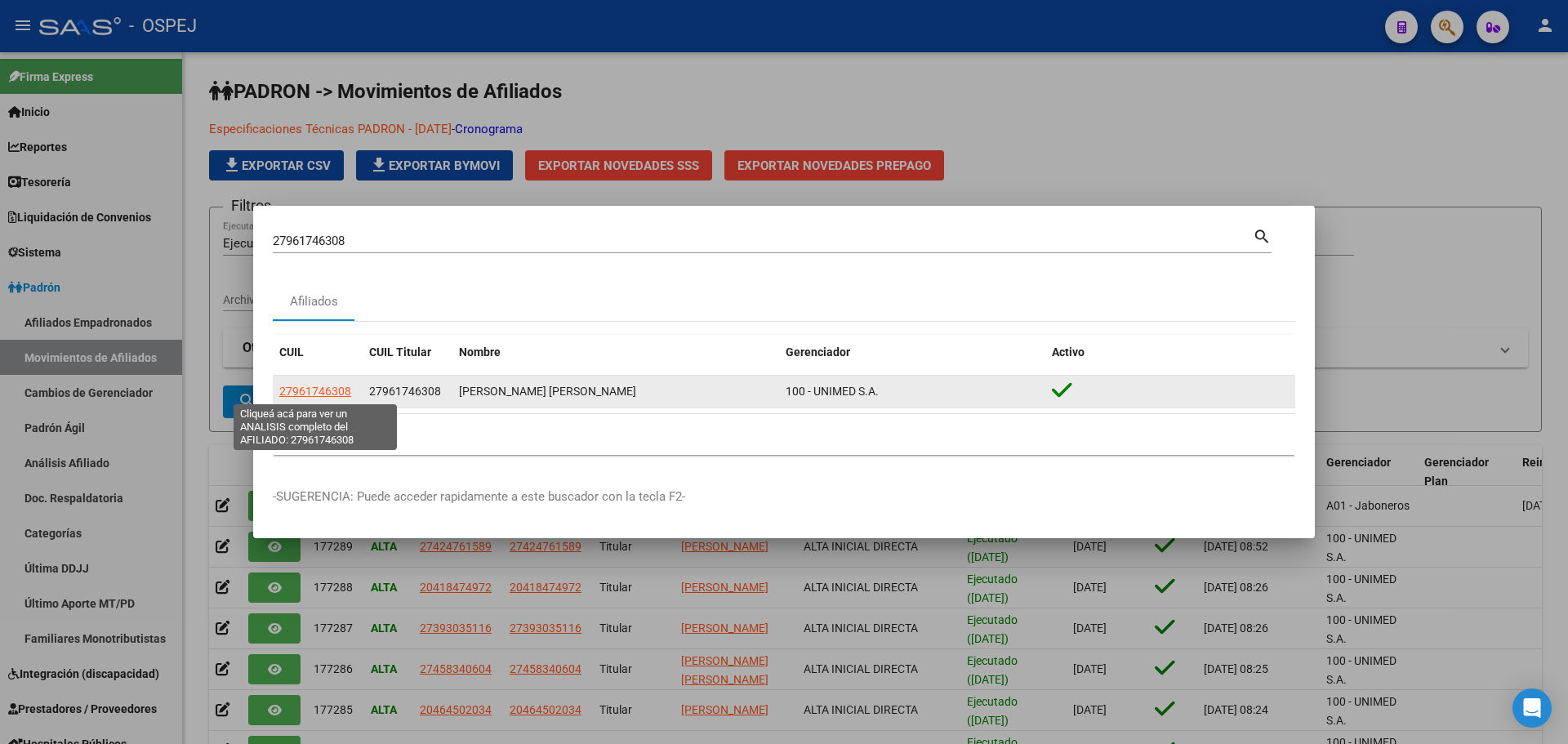
click at [333, 387] on span "27961746308" at bounding box center [315, 391] width 72 height 13
type textarea "27961746308"
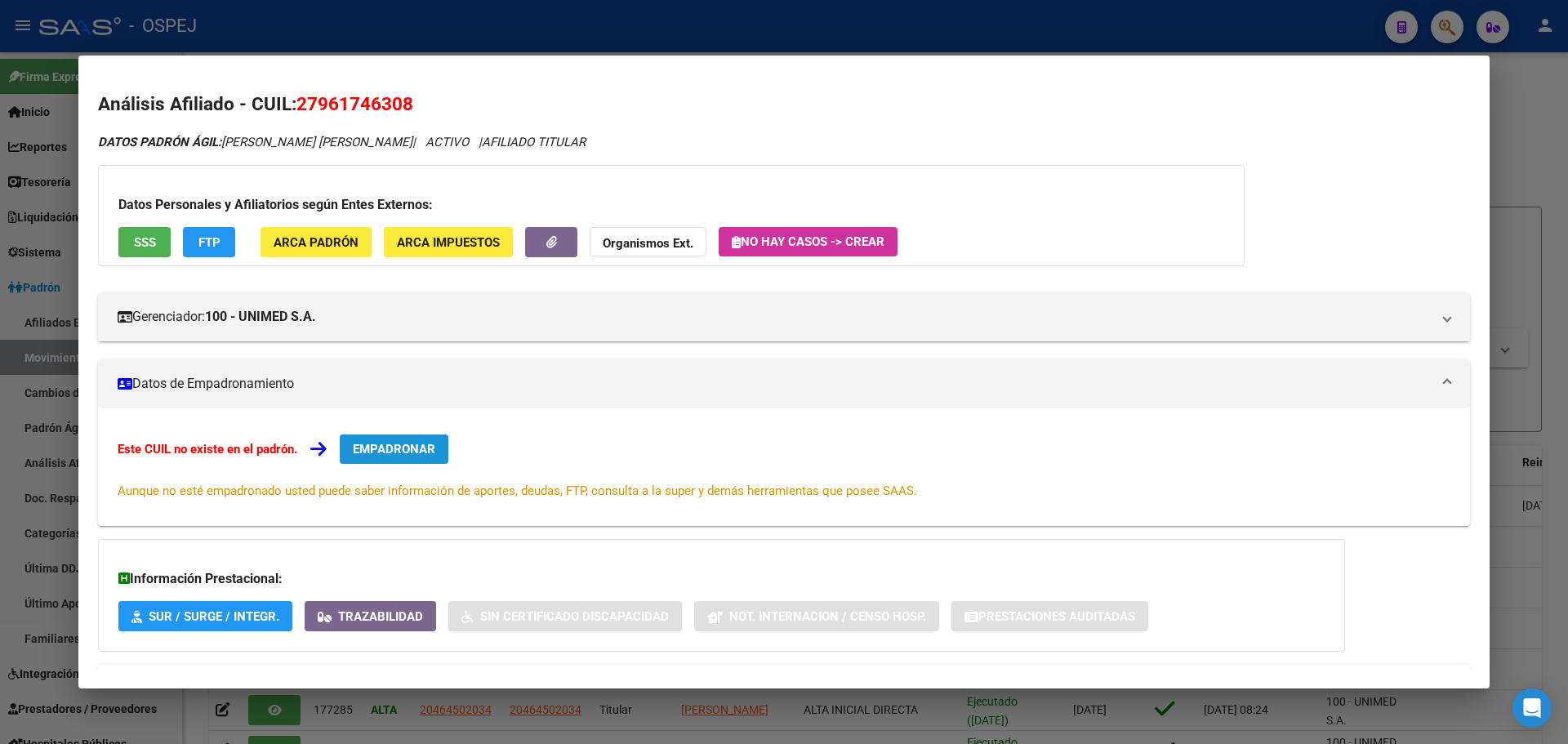
click at [395, 440] on button "EMPADRONAR" at bounding box center [394, 449] width 108 height 29
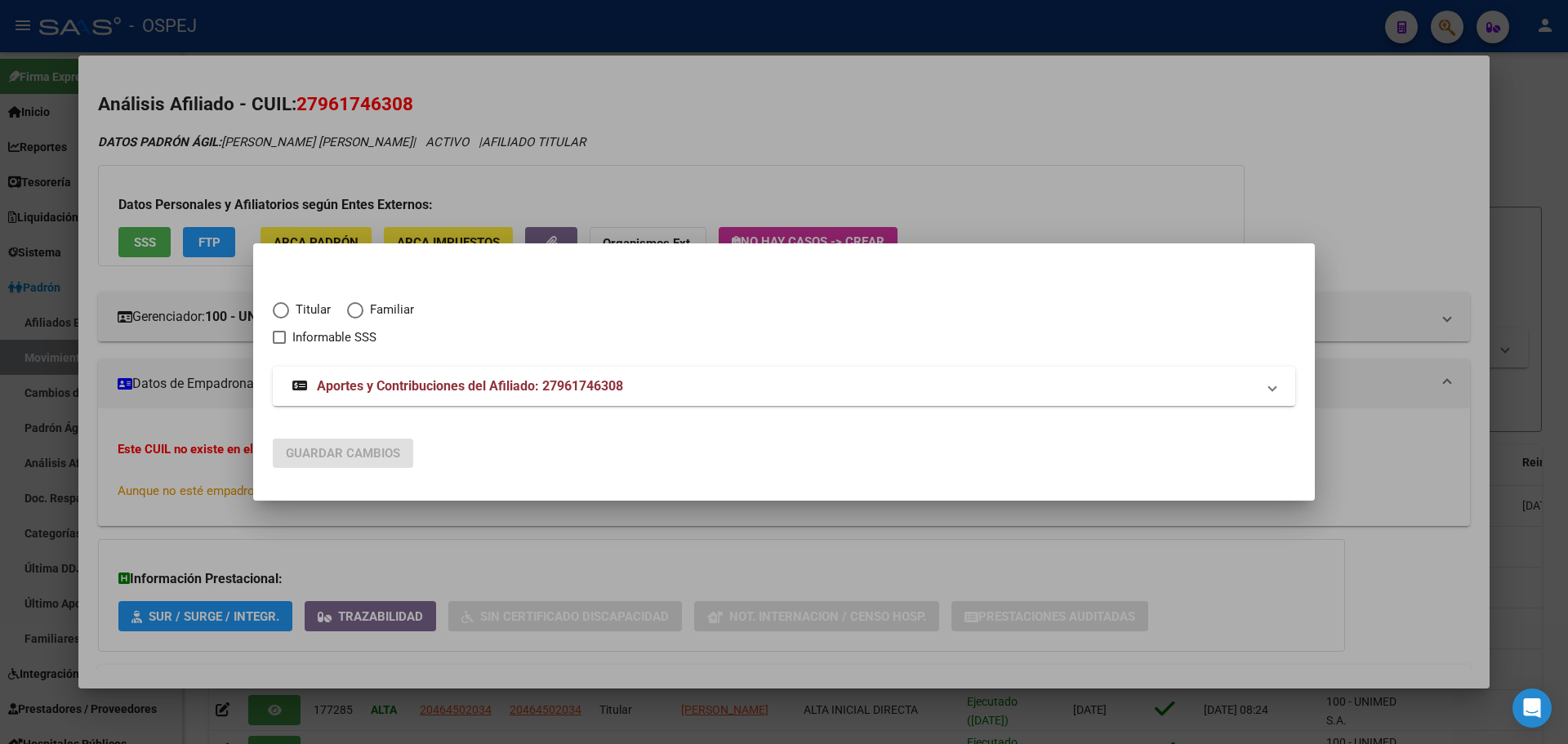
click at [289, 313] on span "Titular" at bounding box center [309, 309] width 42 height 19
click at [289, 313] on input "Titular" at bounding box center [281, 309] width 16 height 16
radio input "true"
checkbox input "true"
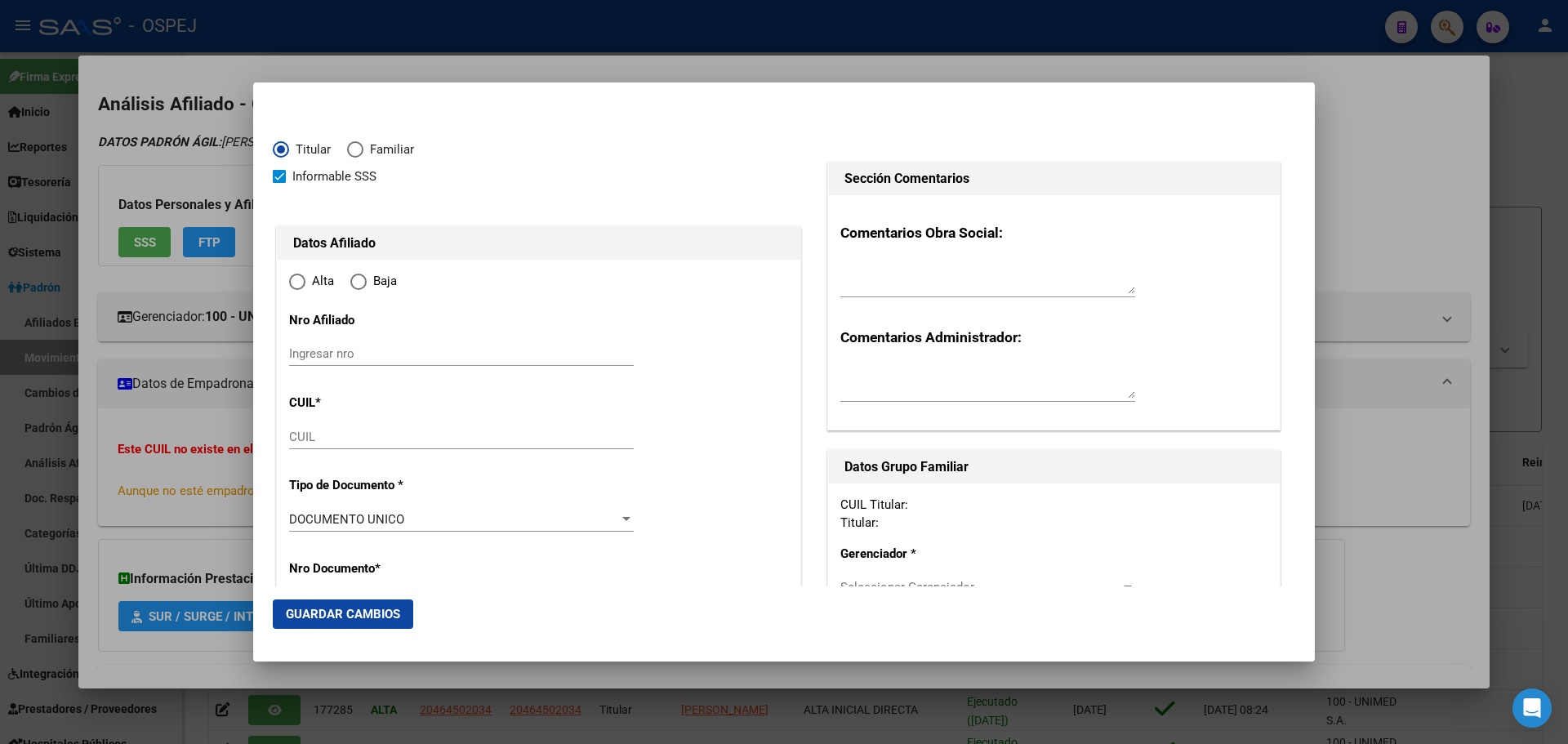
type input "27-96174630-8"
radio input "true"
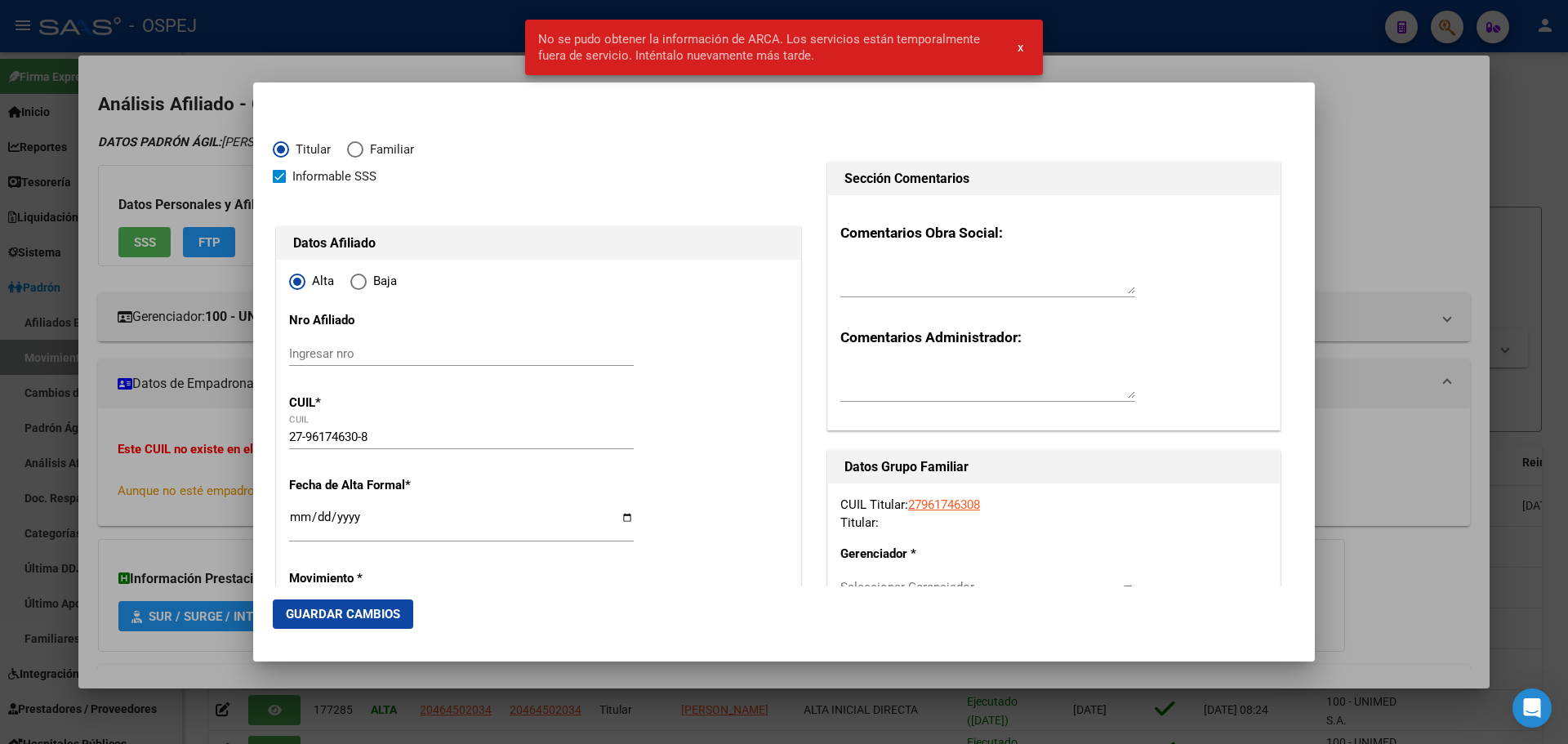
click at [289, 35] on div at bounding box center [784, 372] width 1568 height 744
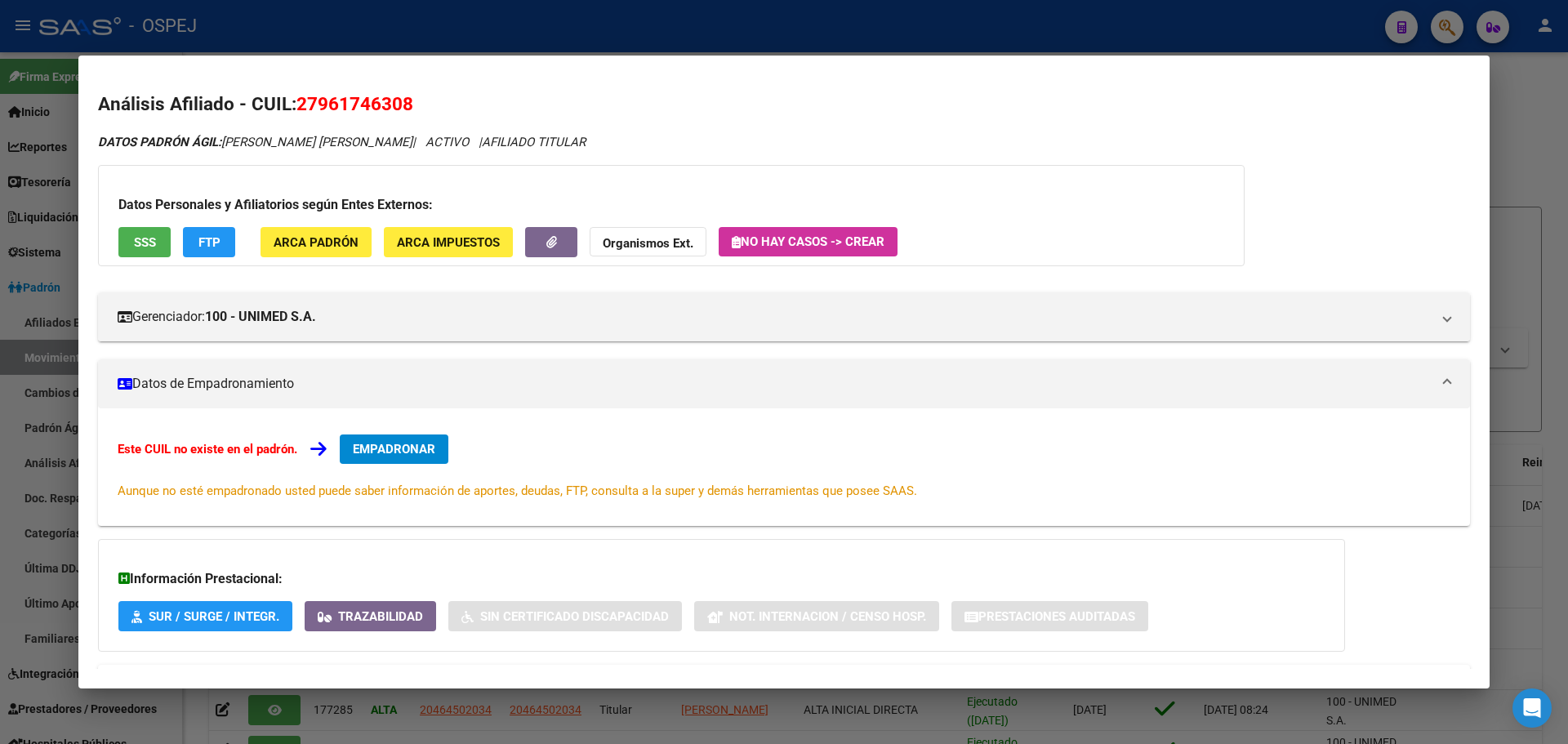
click at [503, 16] on div at bounding box center [784, 372] width 1568 height 744
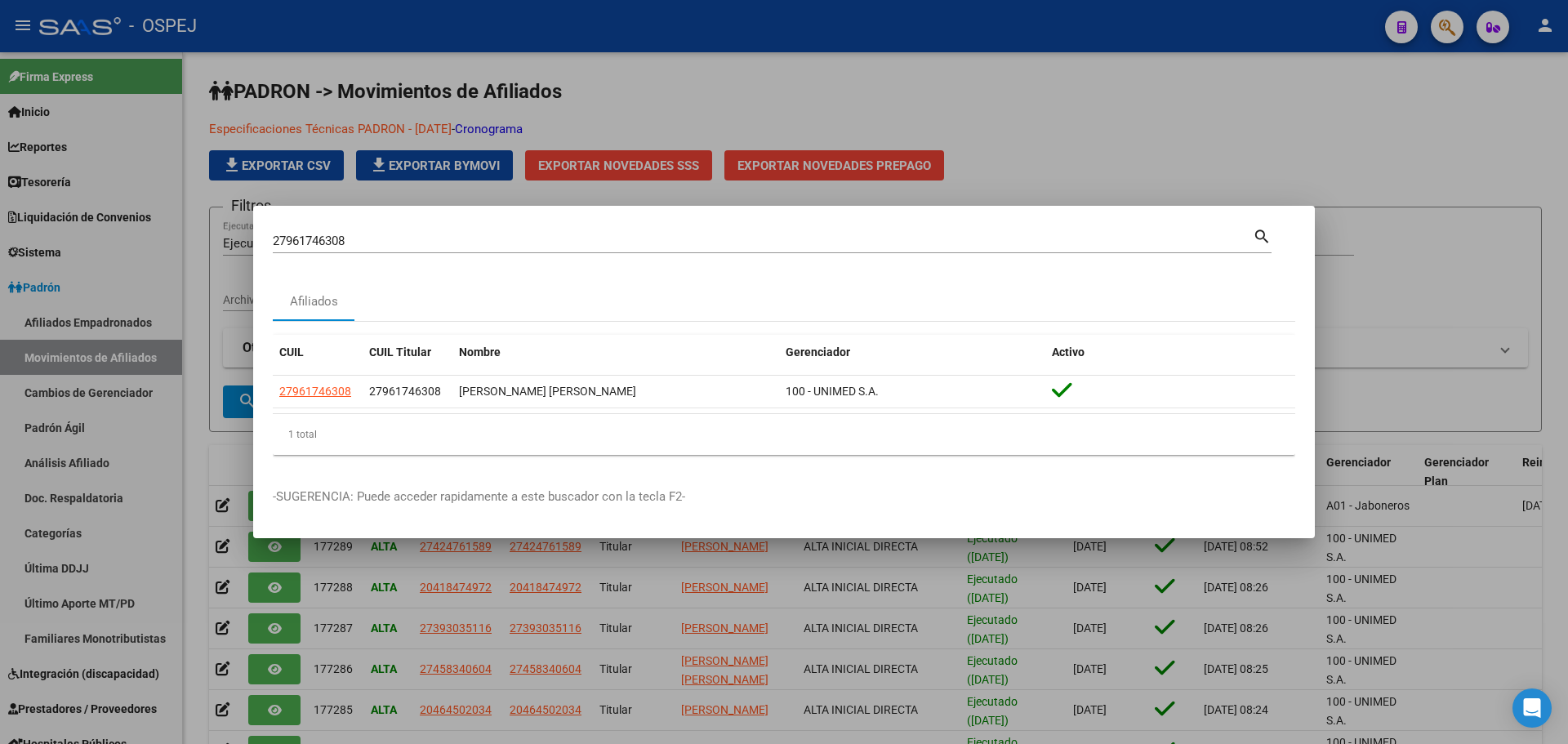
drag, startPoint x: 669, startPoint y: 76, endPoint x: 964, endPoint y: 3, distance: 303.9
click at [675, 74] on div at bounding box center [784, 372] width 1568 height 744
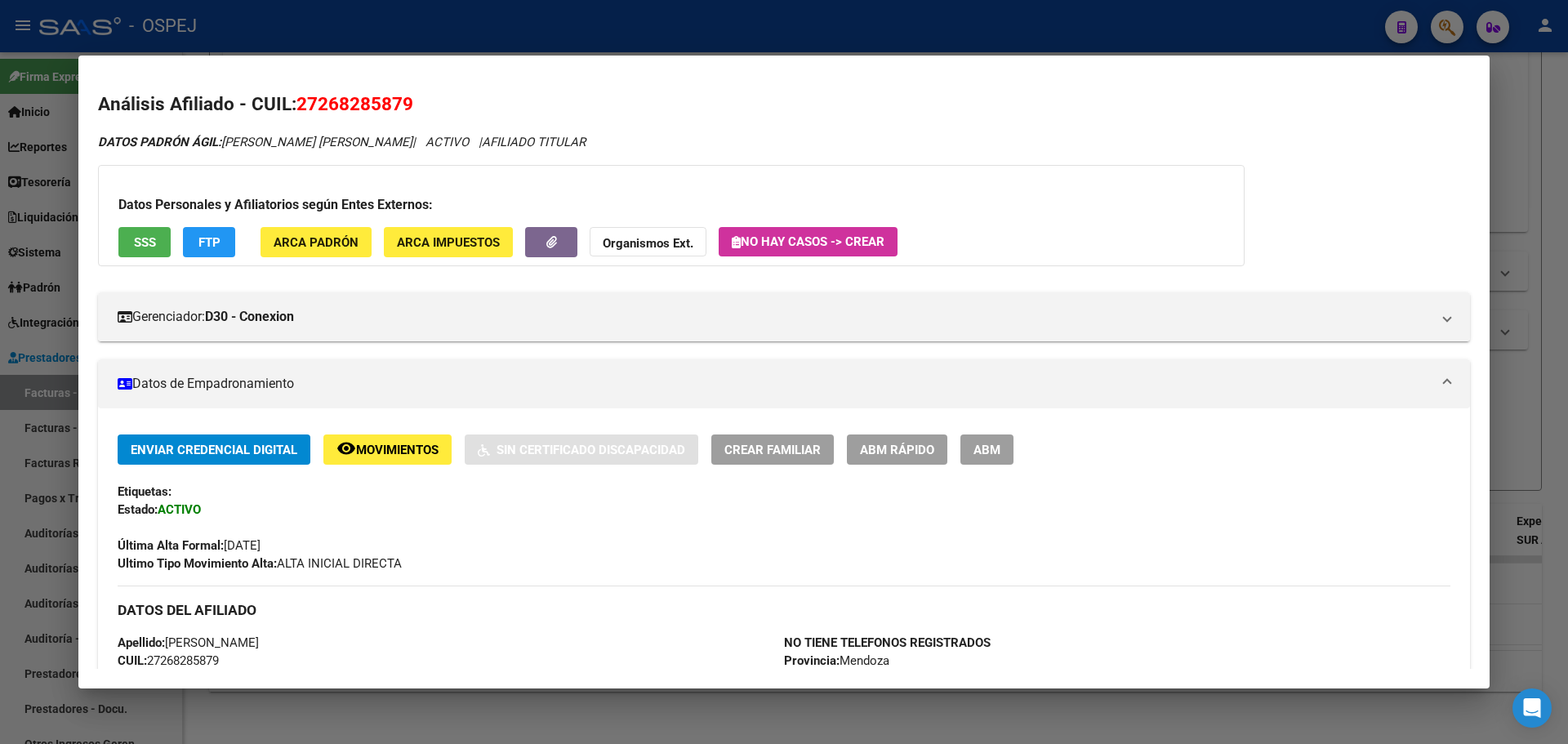
drag, startPoint x: 508, startPoint y: 35, endPoint x: 517, endPoint y: 36, distance: 9.1
click at [508, 37] on div at bounding box center [784, 372] width 1568 height 744
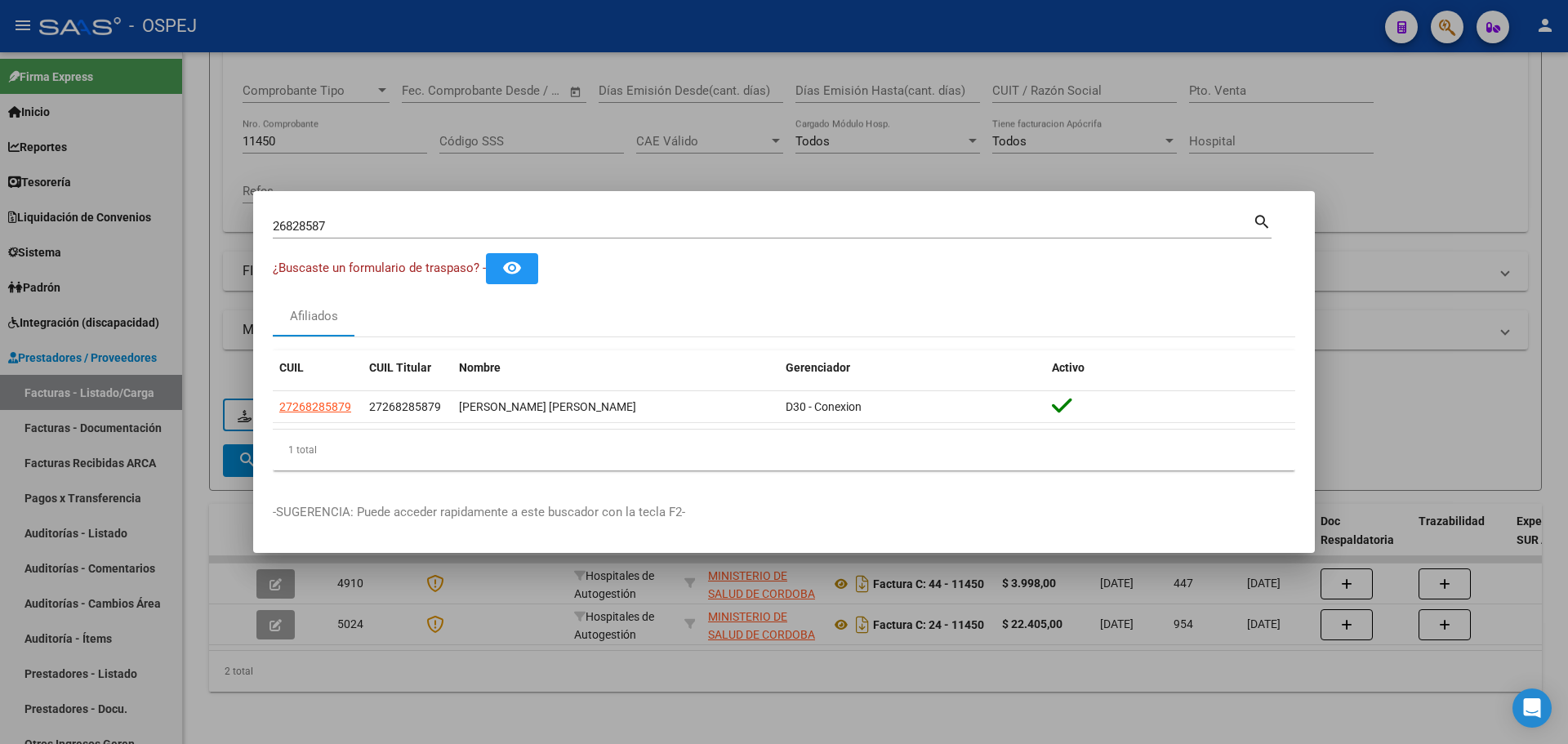
click at [531, 29] on div at bounding box center [784, 372] width 1568 height 744
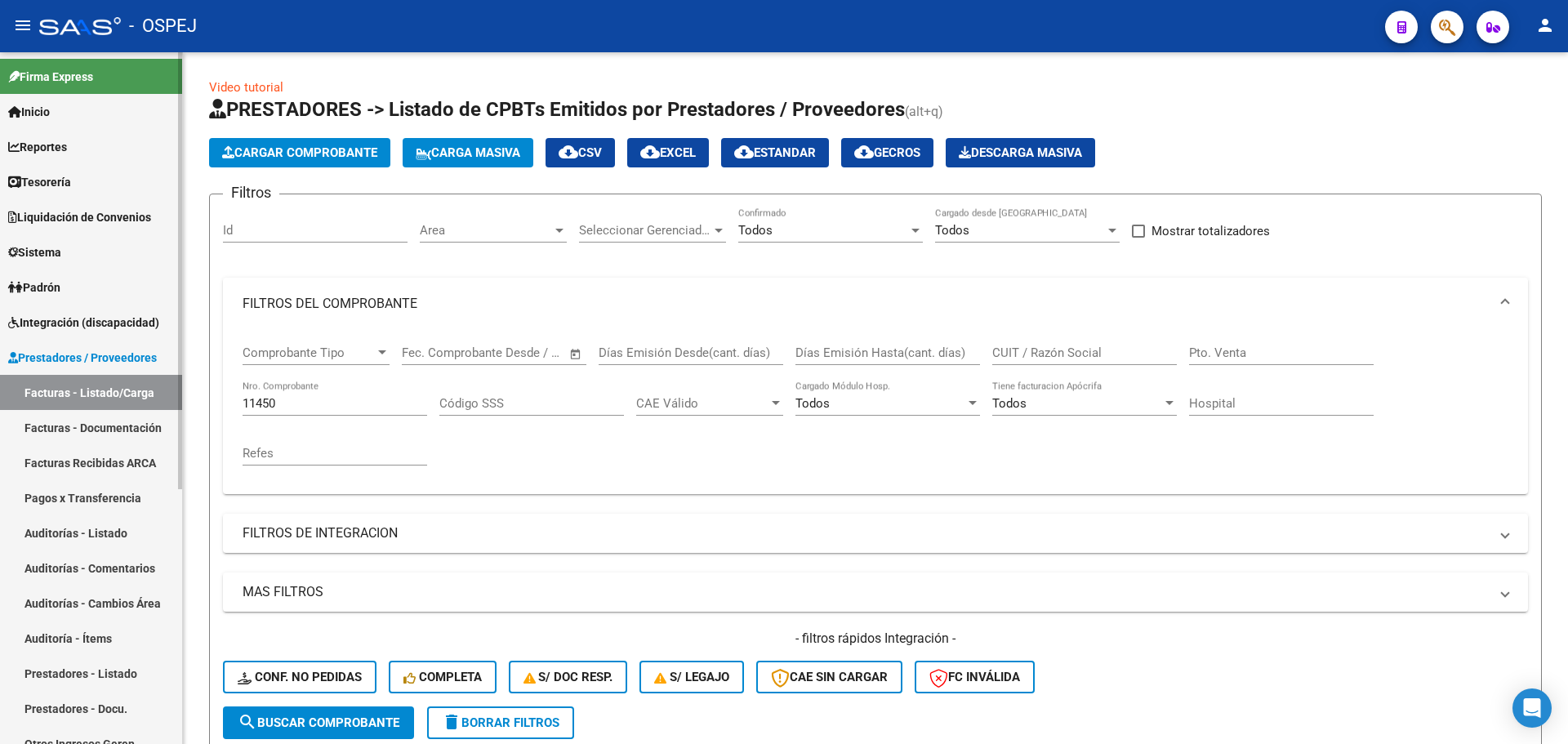
scroll to position [404, 0]
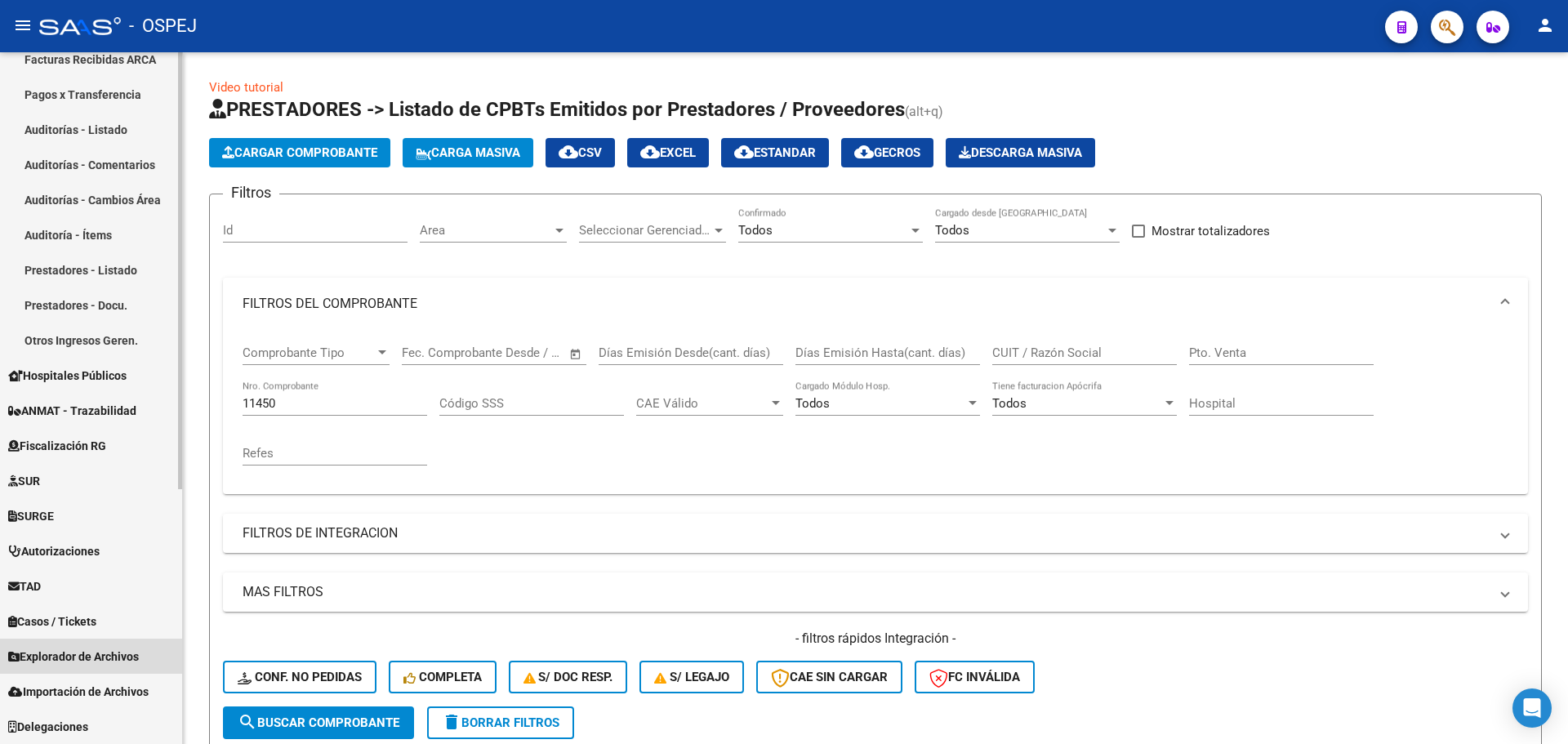
drag, startPoint x: 113, startPoint y: 661, endPoint x: 113, endPoint y: 644, distance: 17.0
click at [113, 661] on span "Explorador de Archivos" at bounding box center [74, 656] width 131 height 18
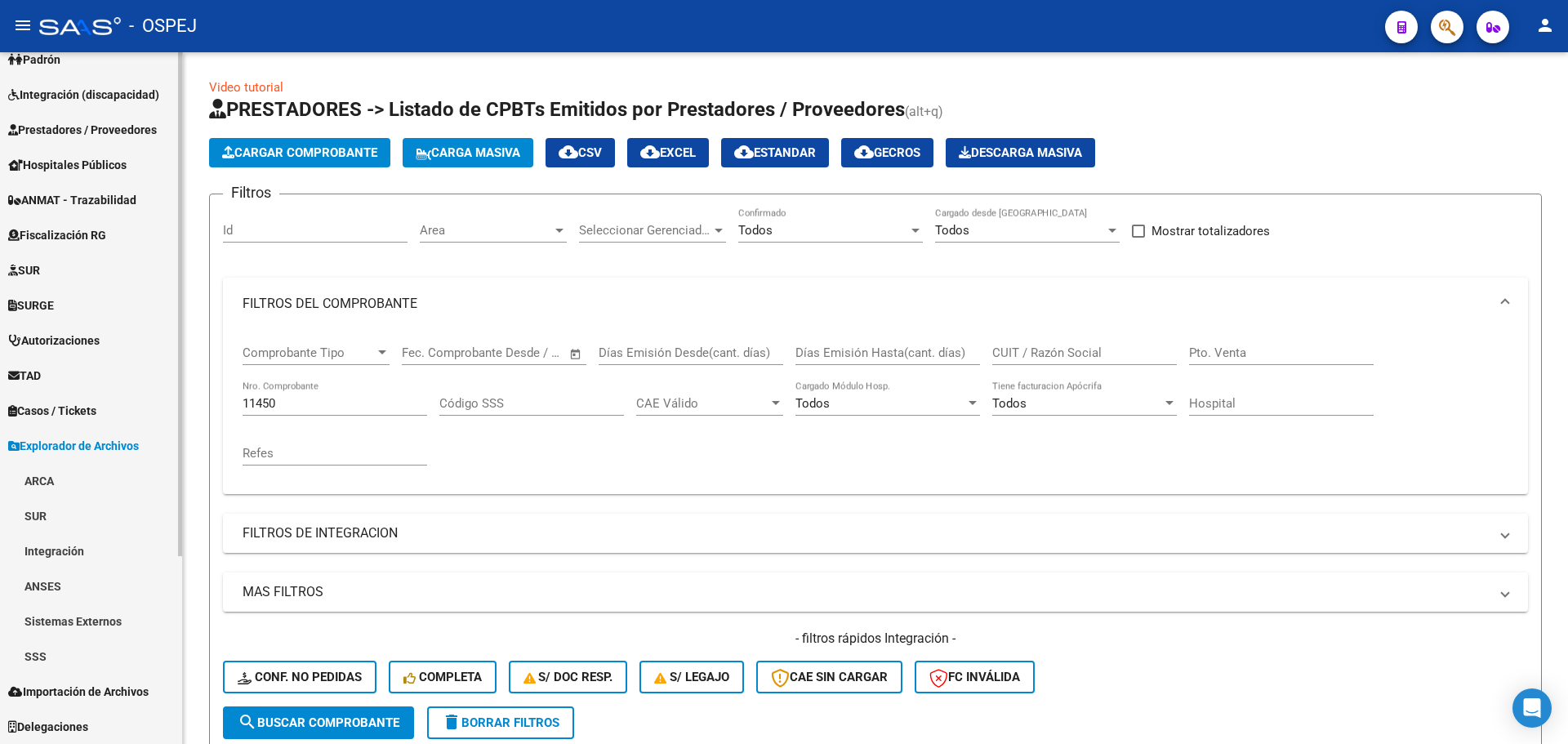
scroll to position [228, 0]
click at [87, 663] on link "SSS" at bounding box center [91, 656] width 182 height 36
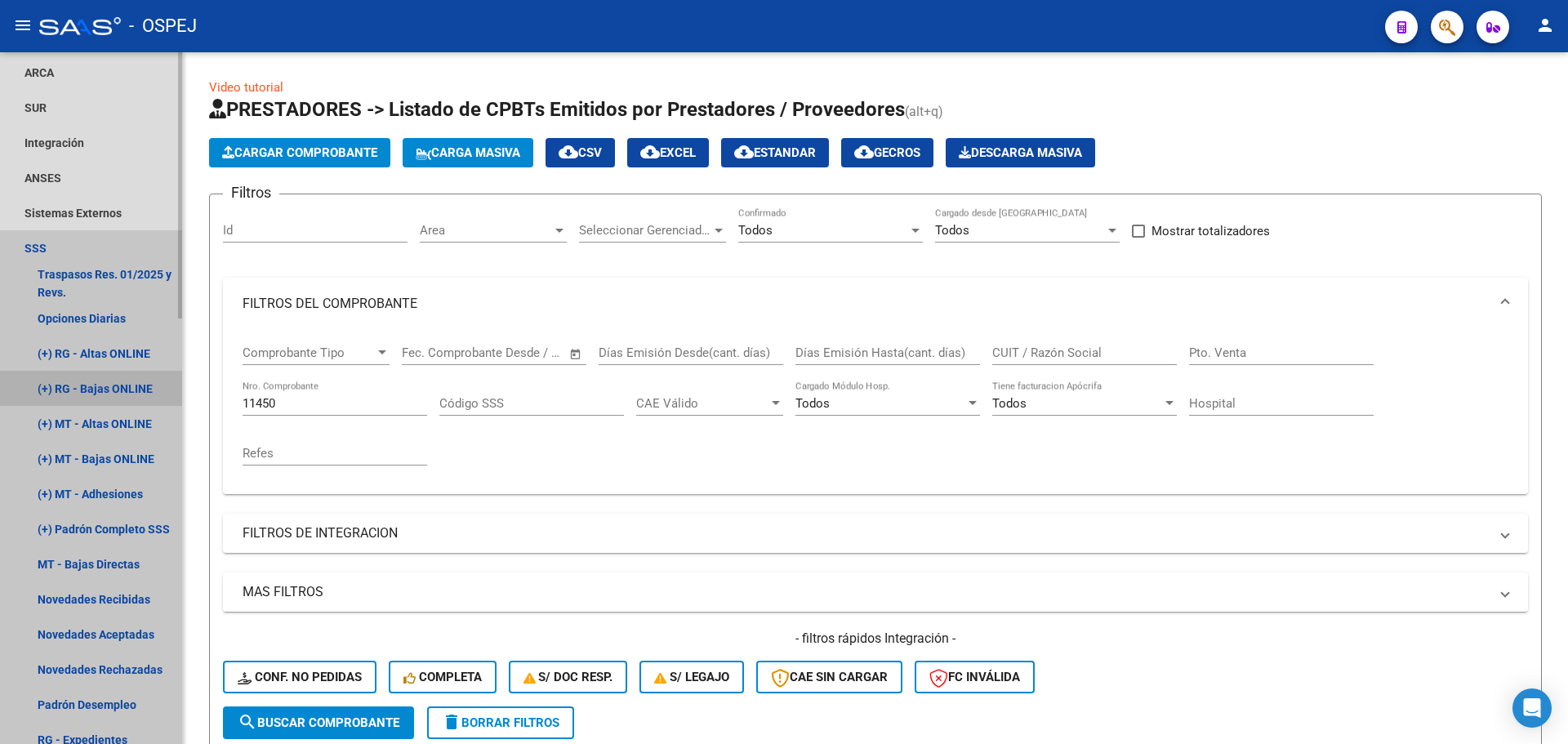
click at [130, 387] on link "(+) RG - Bajas ONLINE" at bounding box center [91, 389] width 182 height 36
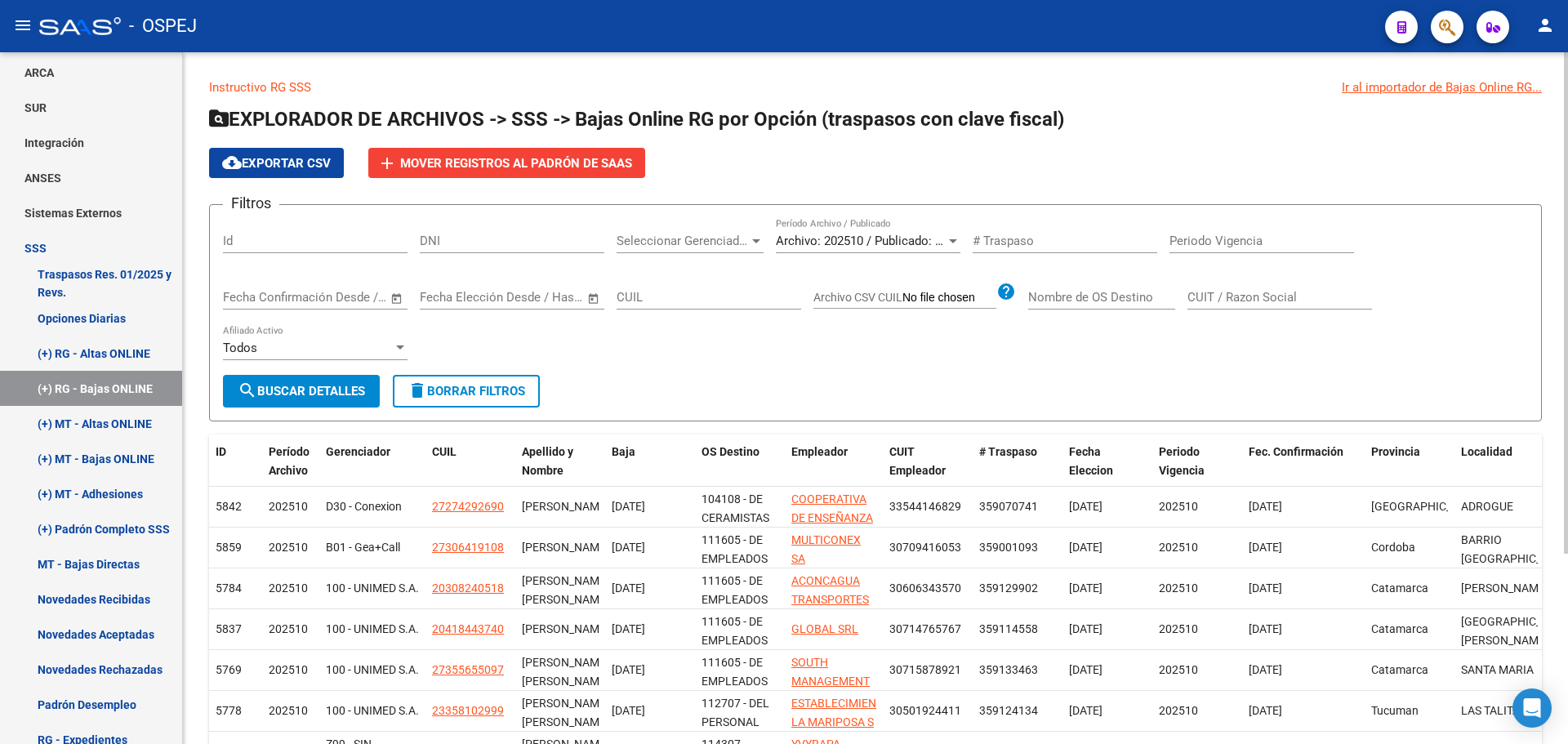
click at [739, 238] on span "Seleccionar Gerenciador" at bounding box center [683, 241] width 133 height 15
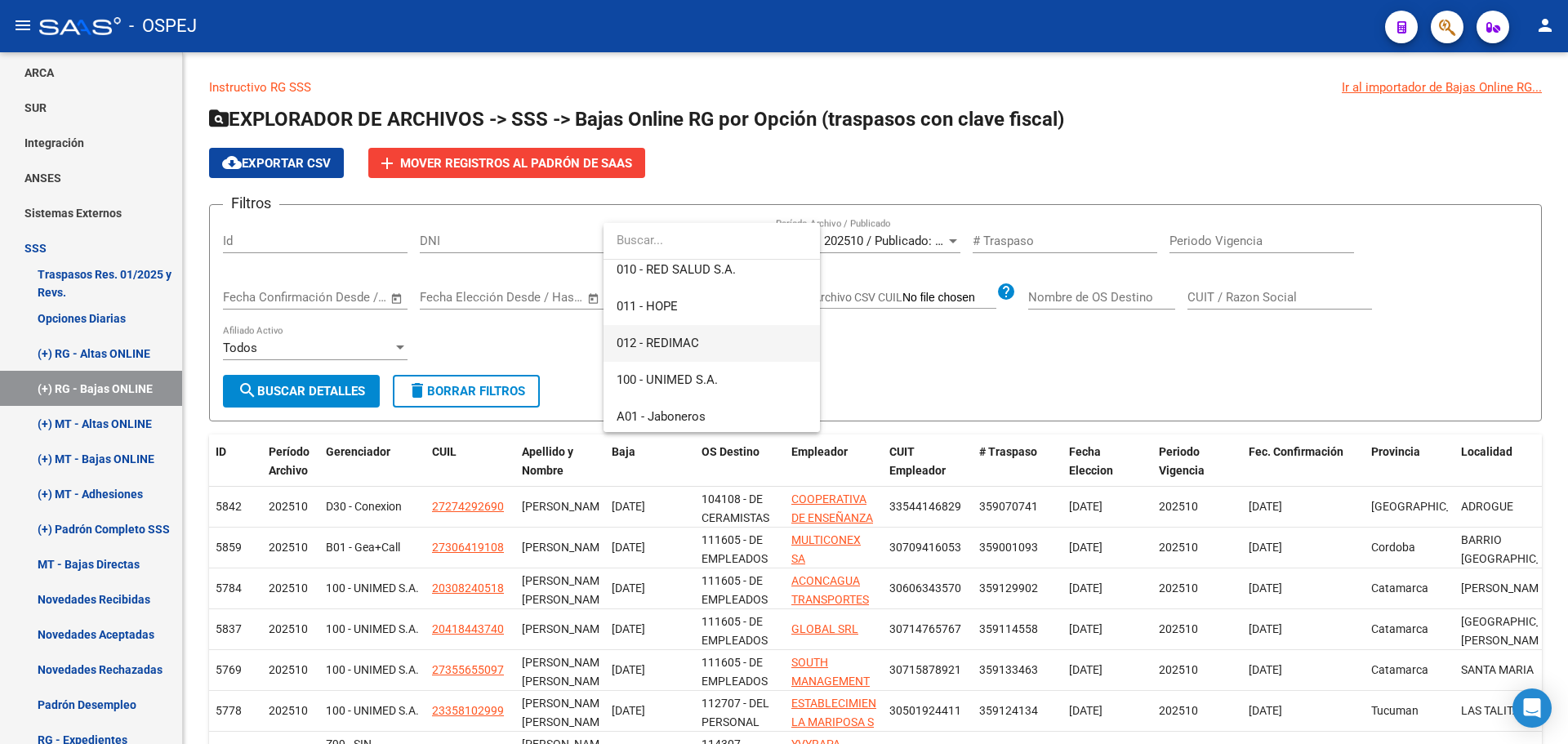
scroll to position [164, 0]
click at [714, 365] on span "B01 - Gea+Call" at bounding box center [712, 371] width 191 height 36
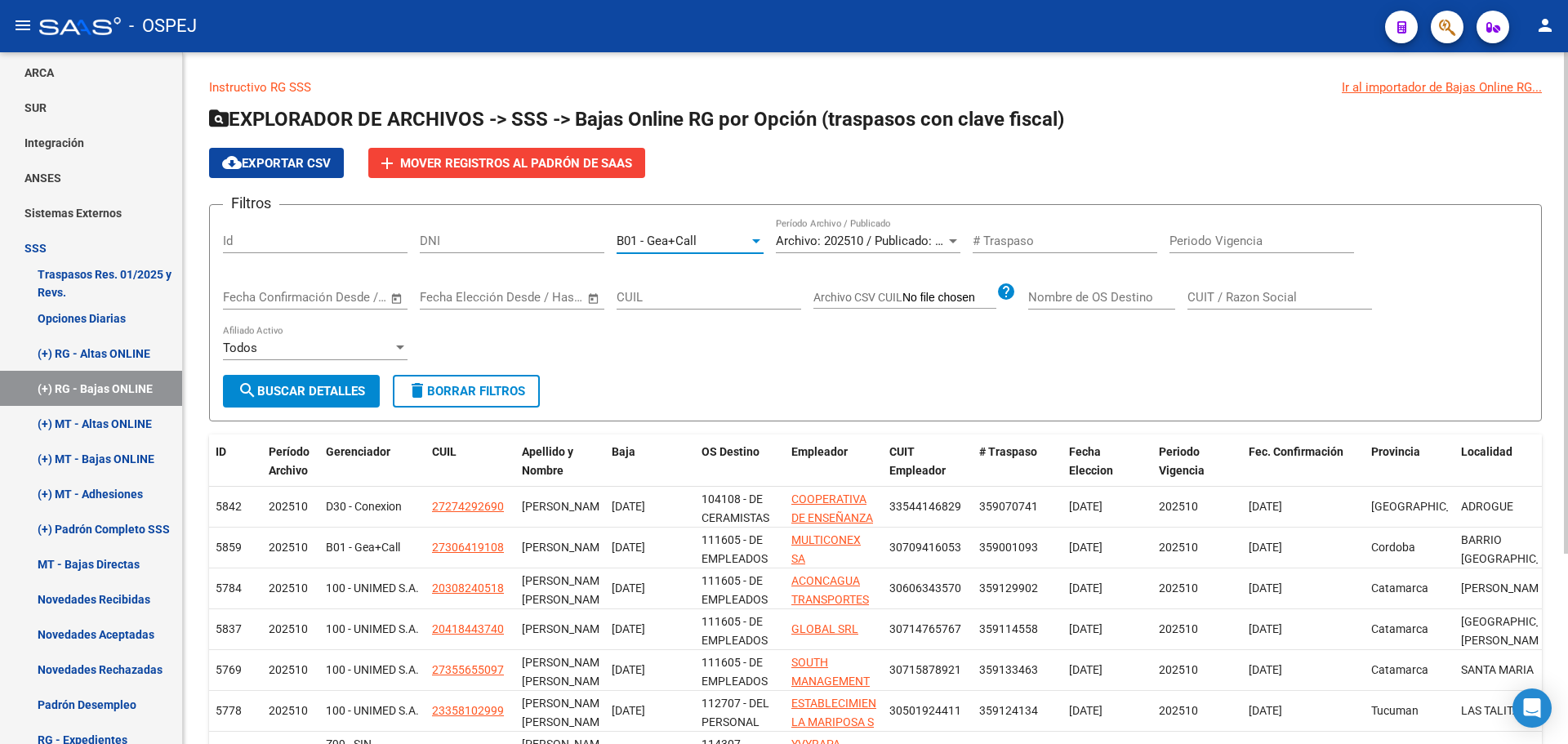
click at [347, 384] on span "search Buscar Detalles" at bounding box center [301, 392] width 127 height 15
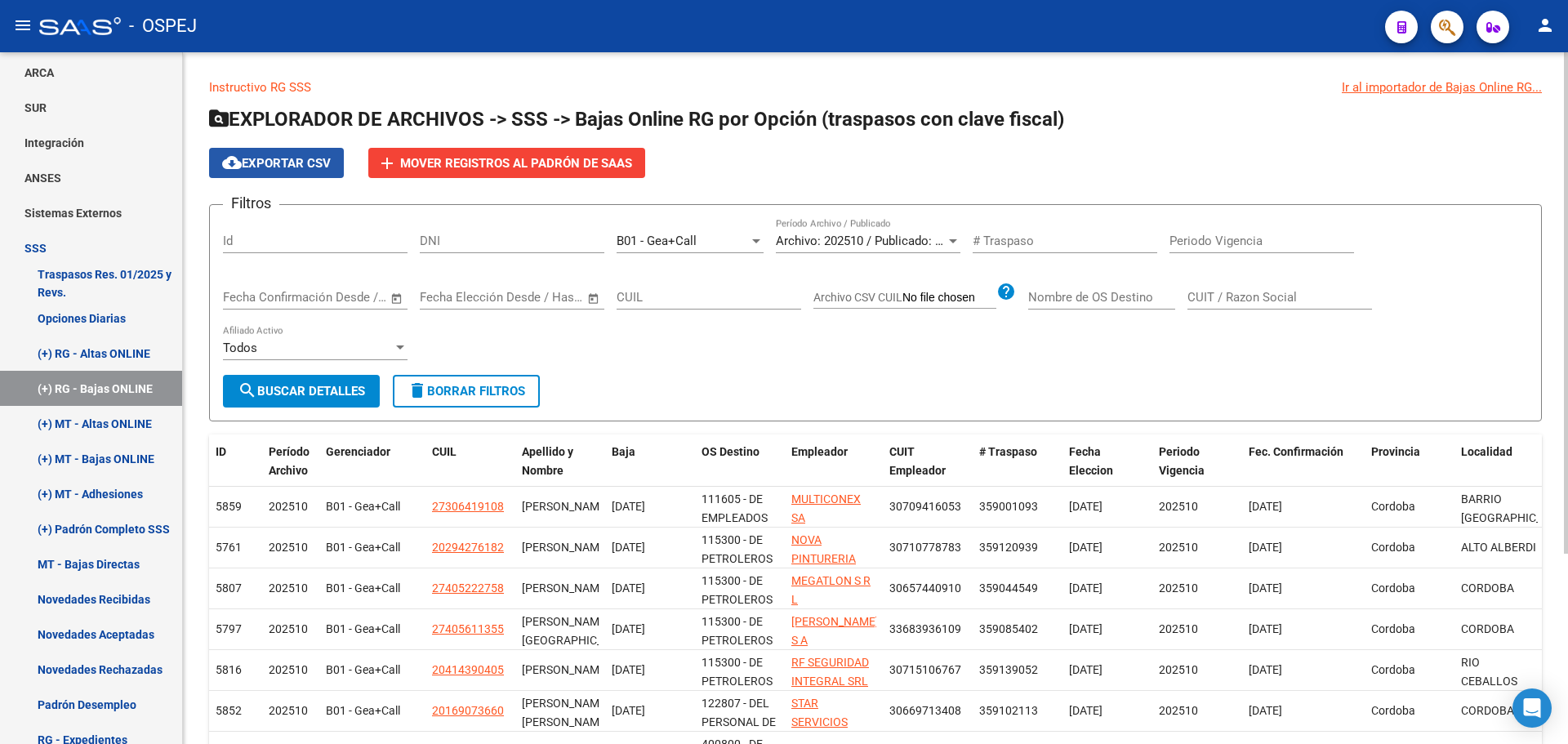
click at [281, 161] on span "cloud_download Exportar CSV" at bounding box center [277, 164] width 108 height 15
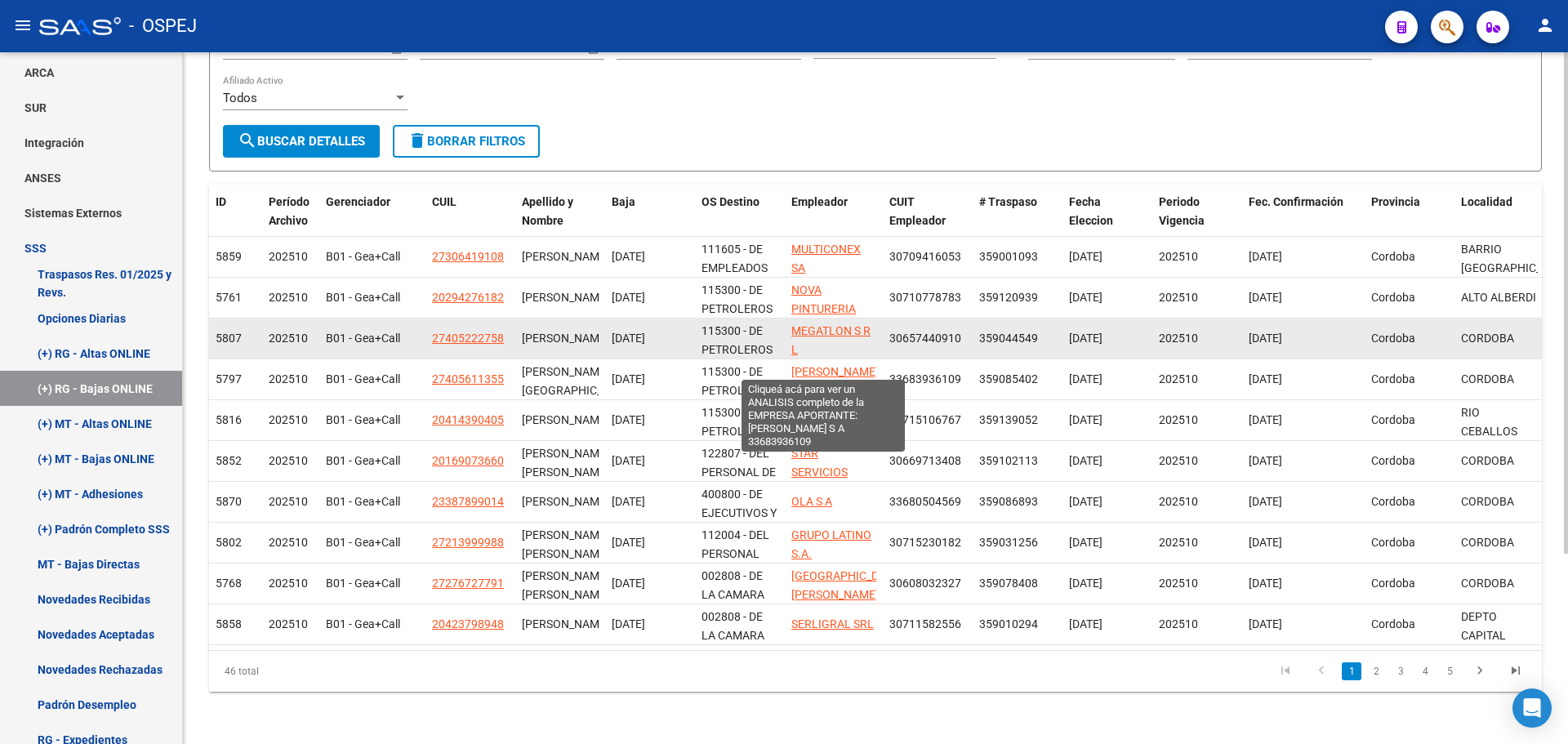
scroll to position [0, 0]
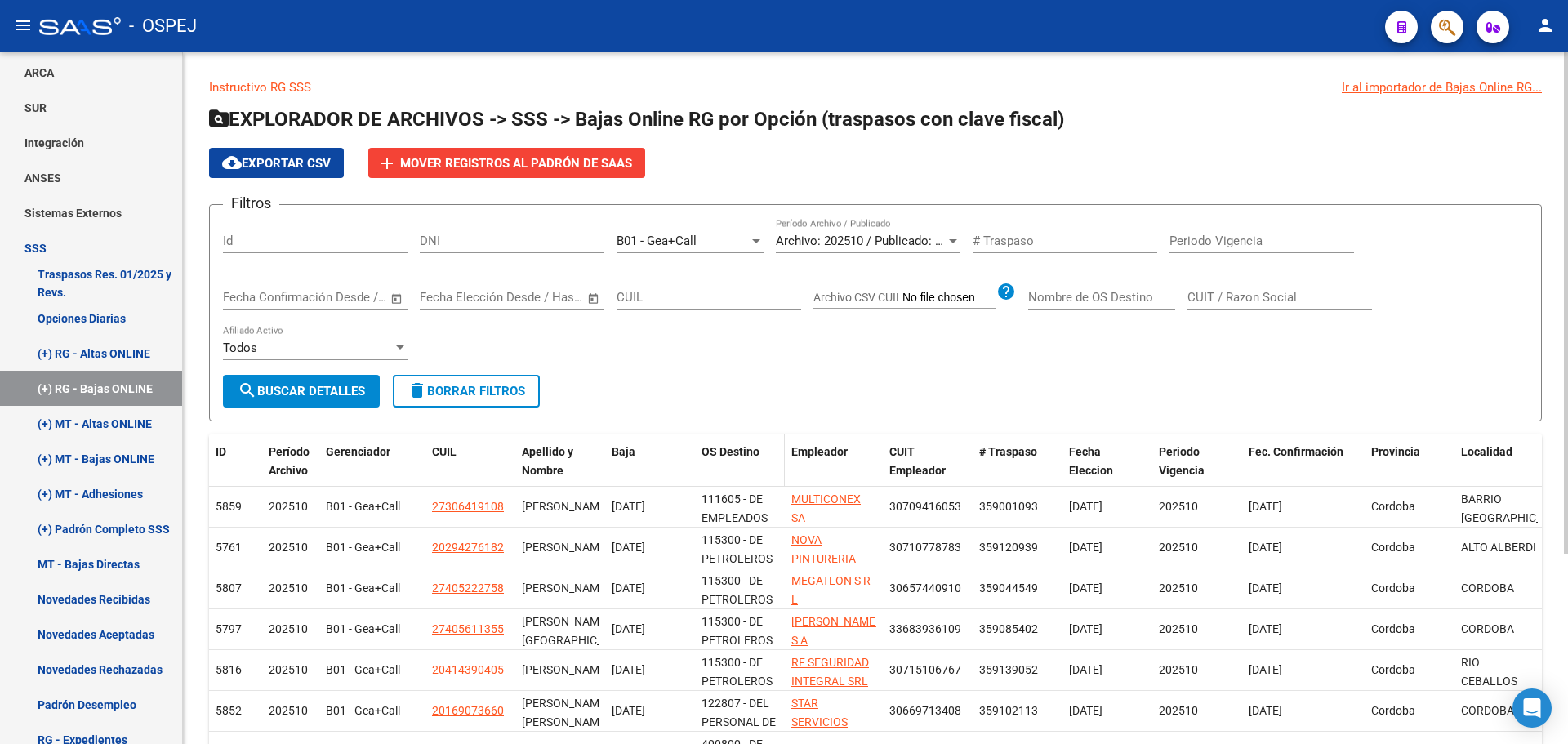
click at [746, 456] on span "OS Destino" at bounding box center [730, 451] width 58 height 13
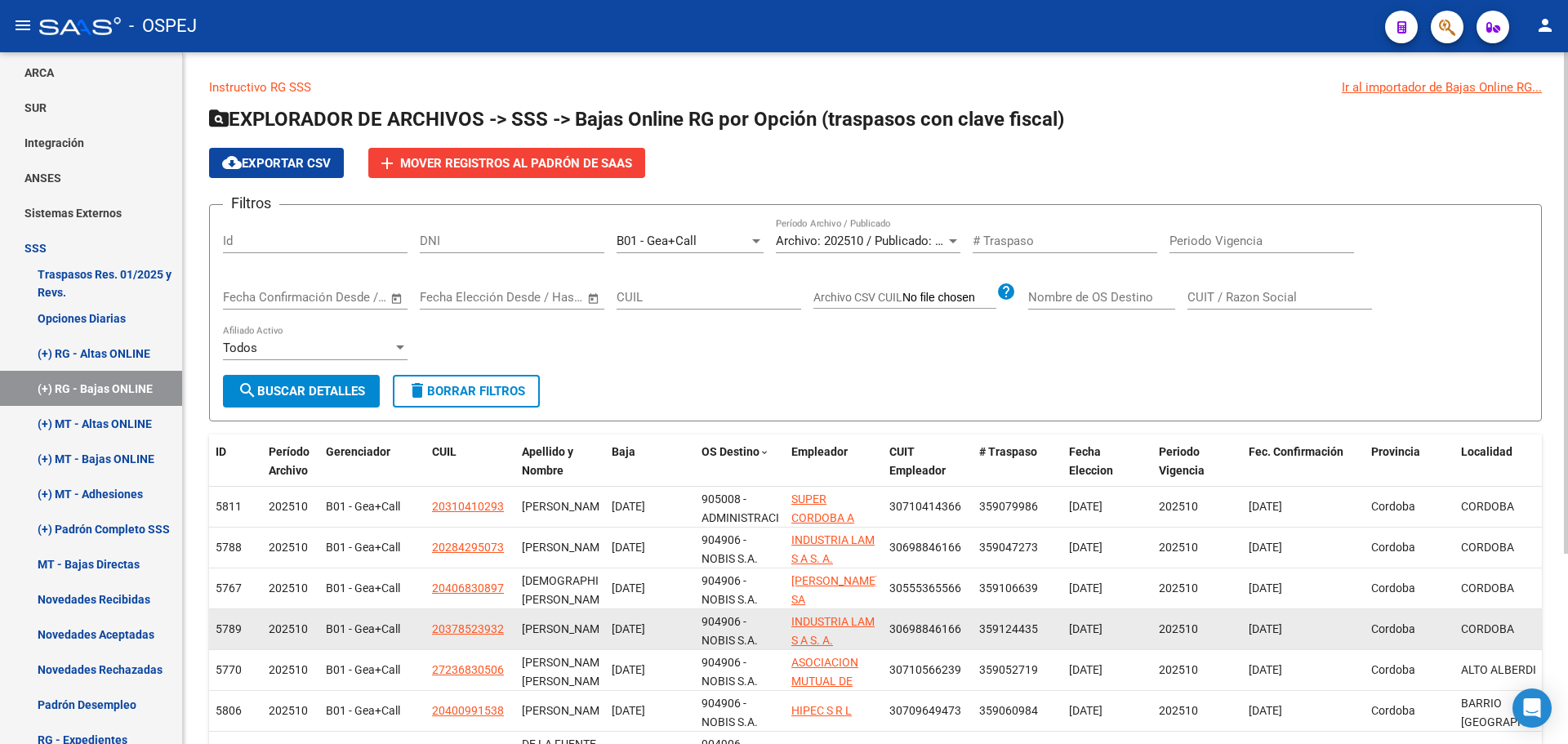
scroll to position [262, 0]
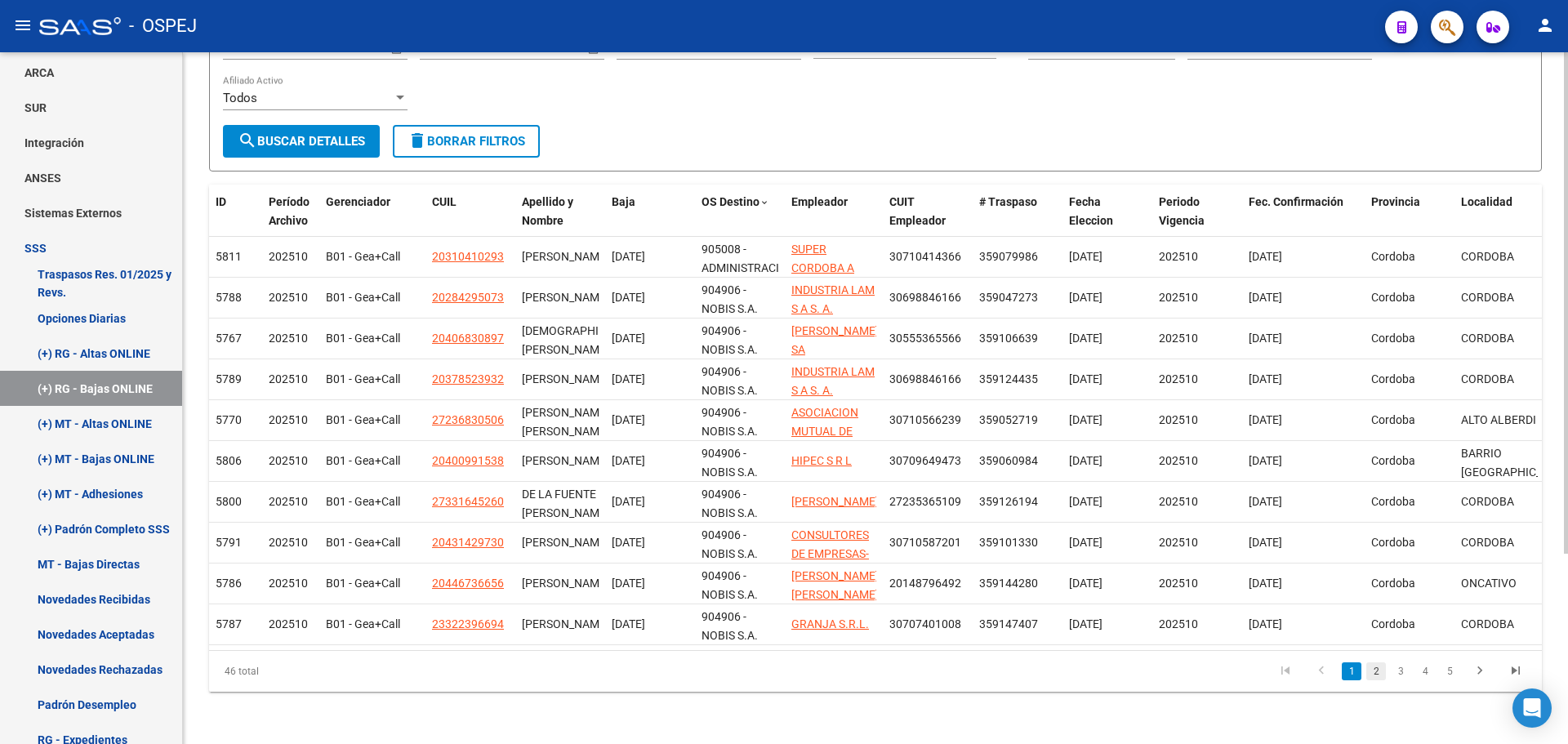
click at [1374, 675] on link "2" at bounding box center [1376, 671] width 20 height 18
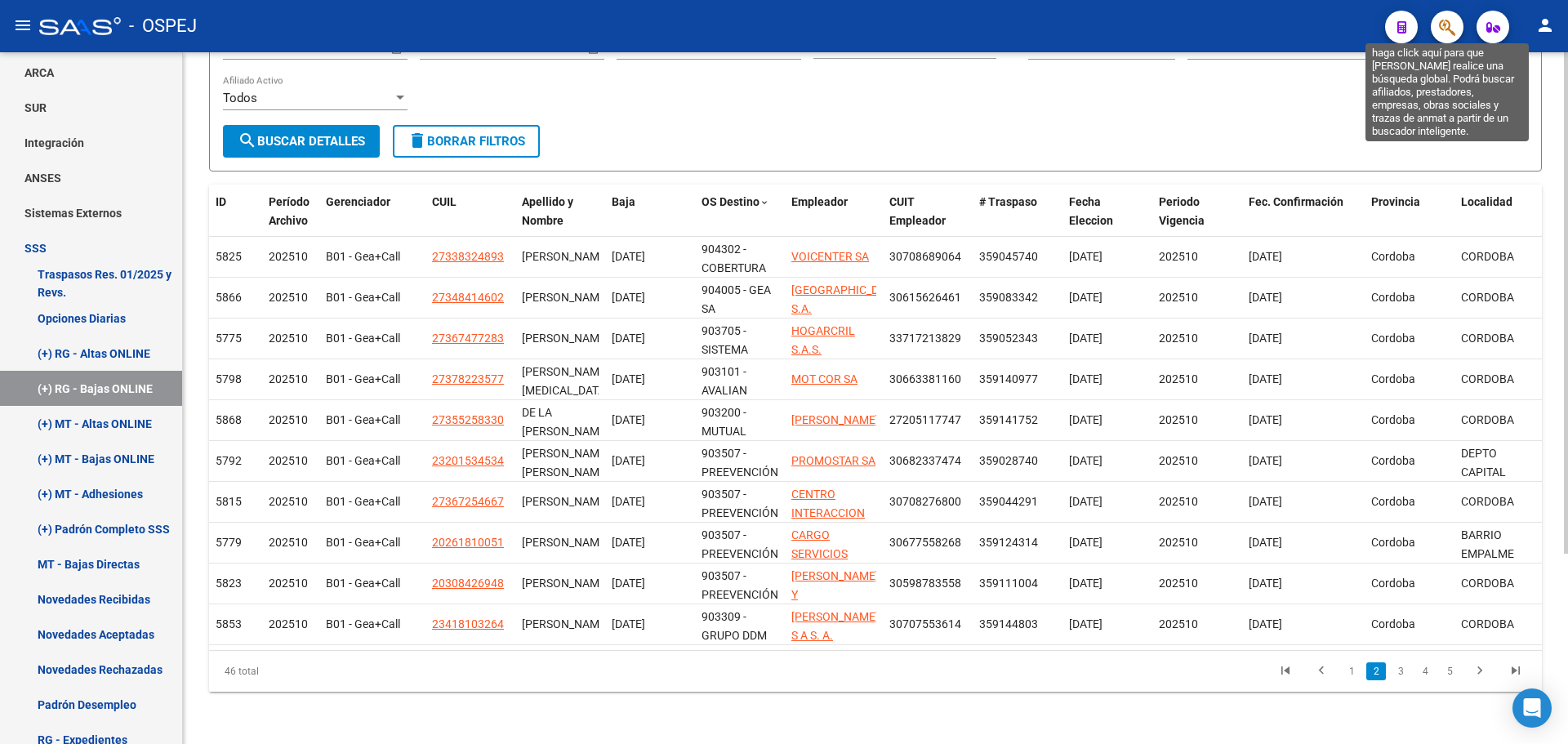
click at [1444, 24] on icon "button" at bounding box center [1446, 27] width 16 height 19
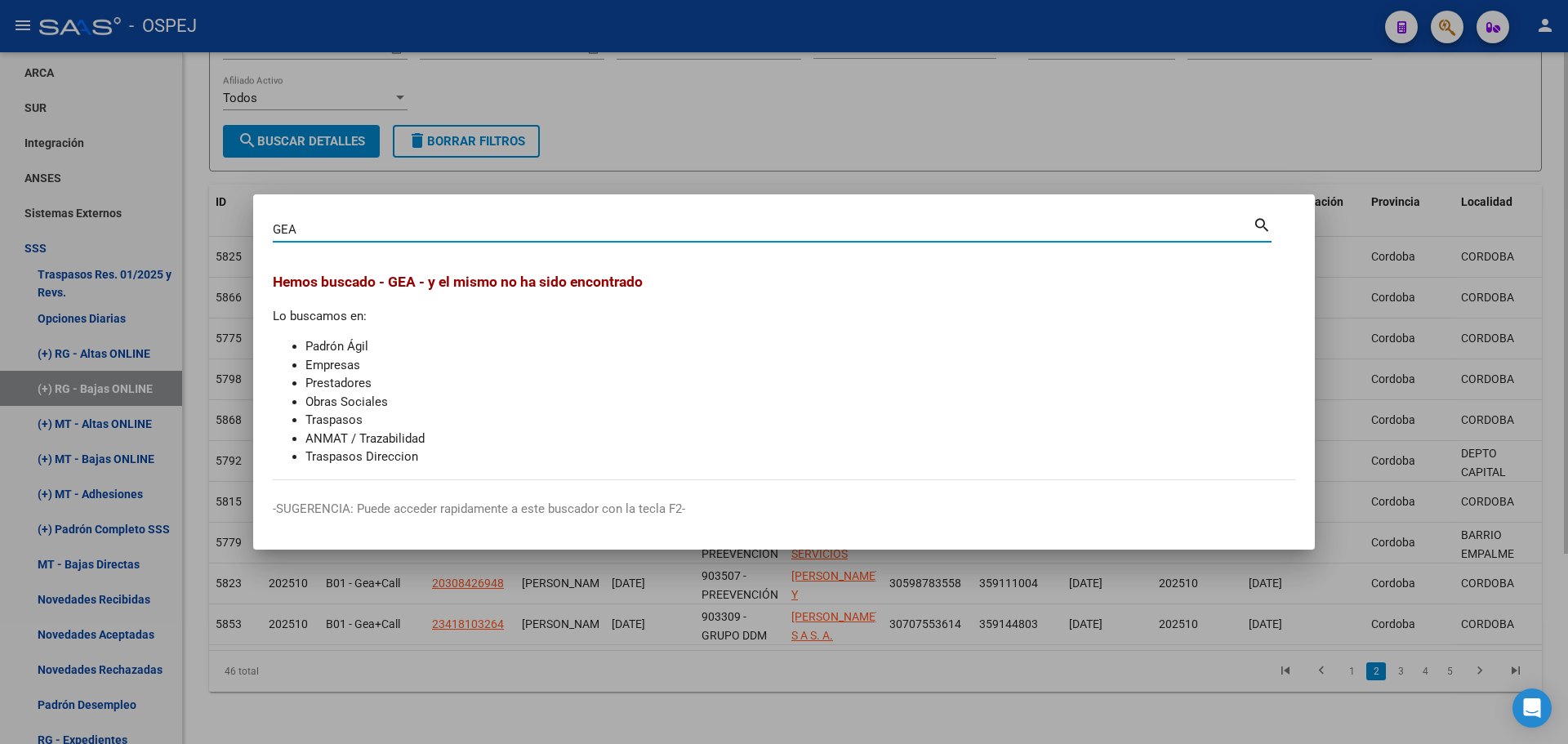
type input "GEA"
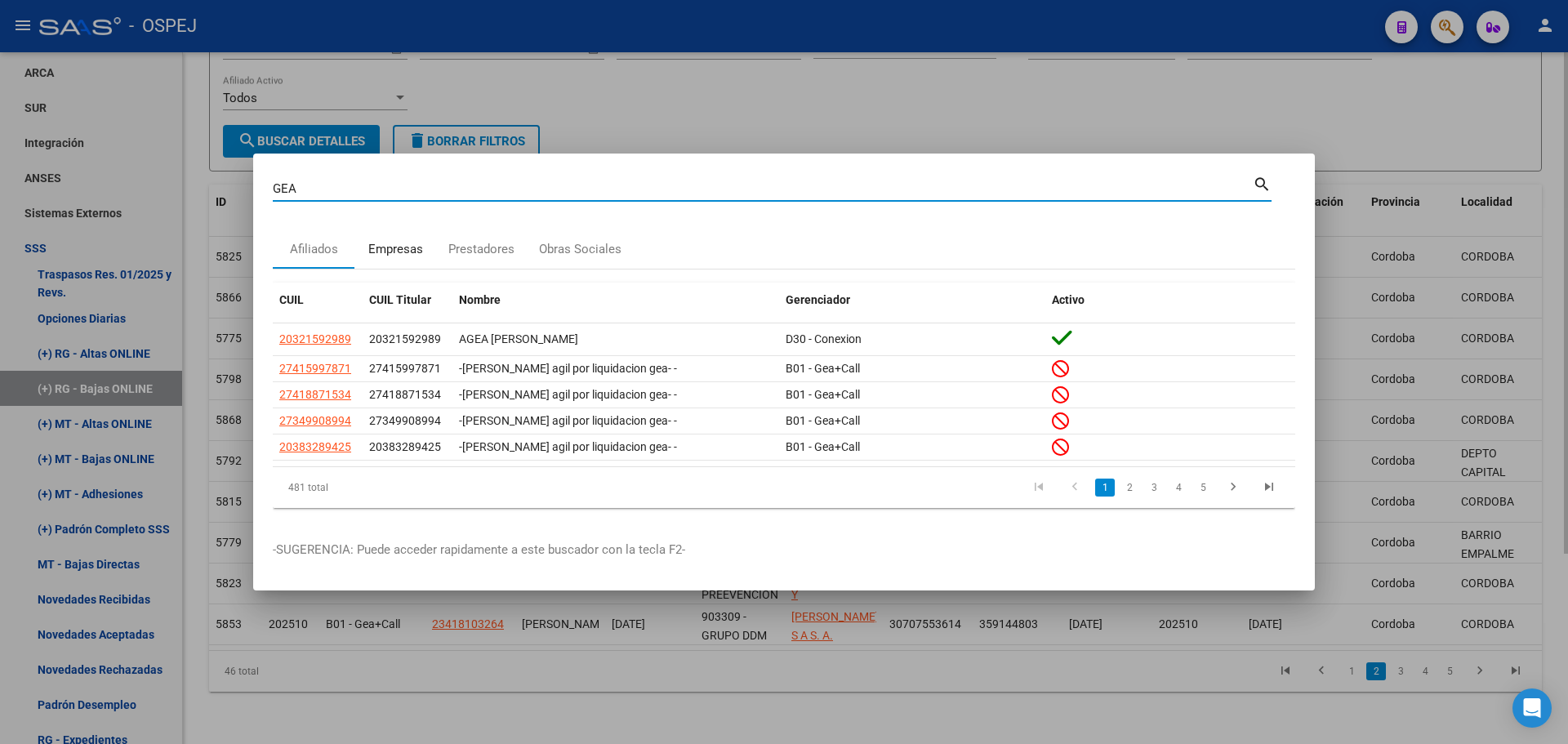
click at [382, 240] on div "Empresas" at bounding box center [396, 250] width 55 height 19
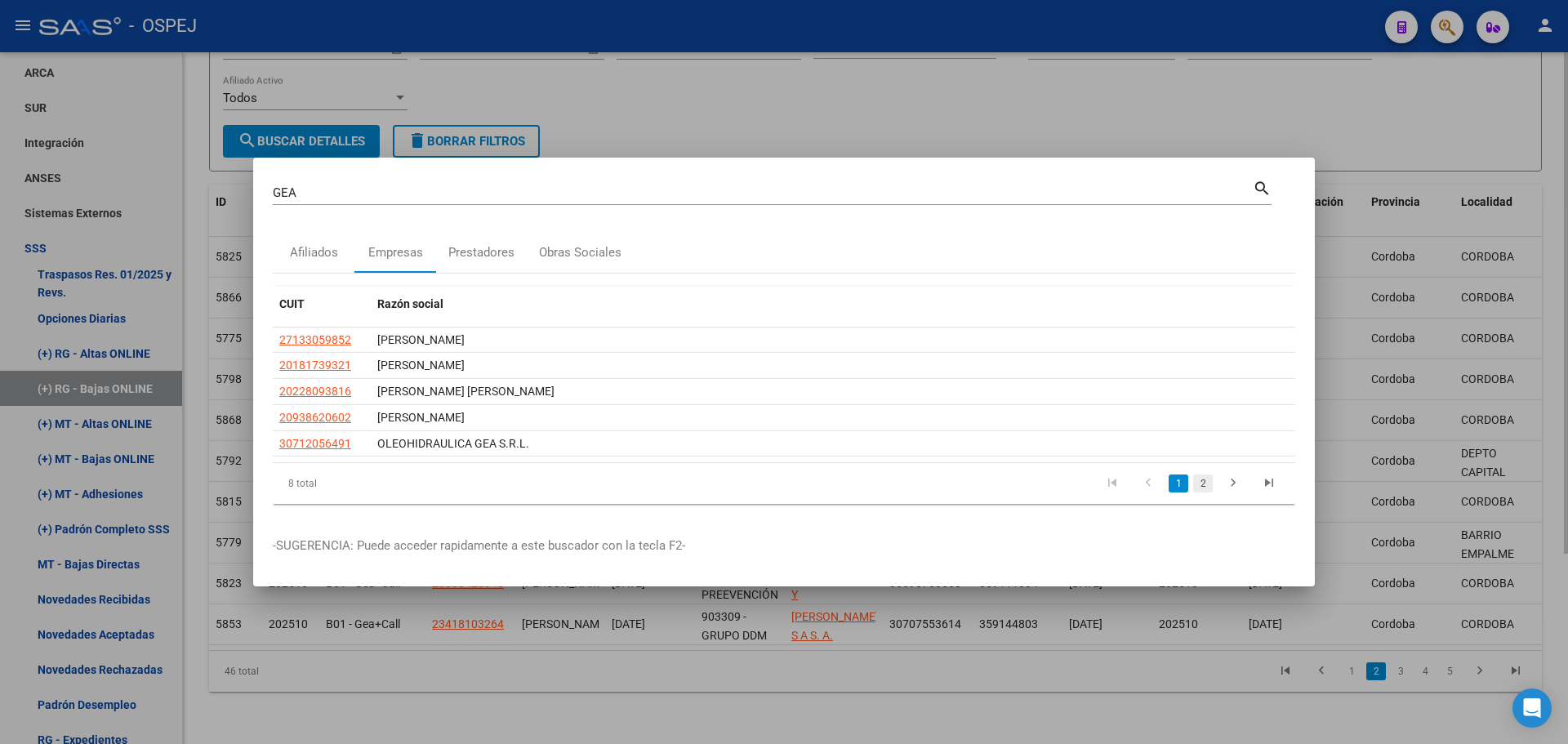
click at [1203, 486] on link "2" at bounding box center [1202, 483] width 20 height 18
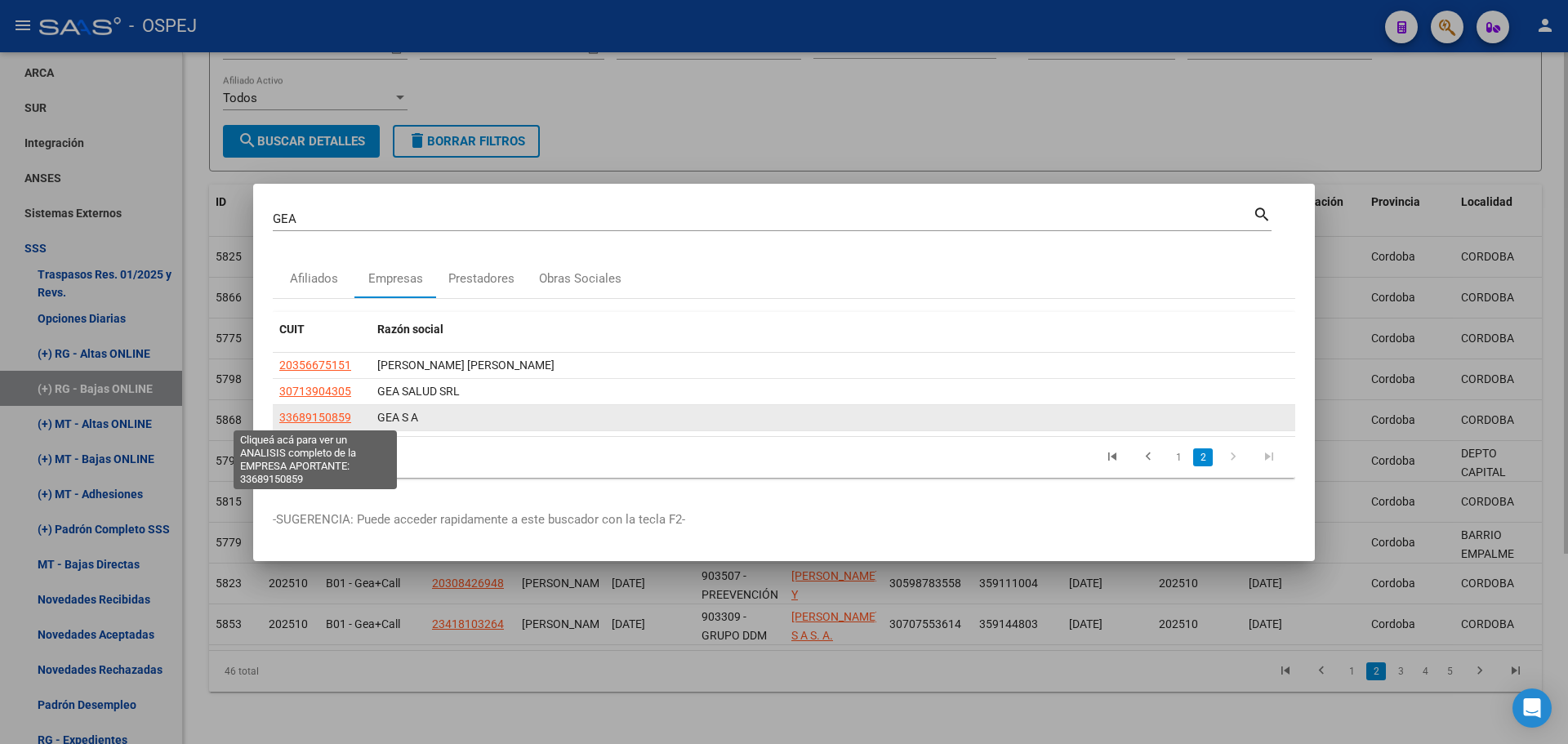
click at [339, 417] on span "33689150859" at bounding box center [315, 417] width 72 height 13
type textarea "33689150859"
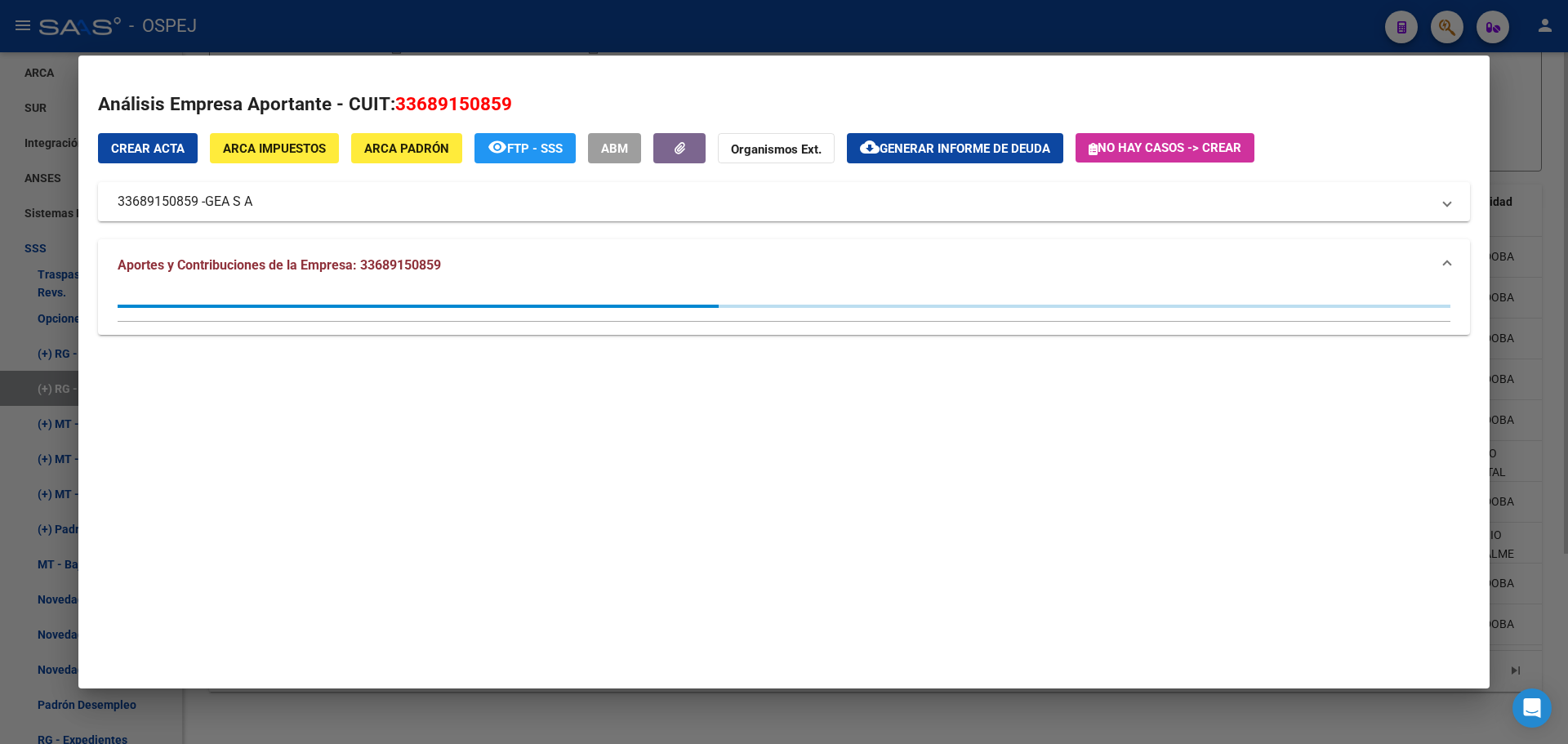
click at [566, 43] on div at bounding box center [784, 372] width 1568 height 744
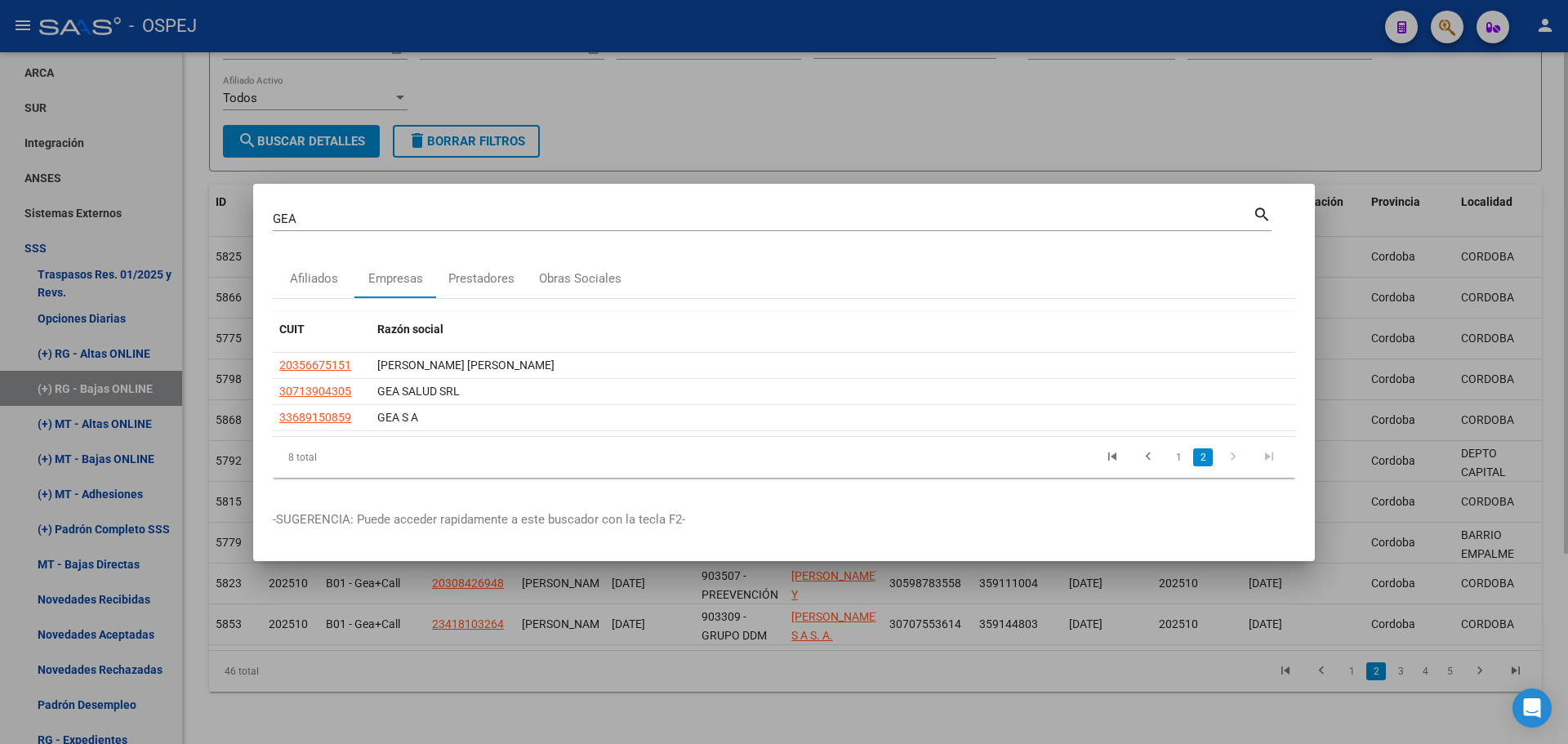
click at [668, 113] on div at bounding box center [784, 372] width 1568 height 744
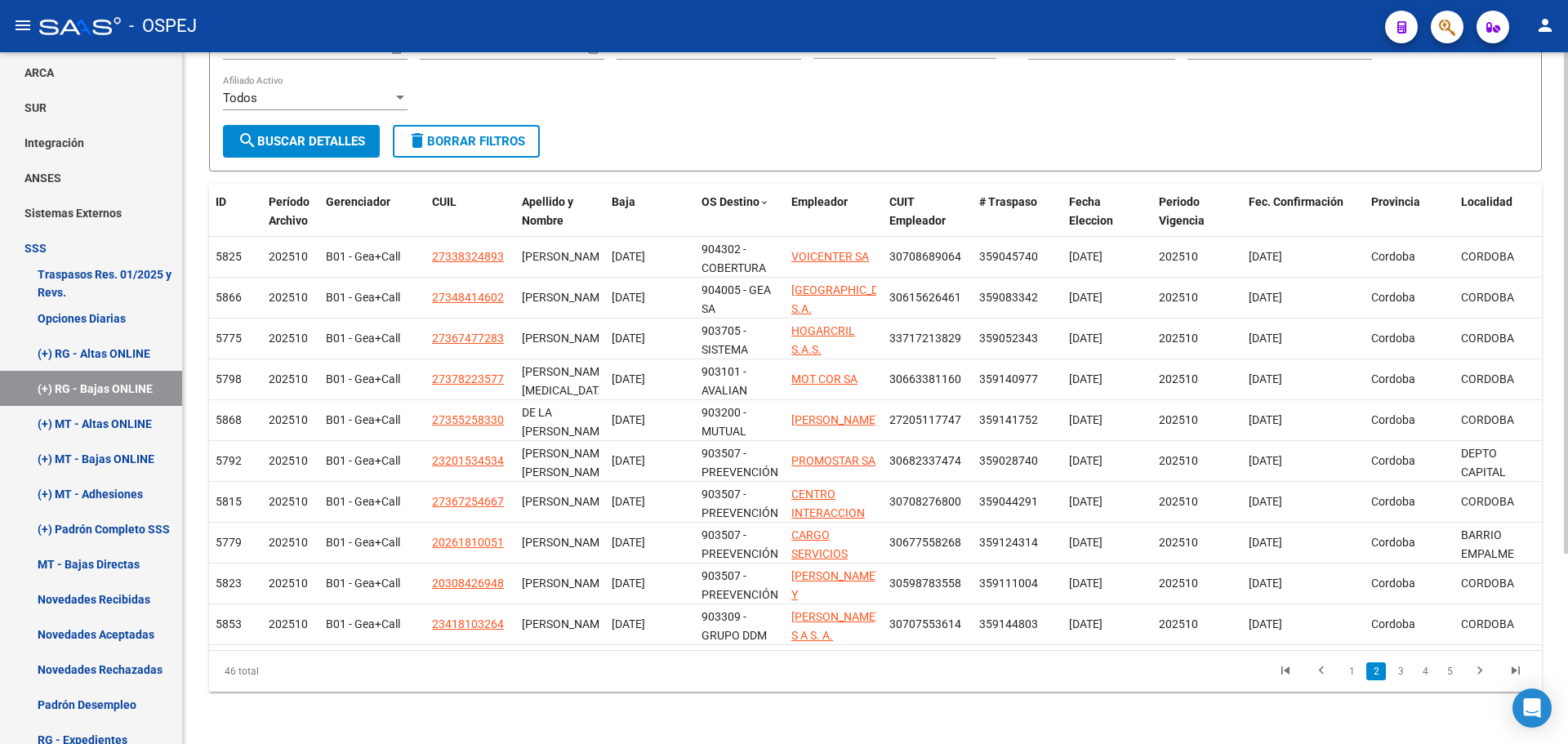
scroll to position [0, 0]
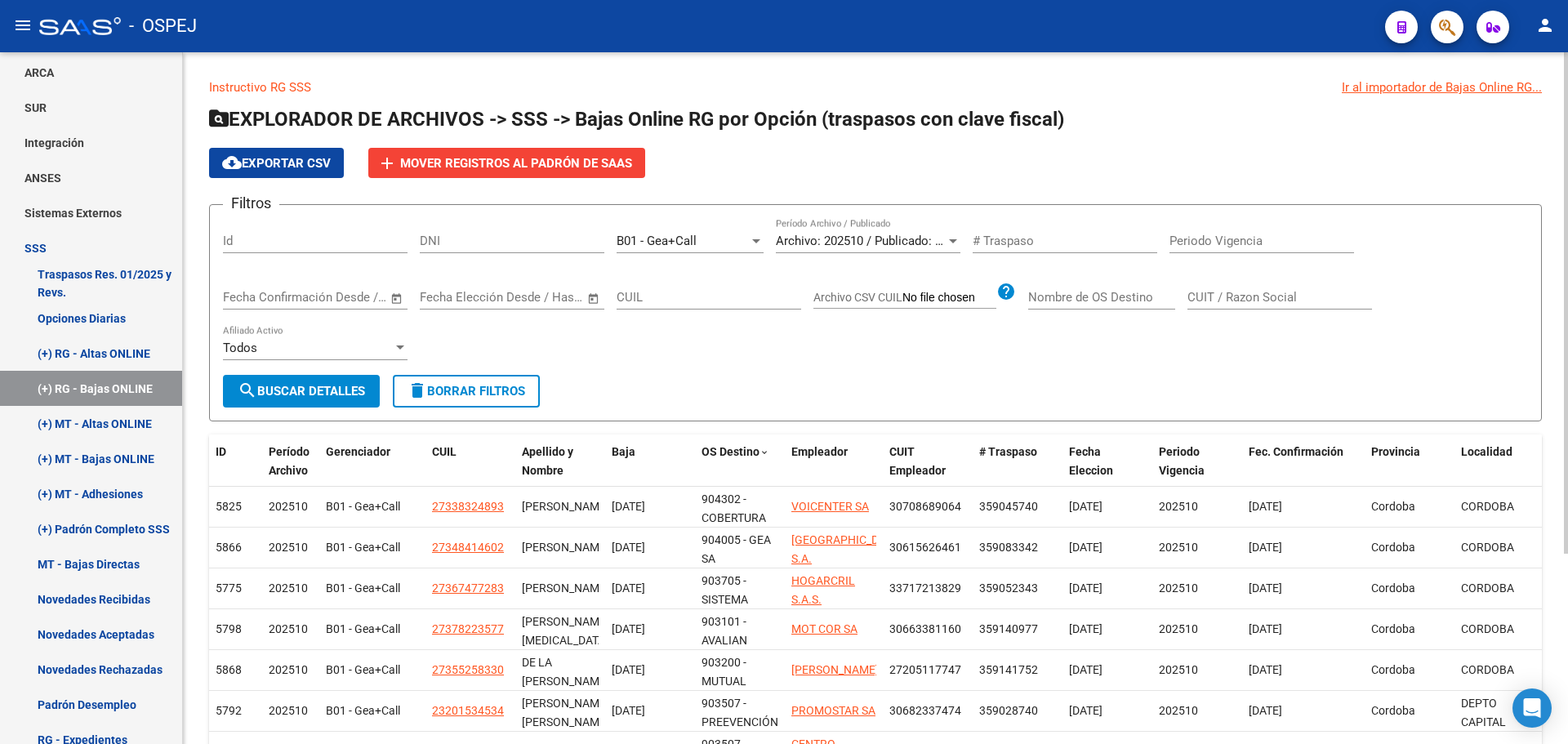
click at [1288, 301] on input "CUIT / Razon Social" at bounding box center [1279, 297] width 184 height 15
paste input "33689150859"
click at [282, 397] on span "search Buscar Detalles" at bounding box center [301, 392] width 127 height 15
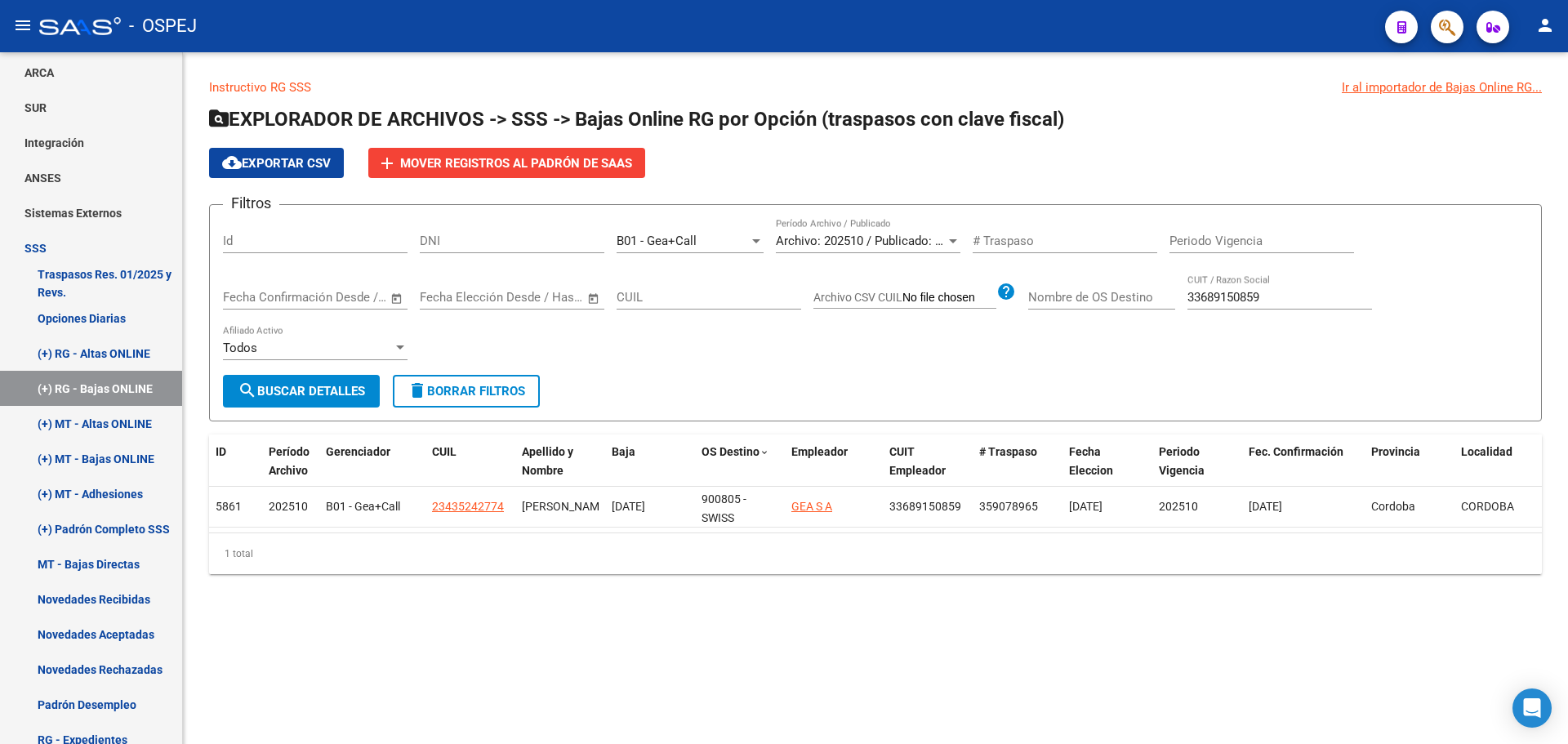
drag, startPoint x: 1275, startPoint y: 278, endPoint x: 1275, endPoint y: 289, distance: 11.0
click at [1273, 281] on div "33689150859 CUIT / Razon Social" at bounding box center [1279, 293] width 184 height 36
drag, startPoint x: 1275, startPoint y: 289, endPoint x: 631, endPoint y: 334, distance: 645.6
click at [631, 334] on div "Filtros Id DNI B01 - Gea+Call Seleccionar Gerenciador Archivo: 202510 / Publica…" at bounding box center [875, 296] width 1305 height 157
type input "GEA"
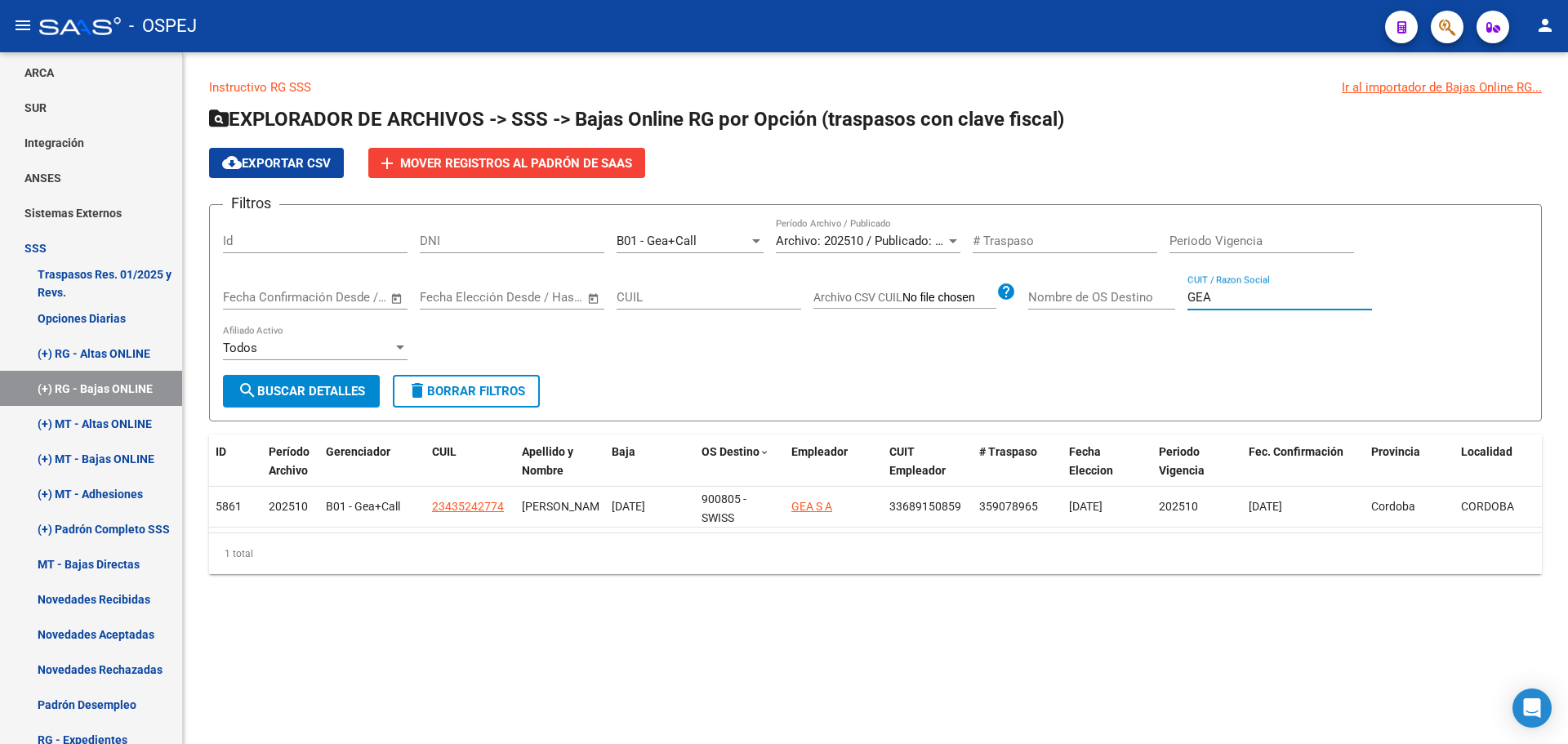
click at [896, 234] on span "Archivo: 202510 / Publicado: 202509" at bounding box center [875, 241] width 198 height 15
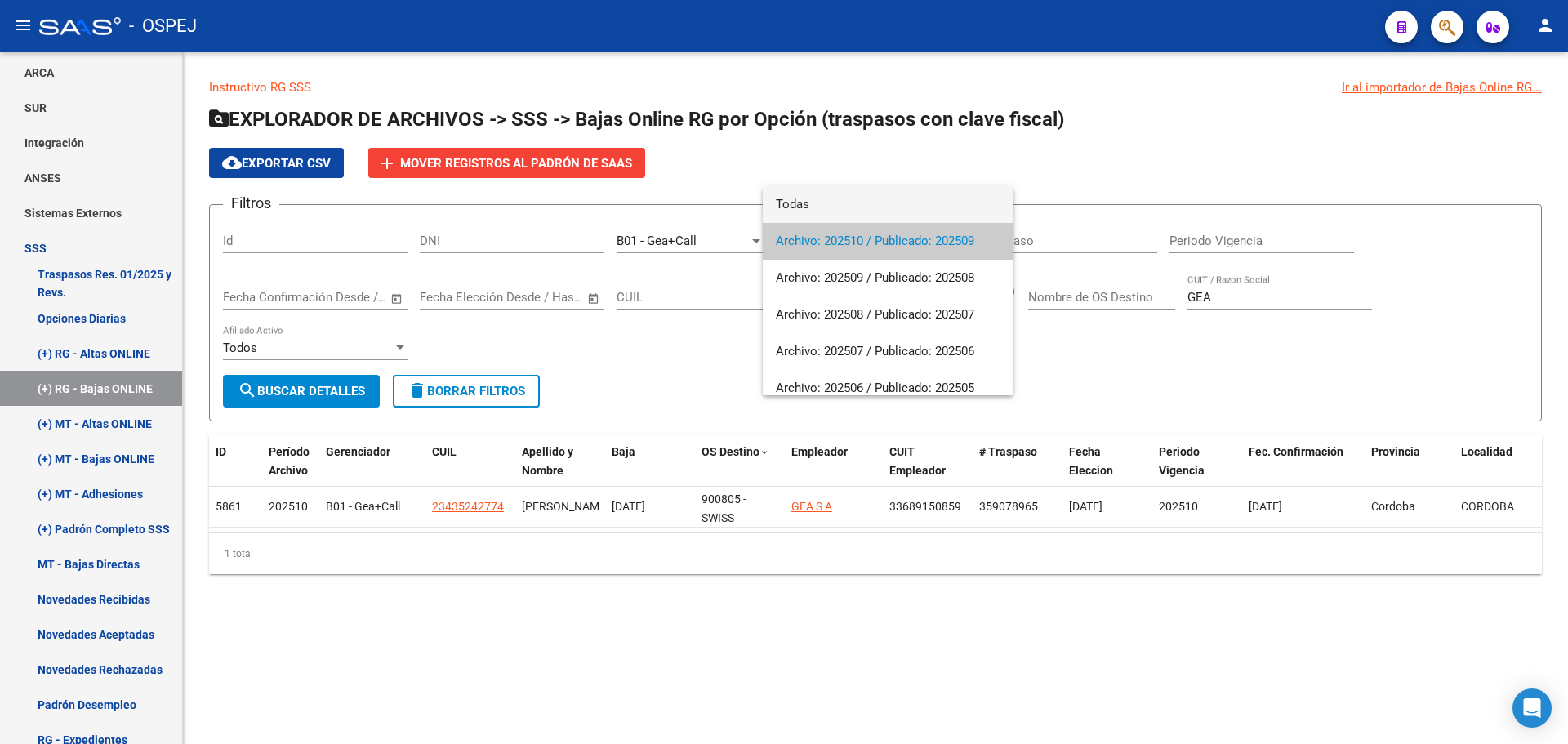
click at [883, 197] on span "Todas" at bounding box center [888, 204] width 224 height 36
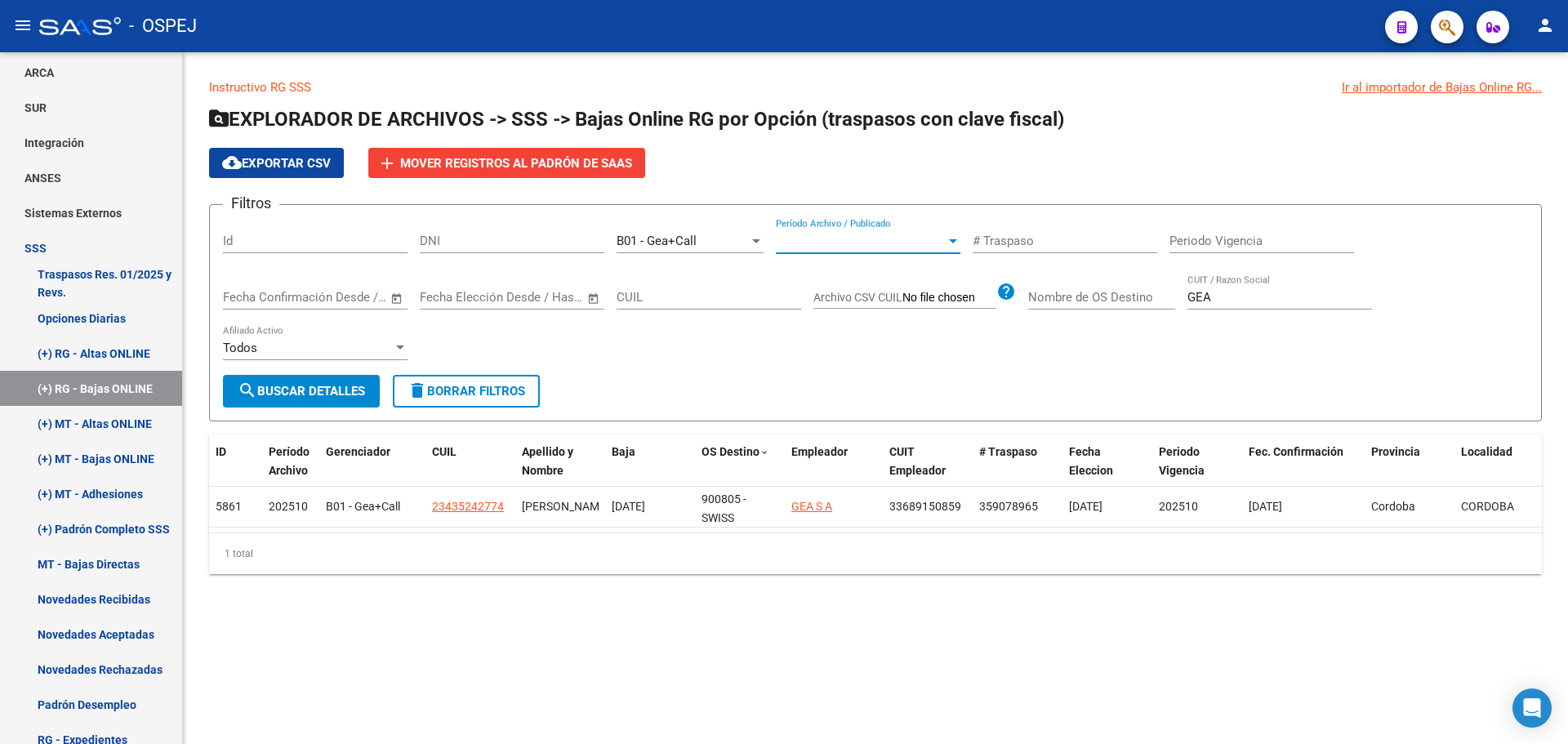
click at [341, 391] on span "search Buscar Detalles" at bounding box center [301, 392] width 127 height 15
